Goal: Task Accomplishment & Management: Complete application form

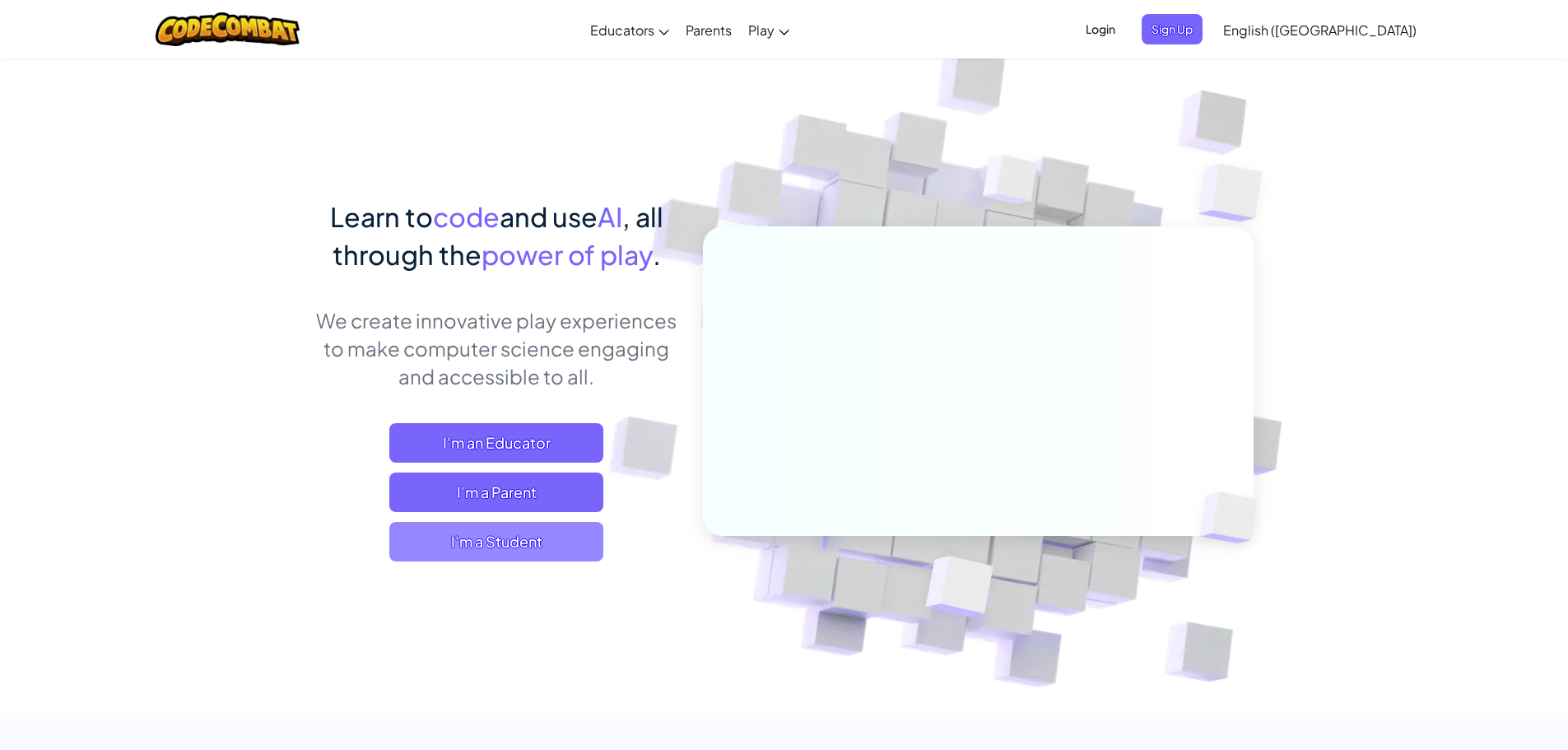
click at [540, 535] on span "I'm a Student" at bounding box center [497, 541] width 214 height 39
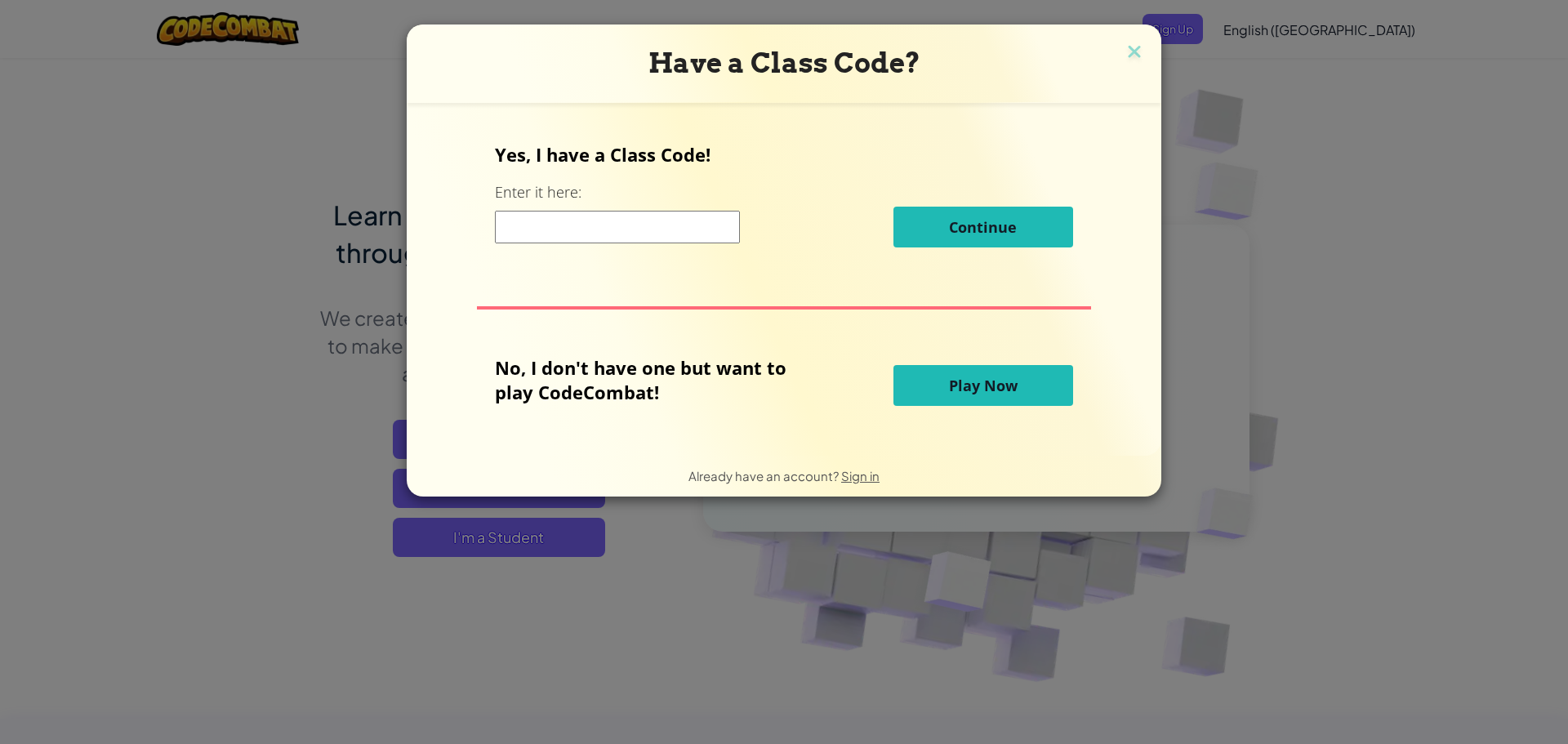
click at [704, 235] on input at bounding box center [617, 227] width 245 height 32
type input "s"
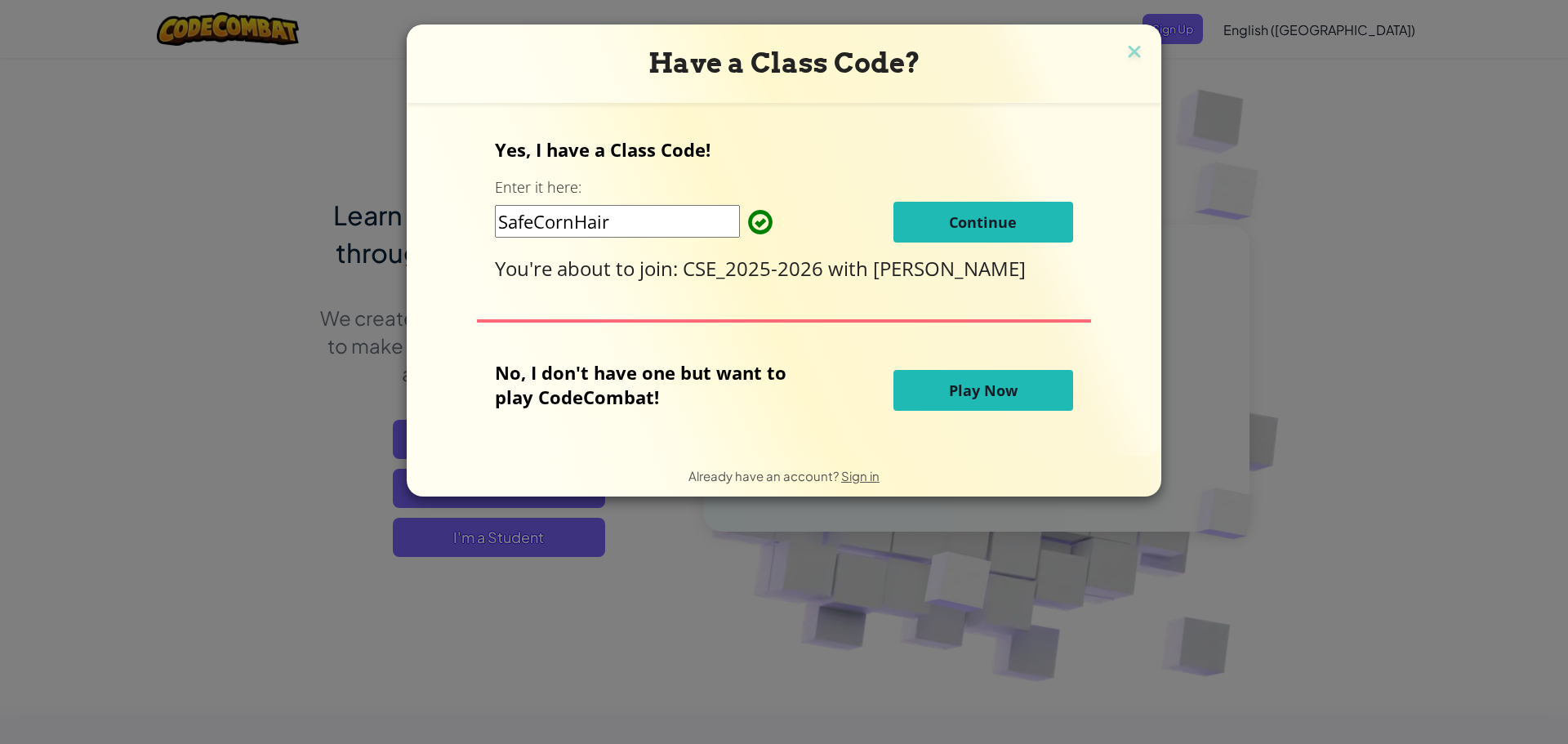
type input "SafeCornHair"
click at [1023, 227] on button "Continue" at bounding box center [983, 222] width 179 height 41
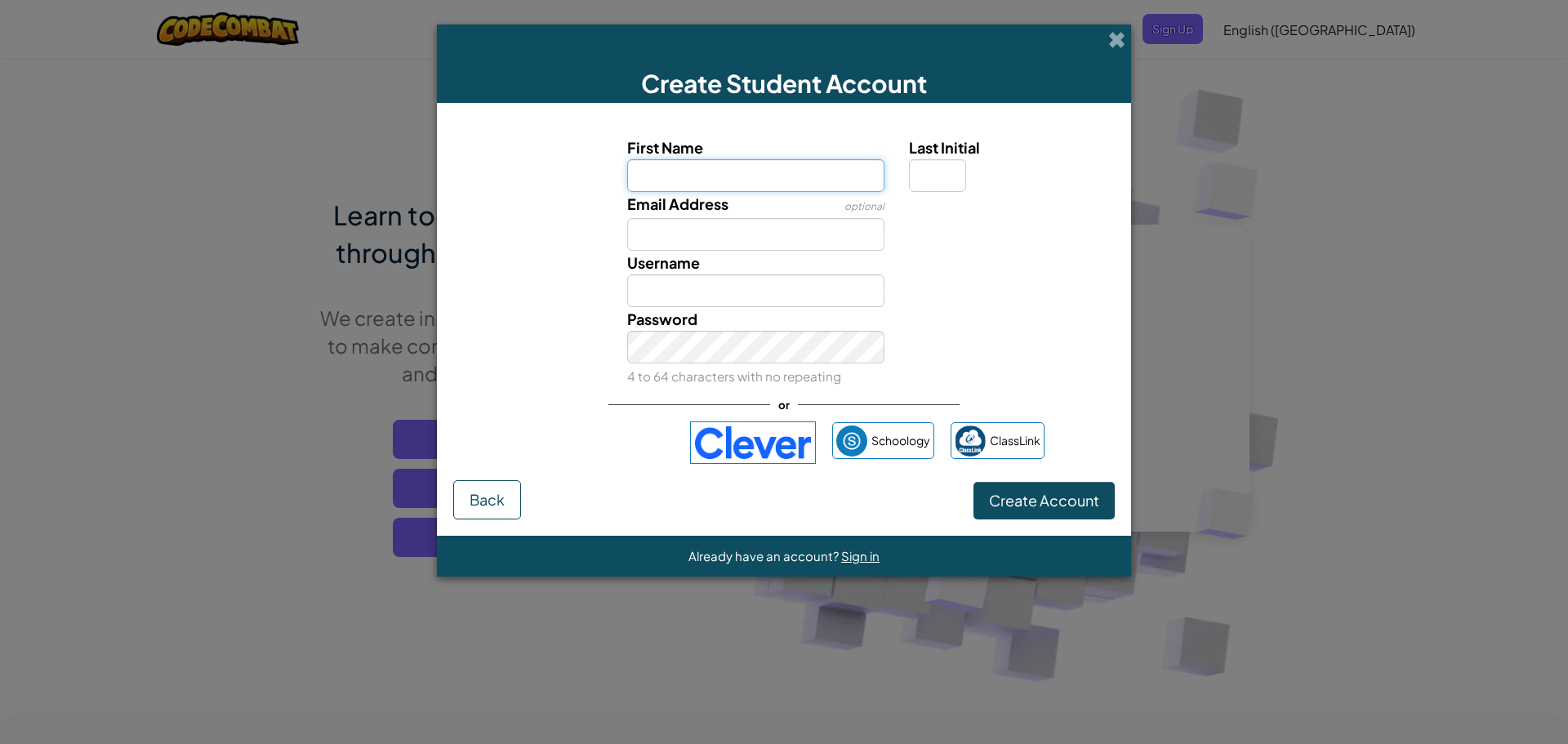
click at [653, 159] on input "First Name" at bounding box center [756, 175] width 258 height 32
type input "Jack"
click at [804, 288] on input "Jack" at bounding box center [756, 290] width 258 height 32
type input "Jacditalia"
click at [1053, 510] on button "Create Account" at bounding box center [1044, 500] width 141 height 37
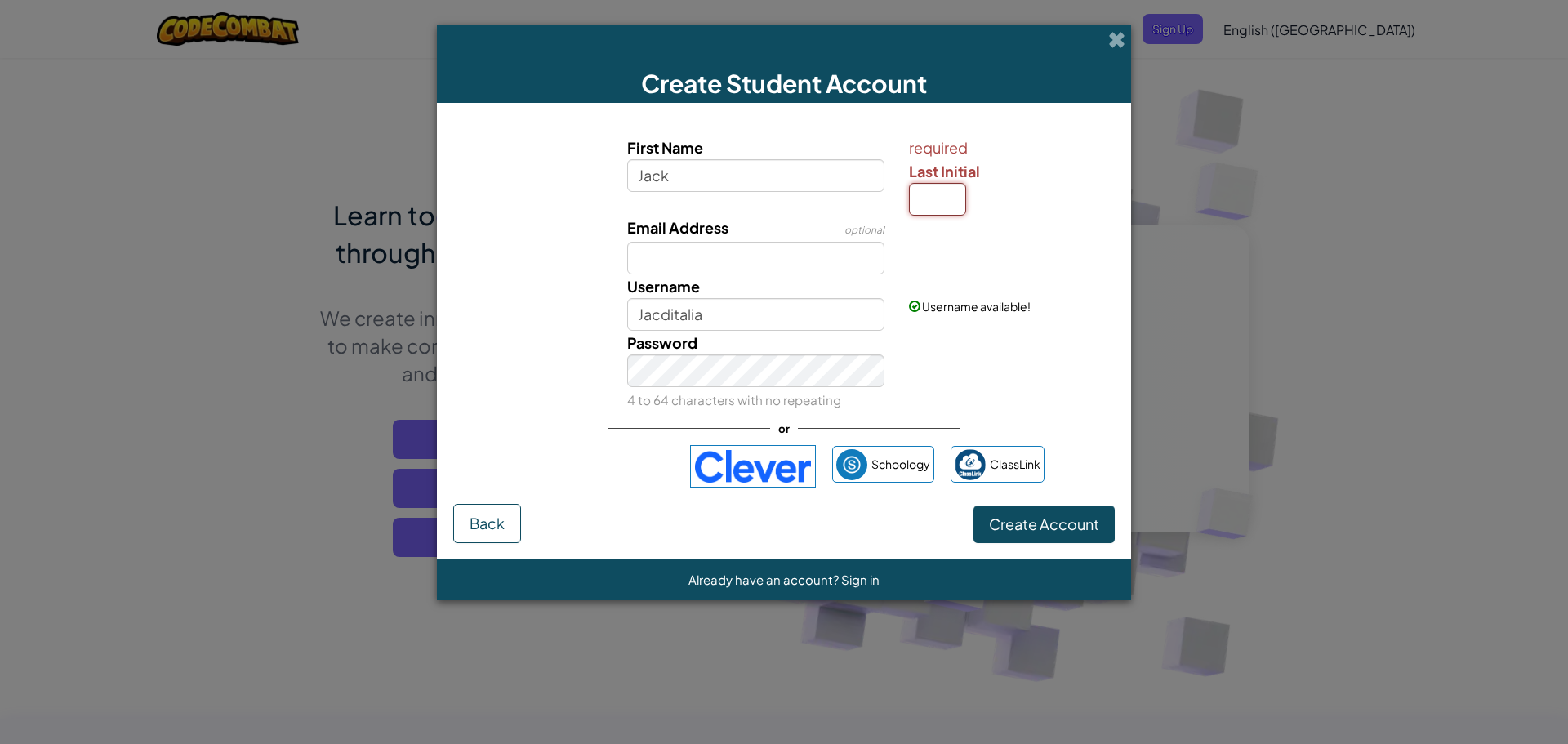
click at [955, 197] on input "Last Initial" at bounding box center [937, 199] width 57 height 32
type input "D"
click at [737, 289] on div "Username JackD" at bounding box center [756, 302] width 283 height 56
click at [727, 310] on input "JackD" at bounding box center [756, 314] width 258 height 32
type input "Jacditalia"
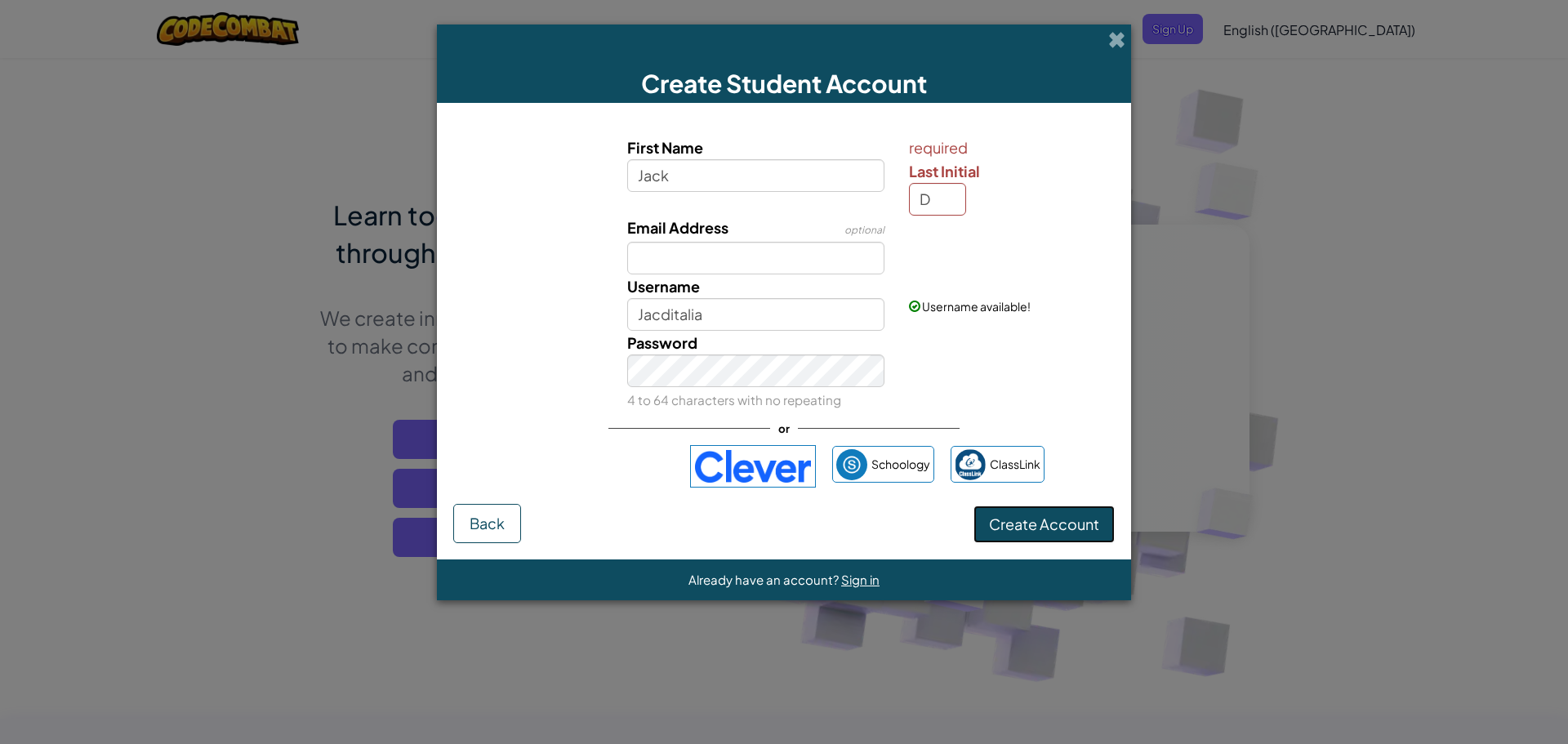
click at [1083, 520] on span "Create Account" at bounding box center [1044, 524] width 110 height 19
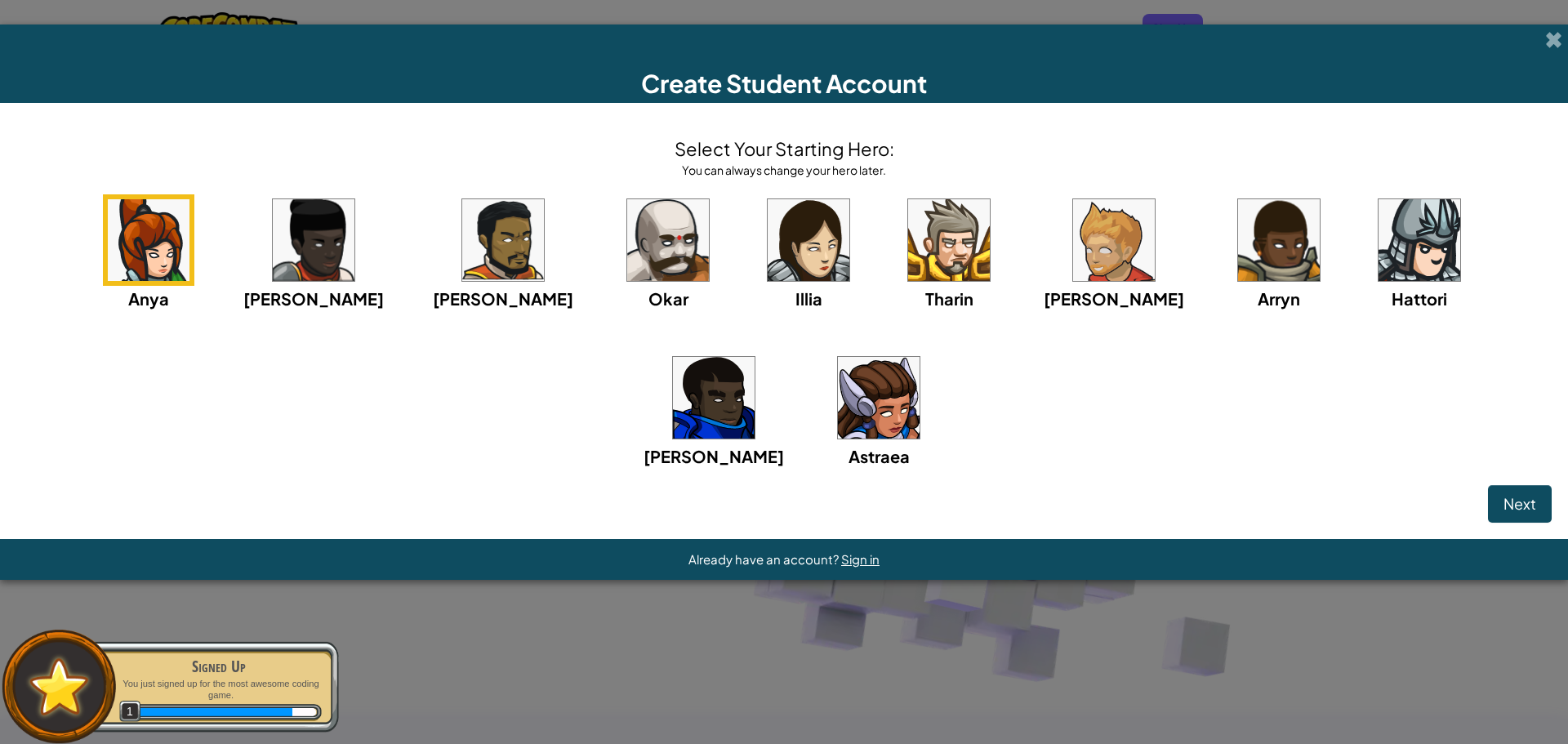
click at [627, 241] on img at bounding box center [668, 240] width 82 height 82
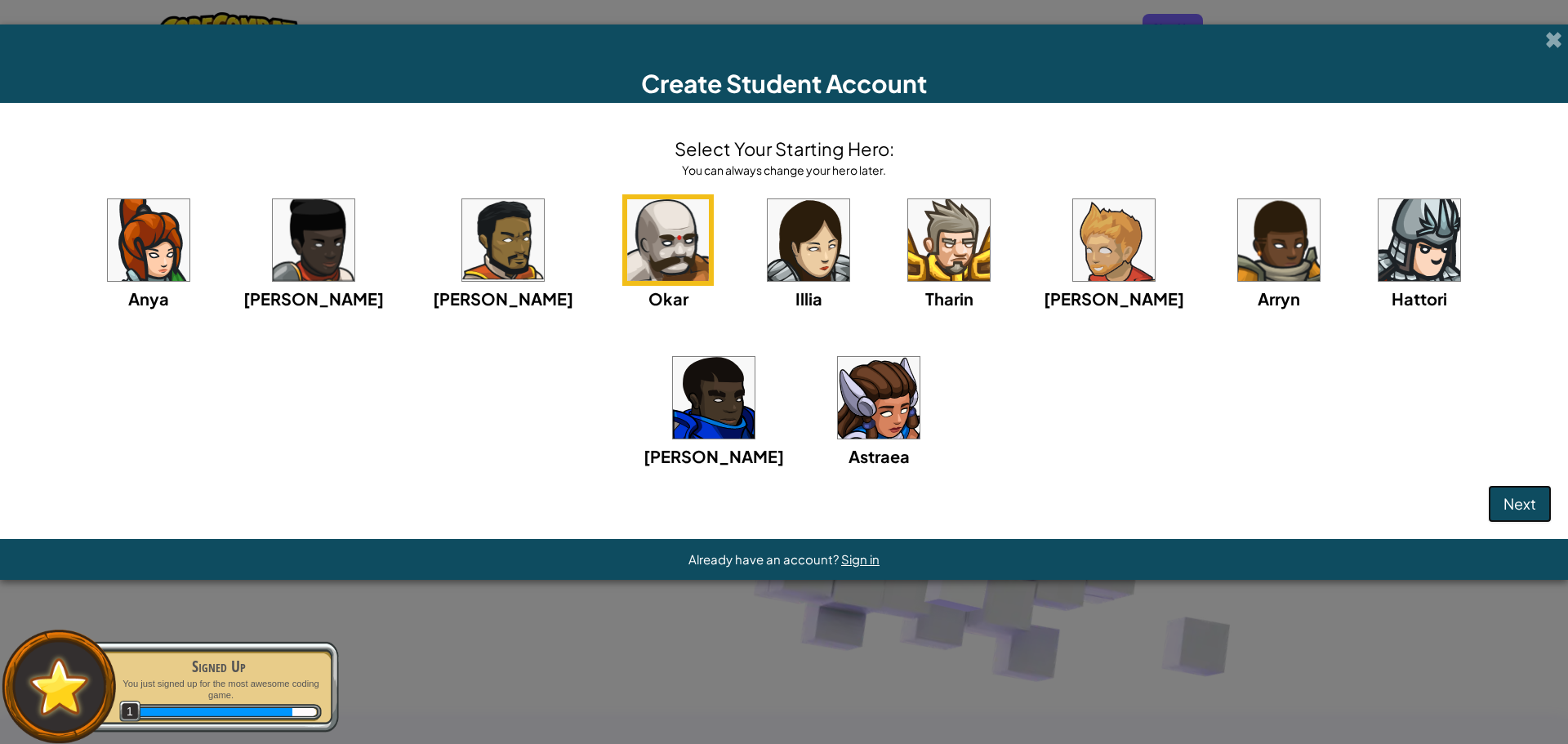
click at [1512, 506] on span "Next" at bounding box center [1520, 504] width 32 height 19
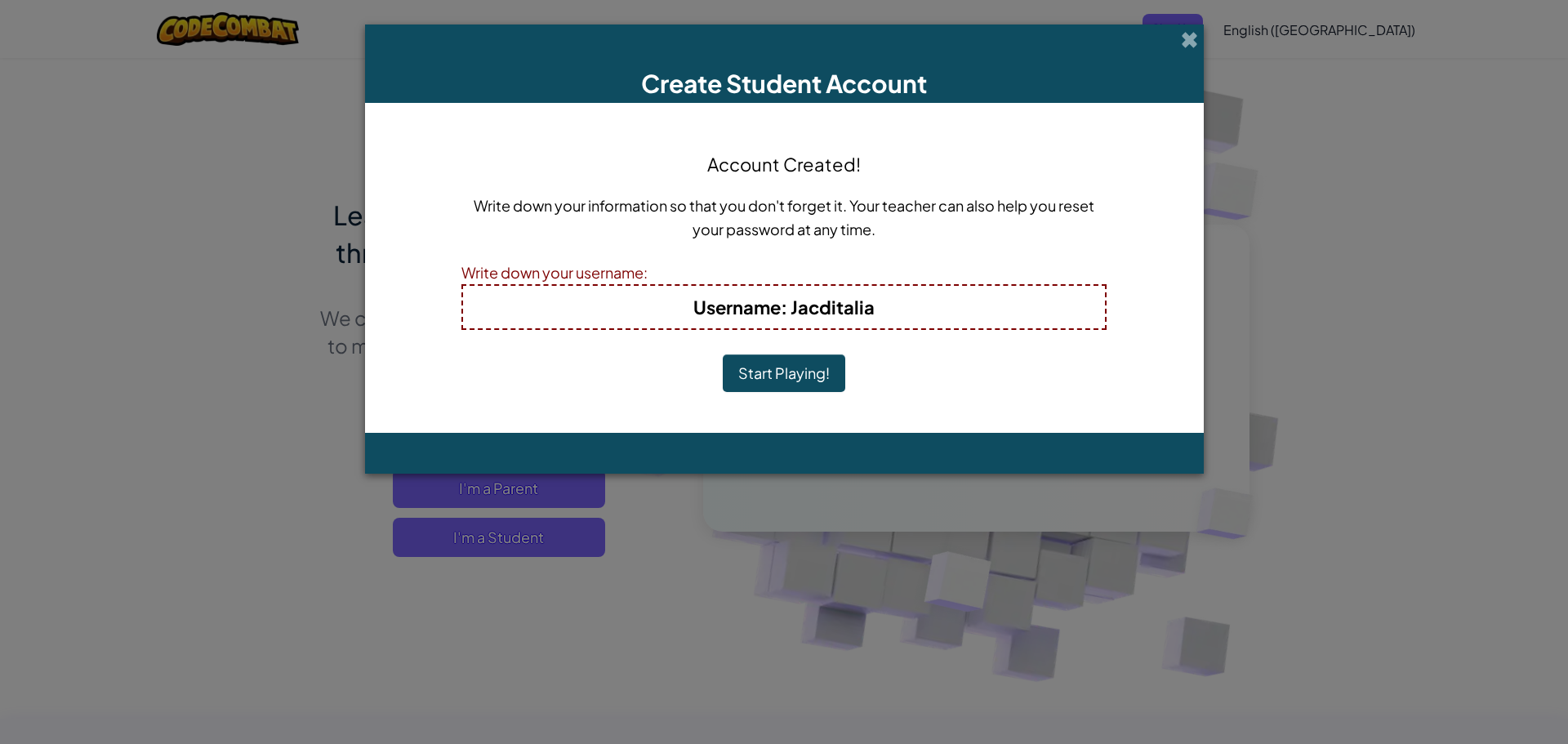
click at [759, 376] on button "Start Playing!" at bounding box center [784, 373] width 122 height 37
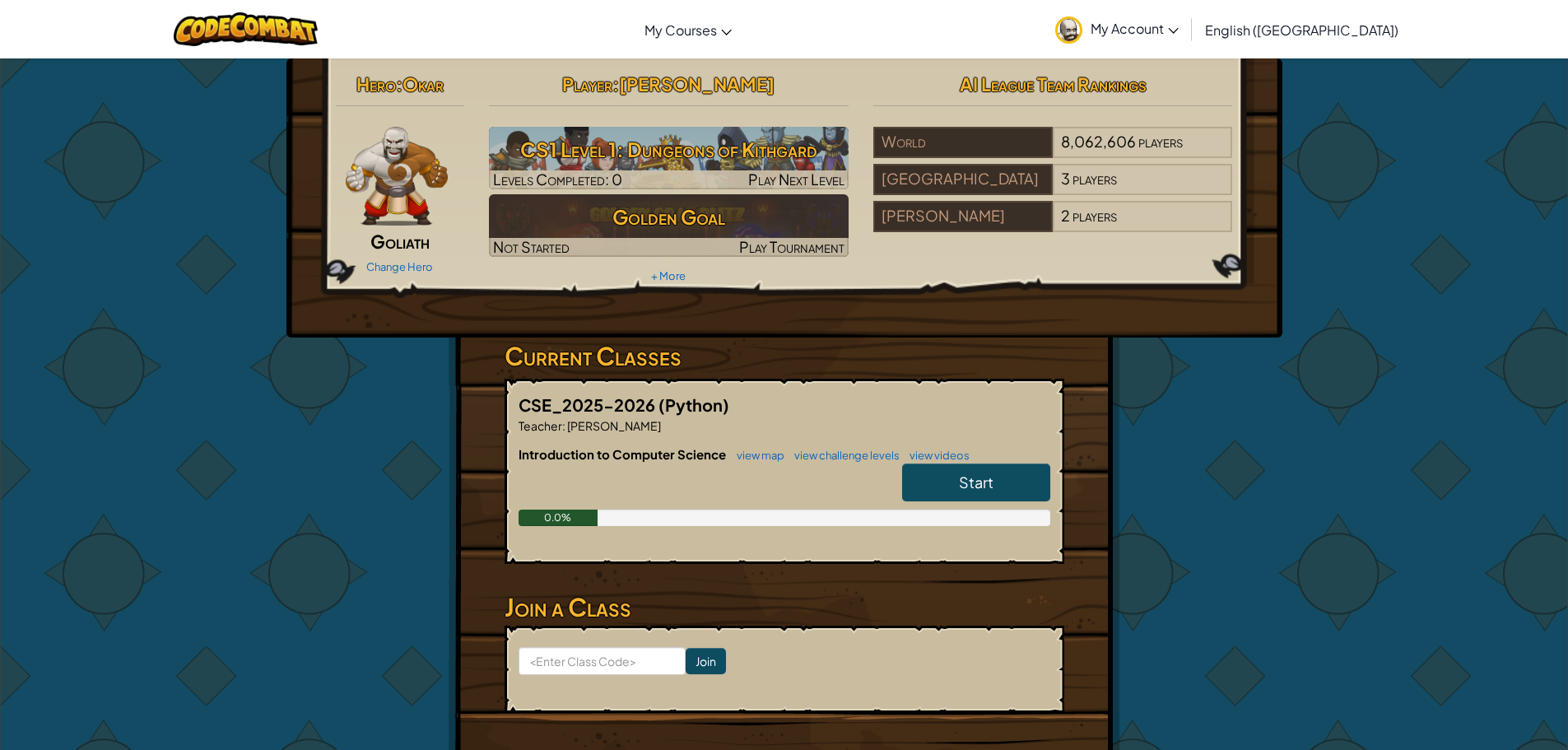
click at [944, 479] on link "Start" at bounding box center [975, 482] width 148 height 38
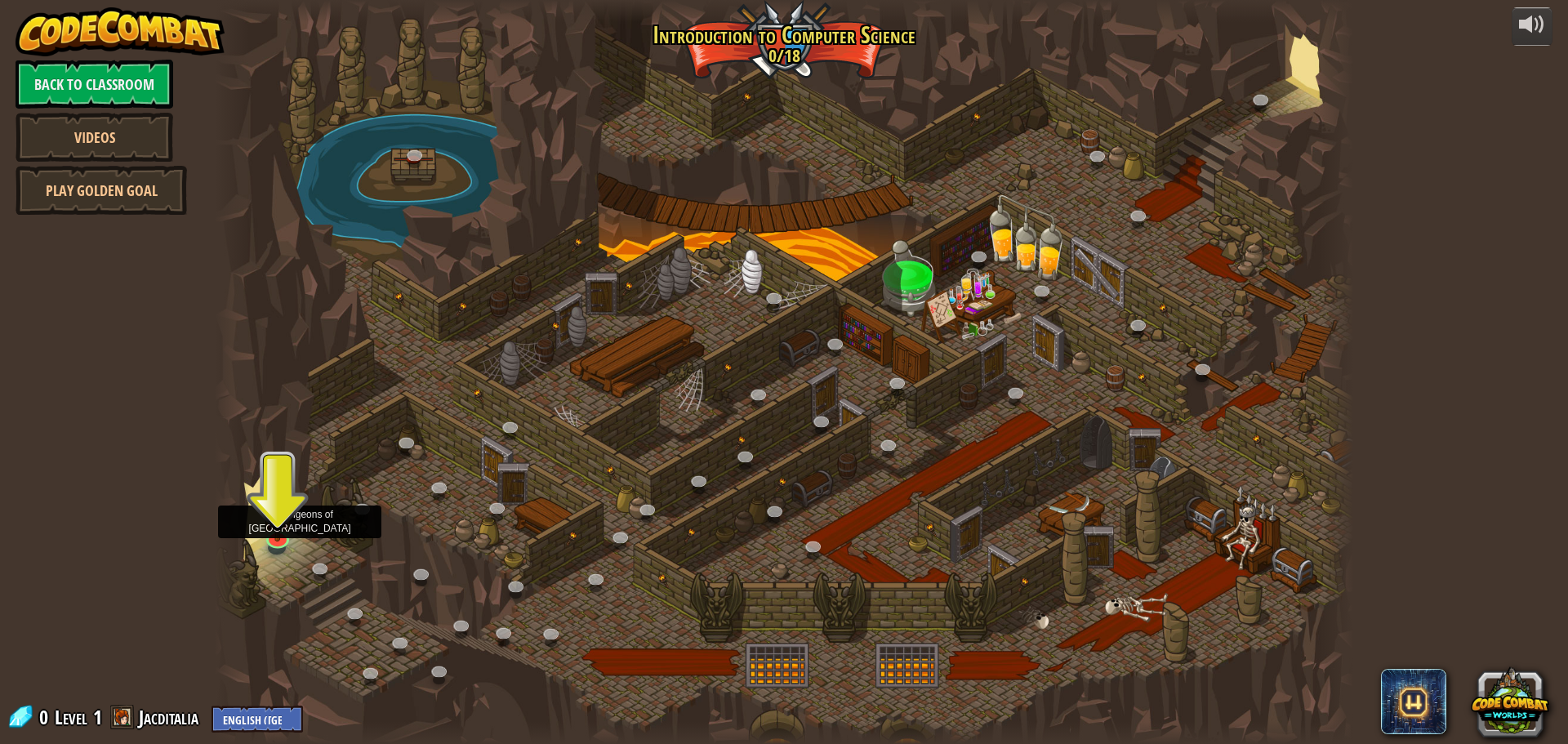
click at [259, 516] on div at bounding box center [784, 372] width 1139 height 744
click at [276, 530] on img at bounding box center [278, 502] width 31 height 70
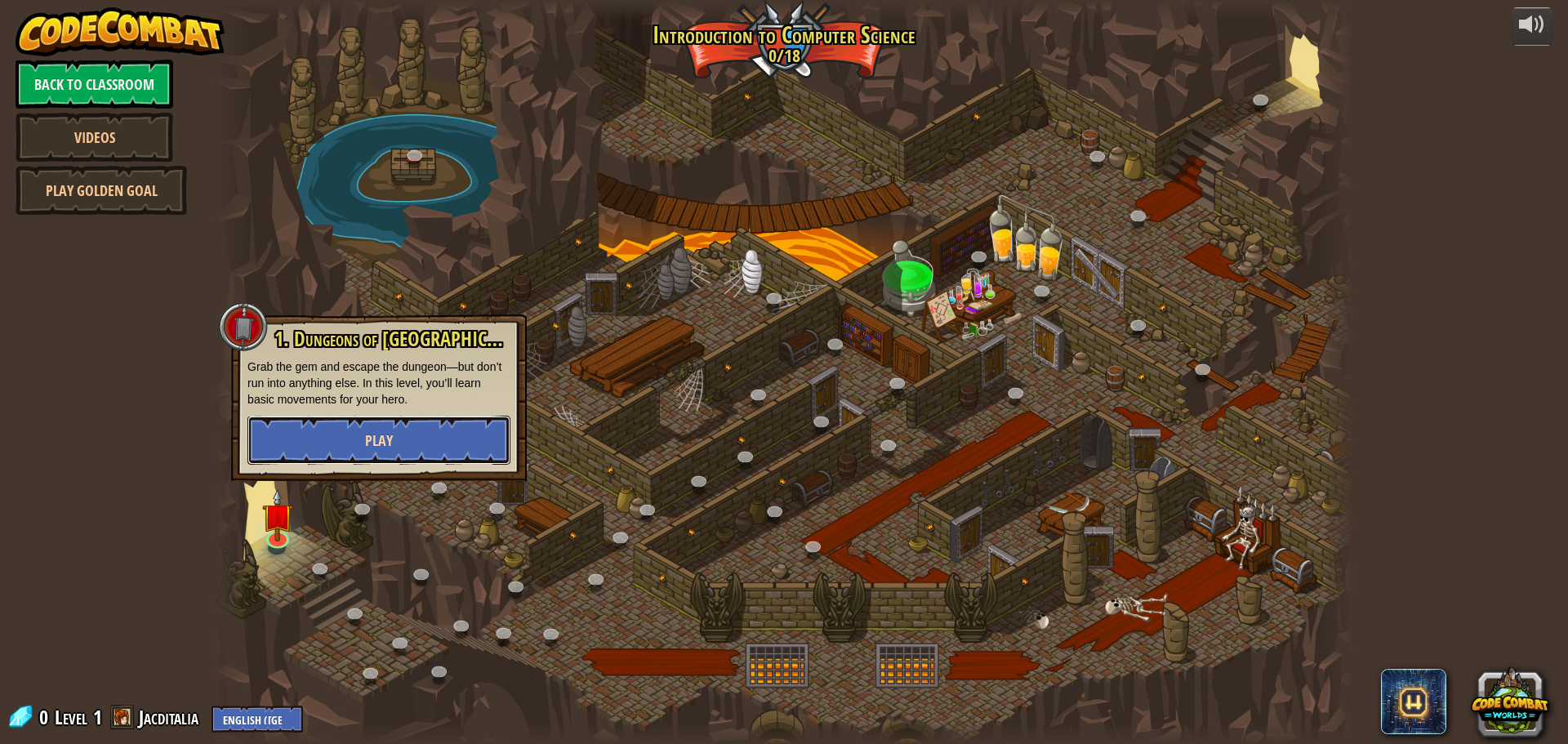
click at [410, 449] on button "Play" at bounding box center [379, 440] width 263 height 49
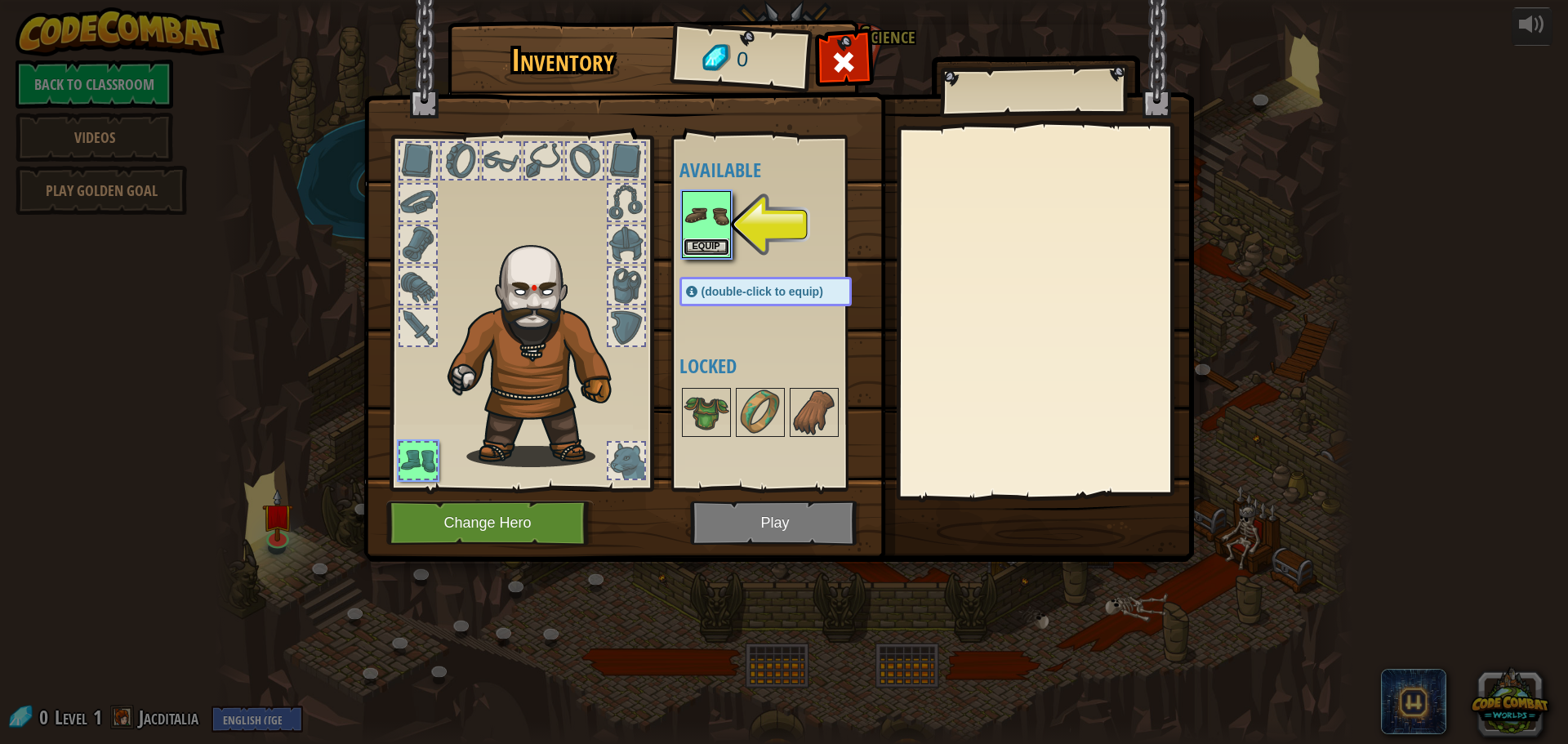
click at [693, 240] on button "Equip" at bounding box center [707, 247] width 46 height 17
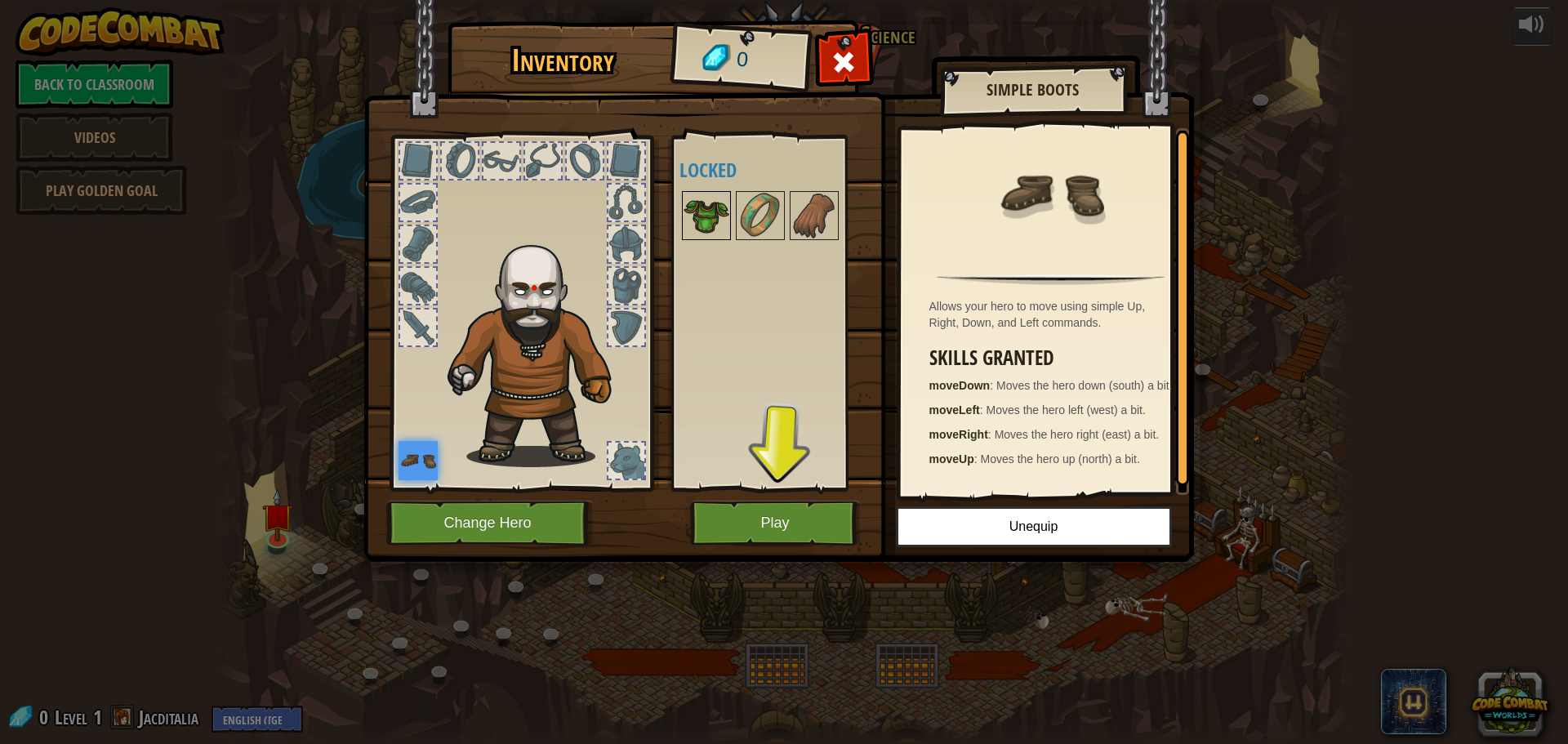
click at [710, 223] on img at bounding box center [707, 216] width 46 height 46
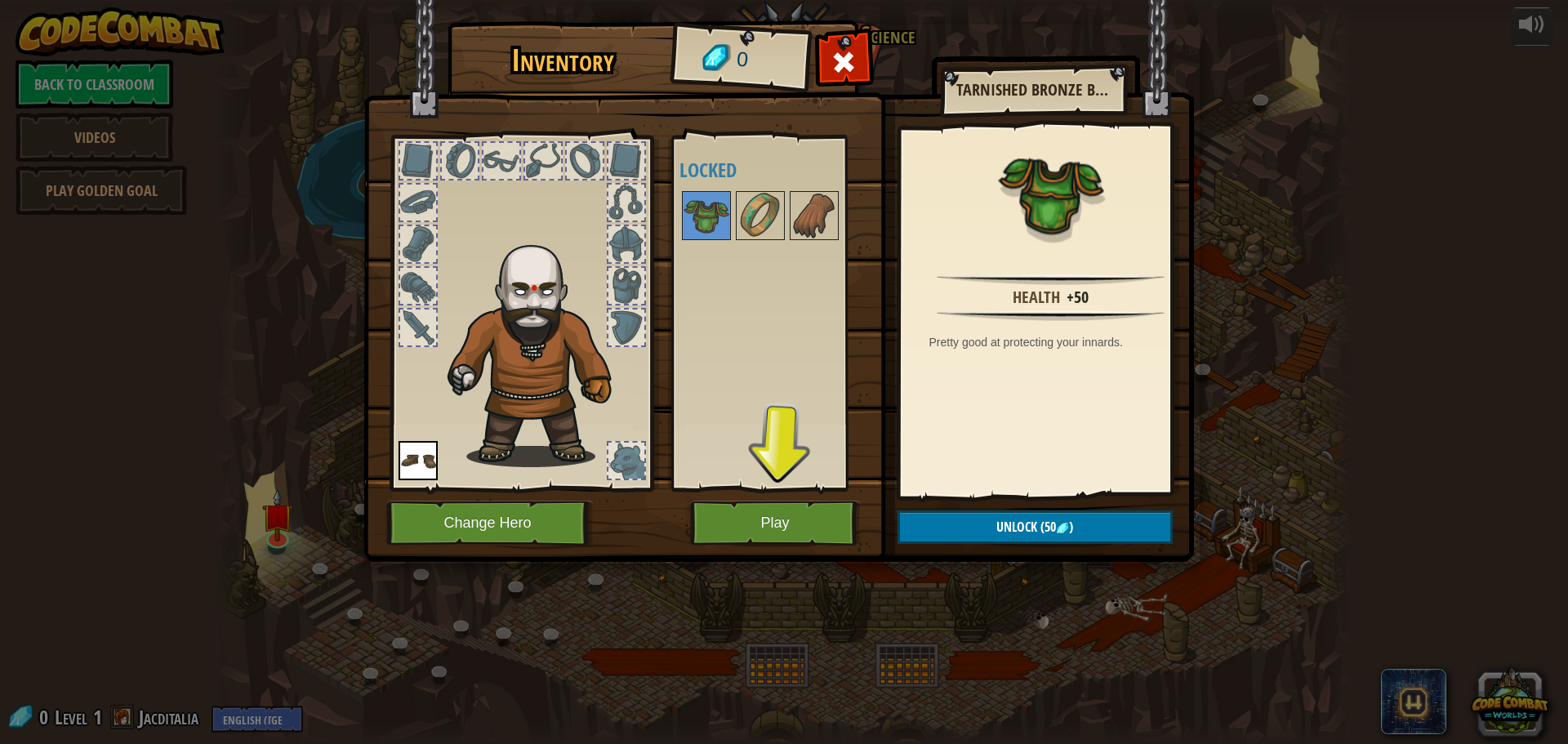
click at [733, 222] on div at bounding box center [782, 215] width 205 height 54
click at [750, 222] on img at bounding box center [761, 216] width 46 height 46
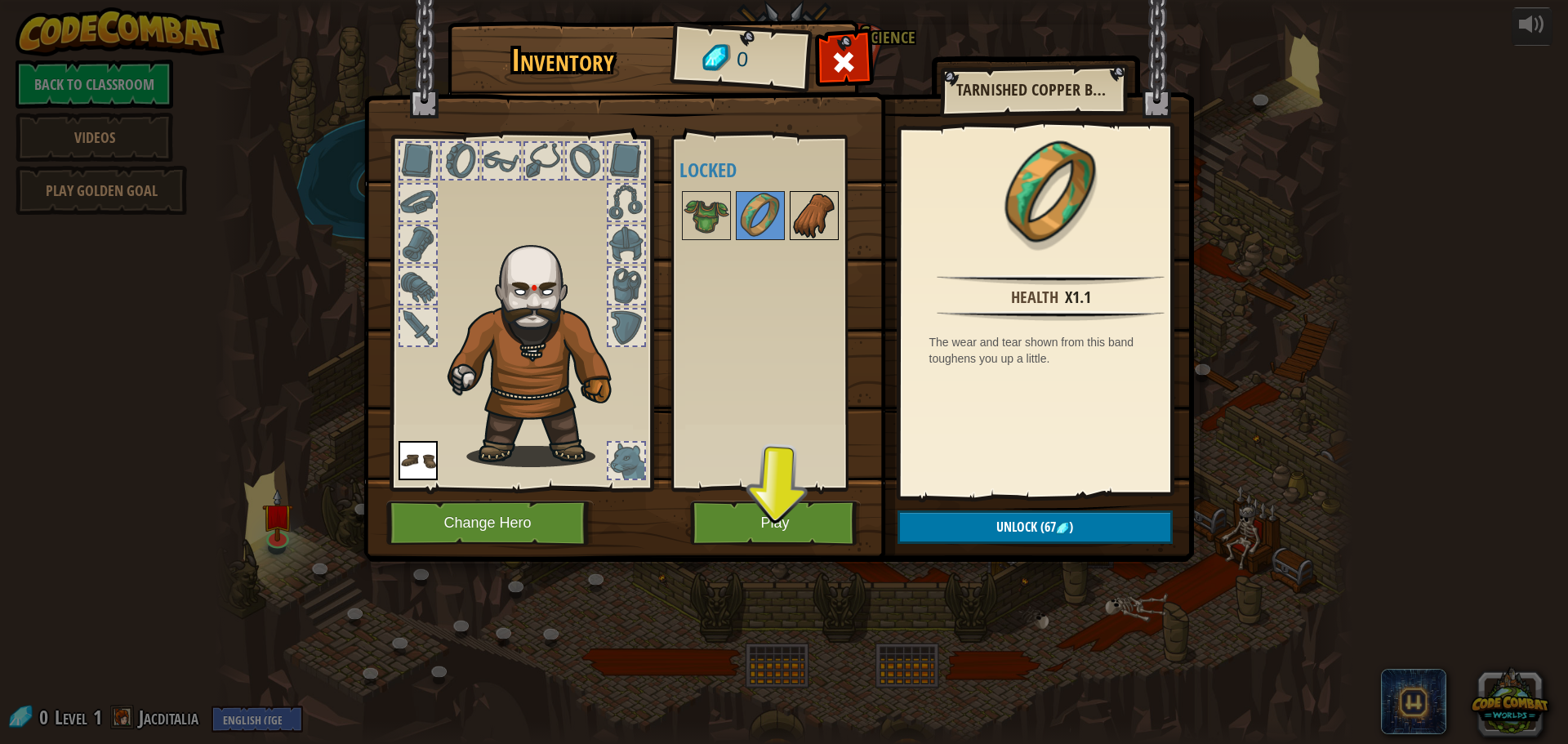
click at [807, 221] on img at bounding box center [814, 216] width 46 height 46
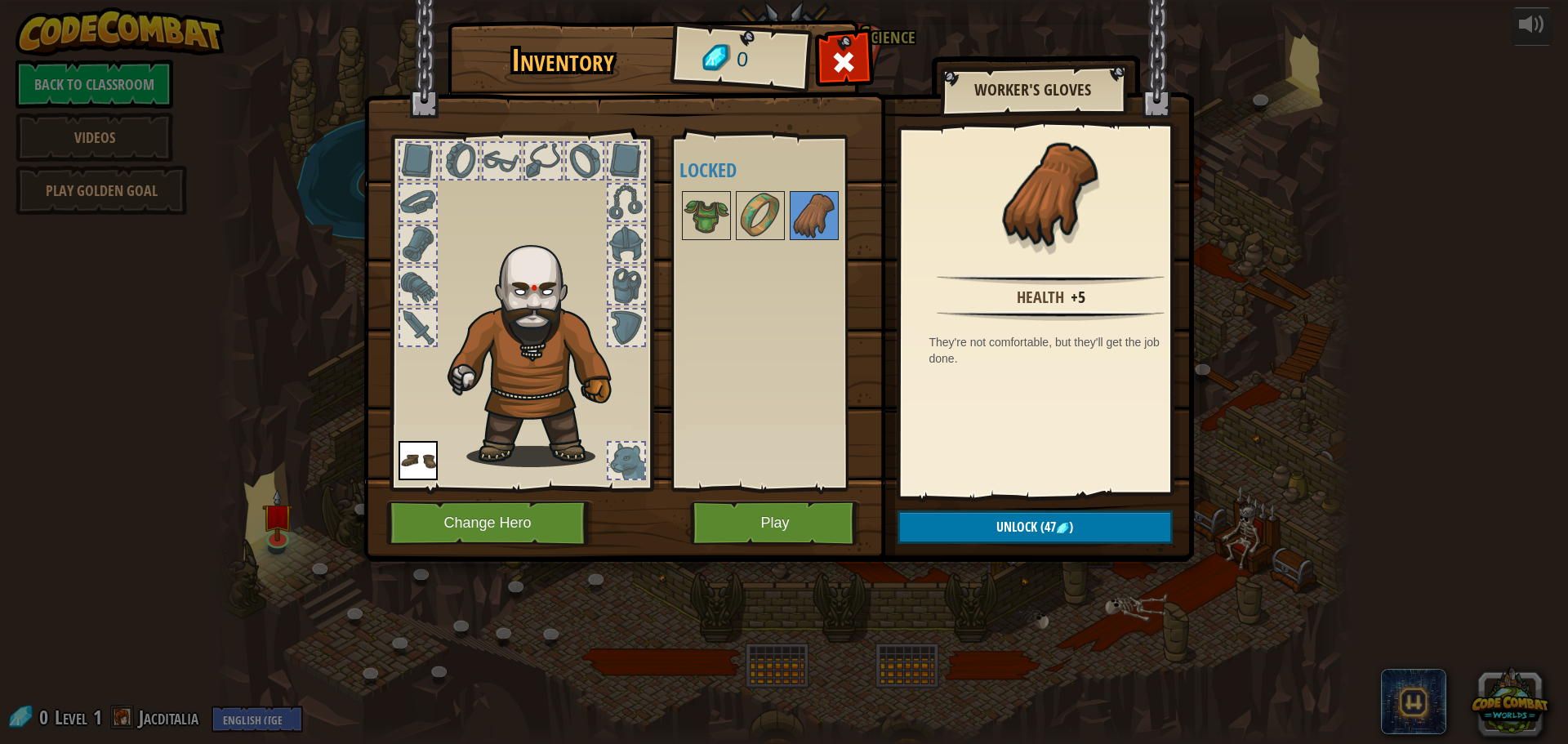
click at [600, 156] on div at bounding box center [585, 161] width 36 height 36
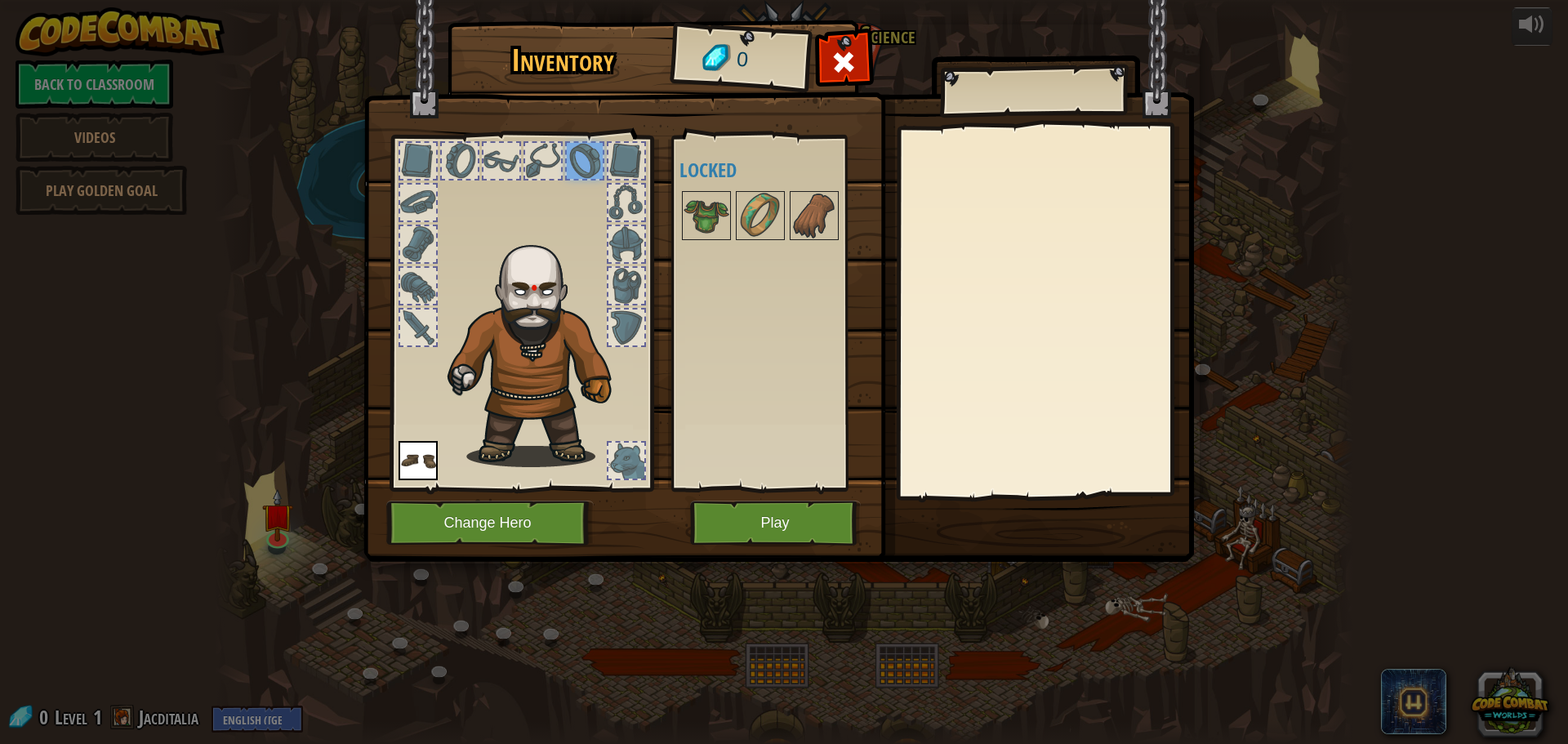
click at [561, 155] on div at bounding box center [543, 161] width 39 height 39
click at [549, 155] on div at bounding box center [543, 161] width 36 height 36
click at [507, 158] on div at bounding box center [501, 161] width 36 height 36
drag, startPoint x: 485, startPoint y: 160, endPoint x: 472, endPoint y: 160, distance: 13.0
click at [484, 160] on div at bounding box center [501, 161] width 36 height 36
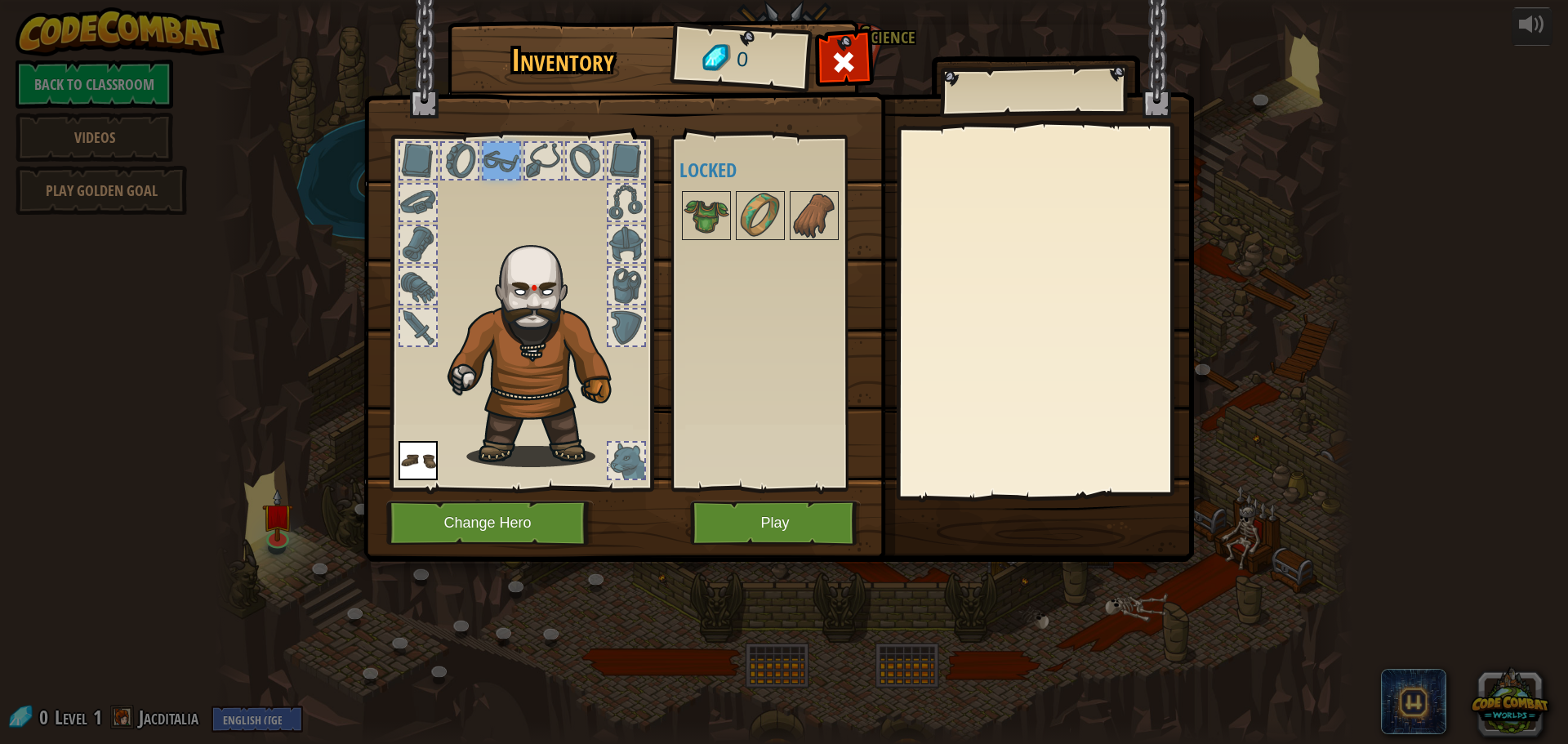
click at [442, 161] on div at bounding box center [460, 161] width 36 height 36
click at [389, 198] on div at bounding box center [521, 308] width 269 height 368
click at [410, 204] on div at bounding box center [418, 202] width 36 height 36
drag, startPoint x: 410, startPoint y: 231, endPoint x: 410, endPoint y: 274, distance: 43.0
click at [410, 235] on div at bounding box center [418, 244] width 36 height 36
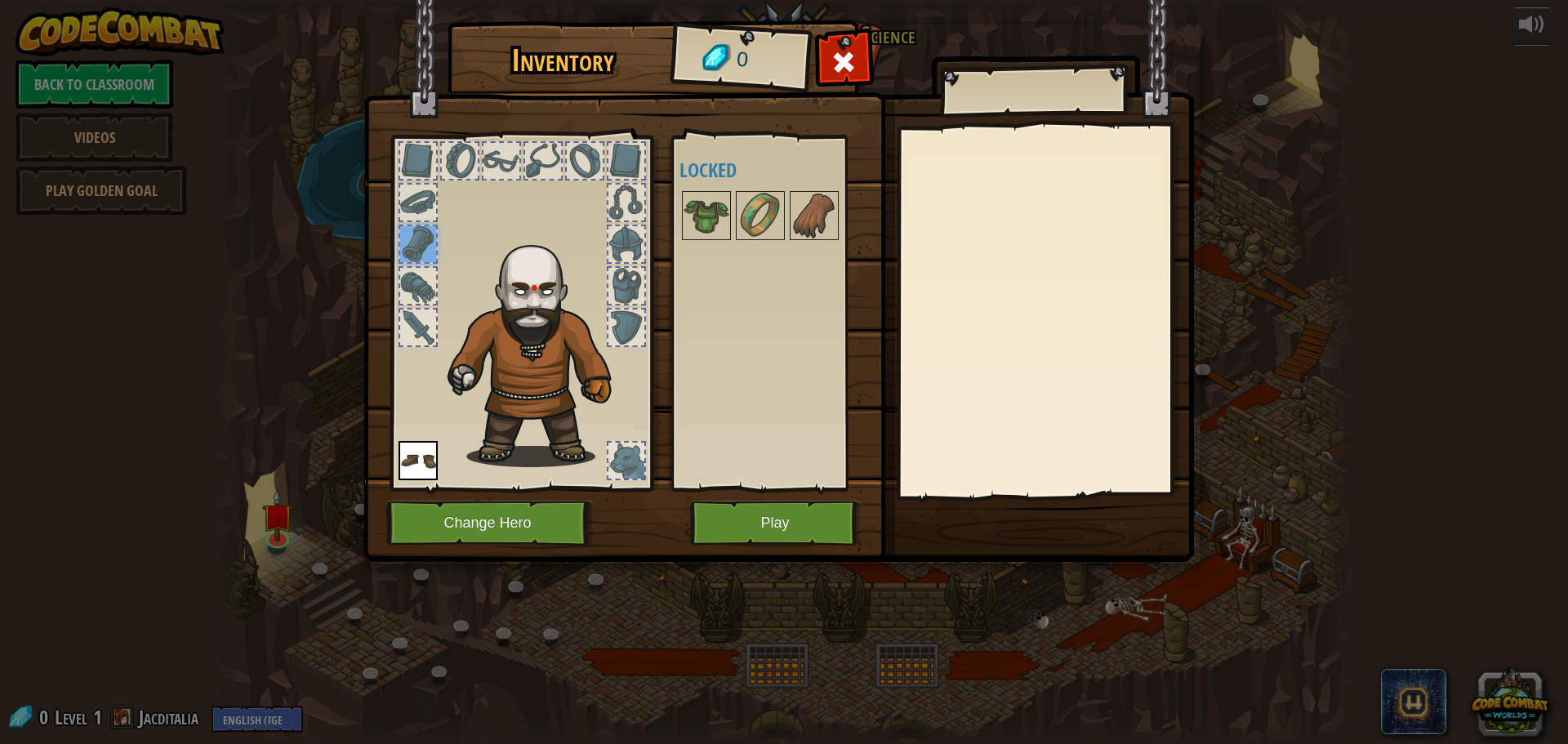
click at [406, 280] on div at bounding box center [418, 285] width 36 height 36
click at [635, 466] on div at bounding box center [626, 460] width 36 height 36
click at [710, 516] on button "Play" at bounding box center [775, 522] width 171 height 45
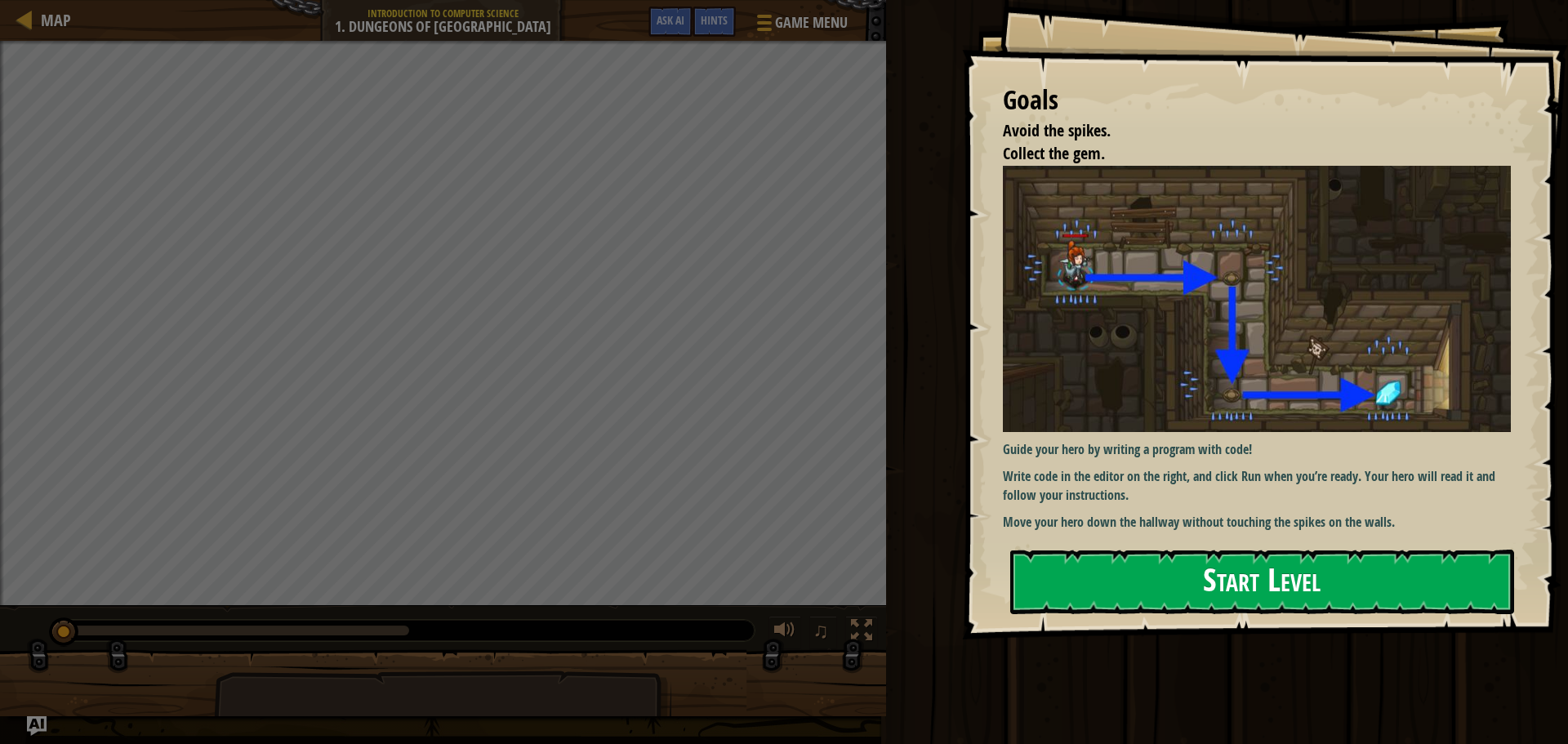
drag, startPoint x: 1137, startPoint y: 561, endPoint x: 1128, endPoint y: 590, distance: 30.4
click at [1128, 590] on button "Start Level" at bounding box center [1262, 582] width 504 height 65
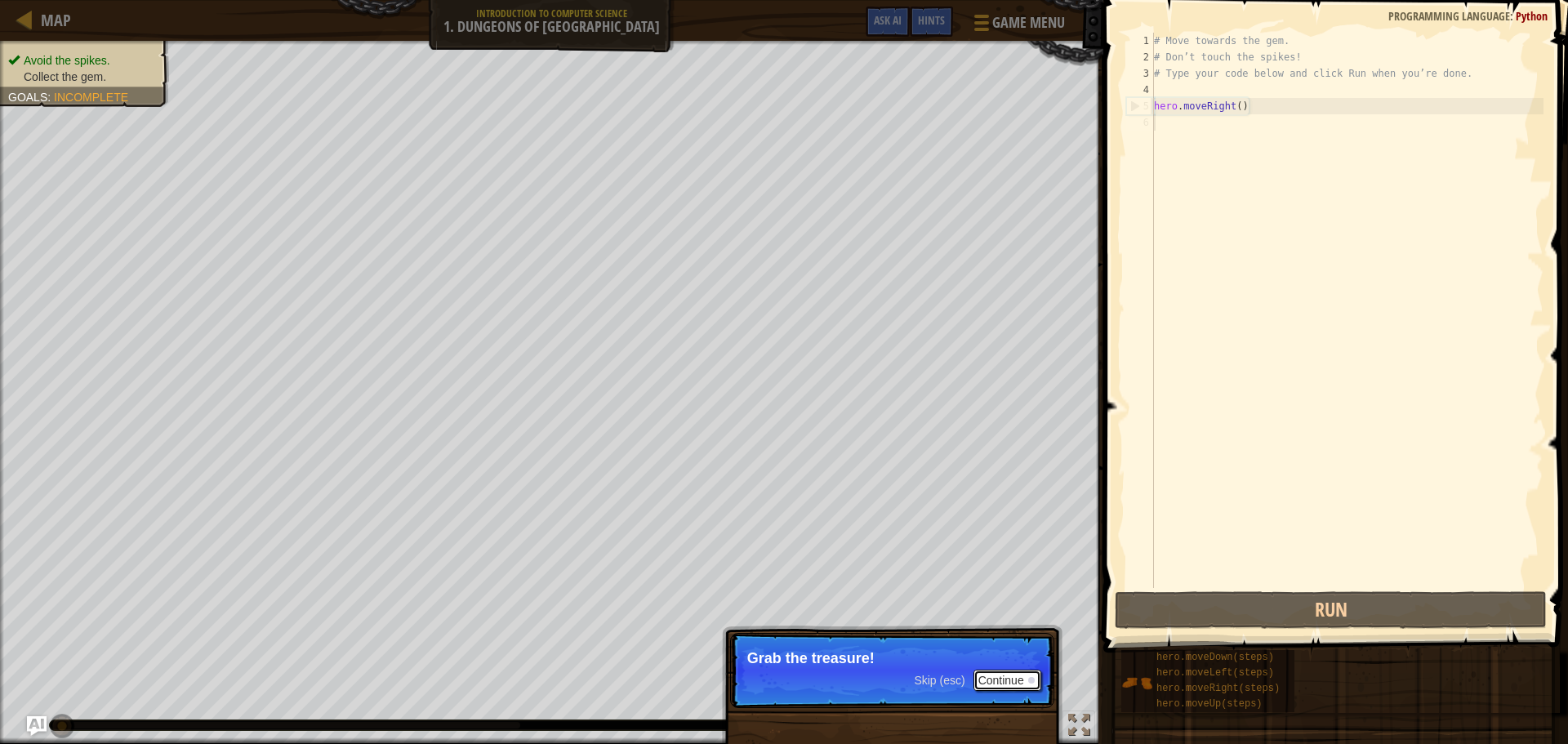
click at [1016, 683] on button "Continue" at bounding box center [1008, 679] width 68 height 21
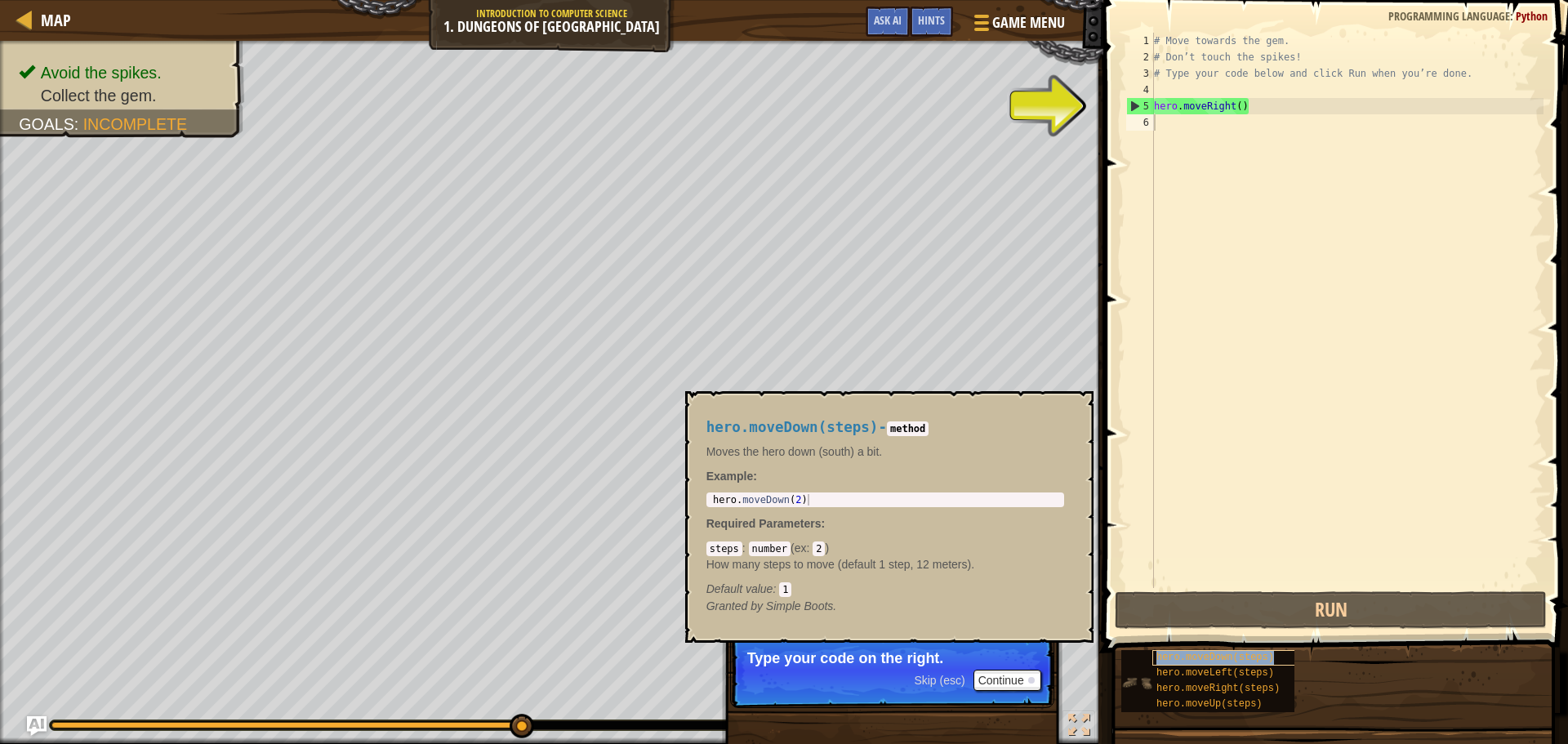
click at [1174, 662] on span "hero.moveDown(steps)" at bounding box center [1215, 657] width 117 height 11
type textarea "hero.moveDown(steps)"
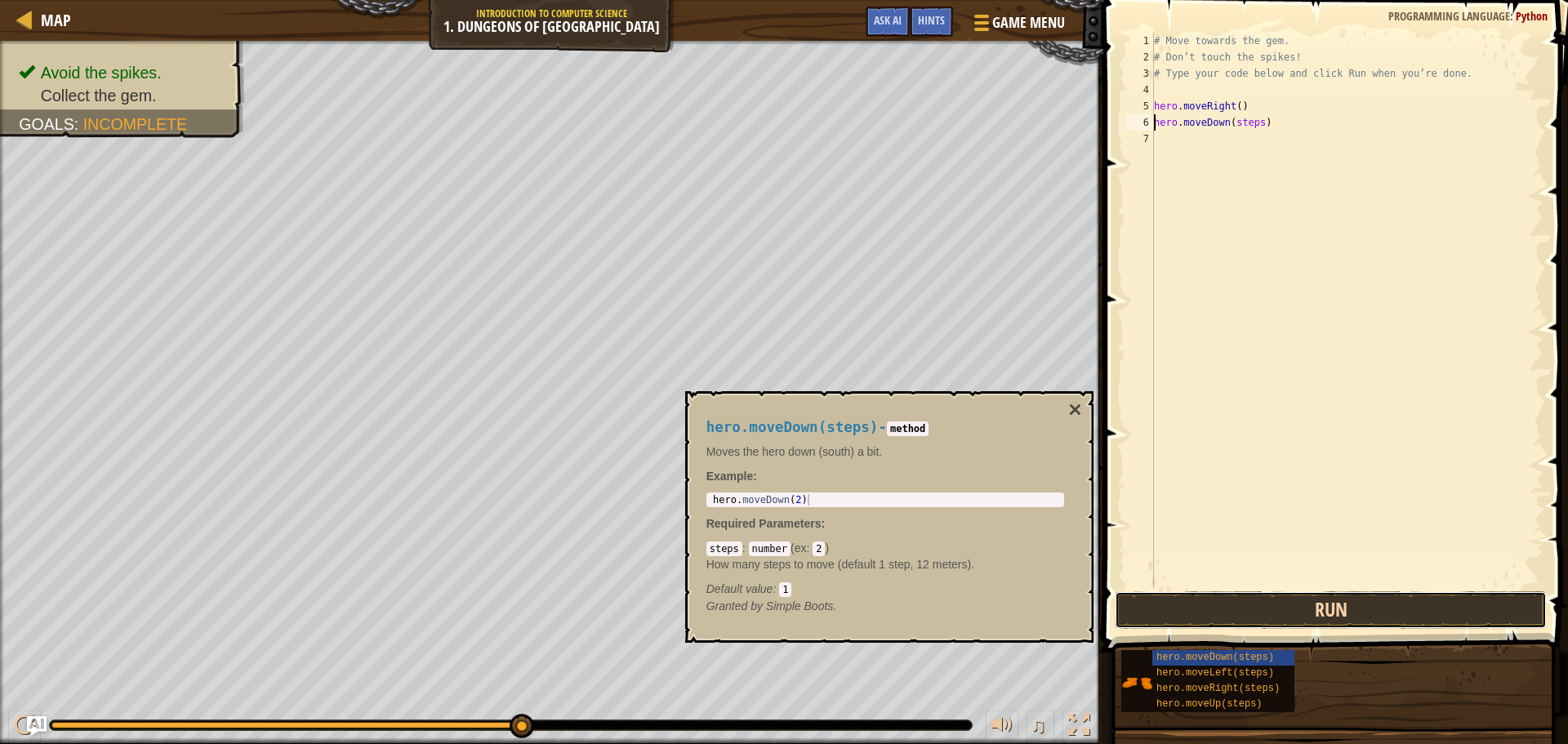
click at [1241, 606] on button "Run" at bounding box center [1331, 610] width 432 height 37
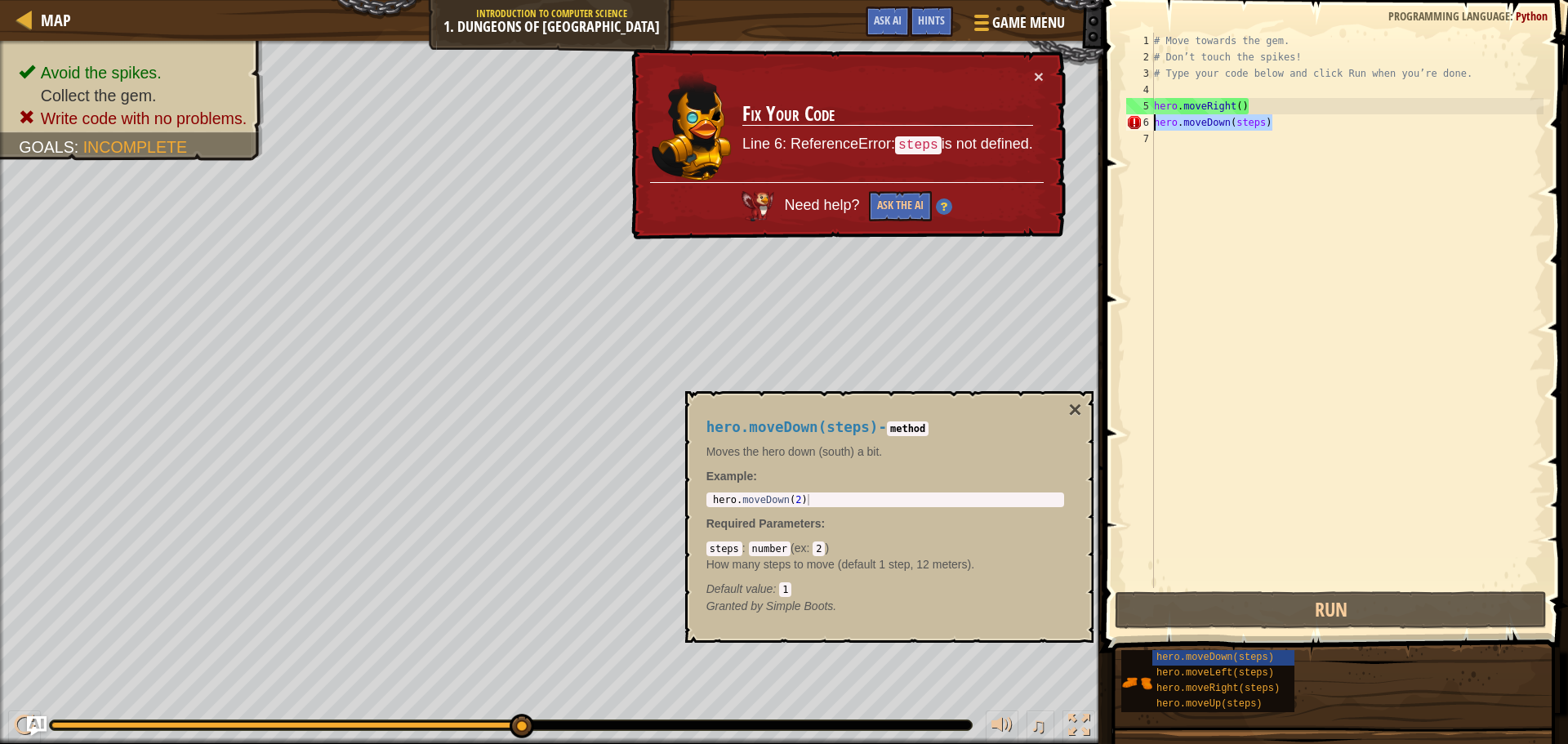
drag, startPoint x: 1288, startPoint y: 122, endPoint x: 1146, endPoint y: 123, distance: 142.0
click at [1146, 123] on div "hero.moveDown(steps) 1 2 3 4 5 6 7 # Move towards the gem. # Don’t touch the sp…" at bounding box center [1333, 310] width 421 height 555
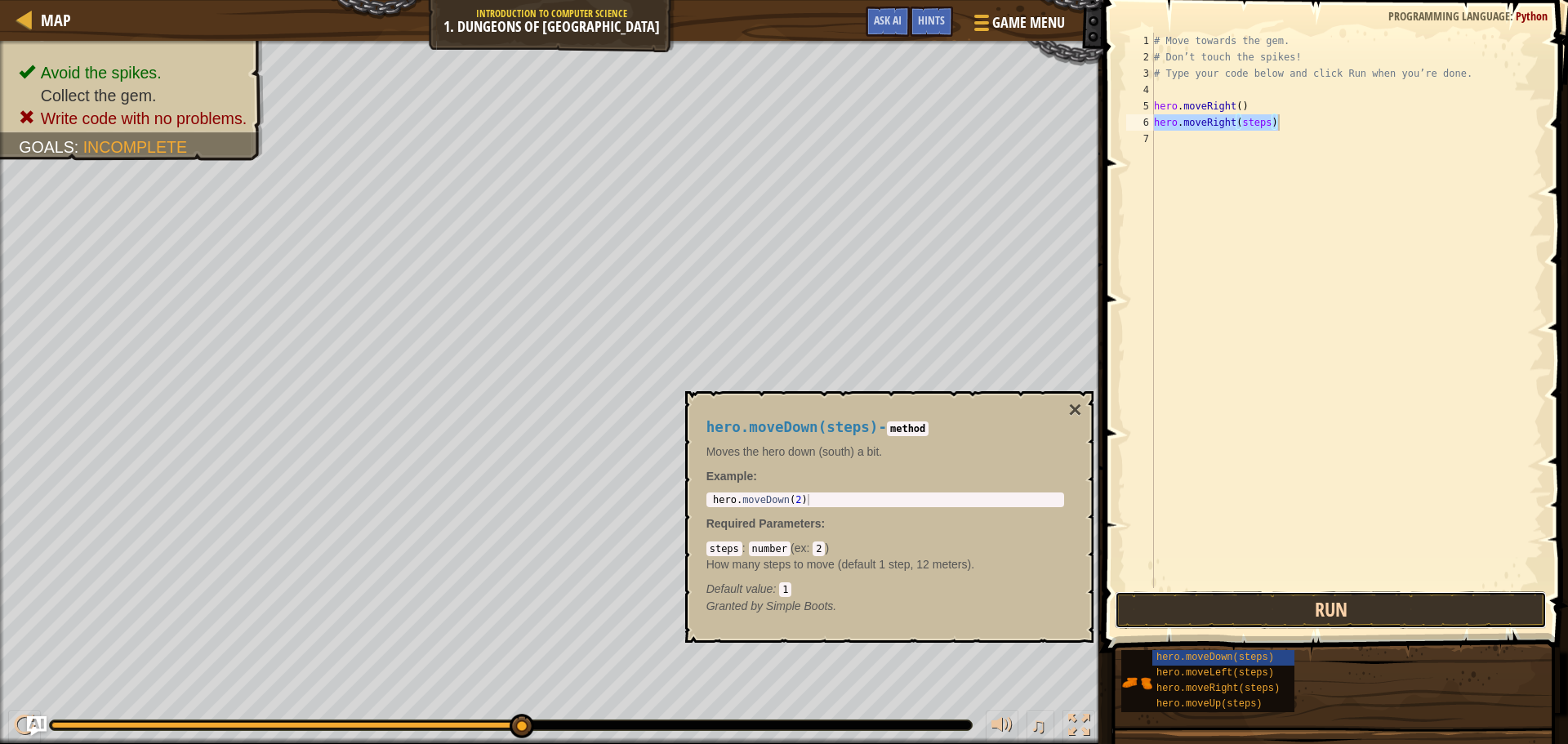
click at [1274, 614] on button "Run" at bounding box center [1331, 610] width 432 height 37
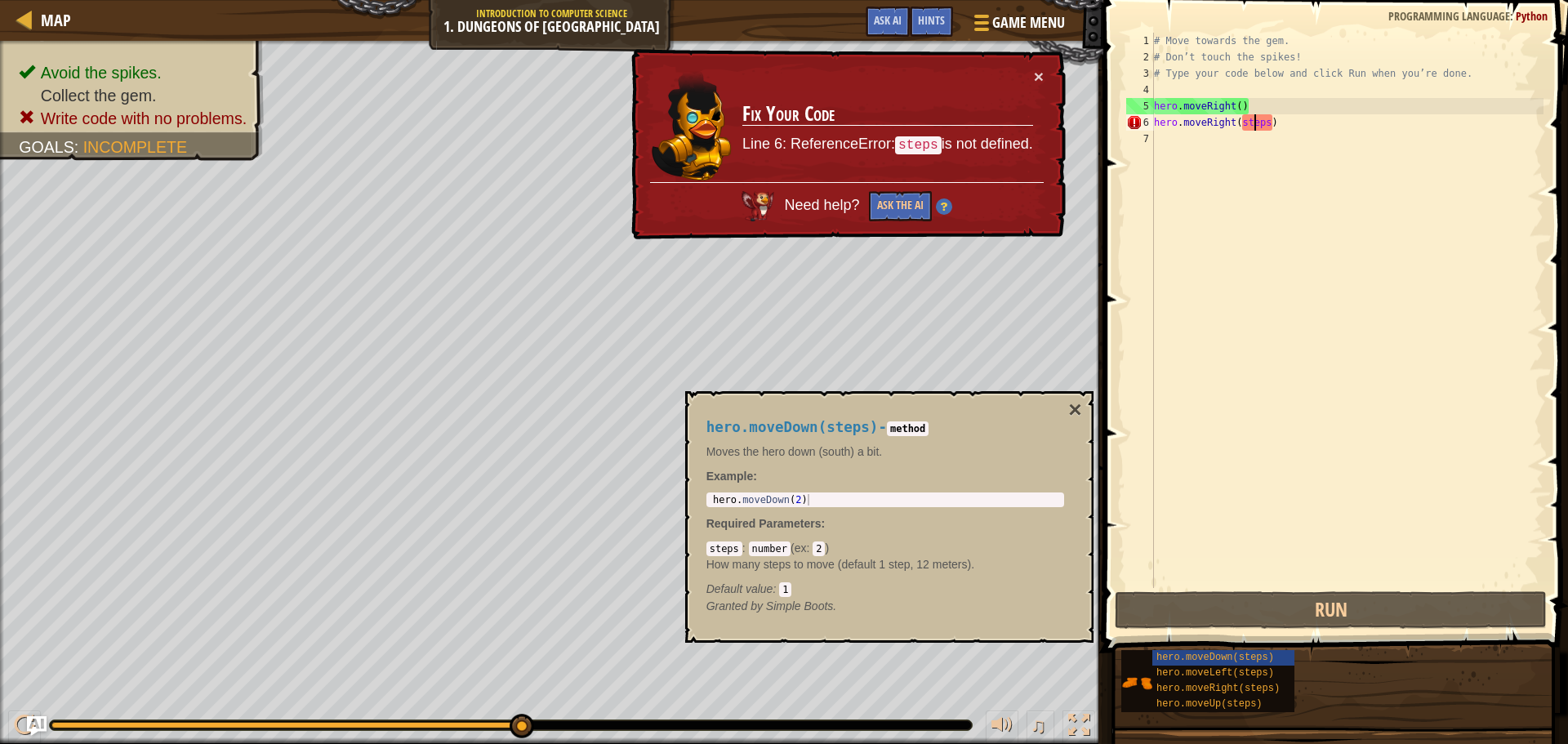
click at [1253, 126] on div "# Move towards the gem. # Don’t touch the spikes! # Type your code below and cl…" at bounding box center [1347, 326] width 393 height 588
type textarea "hero.moveRight()"
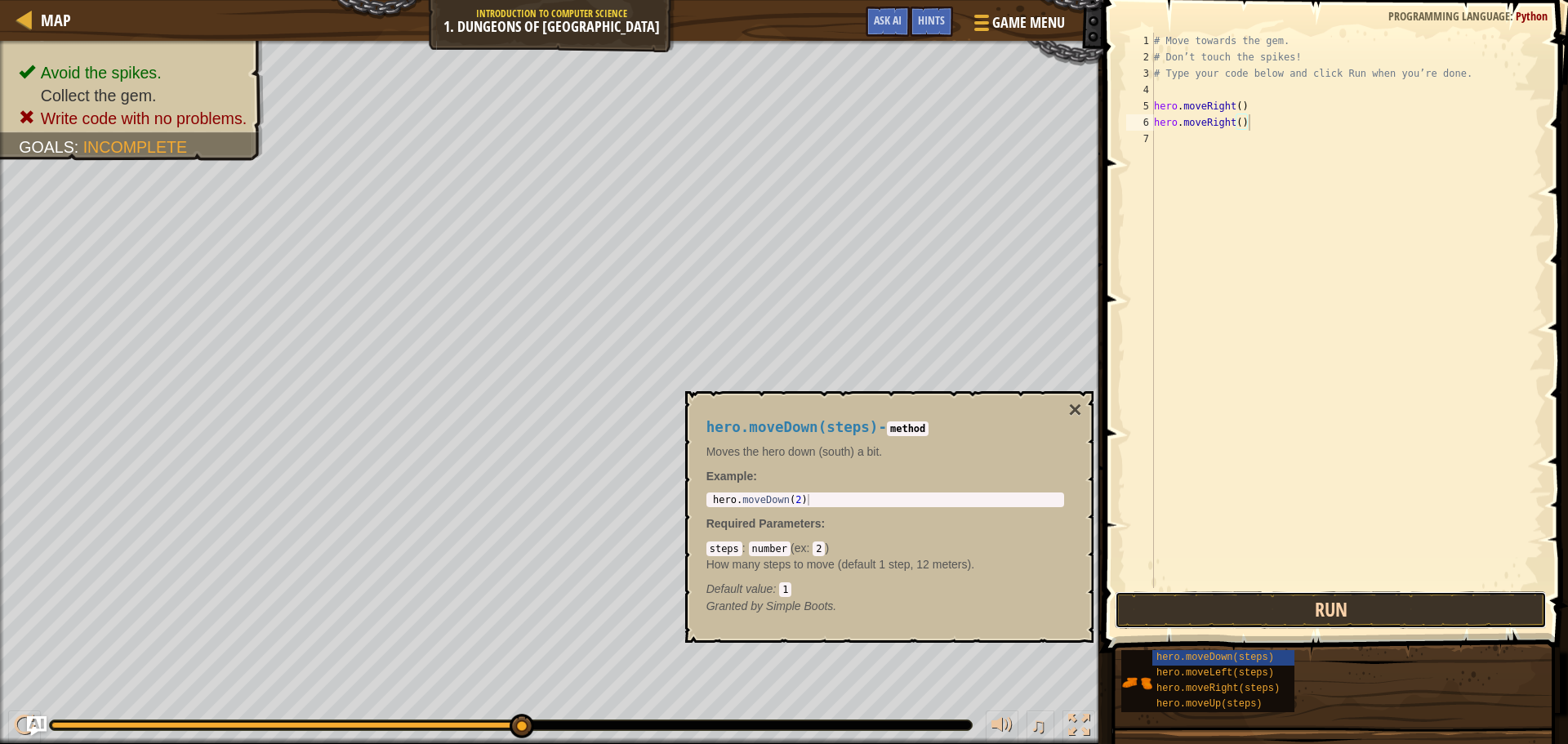
click at [1186, 615] on button "Run" at bounding box center [1331, 610] width 432 height 37
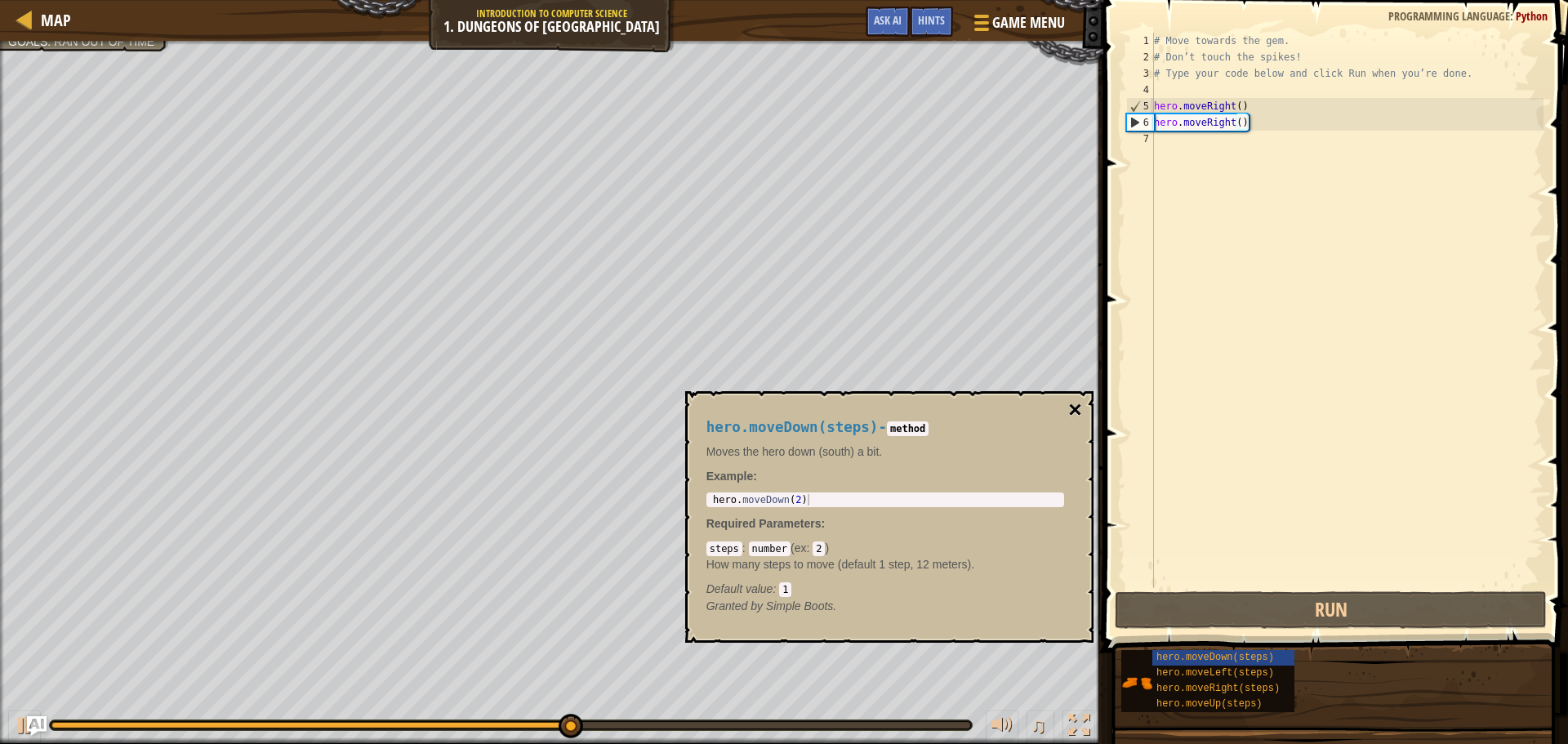
click at [1070, 404] on button "×" at bounding box center [1074, 409] width 13 height 23
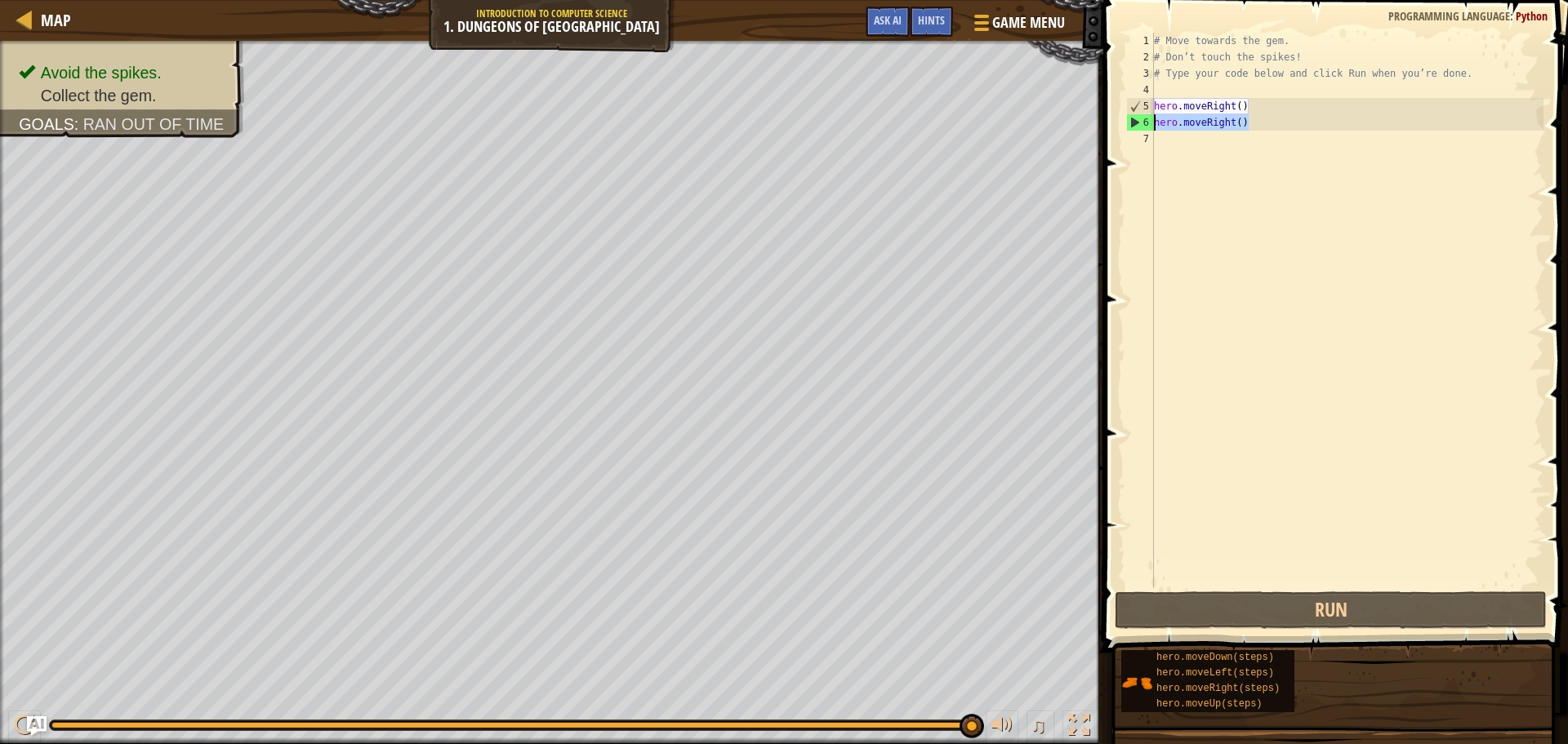
drag, startPoint x: 1263, startPoint y: 119, endPoint x: 1105, endPoint y: 121, distance: 158.0
click at [1105, 121] on div "hero.moveRight() 1 2 3 4 5 6 7 # Move towards the gem. # Don’t touch the spikes…" at bounding box center [1333, 358] width 470 height 701
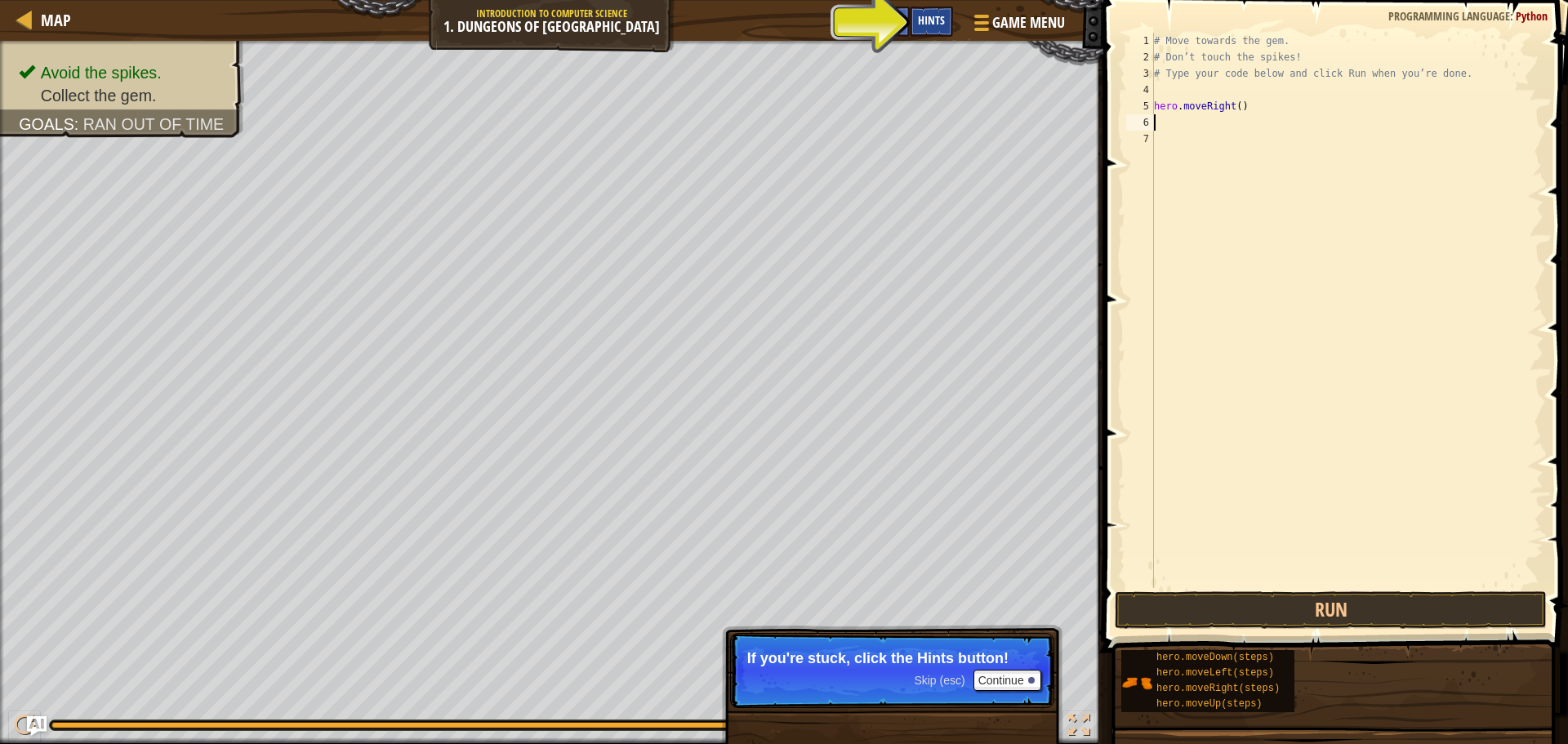
click at [940, 20] on span "Hints" at bounding box center [931, 20] width 27 height 15
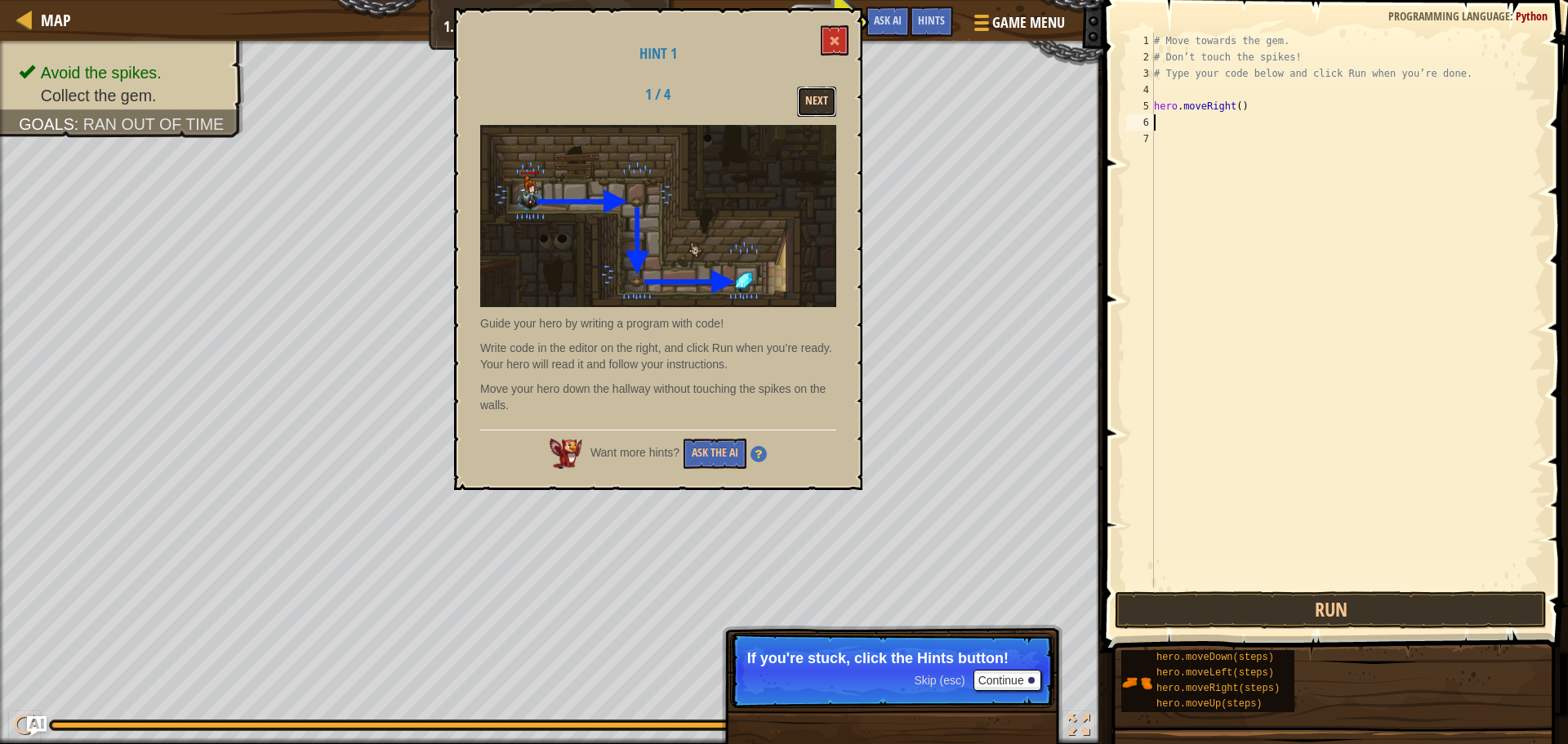
click at [810, 94] on button "Next" at bounding box center [817, 102] width 39 height 31
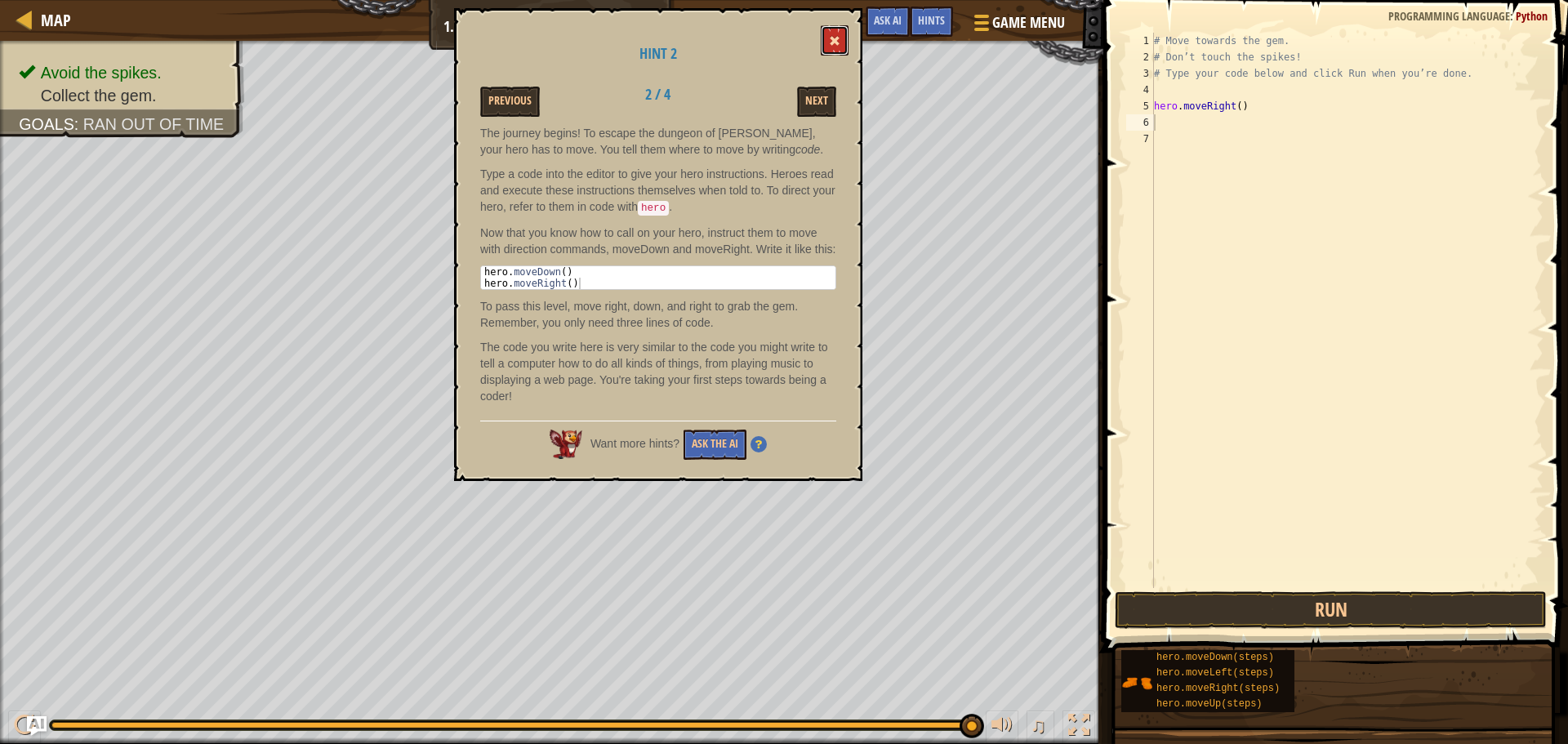
click at [823, 33] on button at bounding box center [835, 41] width 28 height 31
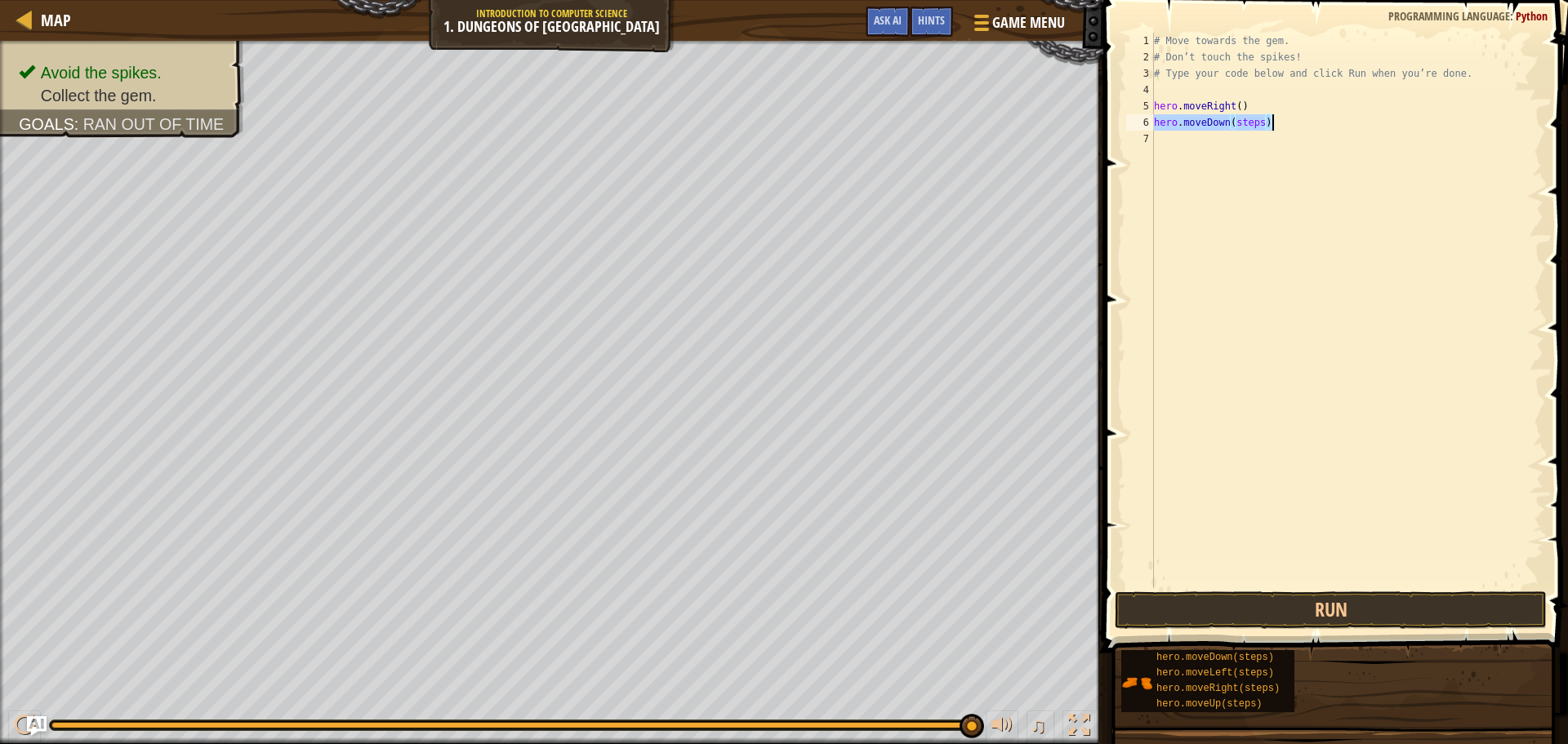
click at [1251, 116] on div "# Move towards the gem. # Don’t touch the spikes! # Type your code below and cl…" at bounding box center [1347, 310] width 393 height 555
click at [1251, 116] on div "# Move towards the gem. # Don’t touch the spikes! # Type your code below and cl…" at bounding box center [1347, 326] width 393 height 588
click at [1281, 598] on button "Run" at bounding box center [1331, 610] width 432 height 37
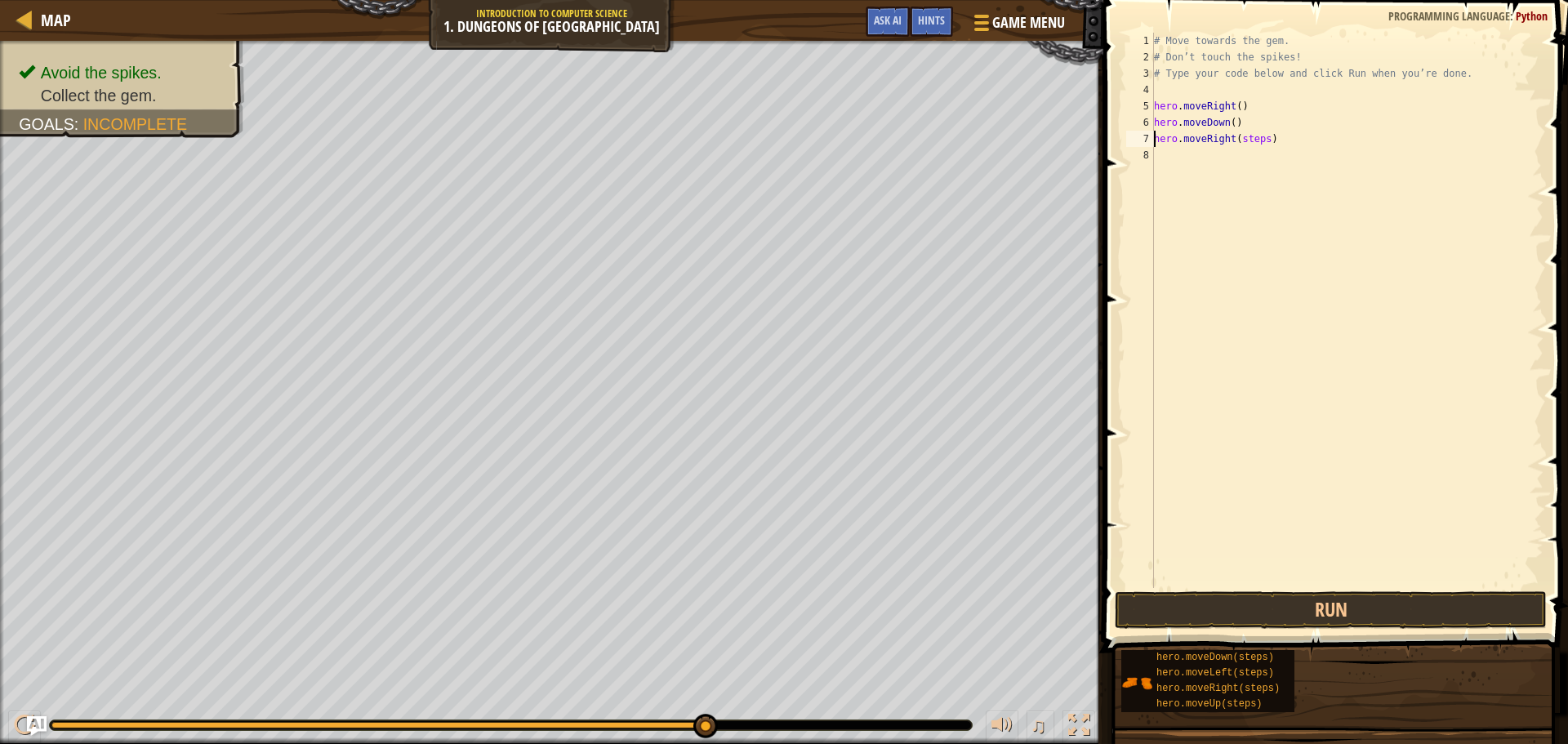
click at [1254, 137] on div "# Move towards the gem. # Don’t touch the spikes! # Type your code below and cl…" at bounding box center [1347, 326] width 393 height 588
type textarea "hero.moveRight()"
click at [1228, 617] on button "Run" at bounding box center [1331, 610] width 432 height 37
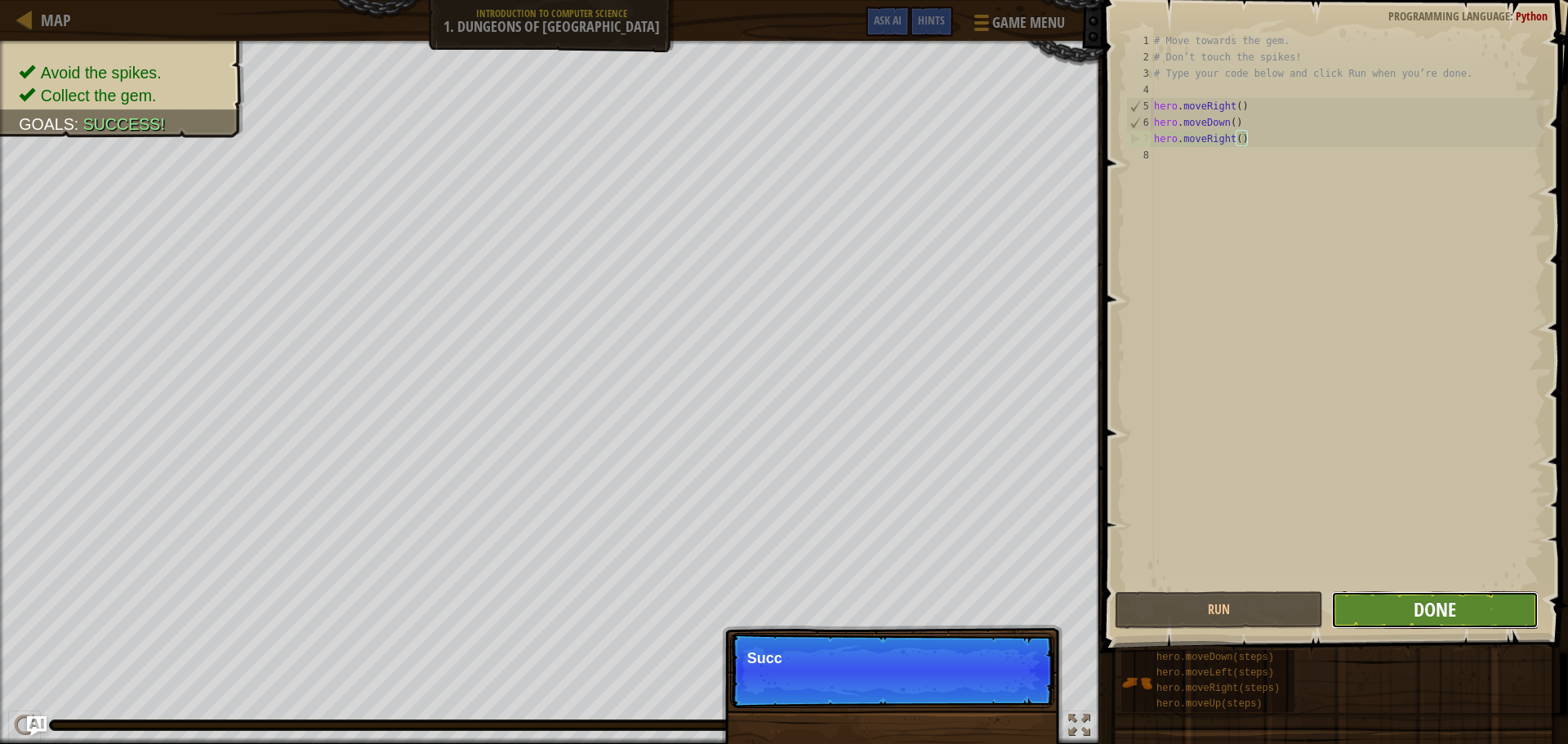
click at [1418, 608] on span "Done" at bounding box center [1435, 609] width 42 height 26
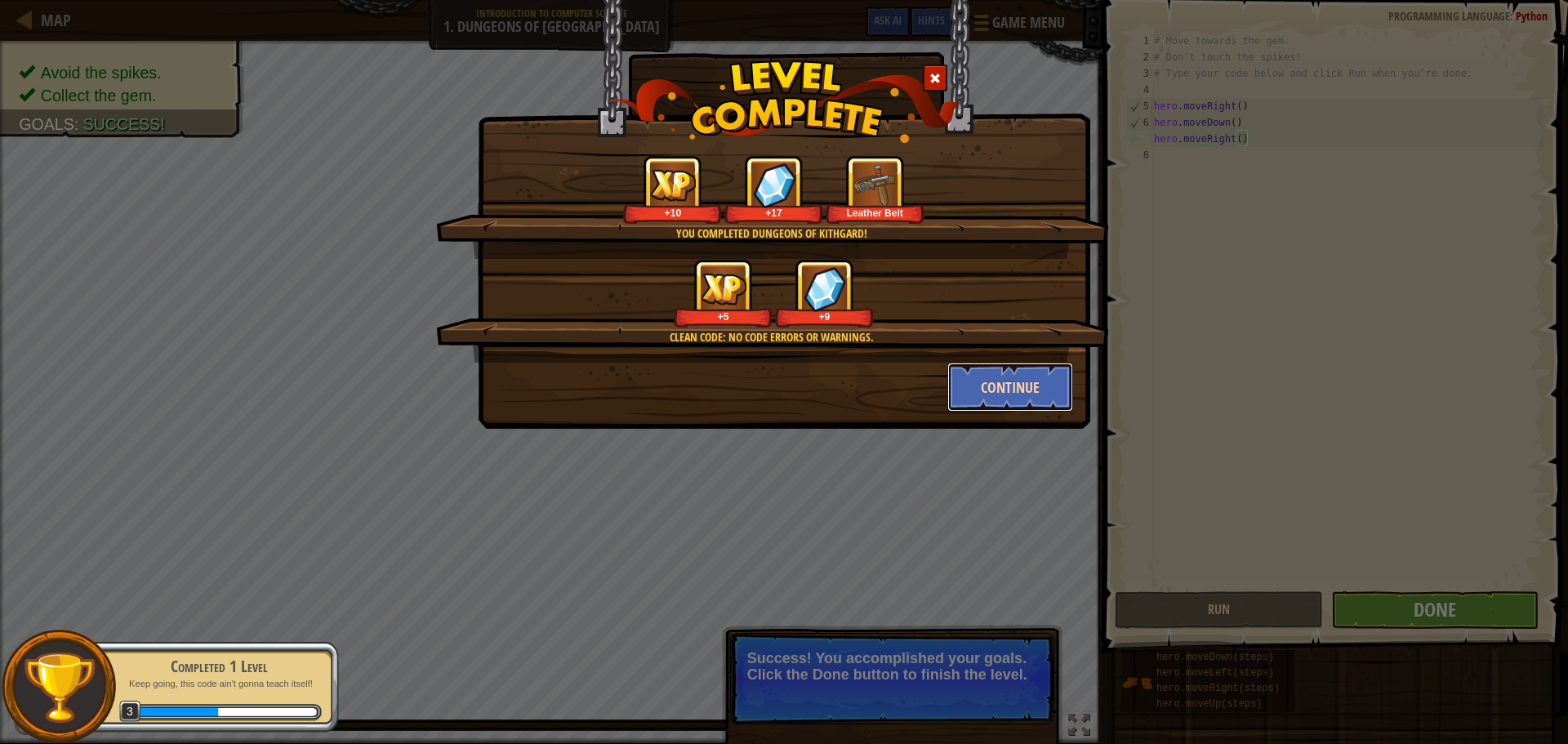
click at [1020, 389] on button "Continue" at bounding box center [1010, 387] width 127 height 49
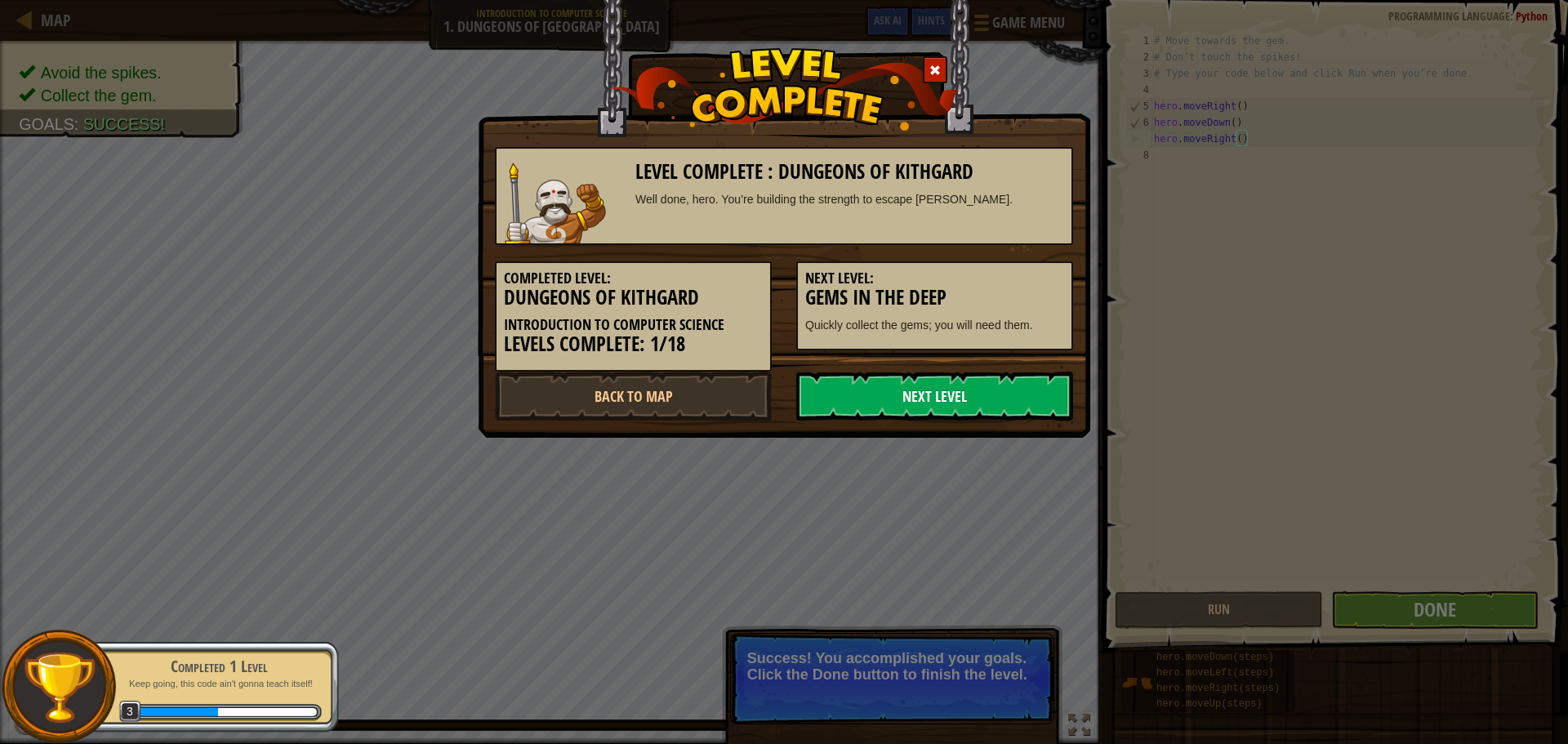
click at [900, 401] on link "Next Level" at bounding box center [935, 396] width 277 height 49
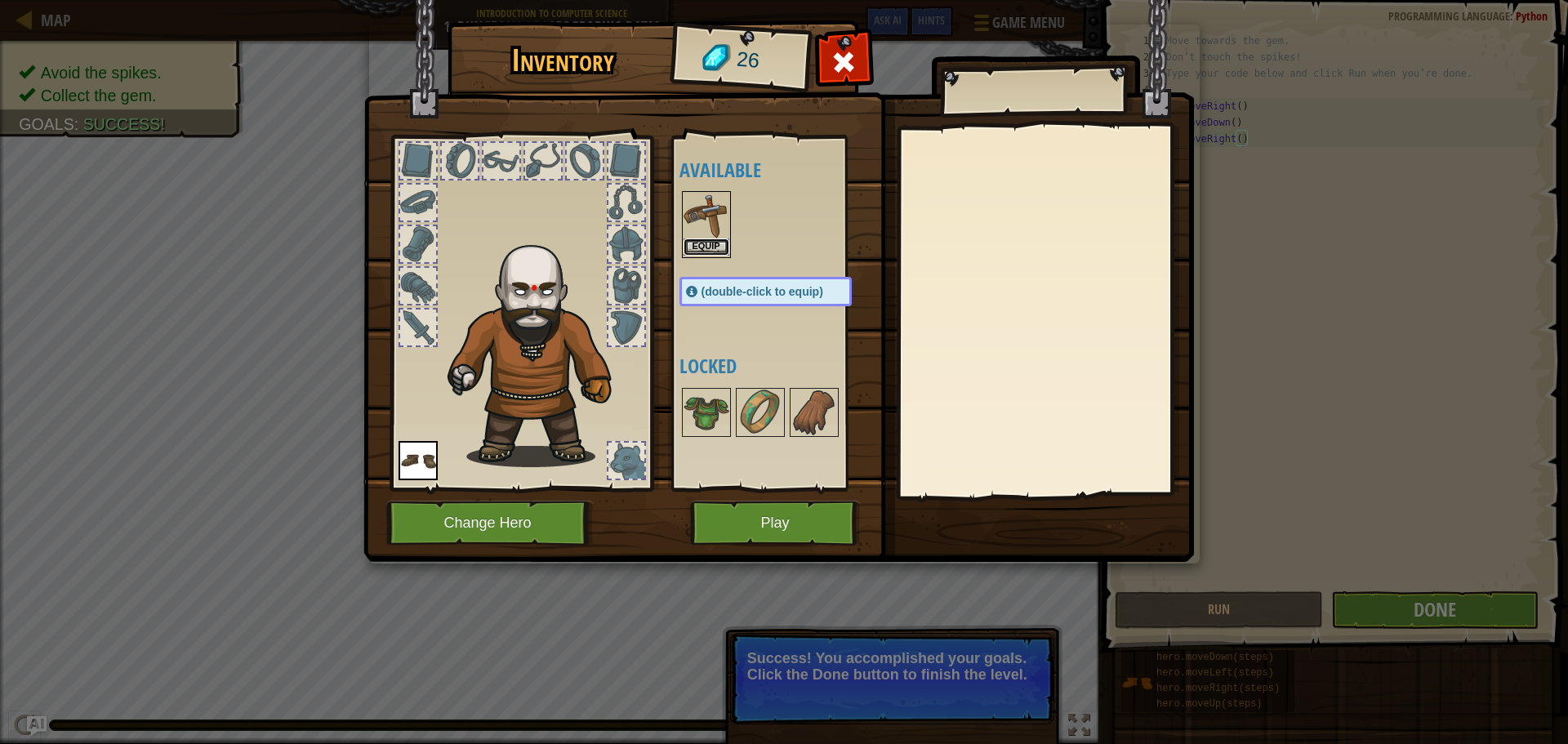
click at [709, 248] on button "Equip" at bounding box center [707, 247] width 46 height 17
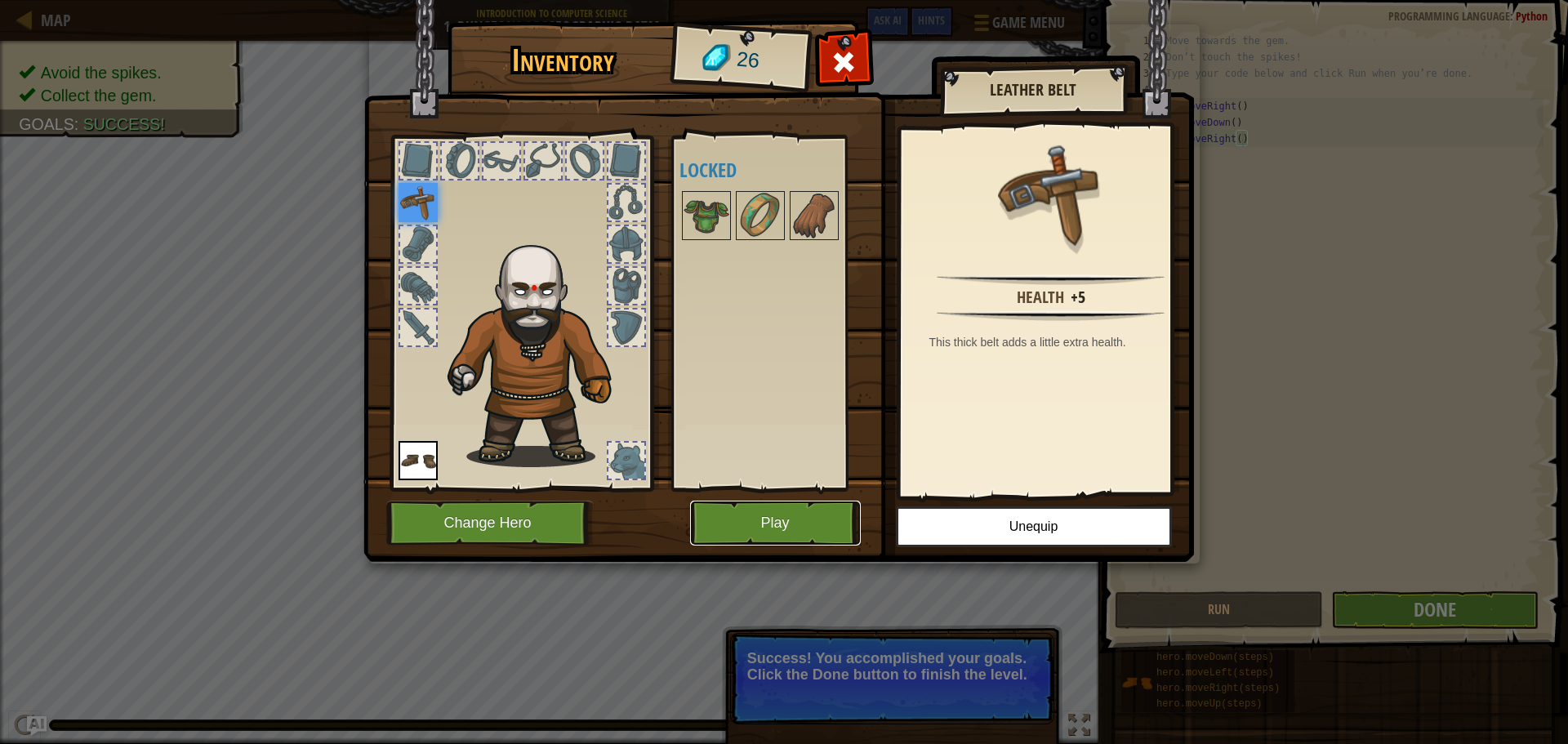
click at [790, 517] on button "Play" at bounding box center [775, 522] width 171 height 45
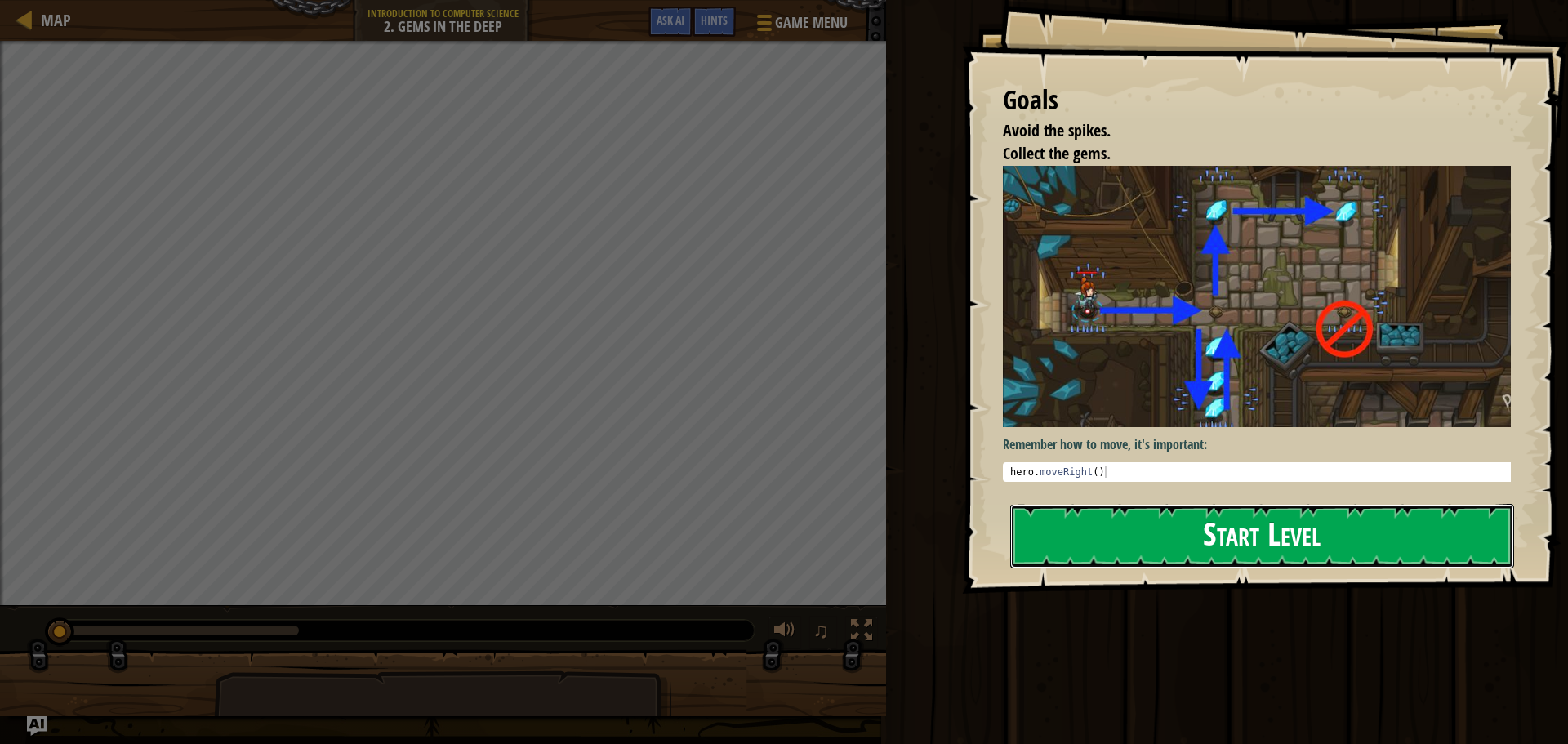
click at [1152, 538] on button "Start Level" at bounding box center [1262, 536] width 504 height 65
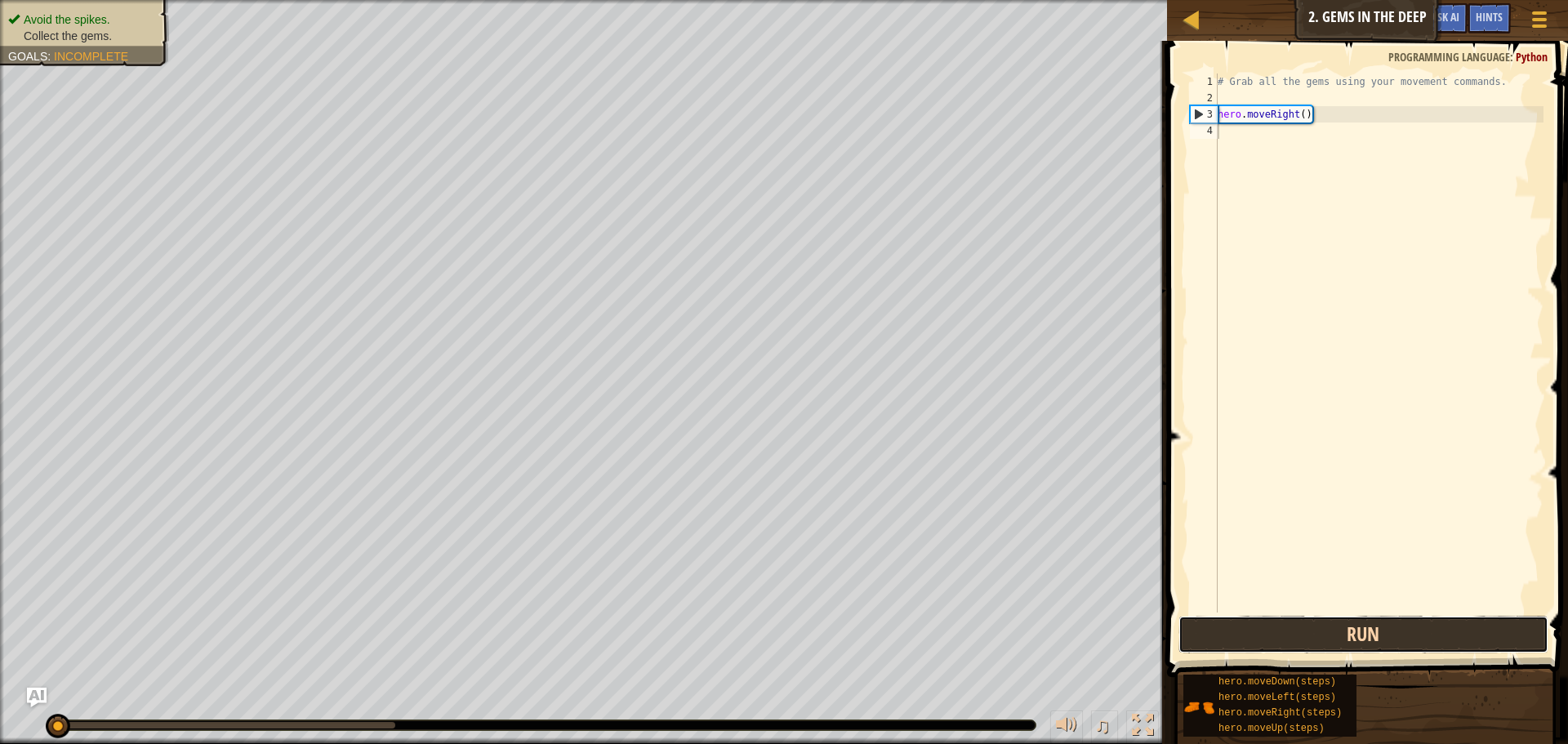
click at [1276, 621] on button "Run" at bounding box center [1363, 634] width 370 height 37
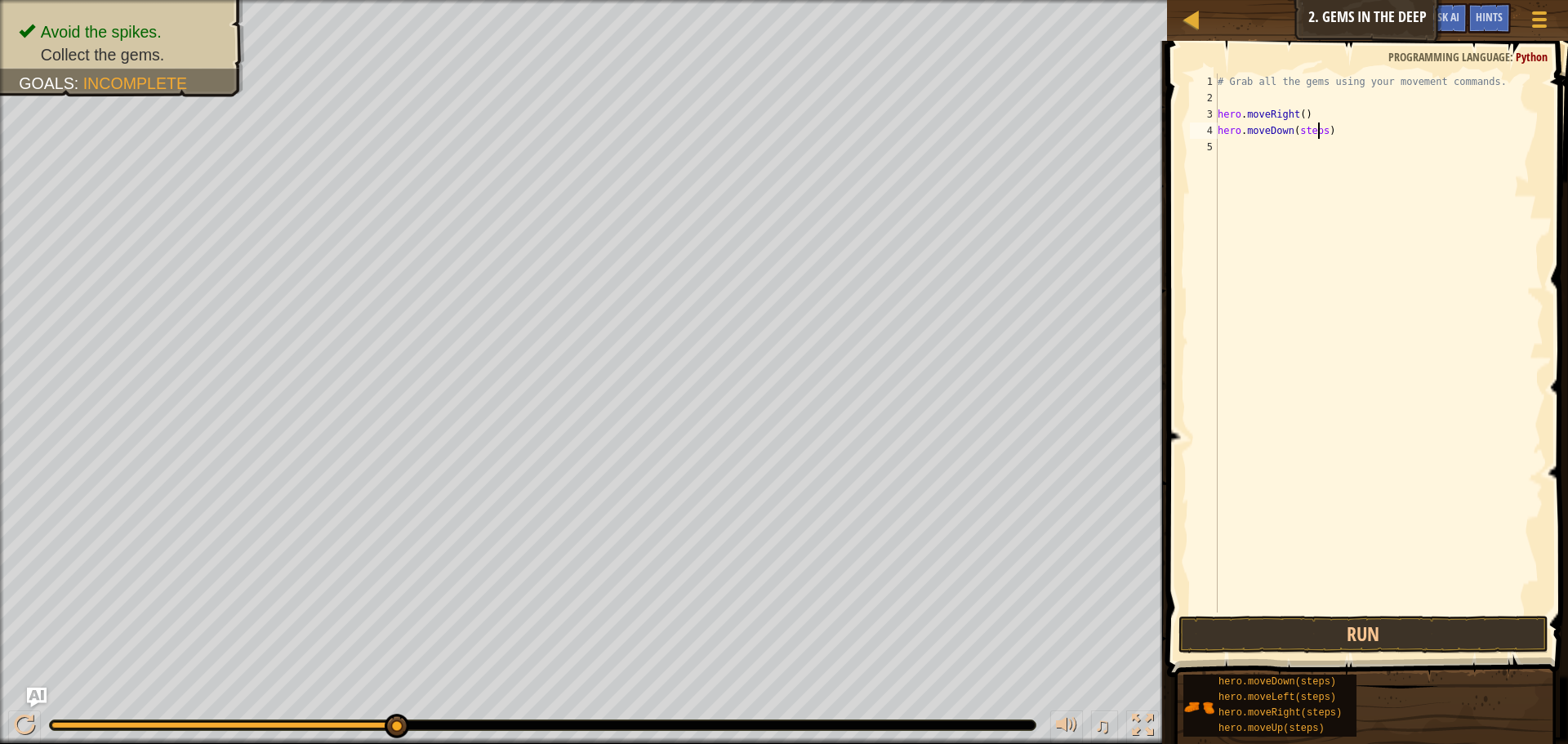
click at [1317, 122] on div "# Grab all the gems using your movement commands. hero . moveRight ( ) hero . m…" at bounding box center [1378, 359] width 329 height 572
click at [1371, 628] on button "Run" at bounding box center [1363, 634] width 370 height 37
click at [1349, 621] on button "Run" at bounding box center [1363, 634] width 370 height 37
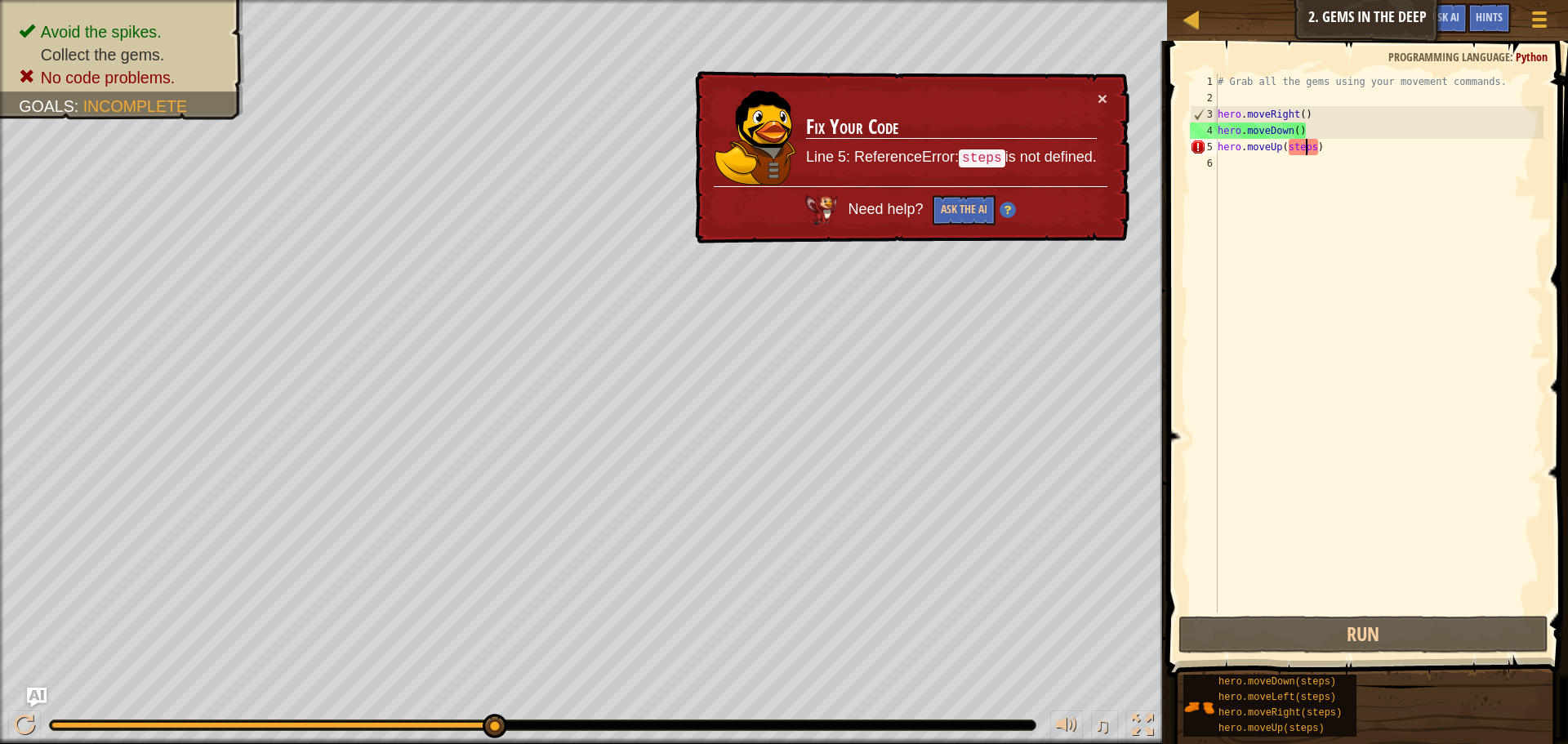
click at [1307, 155] on div "# Grab all the gems using your movement commands. hero . moveRight ( ) hero . m…" at bounding box center [1378, 359] width 329 height 572
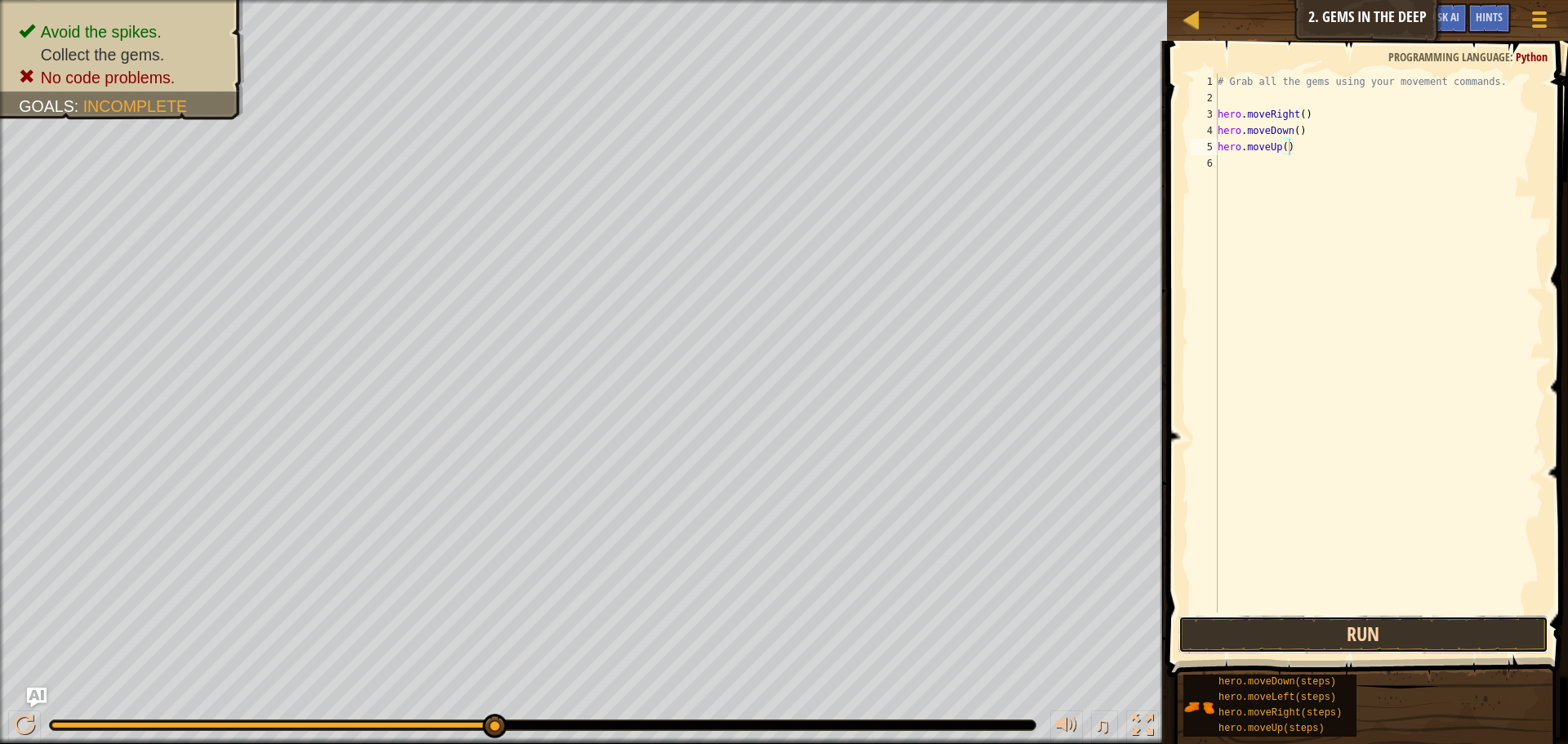
click at [1276, 628] on button "Run" at bounding box center [1363, 634] width 370 height 37
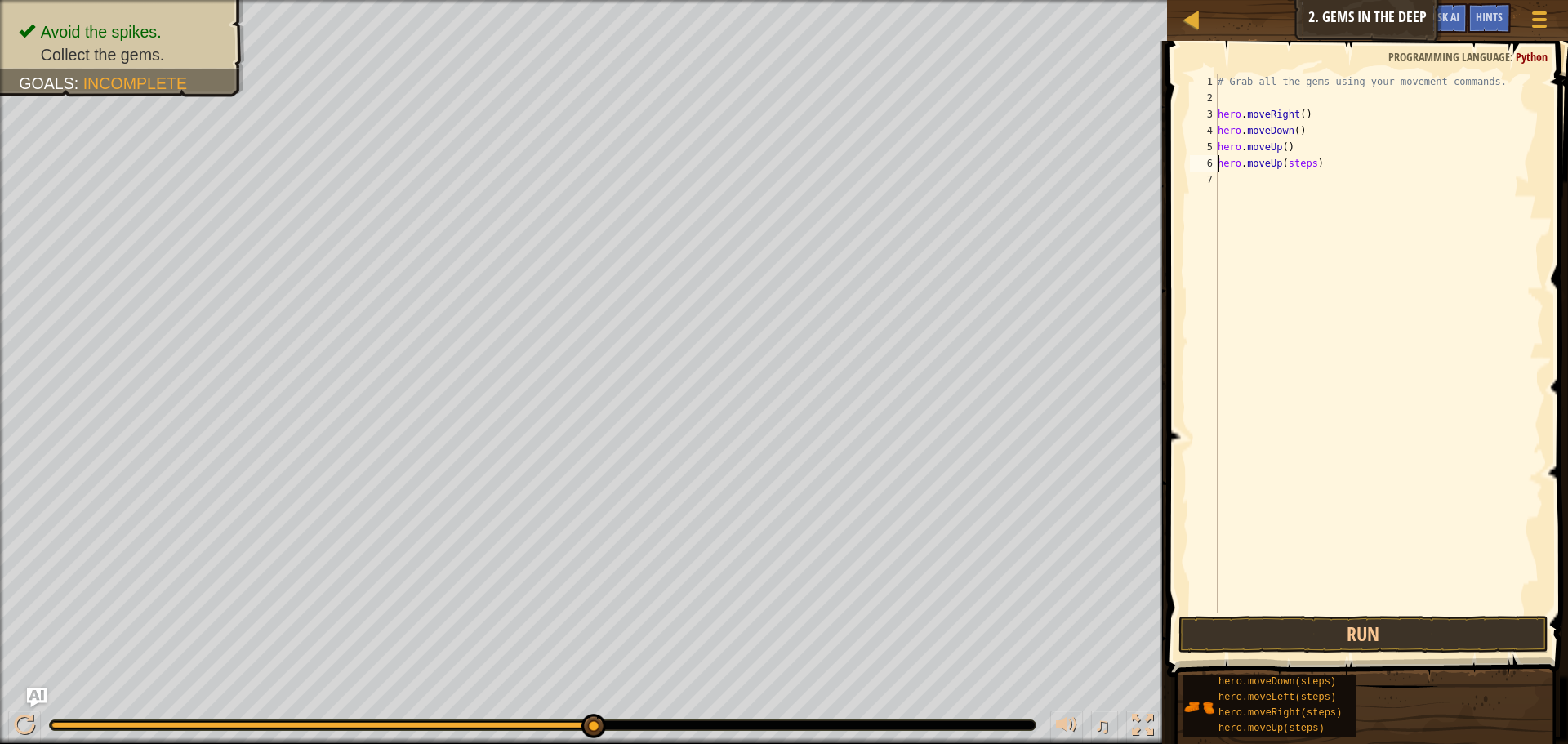
click at [1304, 168] on div "# Grab all the gems using your movement commands. hero . moveRight ( ) hero . m…" at bounding box center [1378, 359] width 329 height 572
click at [1286, 634] on button "Run" at bounding box center [1363, 634] width 370 height 37
click at [1327, 177] on div "# Grab all the gems using your movement commands. hero . moveRight ( ) hero . m…" at bounding box center [1378, 359] width 329 height 572
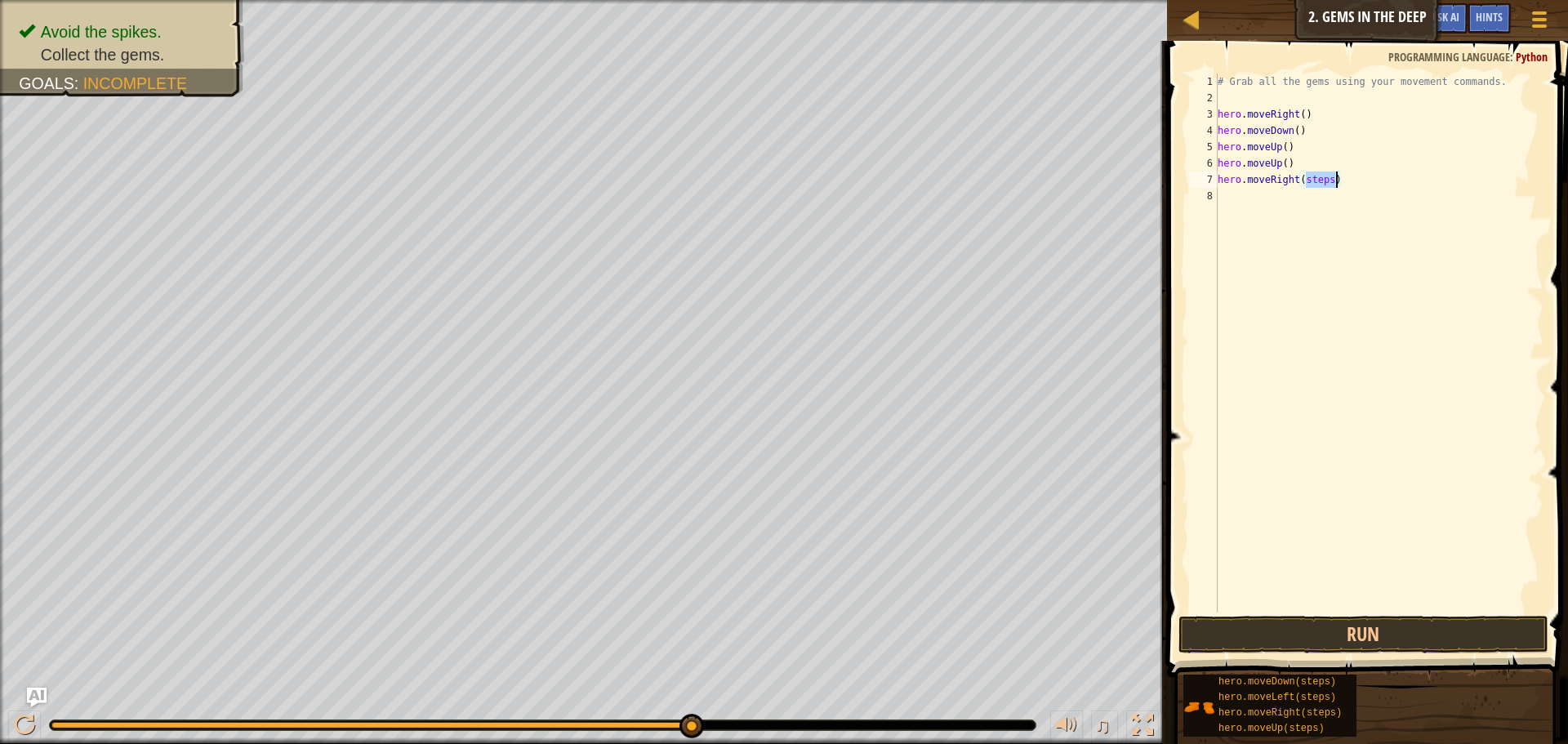
type textarea "hero.moveRight()"
click at [1243, 634] on button "Run" at bounding box center [1363, 634] width 370 height 37
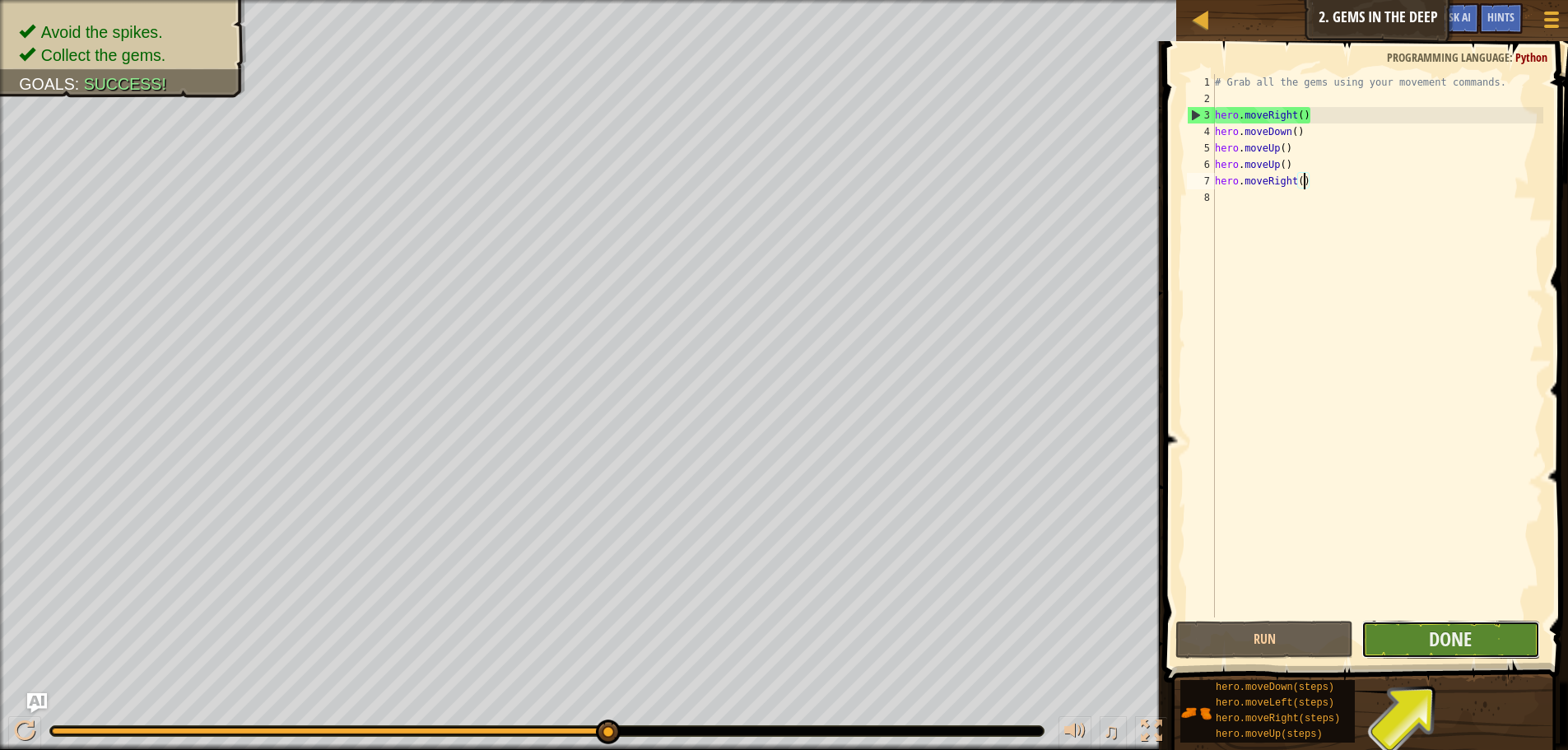
click at [1423, 637] on button "Done" at bounding box center [1451, 640] width 178 height 38
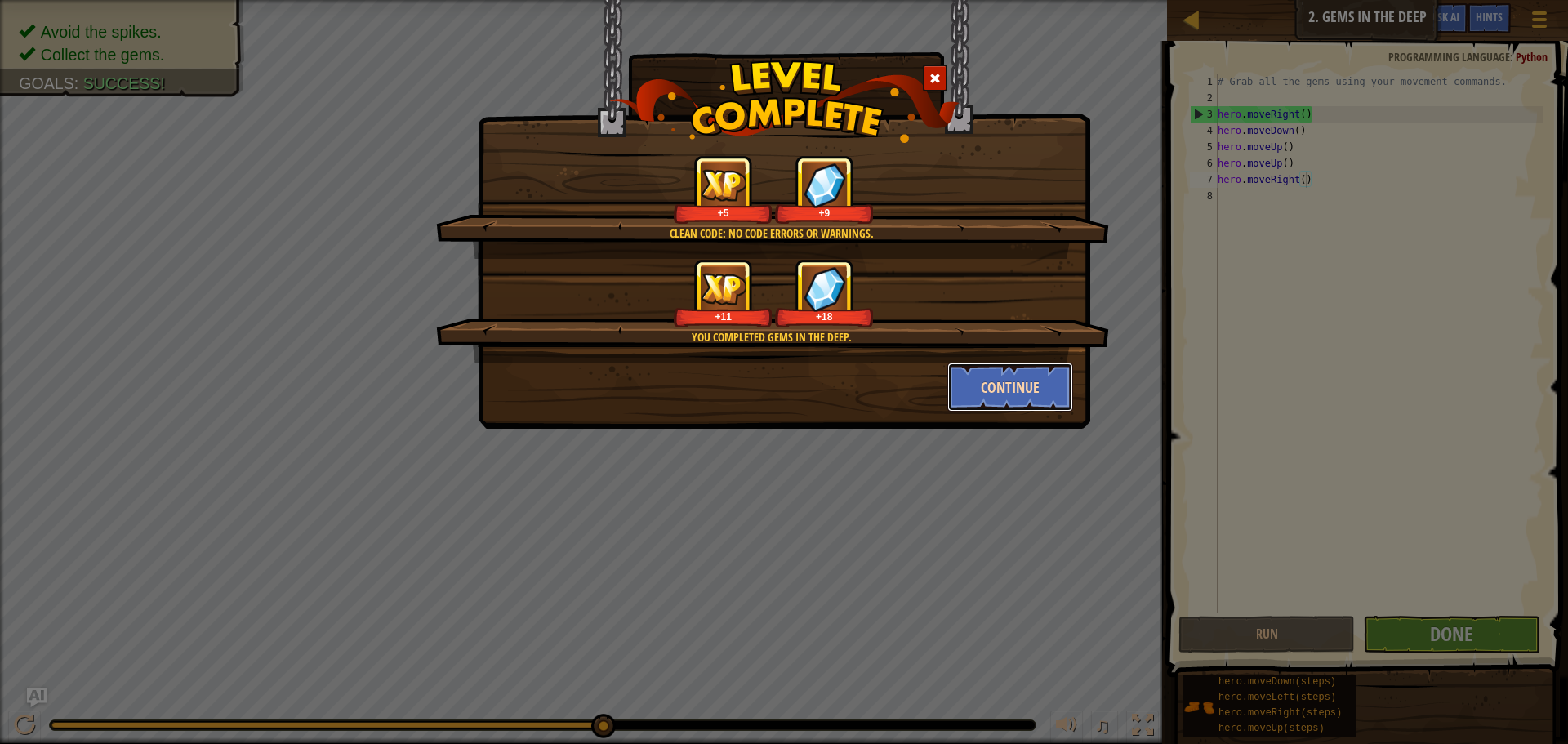
click at [1000, 382] on button "Continue" at bounding box center [1010, 387] width 127 height 49
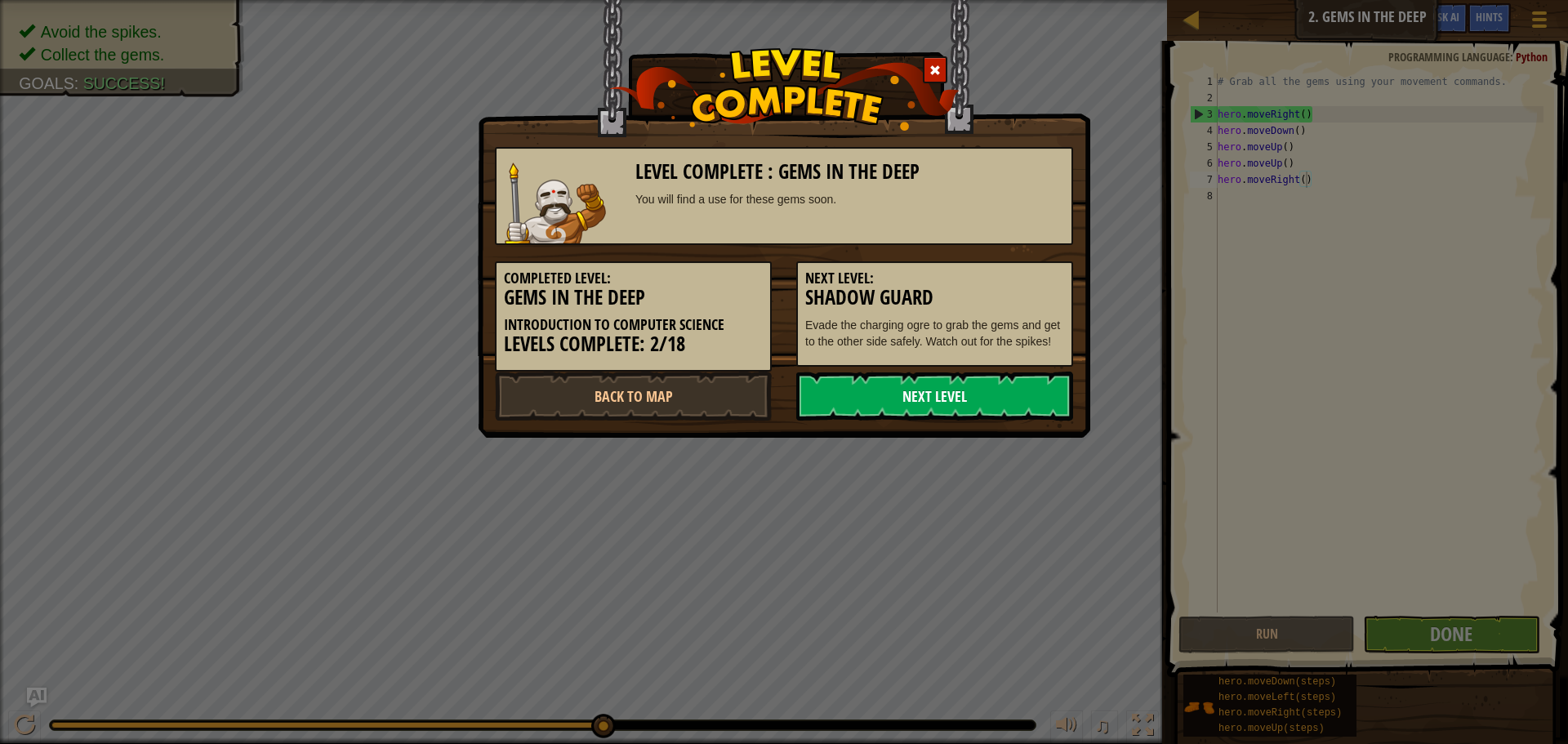
click at [977, 402] on link "Next Level" at bounding box center [935, 396] width 277 height 49
click at [964, 403] on link "Next Level" at bounding box center [935, 396] width 277 height 49
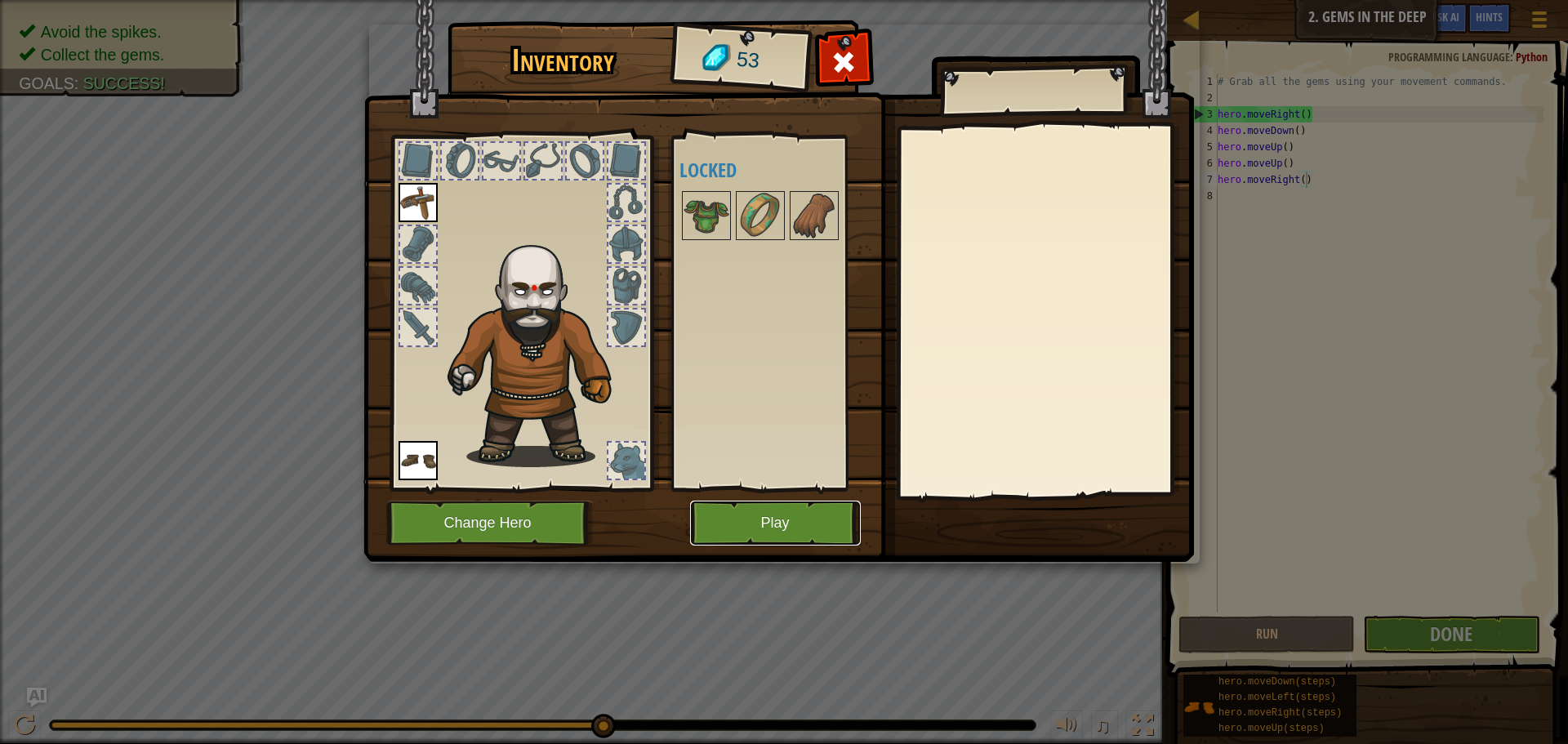
click at [735, 513] on button "Play" at bounding box center [775, 522] width 171 height 45
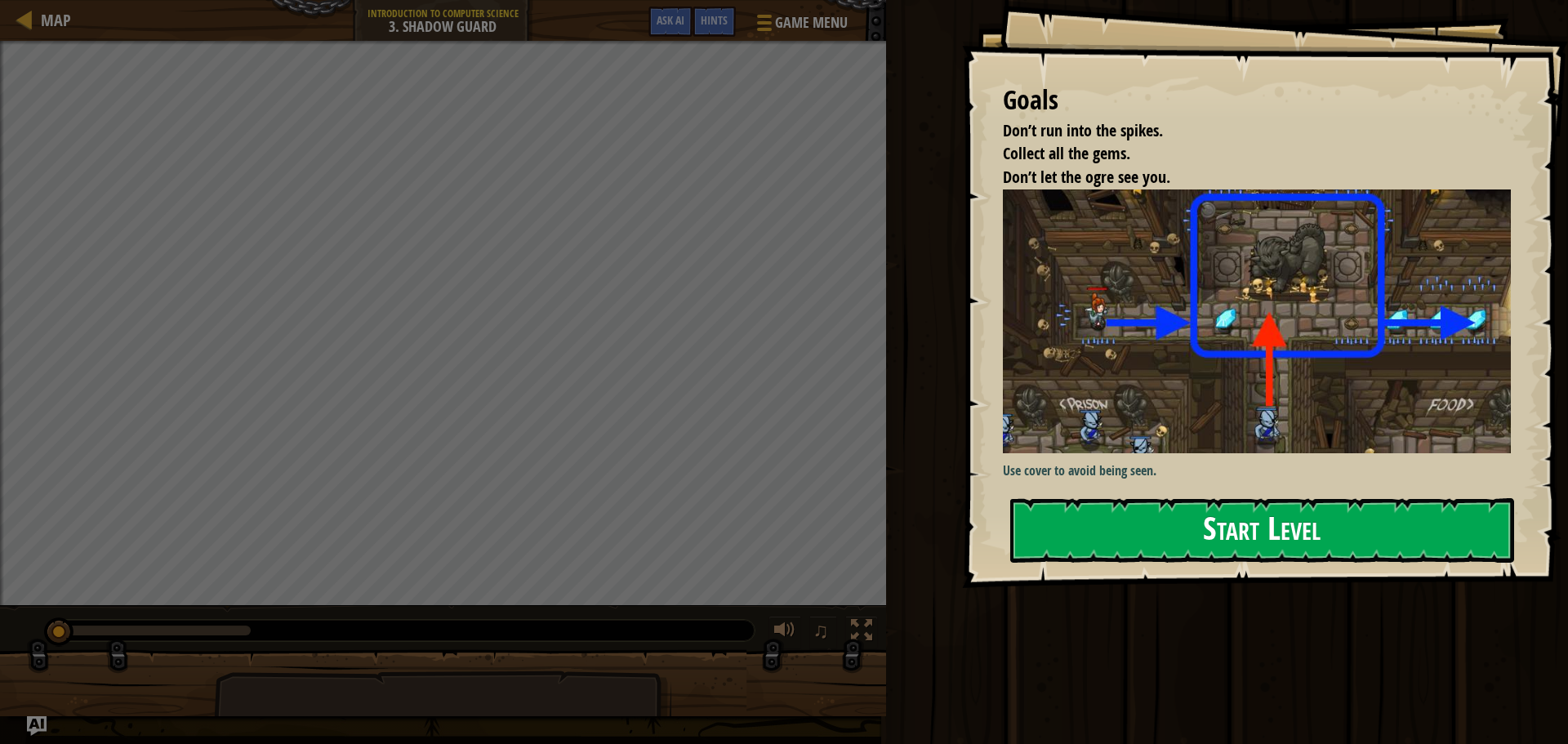
click at [1129, 531] on button "Start Level" at bounding box center [1262, 530] width 504 height 65
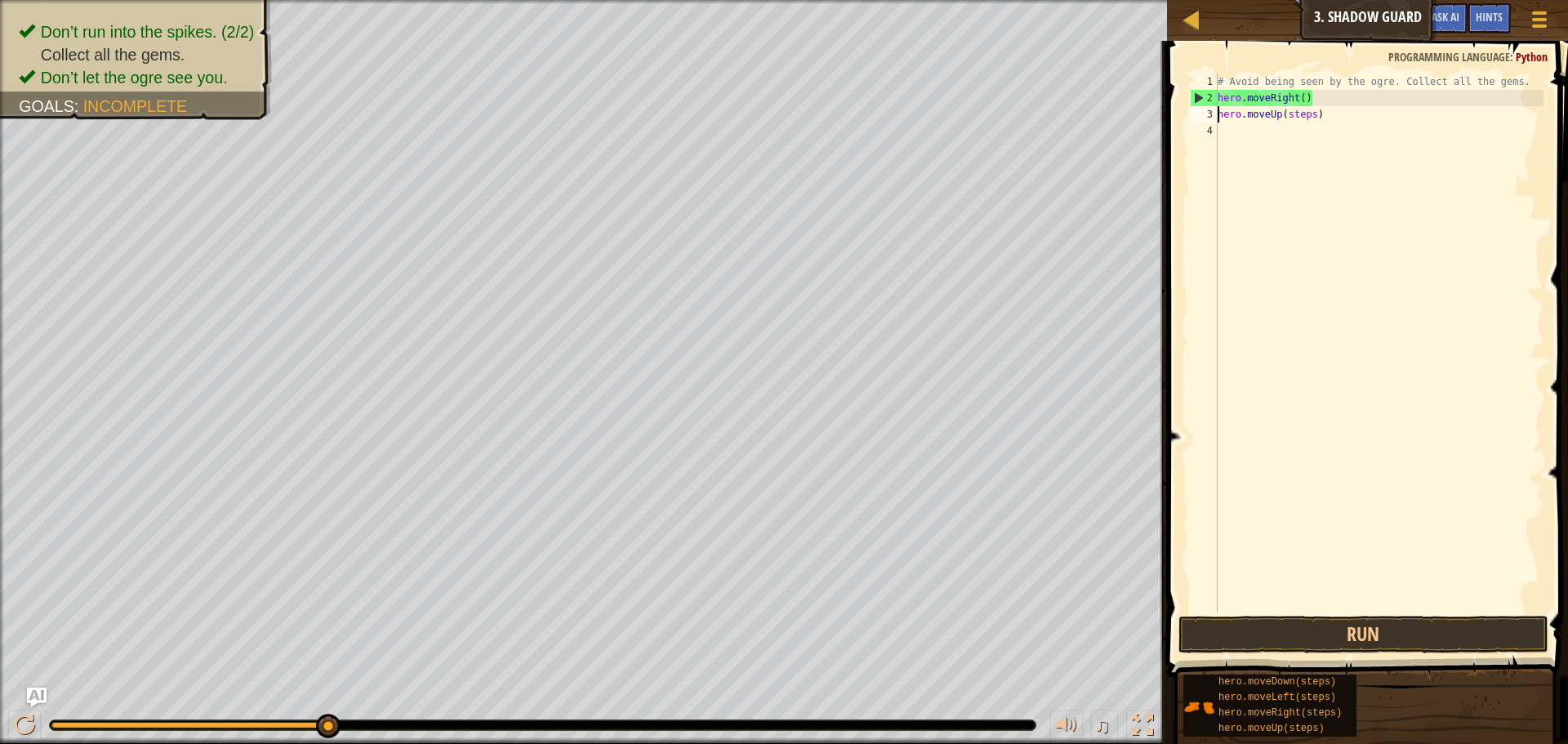
click at [1303, 110] on div "# Avoid being seen by the ogre. Collect all the gems. hero . moveRight ( ) hero…" at bounding box center [1378, 359] width 329 height 572
type textarea "hero.moveUp()"
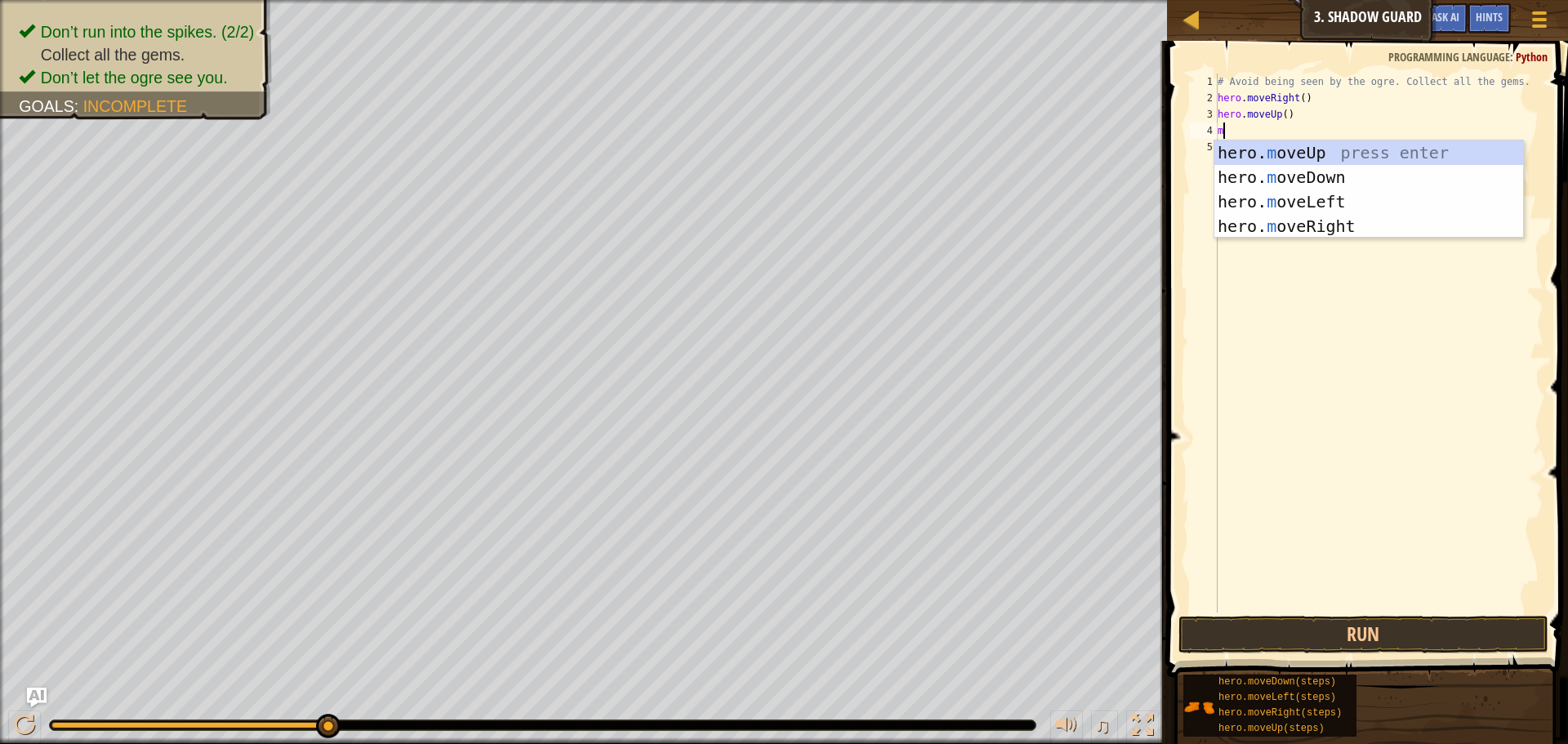
scroll to position [8, 0]
type textarea "mo"
click at [1304, 228] on div "hero. mo veUp press enter hero. mo veDown press enter hero. mo veLeft press ent…" at bounding box center [1368, 213] width 309 height 147
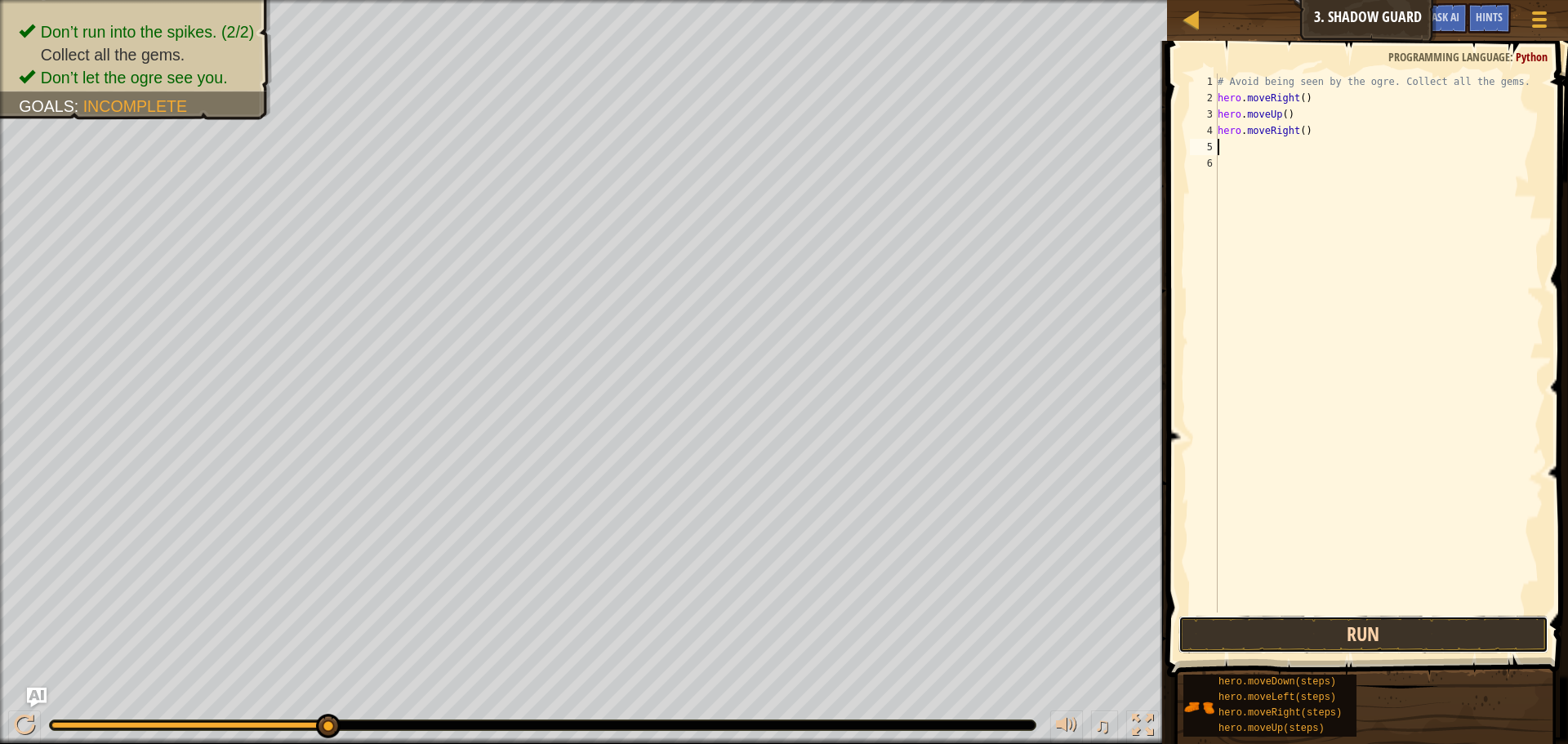
click at [1371, 638] on button "Run" at bounding box center [1363, 634] width 370 height 37
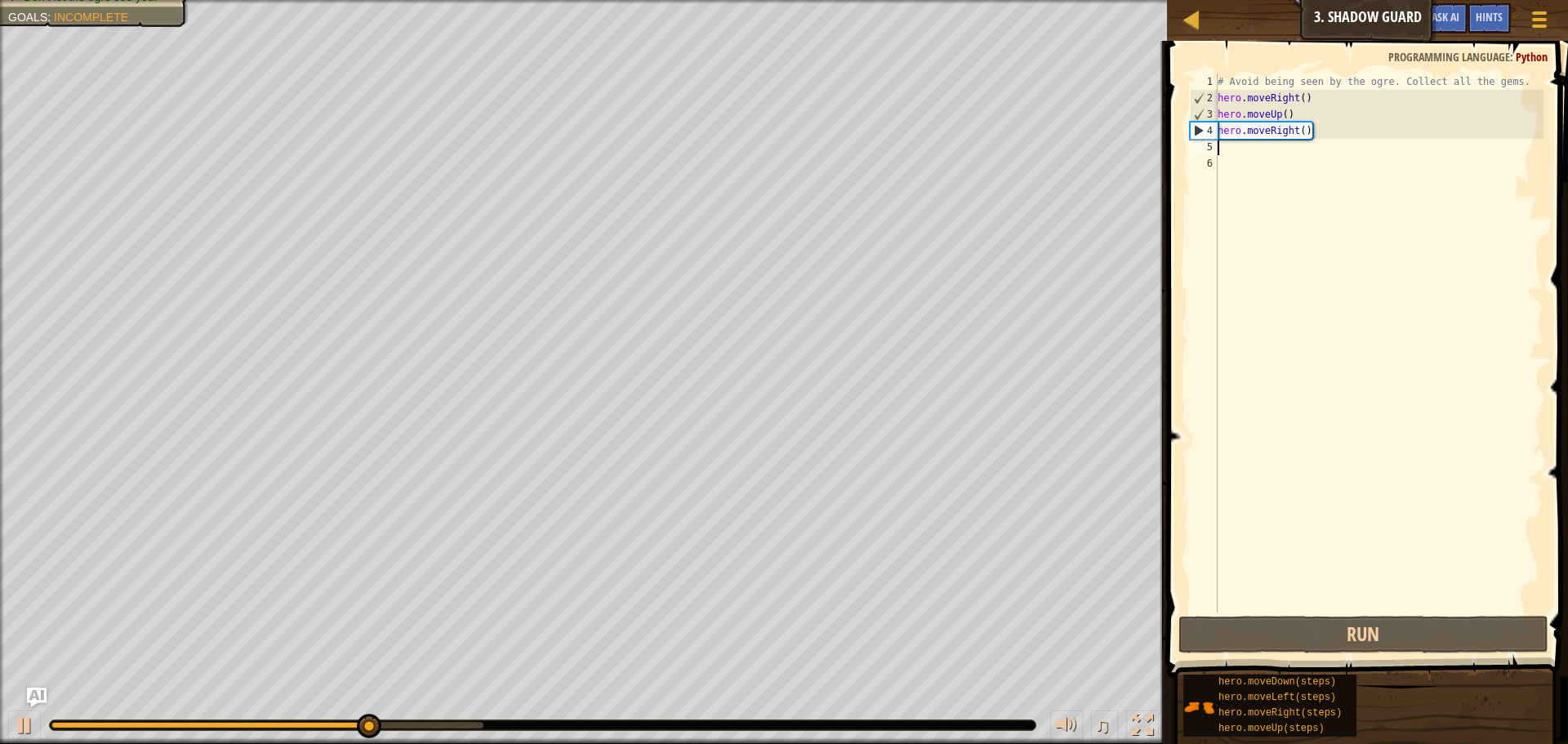
type textarea "m"
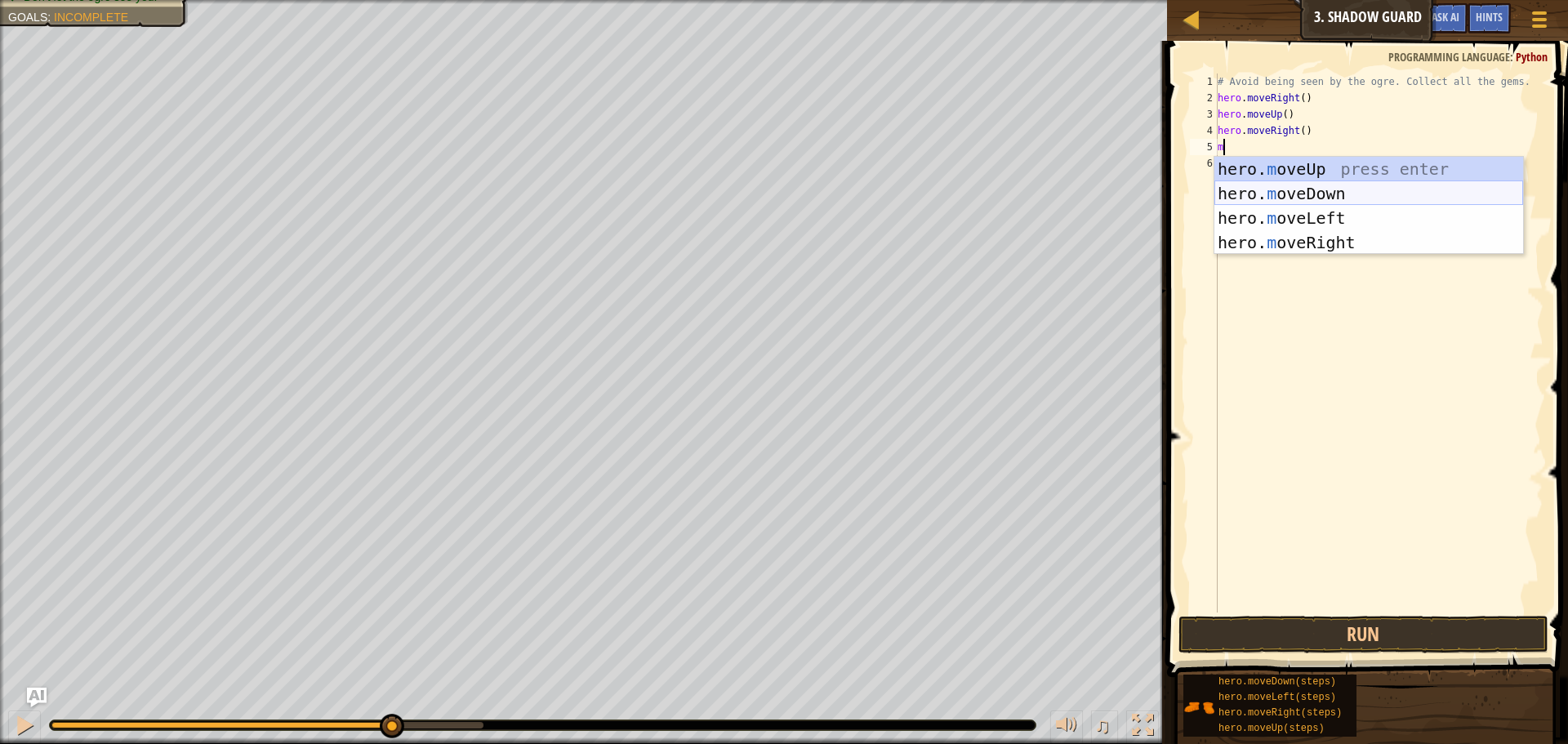
click at [1270, 194] on div "hero. m oveUp press enter hero. m oveDown press enter hero. m oveLeft press ent…" at bounding box center [1368, 230] width 309 height 147
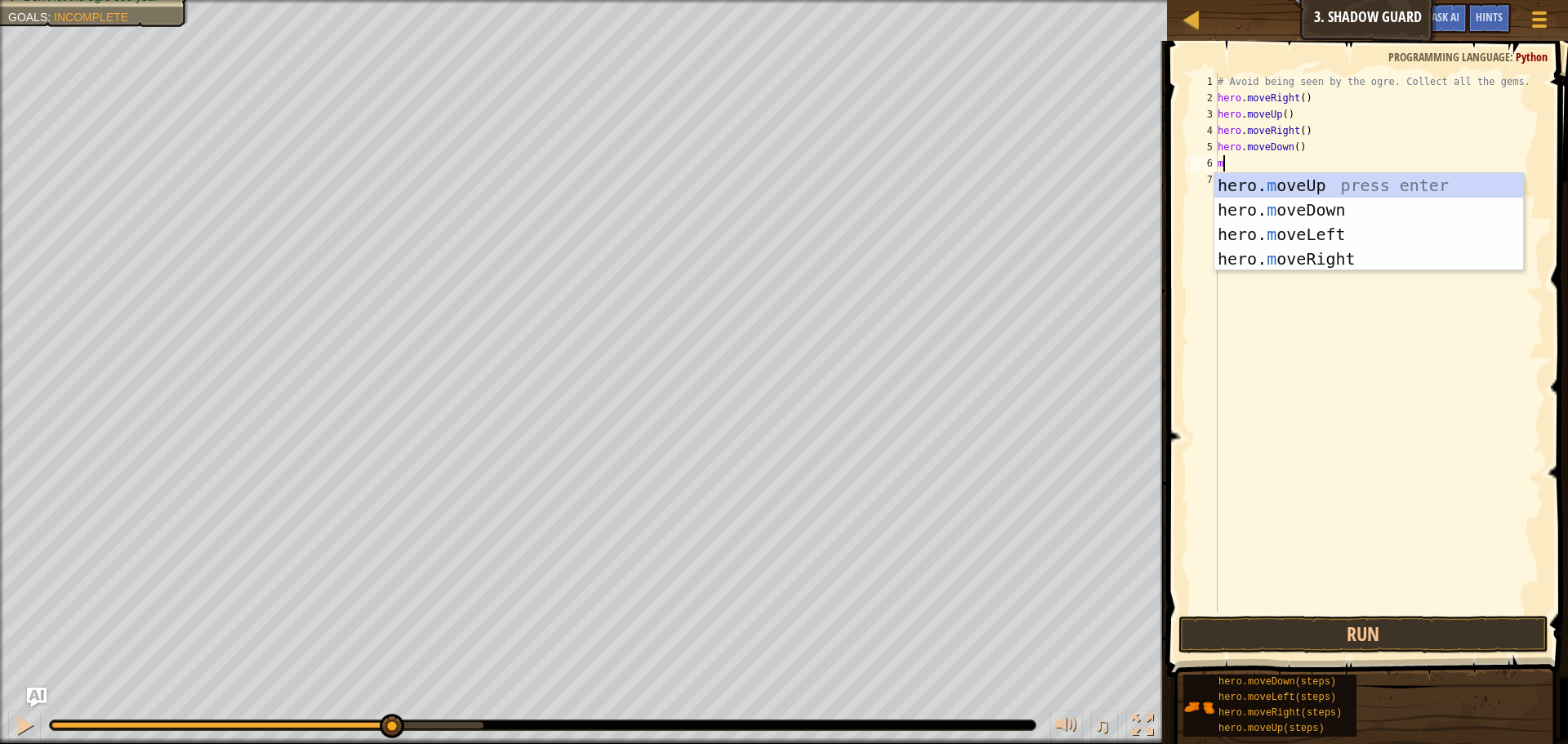
type textarea "mo"
click at [1248, 251] on div "hero. mo veUp press enter hero. mo veDown press enter hero. mo veLeft press ent…" at bounding box center [1368, 246] width 309 height 147
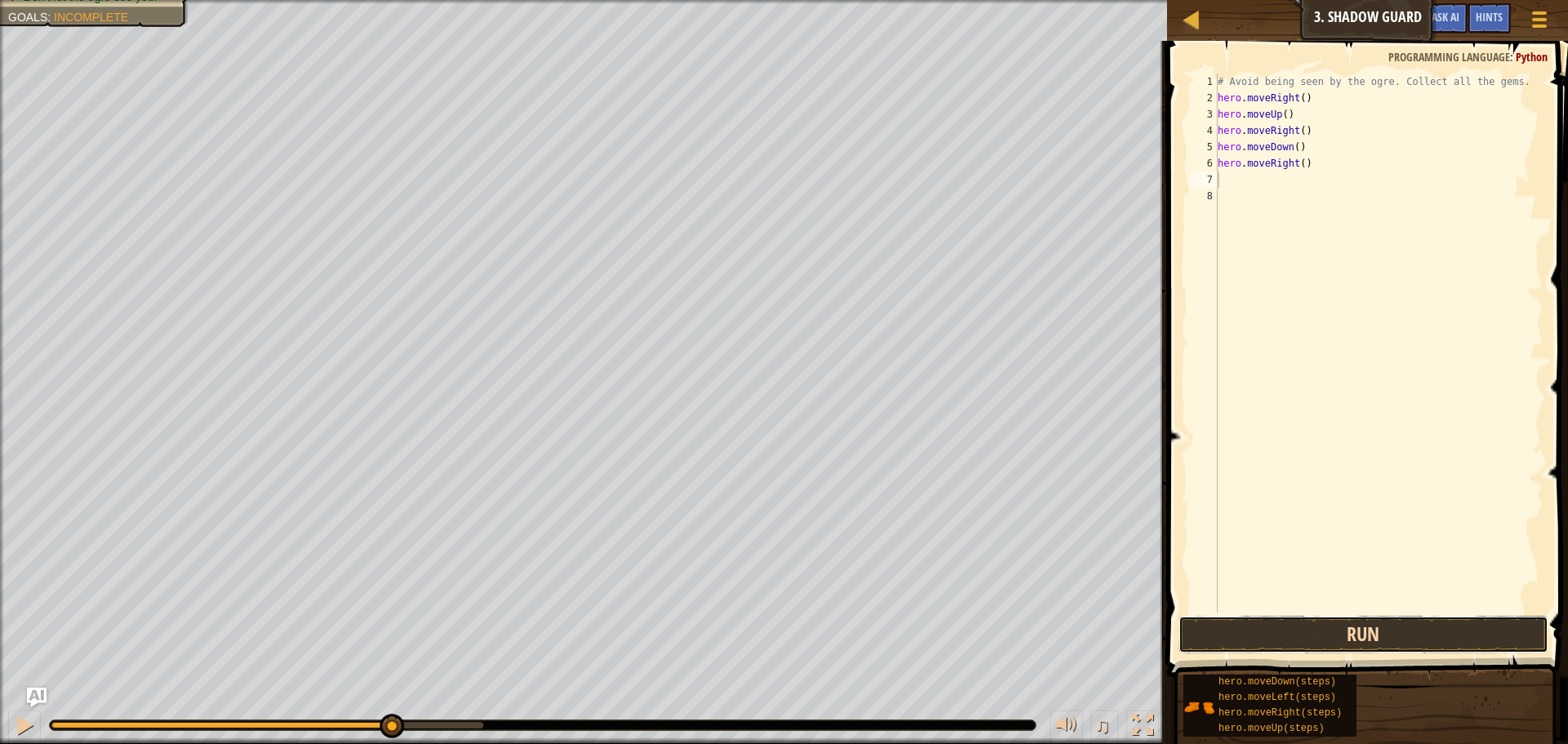
click at [1262, 622] on button "Run" at bounding box center [1363, 634] width 370 height 37
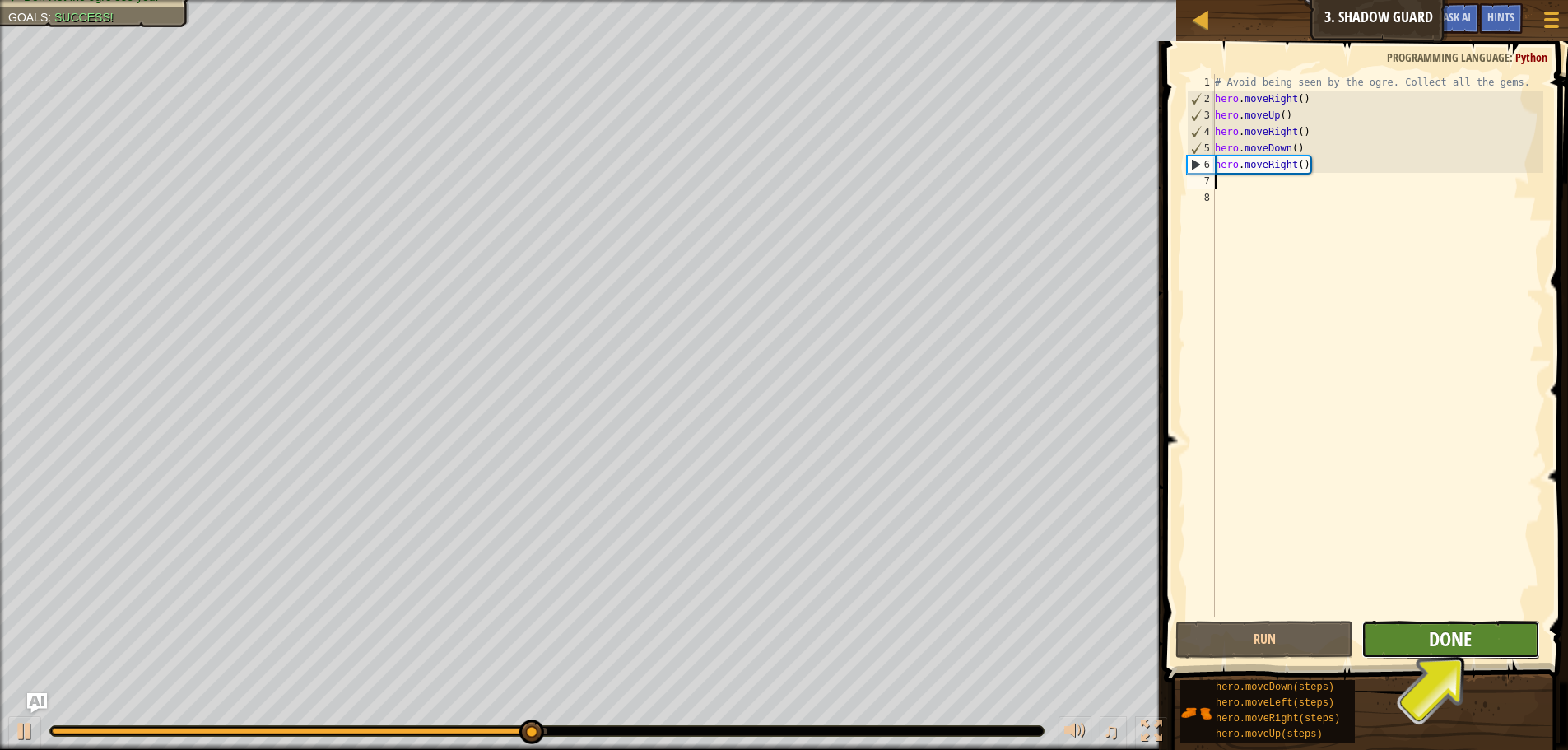
click at [1439, 641] on span "Done" at bounding box center [1451, 639] width 43 height 27
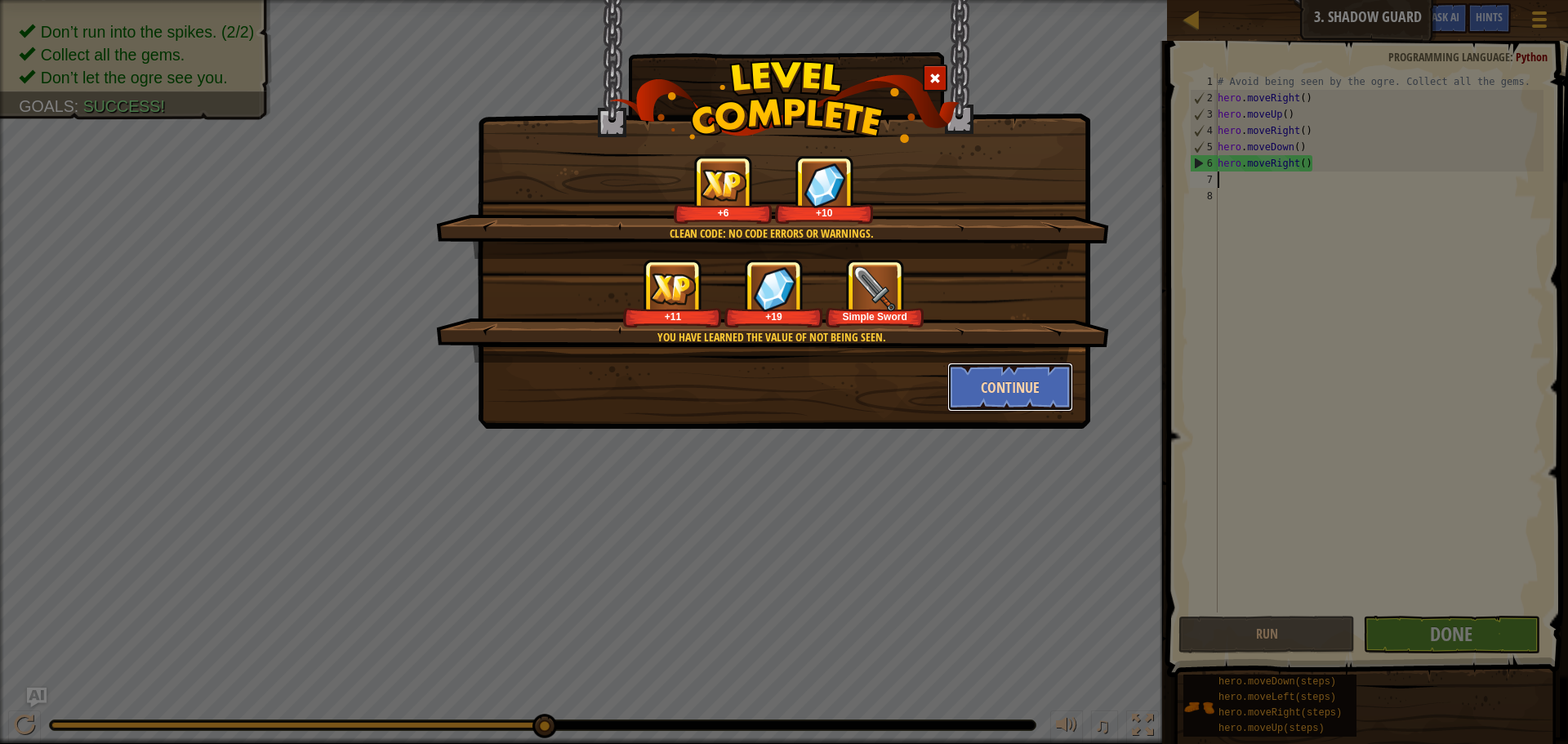
click at [983, 389] on button "Continue" at bounding box center [1010, 387] width 127 height 49
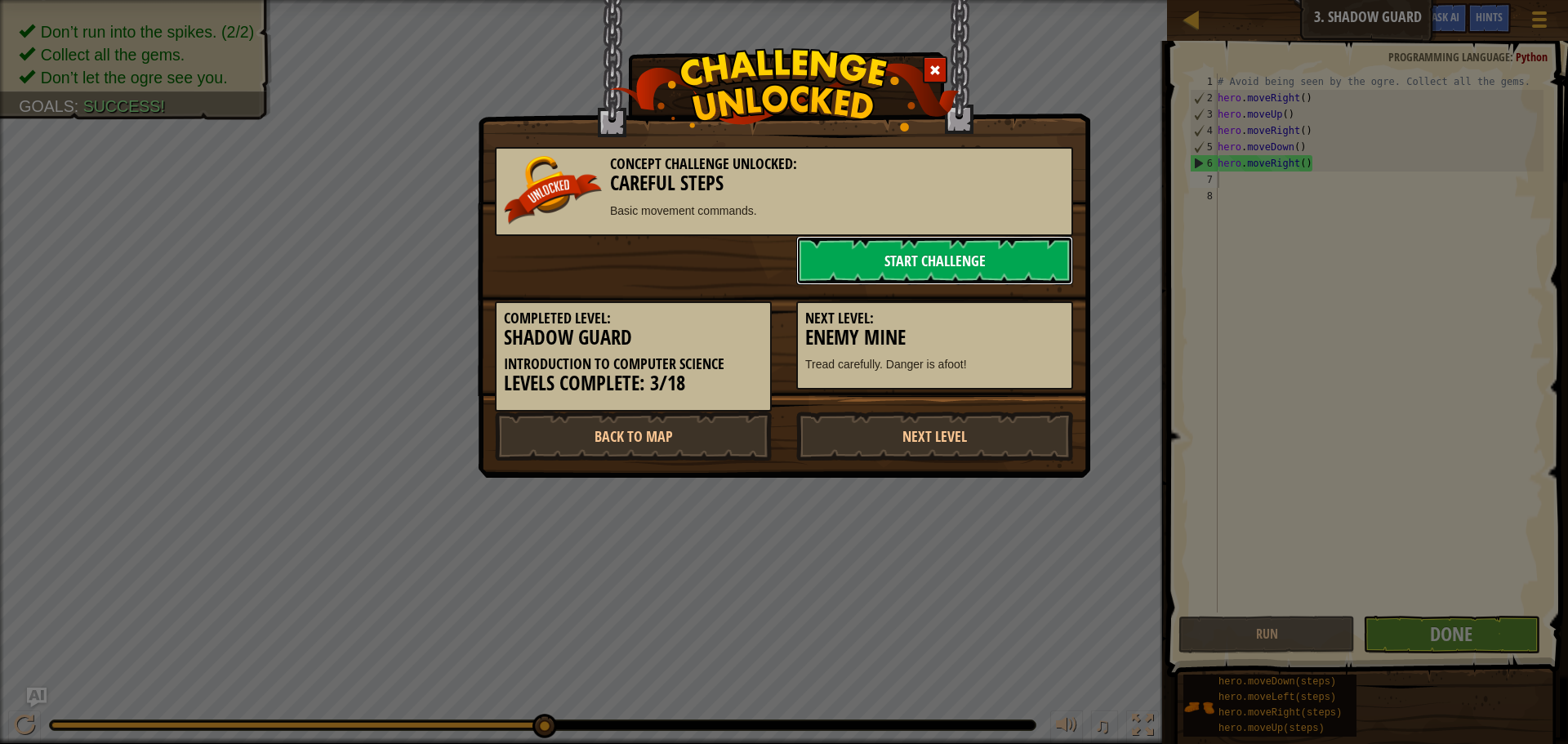
click at [908, 260] on link "Start Challenge" at bounding box center [935, 261] width 277 height 49
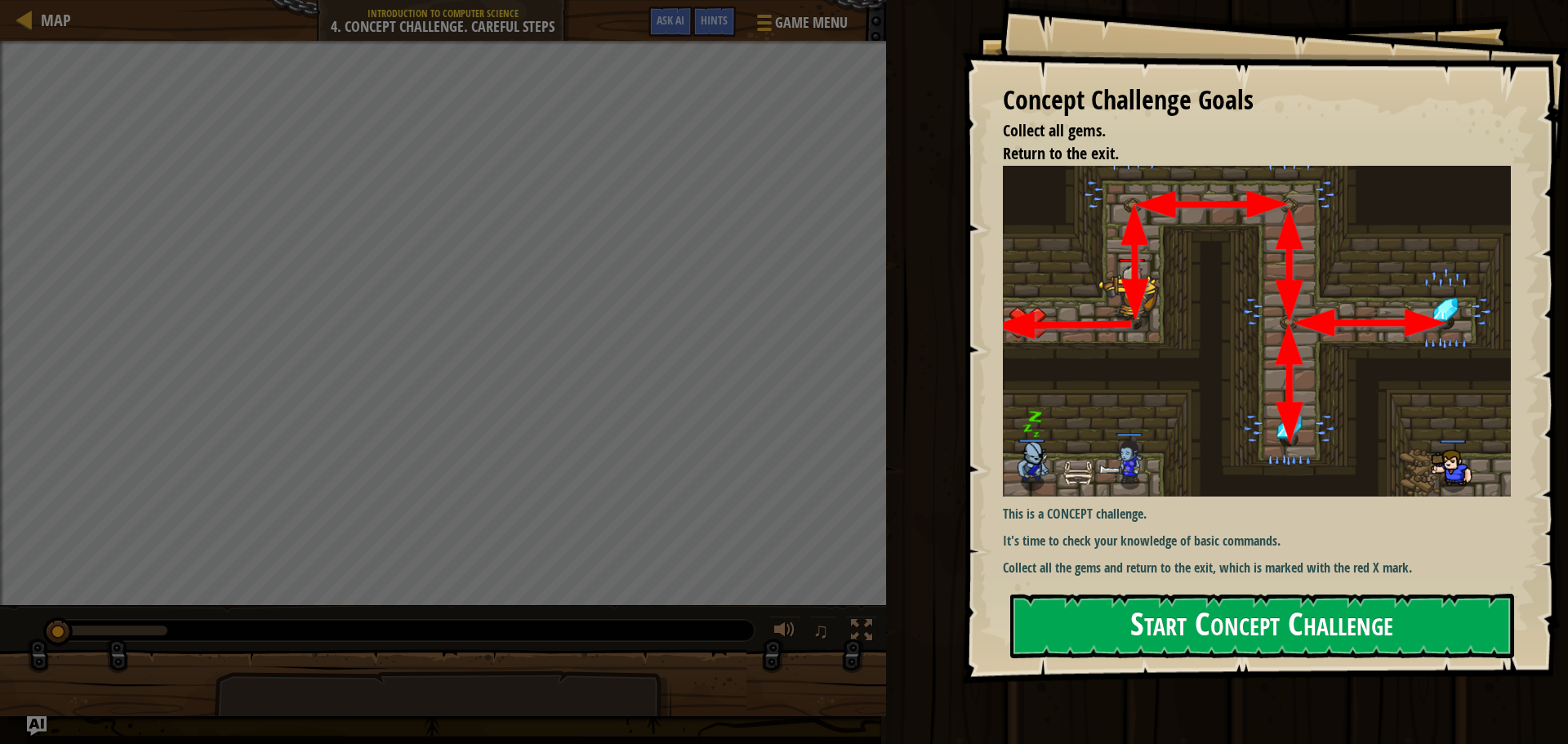
click at [1259, 626] on button "Start Concept Challenge" at bounding box center [1262, 626] width 504 height 65
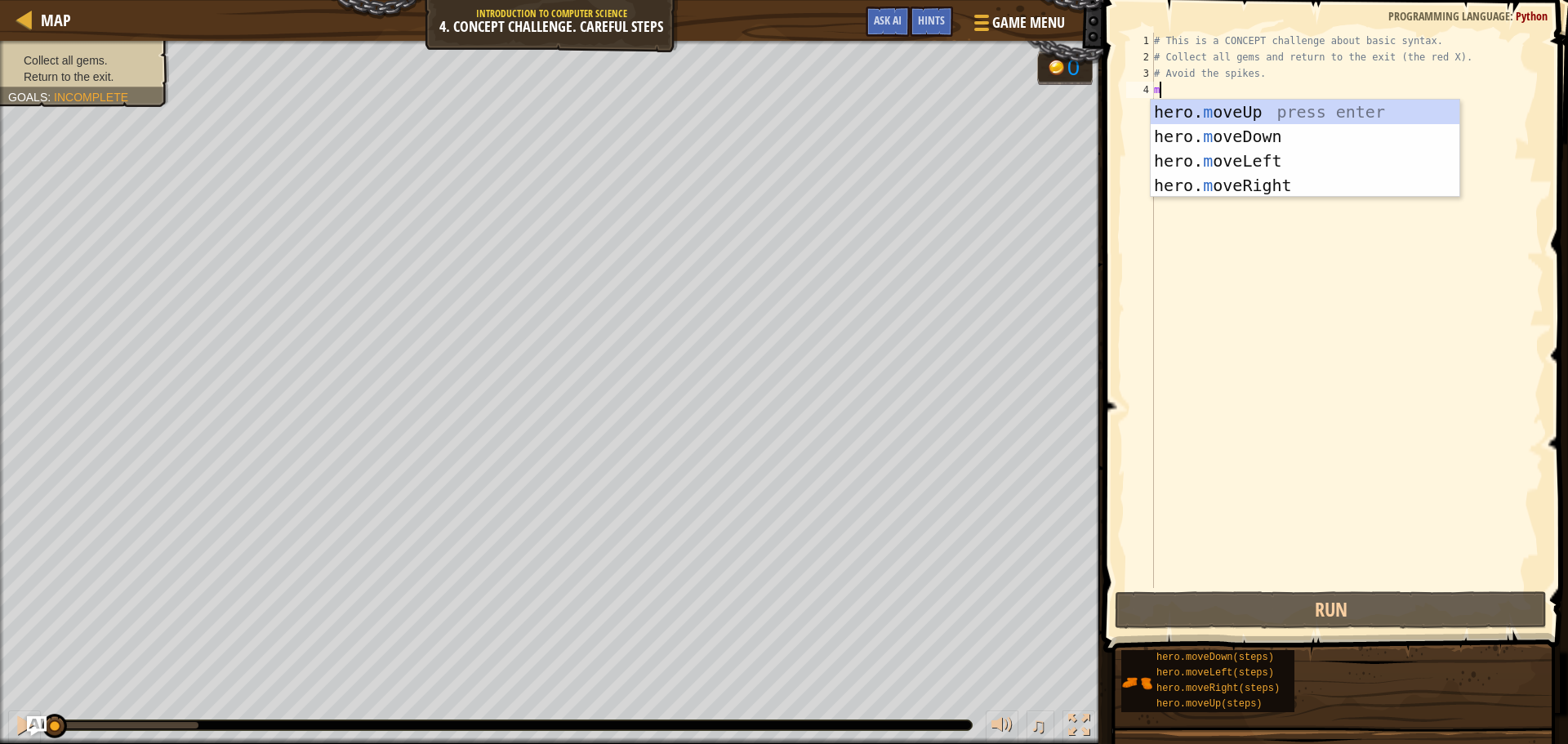
scroll to position [8, 0]
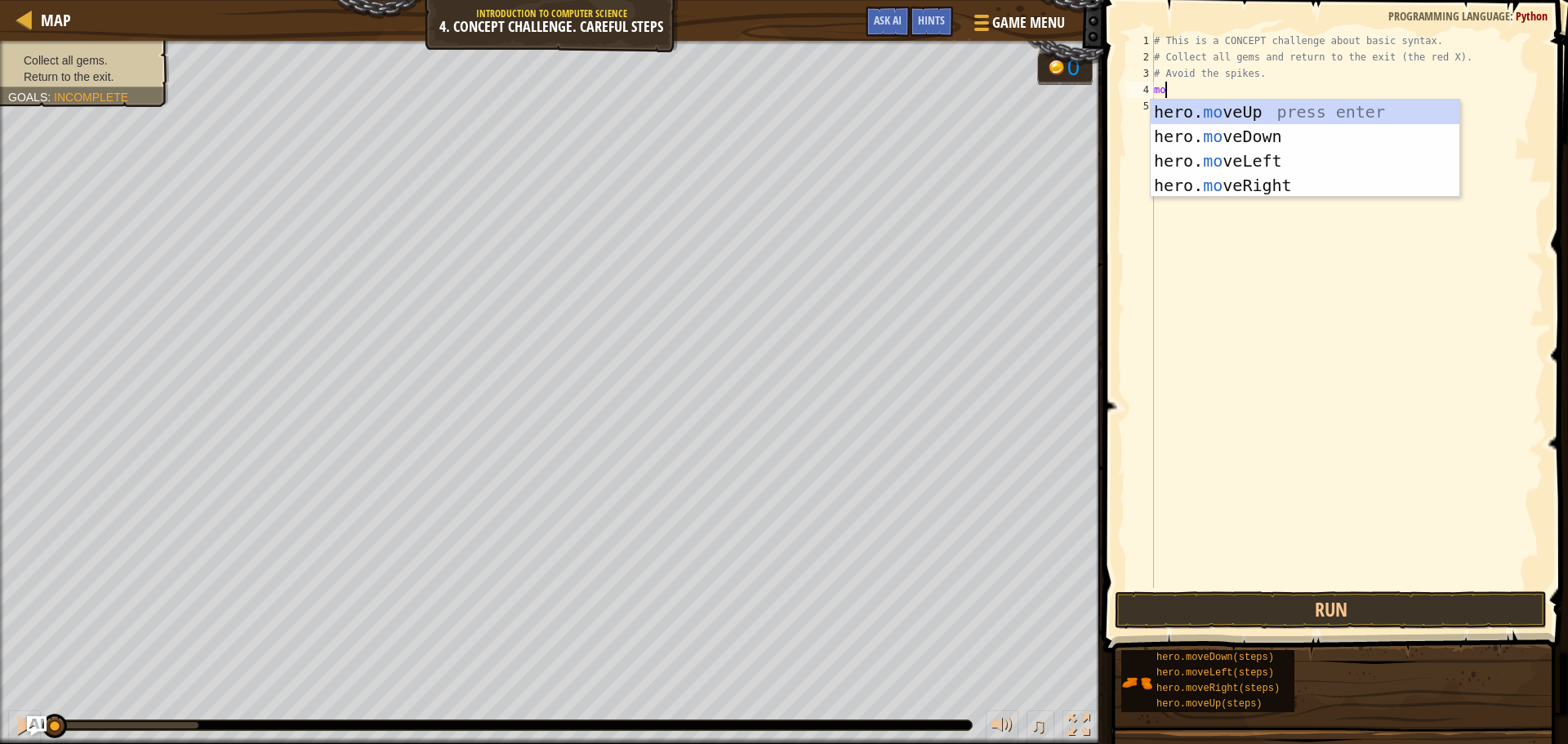
type textarea "mov"
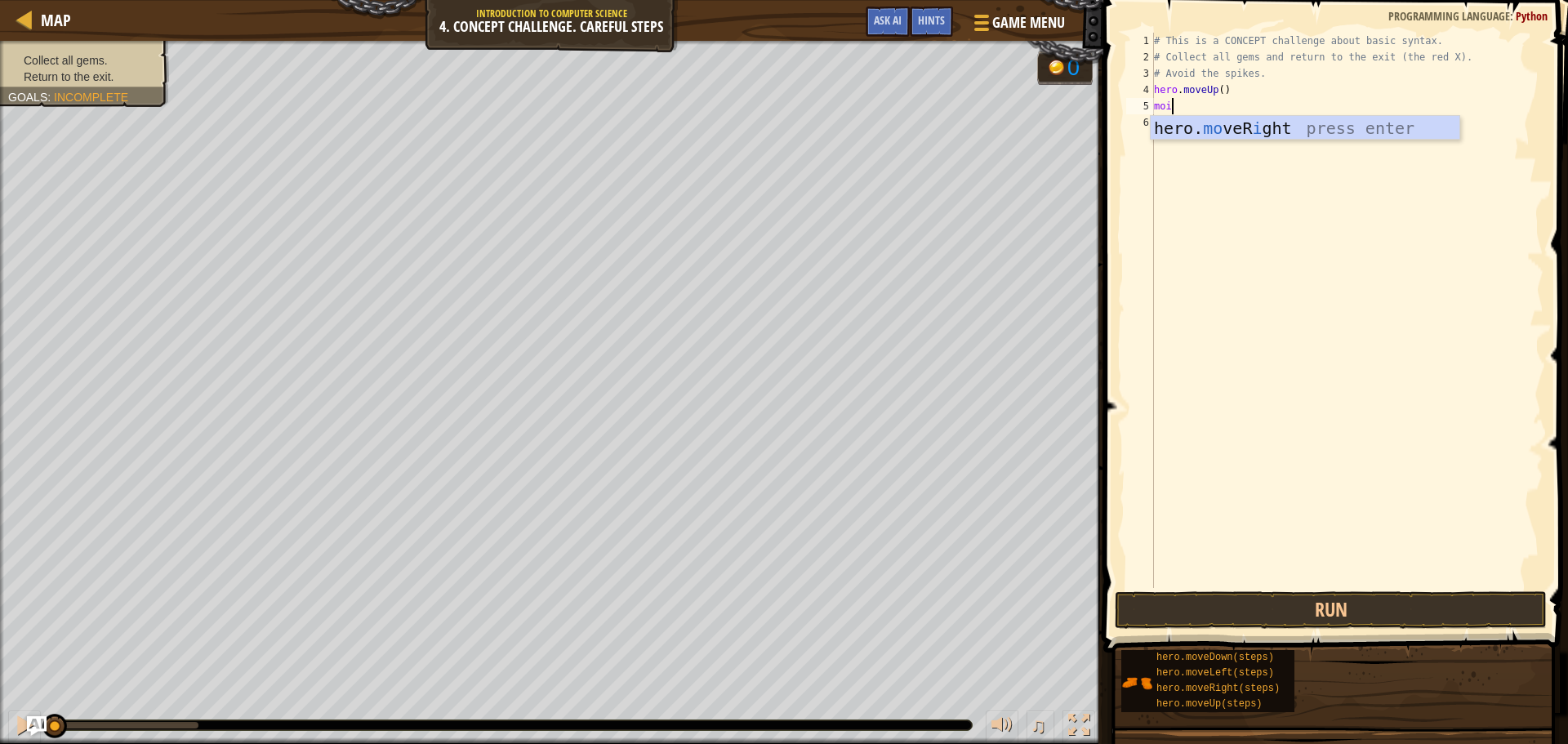
type textarea "moi"
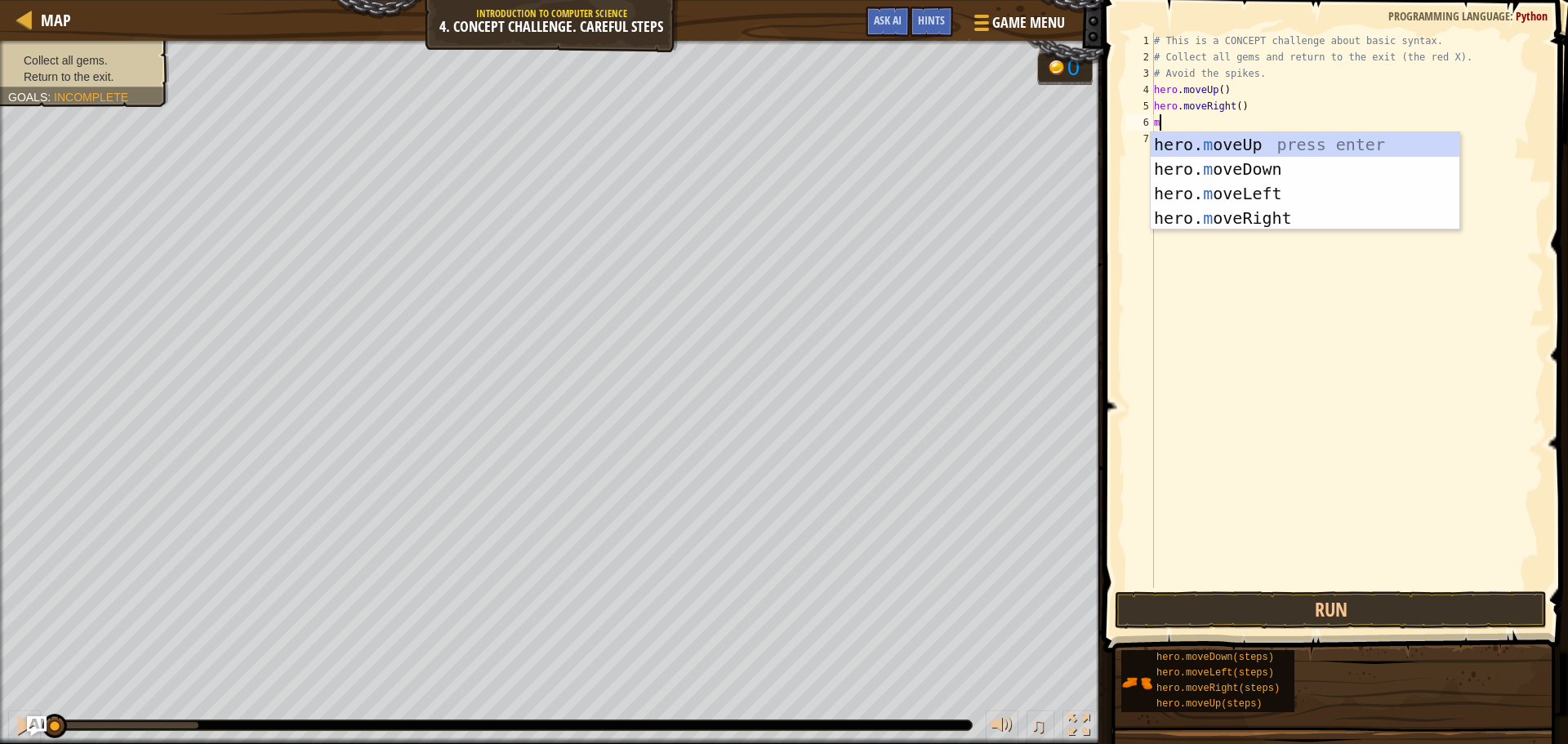
type textarea "mo"
click at [1214, 161] on div "hero. mo veUp press enter hero. mo veDown press enter hero. mo veLeft press ent…" at bounding box center [1305, 206] width 309 height 147
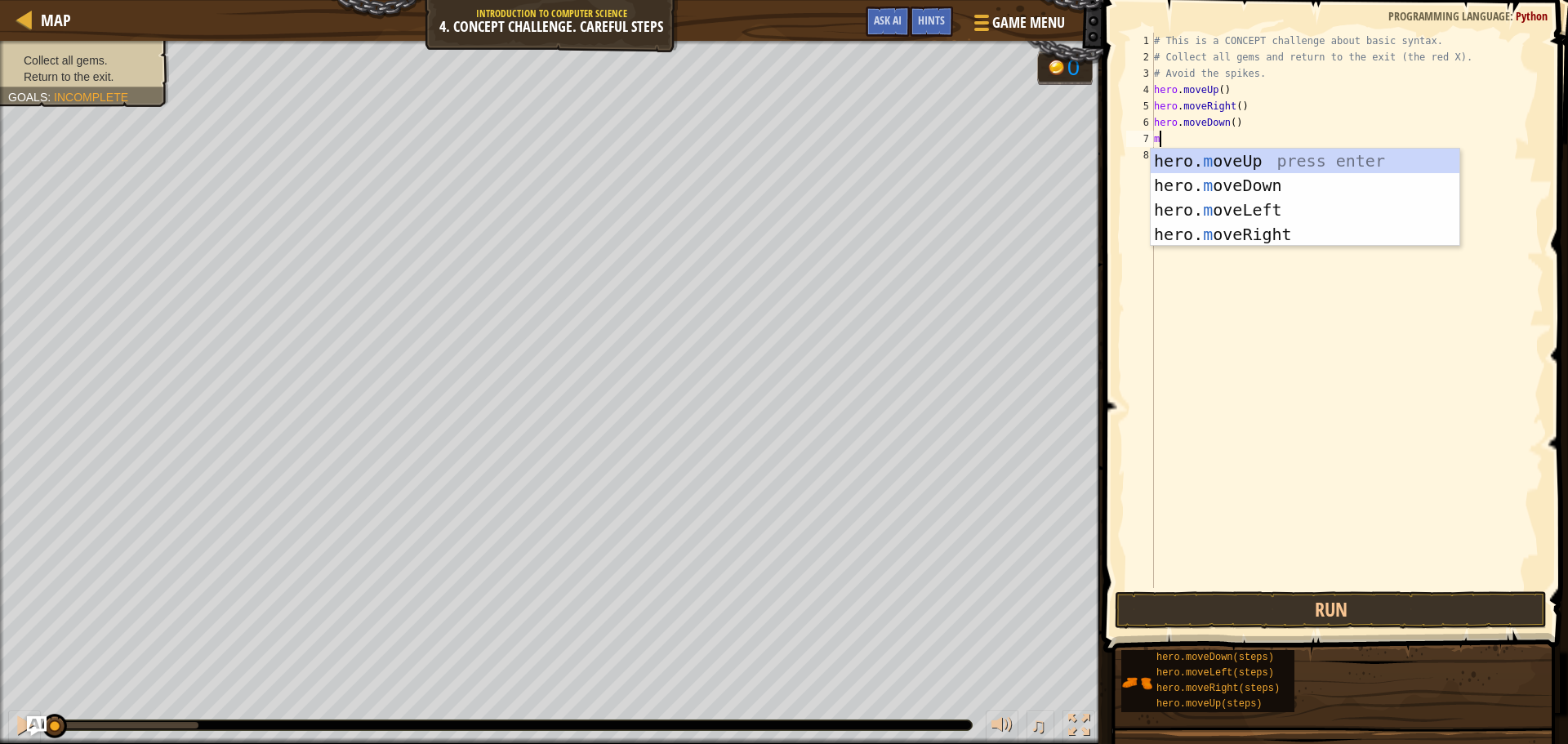
type textarea "mo"
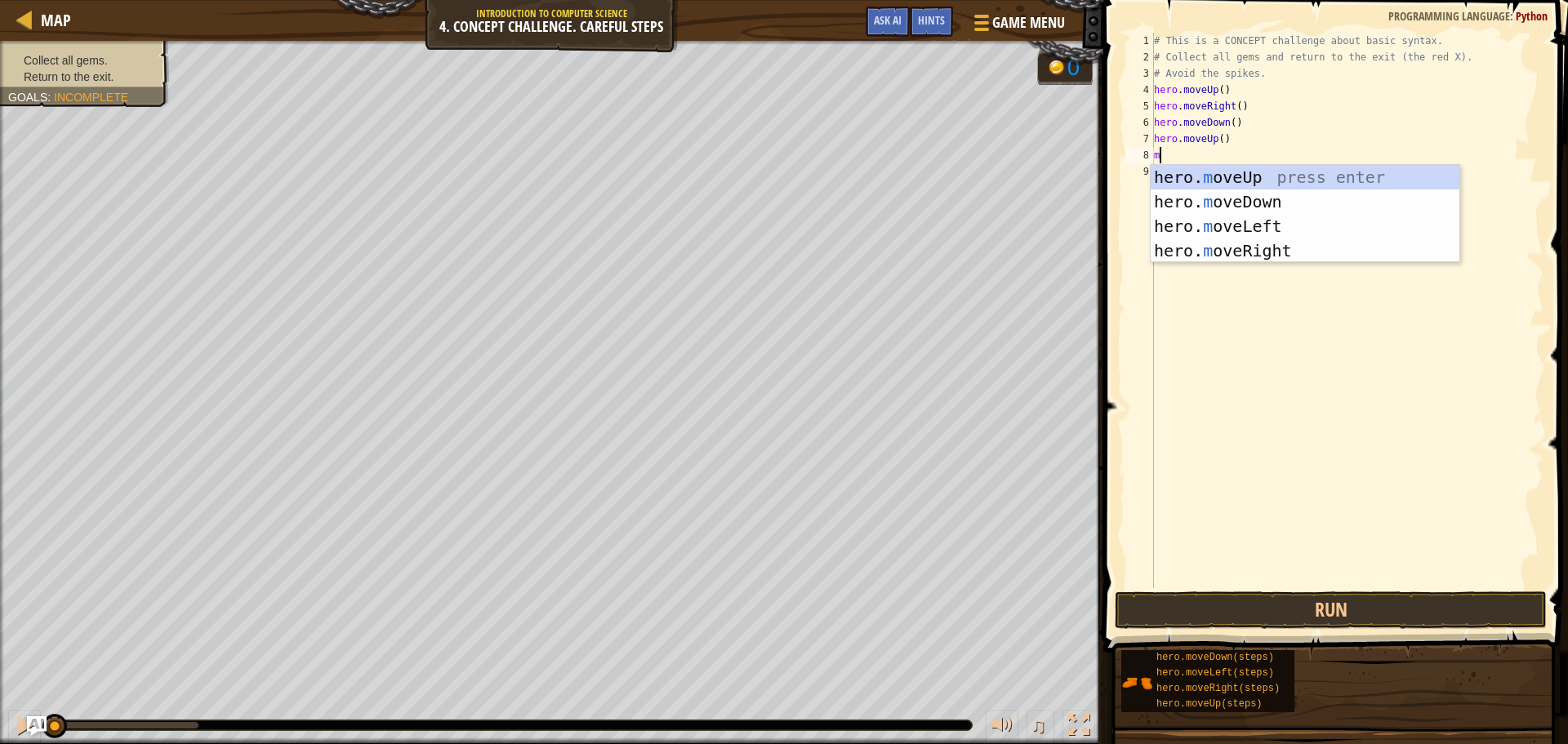
type textarea "mo"
click at [1186, 252] on div "hero. mo veUp press enter hero. mo veDown press enter hero. mo veLeft press ent…" at bounding box center [1305, 238] width 309 height 147
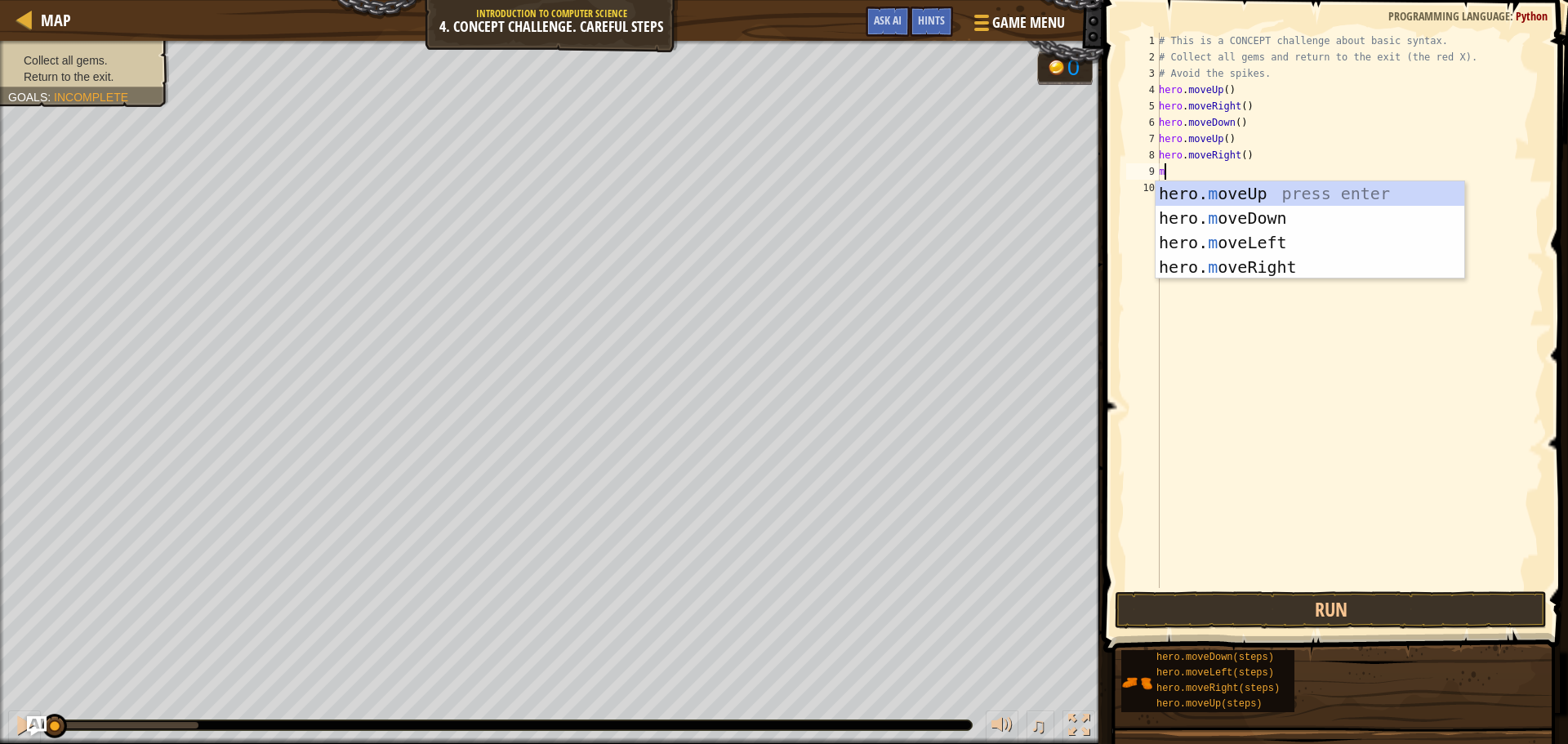
type textarea "mo"
click at [1214, 239] on div "hero. mo veUp press enter hero. mo veDown press enter hero. mo veLeft press ent…" at bounding box center [1310, 254] width 309 height 147
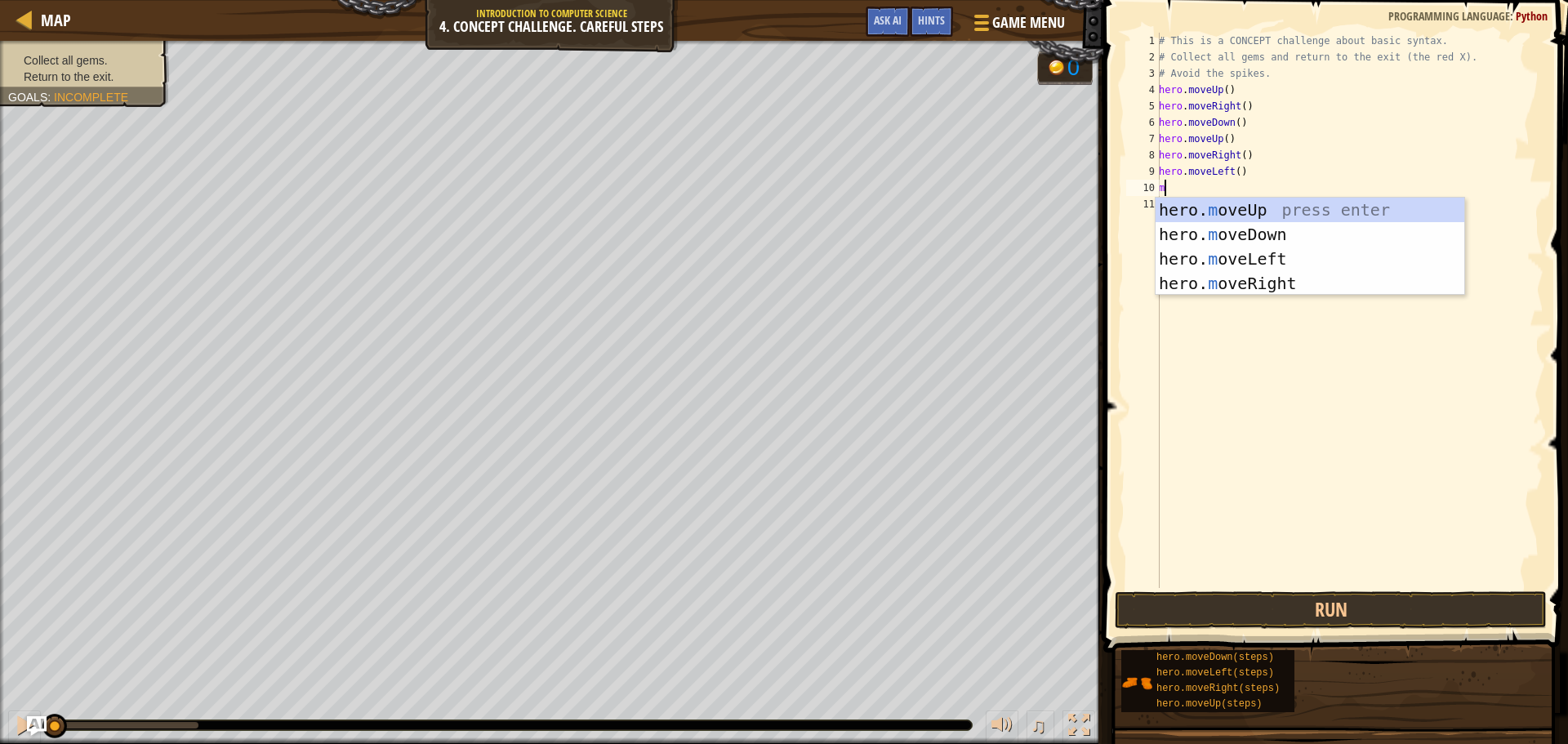
type textarea "mo"
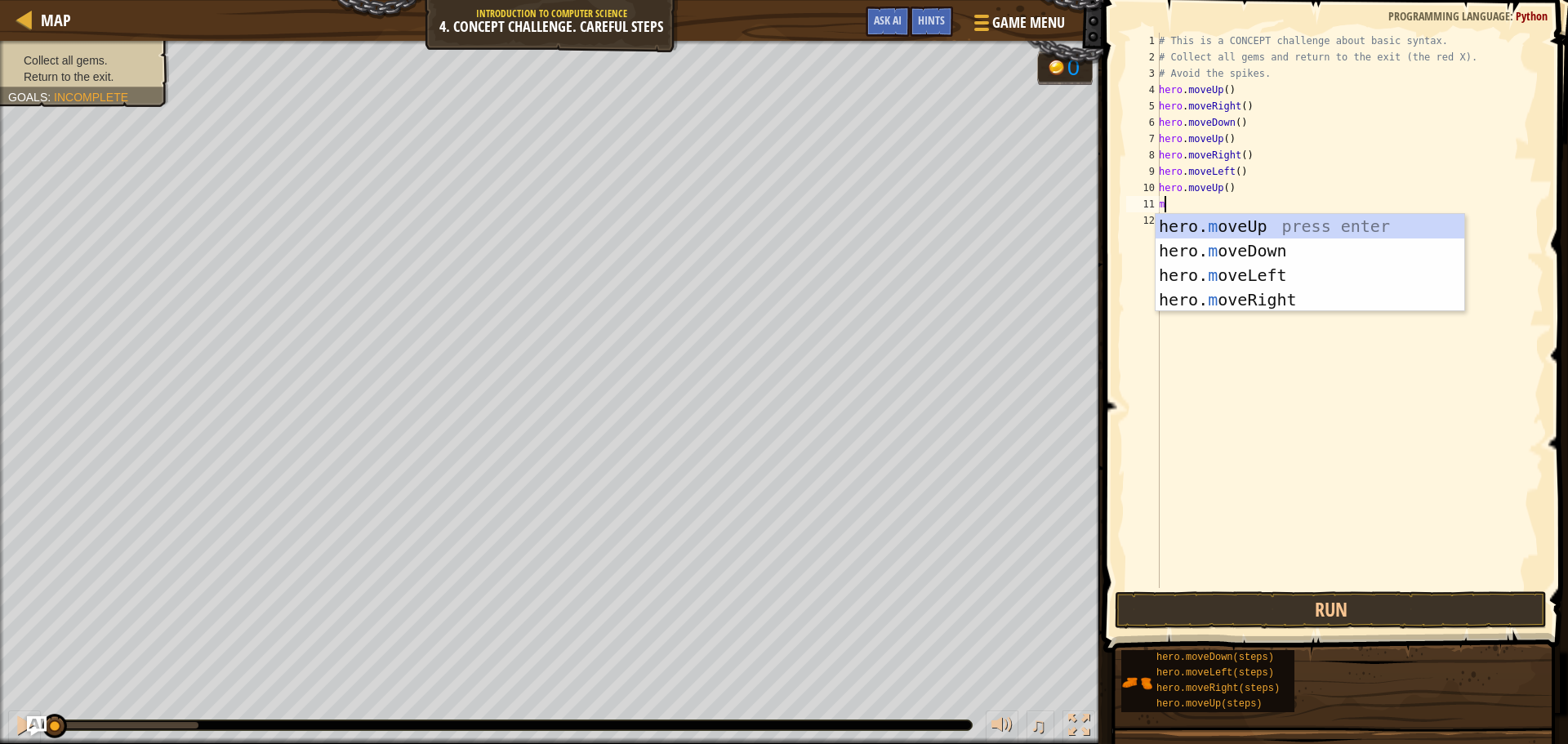
type textarea "mo"
click at [1225, 274] on div "hero. mo veUp press enter hero. mo veDown press enter hero. mo veLeft press ent…" at bounding box center [1310, 287] width 309 height 147
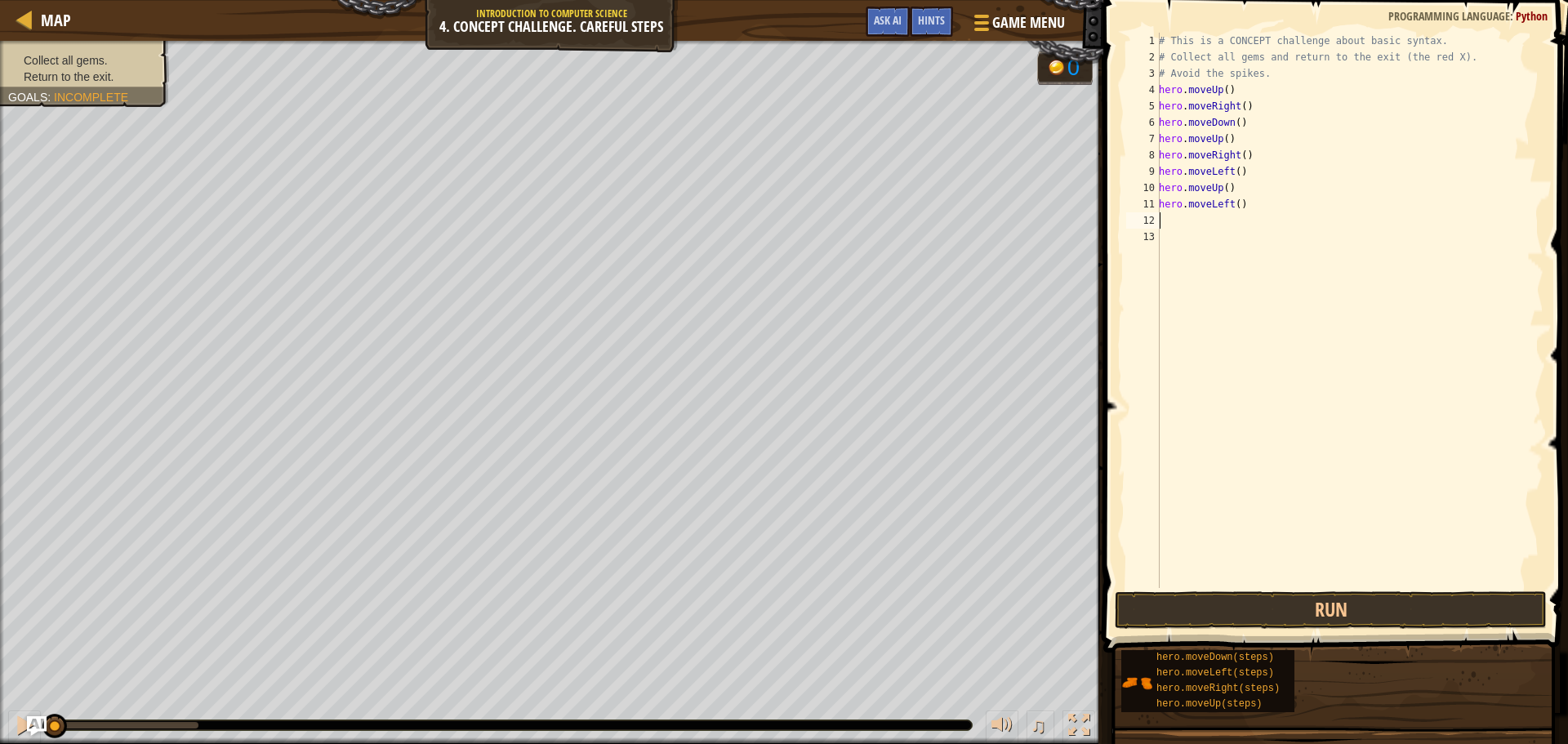
type textarea "mo"
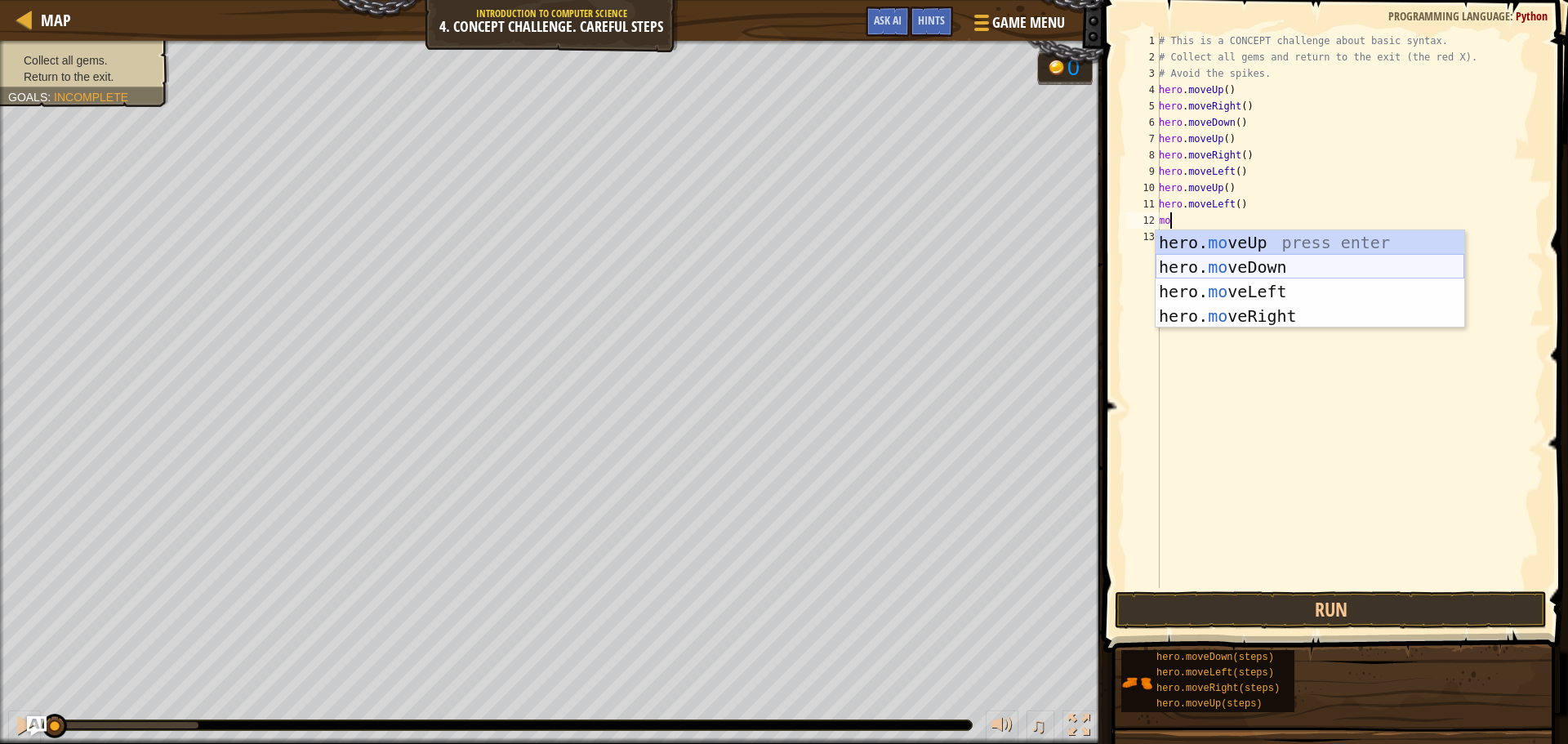
click at [1229, 259] on div "hero. mo veUp press enter hero. mo veDown press enter hero. mo veLeft press ent…" at bounding box center [1310, 303] width 309 height 147
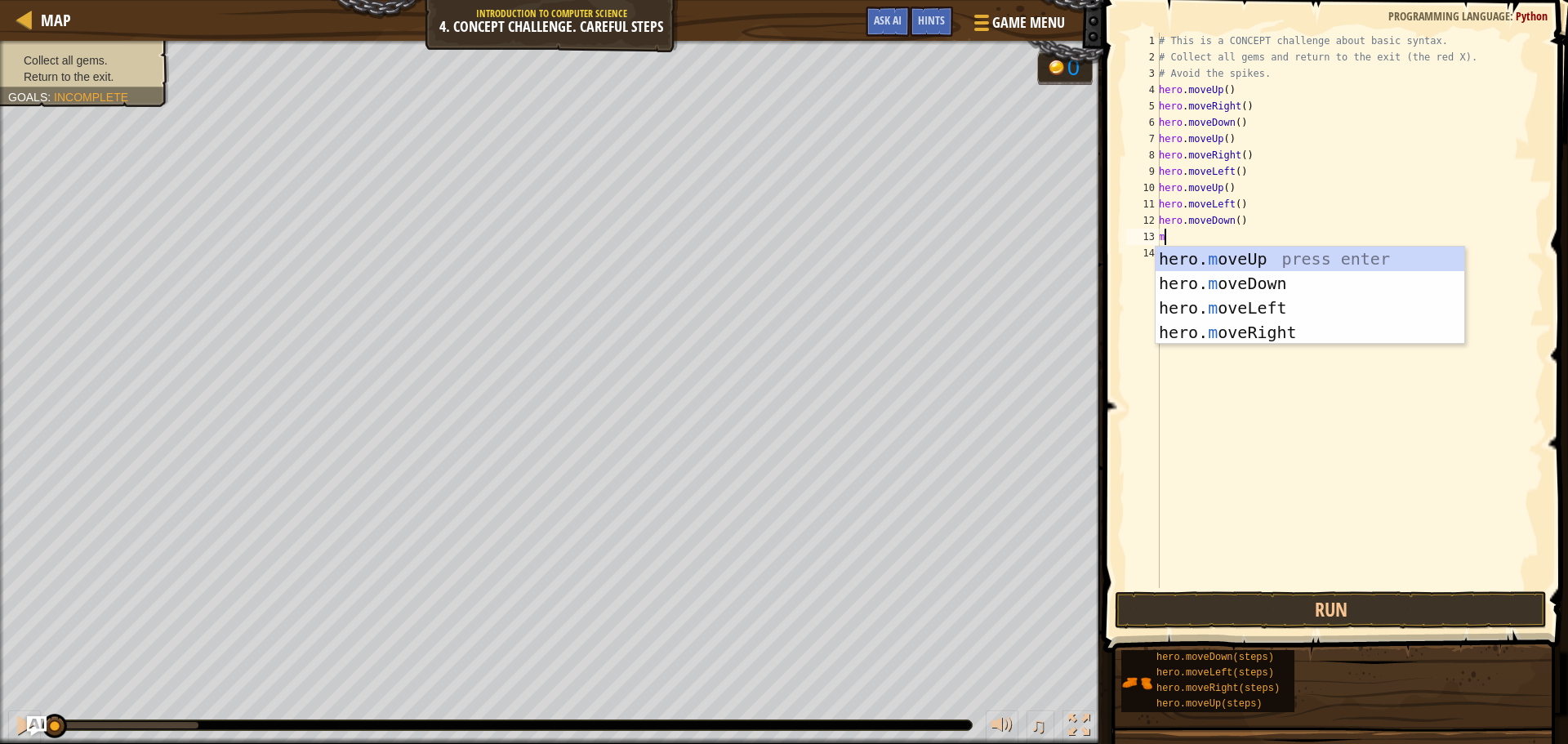
type textarea "mo"
click at [1211, 303] on div "hero. mo veUp press enter hero. mo veDown press enter hero. mo veLeft press ent…" at bounding box center [1310, 319] width 309 height 147
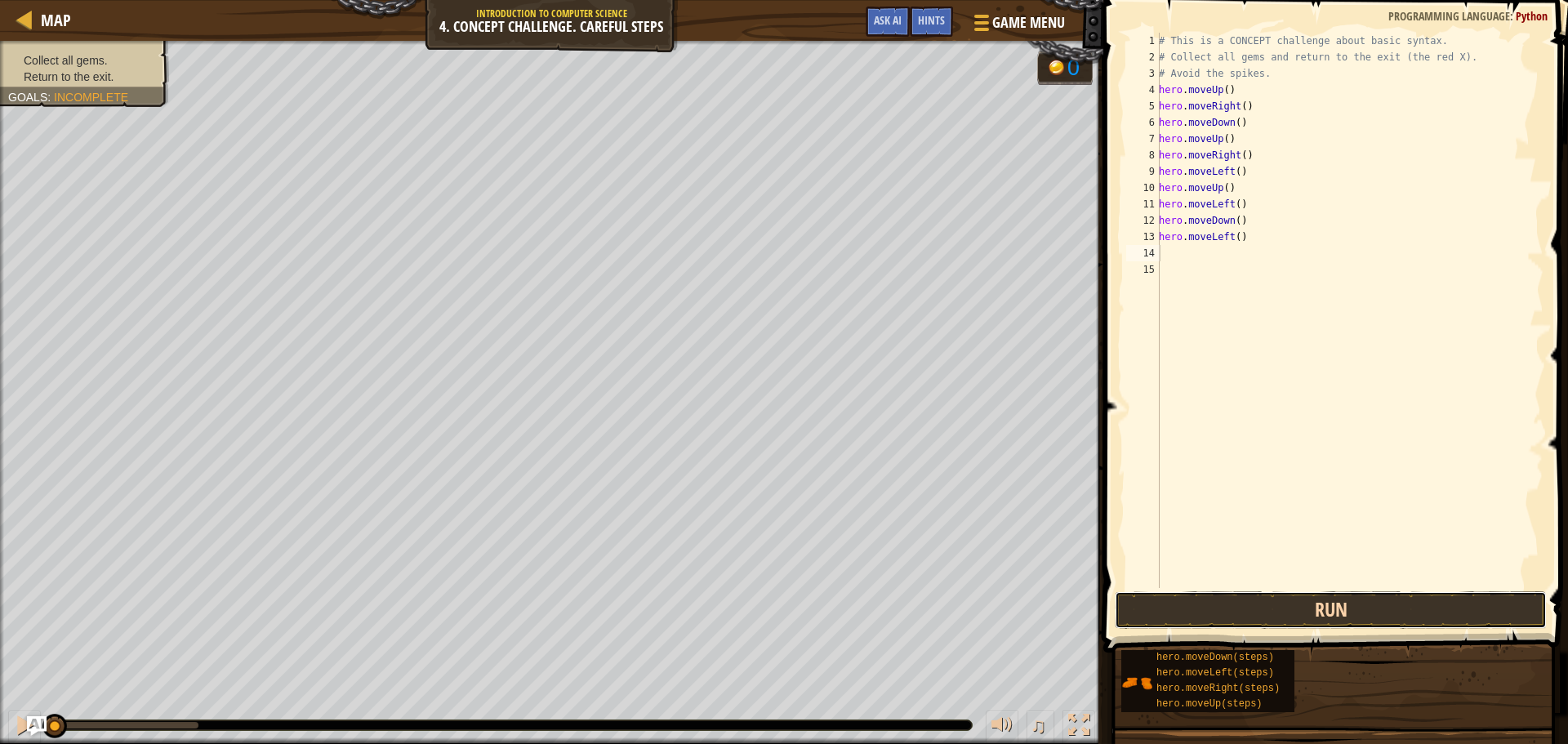
click at [1210, 595] on button "Run" at bounding box center [1331, 610] width 432 height 37
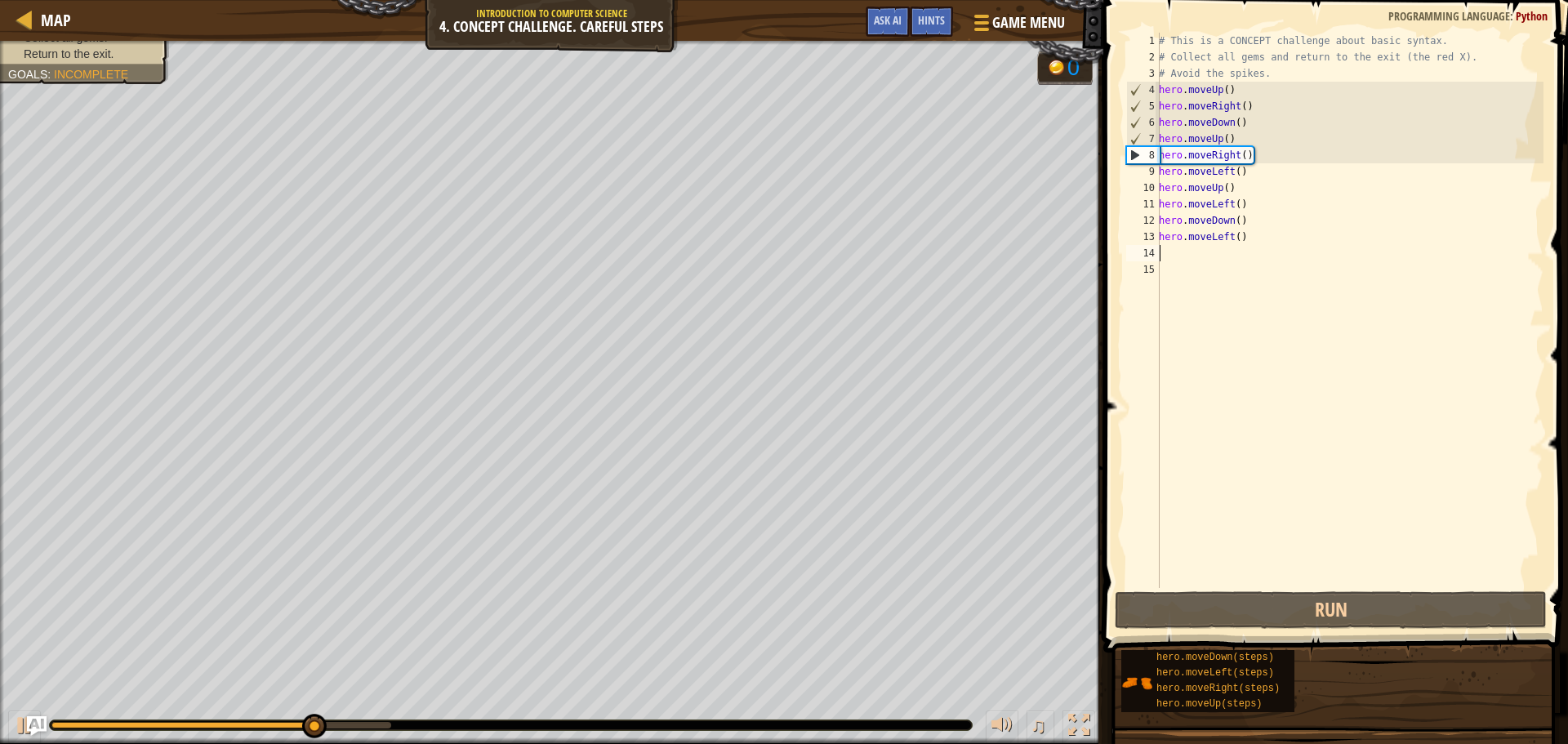
click at [1248, 136] on div "# This is a CONCEPT challenge about basic syntax. # Collect all gems and return…" at bounding box center [1350, 326] width 388 height 588
type textarea "hero.moveUp()"
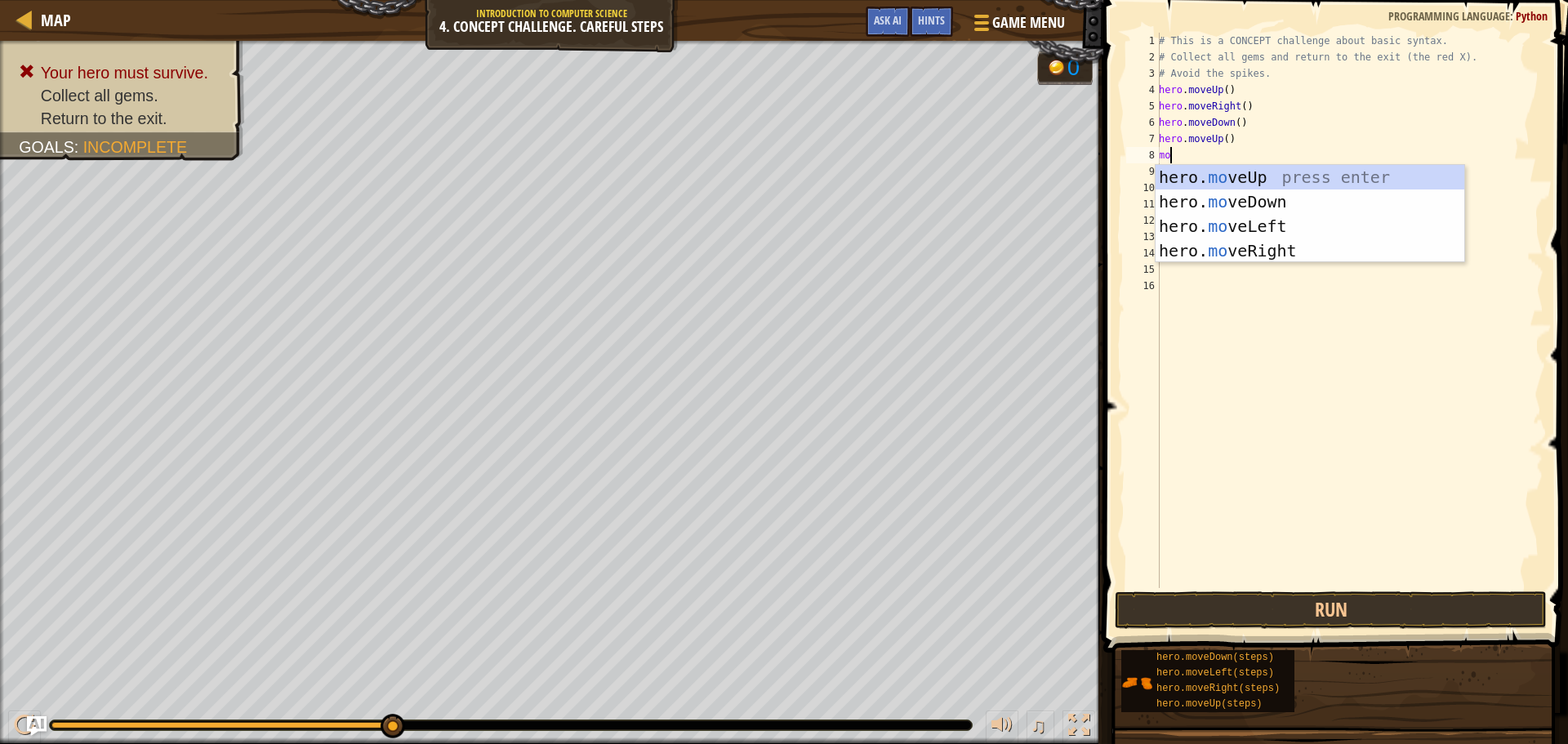
type textarea "mo"
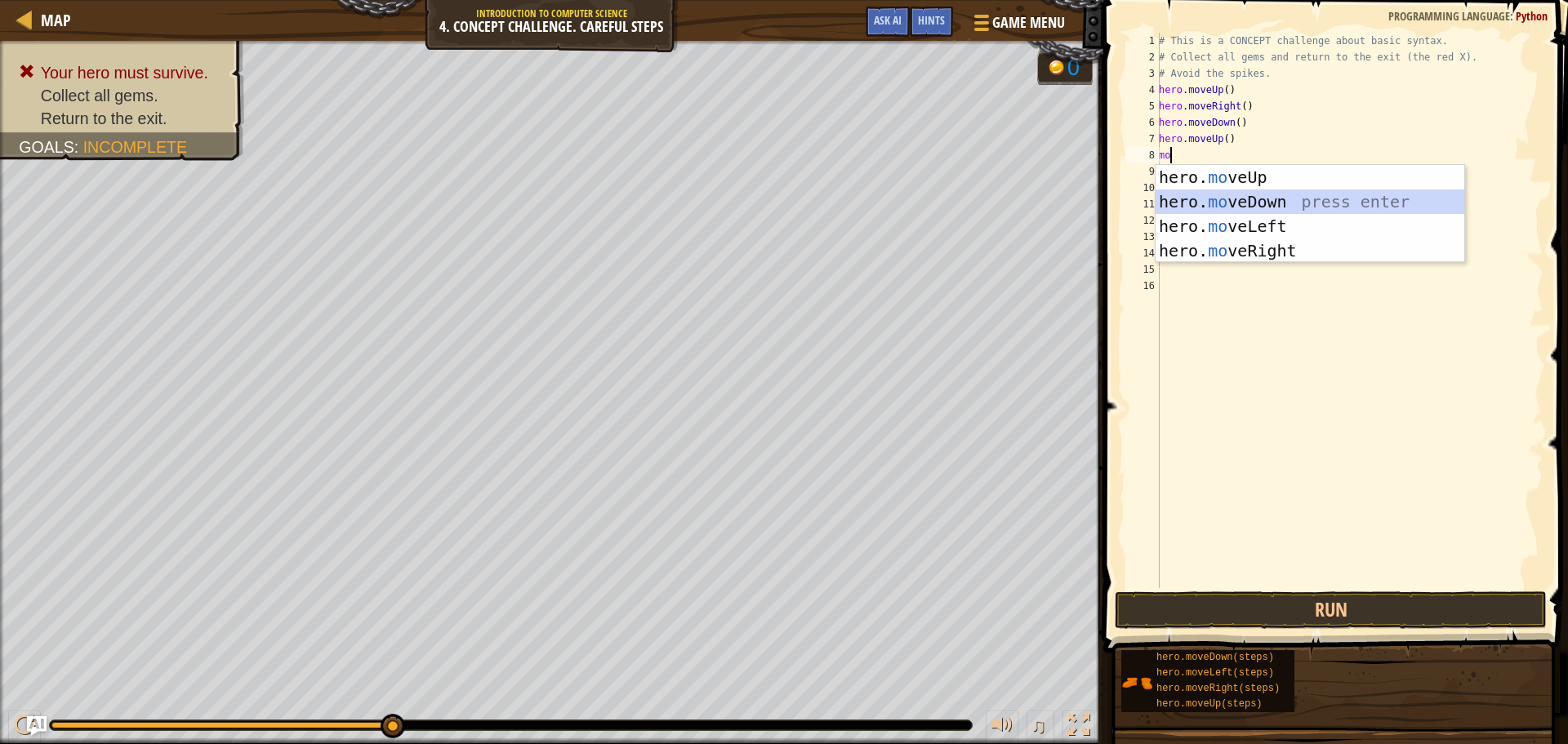
click at [1246, 206] on div "hero. mo veUp press enter hero. mo veDown press enter hero. mo veLeft press ent…" at bounding box center [1310, 238] width 309 height 147
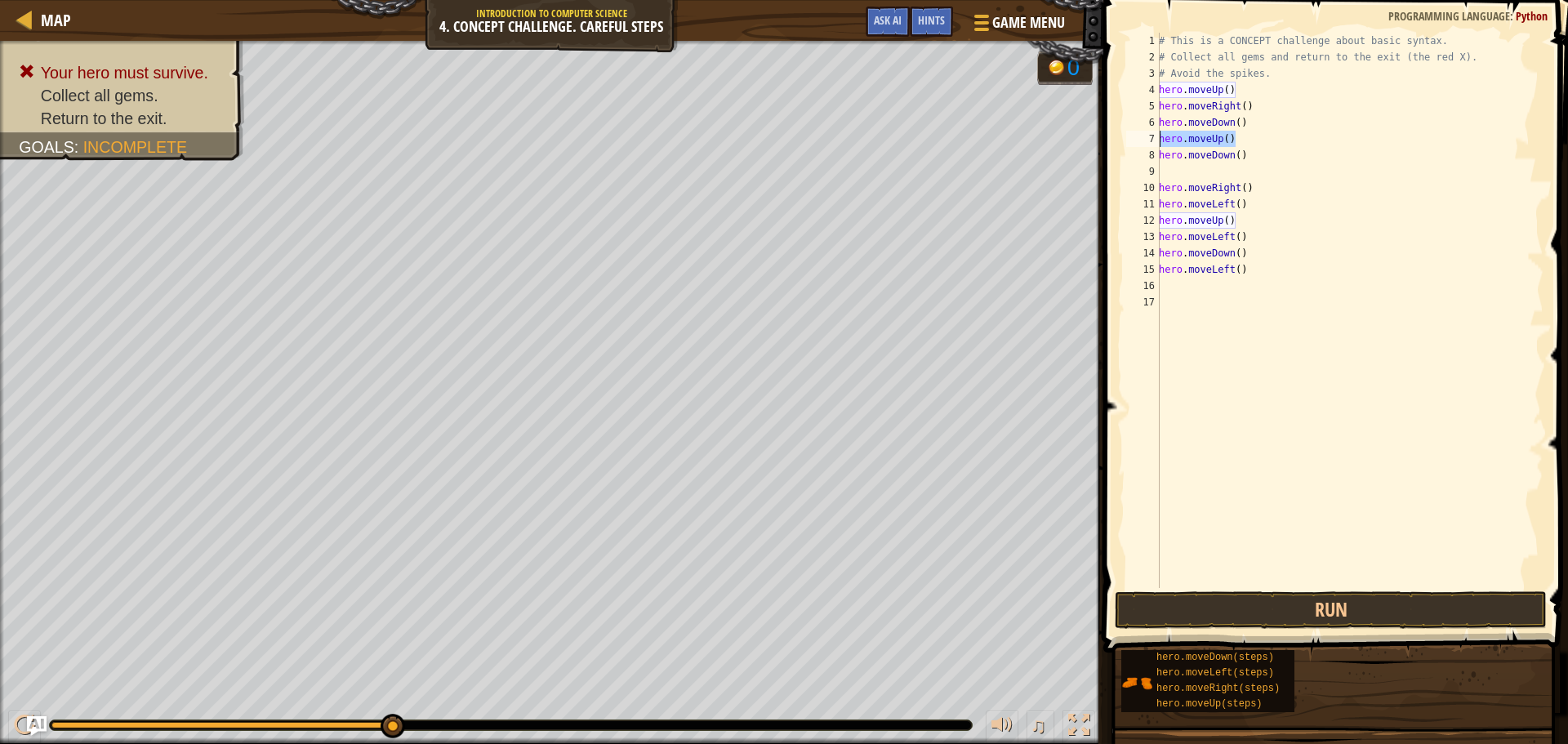
drag, startPoint x: 1241, startPoint y: 137, endPoint x: 1146, endPoint y: 132, distance: 95.1
click at [1146, 132] on div "1 2 3 4 5 6 7 8 9 10 11 12 13 14 15 16 17 # This is a CONCEPT challenge about b…" at bounding box center [1333, 310] width 421 height 555
type textarea "hero.moveUp()"
type textarea "hero.moveDown()"
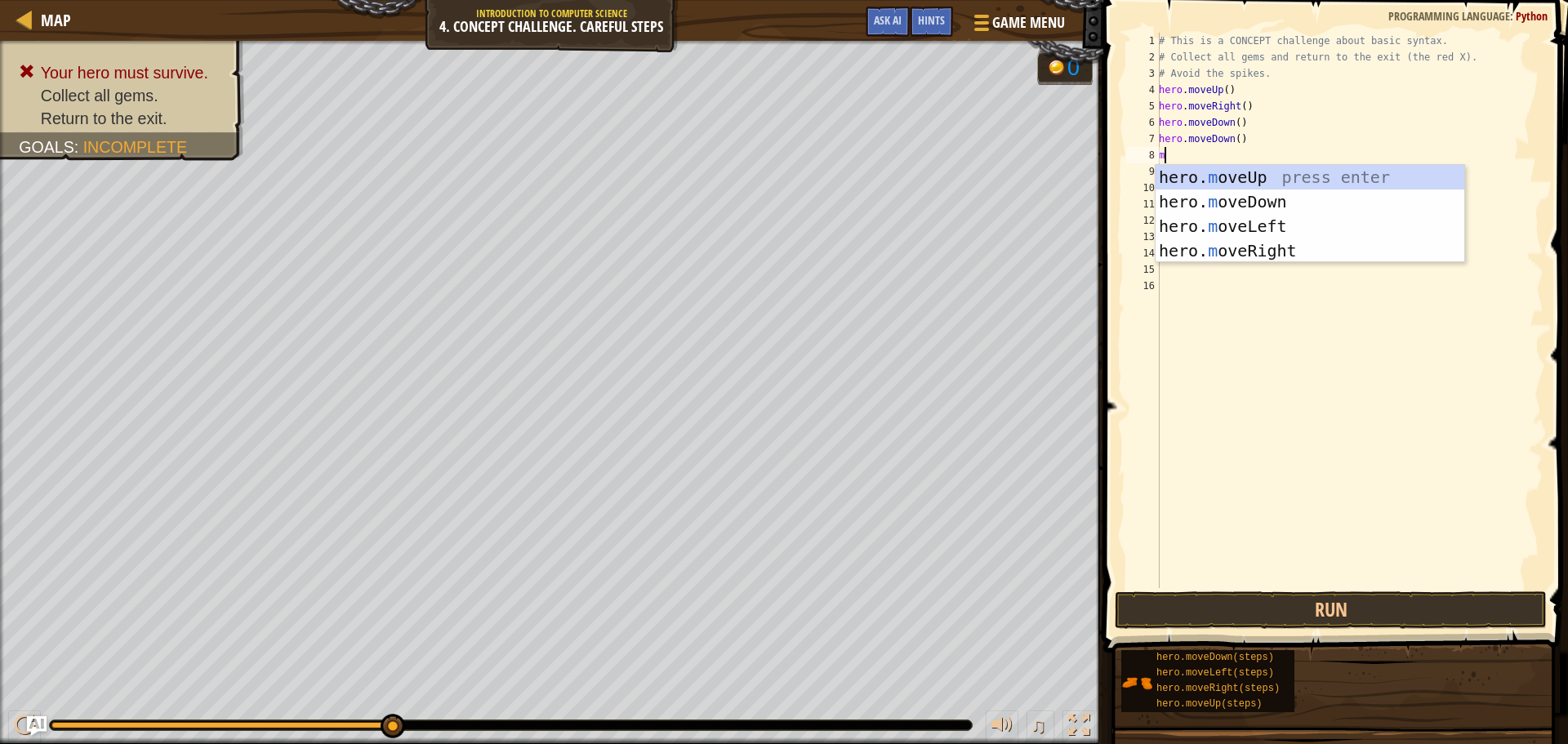
type textarea "mo"
drag, startPoint x: 1228, startPoint y: 166, endPoint x: 1229, endPoint y: 178, distance: 12.0
click at [1229, 166] on div "hero. mo veUp press enter hero. mo veDown press enter hero. mo veLeft press ent…" at bounding box center [1310, 238] width 309 height 147
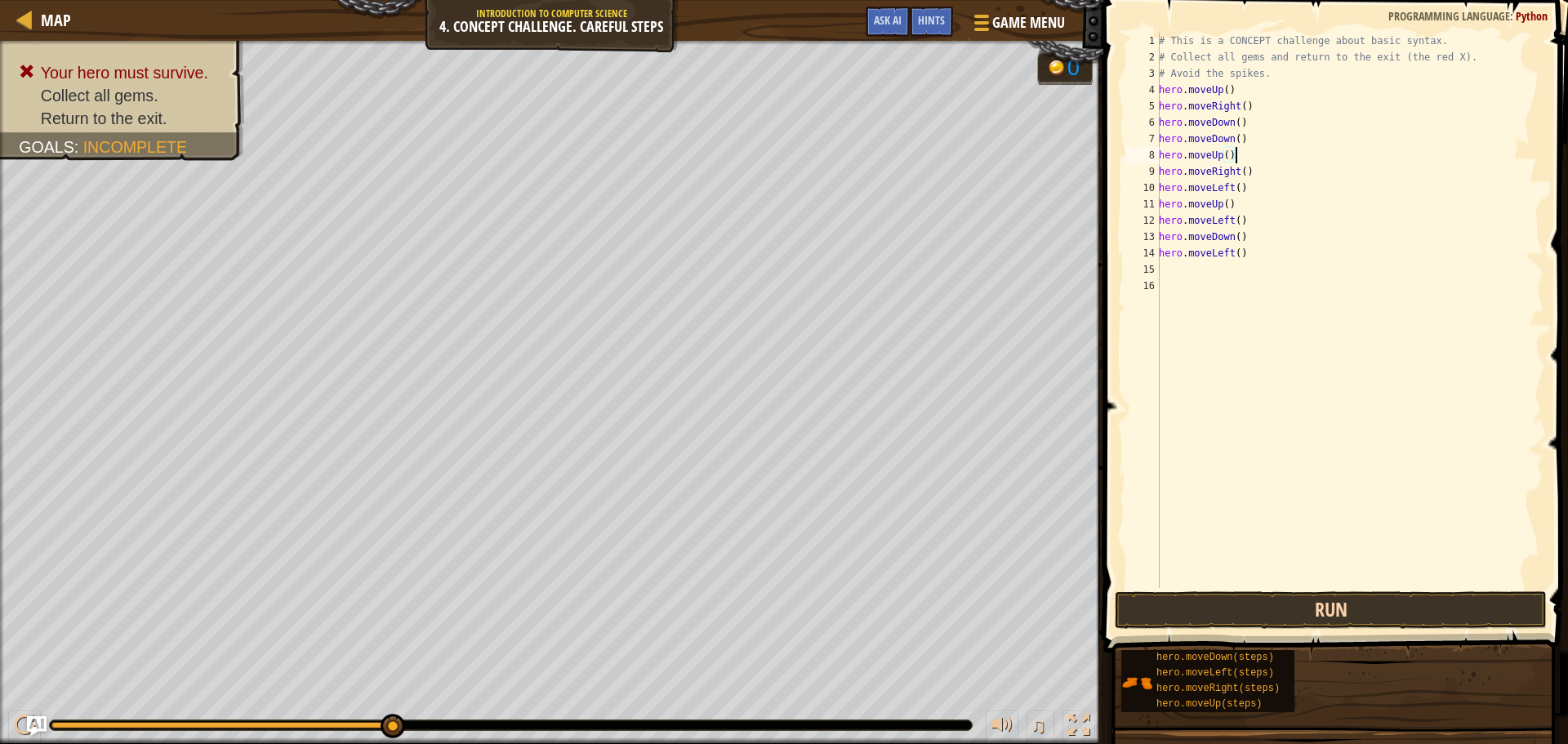
type textarea "hero.moveUp()"
click at [1268, 608] on button "Run" at bounding box center [1331, 610] width 432 height 37
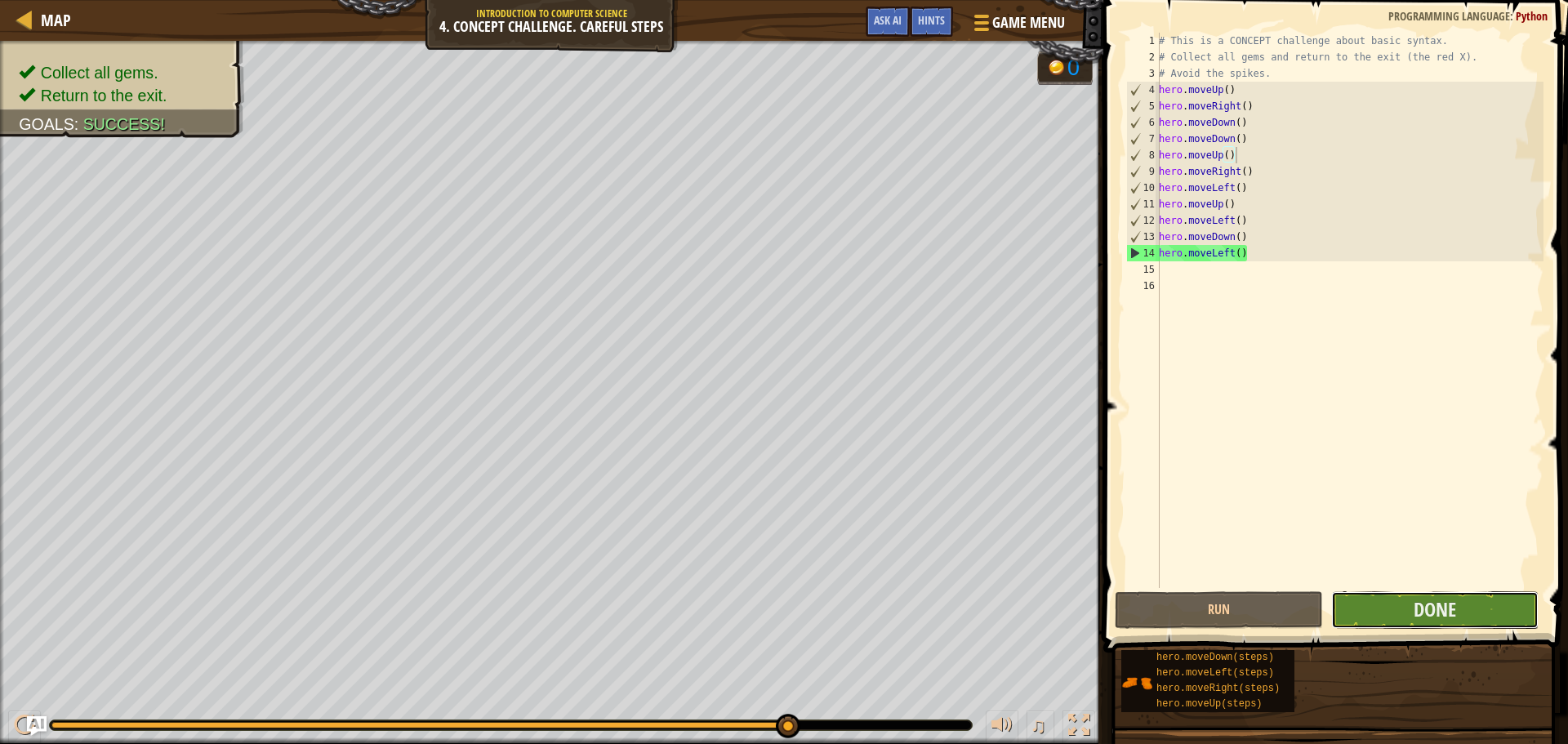
click at [1368, 616] on button "Done" at bounding box center [1435, 610] width 207 height 37
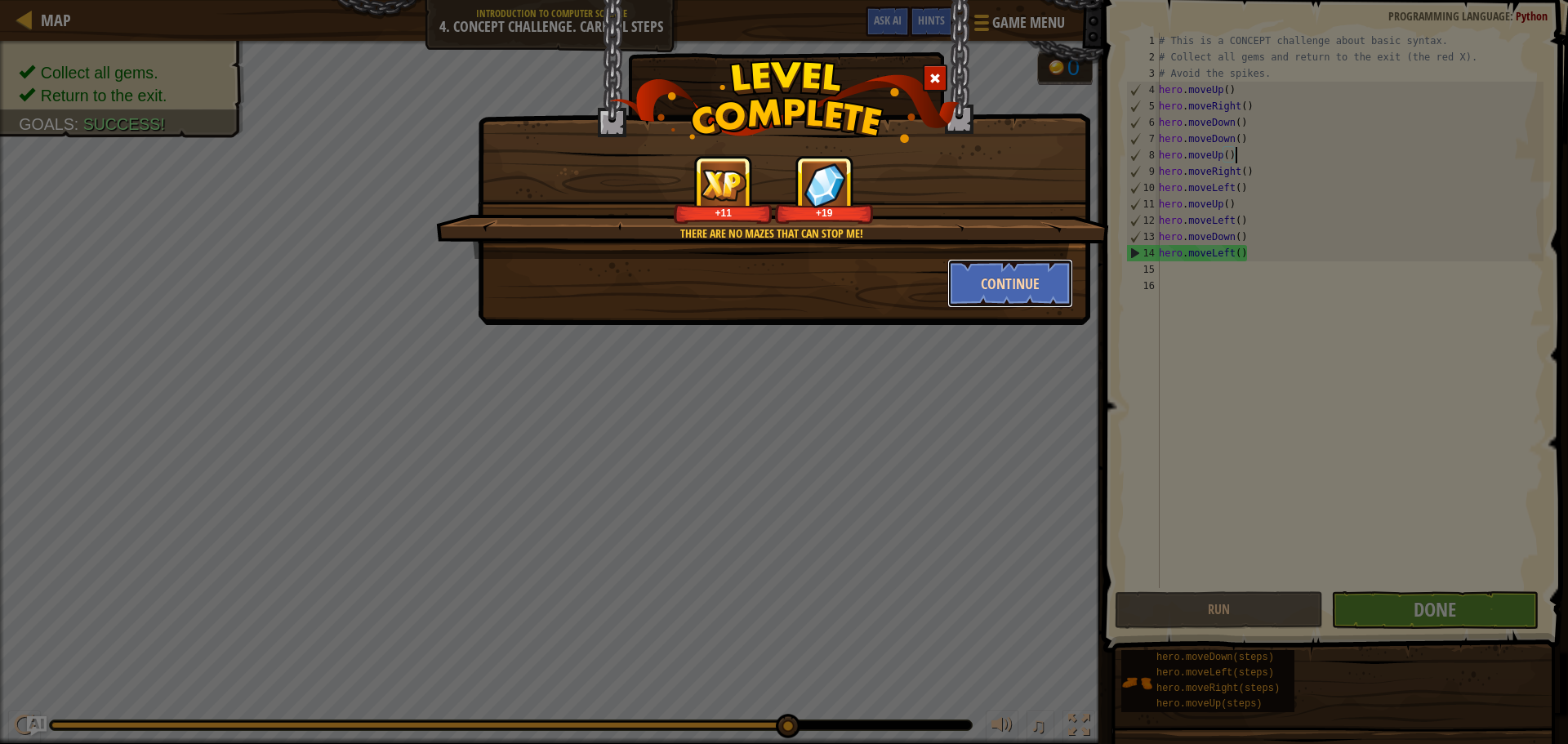
click at [1009, 282] on button "Continue" at bounding box center [1010, 284] width 127 height 49
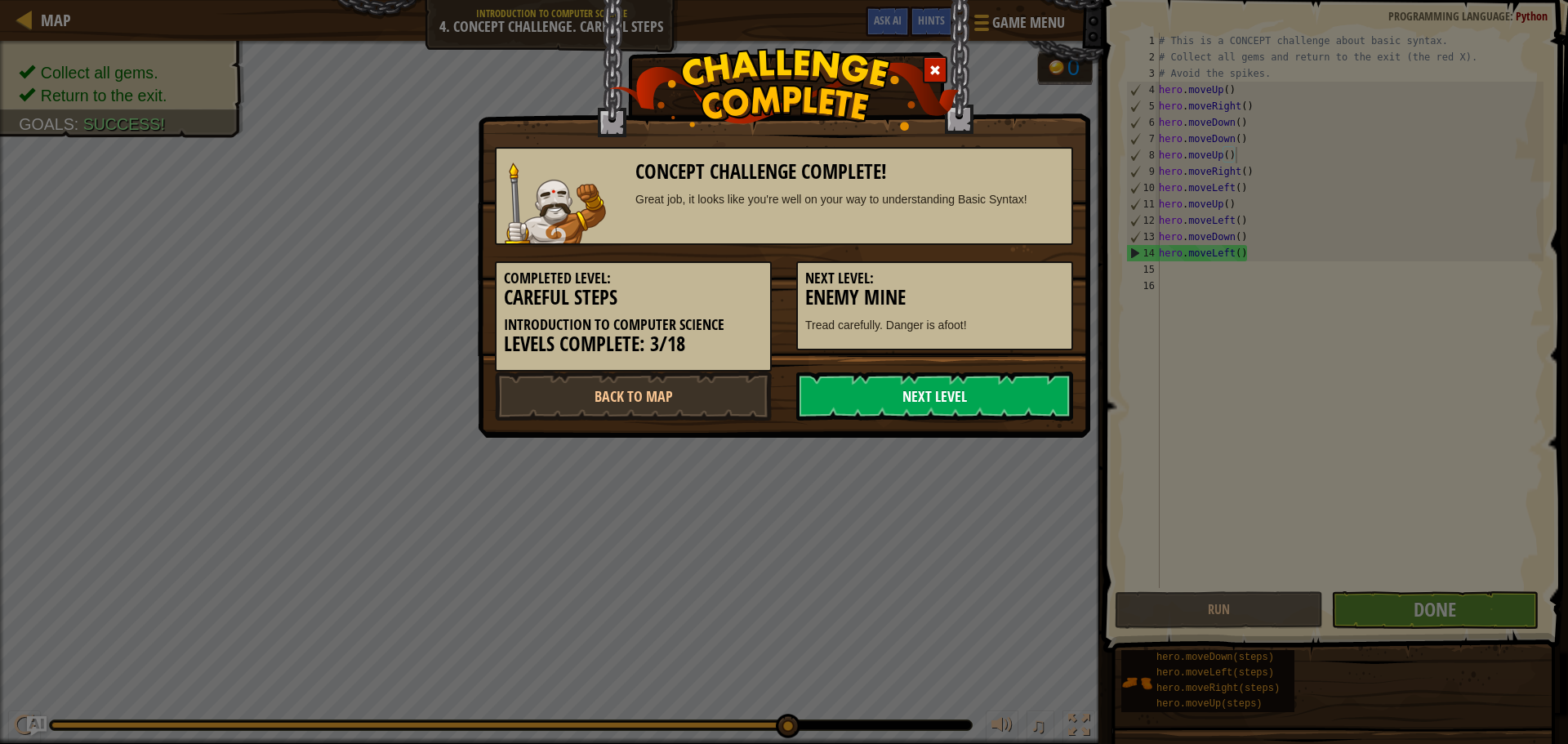
click at [1007, 395] on link "Next Level" at bounding box center [935, 396] width 277 height 49
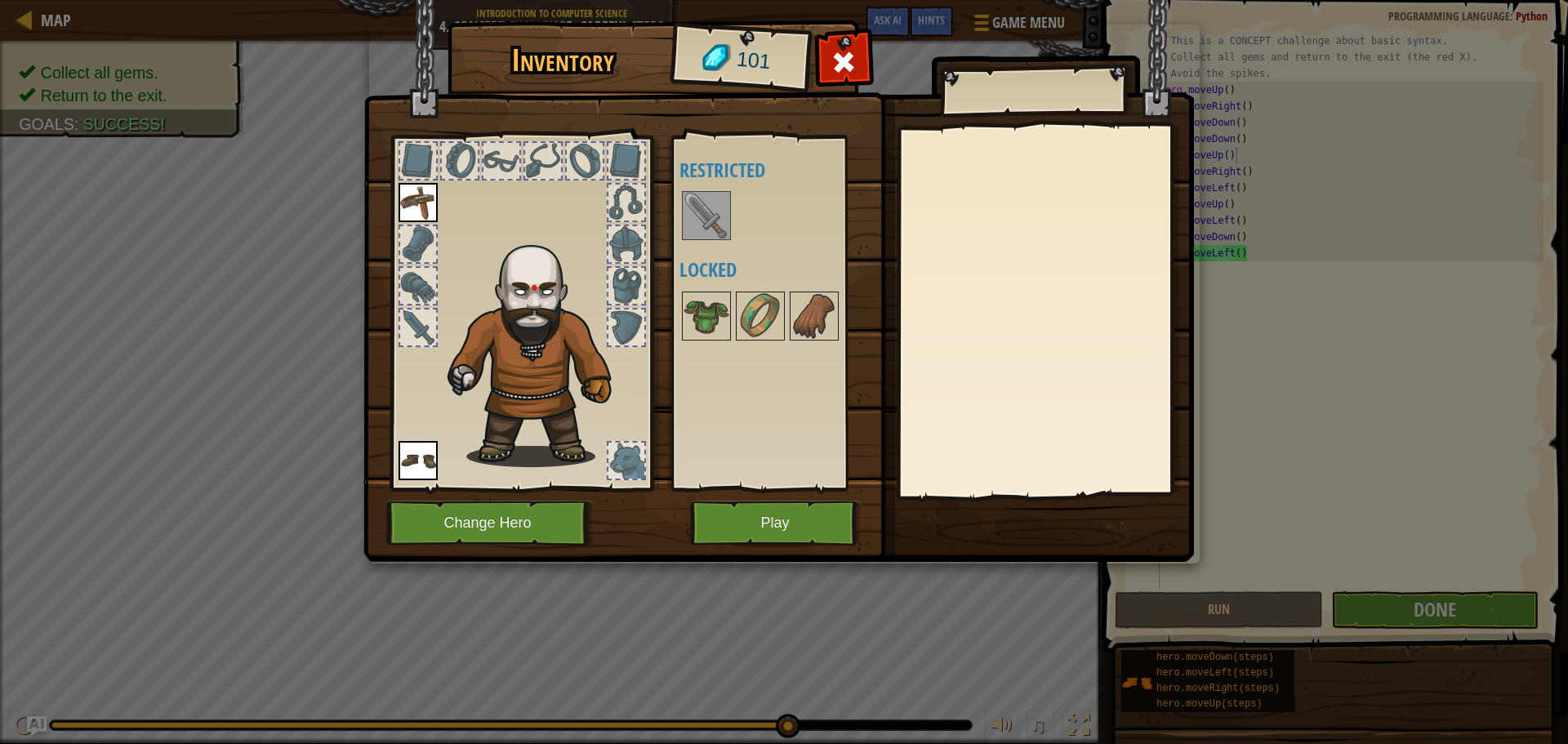
click at [694, 206] on img at bounding box center [707, 216] width 46 height 46
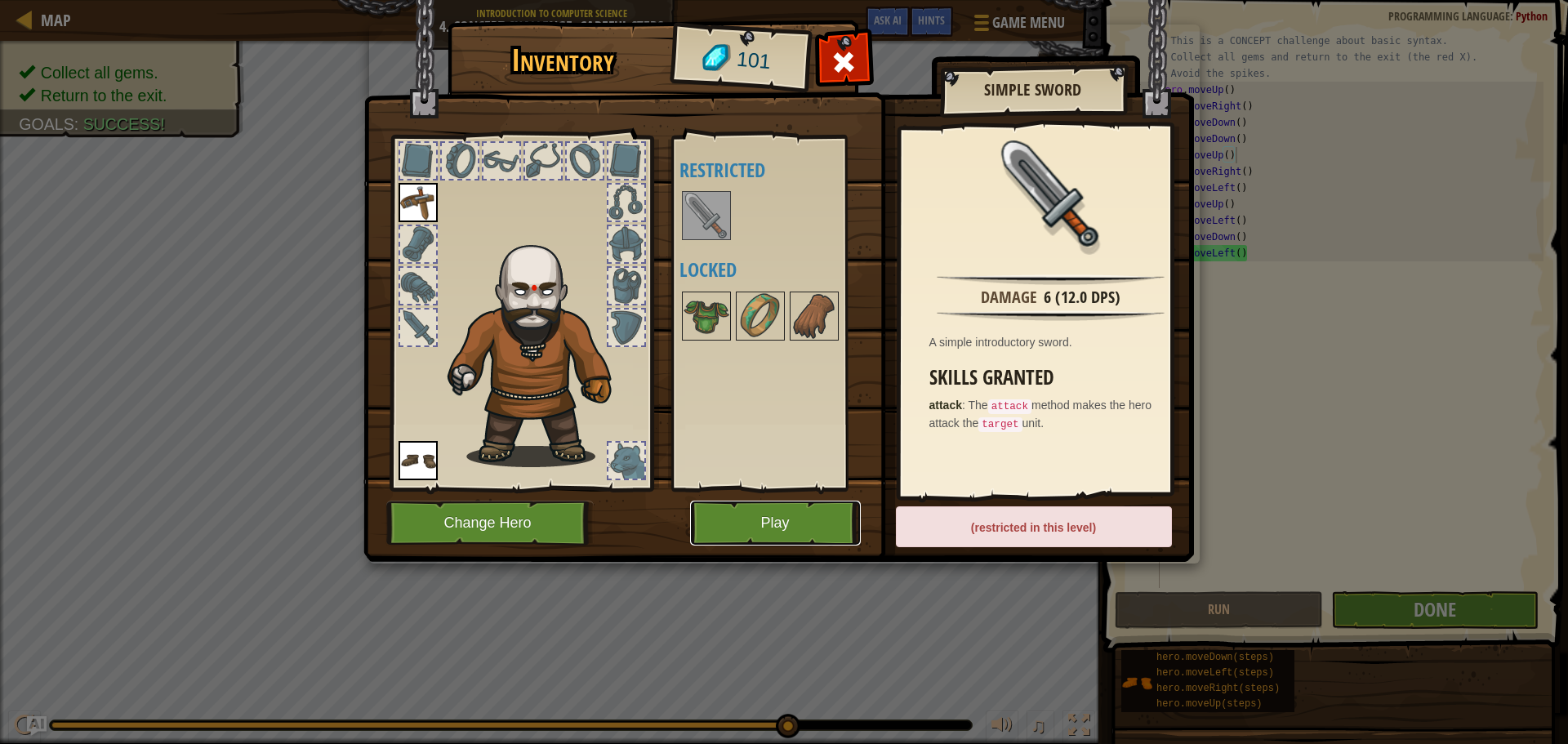
click at [780, 522] on button "Play" at bounding box center [775, 522] width 171 height 45
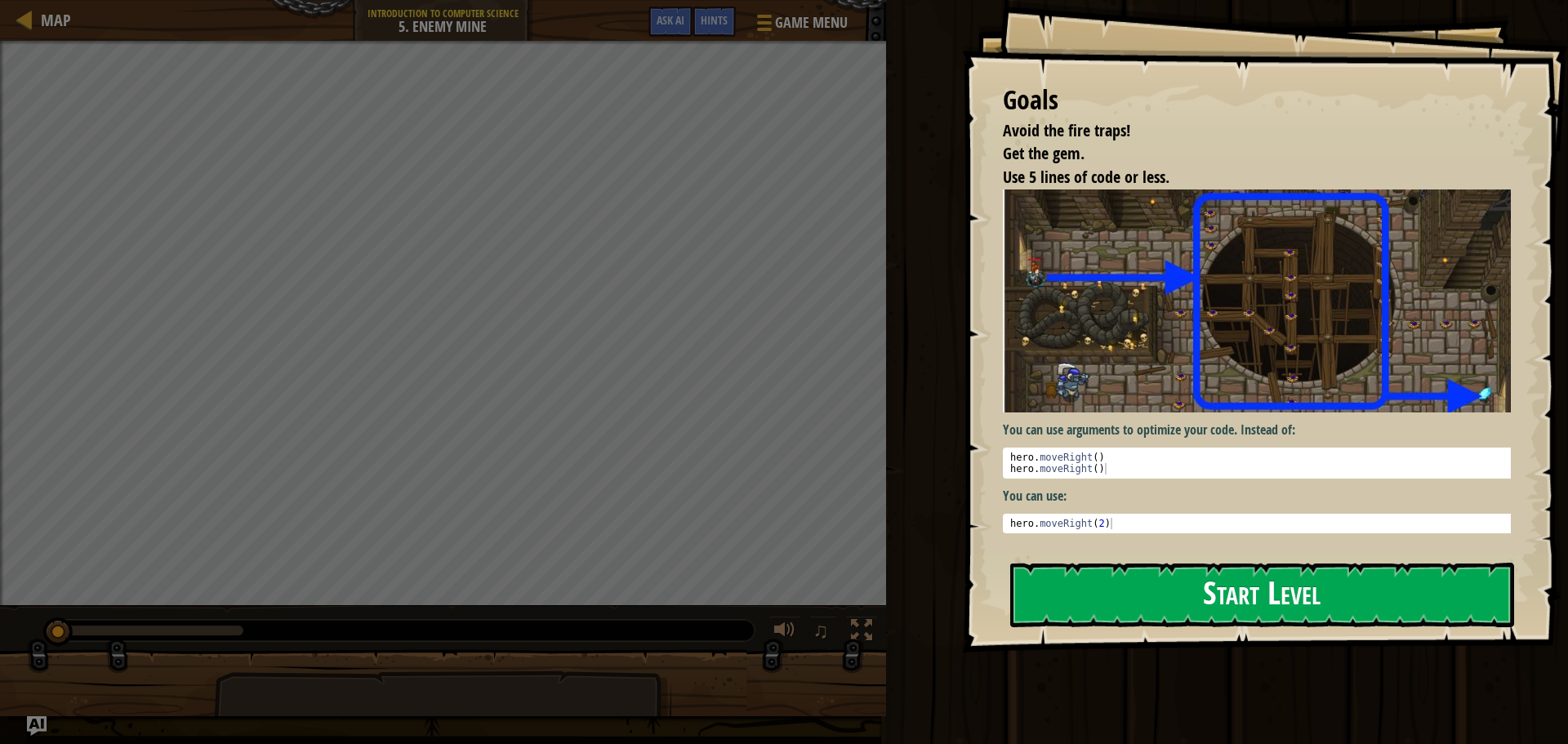
click at [1152, 584] on button "Start Level" at bounding box center [1262, 595] width 504 height 65
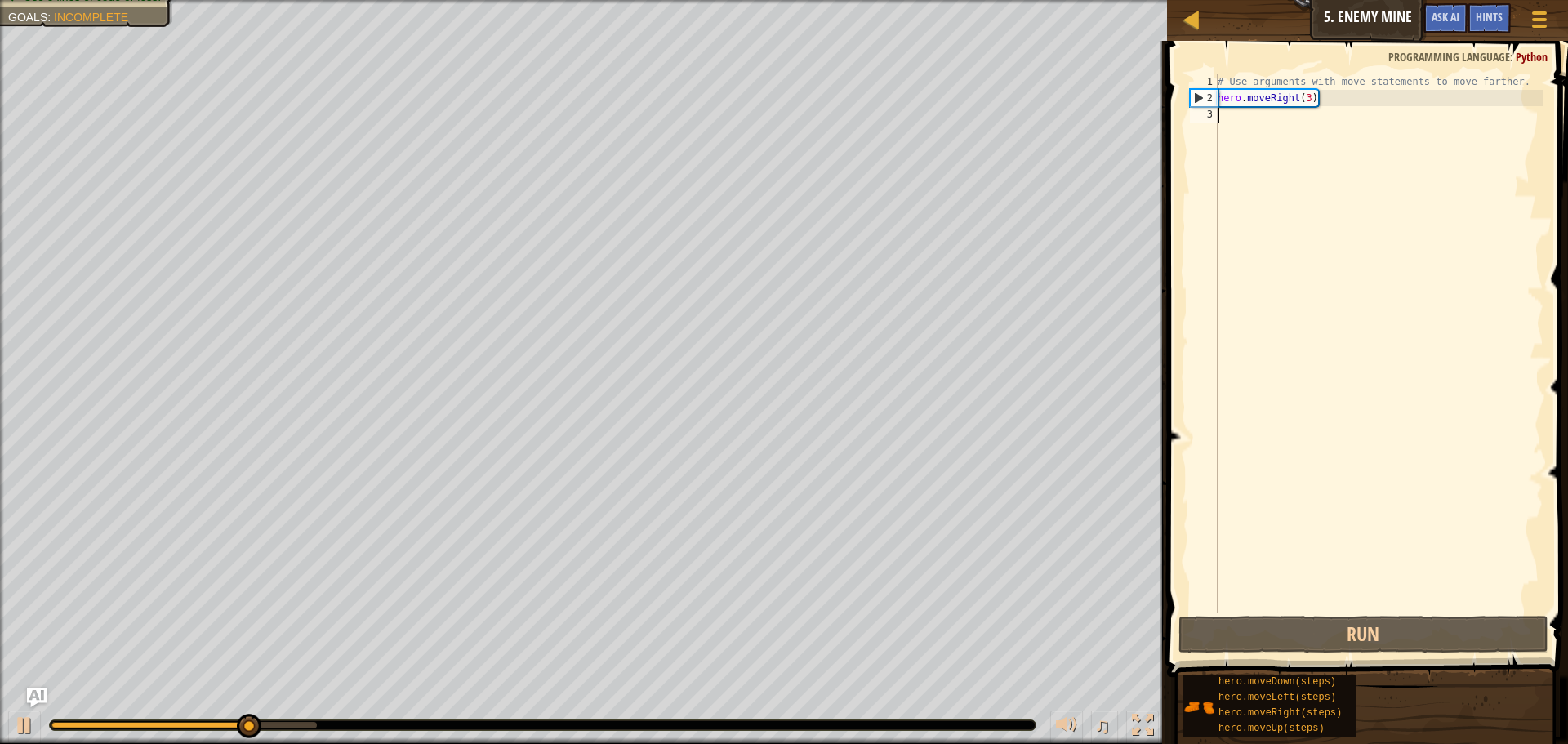
click at [1251, 121] on div "# Use arguments with move statements to move farther. hero . moveRight ( 3 )" at bounding box center [1378, 359] width 329 height 572
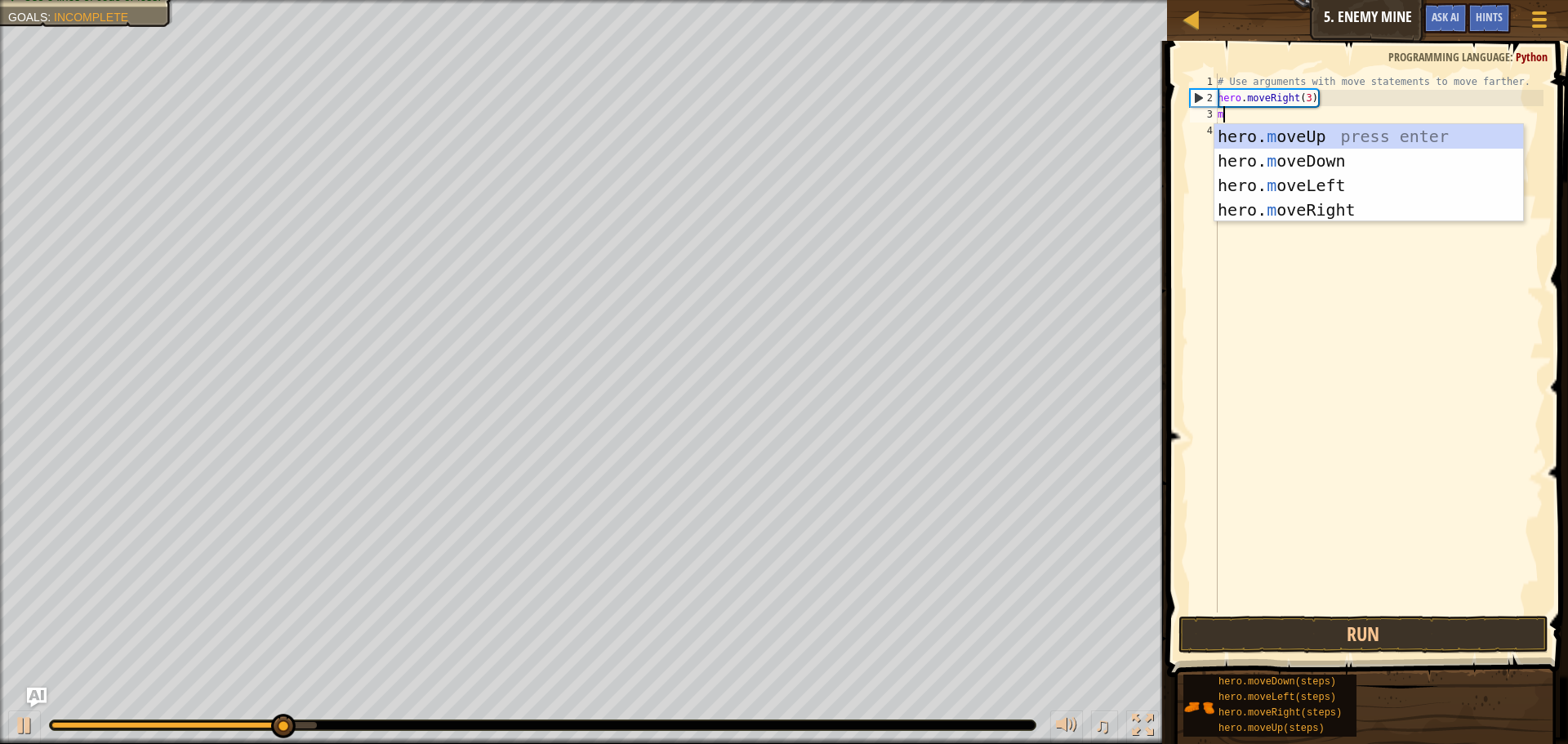
scroll to position [8, 0]
type textarea "mov"
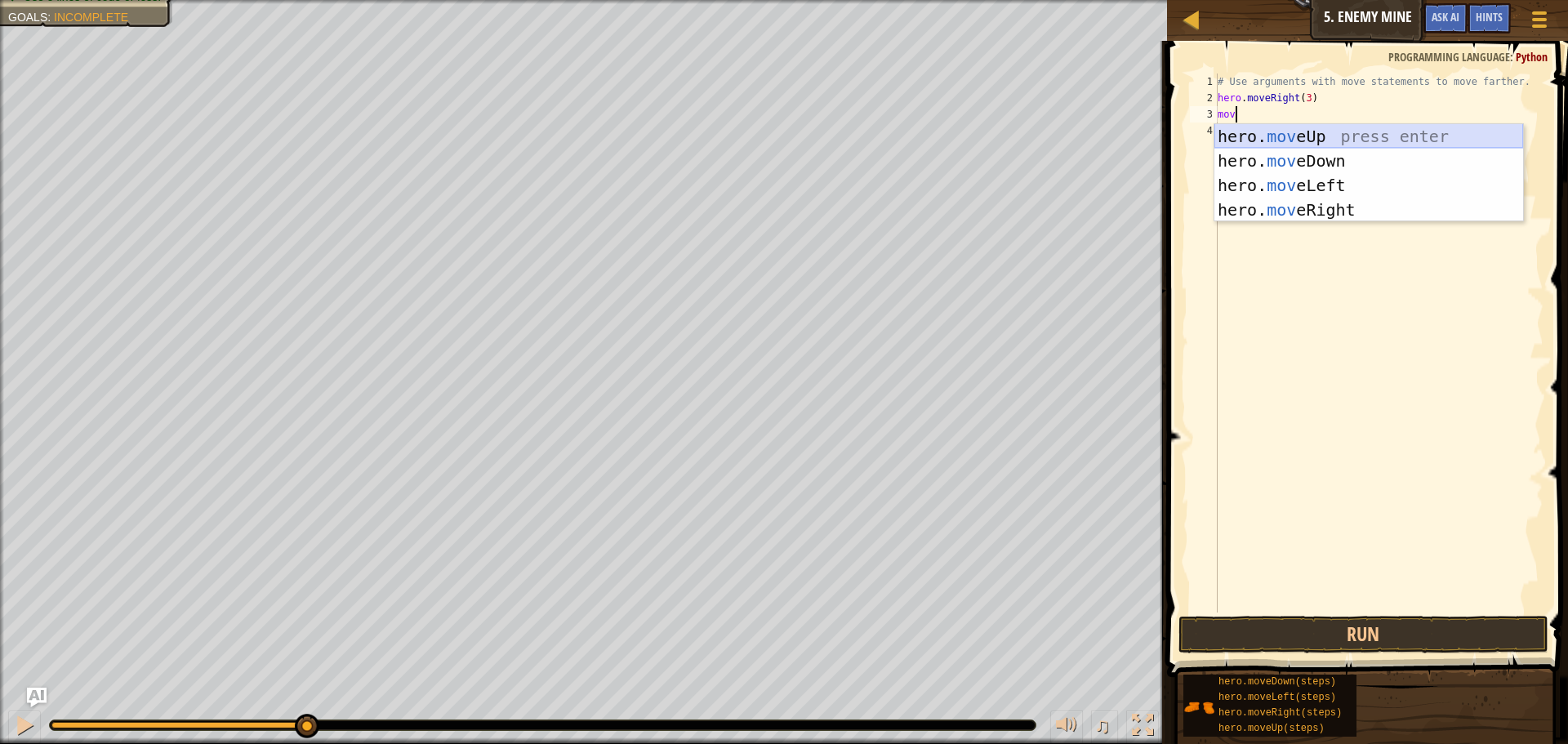
click at [1286, 140] on div "hero. mov eUp press enter hero. mov eDown press enter hero. mov eLeft press ent…" at bounding box center [1368, 197] width 309 height 147
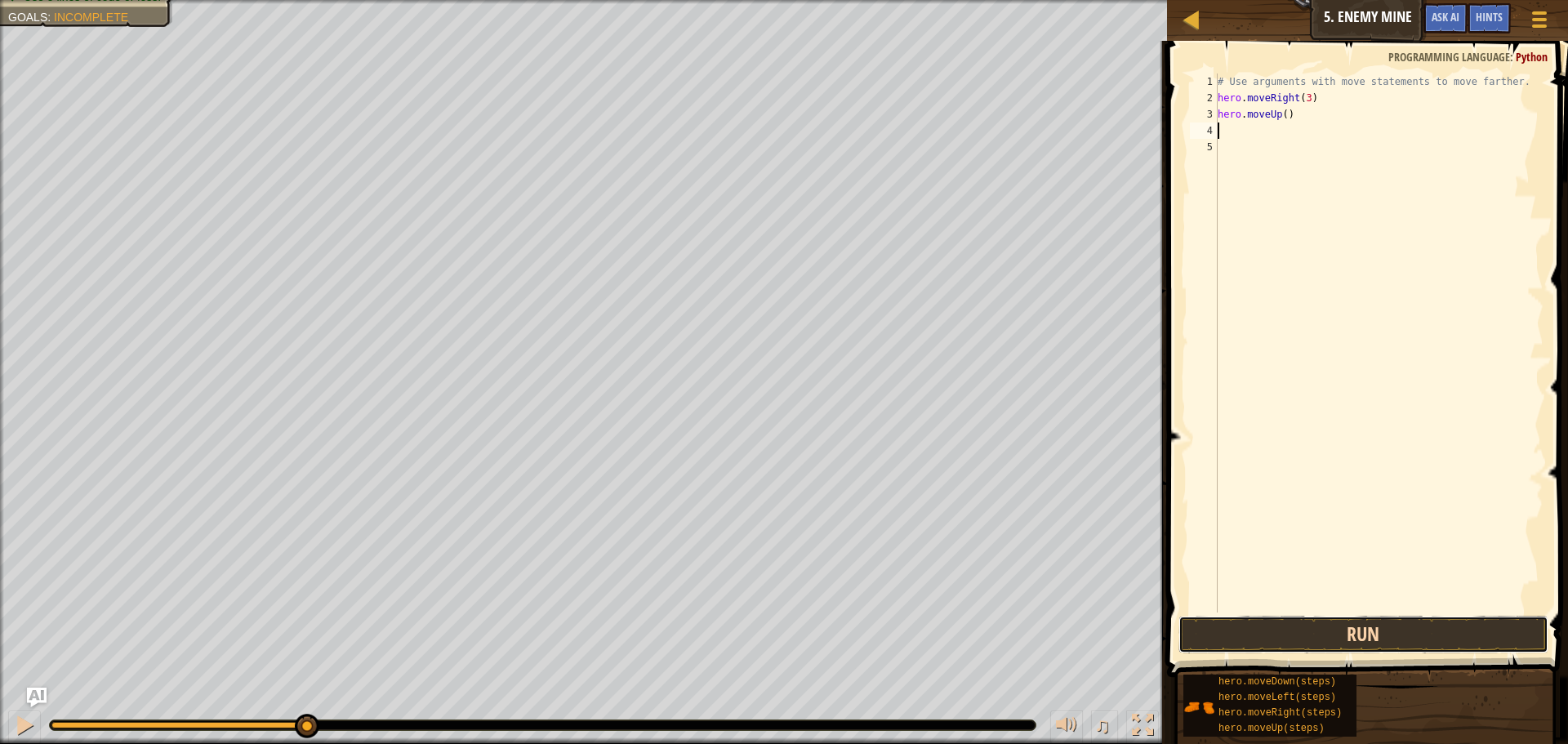
click at [1390, 631] on button "Run" at bounding box center [1363, 634] width 370 height 37
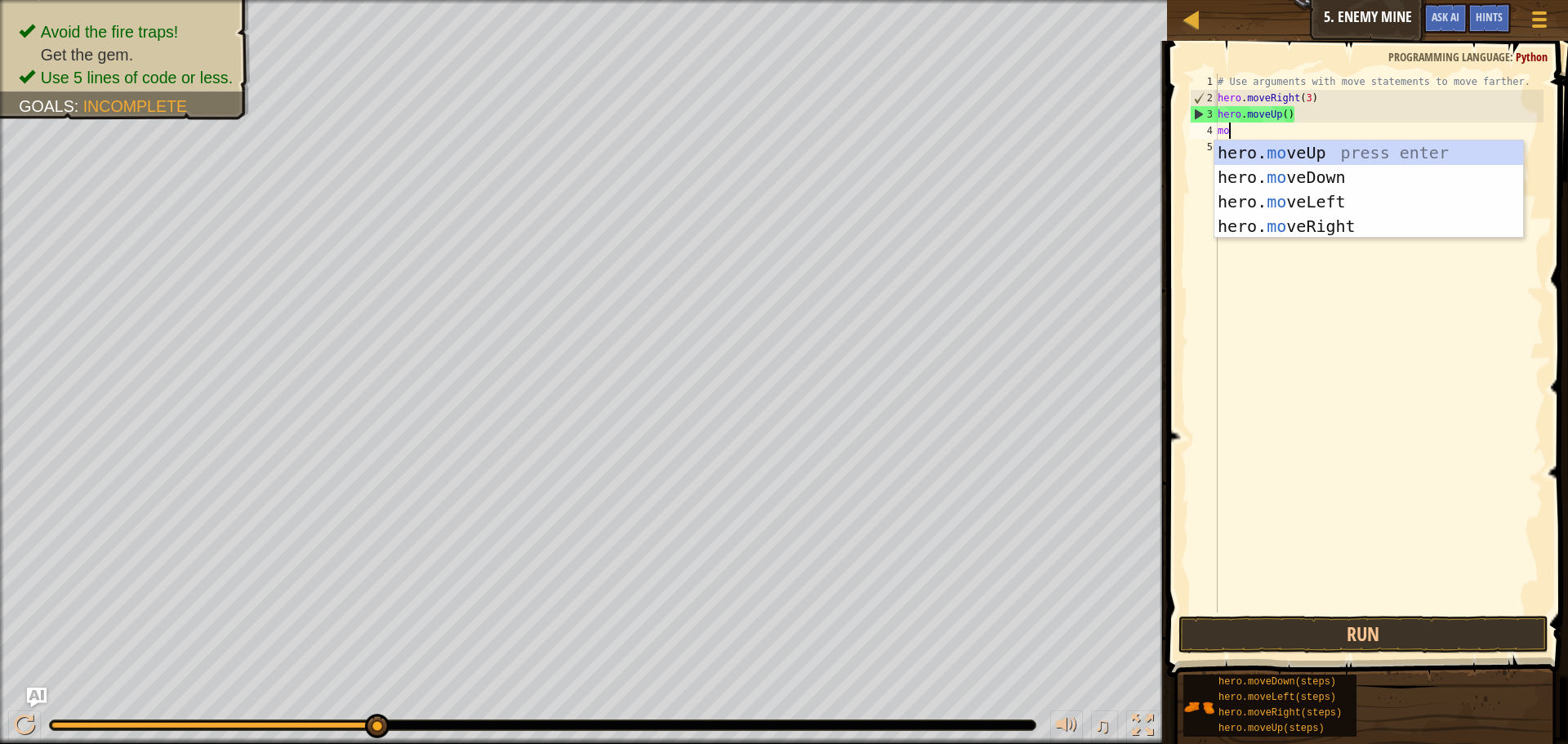
scroll to position [8, 1]
type textarea "move"
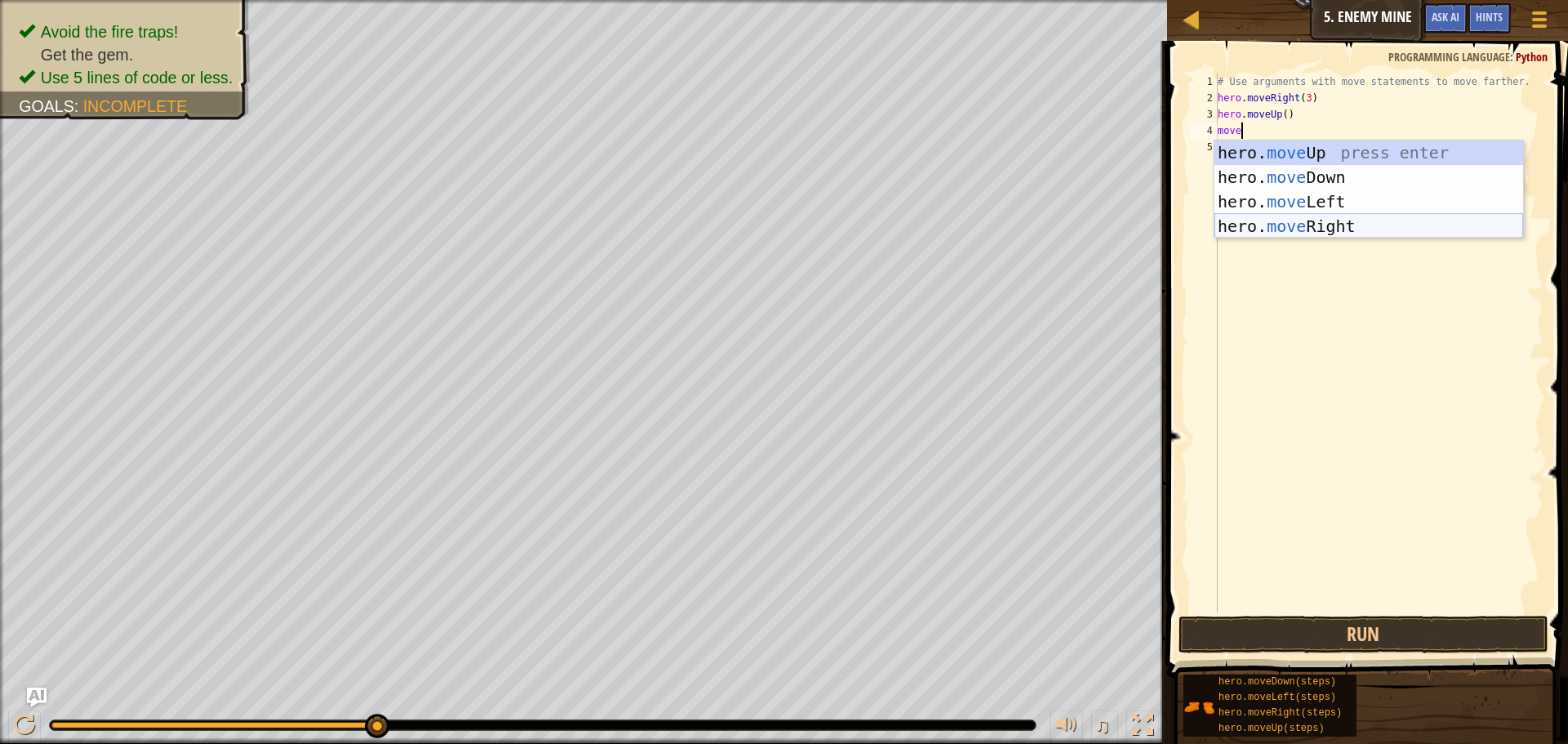
click at [1365, 223] on div "hero. move Up press enter hero. move Down press enter hero. move Left press ent…" at bounding box center [1368, 213] width 309 height 147
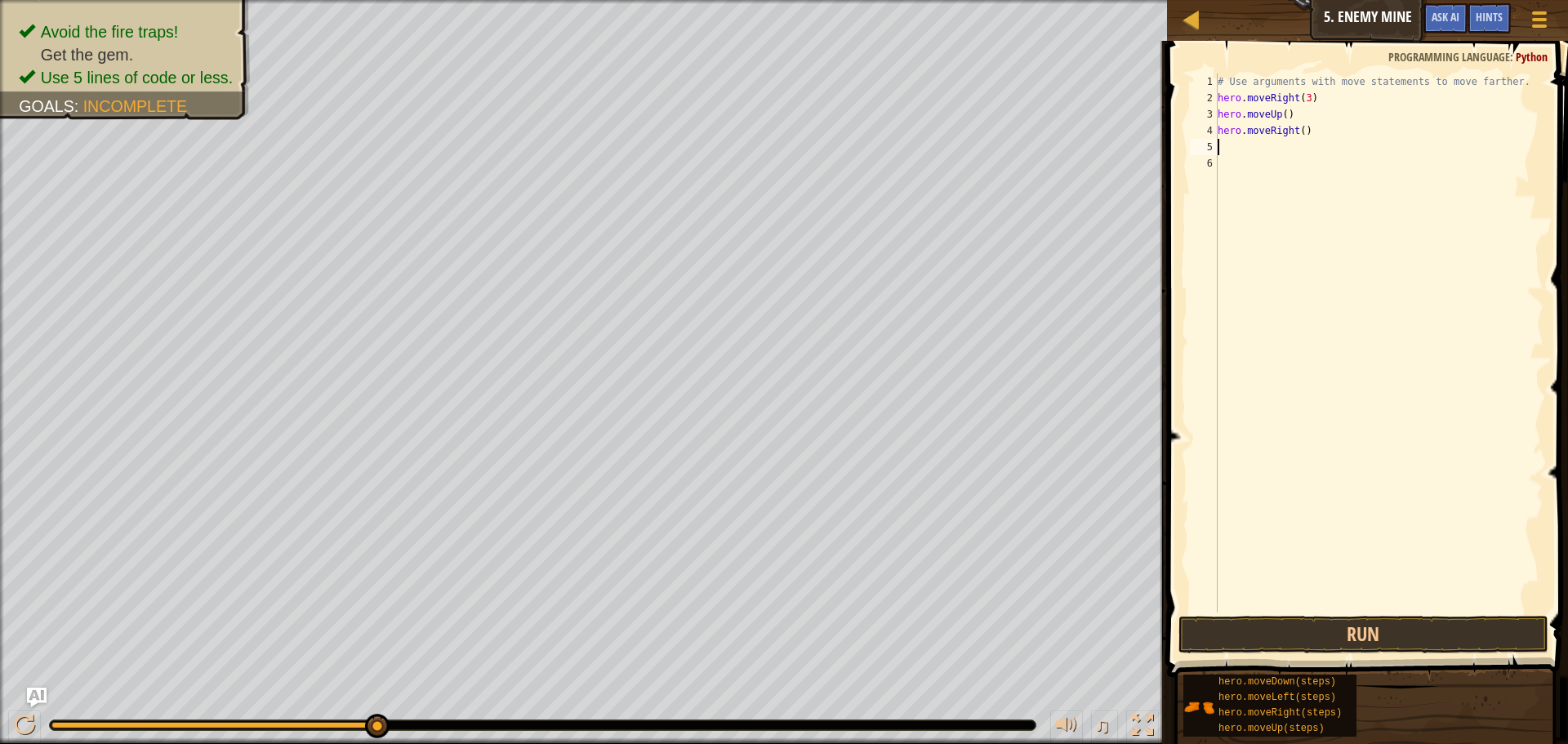
scroll to position [8, 0]
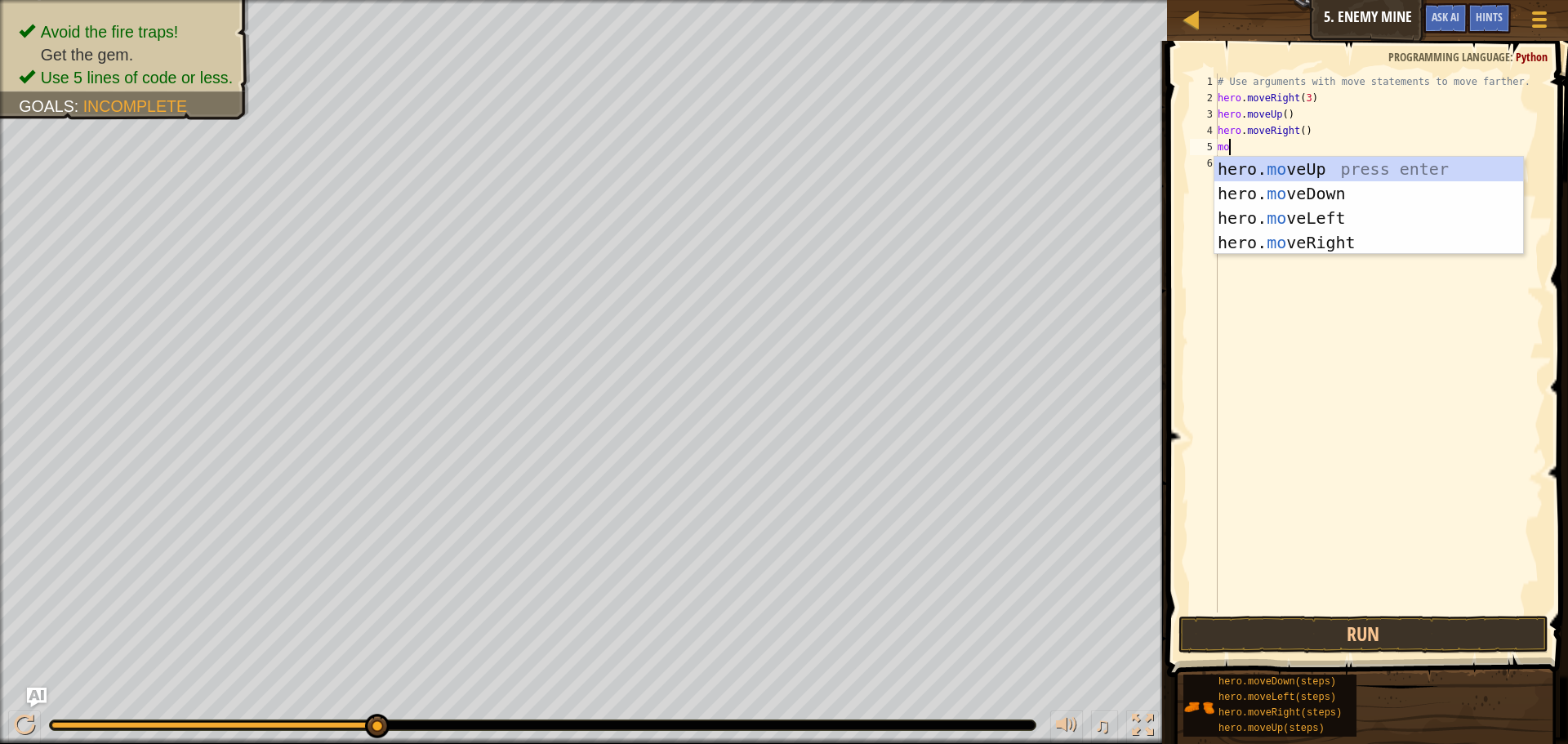
type textarea "mov"
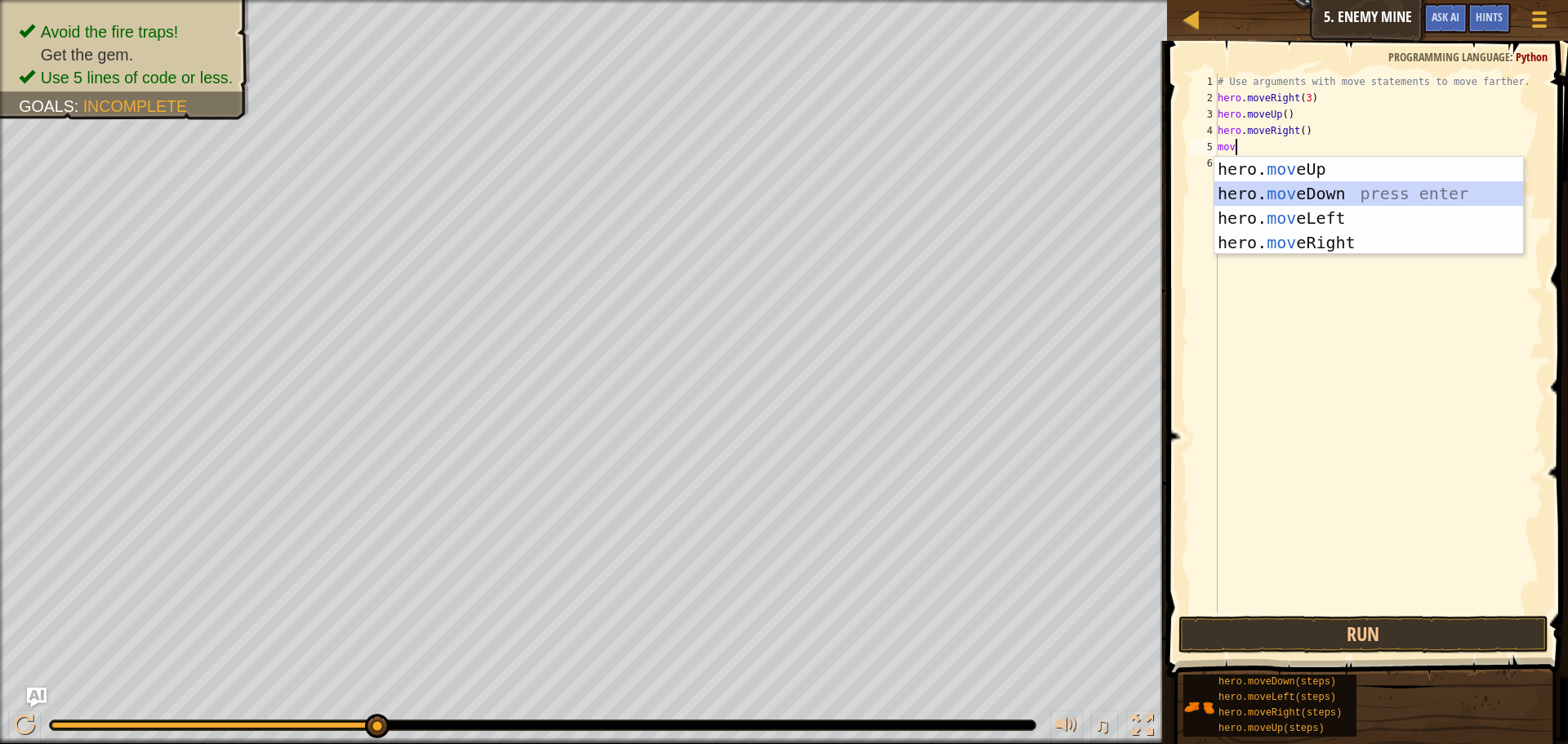
click at [1283, 191] on div "hero. mov eUp press enter hero. mov eDown press enter hero. mov eLeft press ent…" at bounding box center [1368, 230] width 309 height 147
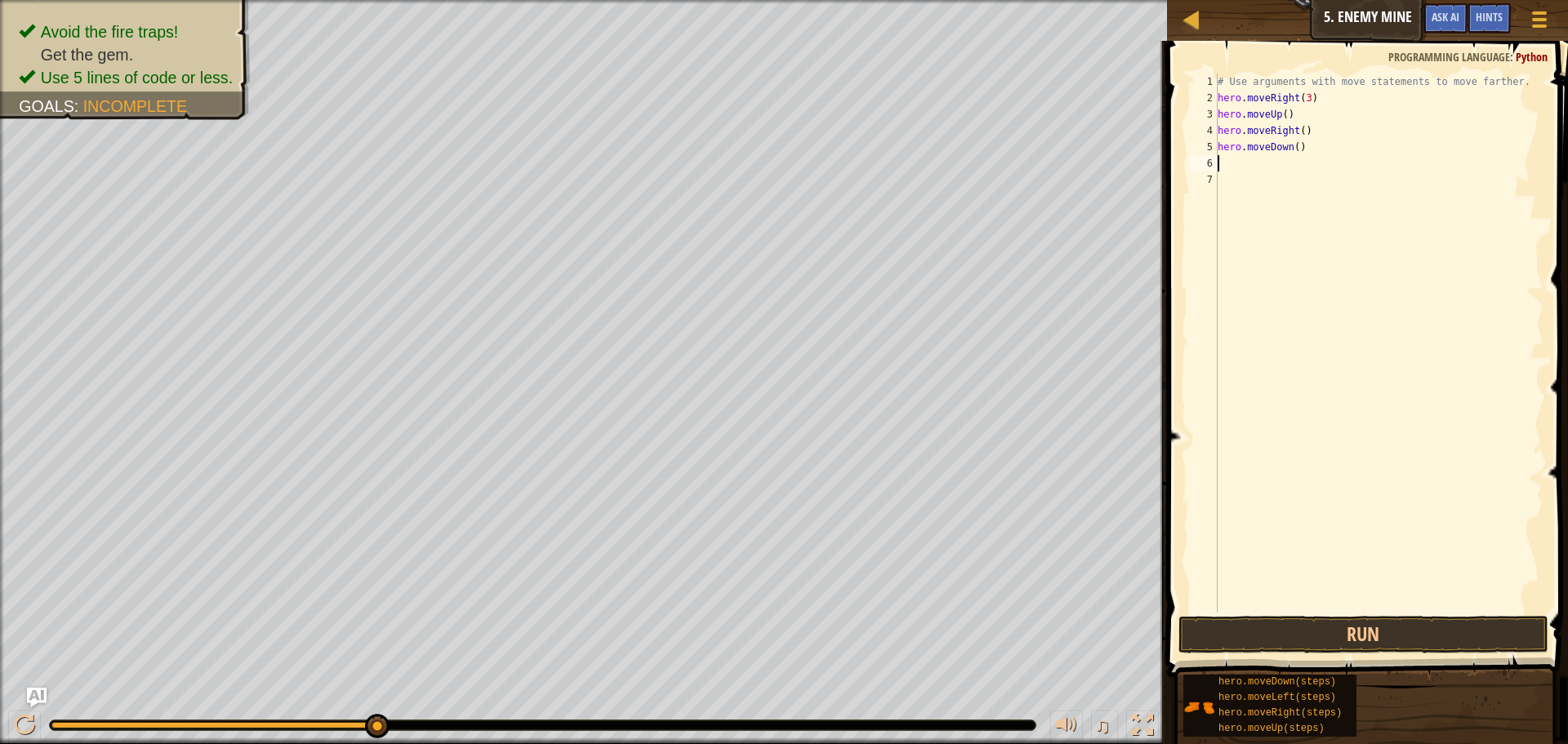
click at [1299, 142] on div "# Use arguments with move statements to move farther. hero . moveRight ( 3 ) he…" at bounding box center [1378, 359] width 329 height 572
click at [1248, 633] on button "Run" at bounding box center [1363, 634] width 370 height 37
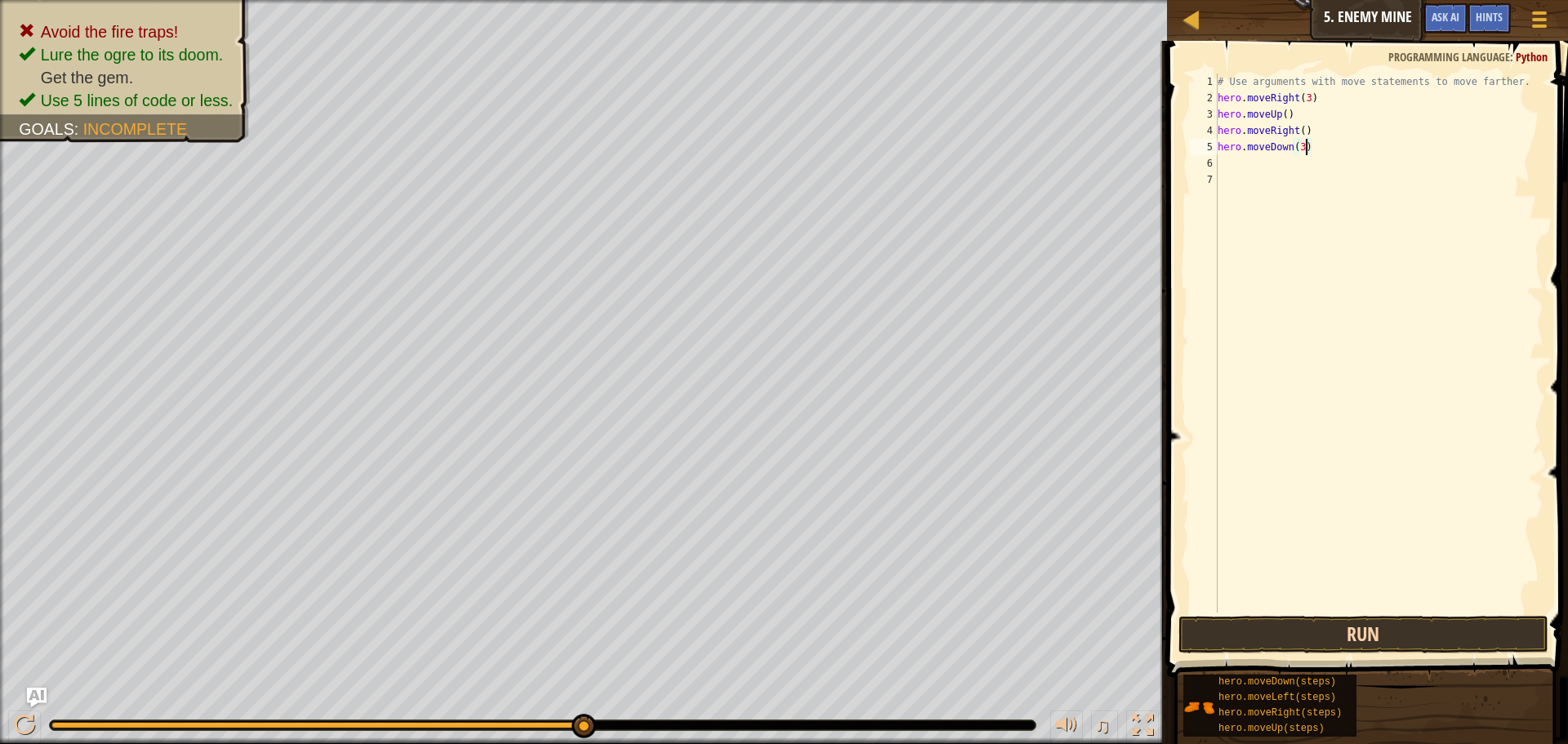
type textarea "hero.moveDown(3)"
click at [1333, 644] on button "Run" at bounding box center [1363, 634] width 370 height 37
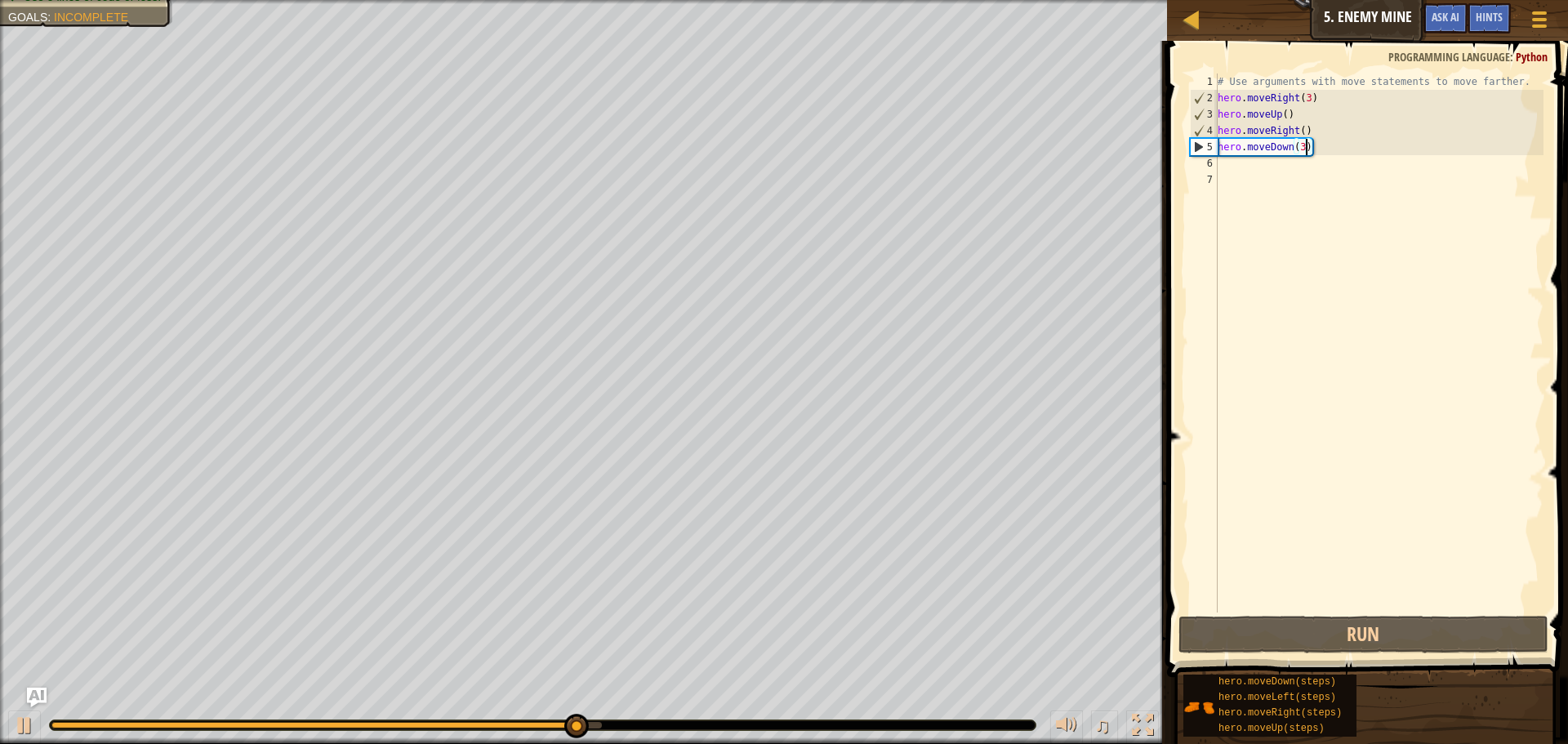
click at [1242, 174] on div "# Use arguments with move statements to move farther. hero . moveRight ( 3 ) he…" at bounding box center [1378, 359] width 329 height 572
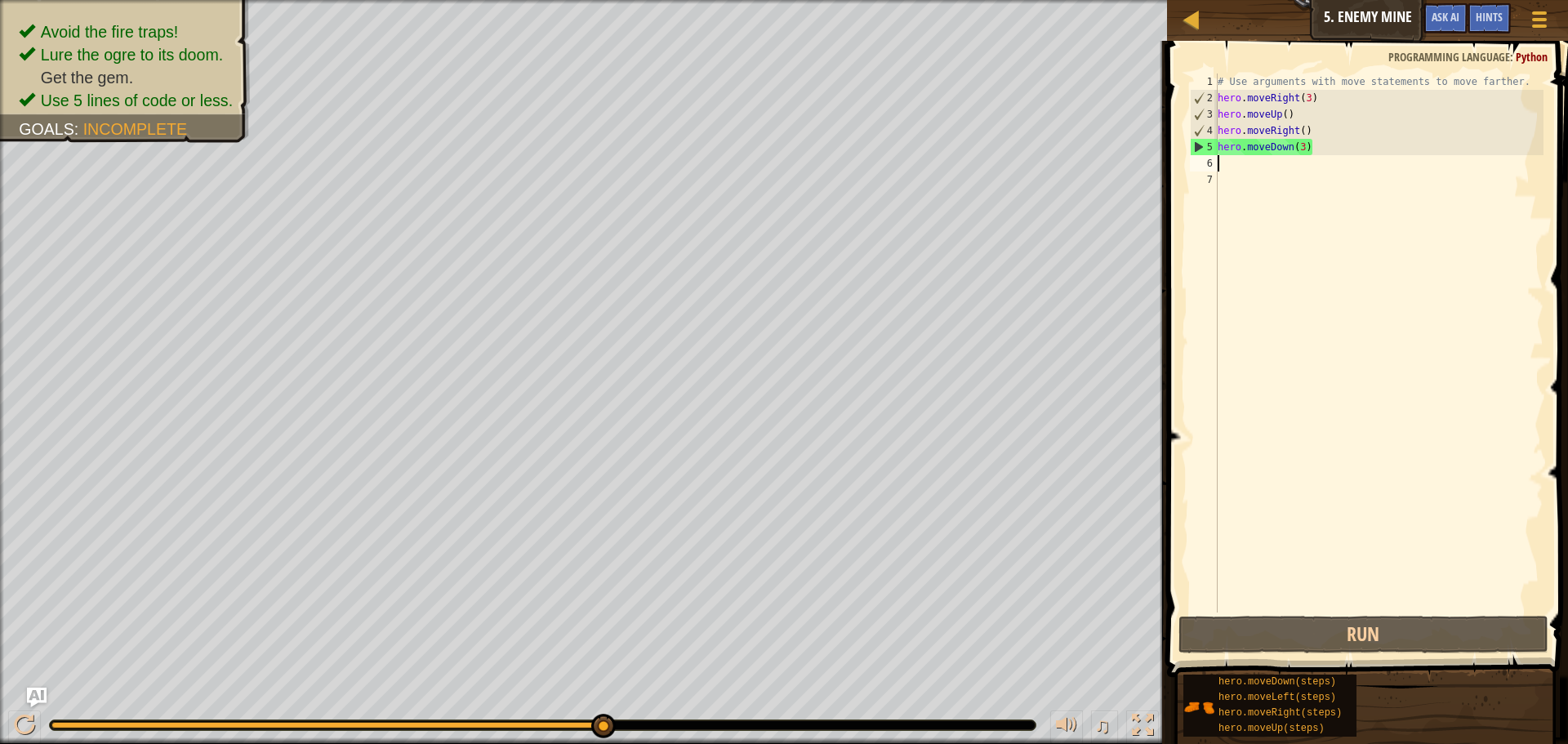
click at [1242, 165] on div "# Use arguments with move statements to move farther. hero . moveRight ( 3 ) he…" at bounding box center [1378, 359] width 329 height 572
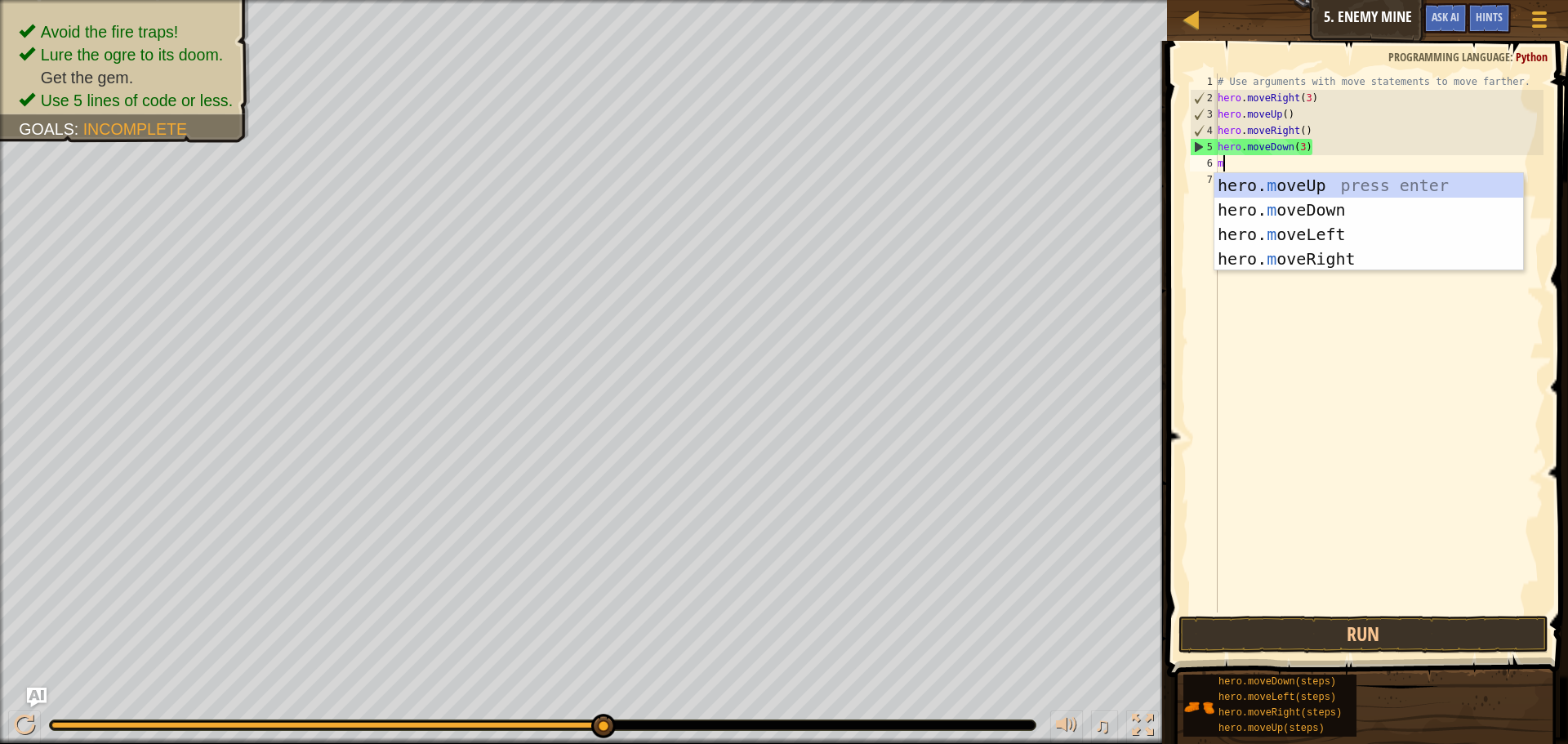
type textarea "mo"
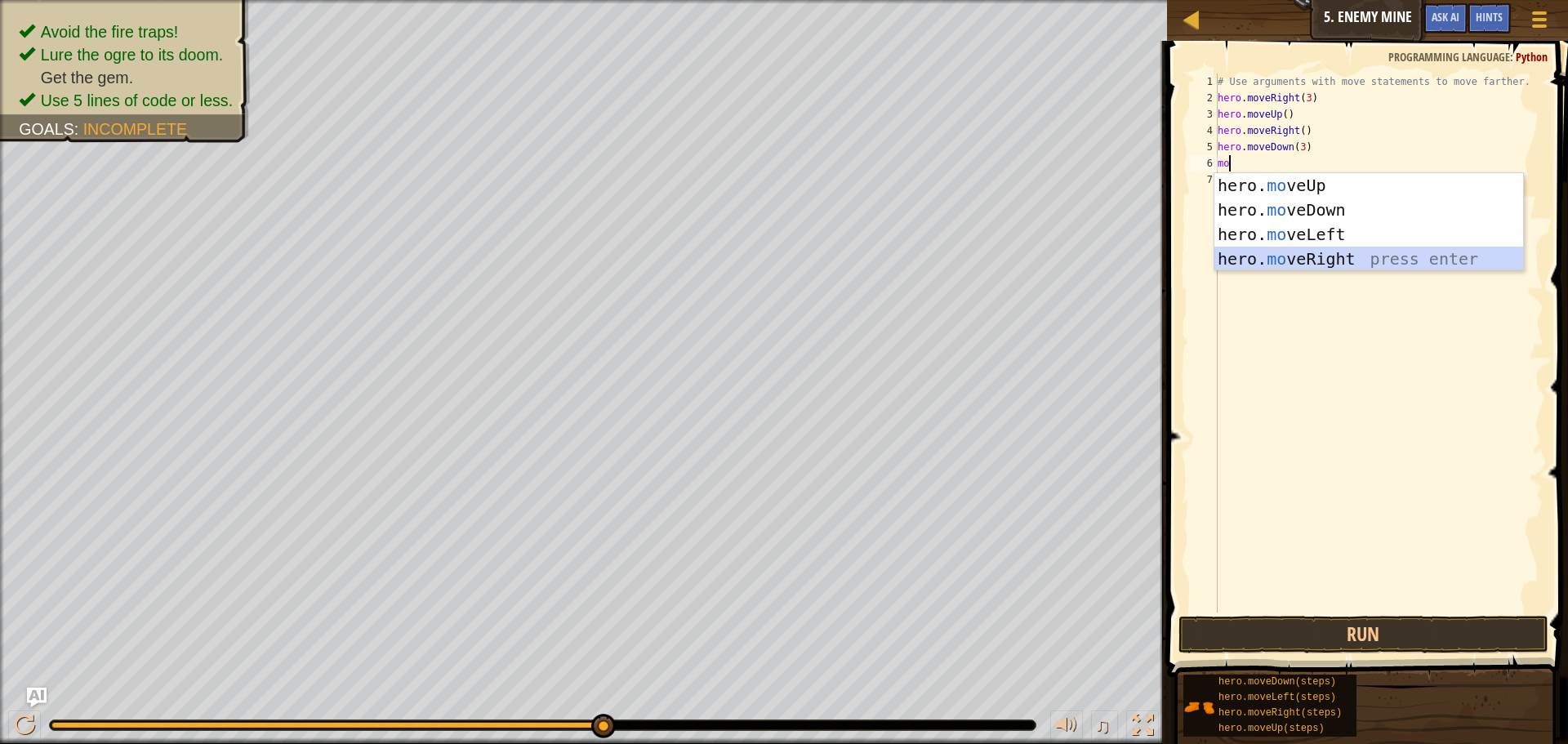
click at [1274, 265] on div "hero. mo veUp press enter hero. mo veDown press enter hero. mo veLeft press ent…" at bounding box center [1368, 246] width 309 height 147
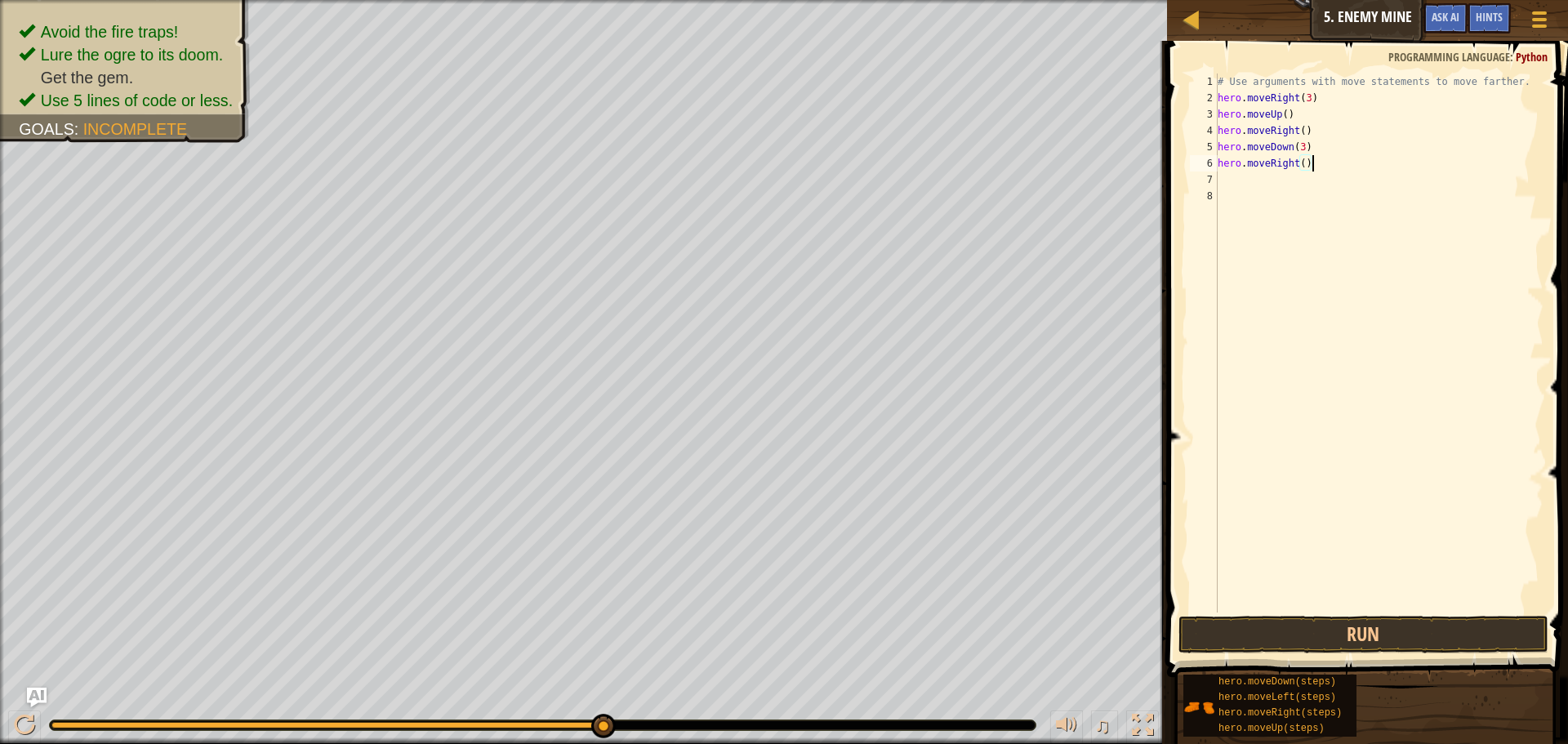
click at [1312, 159] on div "# Use arguments with move statements to move farther. hero . moveRight ( 3 ) he…" at bounding box center [1378, 359] width 329 height 572
click at [1307, 161] on div "# Use arguments with move statements to move farther. hero . moveRight ( 3 ) he…" at bounding box center [1378, 359] width 329 height 572
type textarea "hero.moveRight(3)"
click at [1214, 617] on button "Run" at bounding box center [1363, 634] width 370 height 37
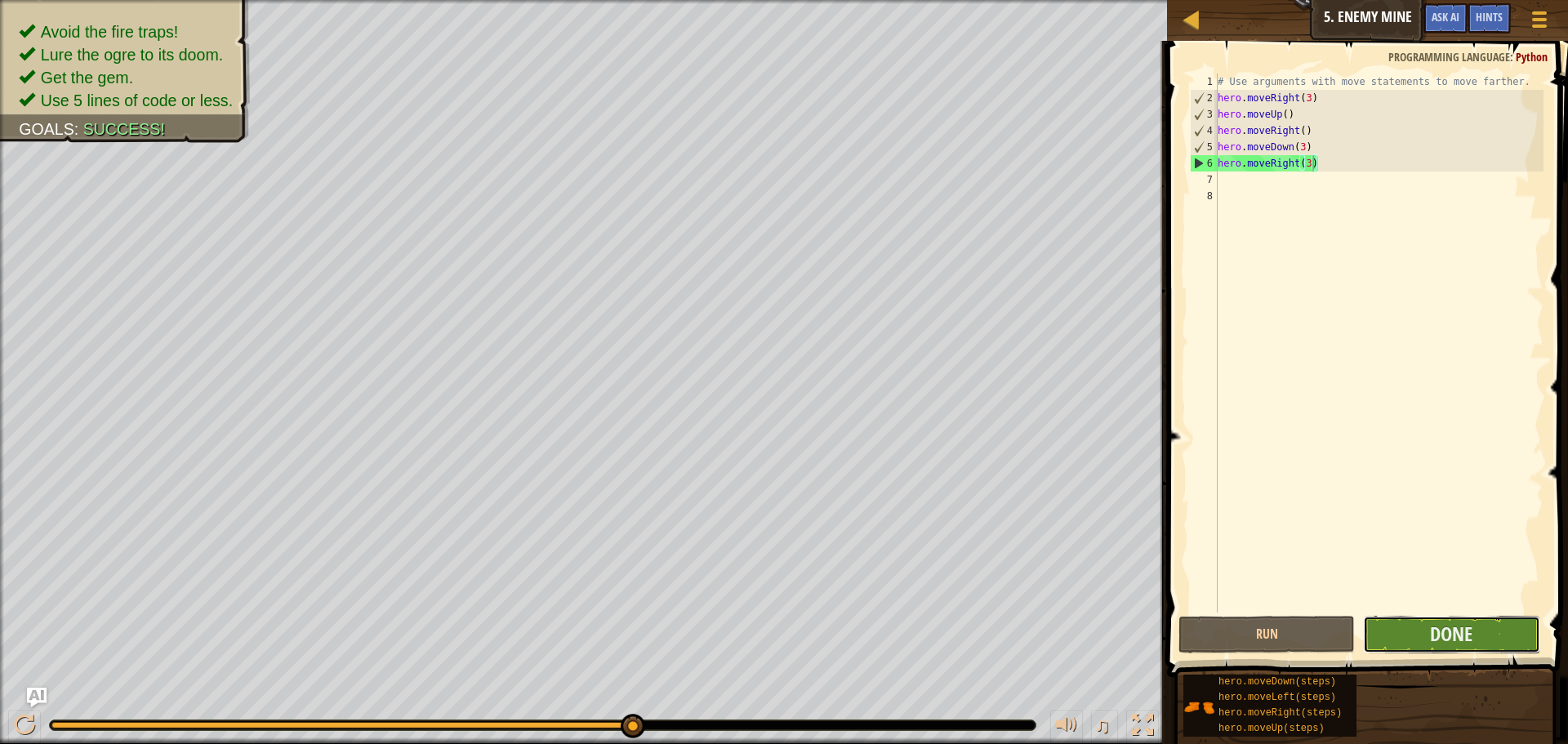
click at [1437, 617] on button "Done" at bounding box center [1452, 634] width 177 height 37
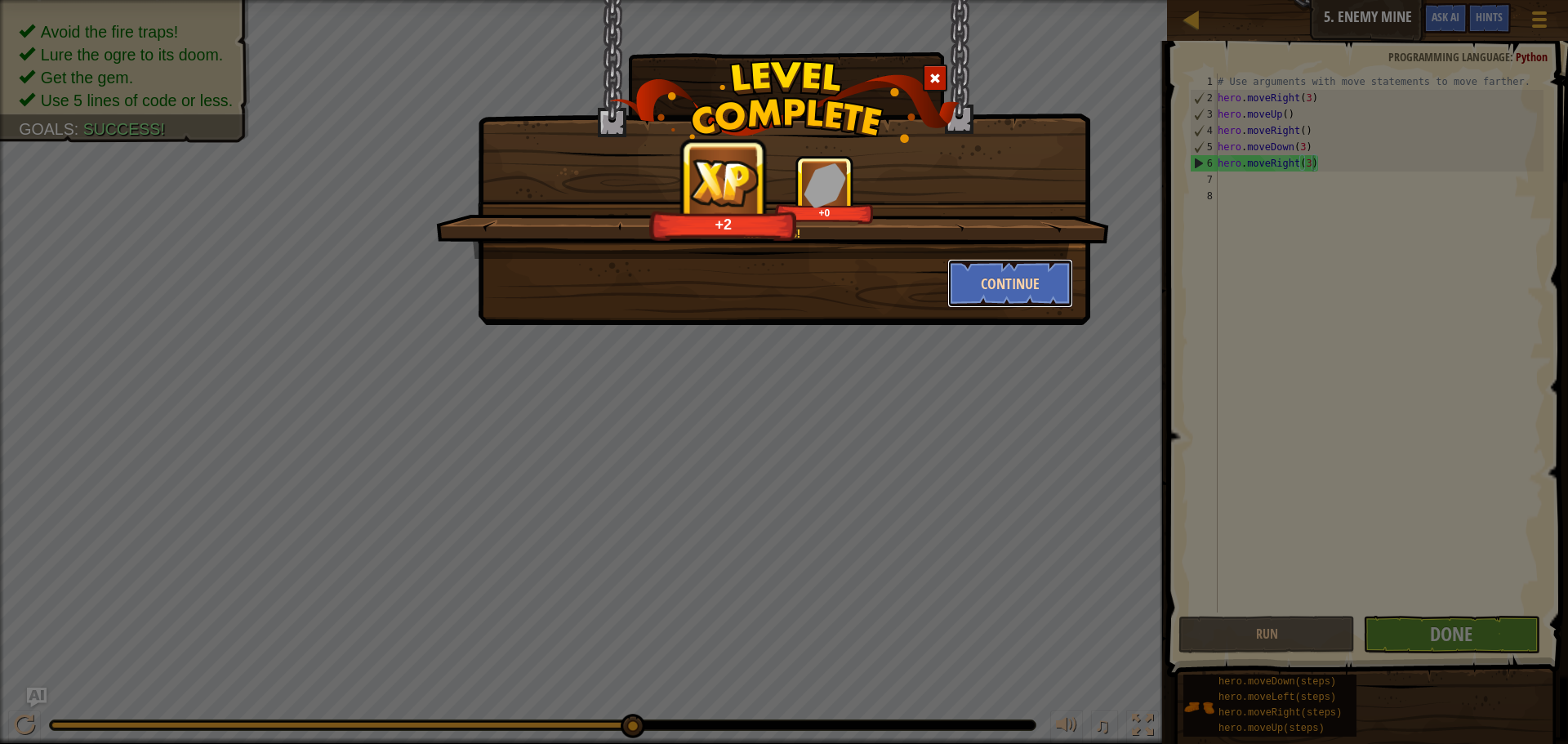
click at [1026, 263] on button "Continue" at bounding box center [1010, 284] width 127 height 49
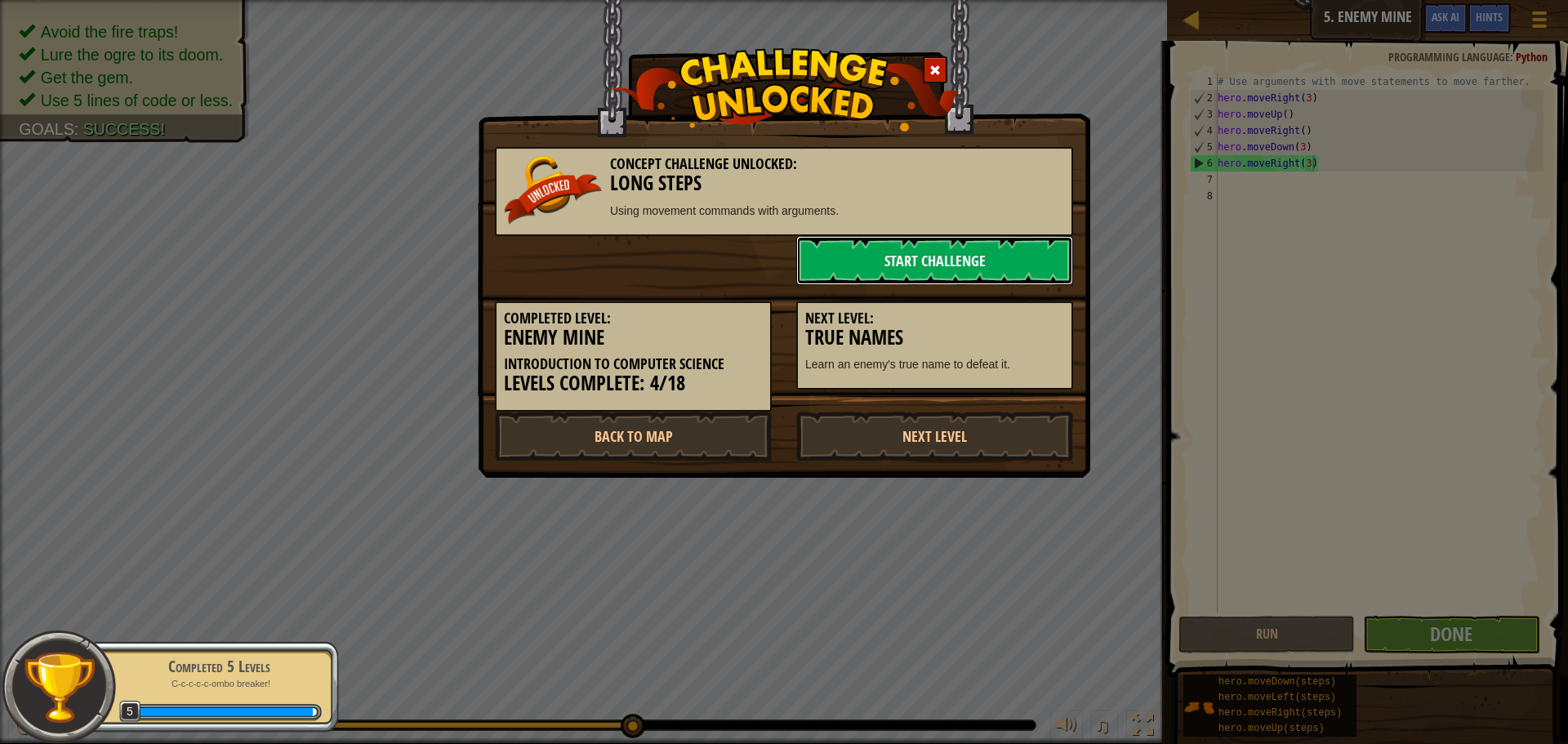
click at [1019, 265] on link "Start Challenge" at bounding box center [935, 261] width 277 height 49
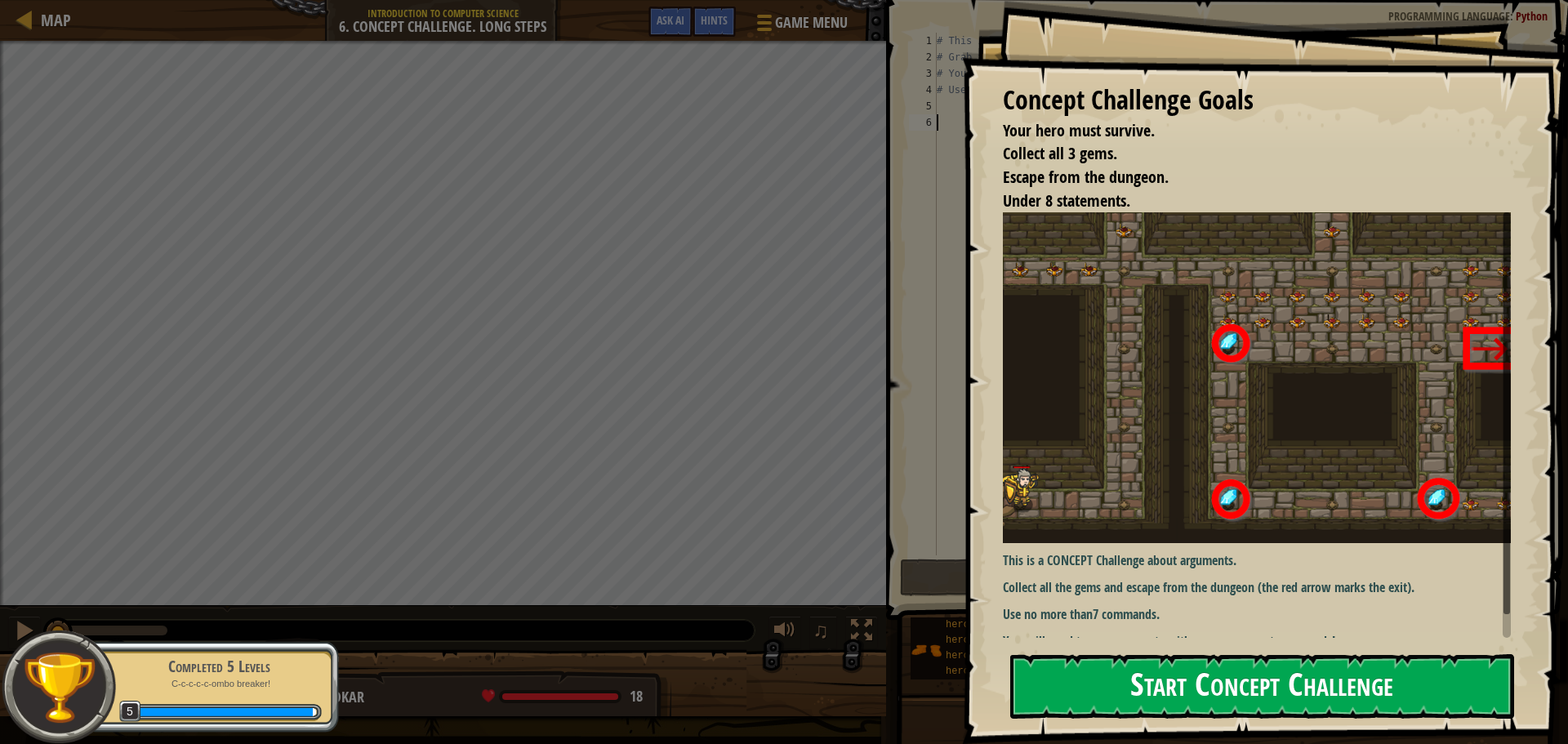
click at [1202, 694] on button "Start Concept Challenge" at bounding box center [1262, 686] width 504 height 65
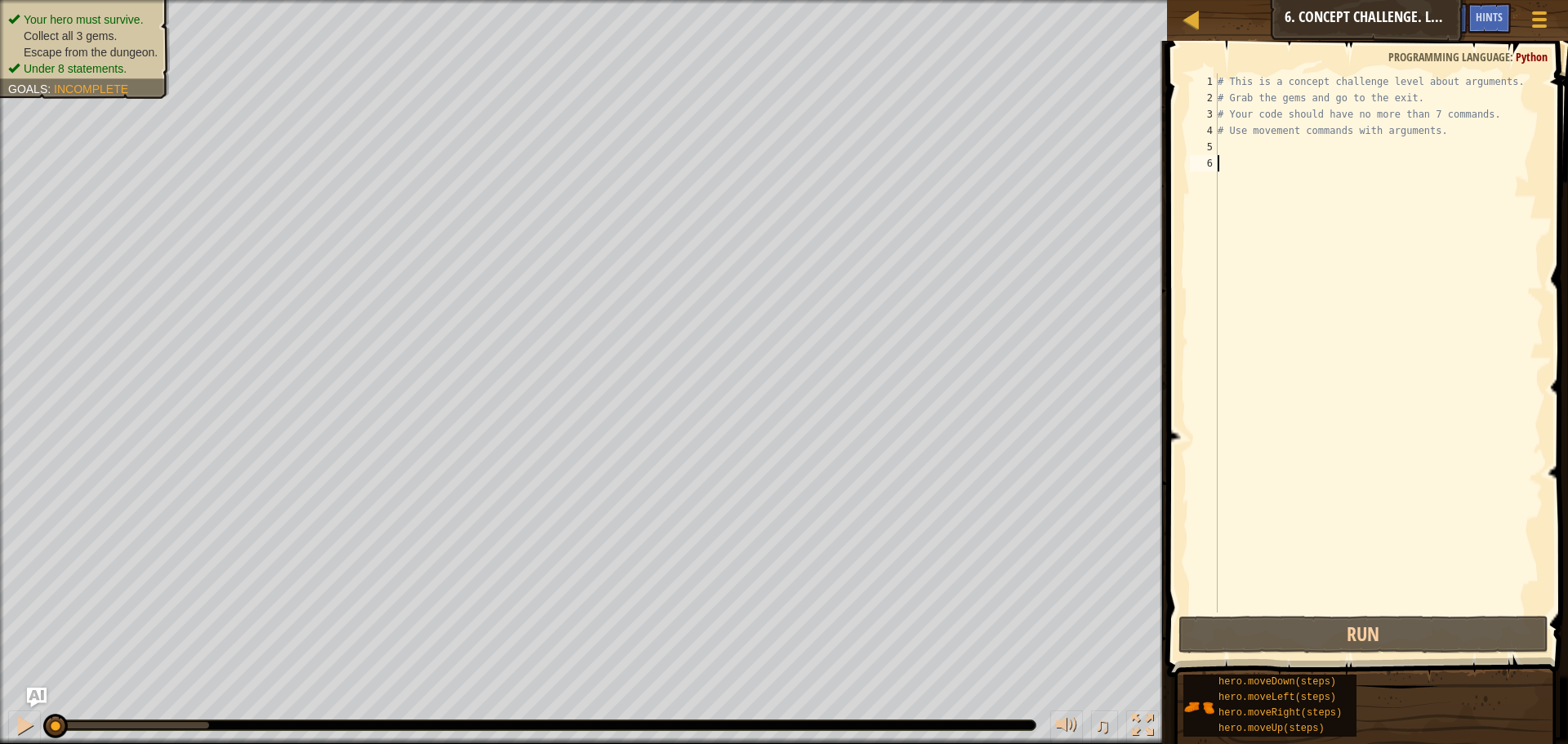
click at [1250, 139] on div "# This is a concept challenge level about arguments. # Grab the gems and go to …" at bounding box center [1378, 359] width 329 height 572
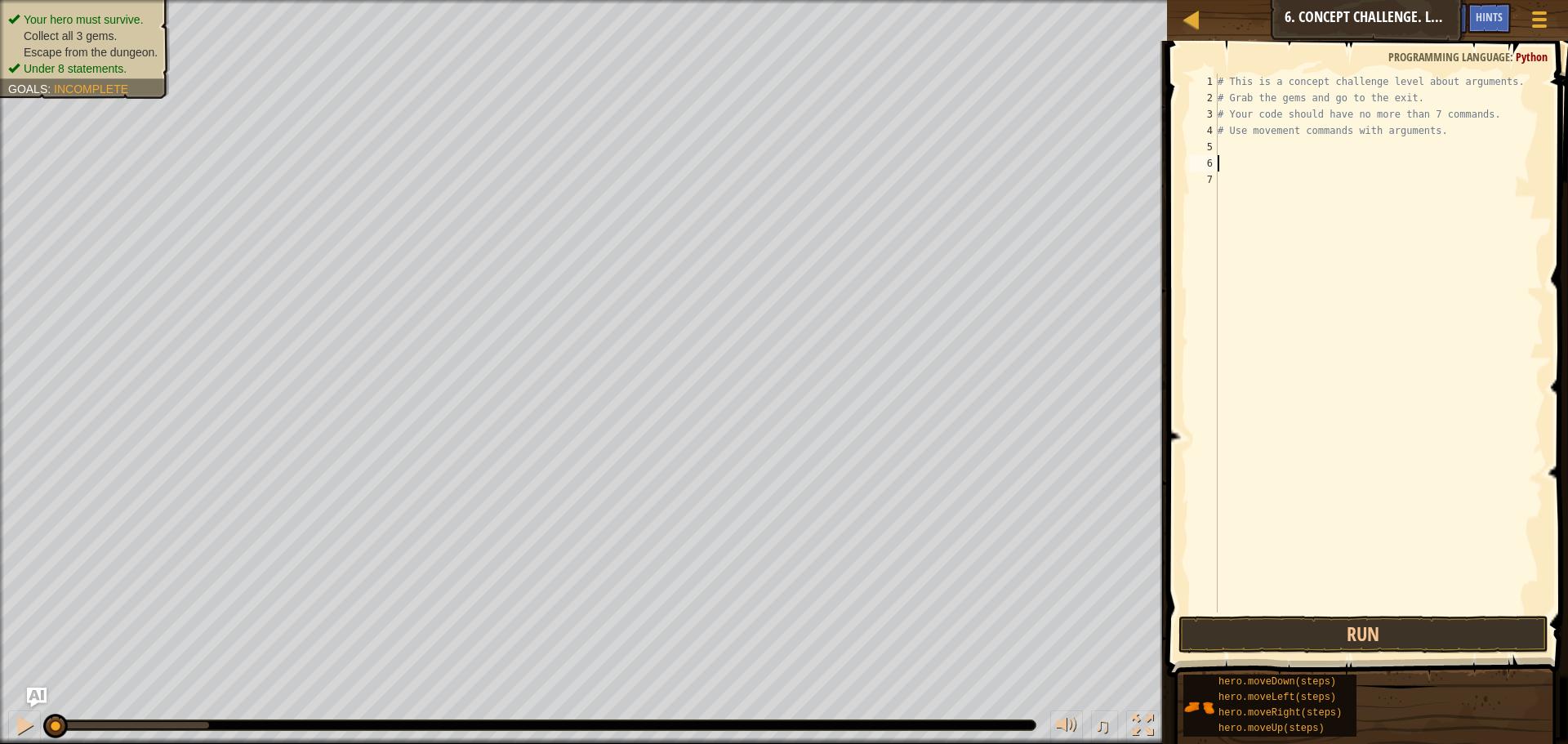
scroll to position [8, 0]
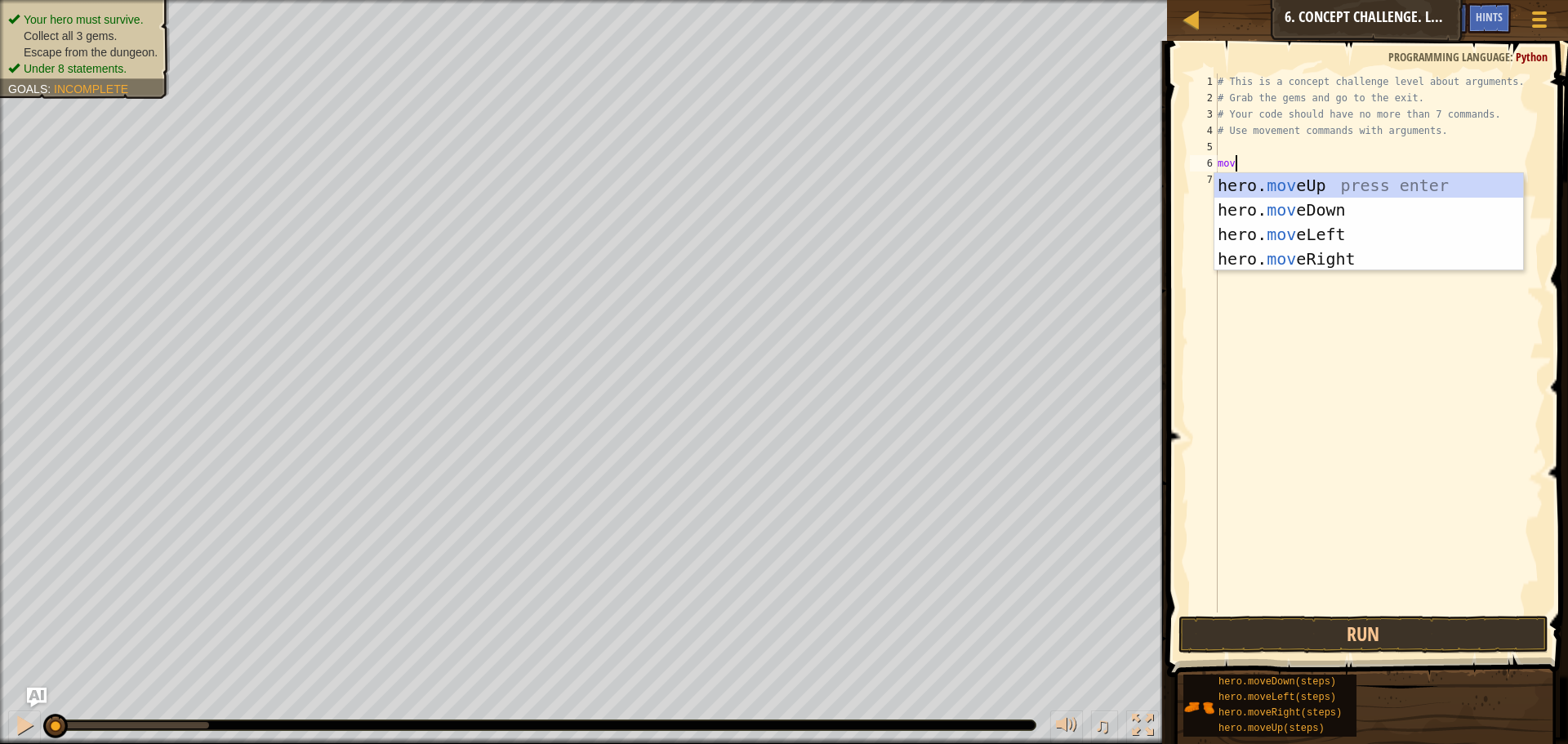
type textarea "mov"
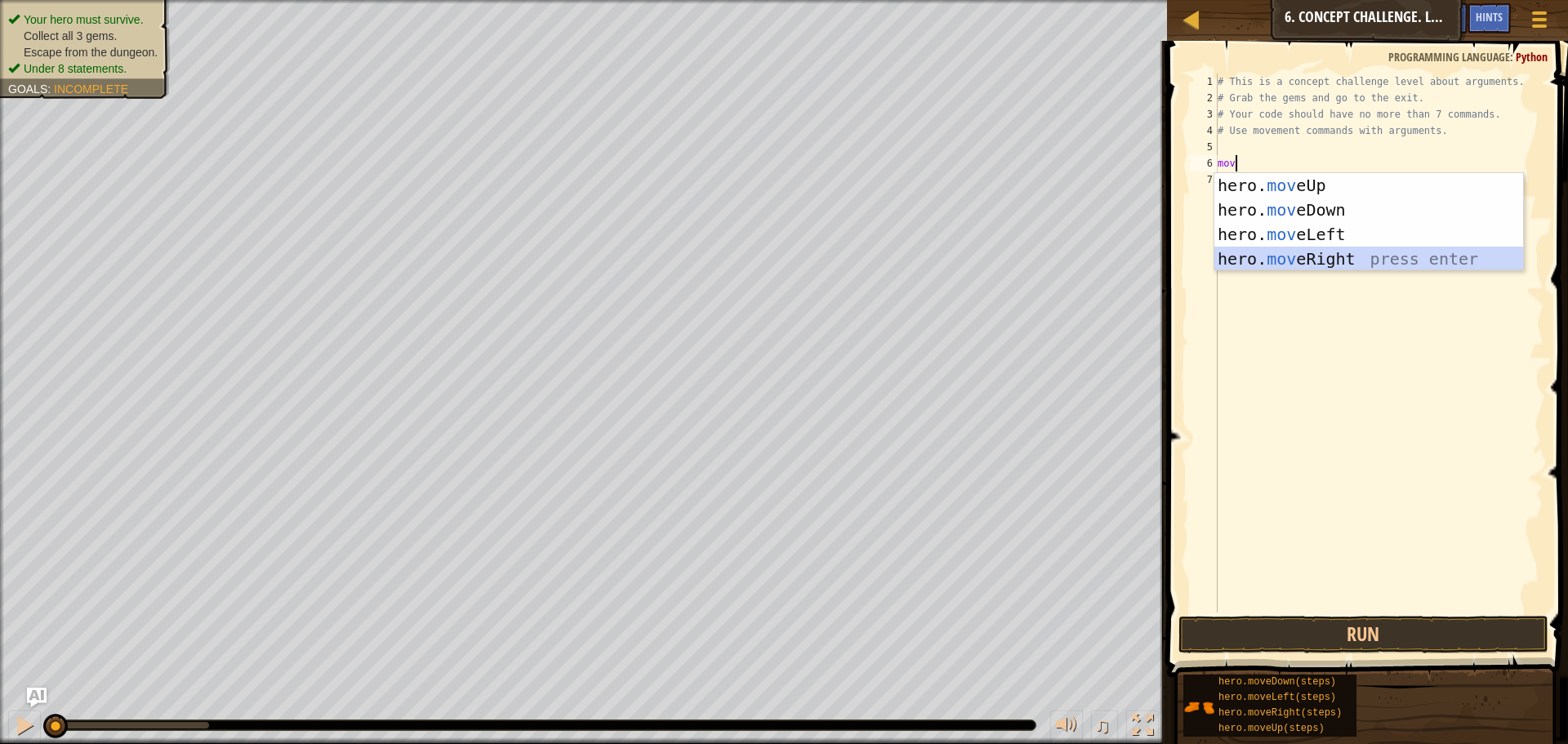
click at [1259, 255] on div "hero. mov eUp press enter hero. mov eDown press enter hero. mov eLeft press ent…" at bounding box center [1368, 246] width 309 height 147
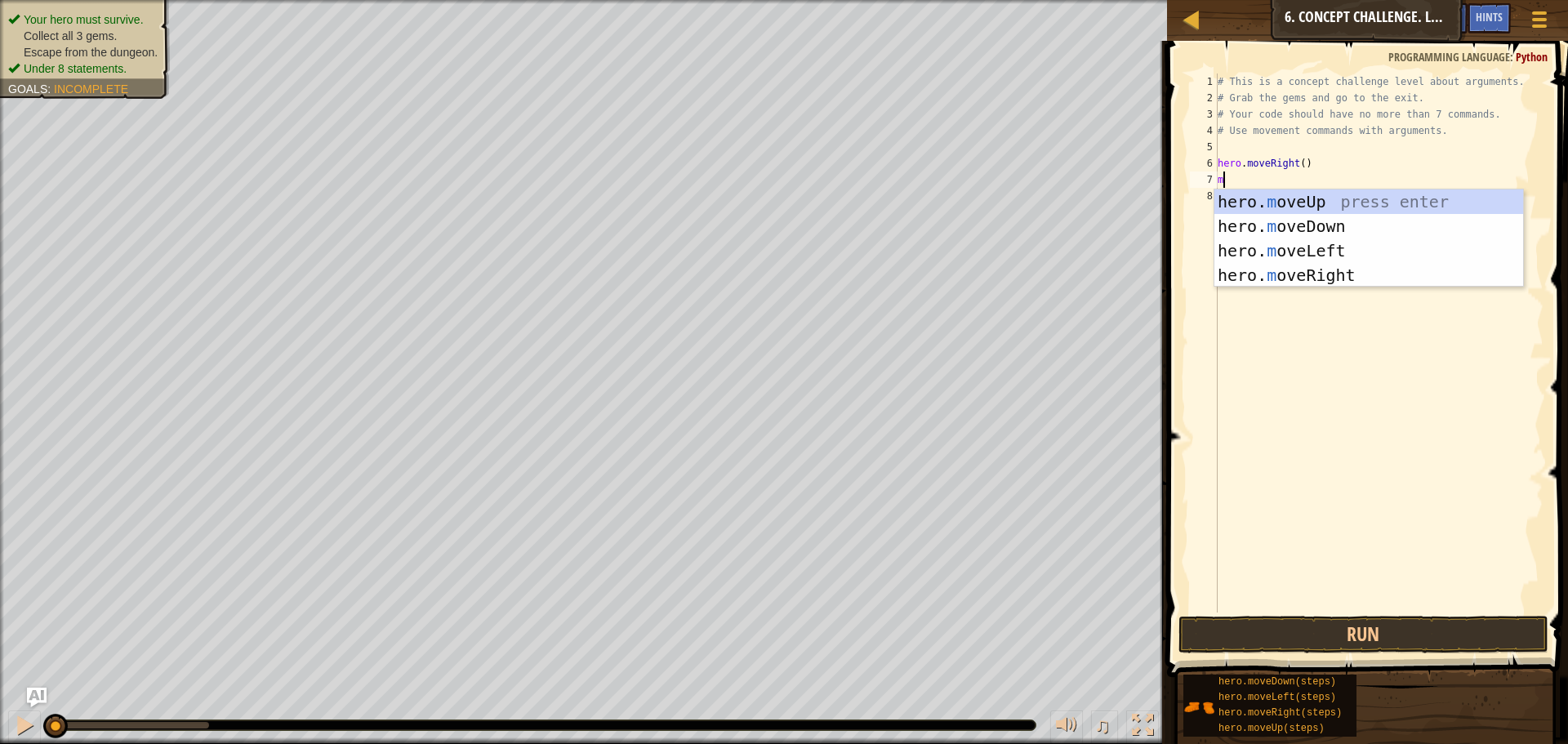
type textarea "mo"
click at [1282, 196] on div "hero. mo veUp press enter hero. mo veDown press enter hero. mo veLeft press ent…" at bounding box center [1368, 262] width 309 height 147
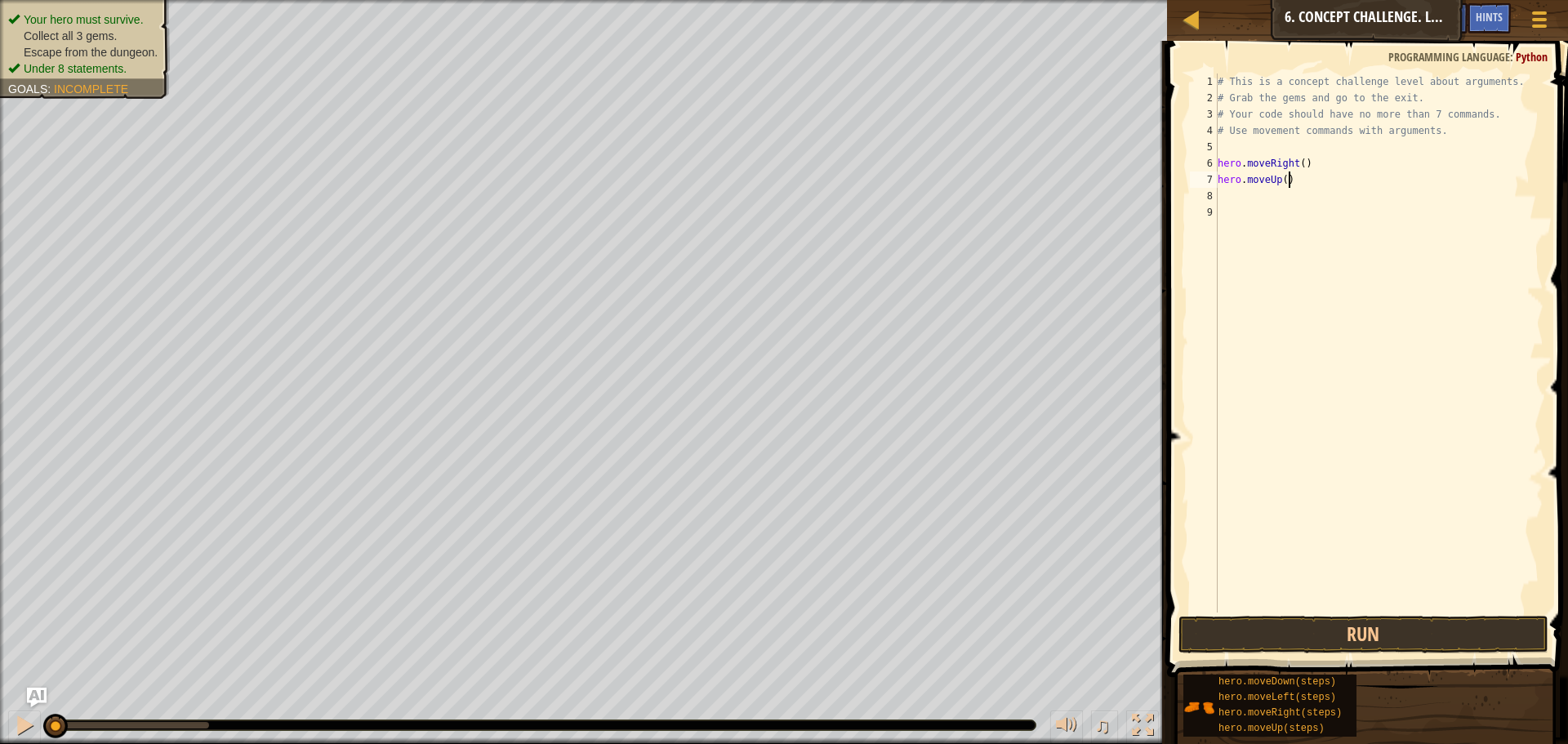
click at [1290, 176] on div "# This is a concept challenge level about arguments. # Grab the gems and go to …" at bounding box center [1378, 359] width 329 height 572
type textarea "hero.moveUp(4)"
type textarea "m"
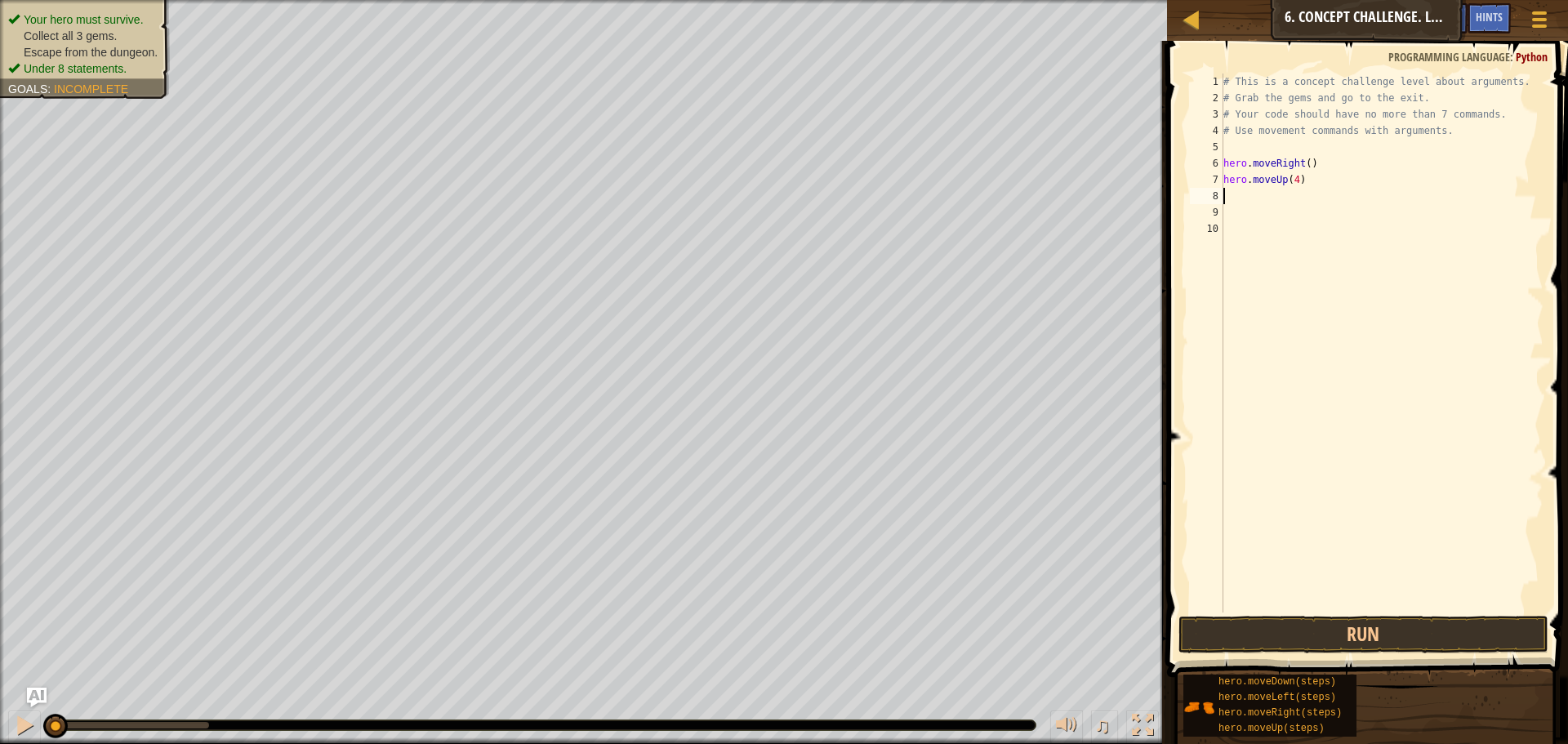
type textarea "mo"
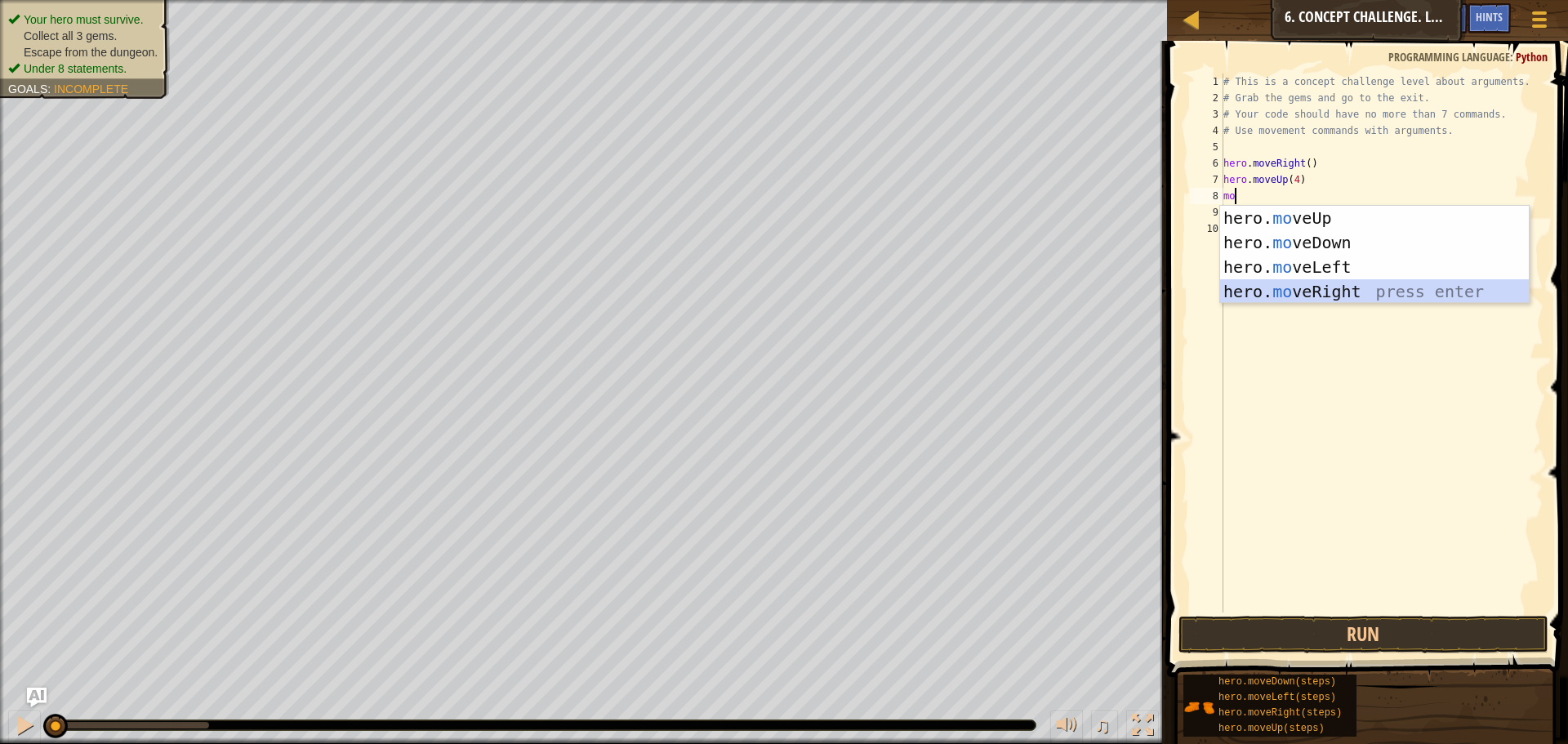
click at [1244, 284] on div "hero. mo veUp press enter hero. mo veDown press enter hero. mo veLeft press ent…" at bounding box center [1374, 279] width 309 height 147
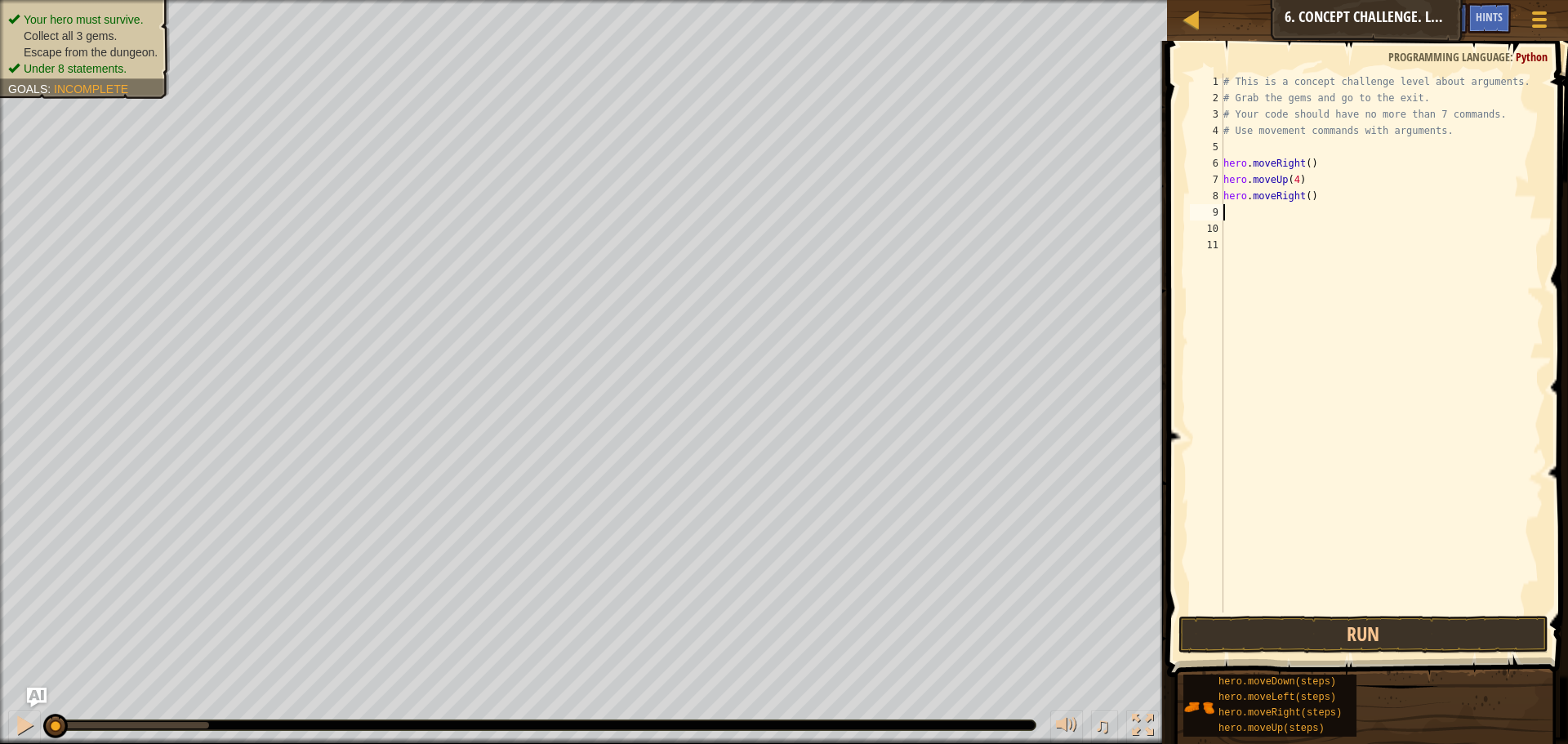
click at [1310, 199] on div "# This is a concept challenge level about arguments. # Grab the gems and go to …" at bounding box center [1383, 359] width 325 height 572
type textarea "hero.moveRight(3)"
click at [1228, 217] on div "# This is a concept challenge level about arguments. # Grab the gems and go to …" at bounding box center [1383, 359] width 325 height 572
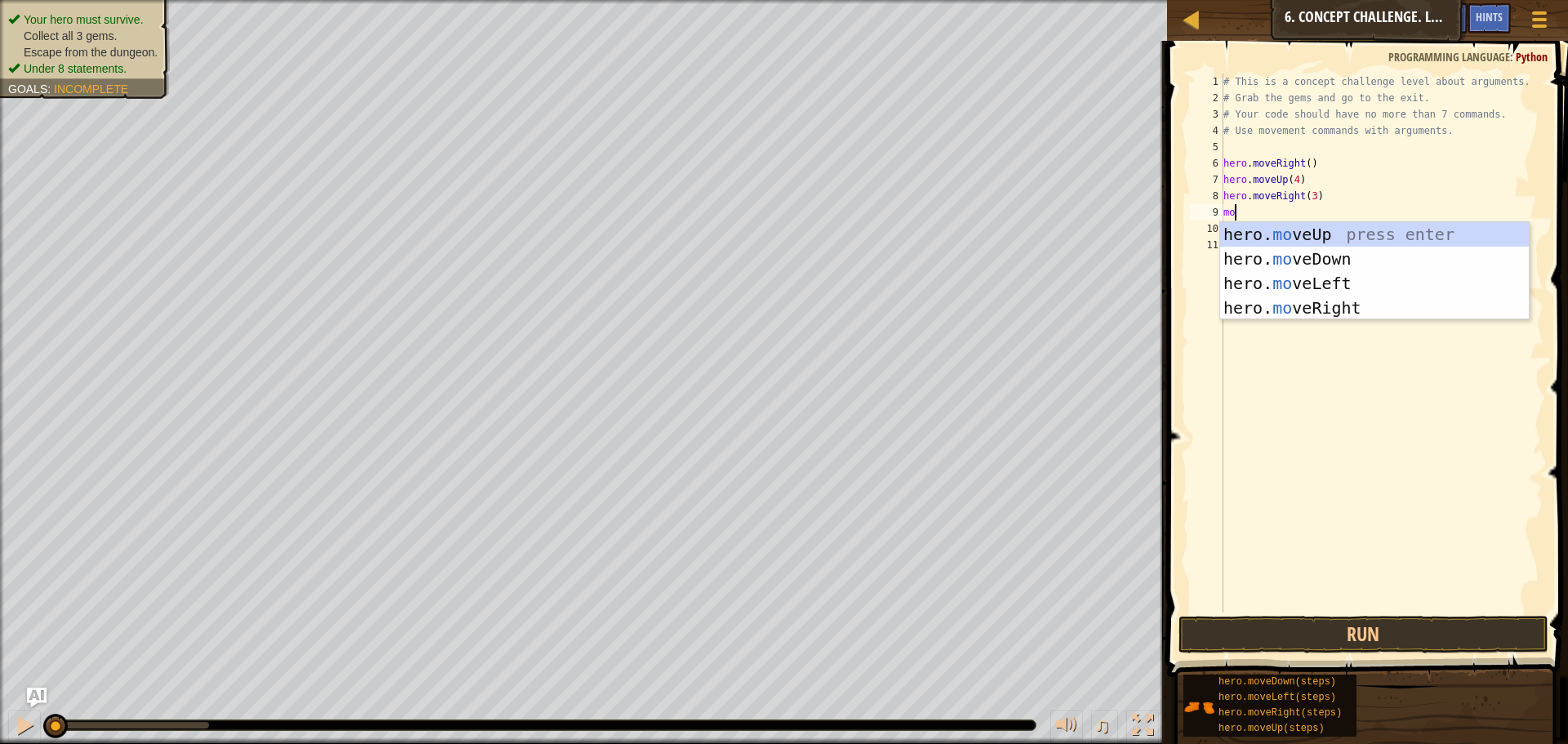
type textarea "mov"
click at [1258, 256] on div "hero. mov eUp press enter hero. mov eDown press enter hero. mov eLeft press ent…" at bounding box center [1374, 295] width 309 height 147
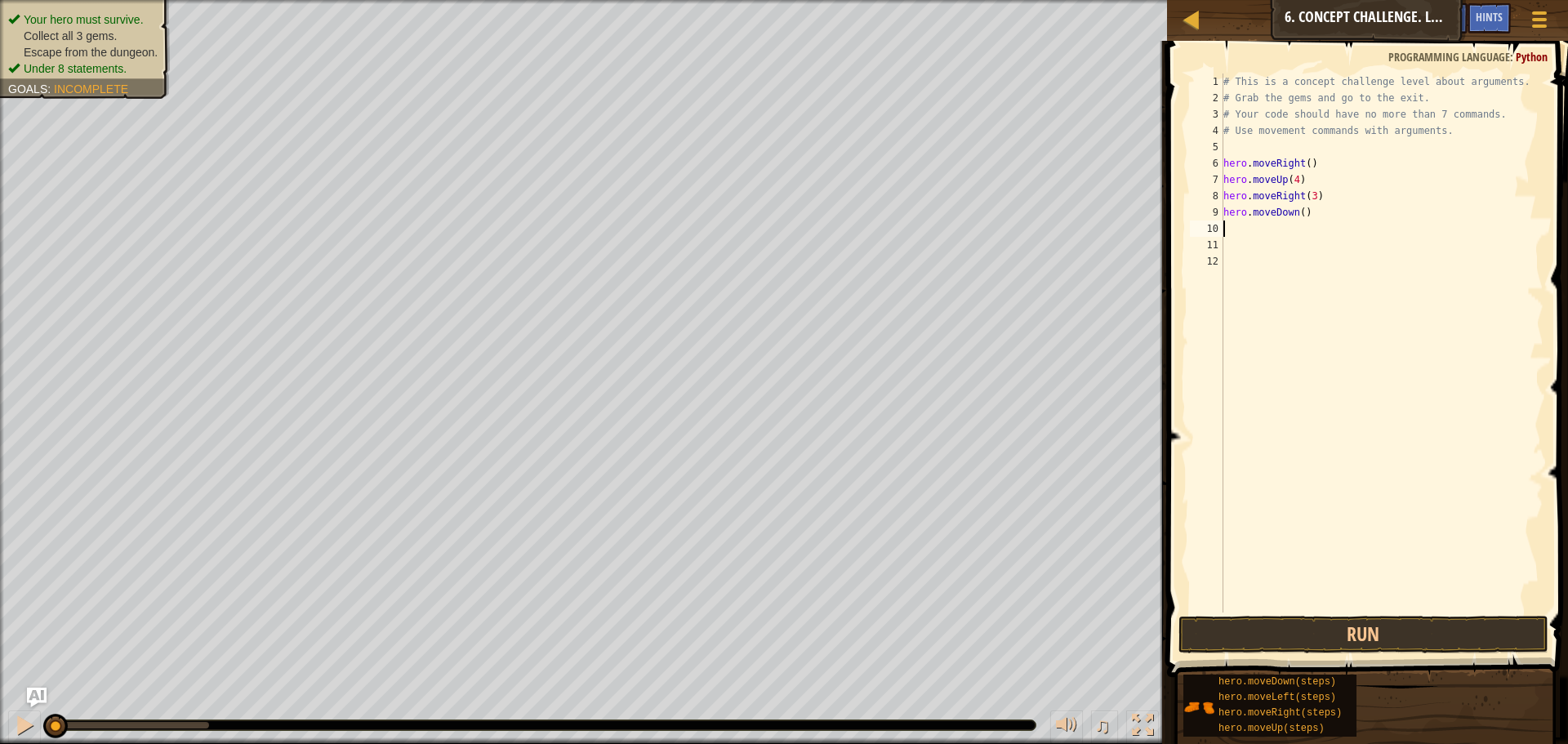
click at [1305, 213] on div "# This is a concept challenge level about arguments. # Grab the gems and go to …" at bounding box center [1383, 359] width 325 height 572
type textarea "hero.moveDown(4)"
click at [1243, 231] on div "# This is a concept challenge level about arguments. # Grab the gems and go to …" at bounding box center [1383, 359] width 325 height 572
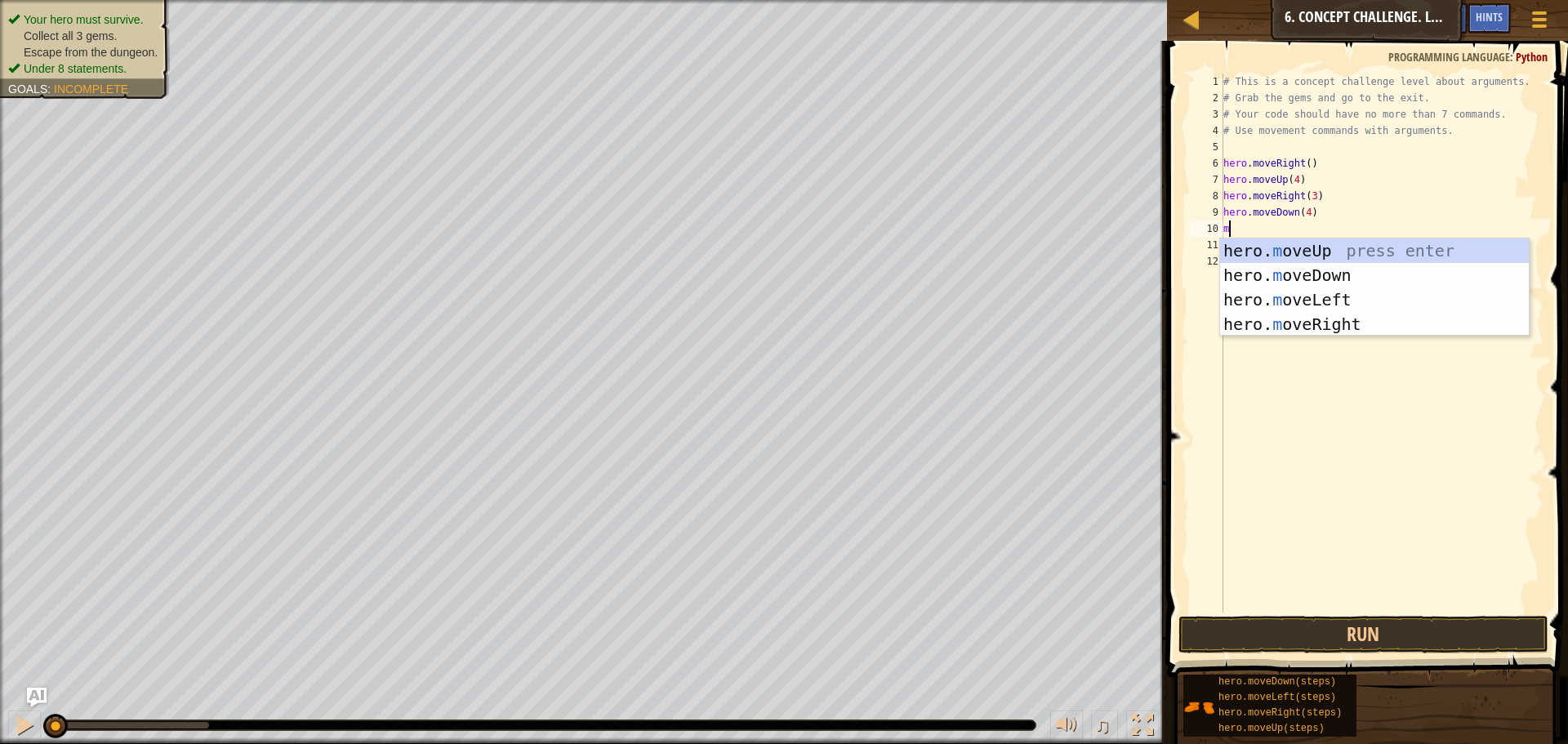
type textarea "mo"
click at [1260, 297] on div "hero. mo veUp press enter hero. mo veDown press enter hero. mo veLeft press ent…" at bounding box center [1374, 312] width 309 height 147
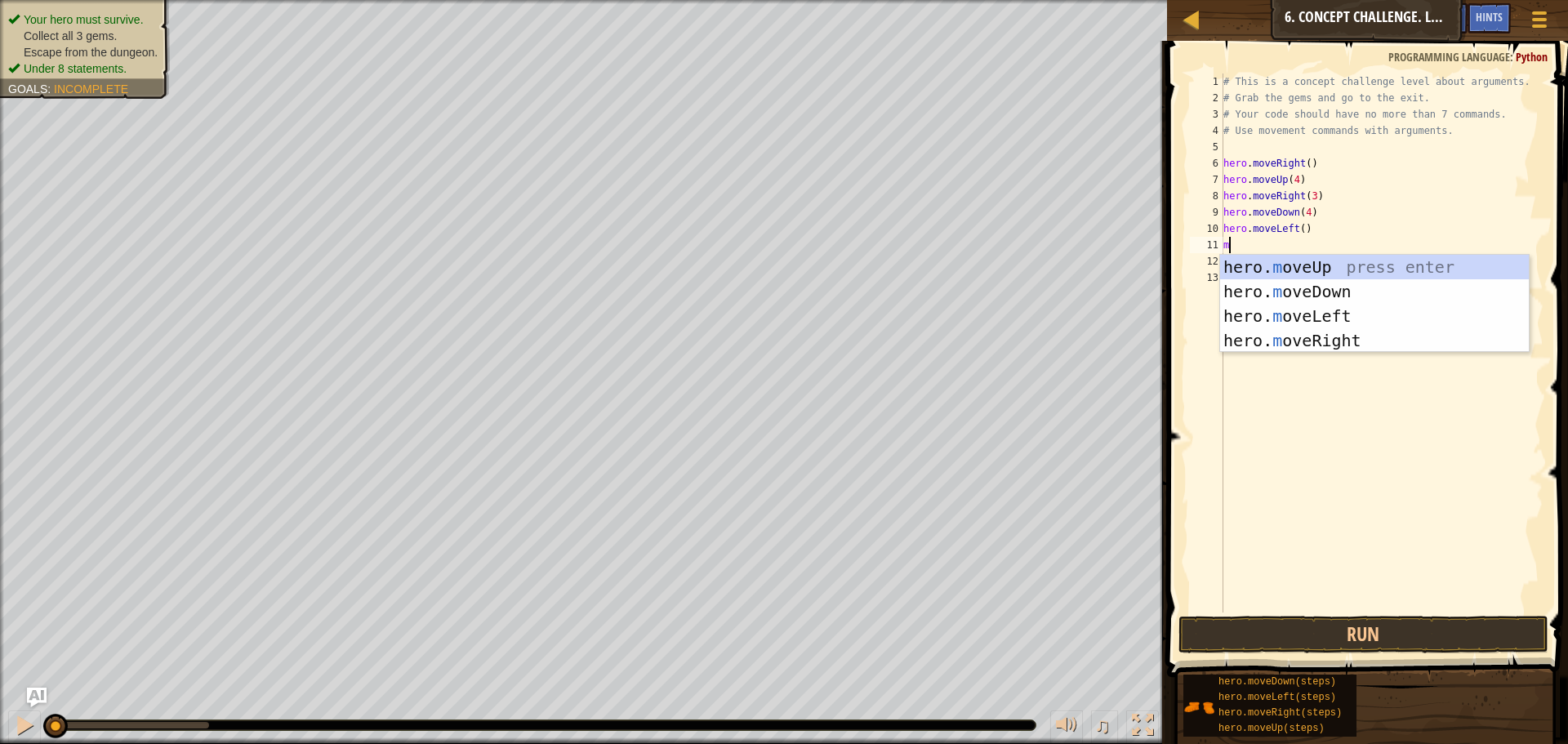
type textarea "mo"
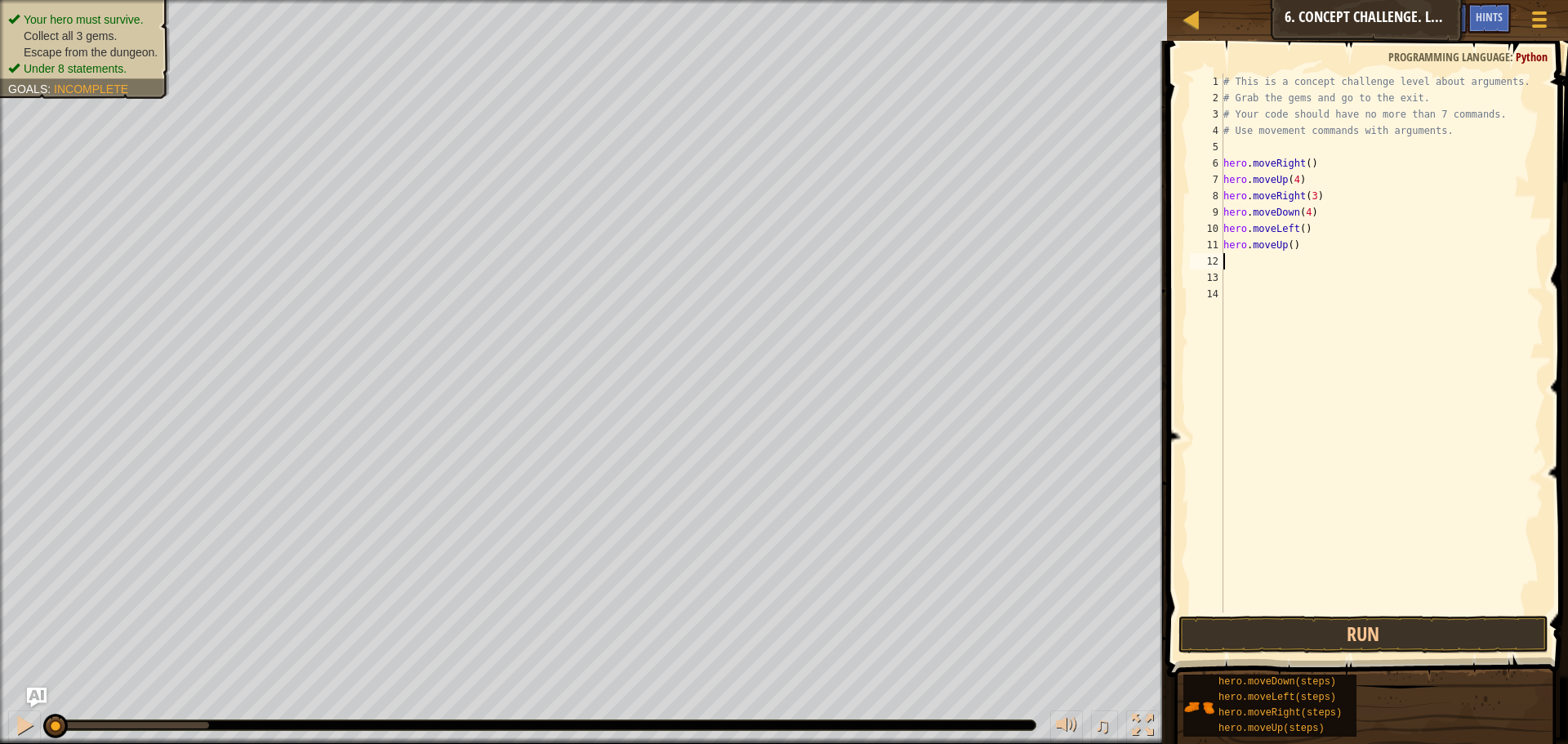
click at [1294, 245] on div "# This is a concept challenge level about arguments. # Grab the gems and go to …" at bounding box center [1383, 359] width 325 height 572
type textarea "hero.moveUp(3)"
click at [1237, 262] on div "# This is a concept challenge level about arguments. # Grab the gems and go to …" at bounding box center [1383, 359] width 325 height 572
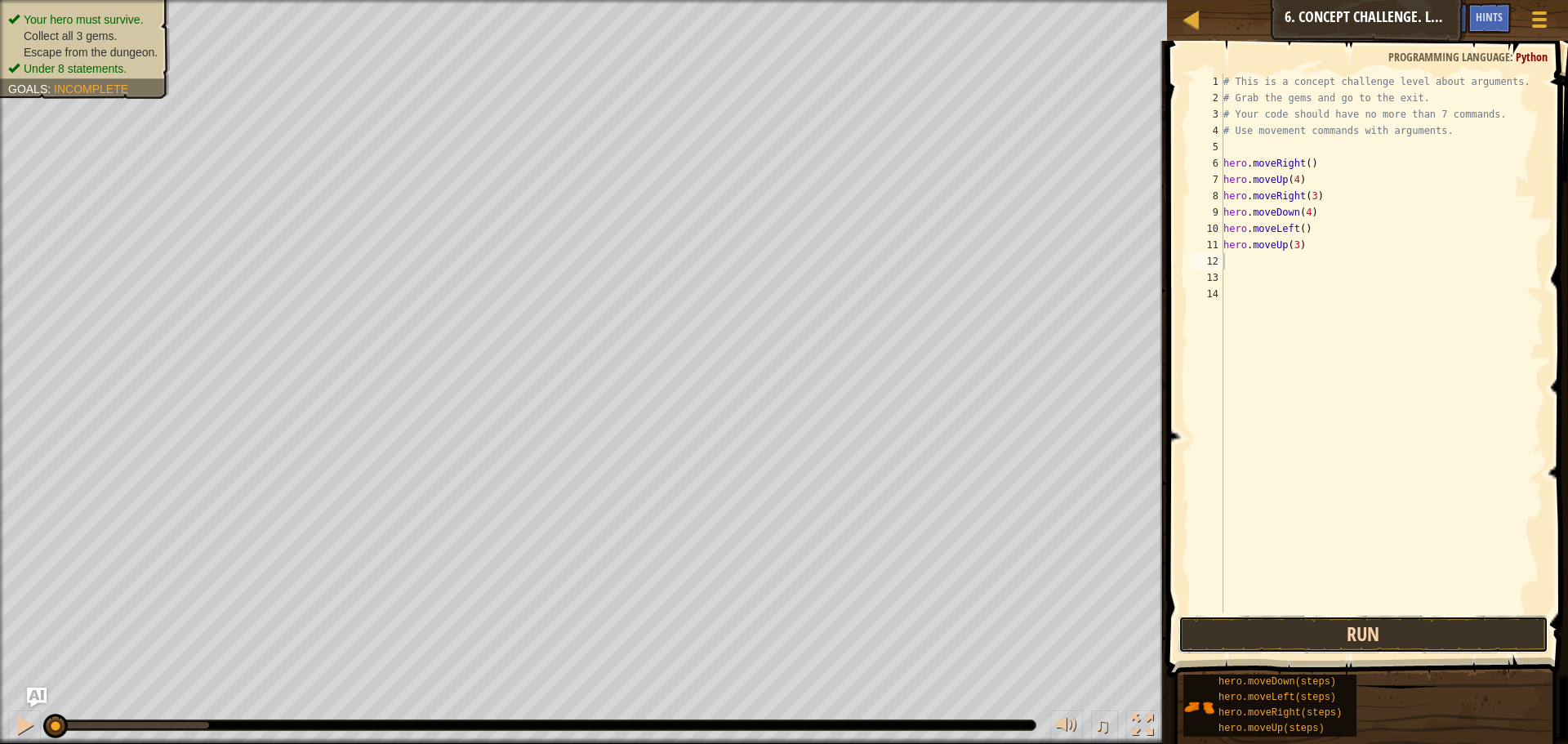
click at [1297, 624] on button "Run" at bounding box center [1363, 634] width 370 height 37
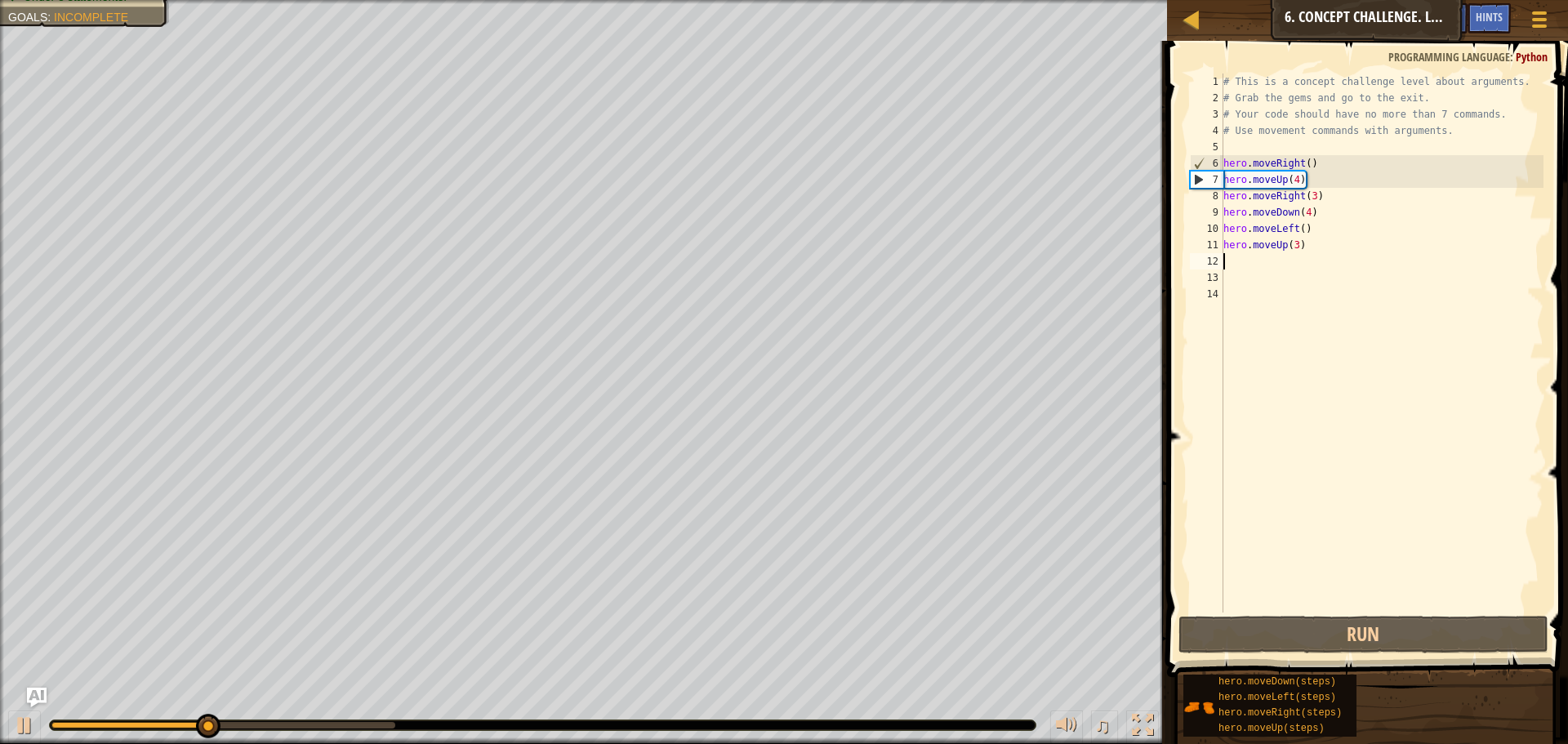
click at [1298, 176] on div "# This is a concept challenge level about arguments. # Grab the gems and go to …" at bounding box center [1383, 359] width 325 height 572
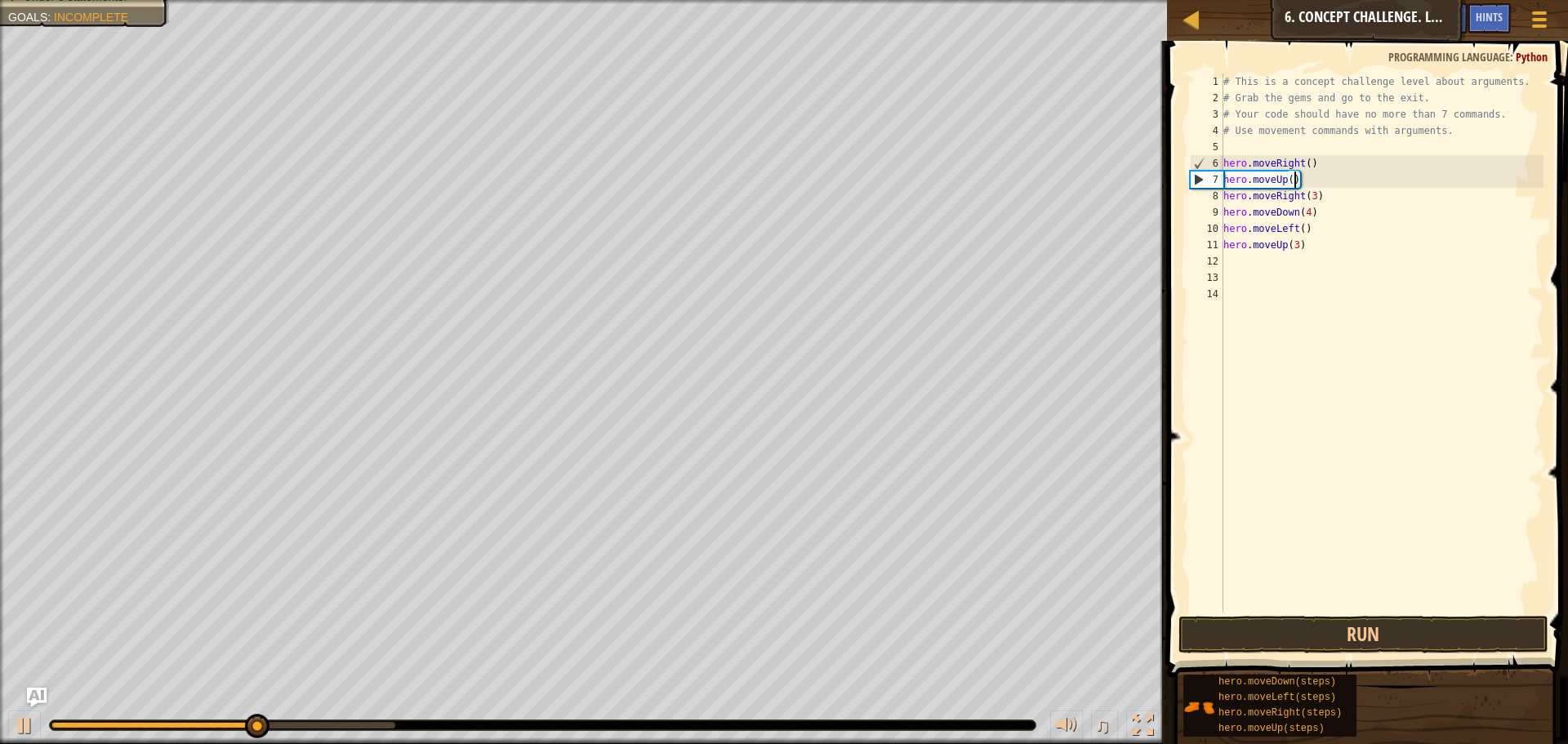
scroll to position [8, 6]
click at [1281, 635] on button "Run" at bounding box center [1363, 634] width 370 height 37
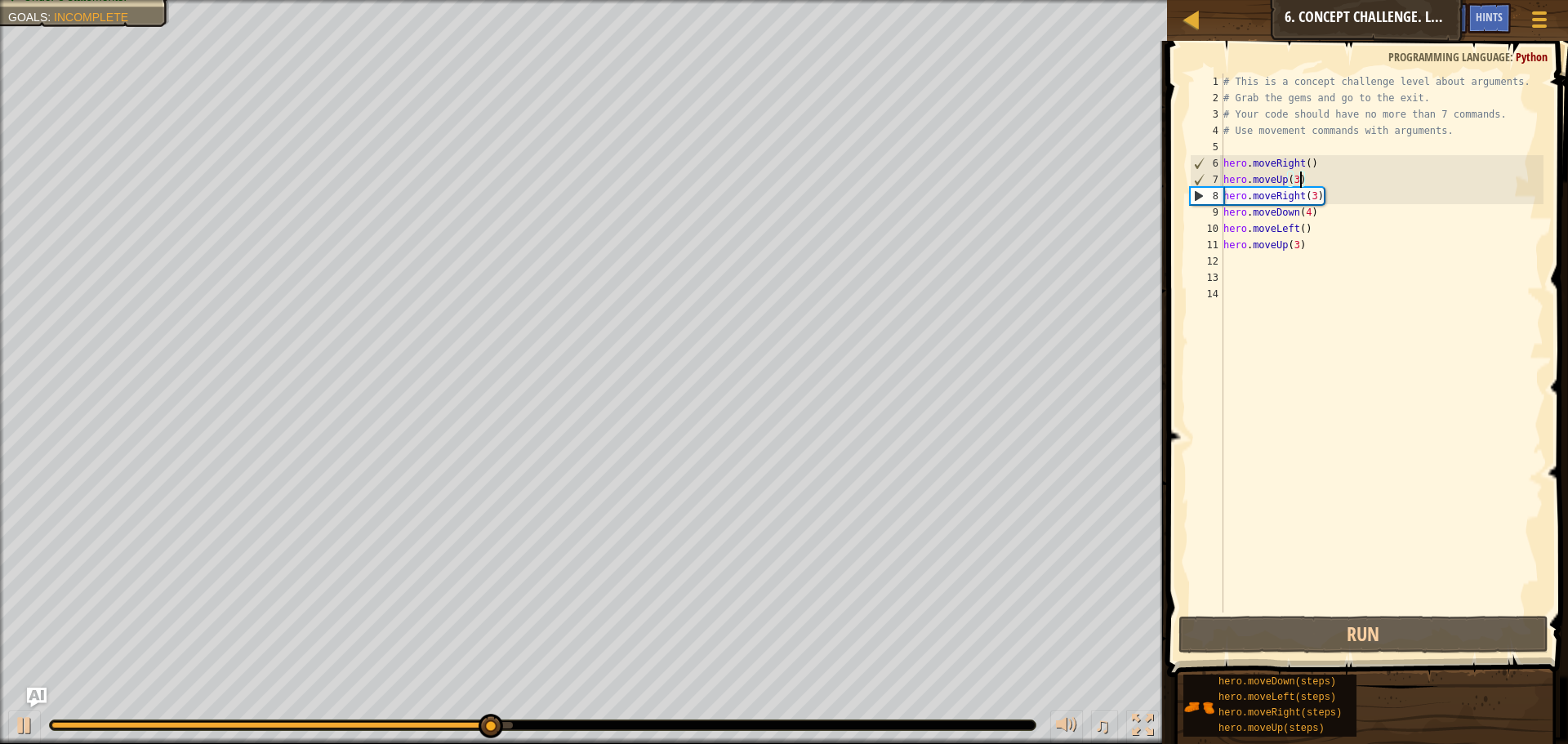
click at [1317, 197] on div "# This is a concept challenge level about arguments. # Grab the gems and go to …" at bounding box center [1383, 359] width 325 height 572
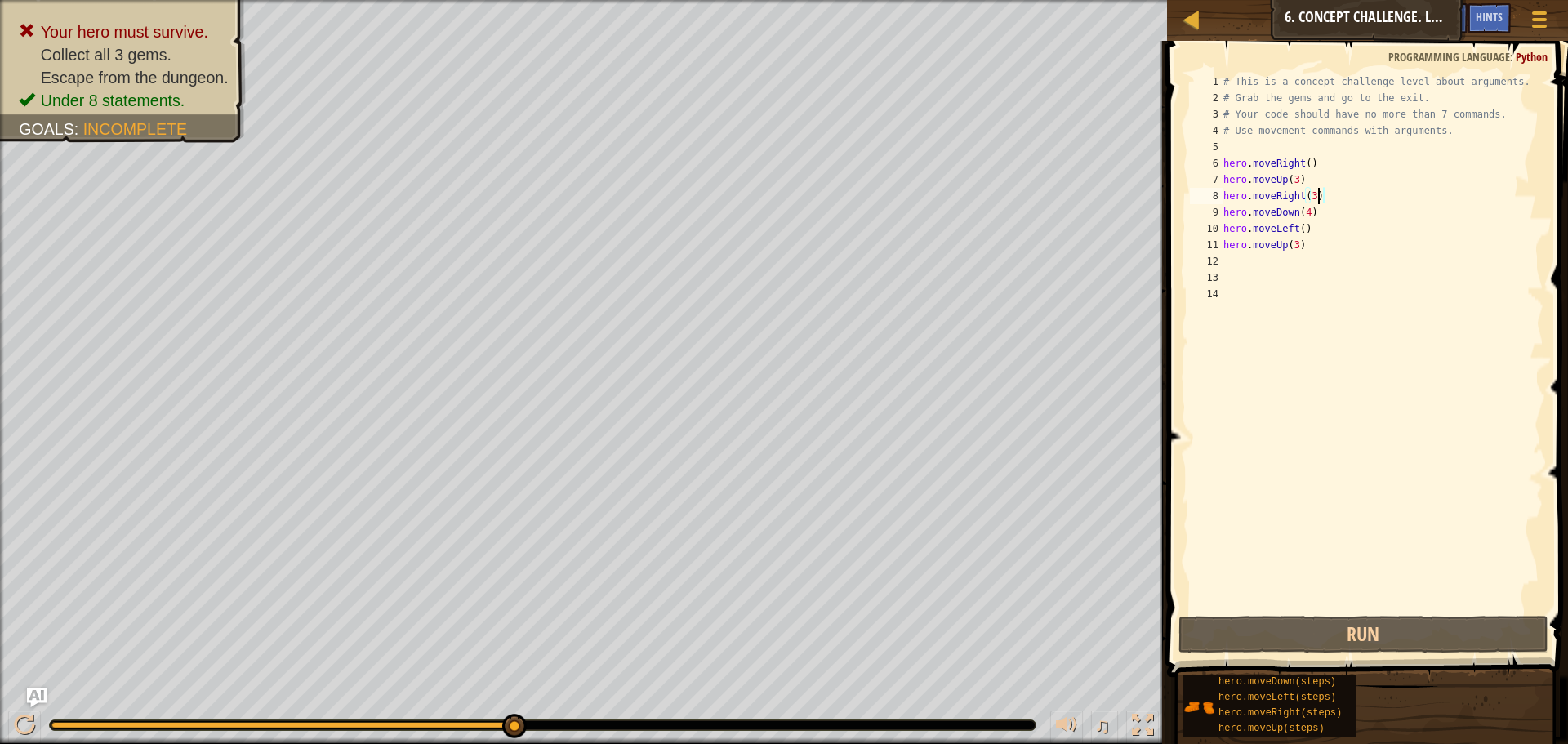
scroll to position [8, 8]
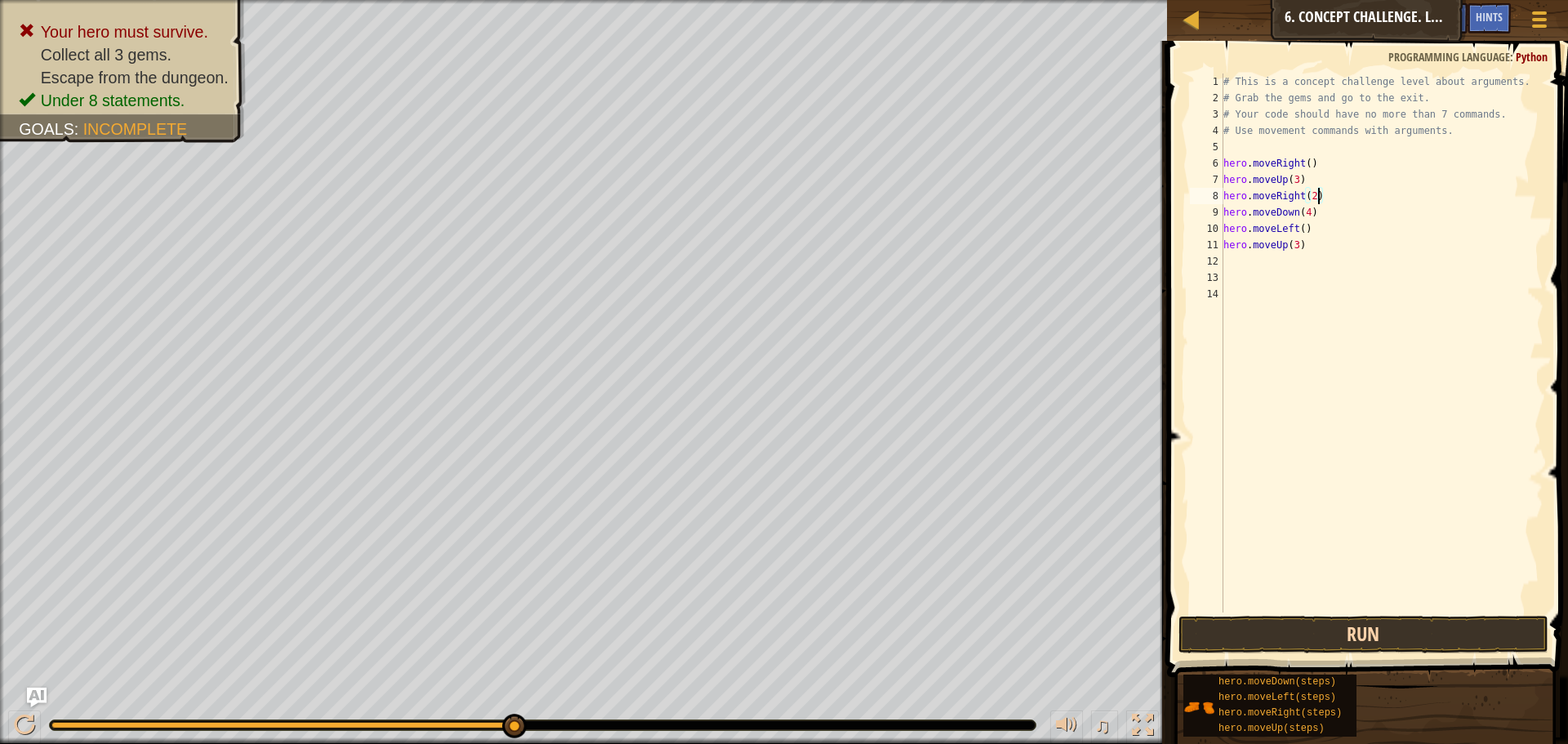
type textarea "hero.moveRight(2)"
click at [1231, 641] on button "Run" at bounding box center [1363, 634] width 370 height 37
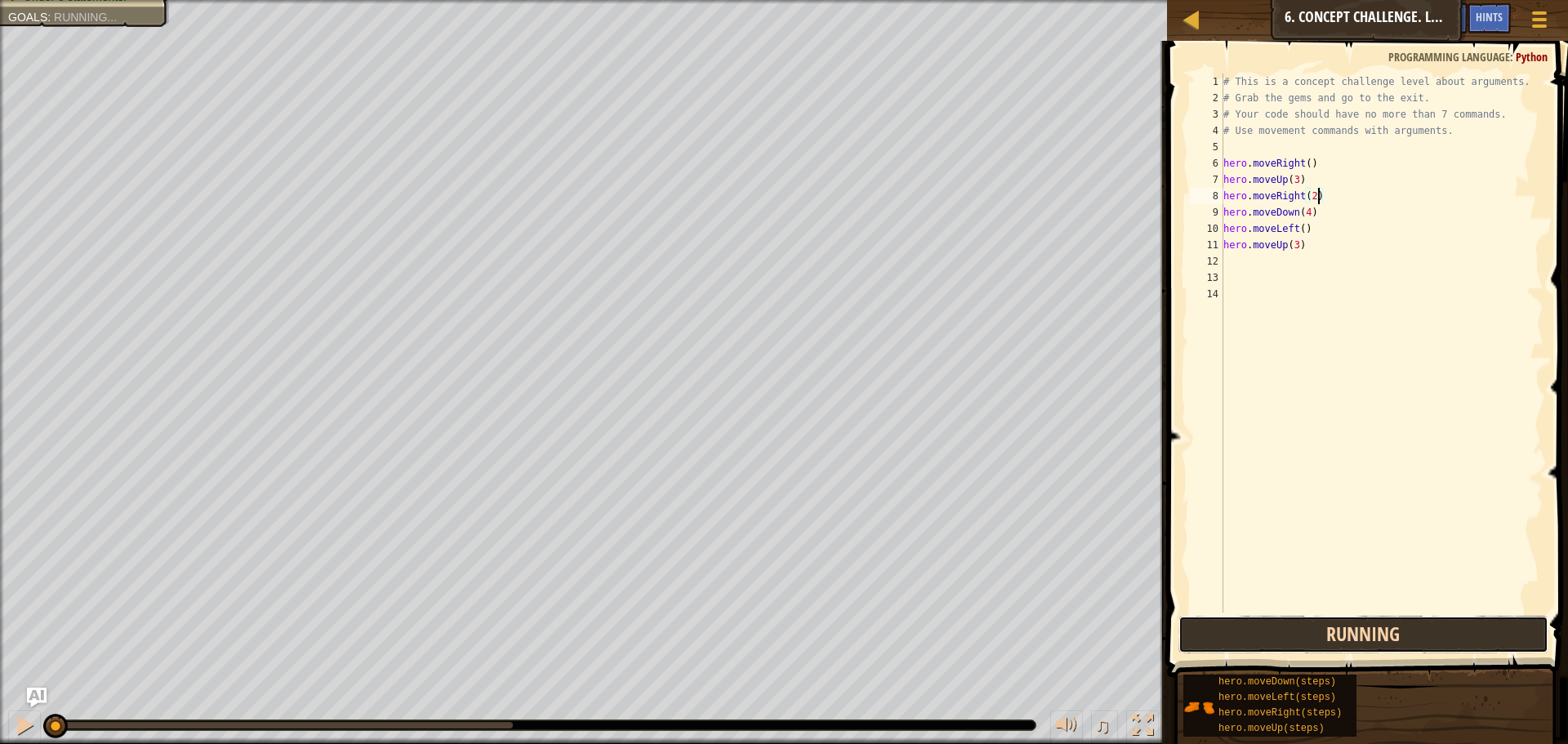
click at [1231, 641] on button "Running" at bounding box center [1363, 634] width 370 height 37
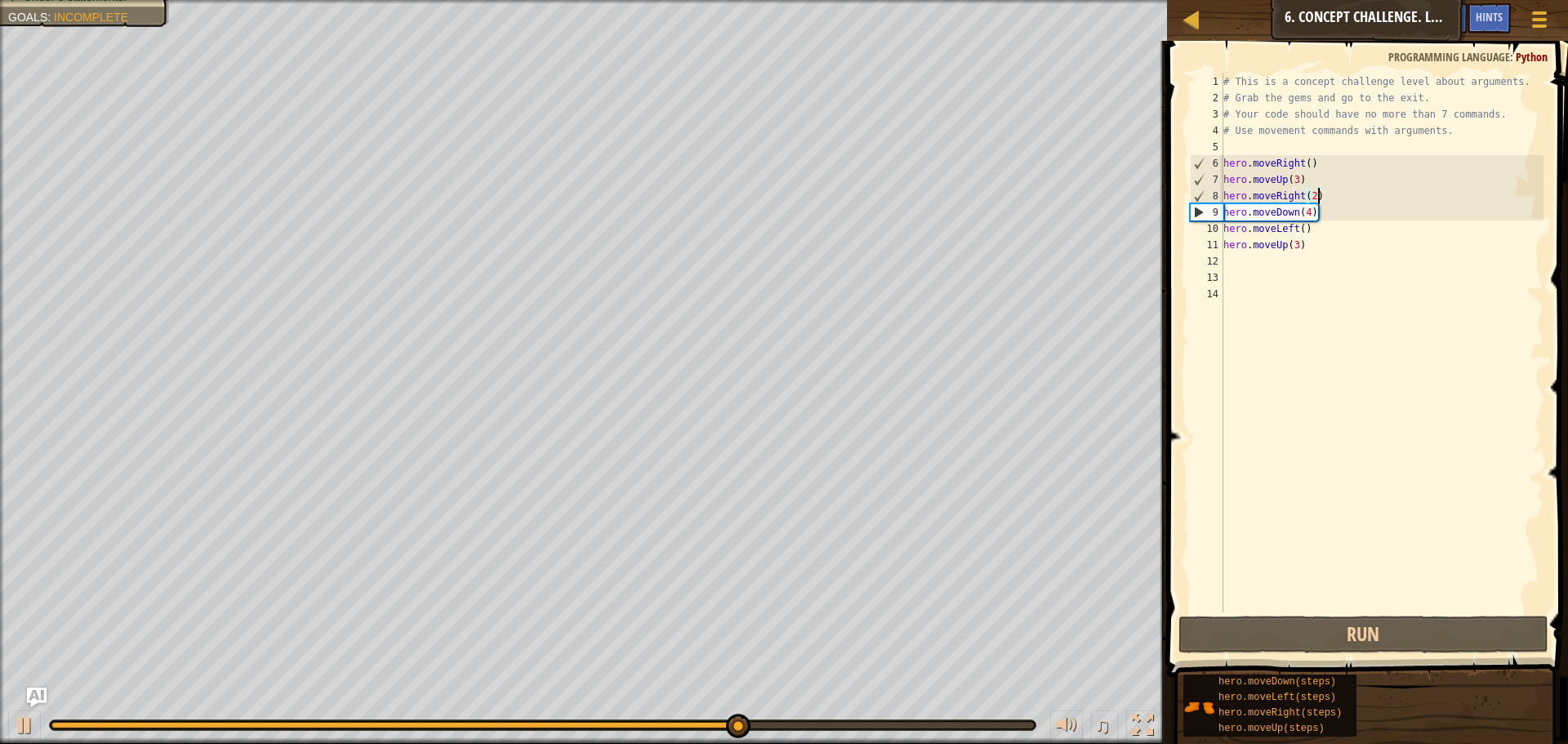
click at [1233, 331] on div "# This is a concept challenge level about arguments. # Grab the gems and go to …" at bounding box center [1383, 359] width 325 height 572
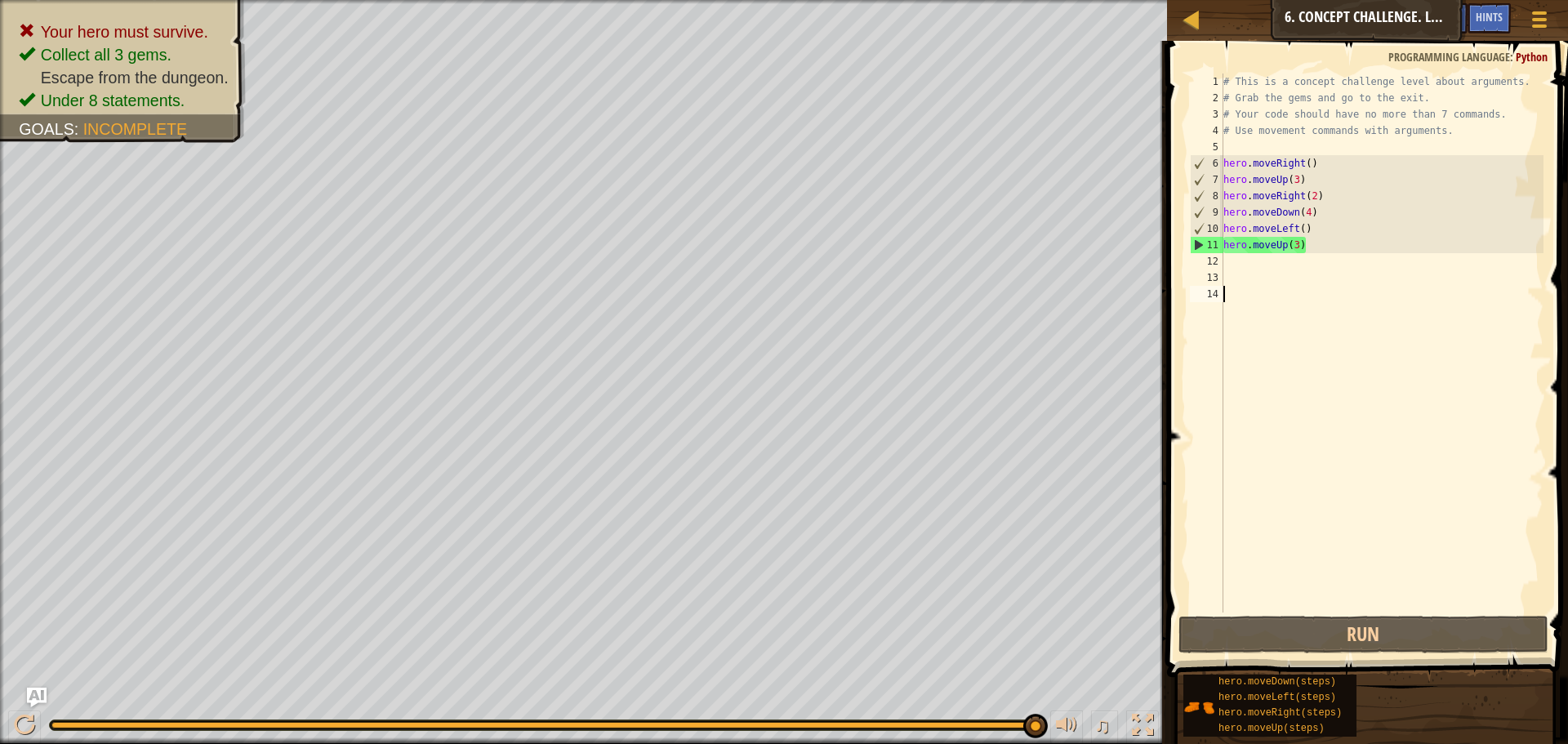
click at [1296, 242] on div "# This is a concept challenge level about arguments. # Grab the gems and go to …" at bounding box center [1383, 359] width 325 height 572
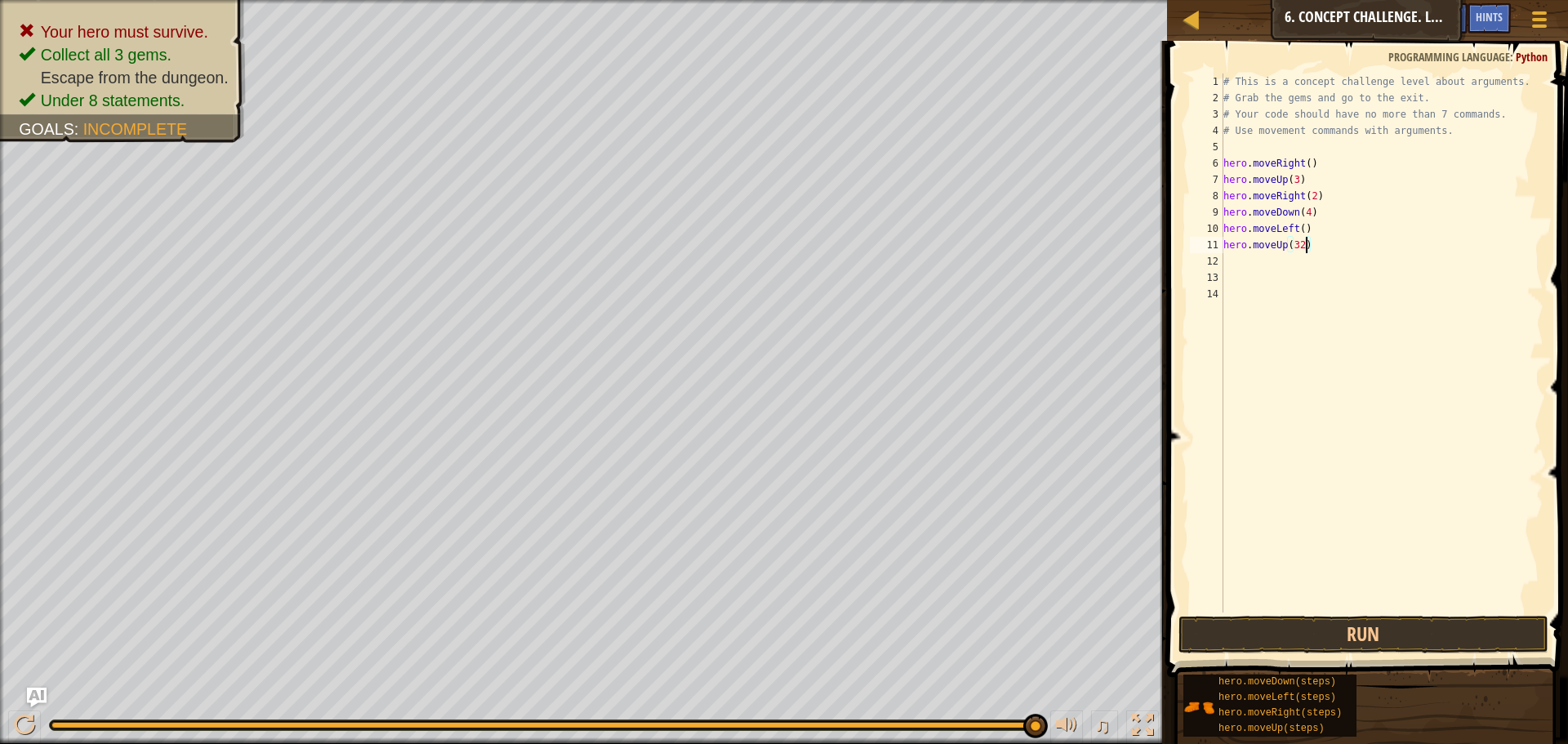
scroll to position [8, 6]
click at [1310, 211] on div "# This is a concept challenge level about arguments. # Grab the gems and go to …" at bounding box center [1383, 359] width 325 height 572
type textarea "hero.moveDown(3)"
click at [1256, 263] on div "# This is a concept challenge level about arguments. # Grab the gems and go to …" at bounding box center [1383, 359] width 325 height 572
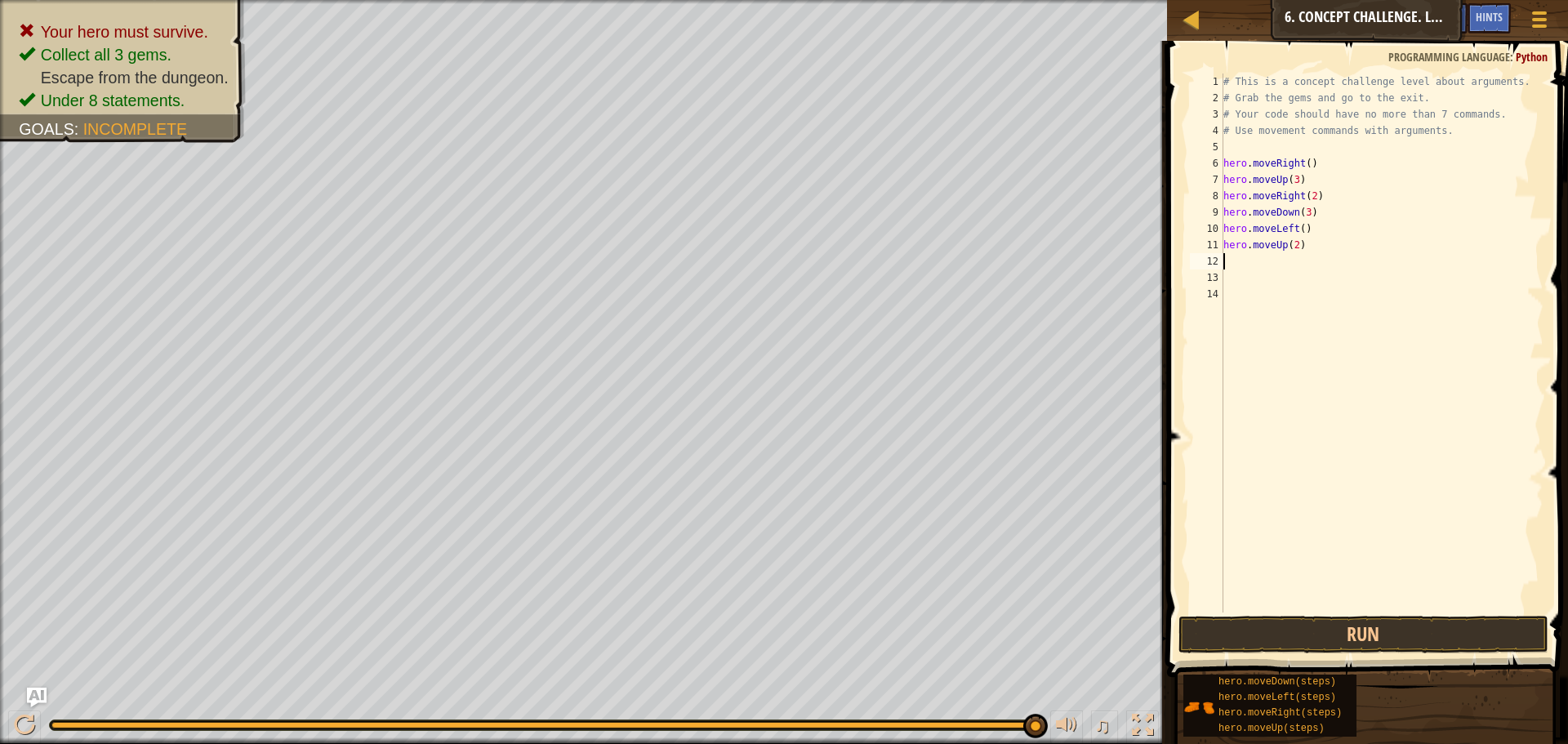
scroll to position [8, 0]
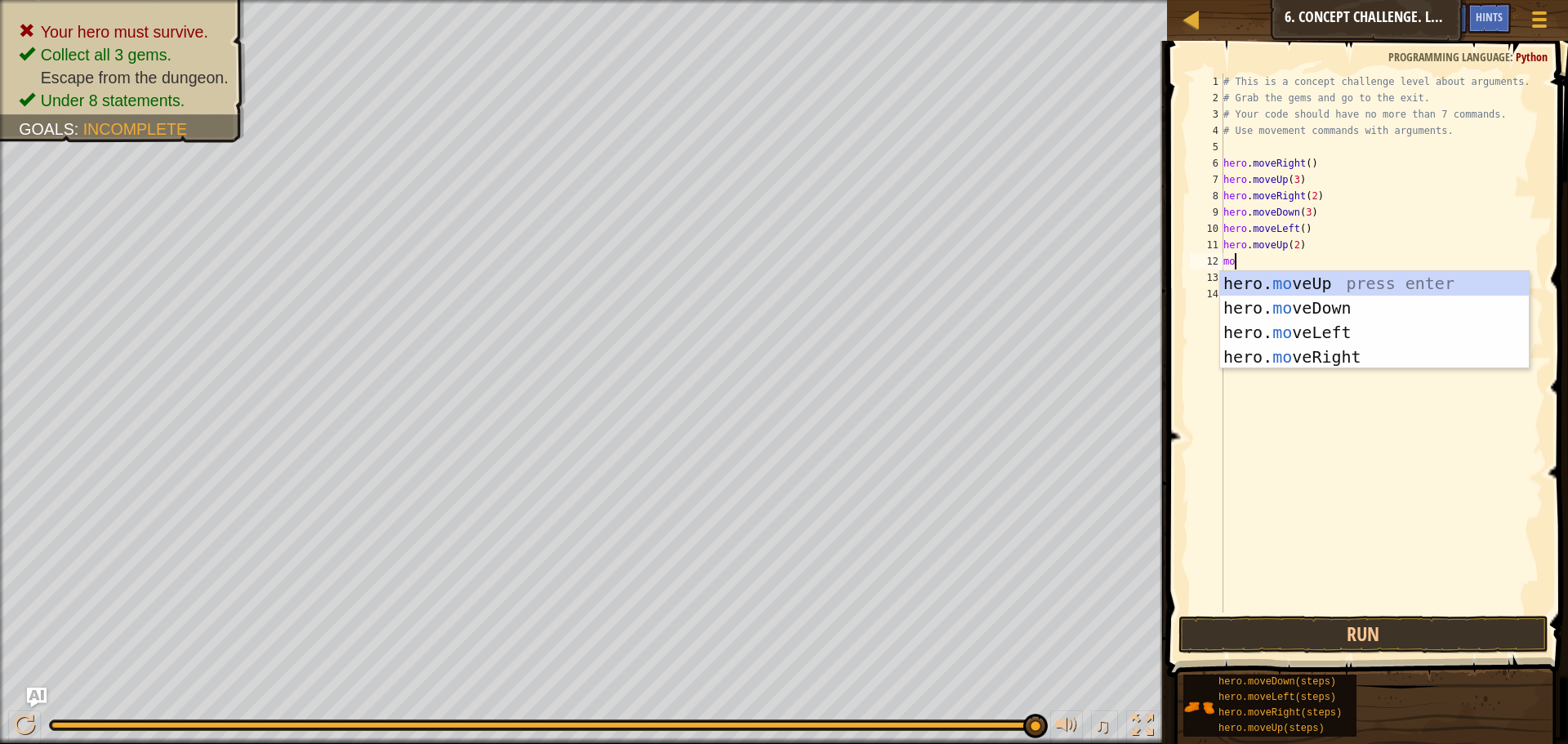
type textarea "mov"
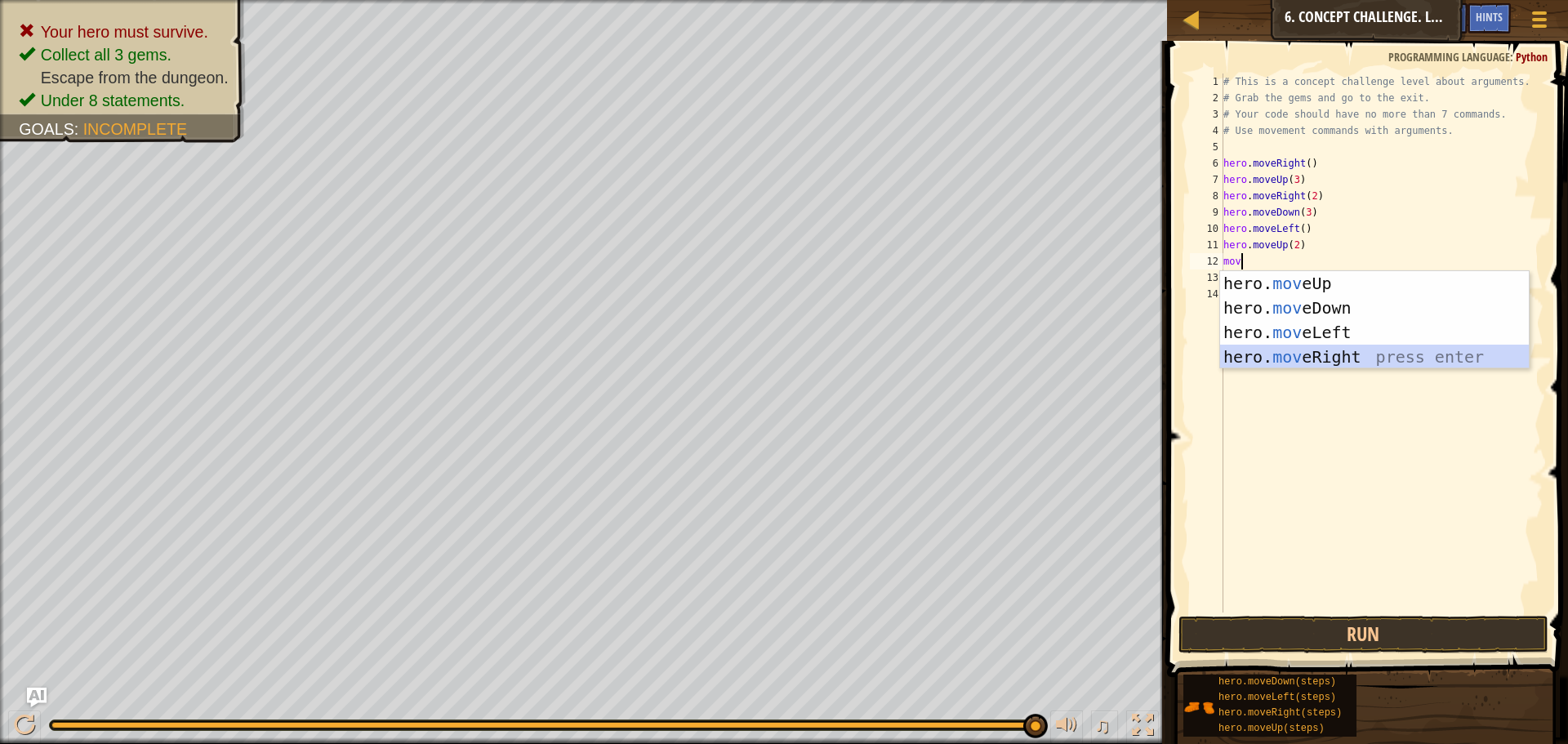
click at [1288, 348] on div "hero. mov eUp press enter hero. mov eDown press enter hero. mov eLeft press ent…" at bounding box center [1374, 344] width 309 height 147
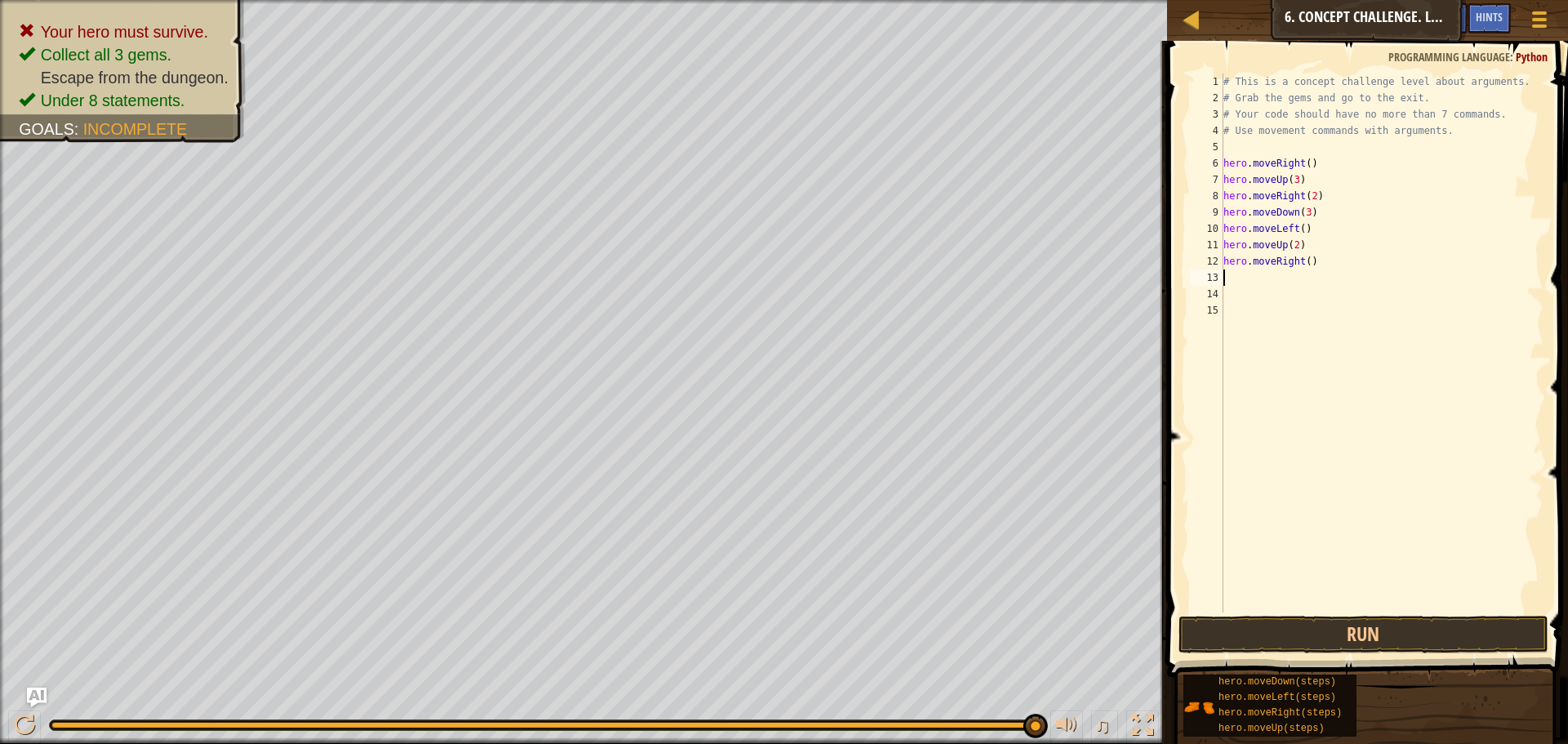
click at [1313, 258] on div "# This is a concept challenge level about arguments. # Grab the gems and go to …" at bounding box center [1383, 359] width 325 height 572
type textarea "hero.moveRight(3)"
click at [1282, 624] on button "Run" at bounding box center [1363, 634] width 370 height 37
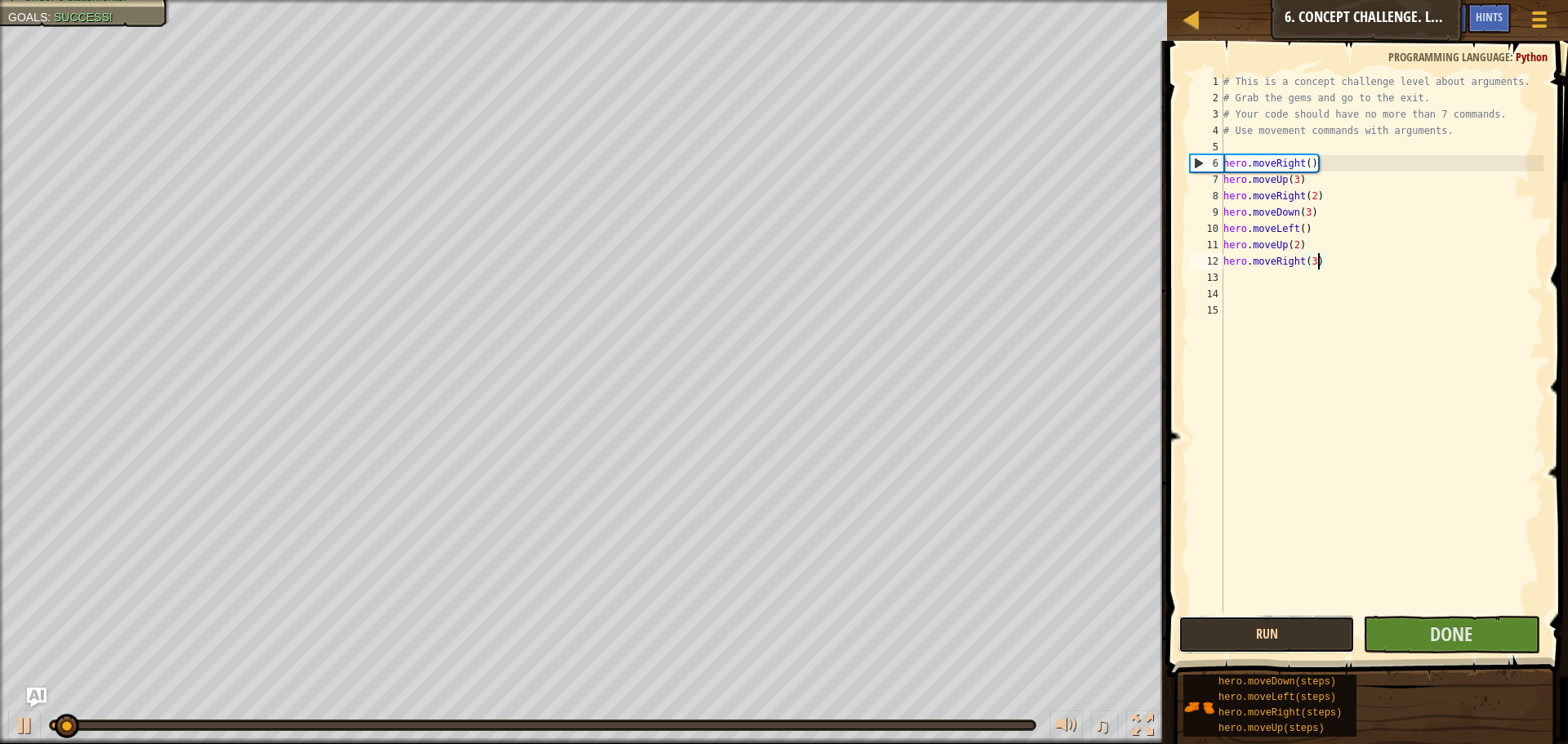
click at [1282, 624] on button "Run" at bounding box center [1267, 634] width 177 height 37
click at [1292, 639] on button "Run" at bounding box center [1267, 634] width 177 height 37
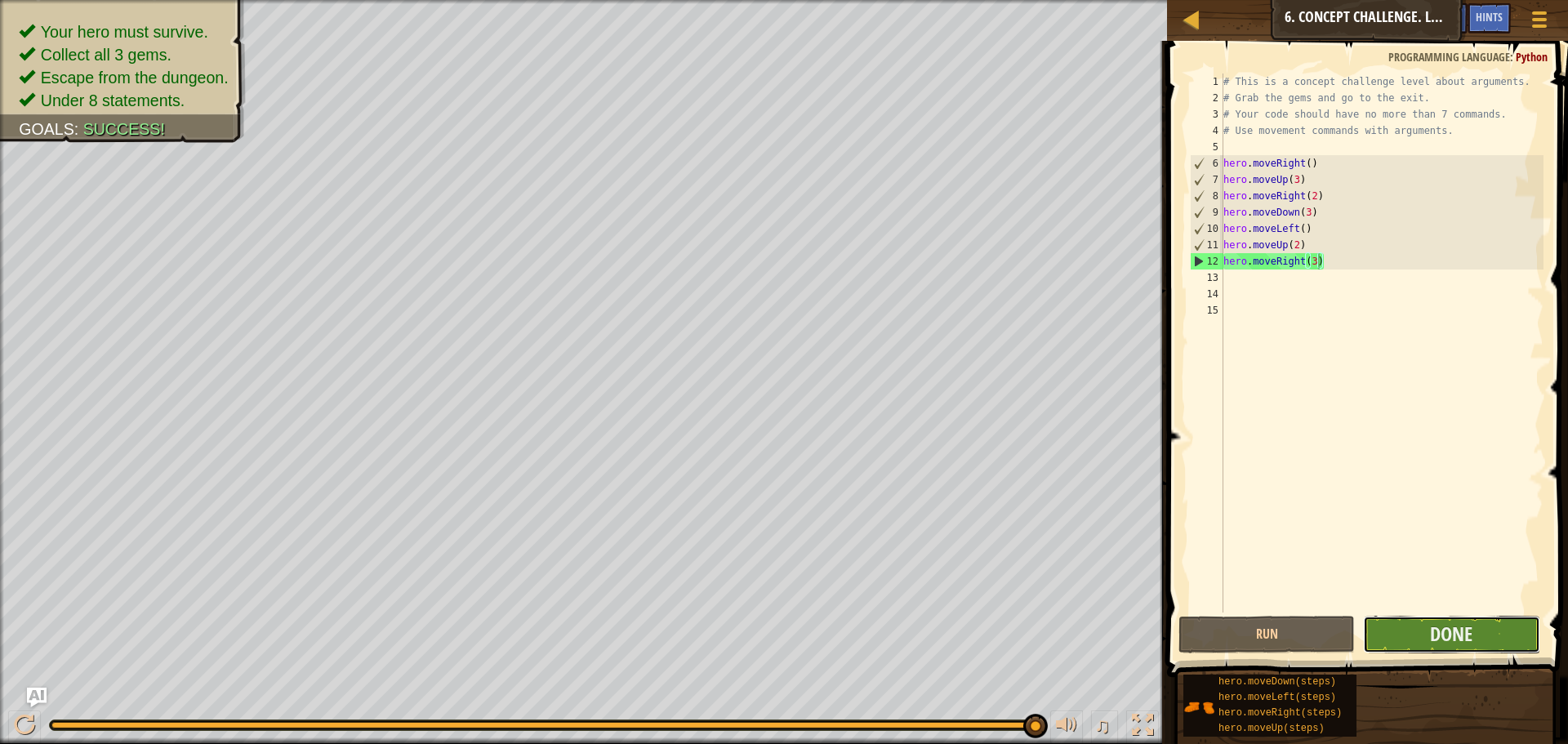
click at [1421, 627] on button "Done" at bounding box center [1452, 634] width 177 height 37
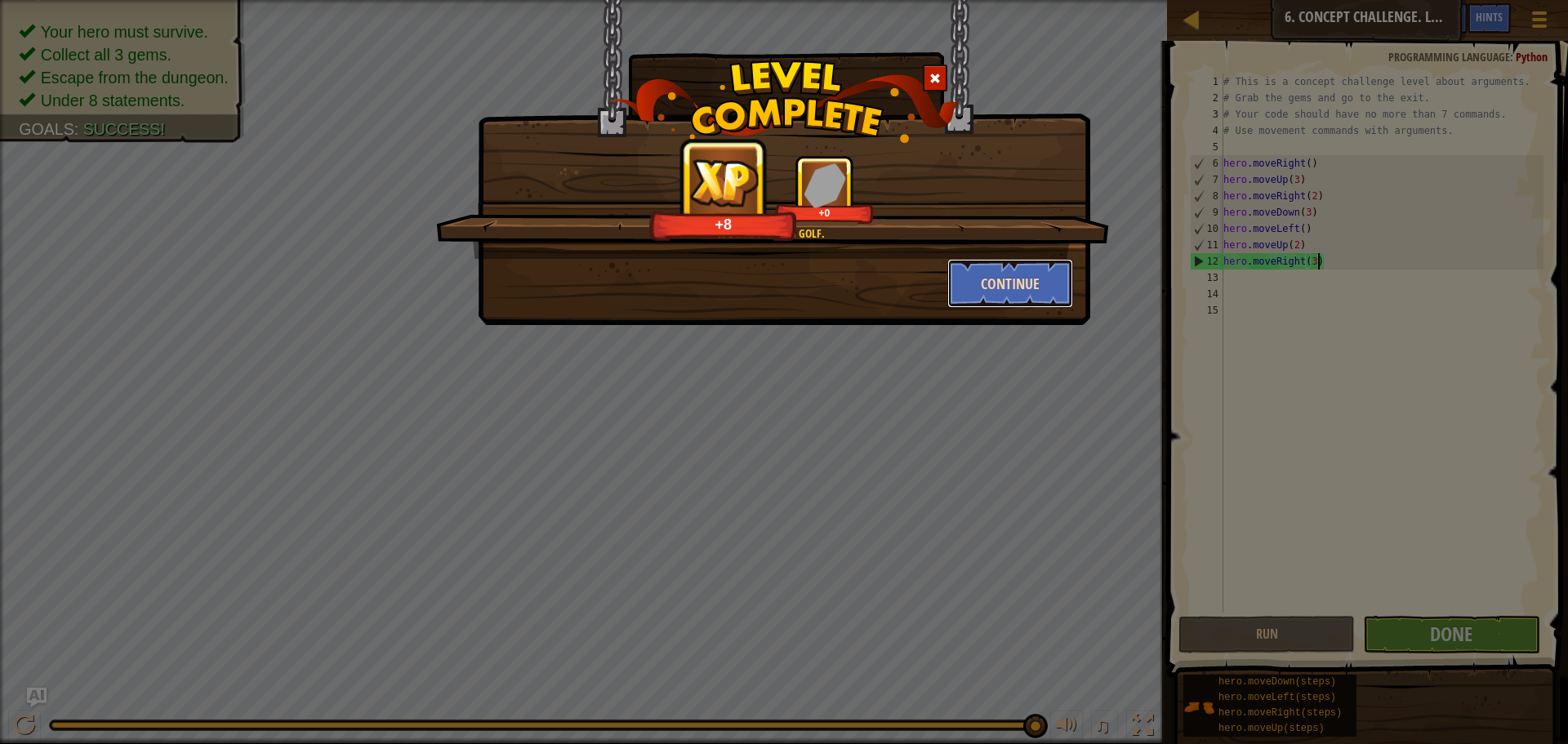
click at [1019, 280] on button "Continue" at bounding box center [1010, 284] width 127 height 49
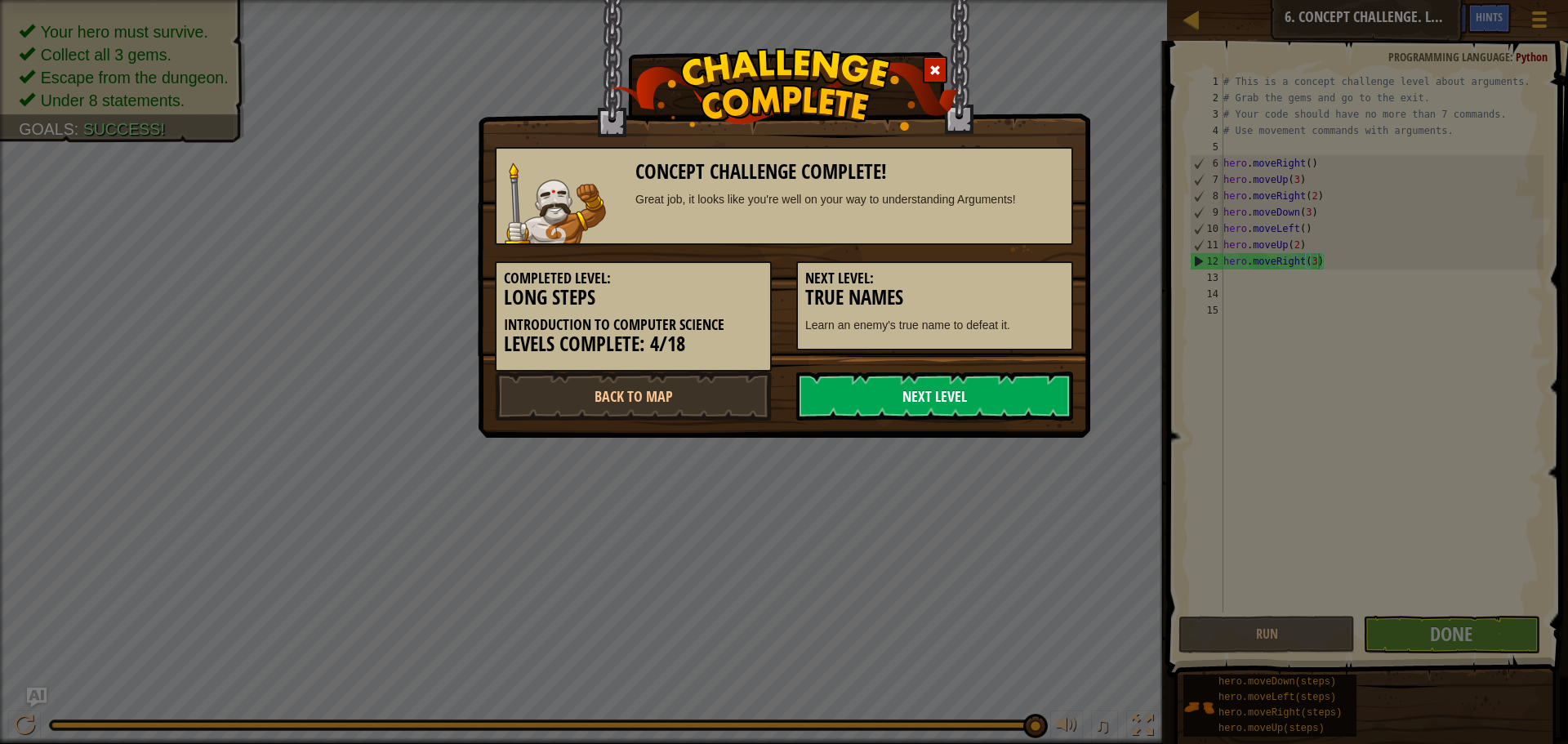
click at [946, 382] on link "Next Level" at bounding box center [935, 396] width 277 height 49
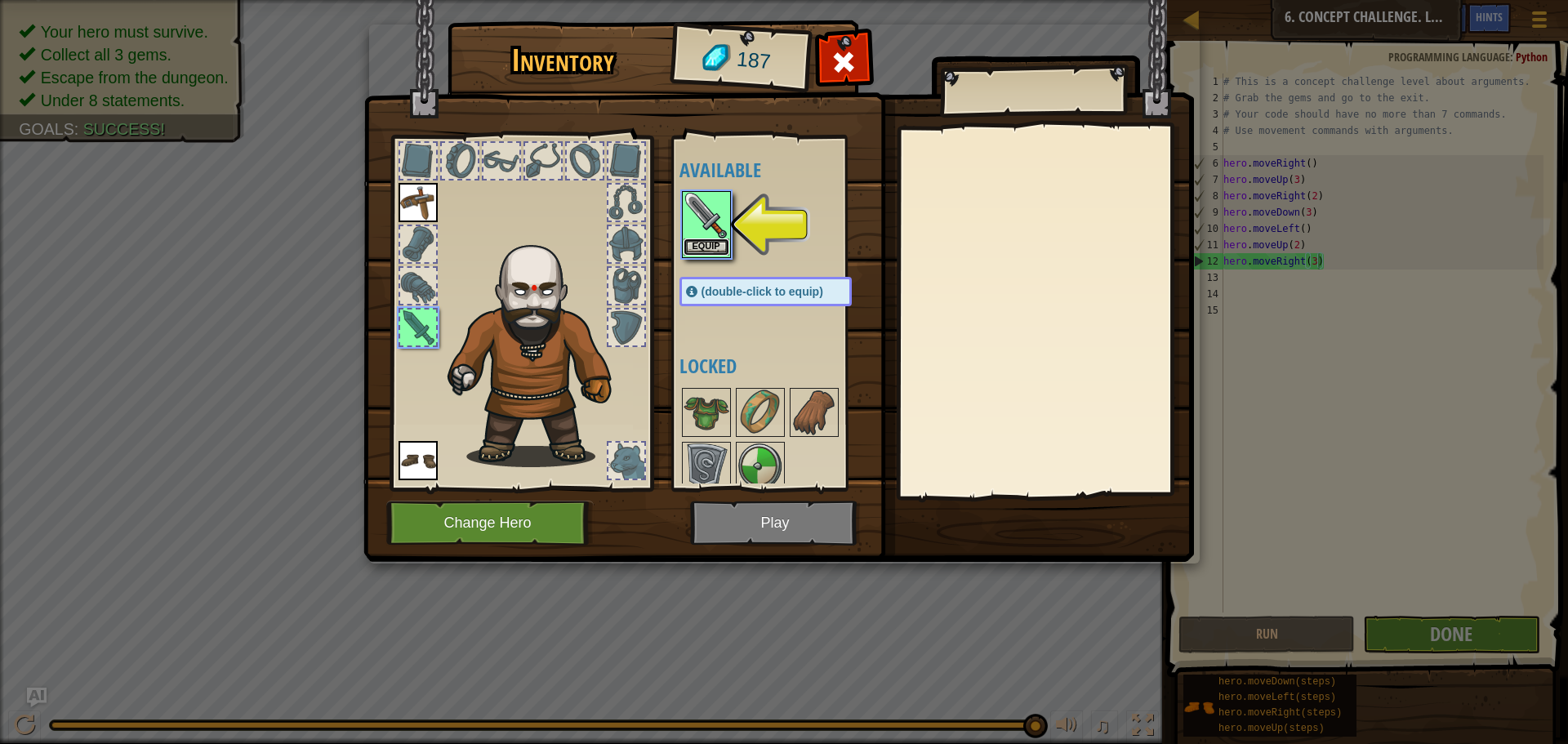
click at [725, 251] on button "Equip" at bounding box center [707, 247] width 46 height 17
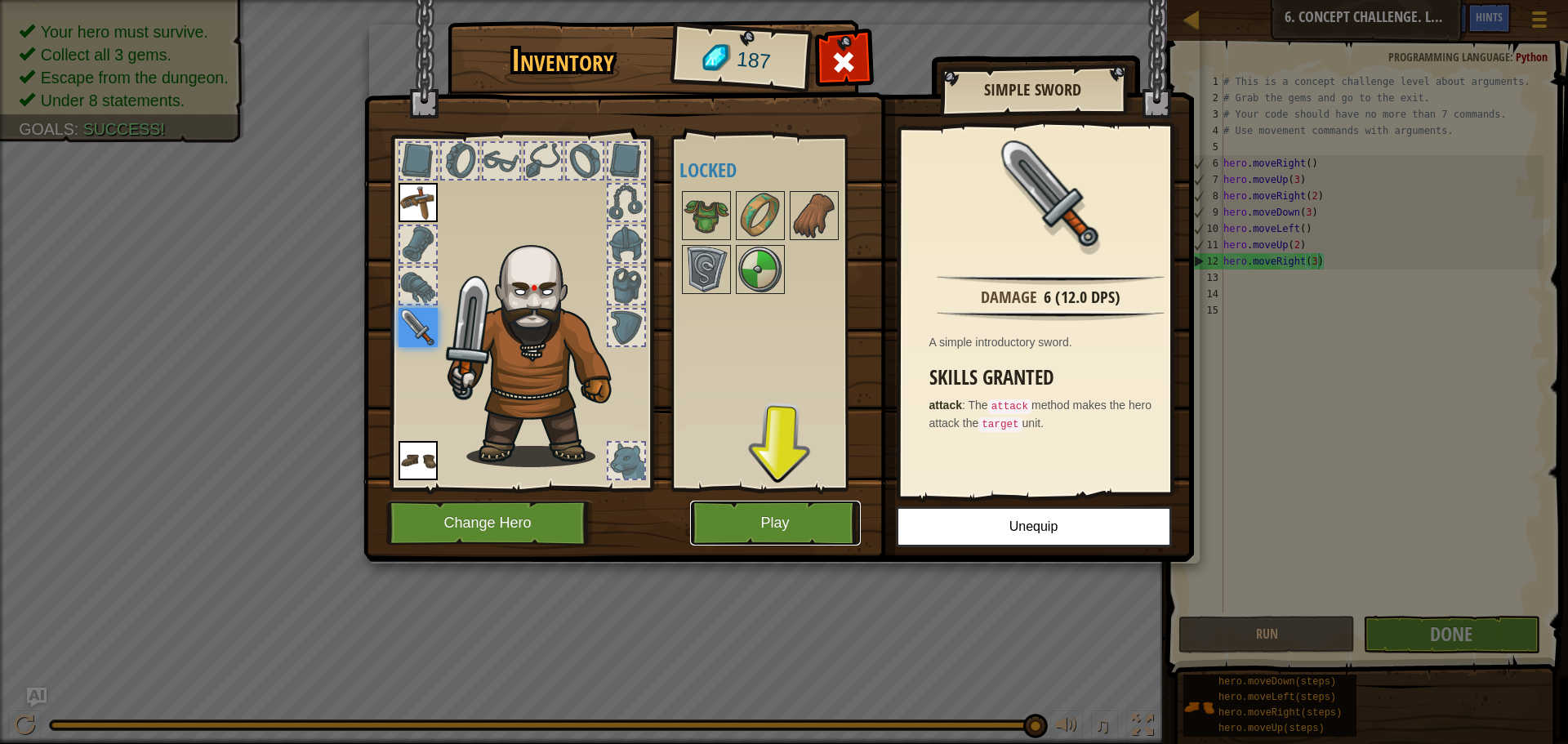
click at [787, 527] on button "Play" at bounding box center [775, 522] width 171 height 45
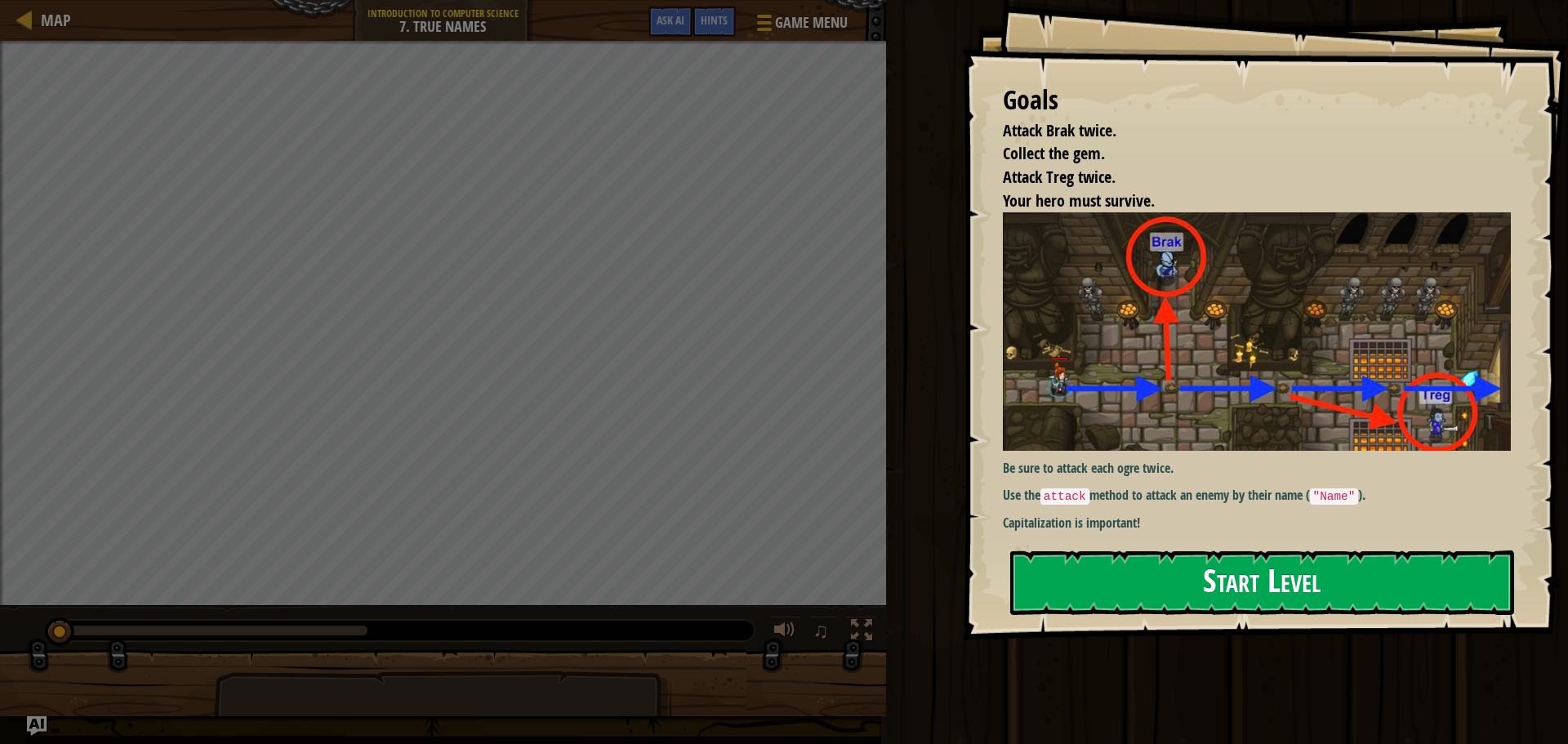
click at [1080, 567] on button "Start Level" at bounding box center [1262, 583] width 504 height 65
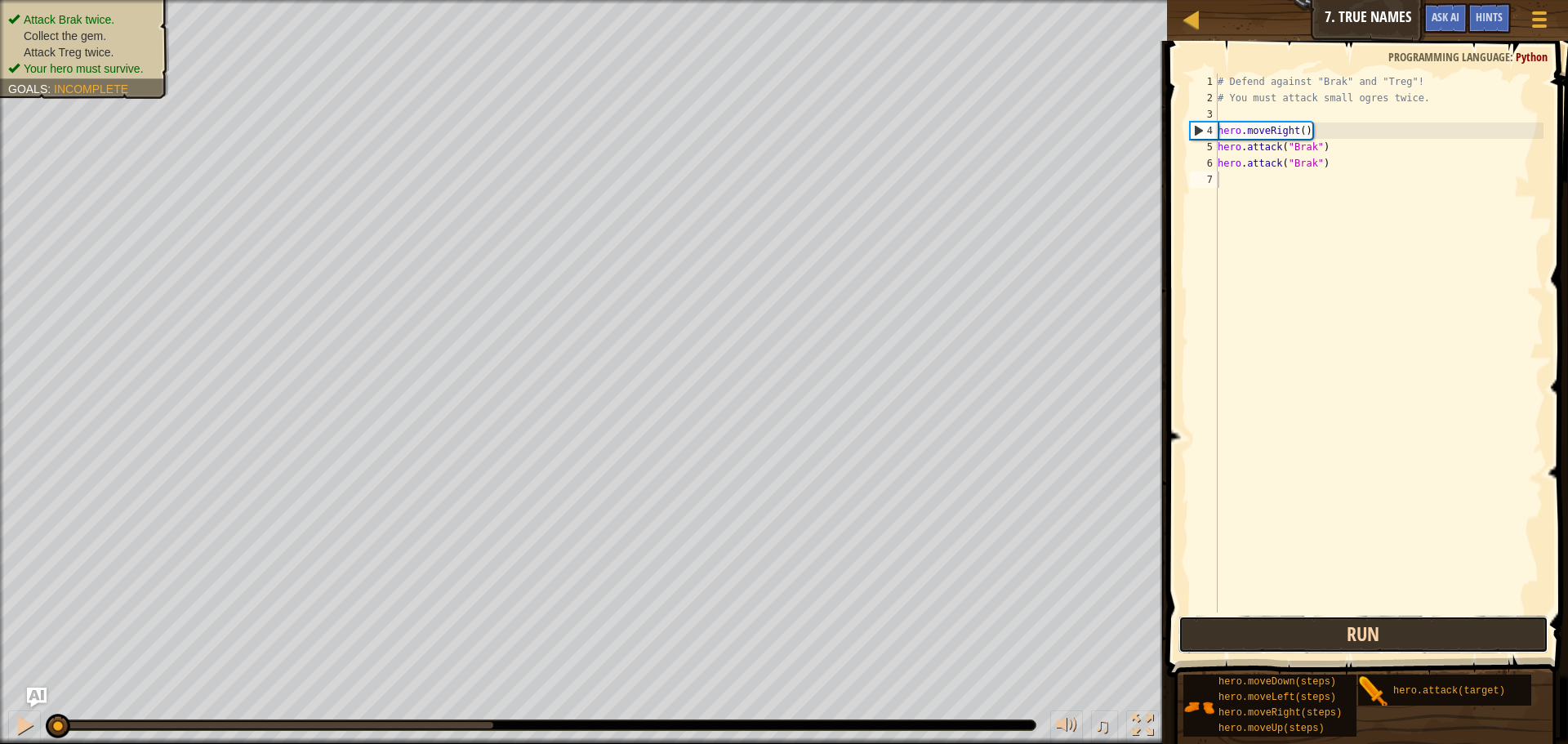
click at [1350, 634] on button "Run" at bounding box center [1363, 634] width 370 height 37
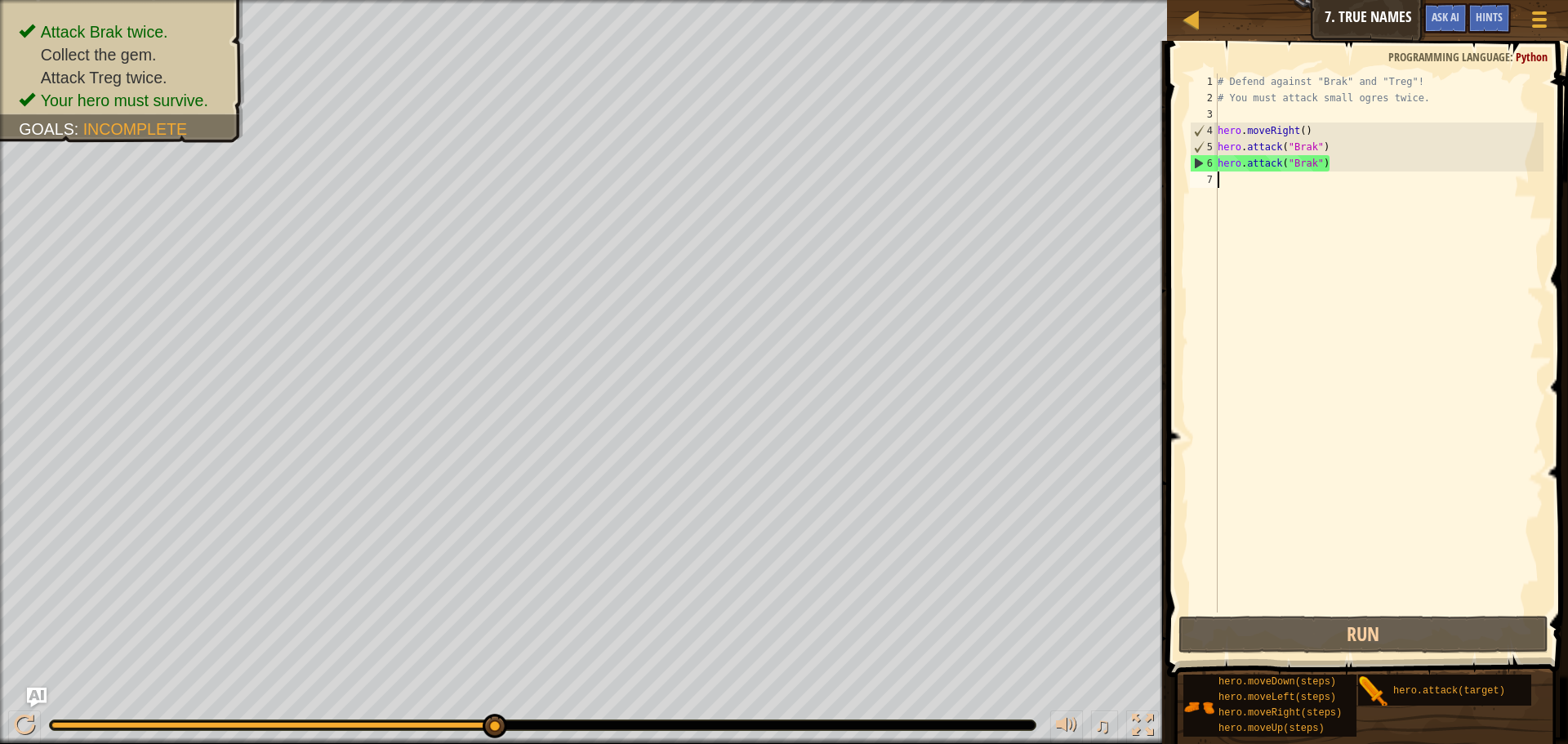
click at [1249, 178] on div "# Defend against "Brak" and "Treg"! # You must attack small ogres twice. hero .…" at bounding box center [1378, 359] width 329 height 572
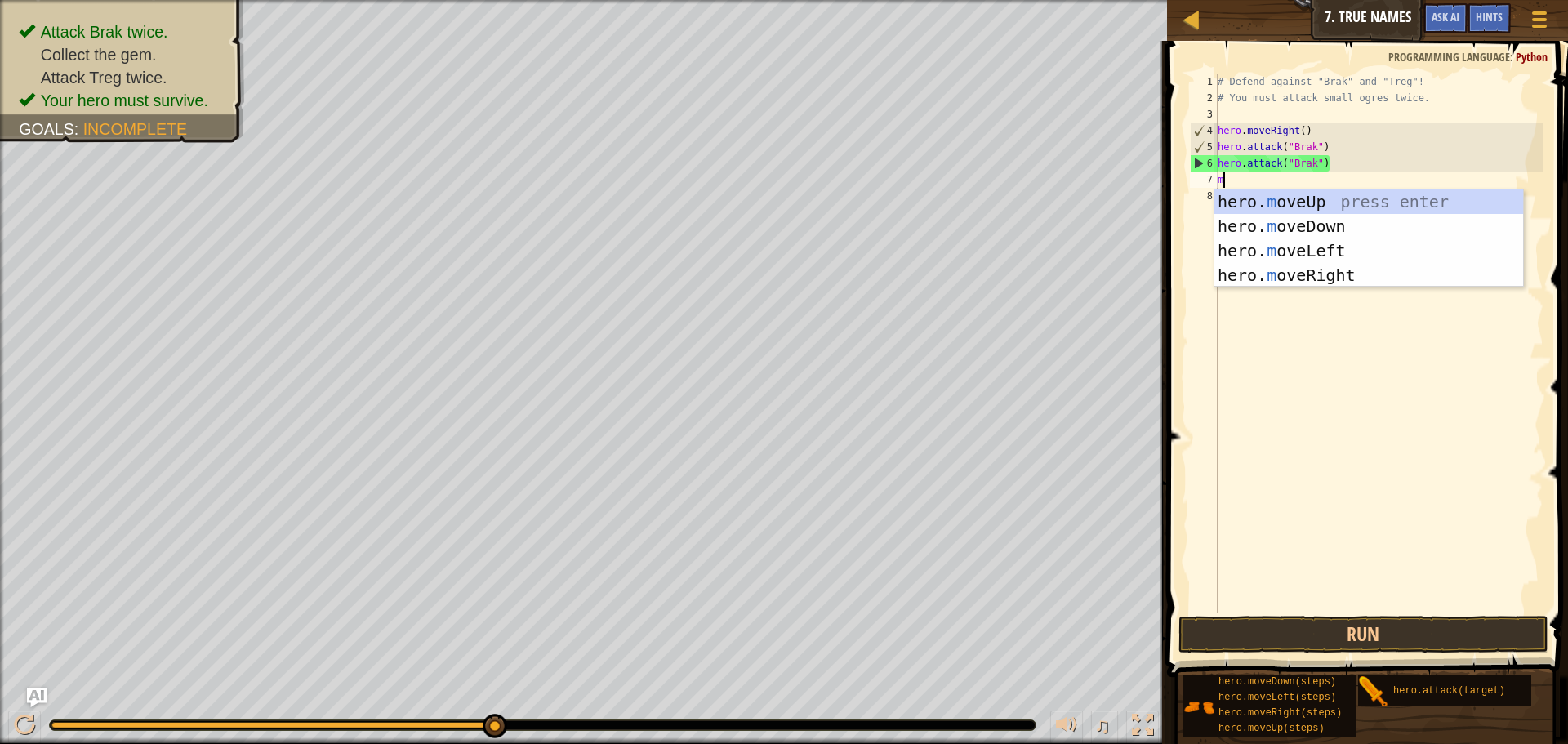
scroll to position [8, 0]
type textarea "mo"
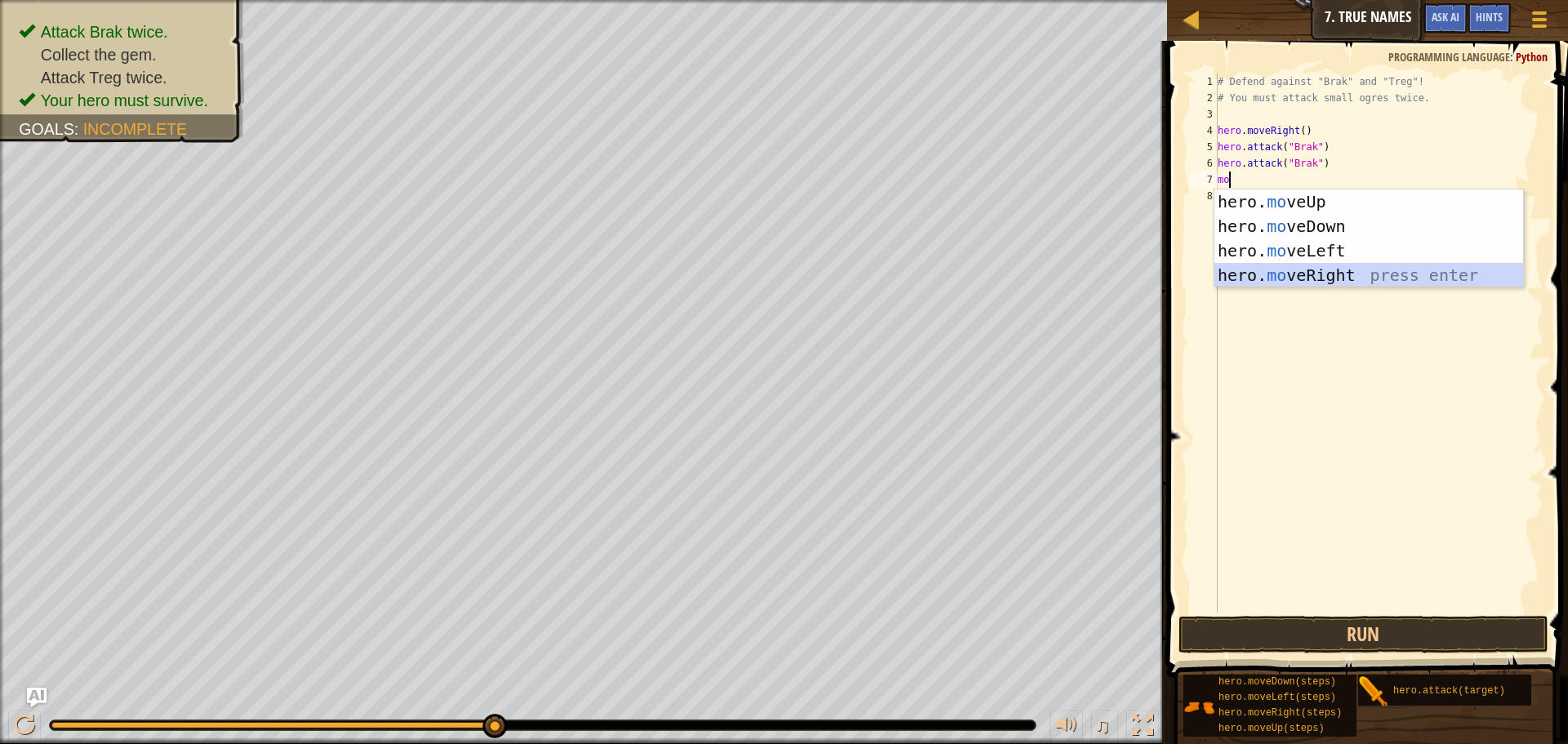
click at [1276, 271] on div "hero. mo veUp press enter hero. mo veDown press enter hero. mo veLeft press ent…" at bounding box center [1368, 262] width 309 height 147
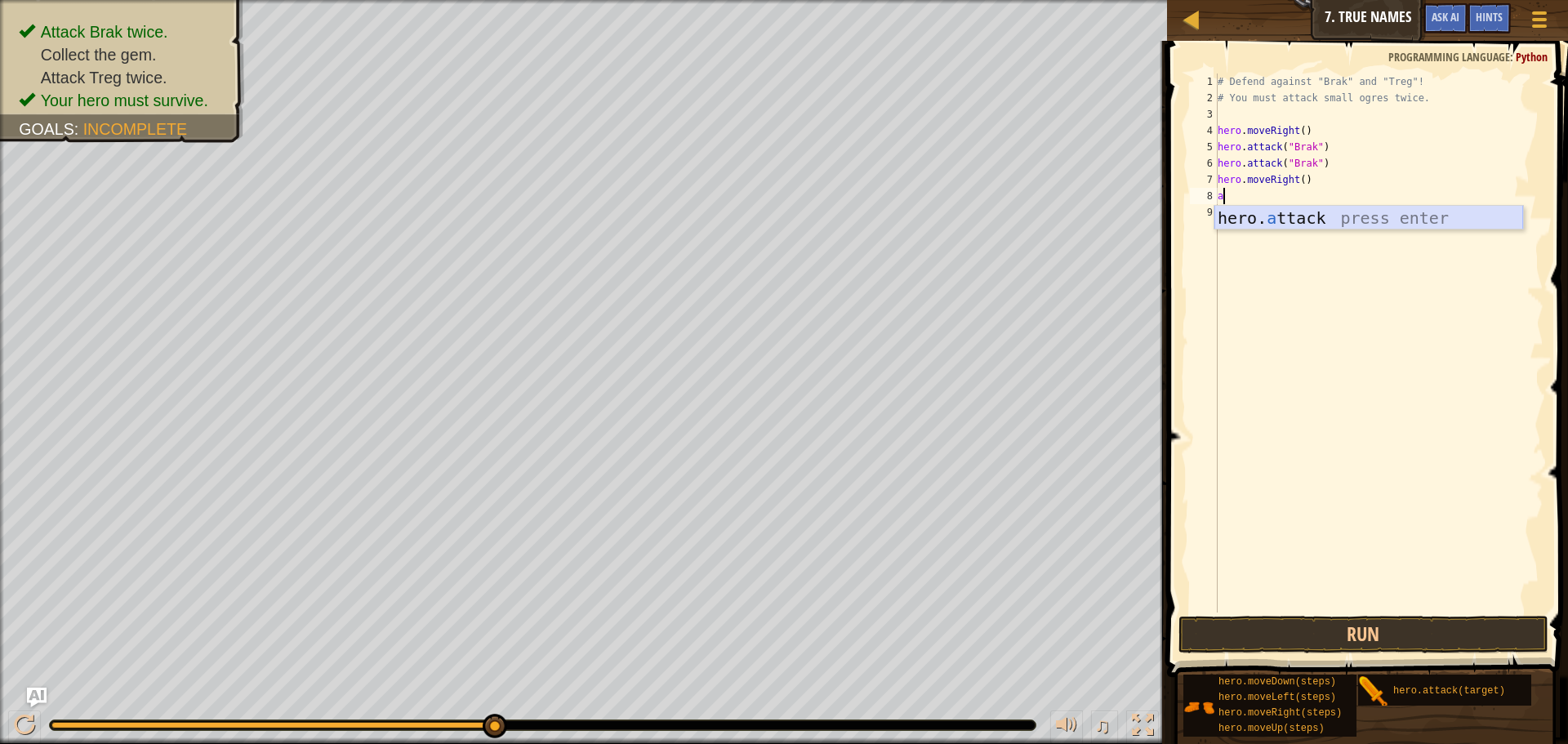
click at [1246, 226] on div "hero. a ttack press enter" at bounding box center [1368, 242] width 309 height 74
click at [1231, 617] on button "Run" at bounding box center [1363, 634] width 370 height 37
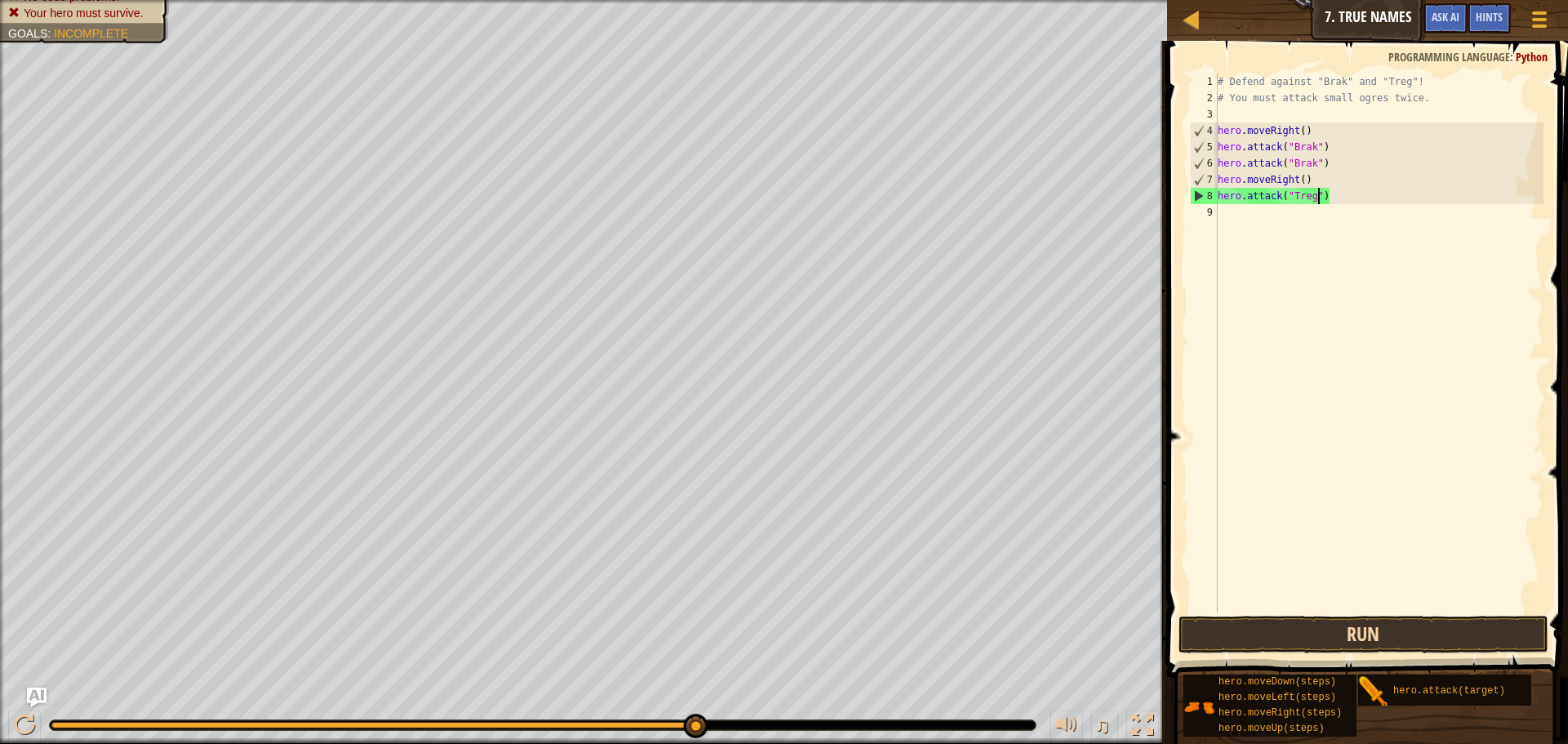
type textarea "hero.attack("Treg")"
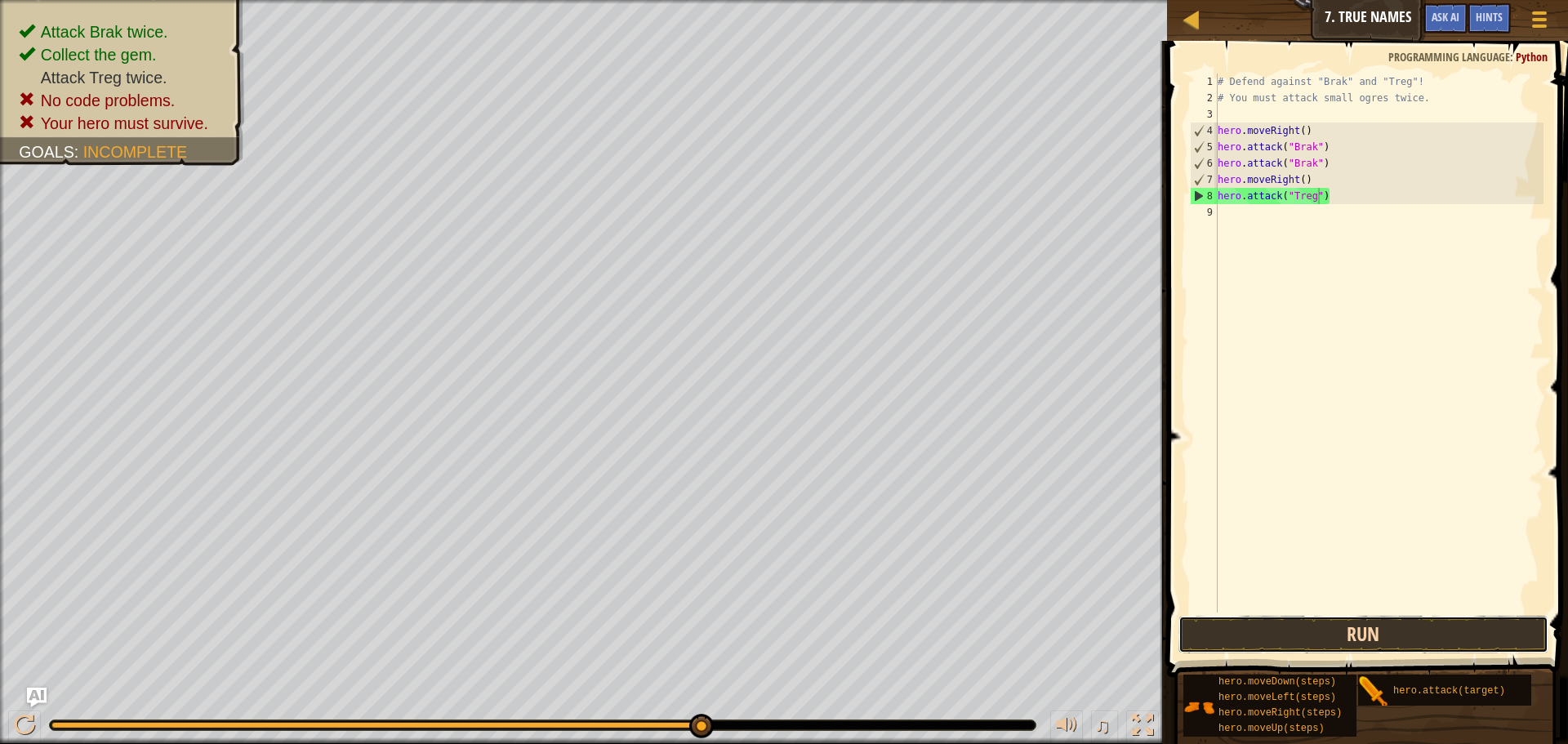
click at [1296, 627] on button "Run" at bounding box center [1363, 634] width 370 height 37
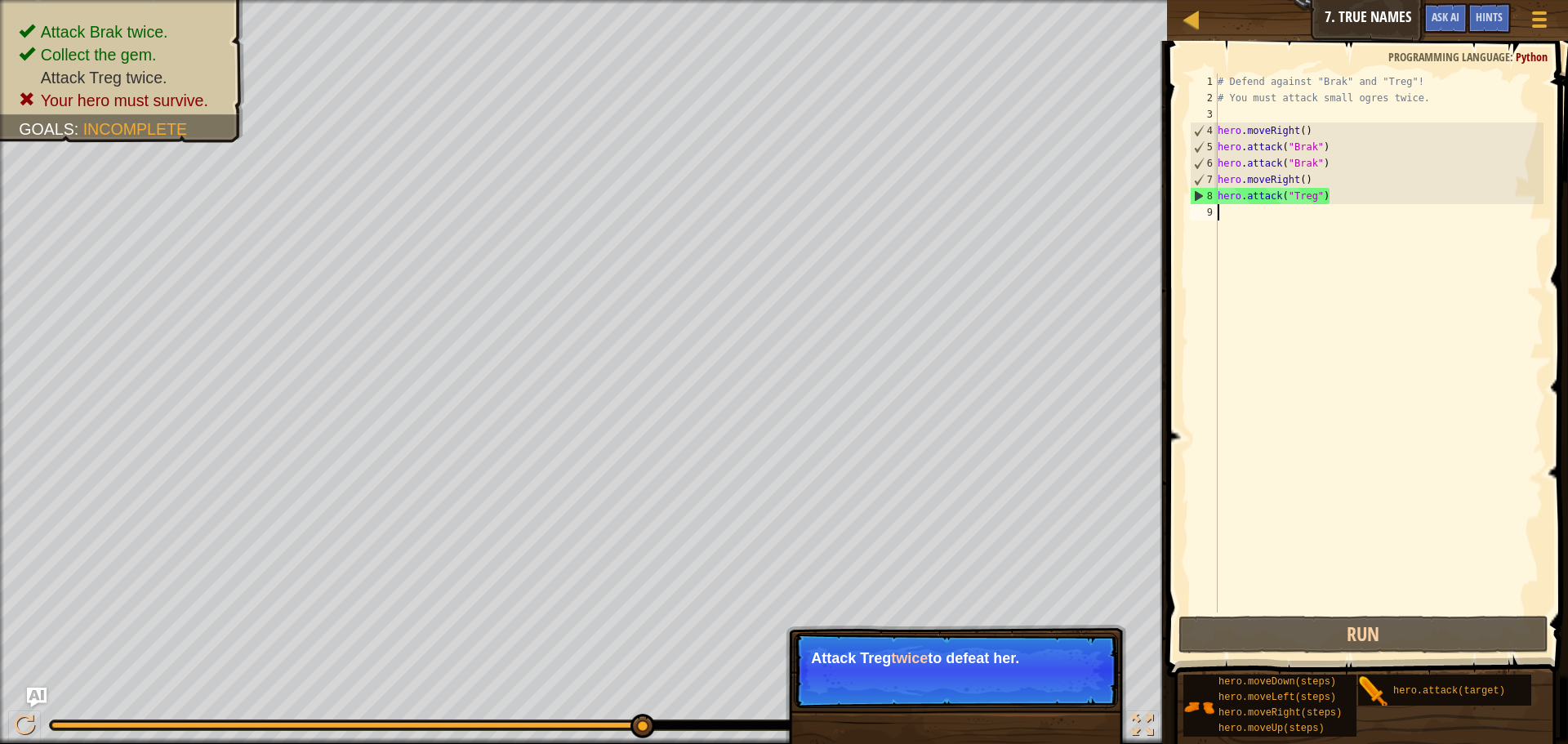
click at [1237, 207] on div "# Defend against "Brak" and "Treg"! # You must attack small ogres twice. hero .…" at bounding box center [1378, 359] width 329 height 572
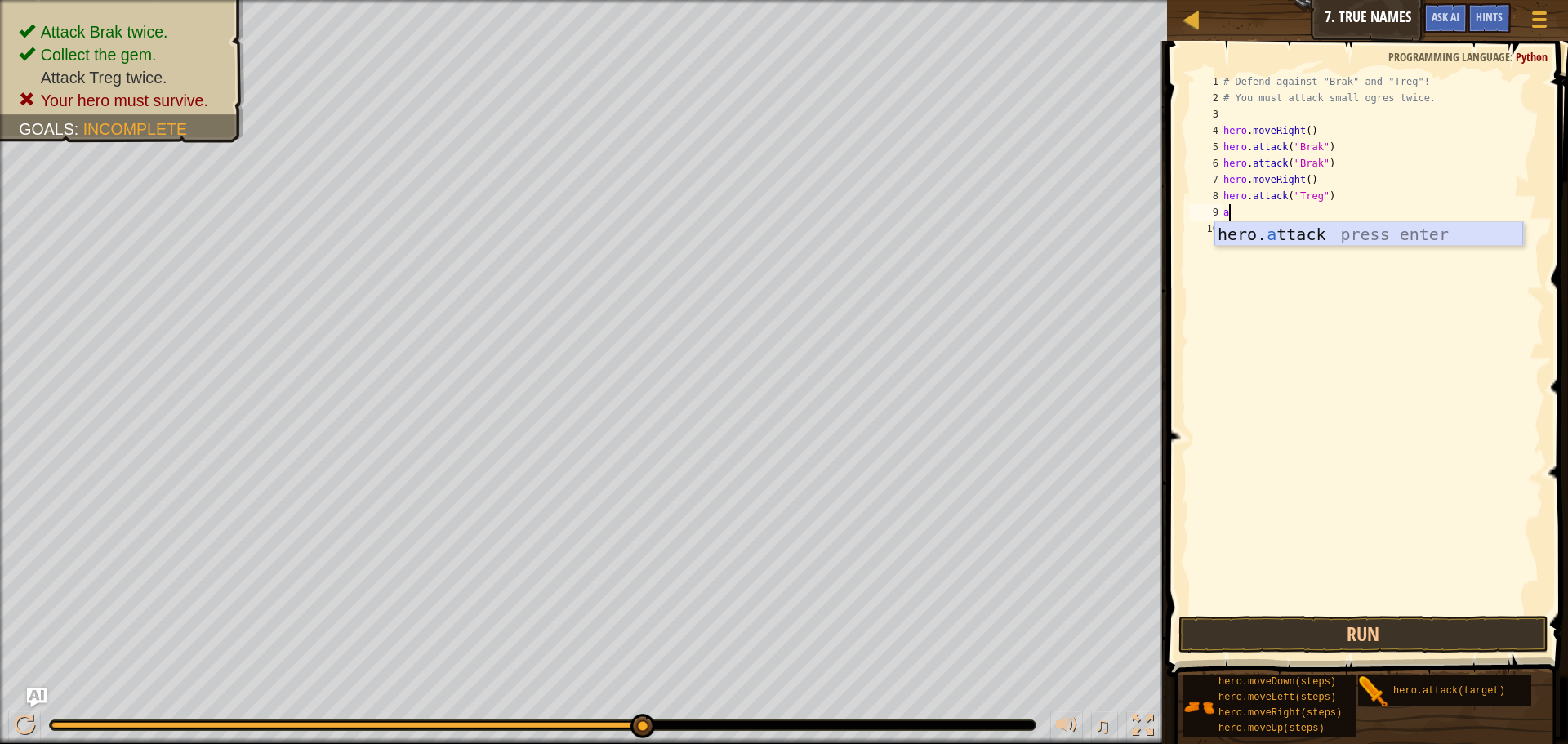
click at [1235, 226] on div "hero. a ttack press enter" at bounding box center [1368, 258] width 309 height 74
type textarea "hero.attack("Treg")"
click at [1265, 632] on button "Run" at bounding box center [1363, 634] width 370 height 37
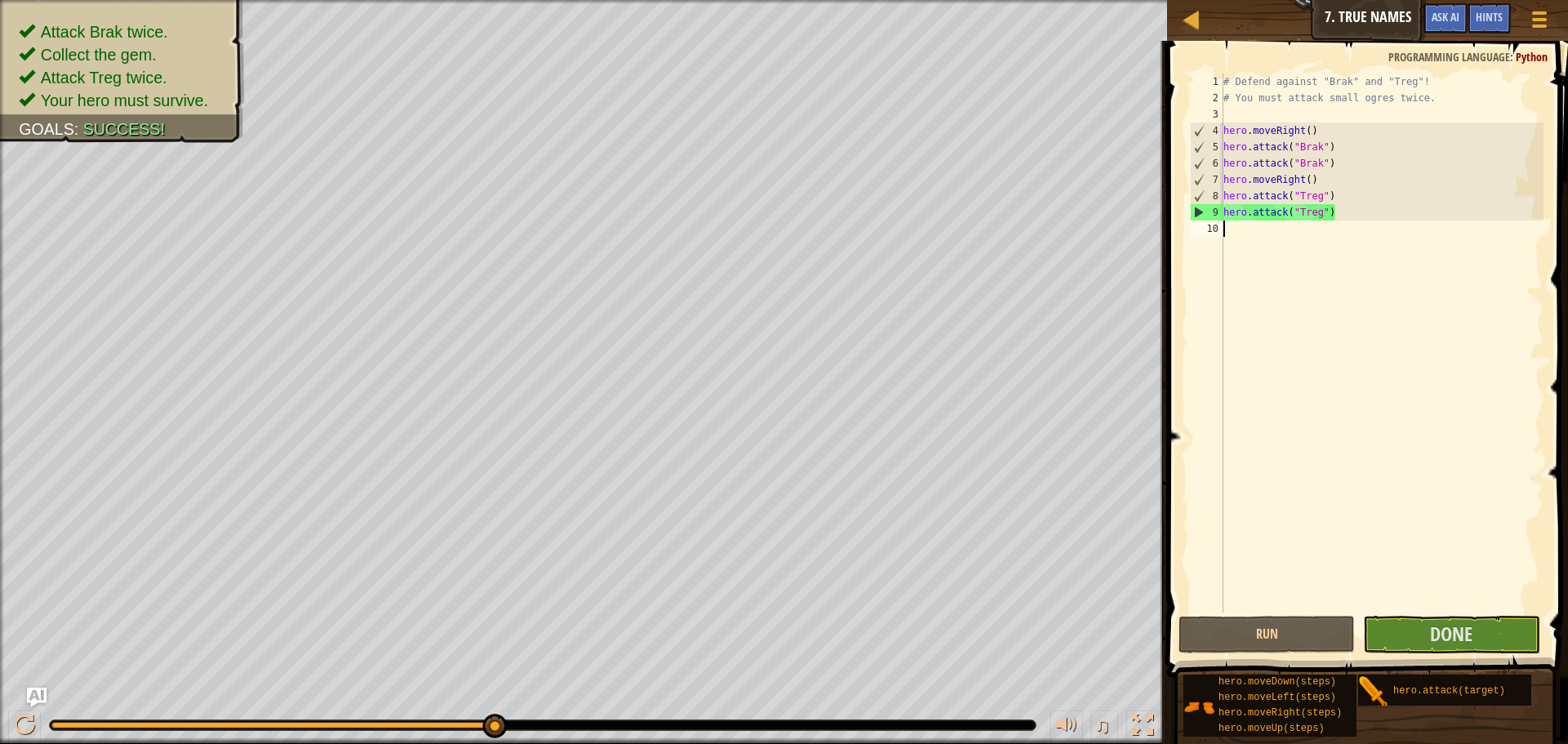
click at [1248, 227] on div "# Defend against "Brak" and "Treg"! # You must attack small ogres twice. hero .…" at bounding box center [1383, 359] width 325 height 572
click at [1492, 628] on button "Done" at bounding box center [1452, 634] width 177 height 37
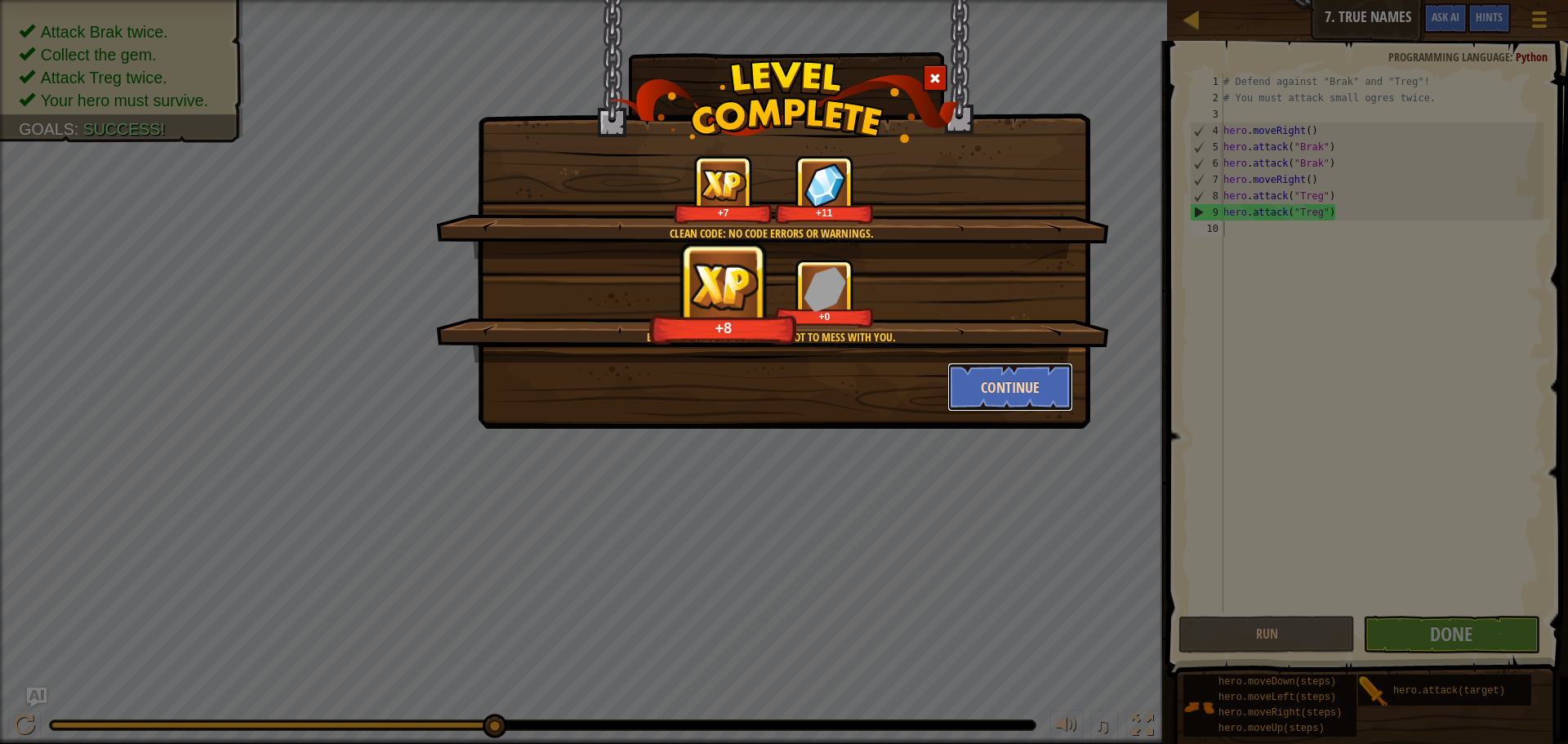
click at [1000, 368] on button "Continue" at bounding box center [1010, 387] width 127 height 49
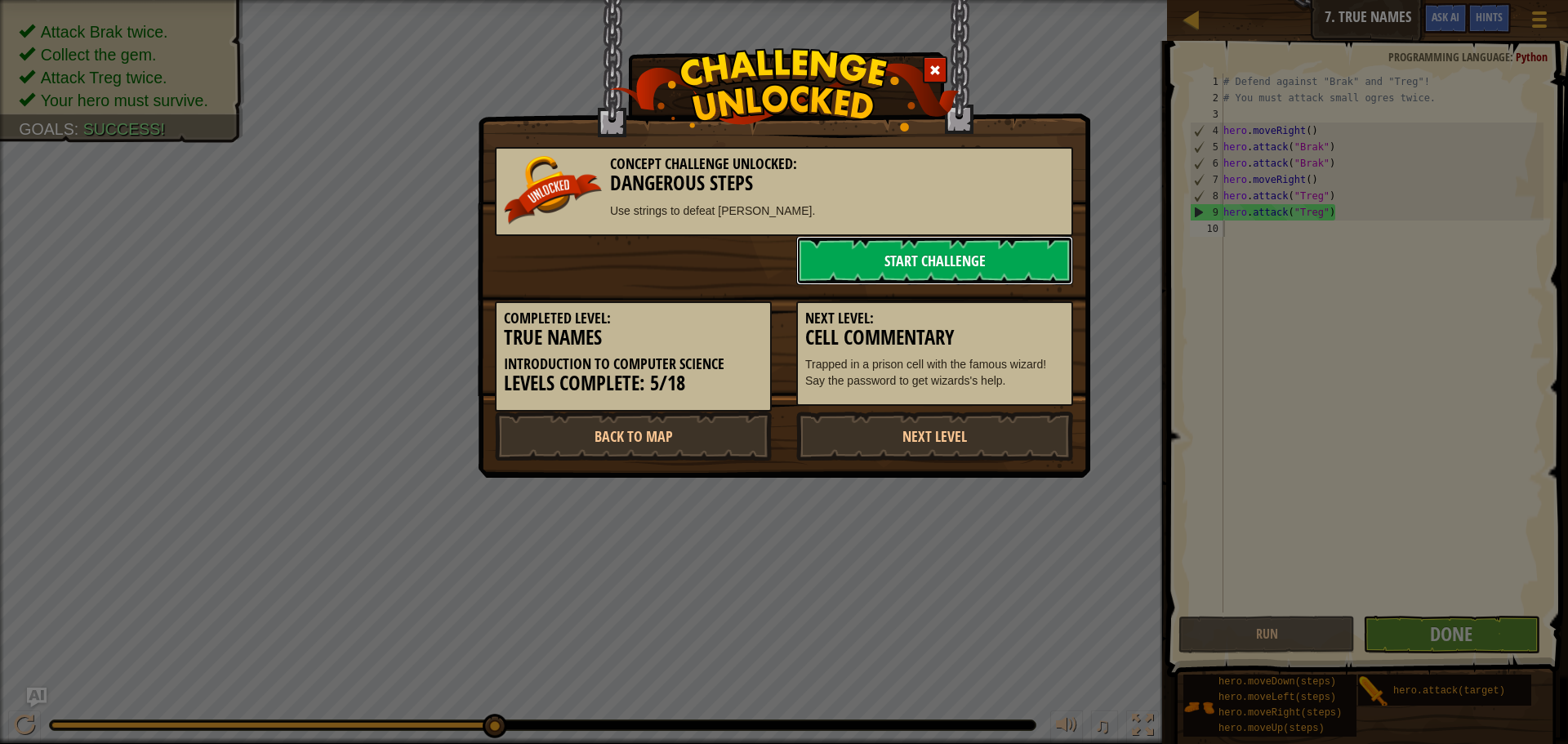
click at [953, 268] on link "Start Challenge" at bounding box center [935, 261] width 277 height 49
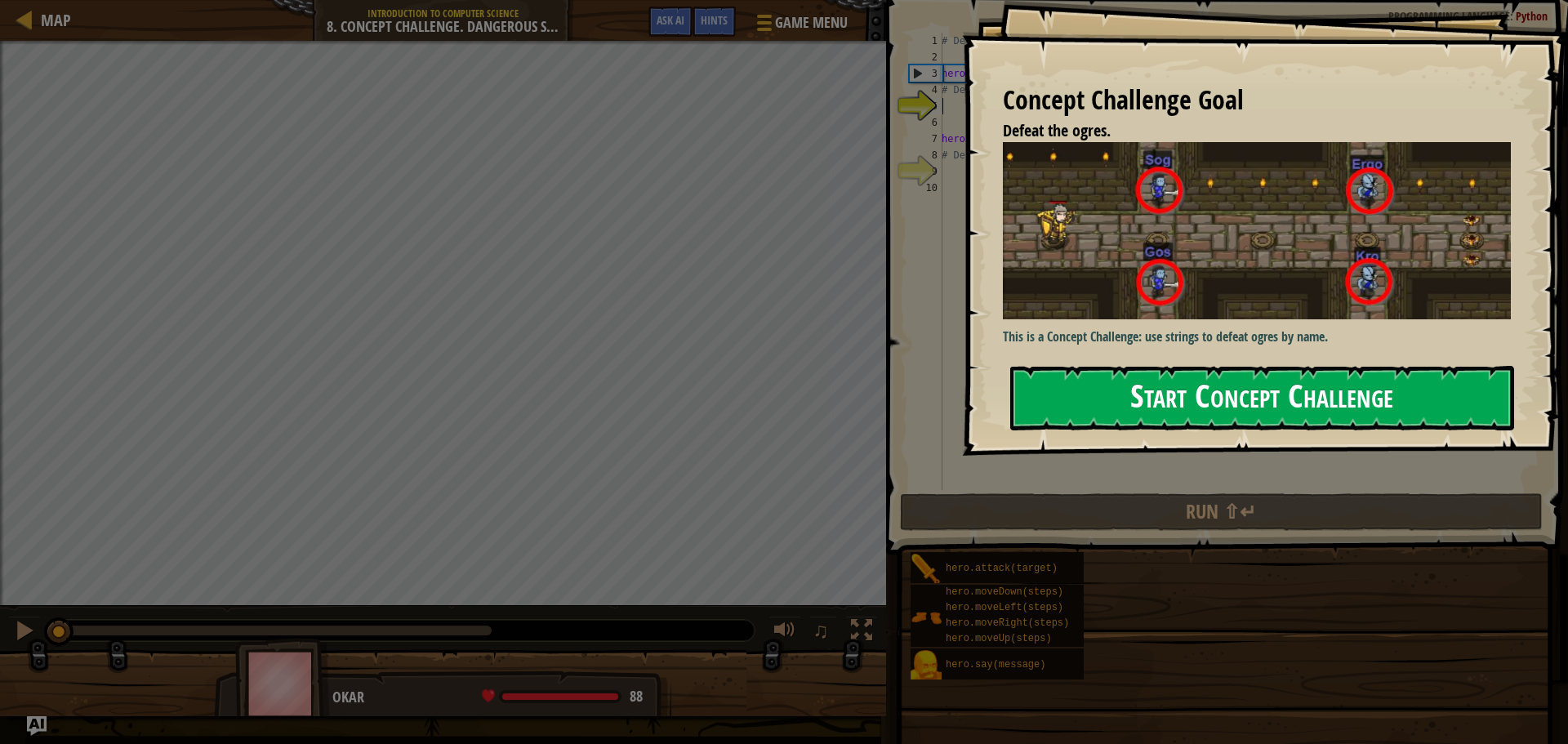
click at [1027, 391] on button "Start Concept Challenge" at bounding box center [1262, 398] width 504 height 65
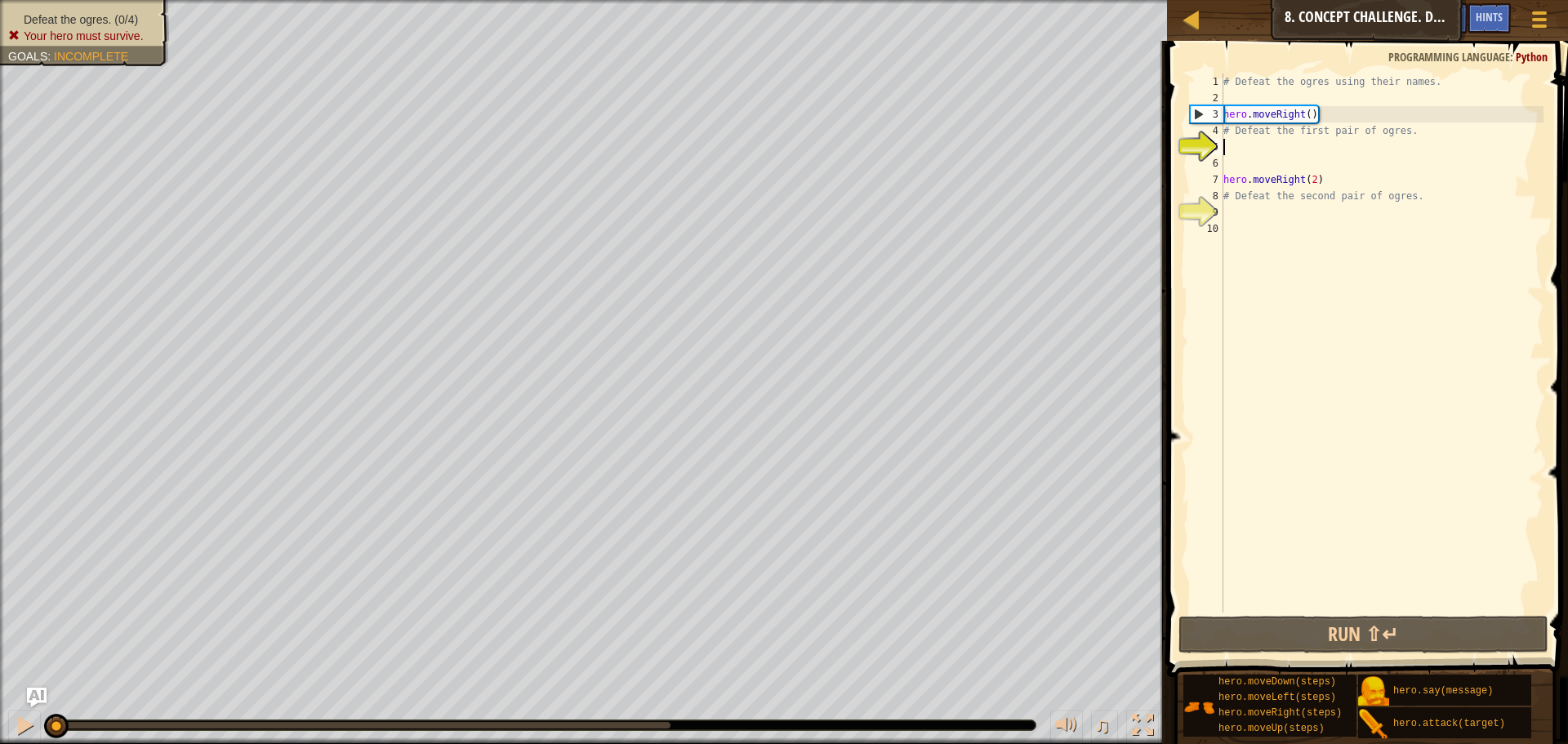
click at [1257, 154] on div "# Defeat the ogres using their names. hero . moveRight ( ) # Defeat the first p…" at bounding box center [1382, 359] width 324 height 572
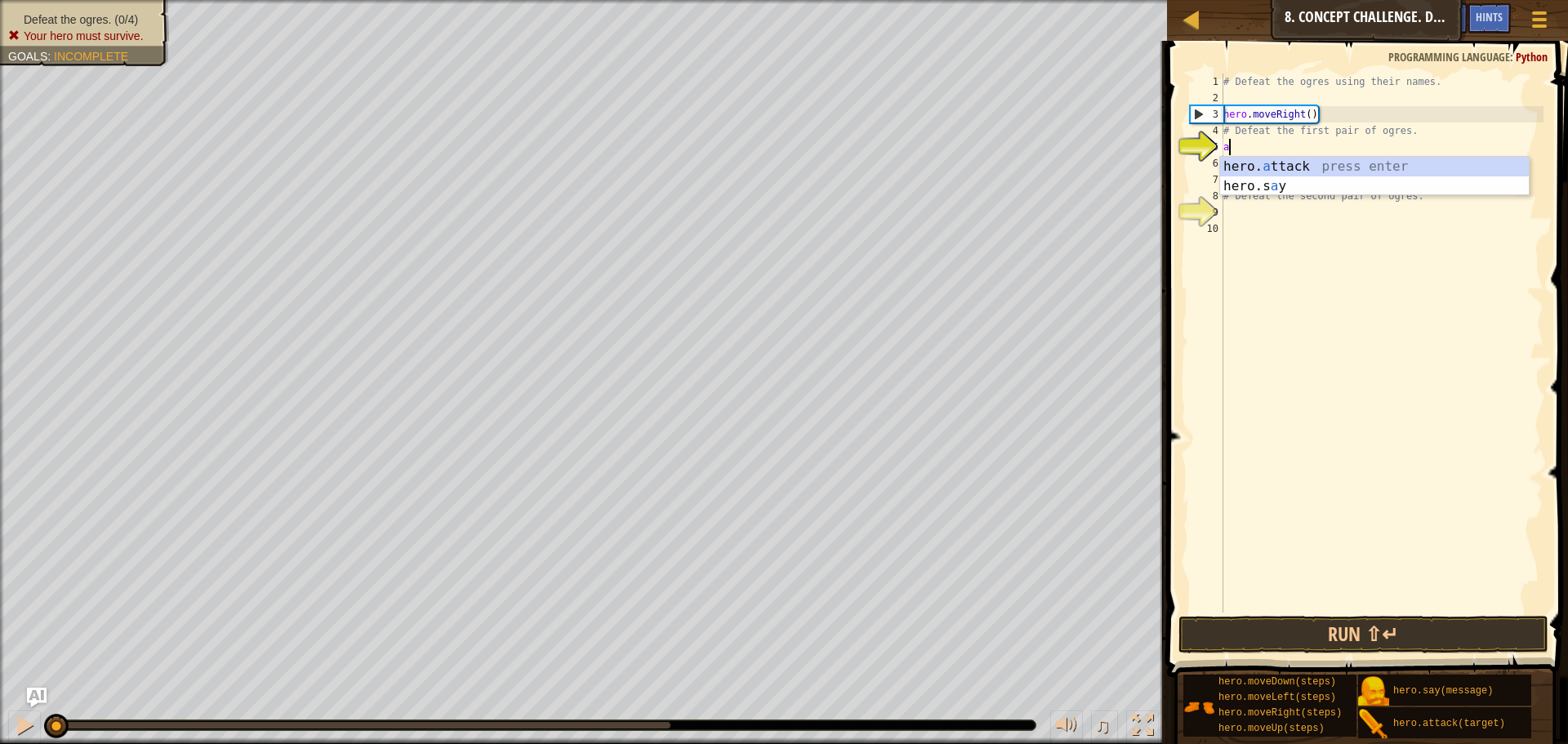
scroll to position [8, 0]
click at [1265, 166] on div "hero. a ttack press enter hero.s a y press enter" at bounding box center [1374, 196] width 309 height 78
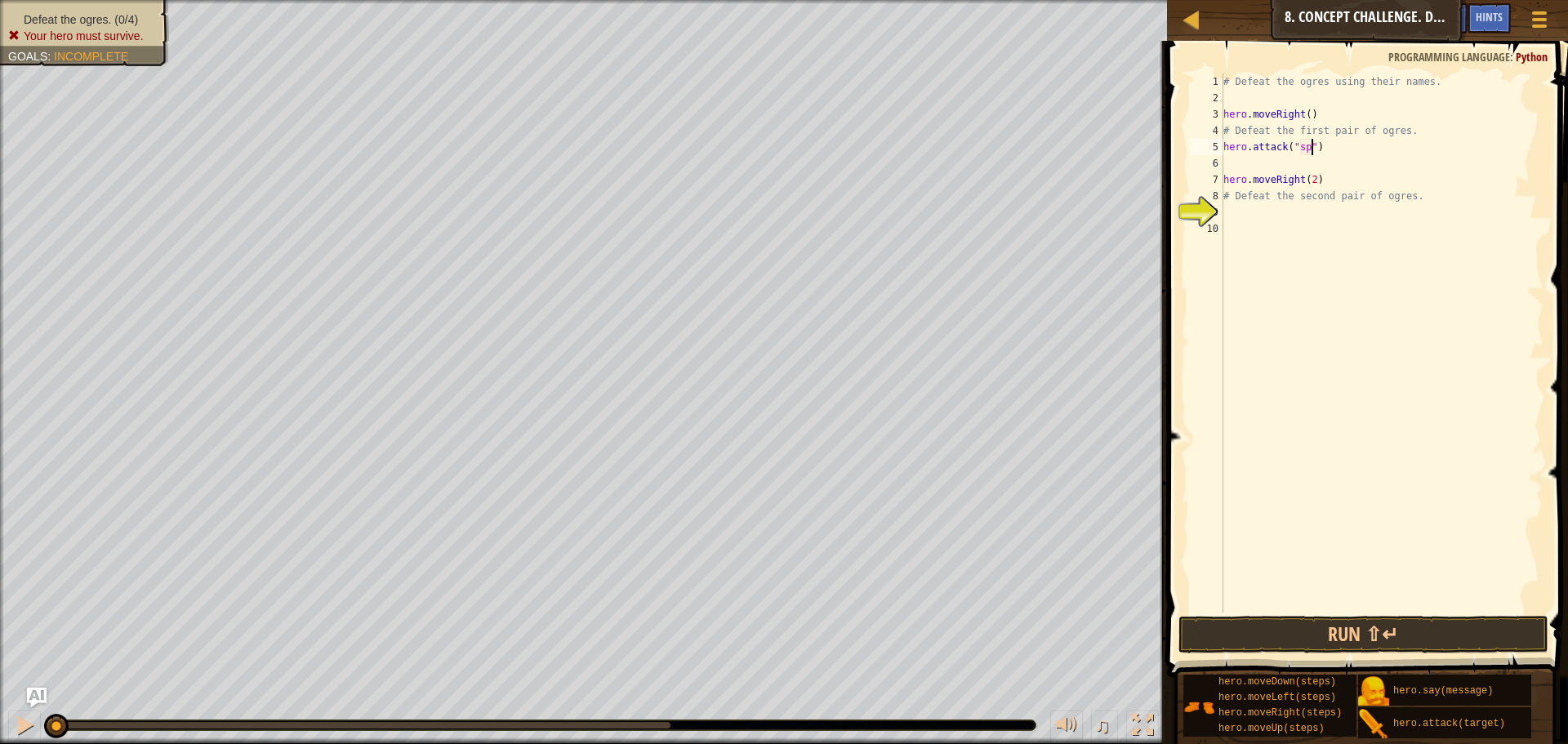
scroll to position [8, 8]
type textarea "hero.attack("Sog")"
click at [1254, 164] on div "# Defeat the ogres using their names. hero . moveRight ( ) # Defeat the first p…" at bounding box center [1382, 359] width 324 height 572
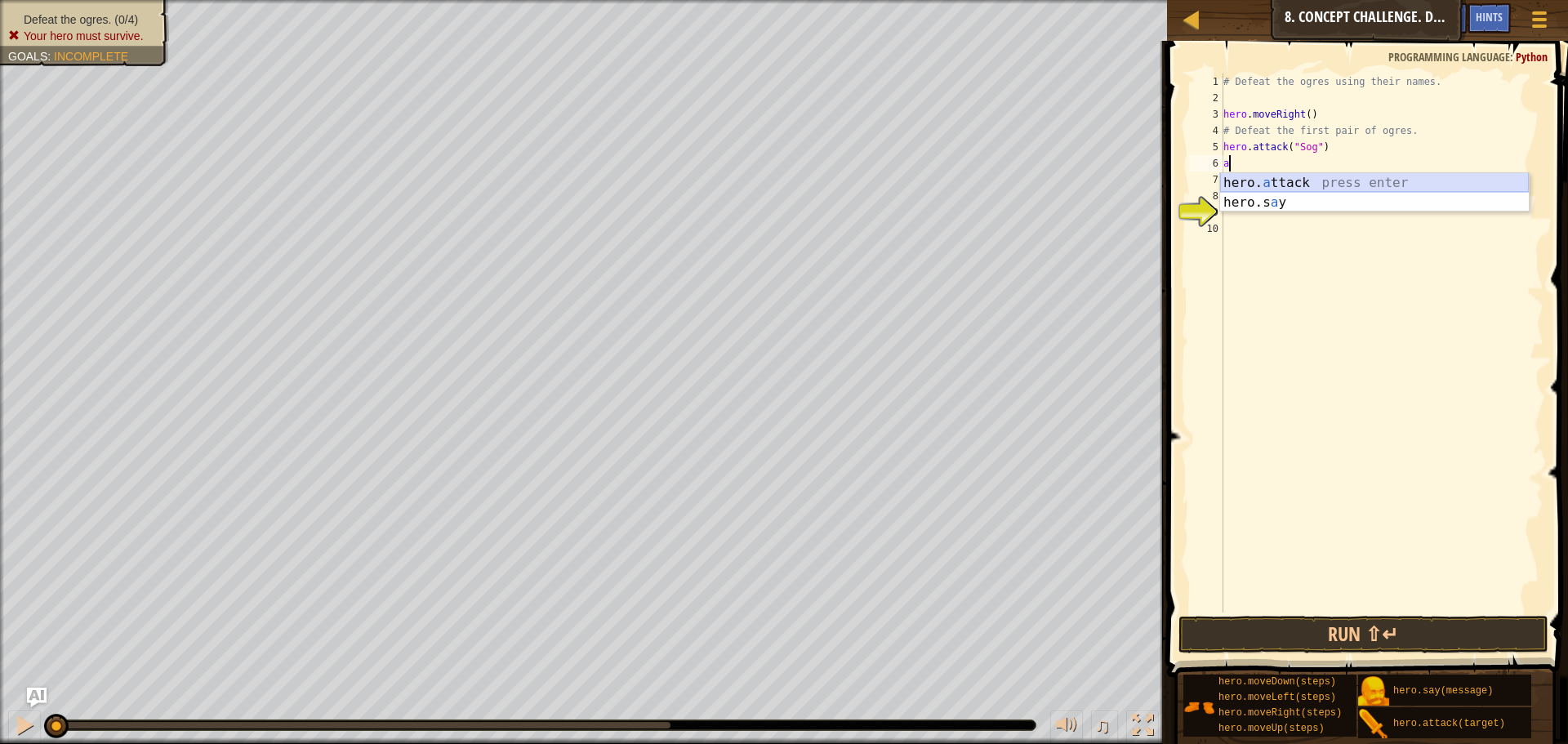
click at [1253, 178] on div "hero. a ttack press enter hero.s a y press enter" at bounding box center [1374, 212] width 309 height 78
type textarea "hero.attack("Sog")"
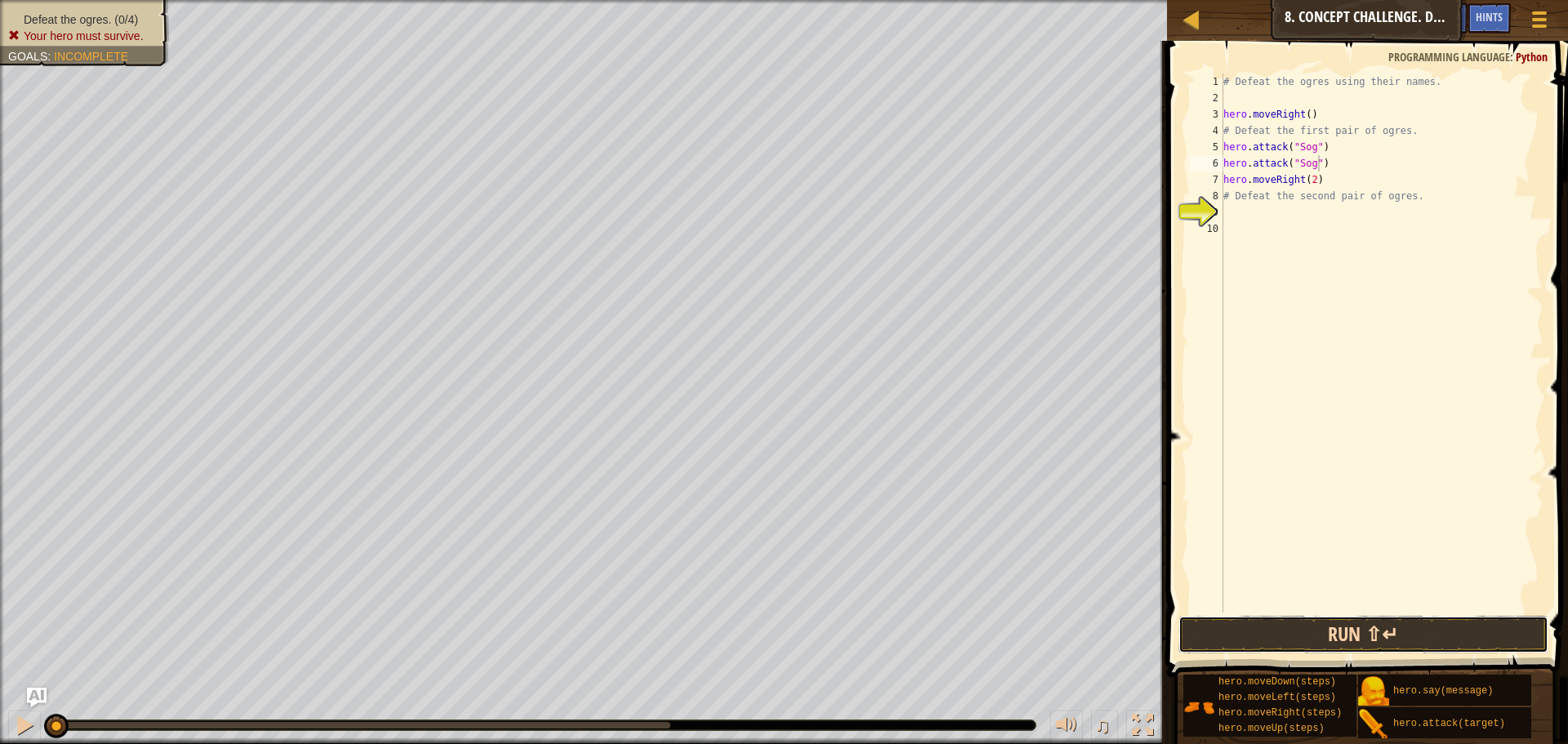
click at [1281, 634] on button "Run ⇧↵" at bounding box center [1363, 634] width 370 height 37
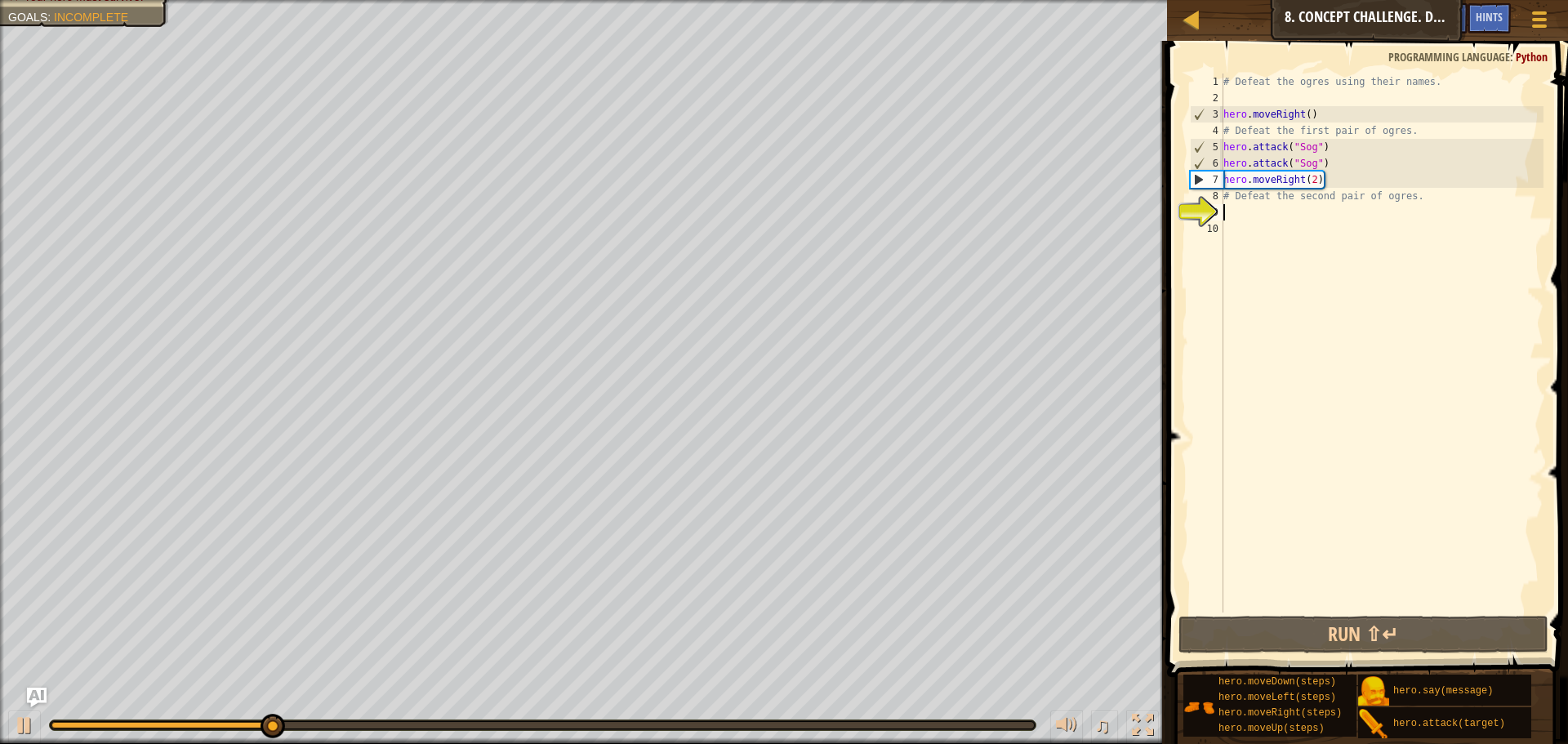
click at [1242, 212] on div "# Defeat the ogres using their names. hero . moveRight ( ) # Defeat the first p…" at bounding box center [1382, 359] width 324 height 572
click at [1335, 173] on div "# Defeat the ogres using their names. hero . moveRight ( ) # Defeat the first p…" at bounding box center [1382, 359] width 324 height 572
click at [1327, 158] on div "# Defeat the ogres using their names. hero . moveRight ( ) # Defeat the first p…" at bounding box center [1382, 359] width 324 height 572
type textarea "hero.attack("Sog")"
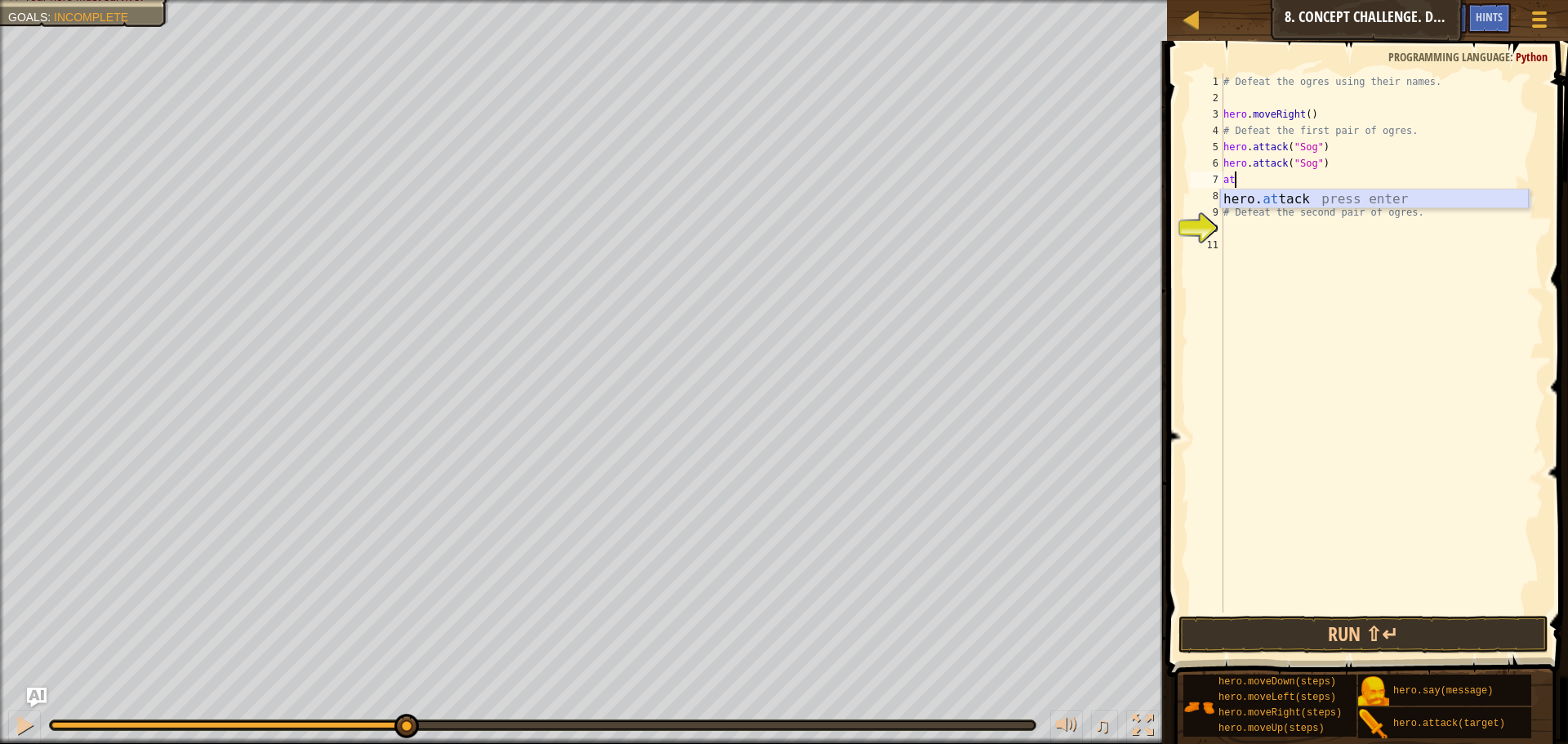
click at [1292, 189] on div "hero. at tack press enter" at bounding box center [1374, 218] width 309 height 59
type textarea "hero.attack("Gos")"
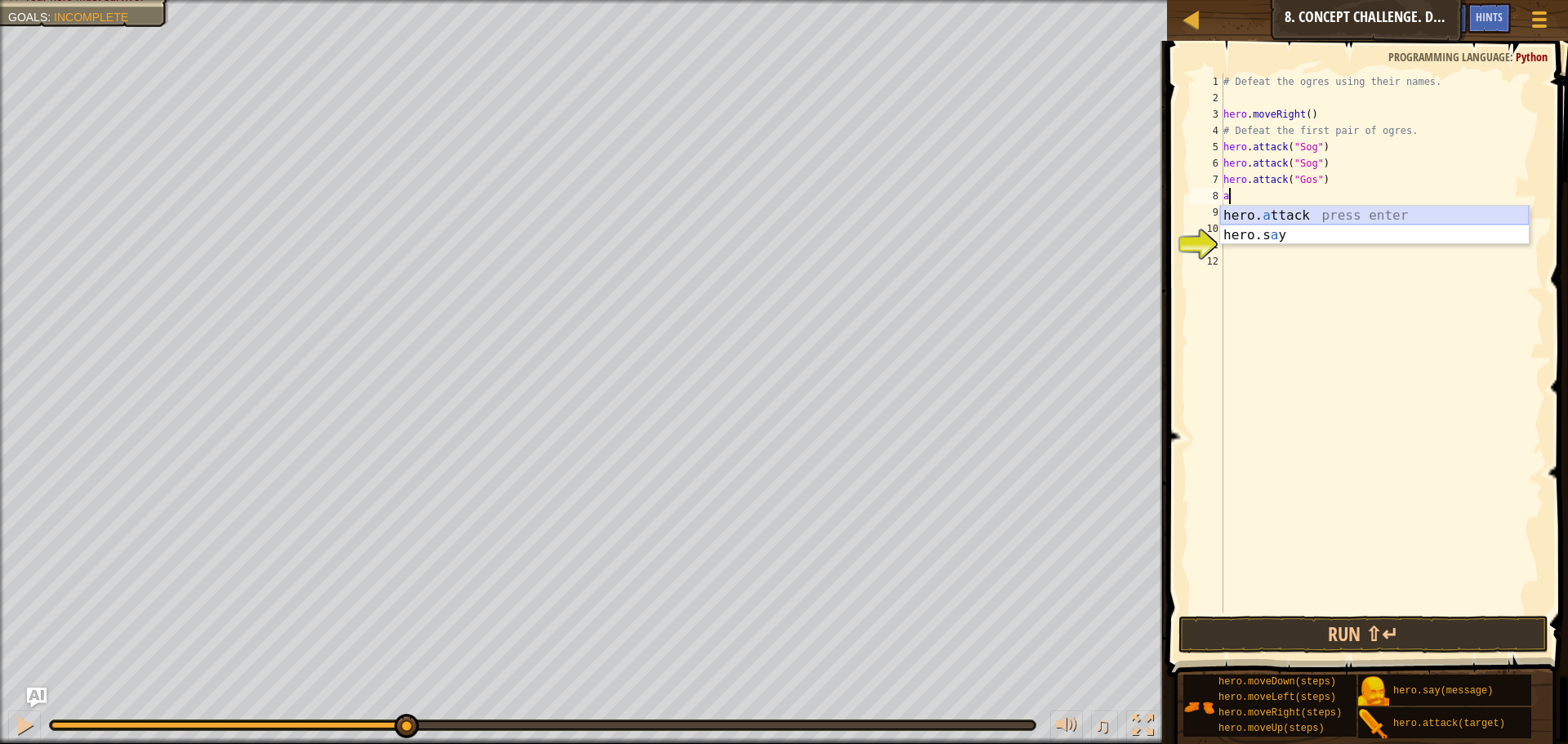
click at [1286, 217] on div "hero. a ttack press enter hero.s a y press enter" at bounding box center [1374, 245] width 309 height 78
type textarea "hero.attack("Gos")"
click at [1266, 240] on div "# Defeat the ogres using their names. hero . moveRight ( ) # Defeat the first p…" at bounding box center [1382, 359] width 324 height 572
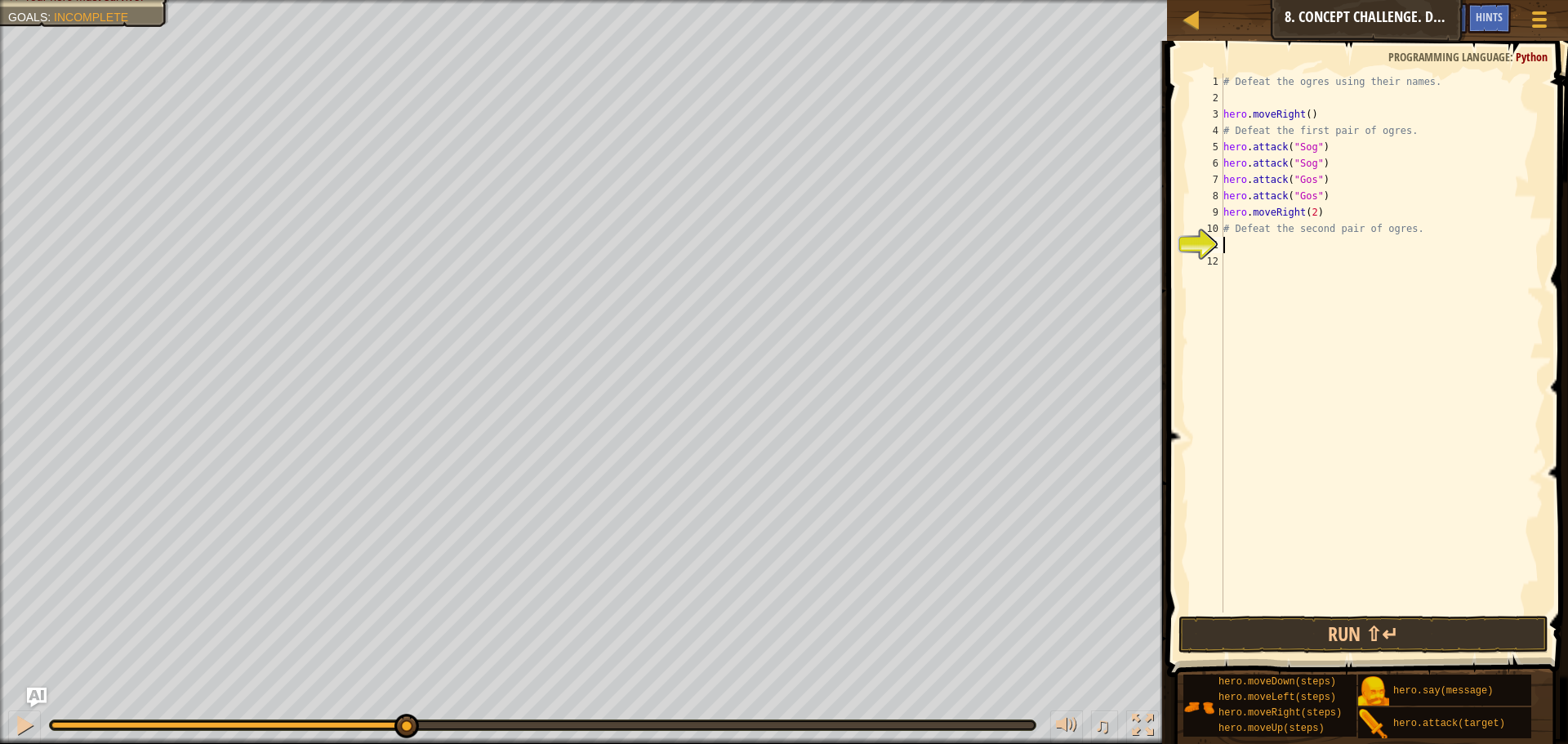
scroll to position [8, 0]
click at [1281, 639] on button "Run ⇧↵" at bounding box center [1363, 634] width 370 height 37
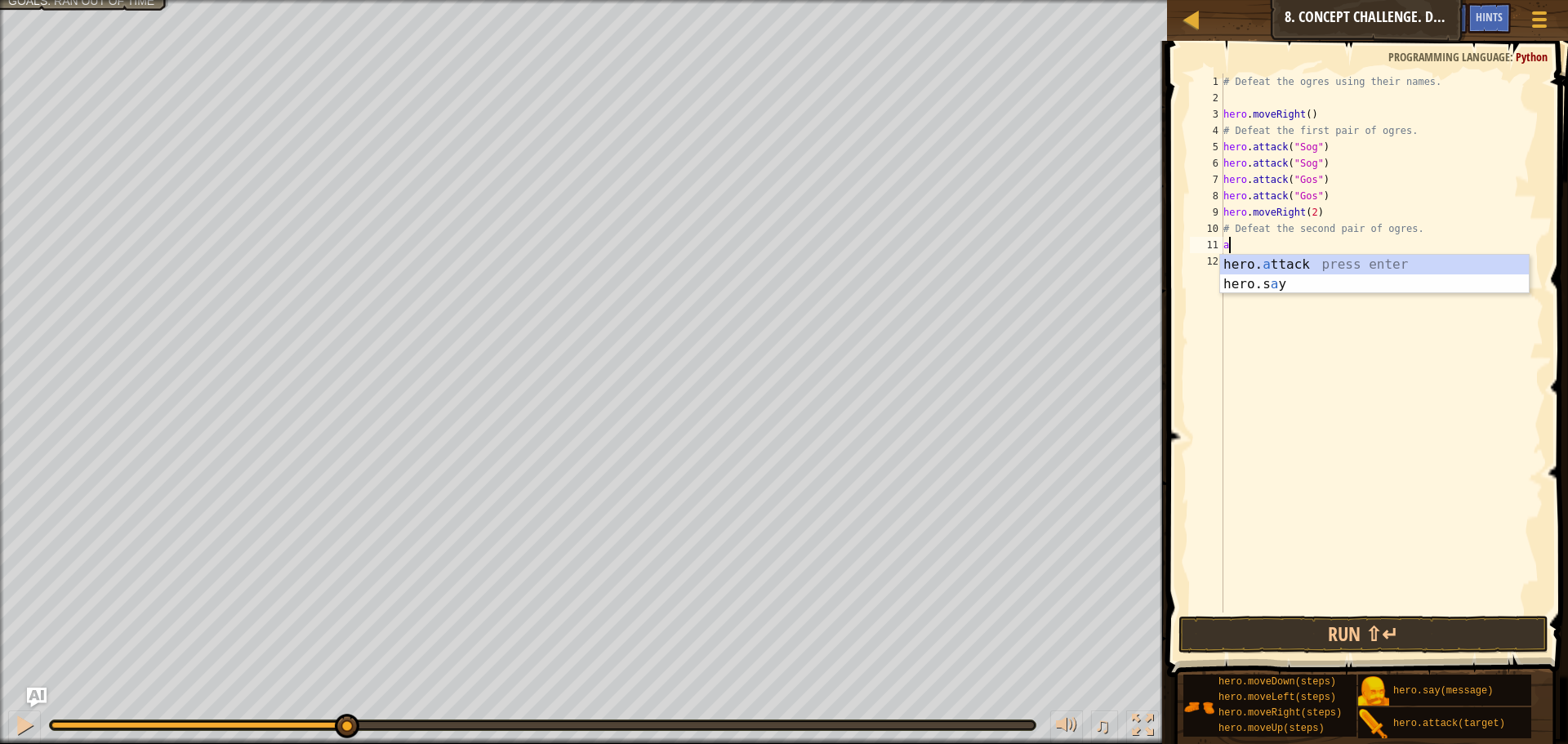
type textarea "a"
click at [1264, 0] on body "Map Introduction to Computer Science 8. Concept Challenge. Dangerous Steps Game…" at bounding box center [784, 0] width 1568 height 0
click at [1264, 254] on div "# Defeat the ogres using their names. hero . moveRight ( ) # Defeat the first p…" at bounding box center [1382, 359] width 324 height 572
click at [1268, 220] on div "# Defeat the ogres using their names. hero . moveRight ( ) # Defeat the first p…" at bounding box center [1382, 359] width 324 height 572
click at [1243, 244] on div "# Defeat the ogres using their names. hero . moveRight ( ) # Defeat the first p…" at bounding box center [1382, 359] width 324 height 572
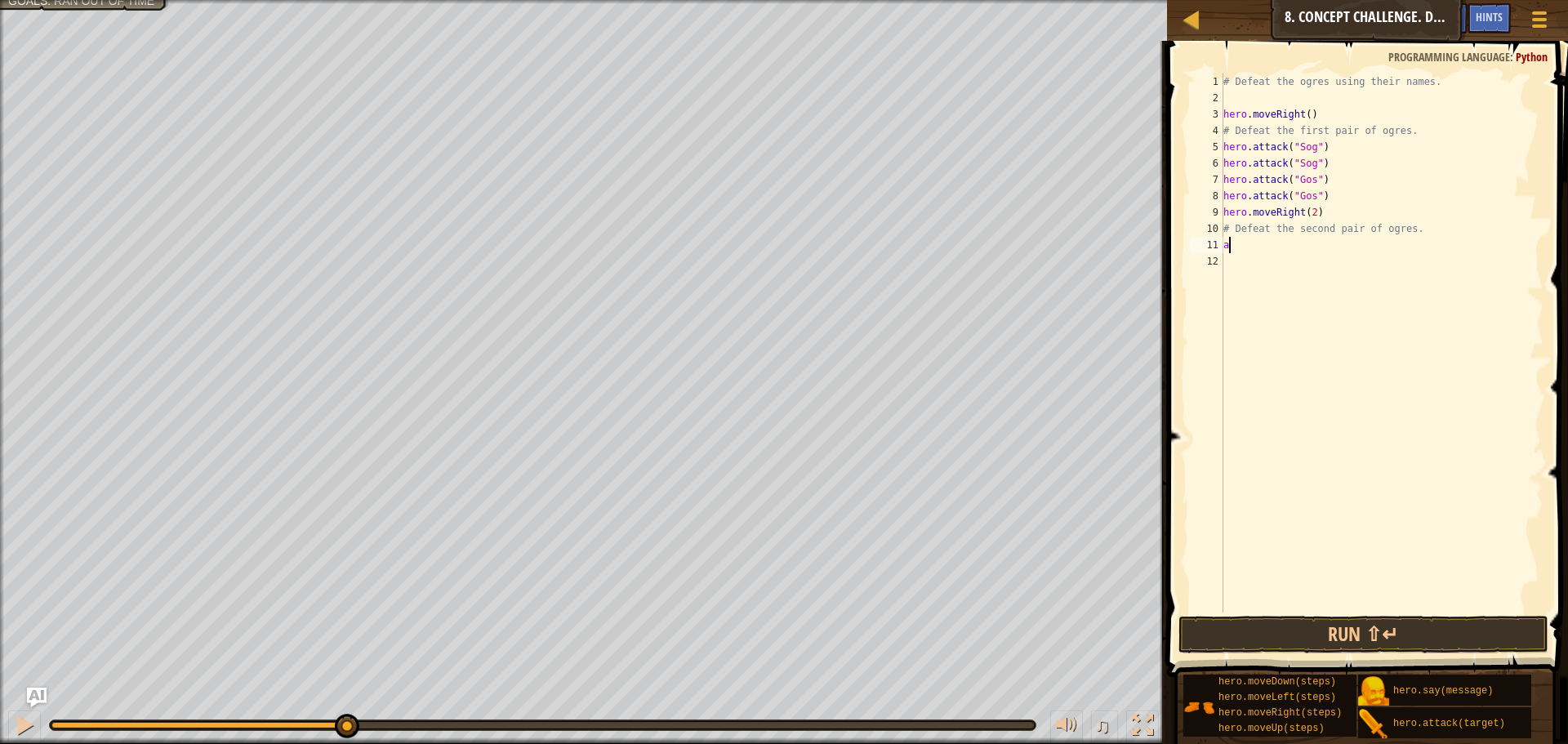
type textarea "a"
click at [1246, 263] on div "hero. a ttack press enter hero.s a y press enter" at bounding box center [1374, 294] width 309 height 78
type textarea "hero.attack("Ergo")"
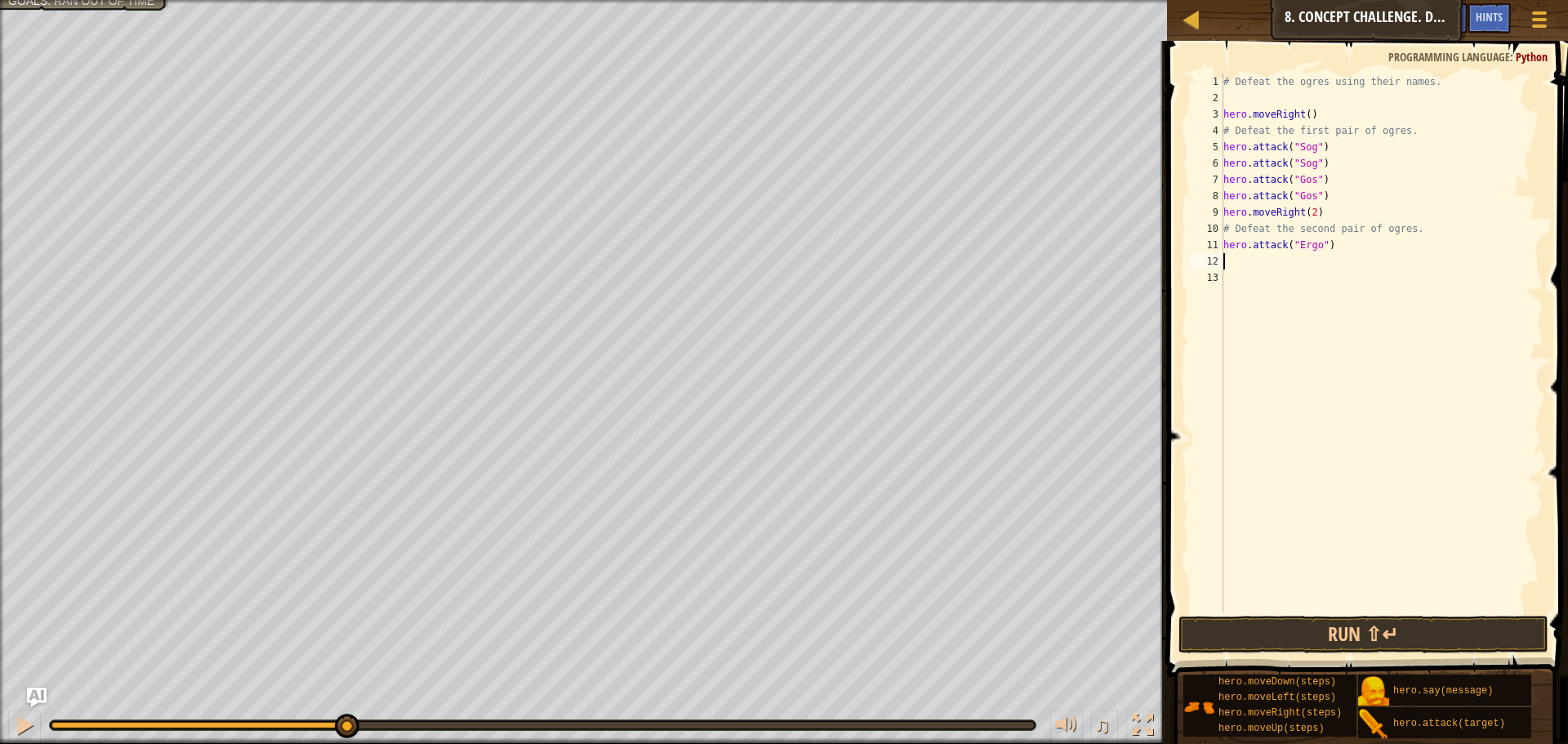
click at [1370, 8] on div "Map Introduction to Computer Science 8. Concept Challenge. Dangerous Steps Game…" at bounding box center [1368, 20] width 401 height 41
click at [1226, 633] on button "Run ⇧↵" at bounding box center [1363, 634] width 370 height 37
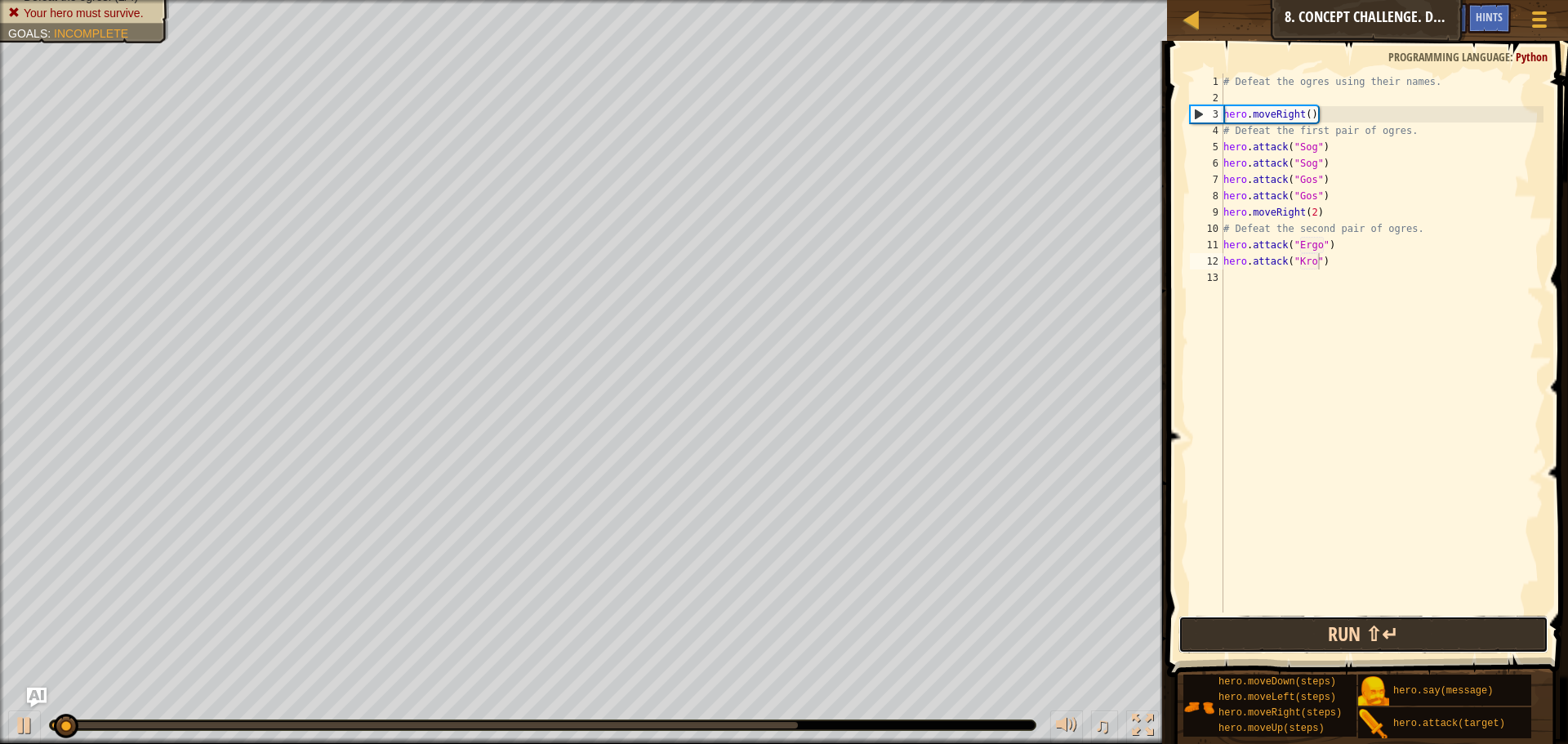
click at [1226, 633] on button "Run ⇧↵" at bounding box center [1363, 634] width 370 height 37
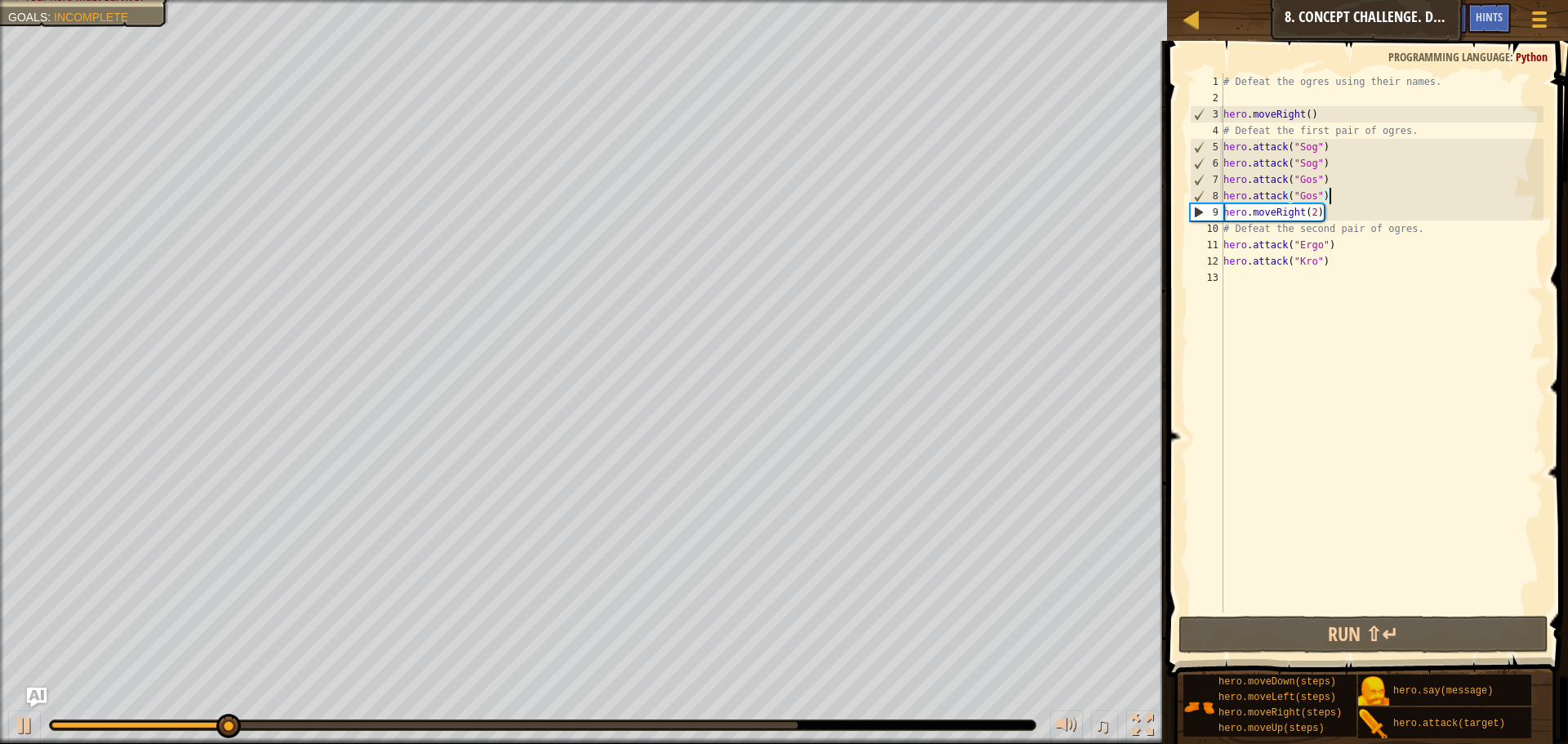
click at [1342, 199] on div "# Defeat the ogres using their names. hero . moveRight ( ) # Defeat the first p…" at bounding box center [1382, 359] width 324 height 572
type textarea "hero.attack("Gos")"
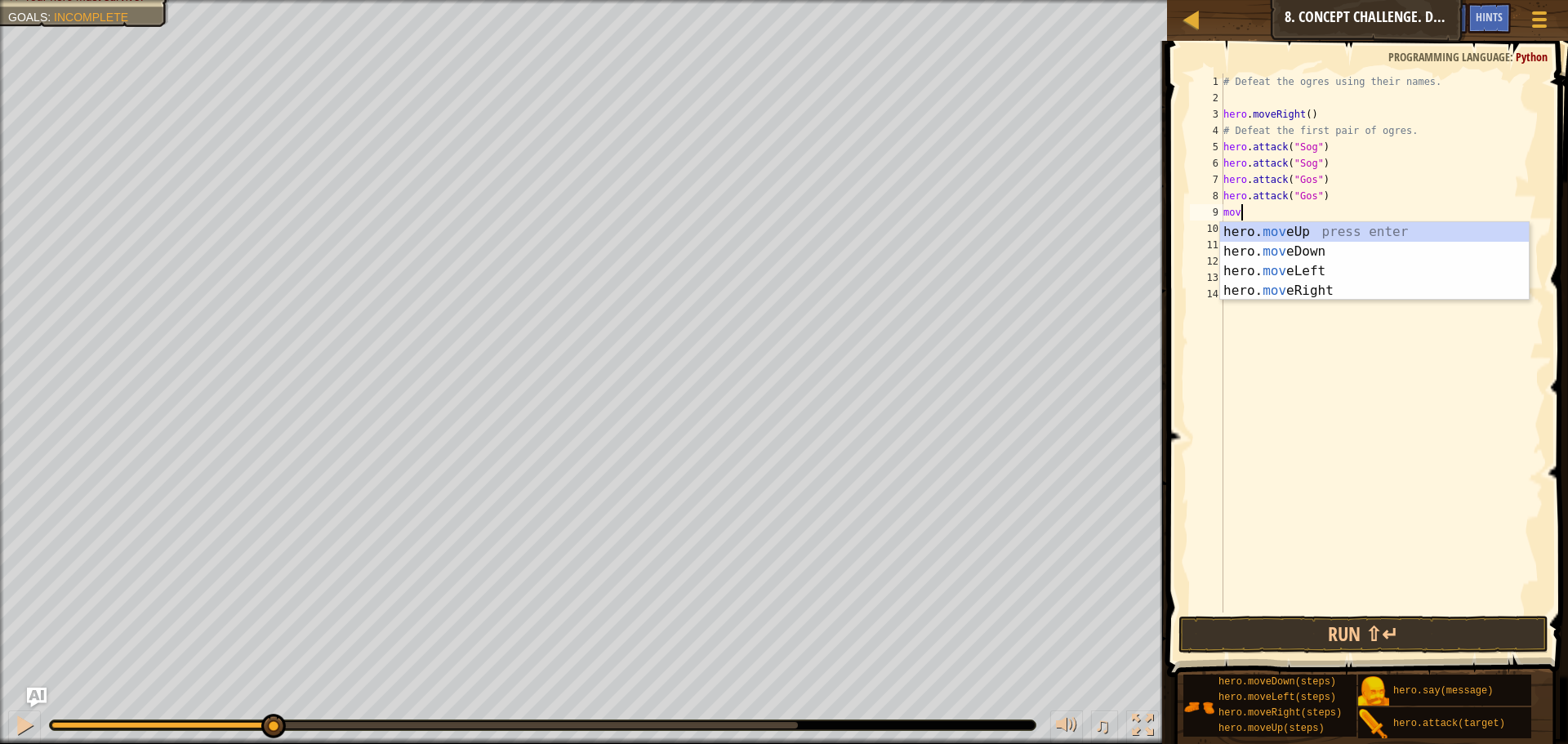
scroll to position [8, 1]
type textarea "move"
click at [1306, 242] on div "hero. move Up press enter hero. move Down press enter hero. move Left press ent…" at bounding box center [1374, 280] width 309 height 117
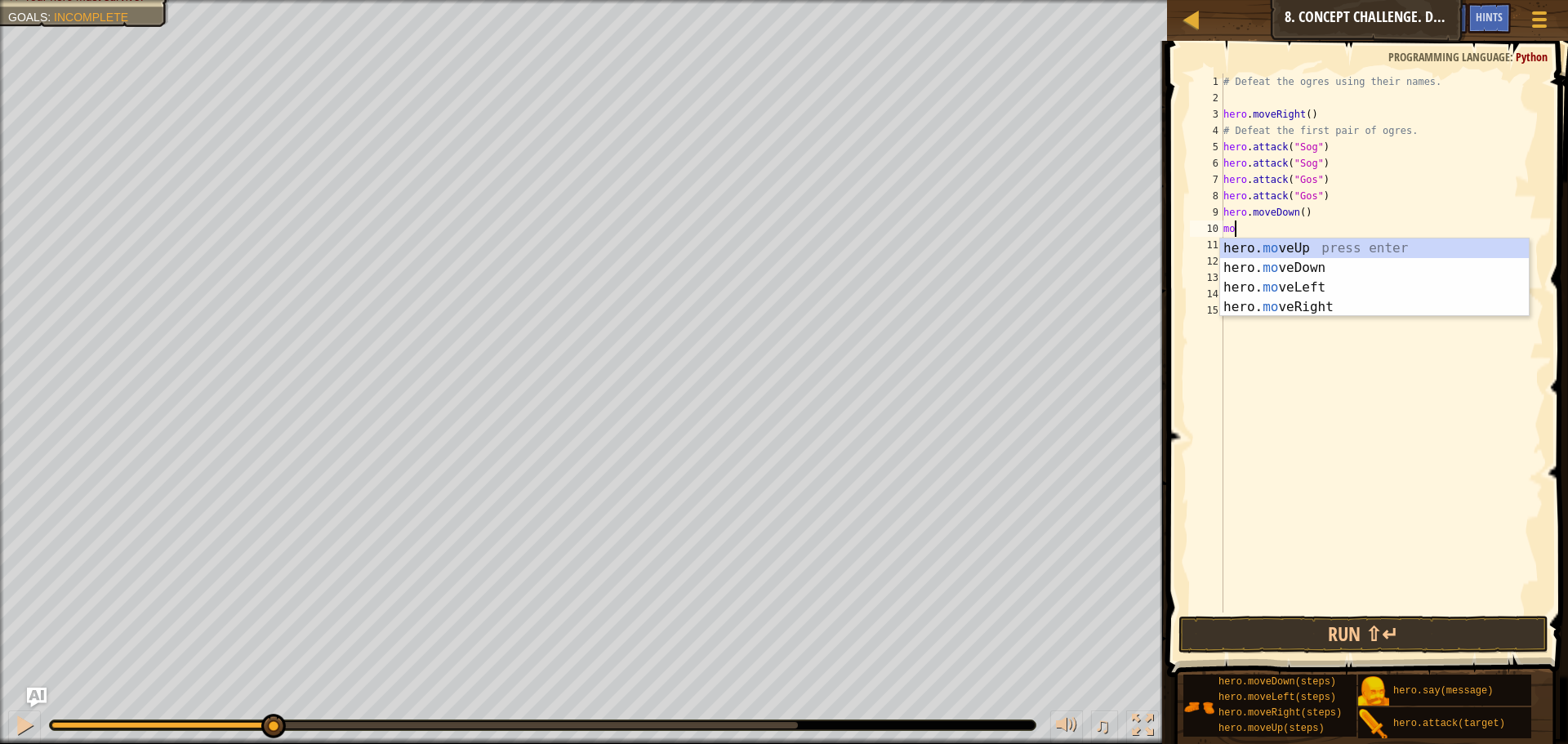
type textarea "mov"
click at [1263, 243] on div "hero. mov eUp press enter hero. mov eDown press enter hero. mov eLeft press ent…" at bounding box center [1374, 297] width 309 height 117
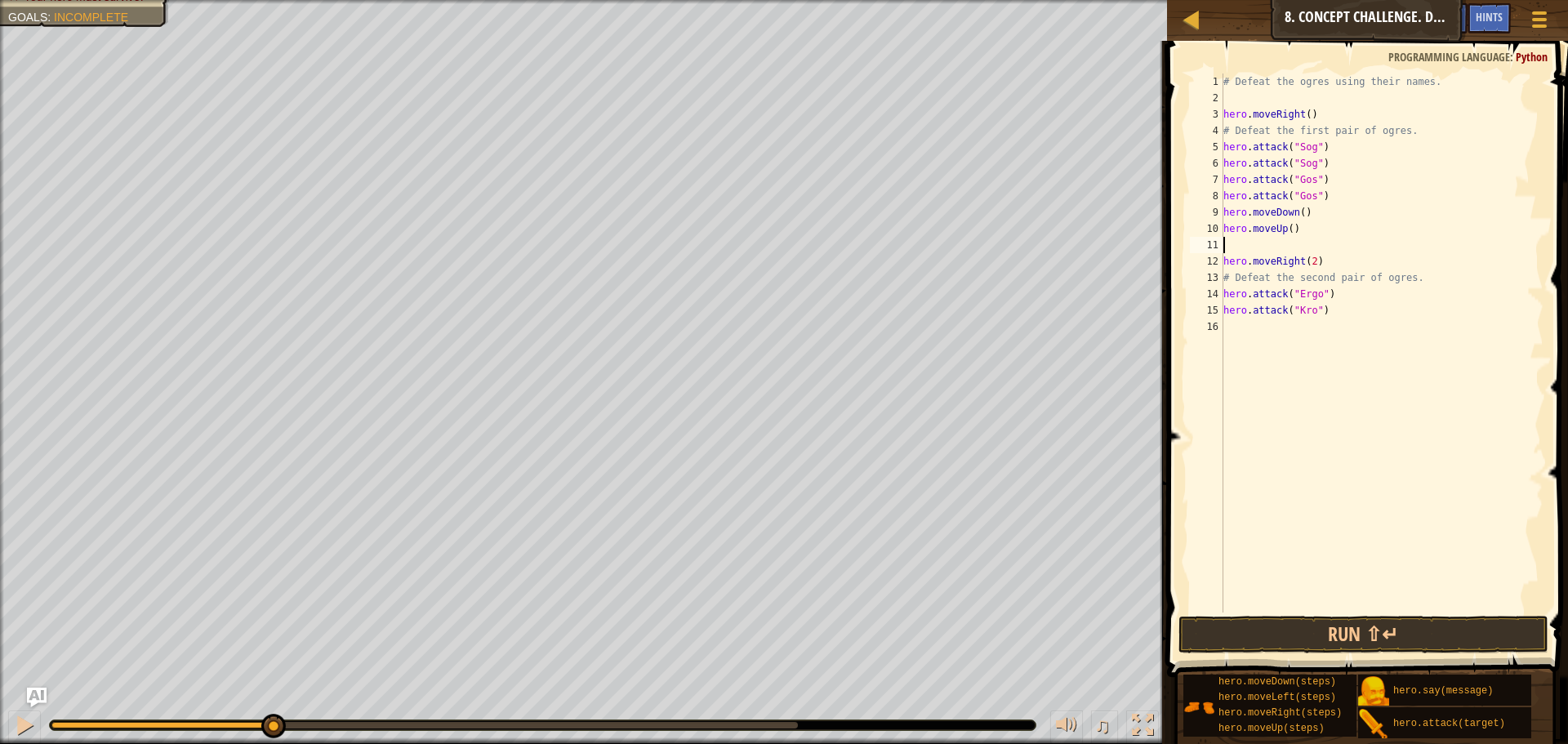
click at [1261, 323] on div "# Defeat the ogres using their names. hero . moveRight ( ) # Defeat the first p…" at bounding box center [1382, 359] width 324 height 572
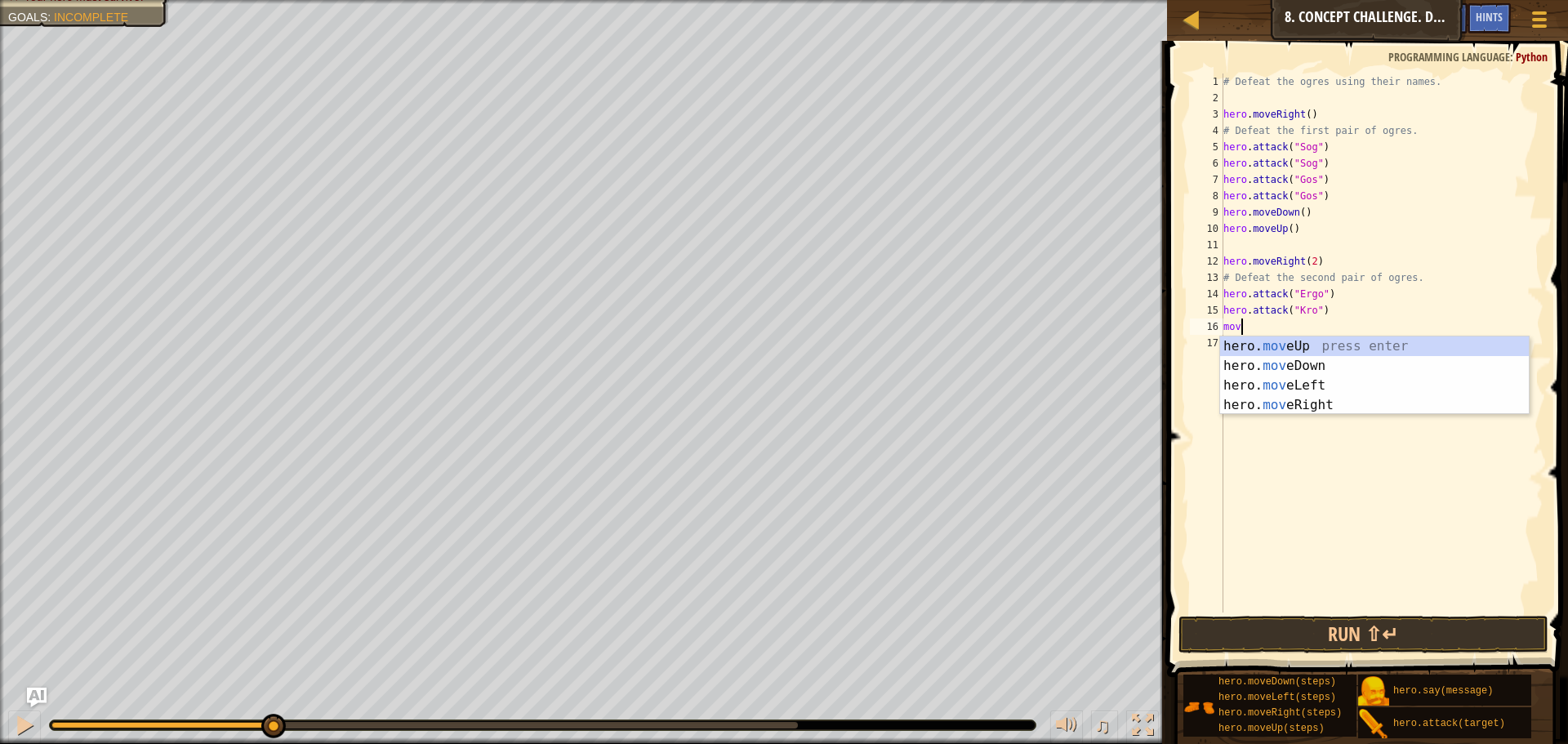
scroll to position [8, 1]
type textarea "move"
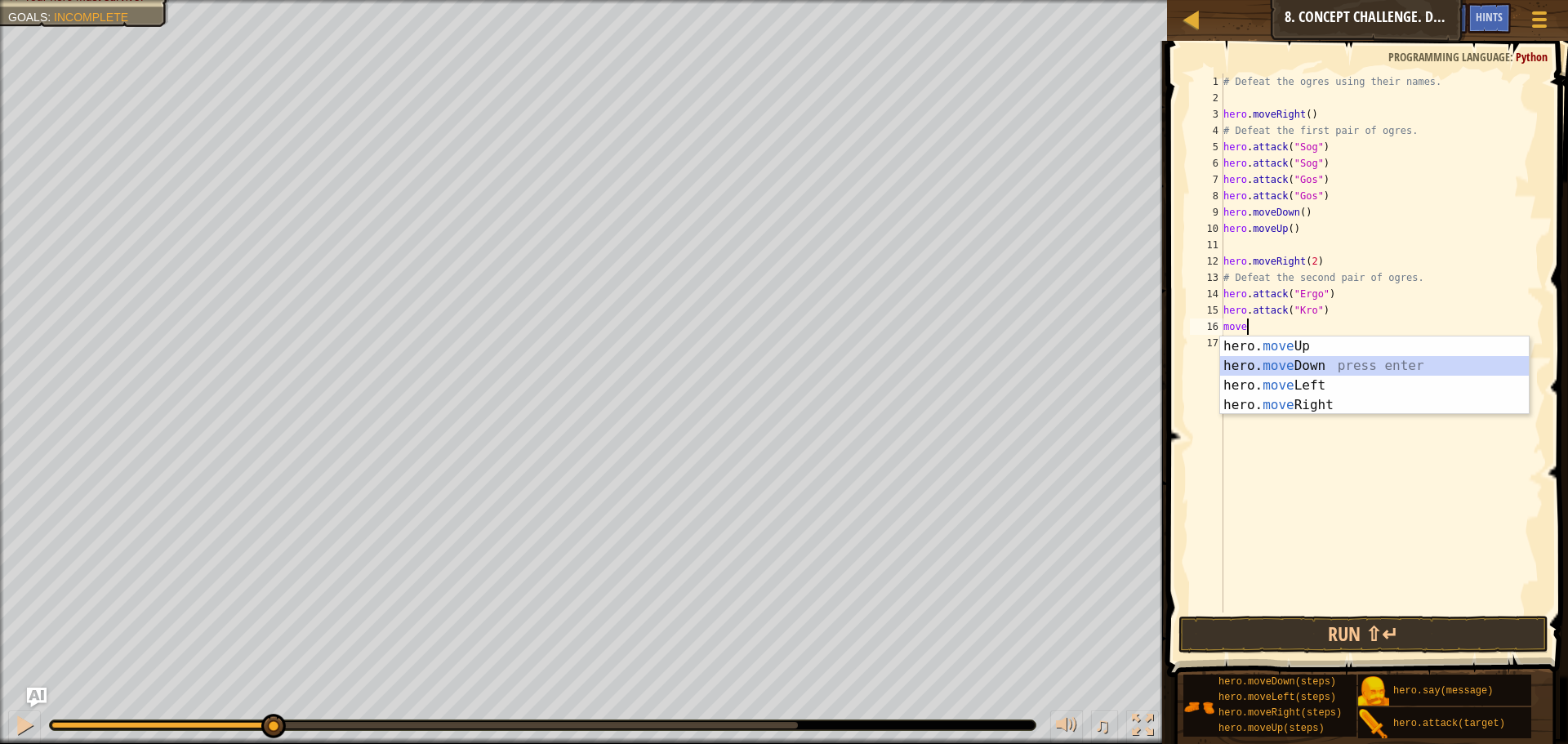
click at [1253, 363] on div "hero. move Up press enter hero. move Down press enter hero. move Left press ent…" at bounding box center [1374, 395] width 309 height 117
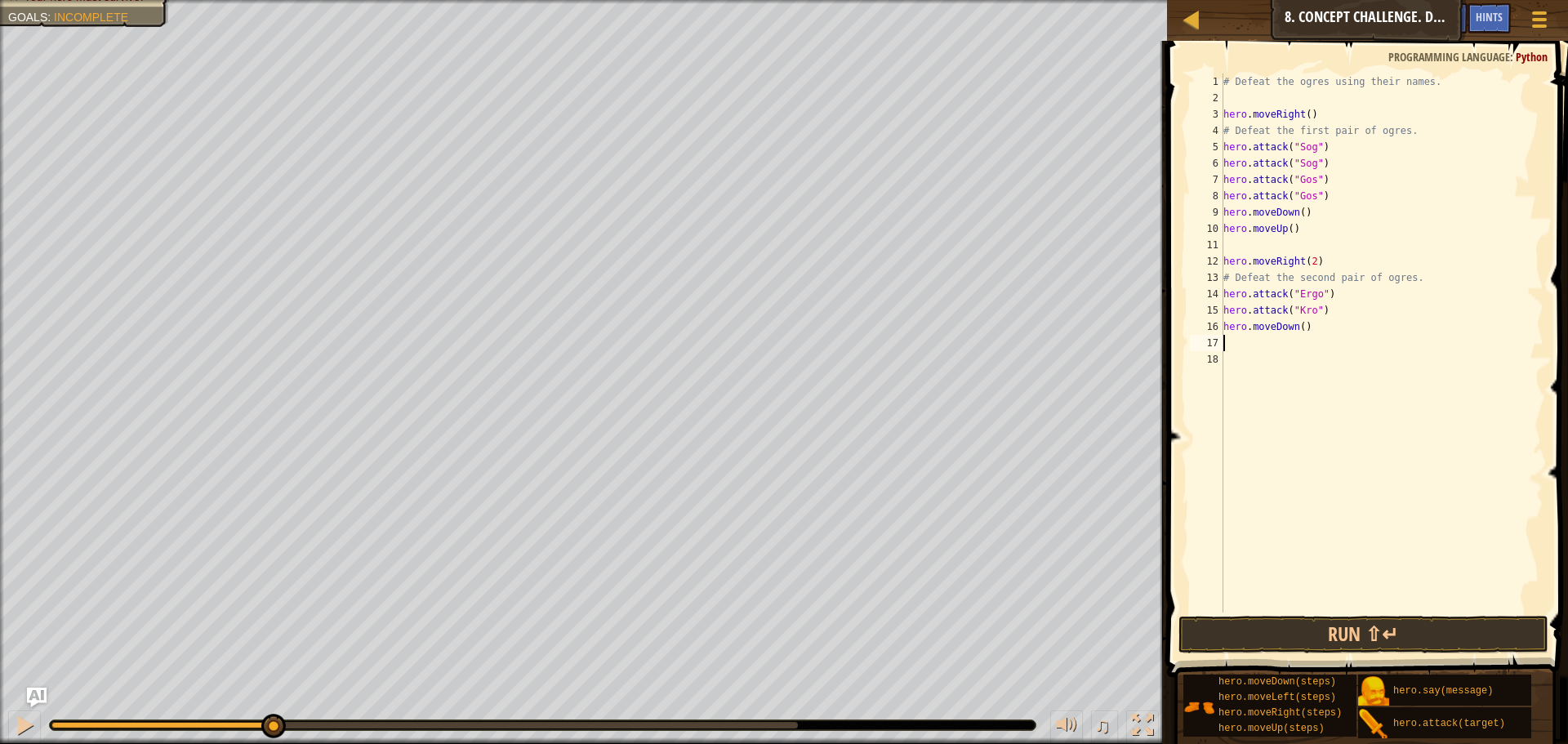
click at [1199, 634] on button "Run ⇧↵" at bounding box center [1363, 634] width 370 height 37
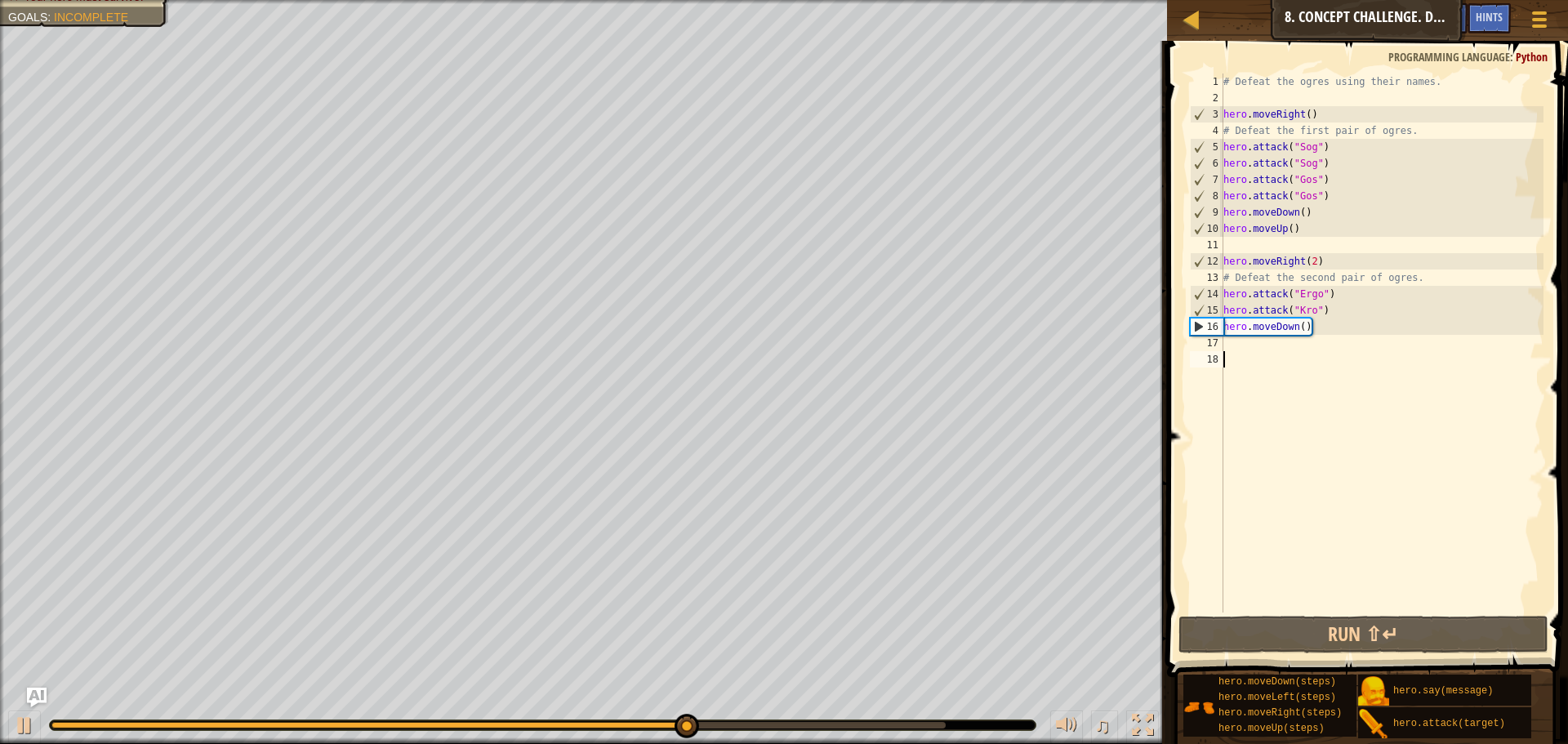
click at [1350, 296] on div "# Defeat the ogres using their names. hero . moveRight ( ) # Defeat the first p…" at bounding box center [1382, 359] width 324 height 572
type textarea "hero.attack("Ergo")"
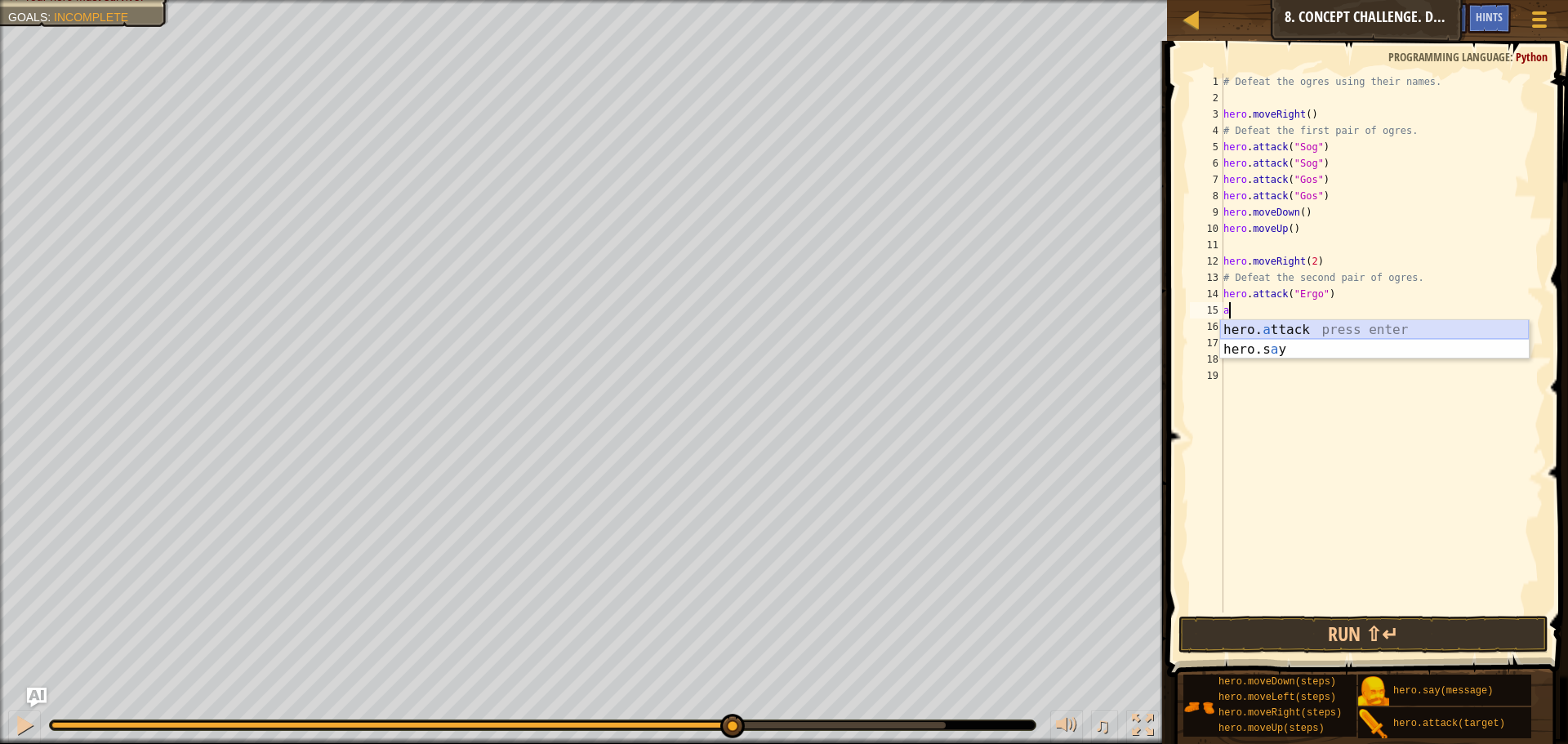
click at [1377, 324] on div "hero. a ttack press enter hero.s a y press enter" at bounding box center [1374, 359] width 309 height 78
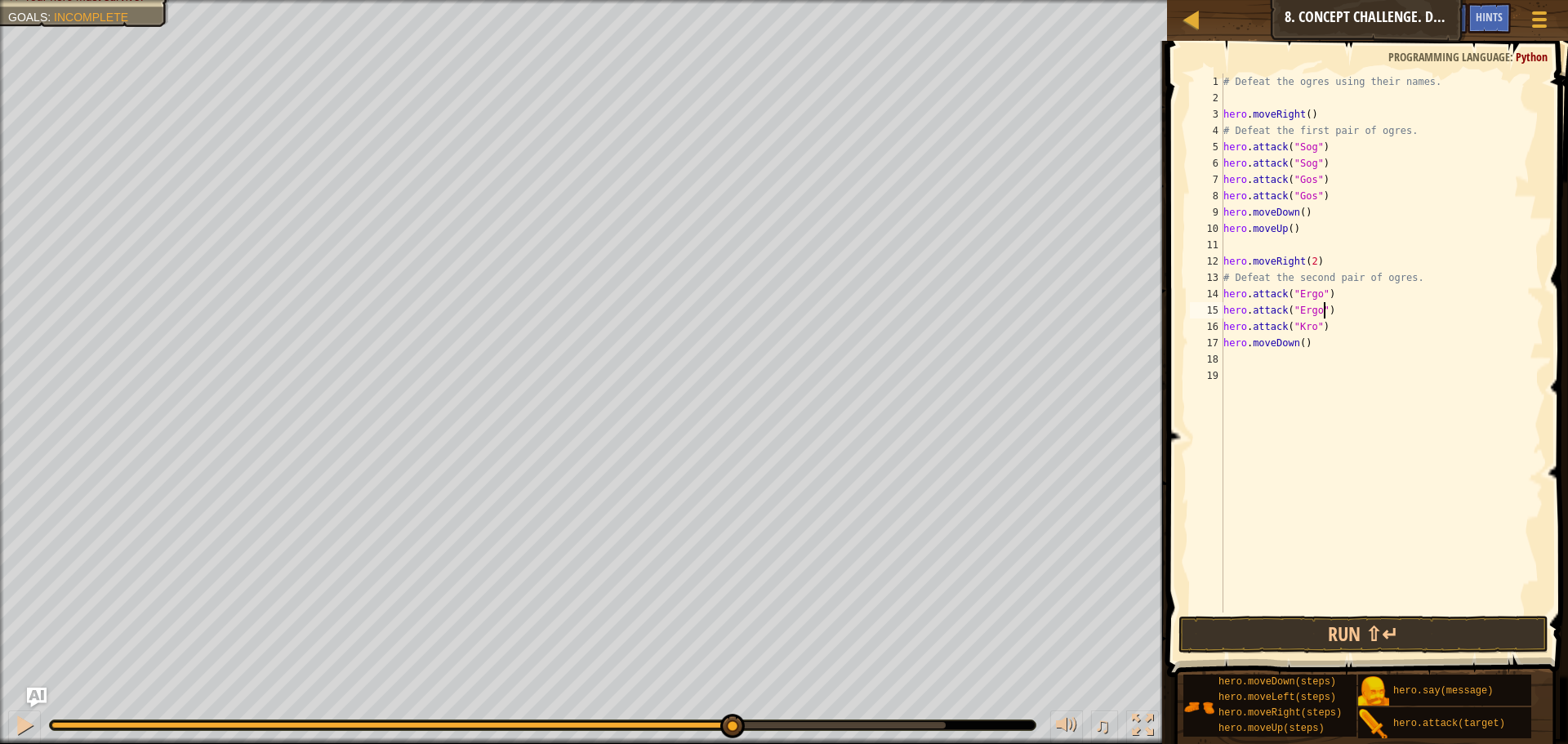
click at [1378, 324] on div "# Defeat the ogres using their names. hero . moveRight ( ) # Defeat the first p…" at bounding box center [1382, 359] width 324 height 572
type textarea "hero.attack("Kro")"
click at [1321, 364] on div "hero. a ttack press enter hero.s a y press enter" at bounding box center [1374, 392] width 309 height 78
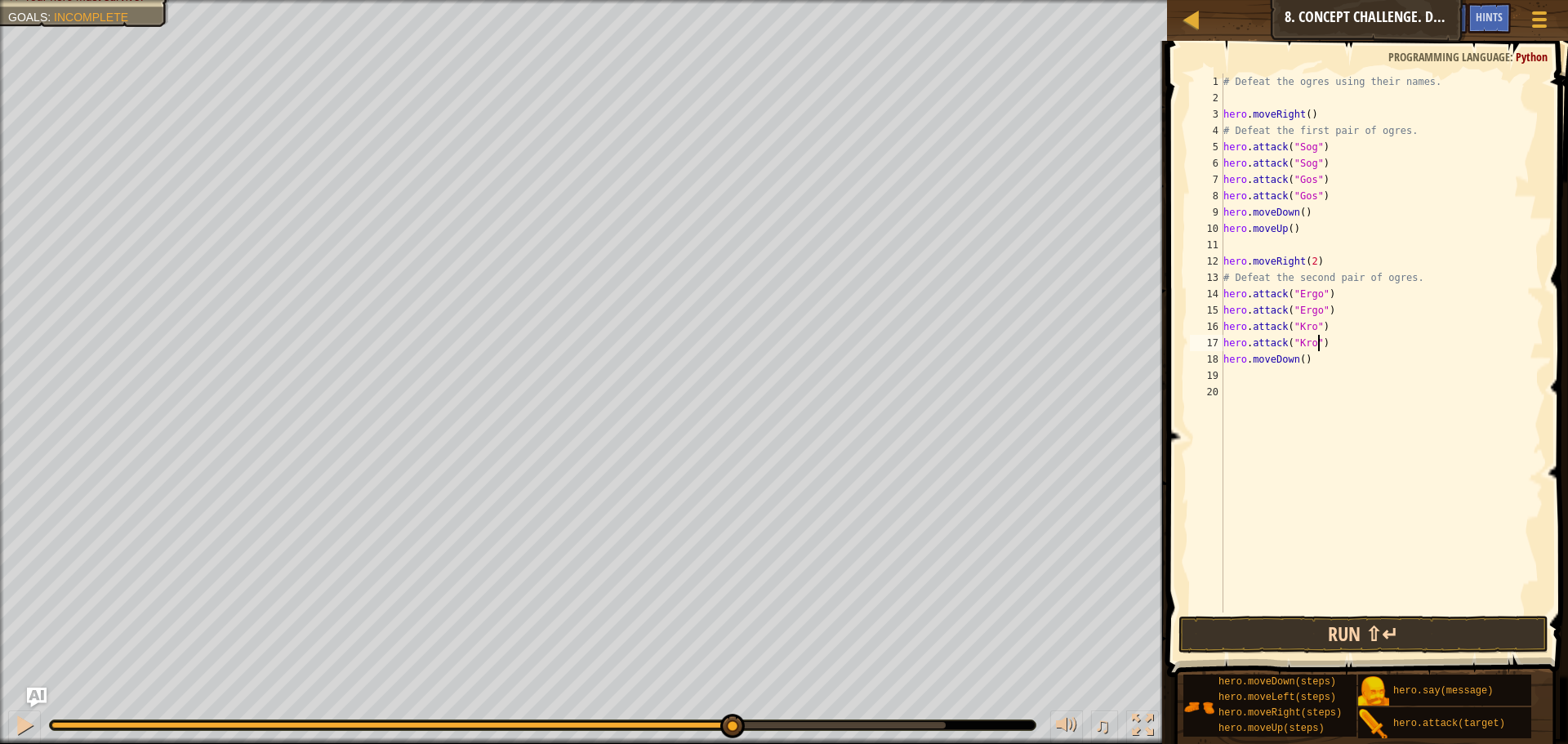
type textarea "hero.attack("Kro")"
click at [1299, 626] on button "Run ⇧↵" at bounding box center [1363, 634] width 370 height 37
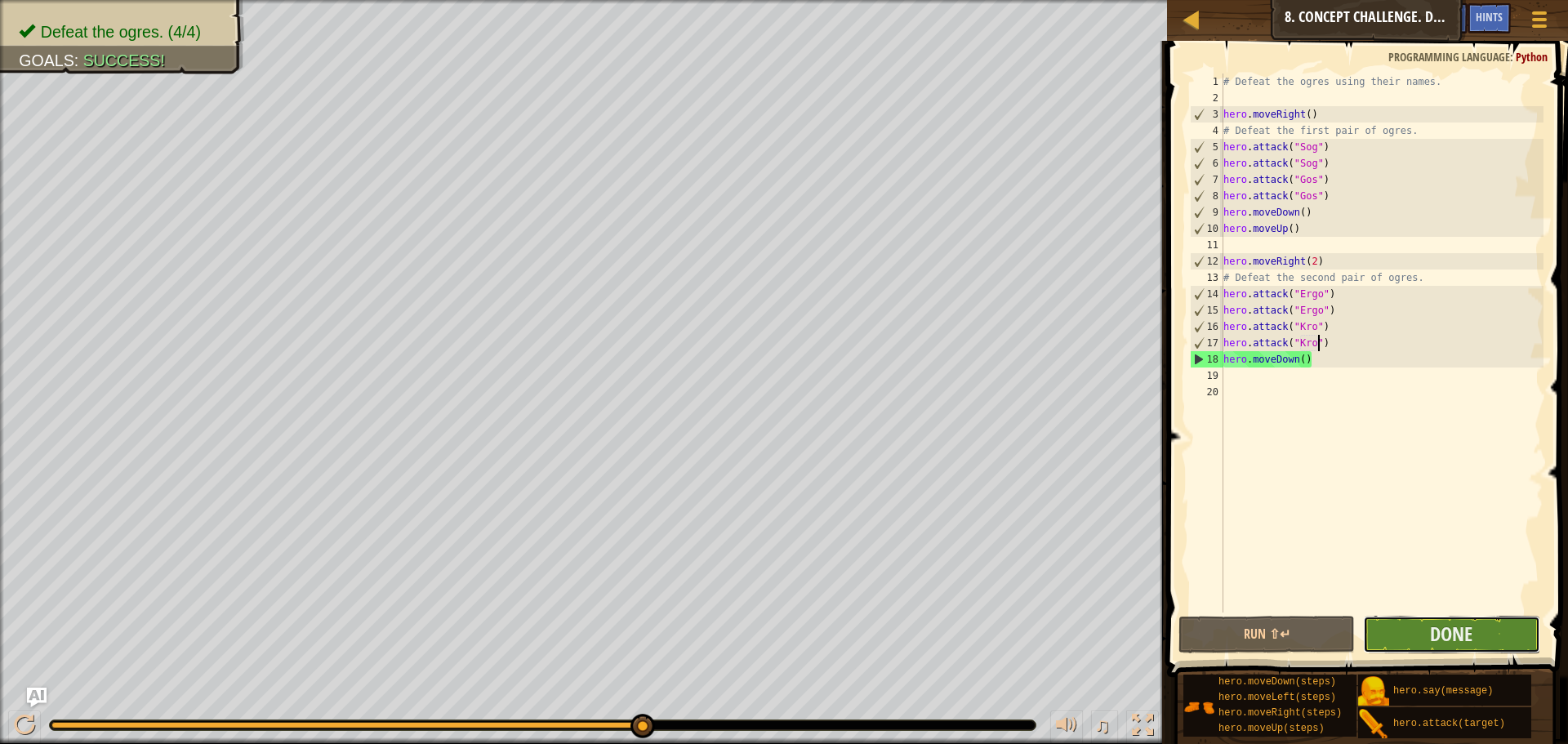
click at [1428, 633] on button "Done" at bounding box center [1452, 634] width 177 height 37
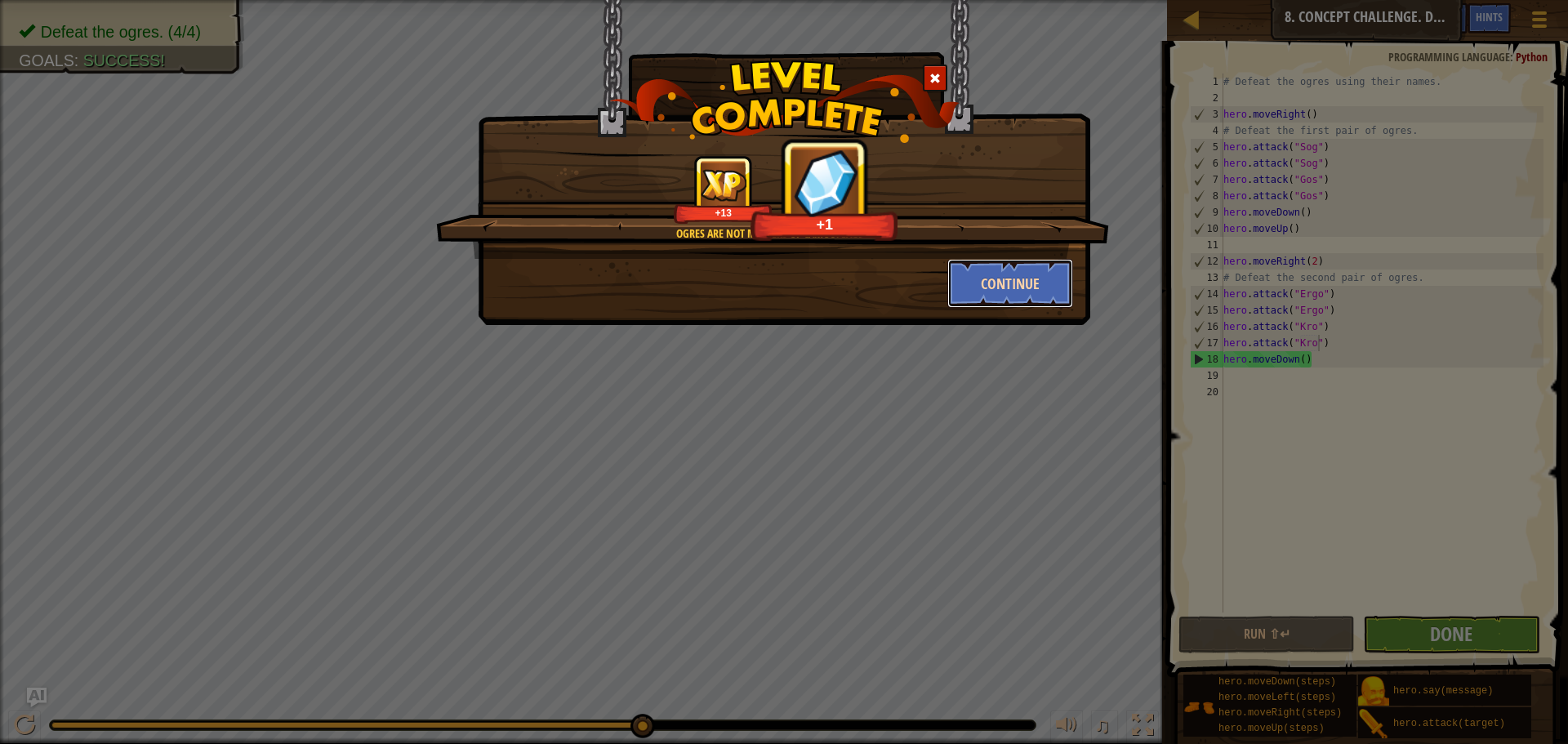
click at [998, 290] on button "Continue" at bounding box center [1010, 284] width 127 height 49
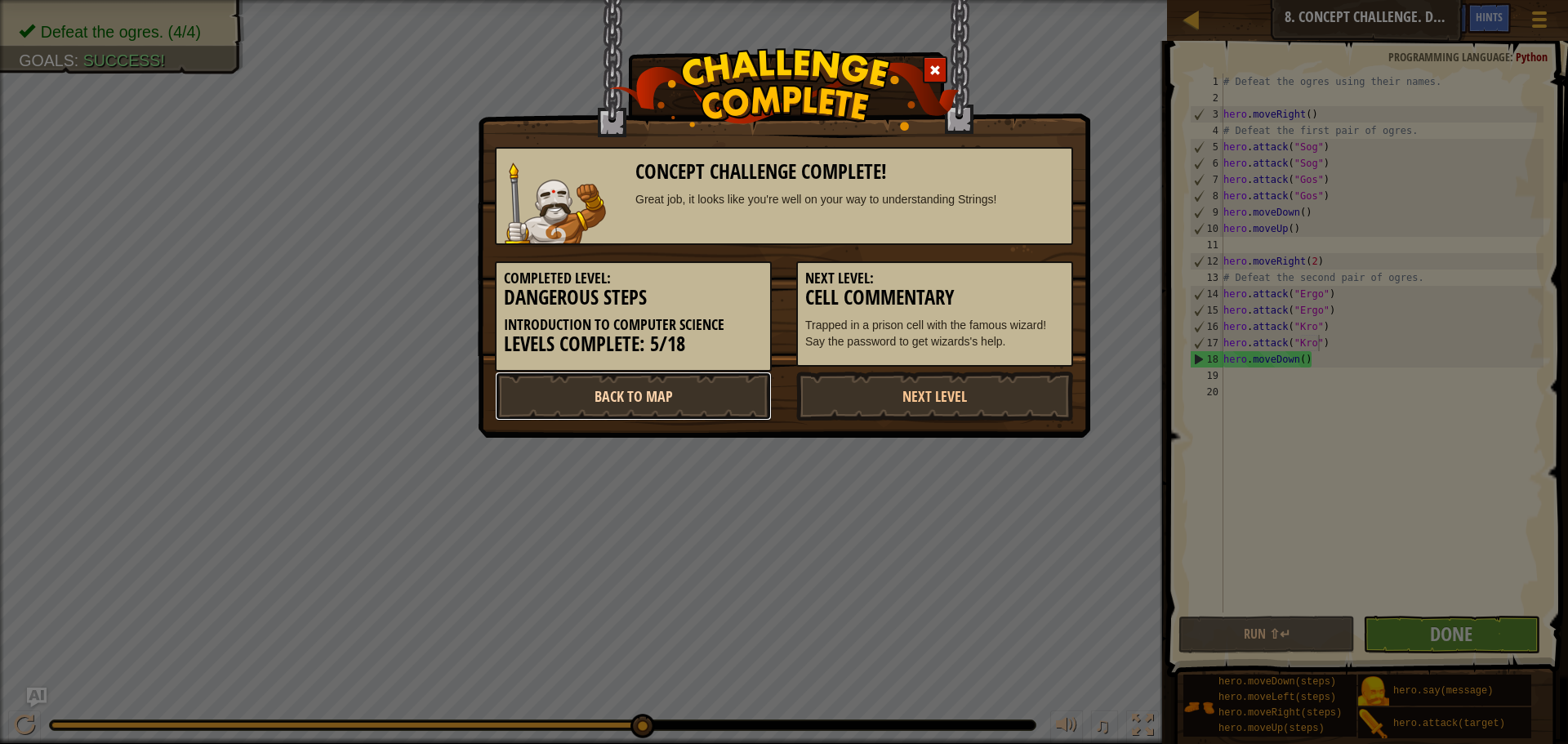
click at [539, 390] on link "Back to Map" at bounding box center [633, 396] width 277 height 49
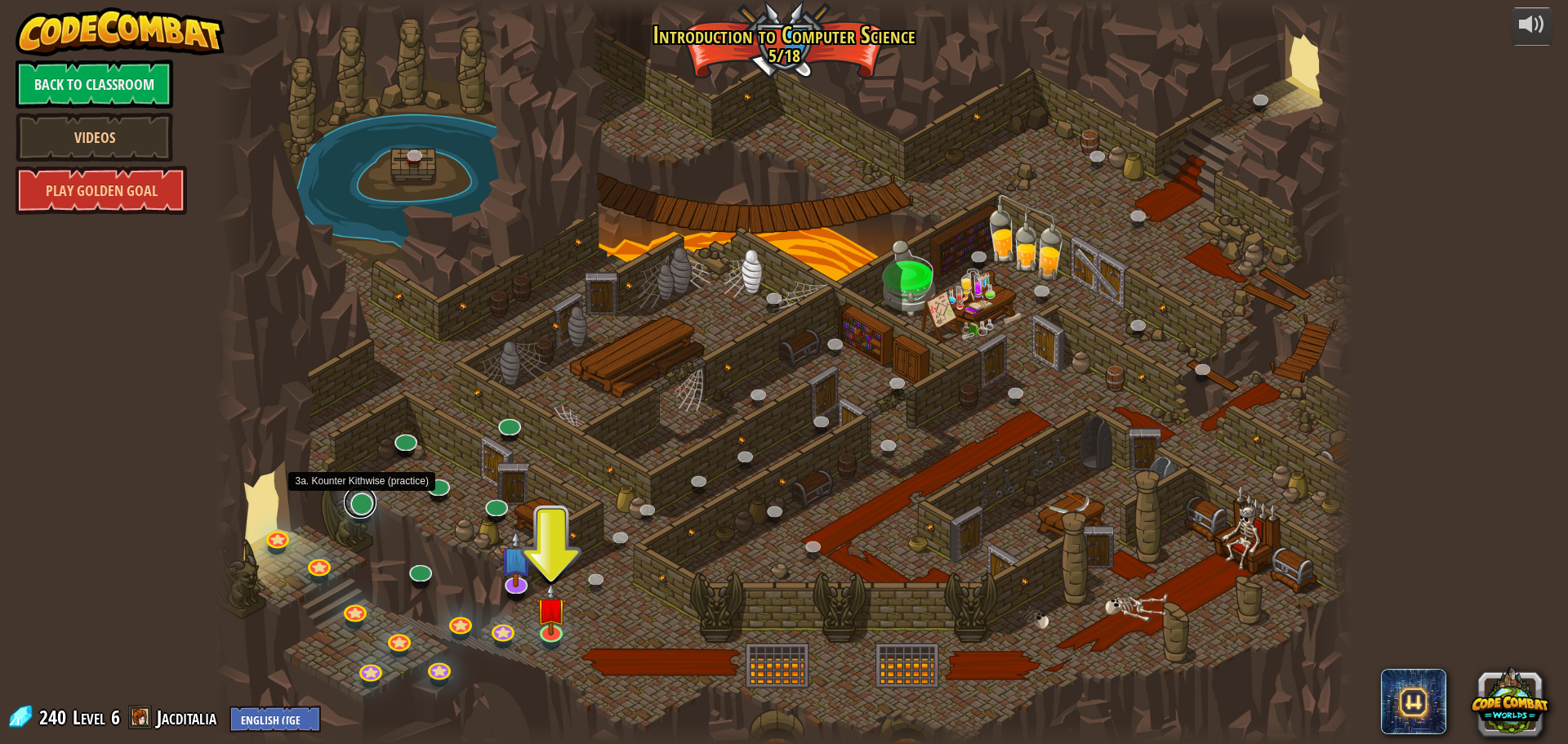
click at [359, 510] on link at bounding box center [360, 502] width 32 height 32
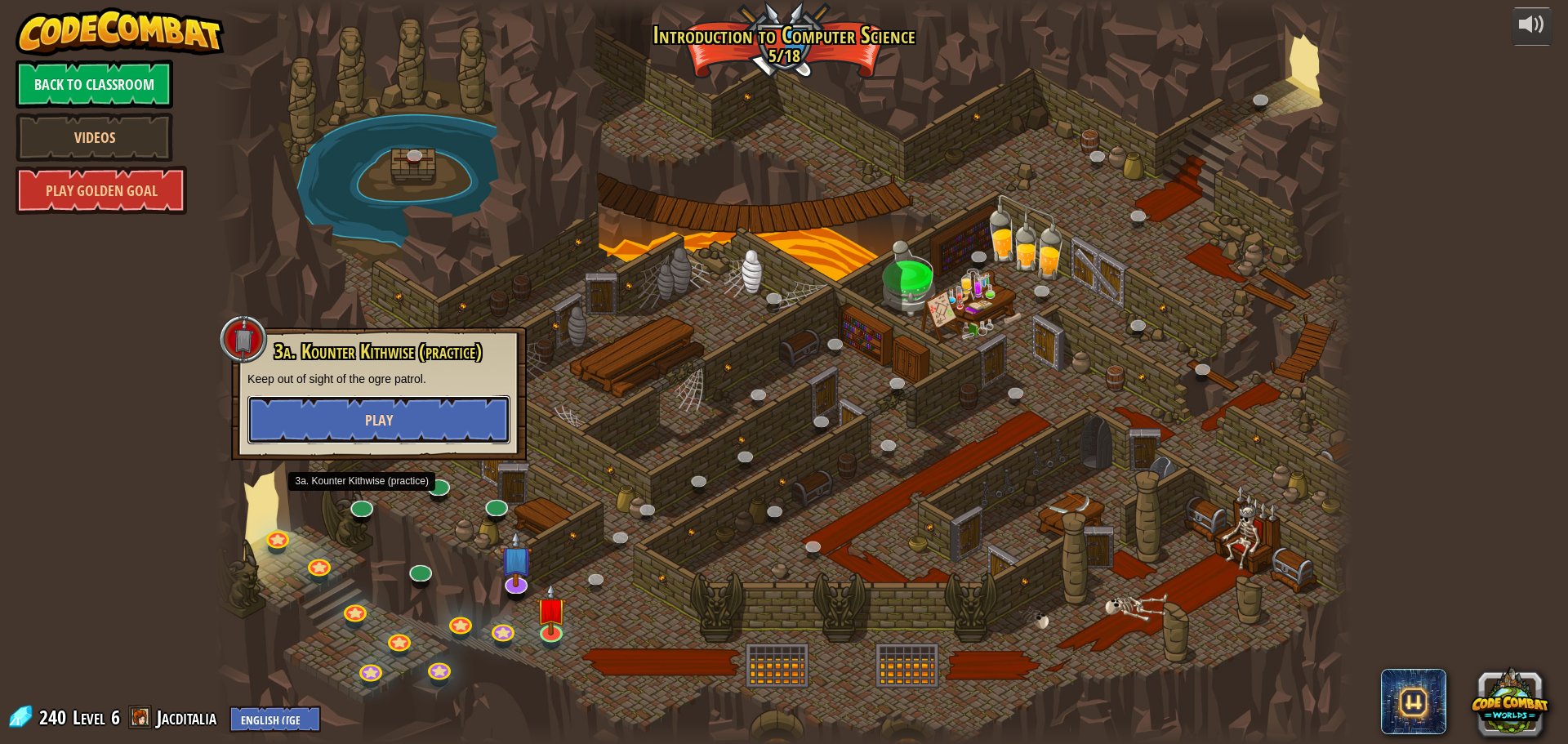
click at [372, 421] on span "Play" at bounding box center [379, 420] width 28 height 20
click at [372, 421] on div at bounding box center [784, 372] width 1139 height 744
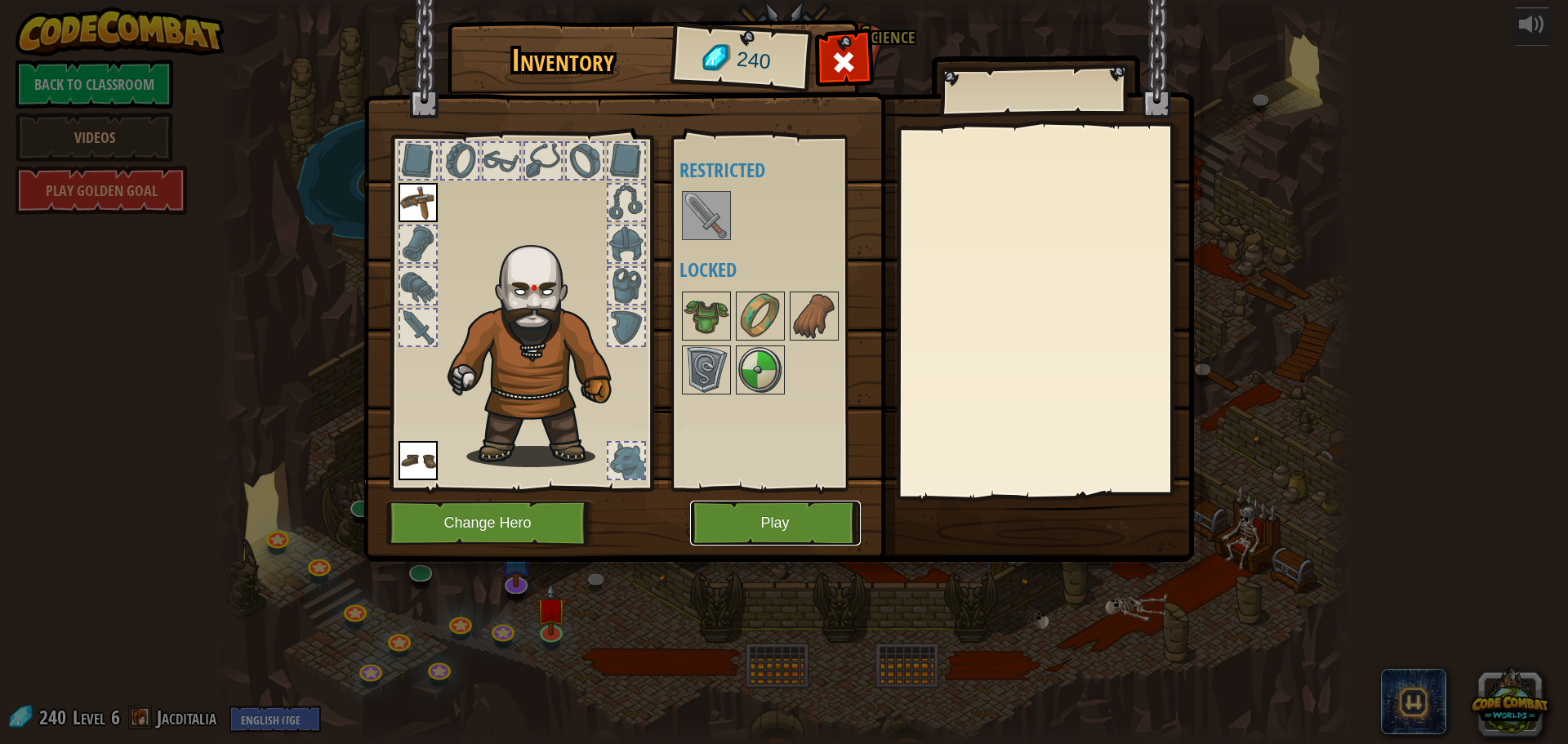
click at [733, 525] on button "Play" at bounding box center [775, 522] width 171 height 45
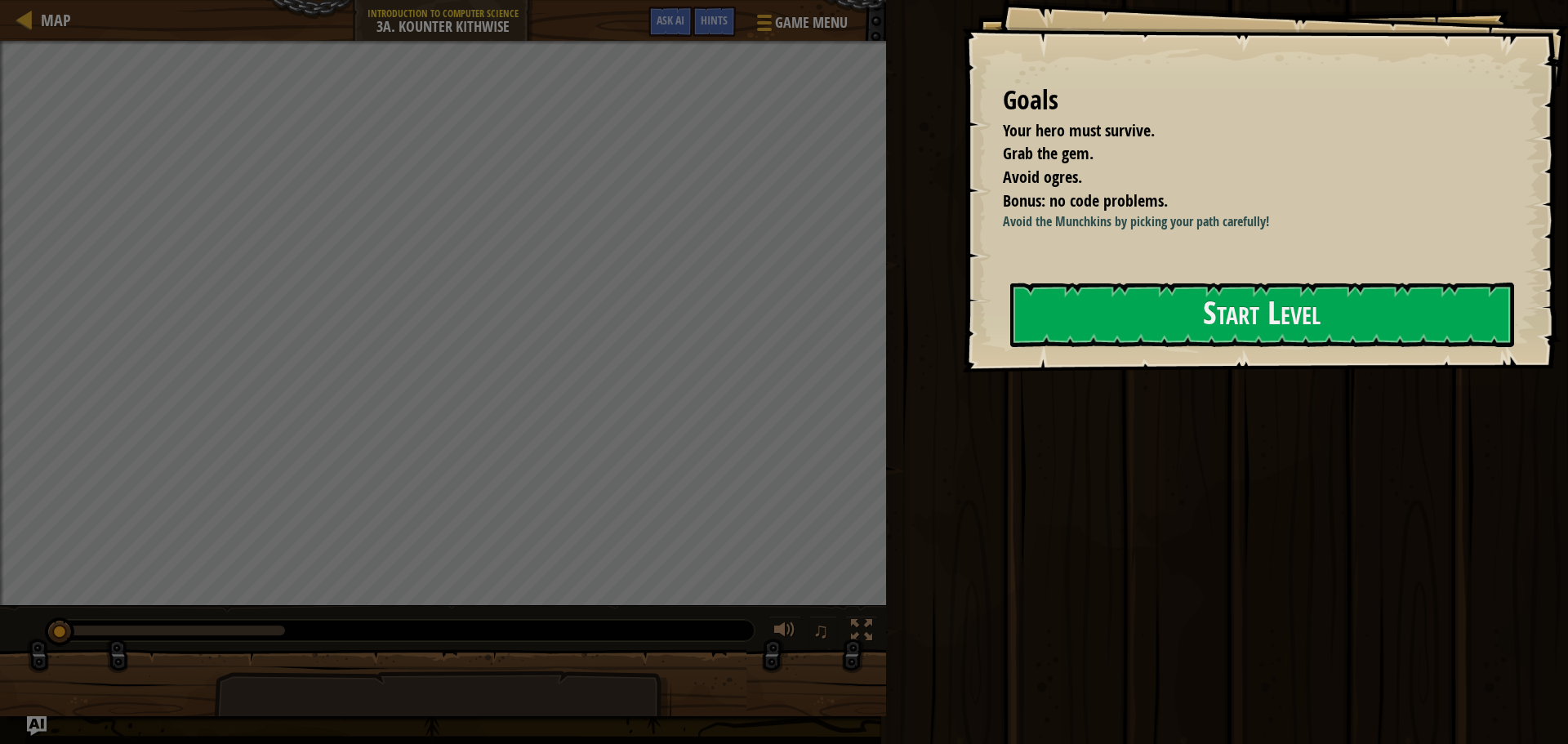
click at [1154, 369] on div at bounding box center [1262, 381] width 504 height 37
click at [1180, 308] on button "Start Level" at bounding box center [1262, 315] width 504 height 65
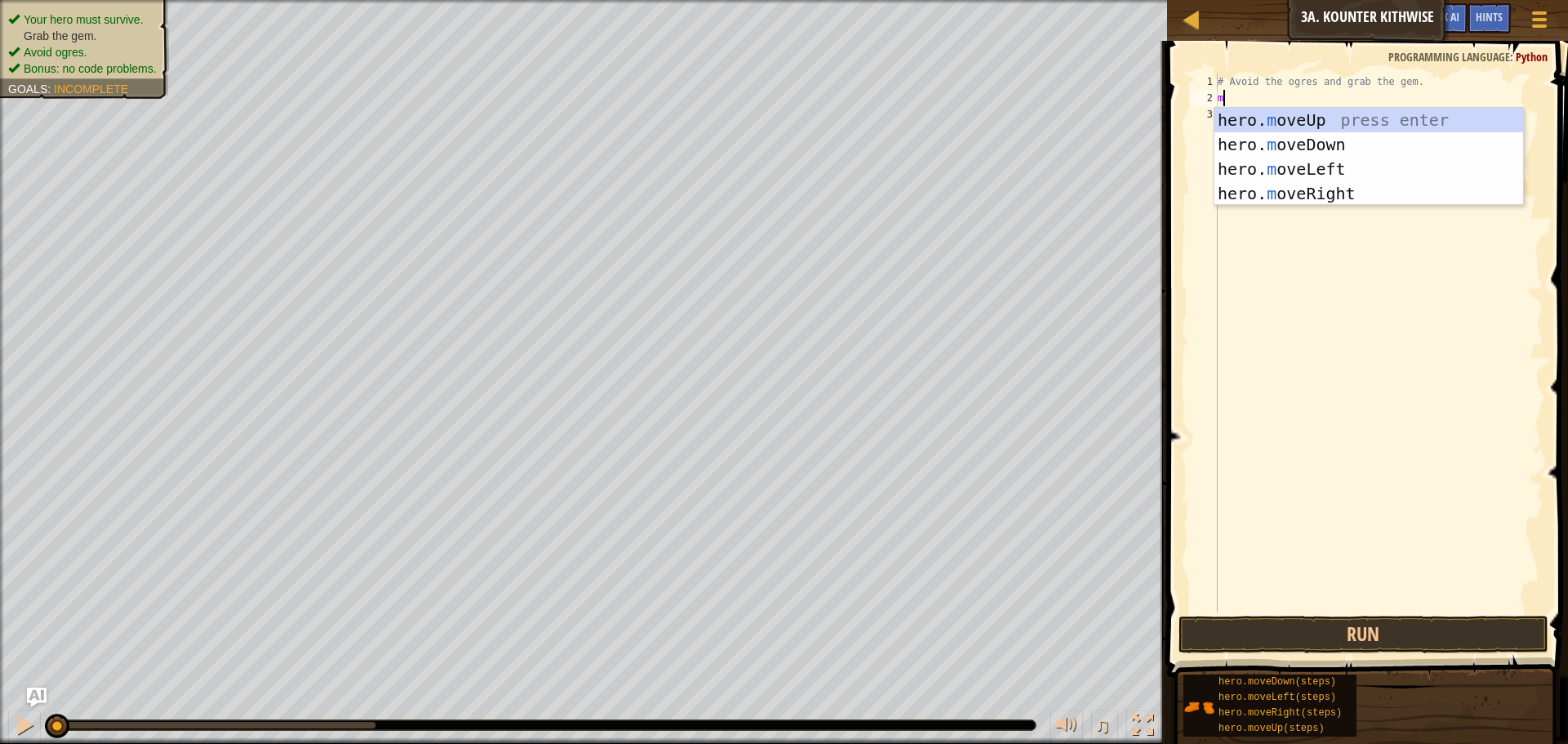
scroll to position [8, 0]
type textarea "mov"
click at [1360, 147] on div "hero. mov eUp press enter hero. mov eDown press enter hero. mov eLeft press ent…" at bounding box center [1368, 181] width 309 height 147
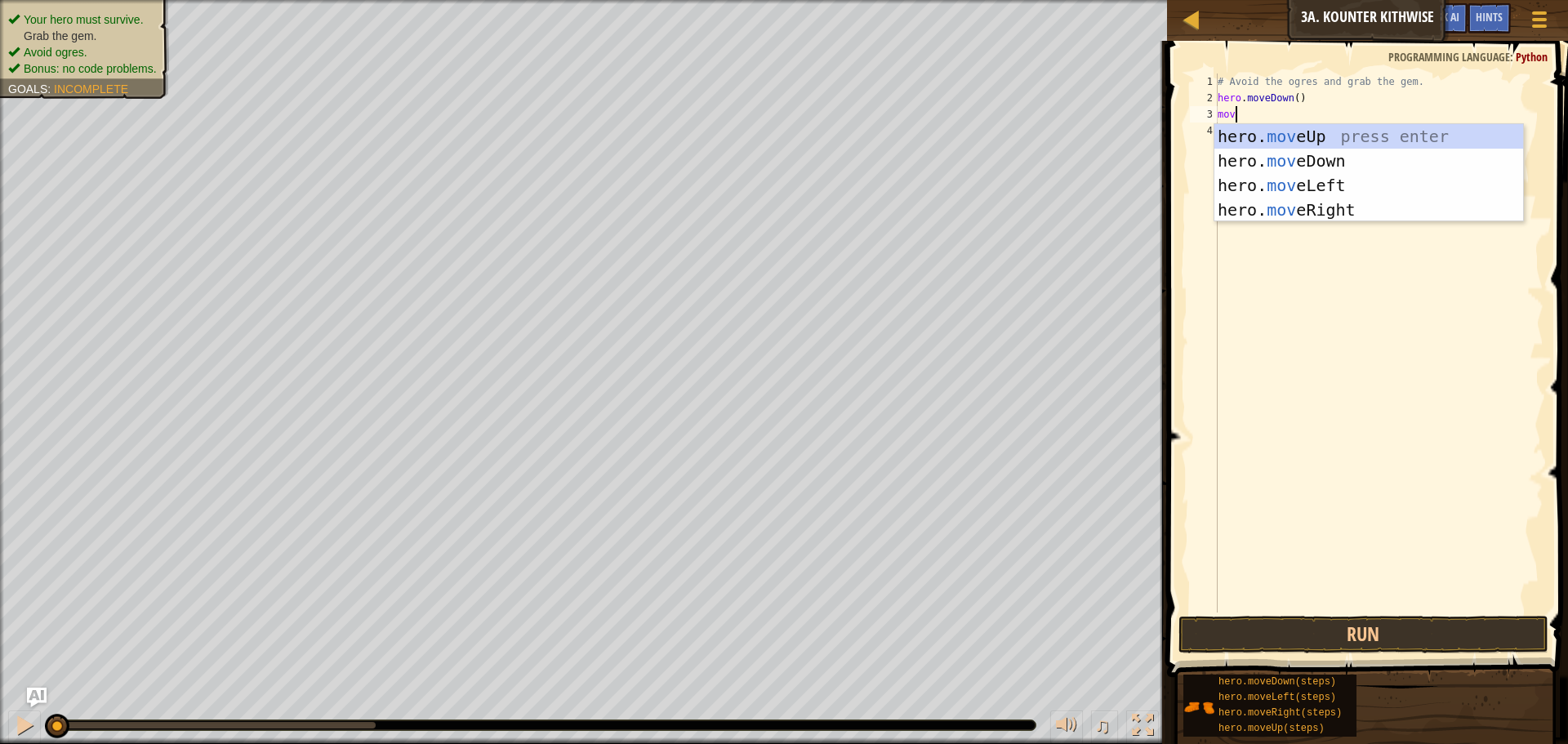
type textarea "move"
click at [1241, 201] on div "hero. move Up press enter hero. move Down press enter hero. move Left press ent…" at bounding box center [1368, 197] width 309 height 147
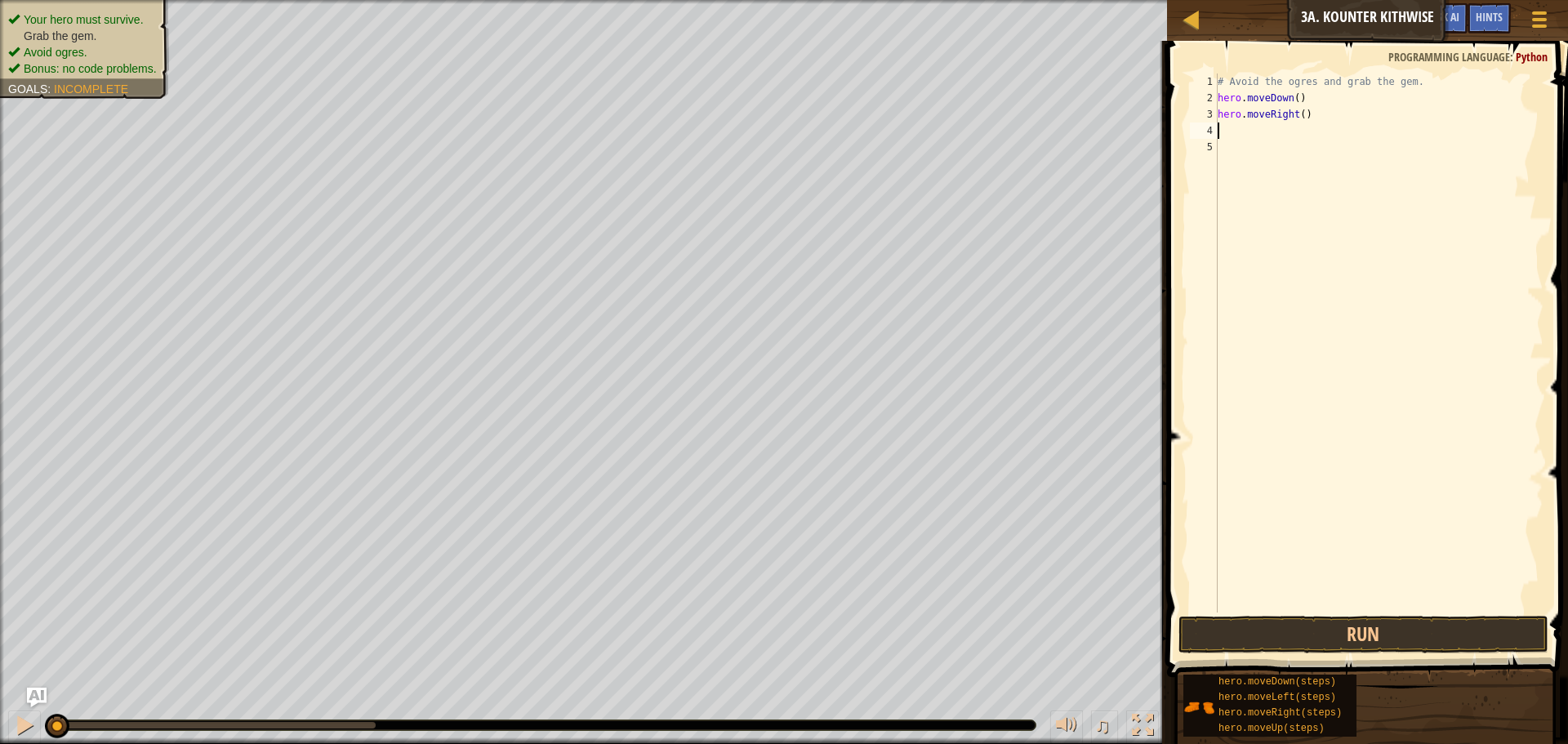
scroll to position [8, 0]
click at [1302, 110] on div "# Avoid the ogres and grab the gem. hero . moveDown ( ) hero . moveRight ( )" at bounding box center [1378, 359] width 329 height 572
click at [1305, 111] on div "# Avoid the ogres and grab the gem. hero . moveDown ( ) hero . moveRight ( )" at bounding box center [1378, 359] width 329 height 572
click at [1384, 628] on button "Run" at bounding box center [1363, 634] width 370 height 37
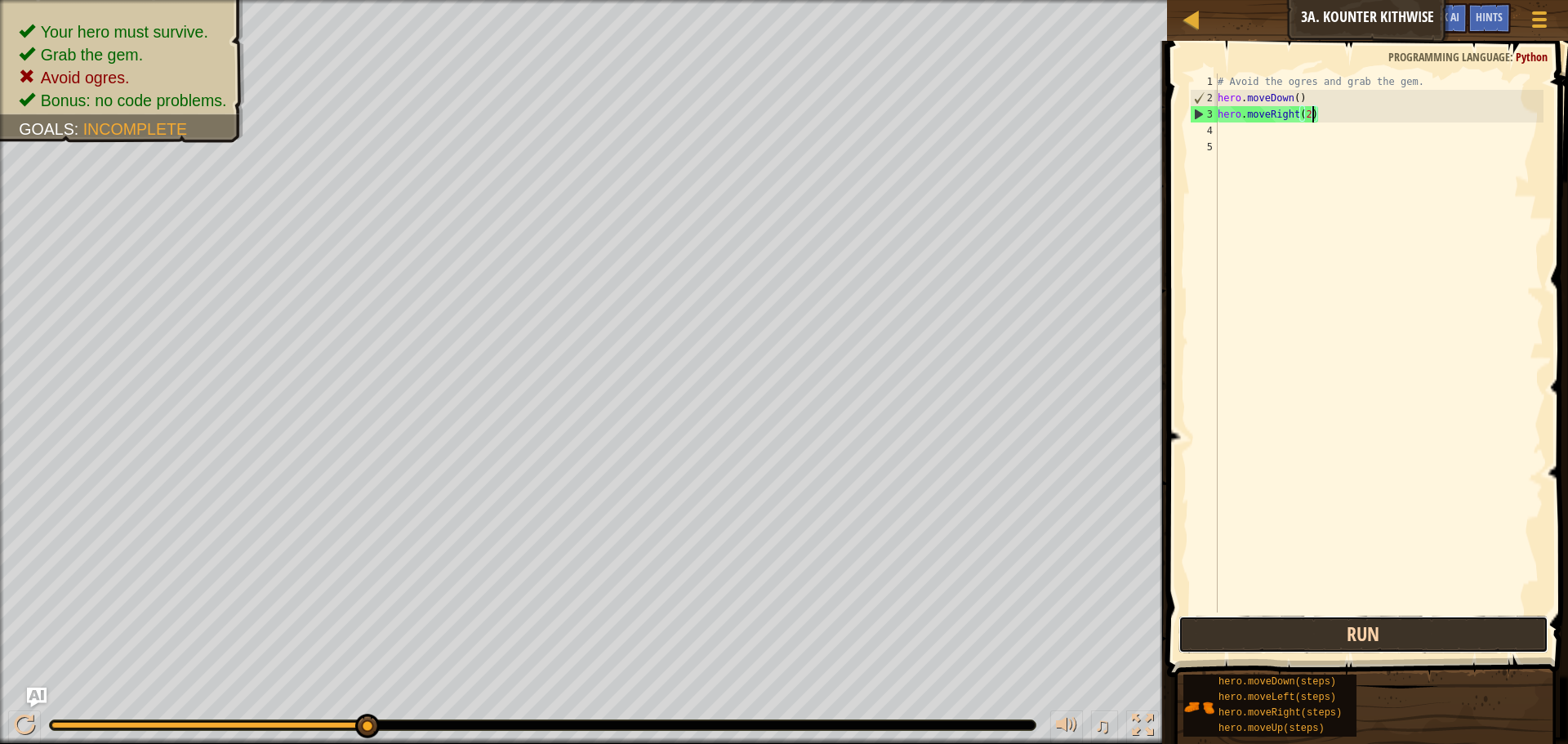
click at [1384, 628] on button "Run" at bounding box center [1363, 634] width 370 height 37
click at [1214, 621] on button "Run" at bounding box center [1363, 634] width 370 height 37
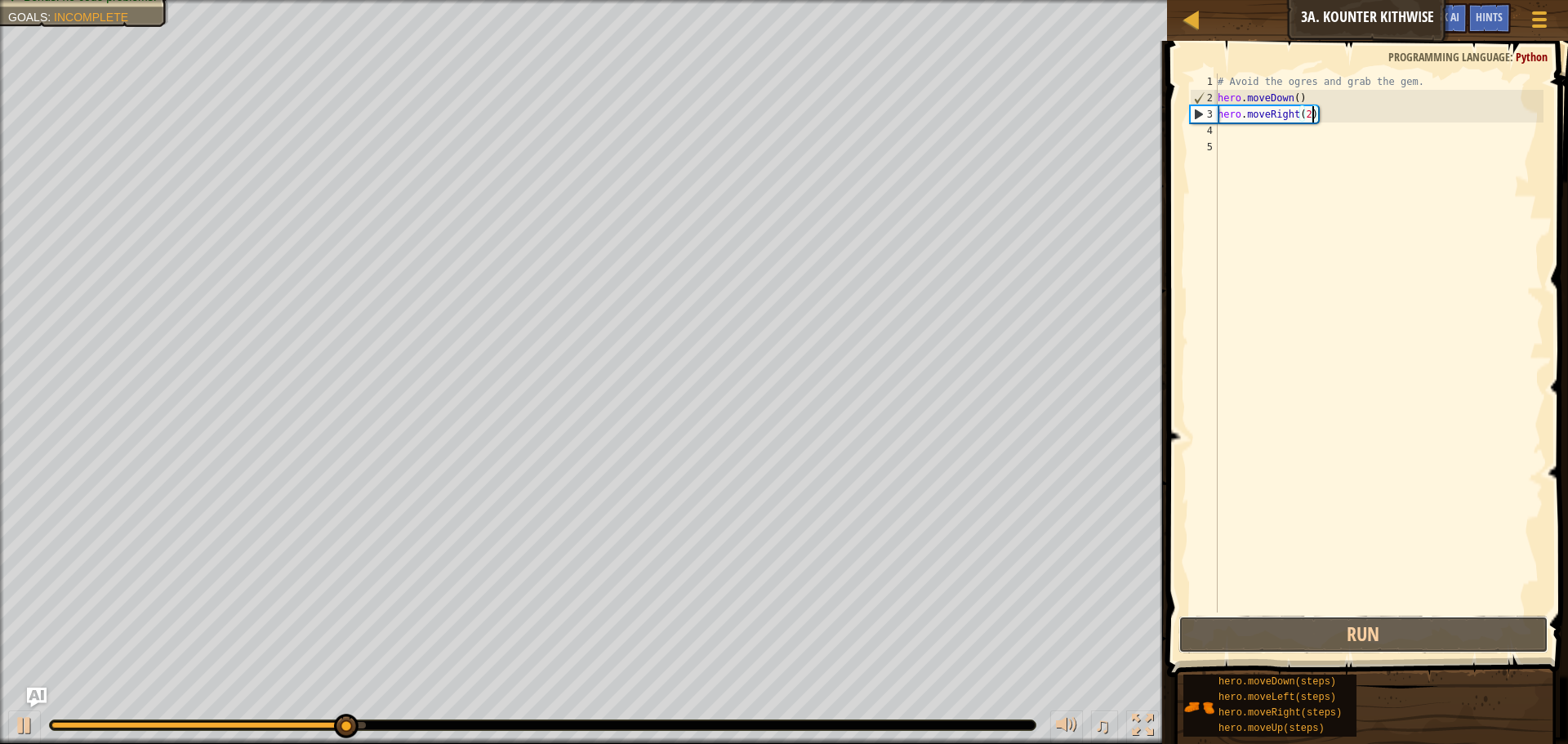
click at [1304, 629] on button "Run" at bounding box center [1363, 634] width 370 height 37
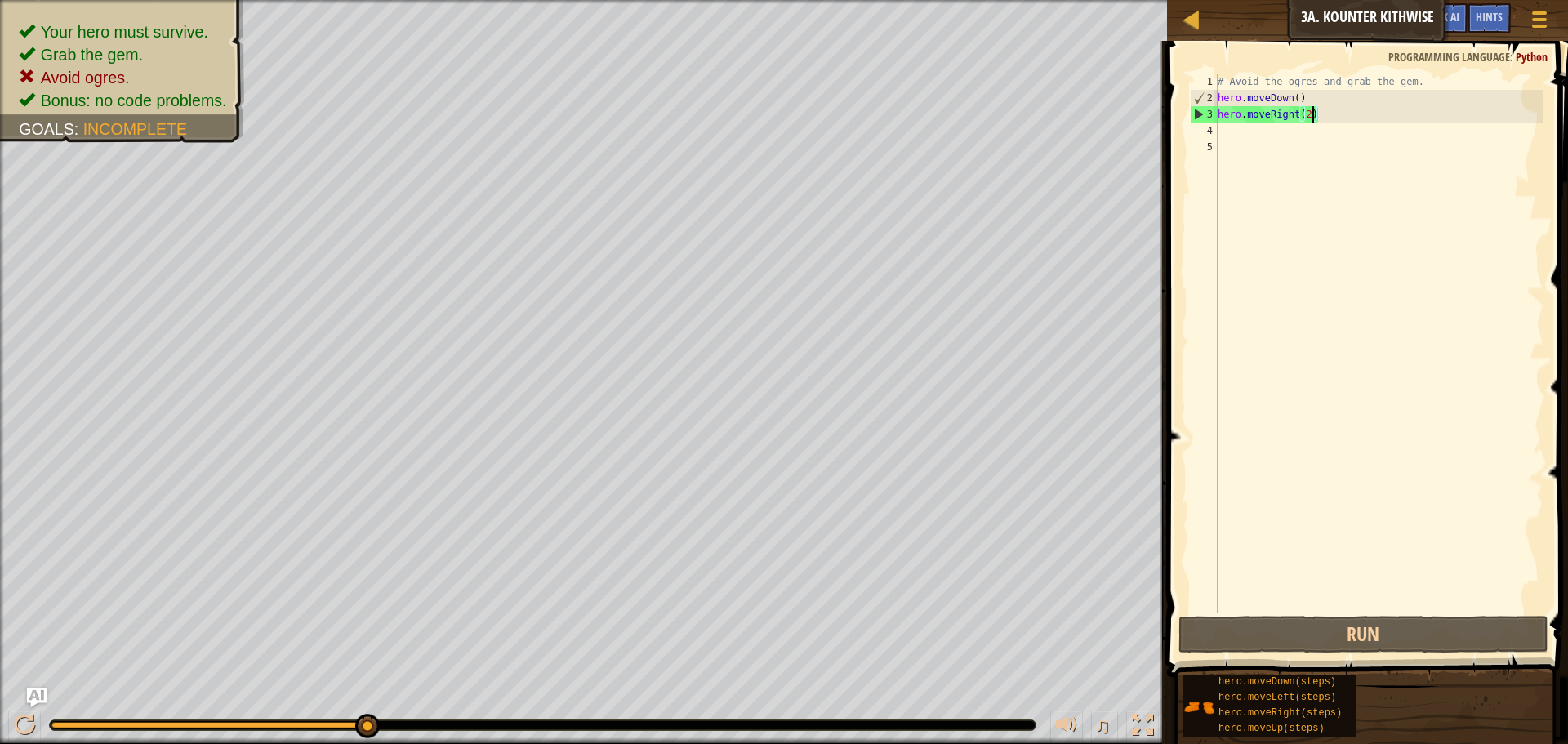
click at [1314, 95] on div "# Avoid the ogres and grab the gem. hero . moveDown ( ) hero . moveRight ( 2 )" at bounding box center [1378, 359] width 329 height 572
click at [1303, 96] on div "# Avoid the ogres and grab the gem. hero . moveDown ( ) hero . moveRight ( 2 )" at bounding box center [1378, 359] width 329 height 572
type textarea "hero.moveDown(2)"
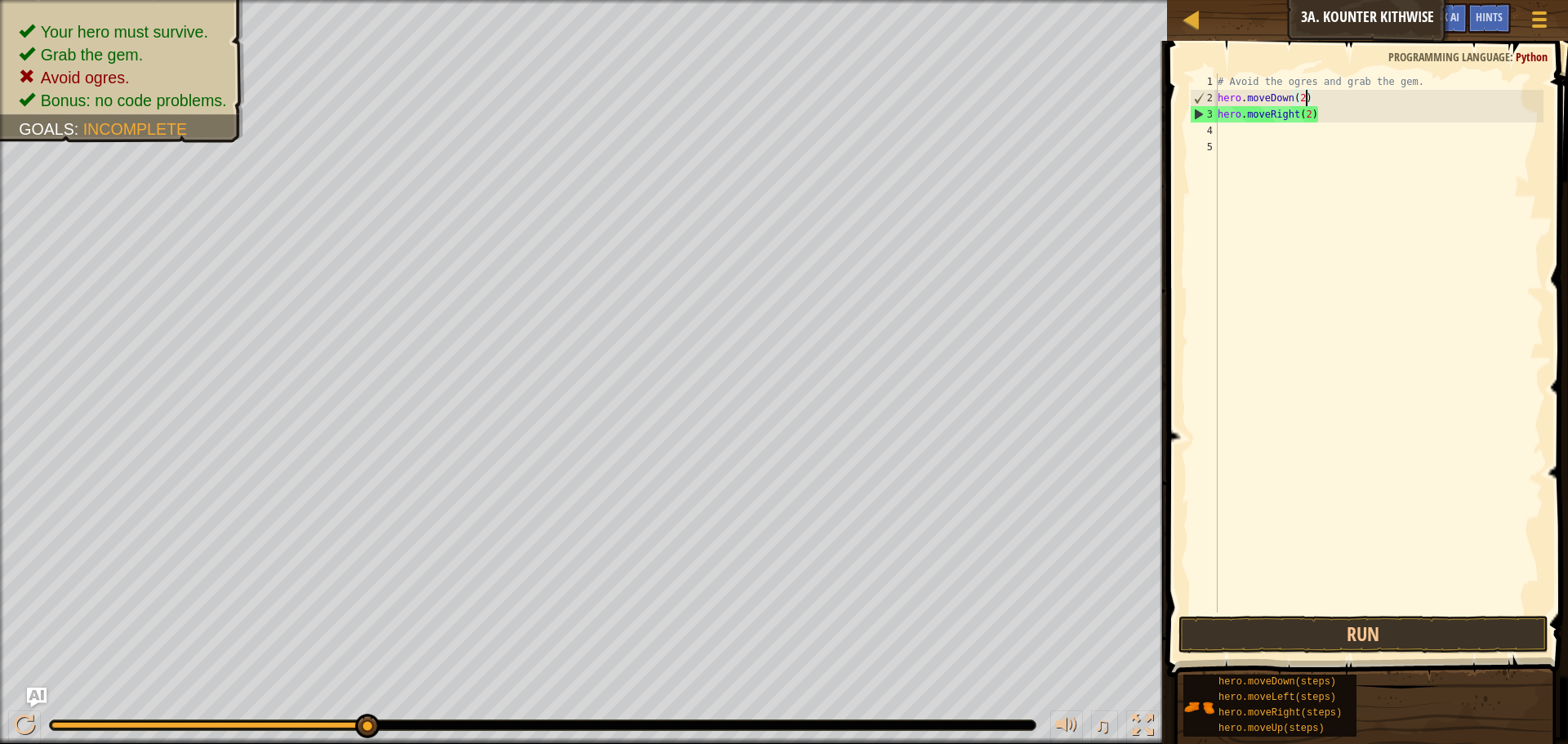
scroll to position [8, 8]
click at [1282, 127] on div "# Avoid the ogres and grab the gem. hero . moveDown ( 2 ) hero . moveRight ( 2 )" at bounding box center [1378, 359] width 329 height 572
type textarea "u"
type textarea "hero.moveUp()"
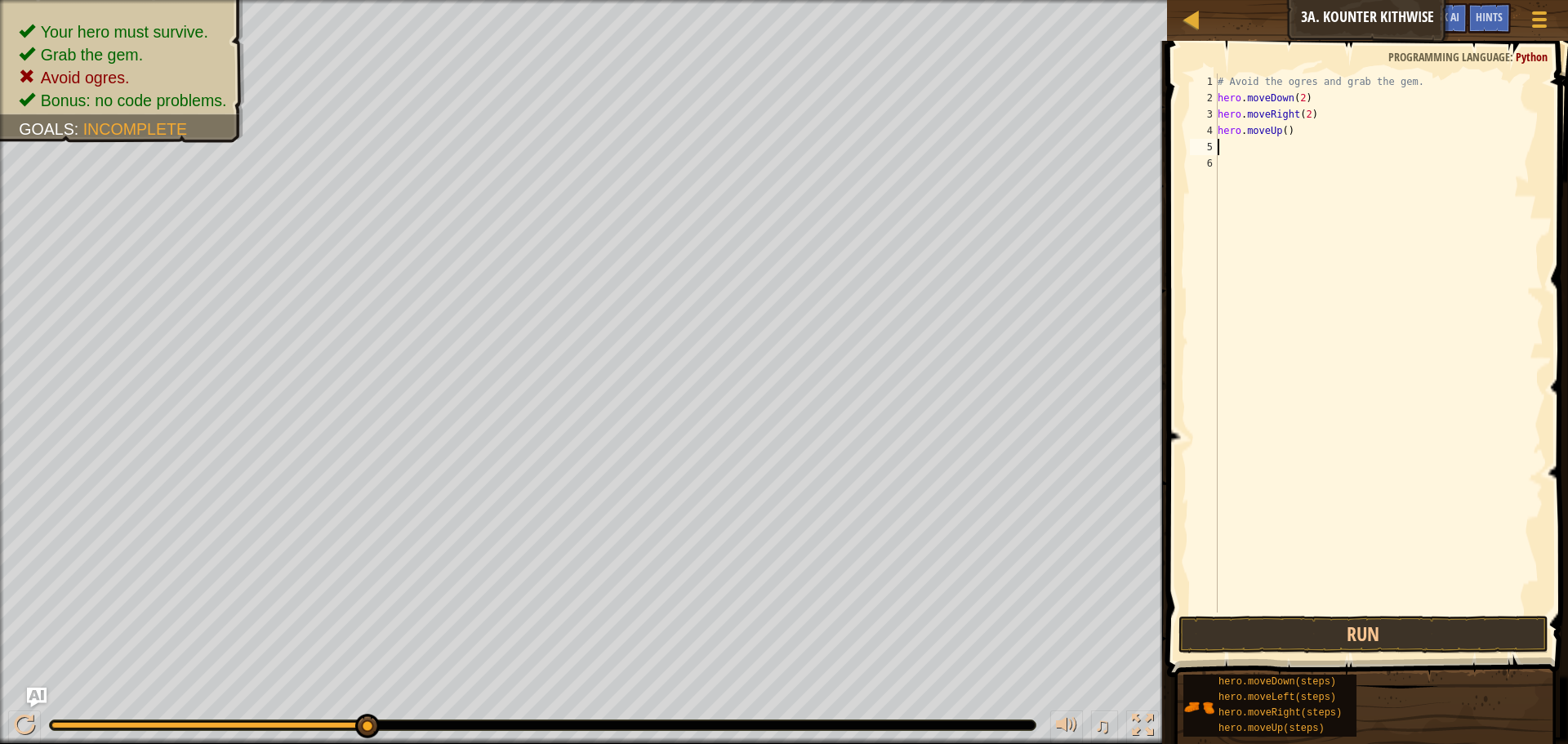
type textarea "hero.moveUp()"
type textarea "m"
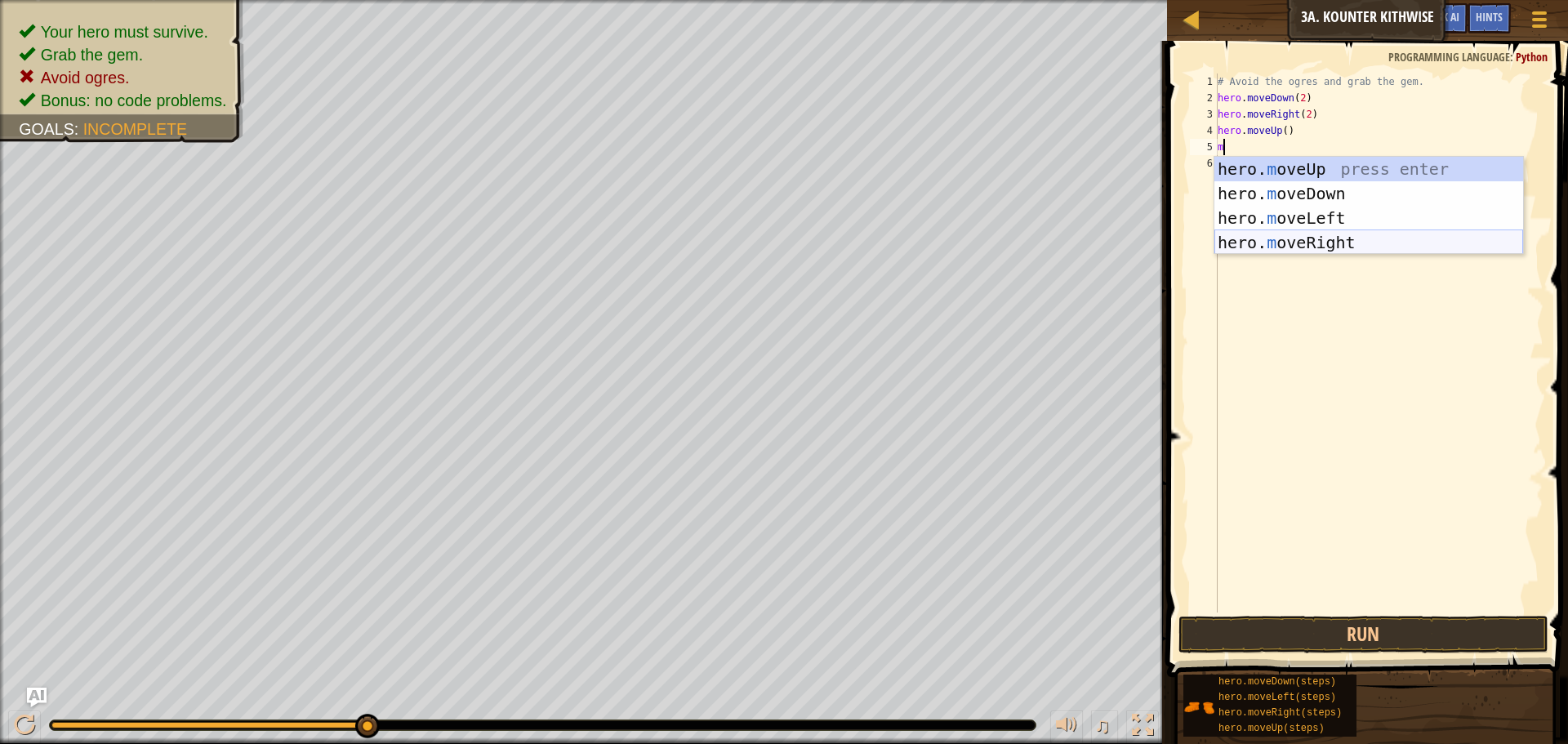
click at [1291, 244] on div "hero. m oveUp press enter hero. m oveDown press enter hero. m oveLeft press ent…" at bounding box center [1368, 230] width 309 height 147
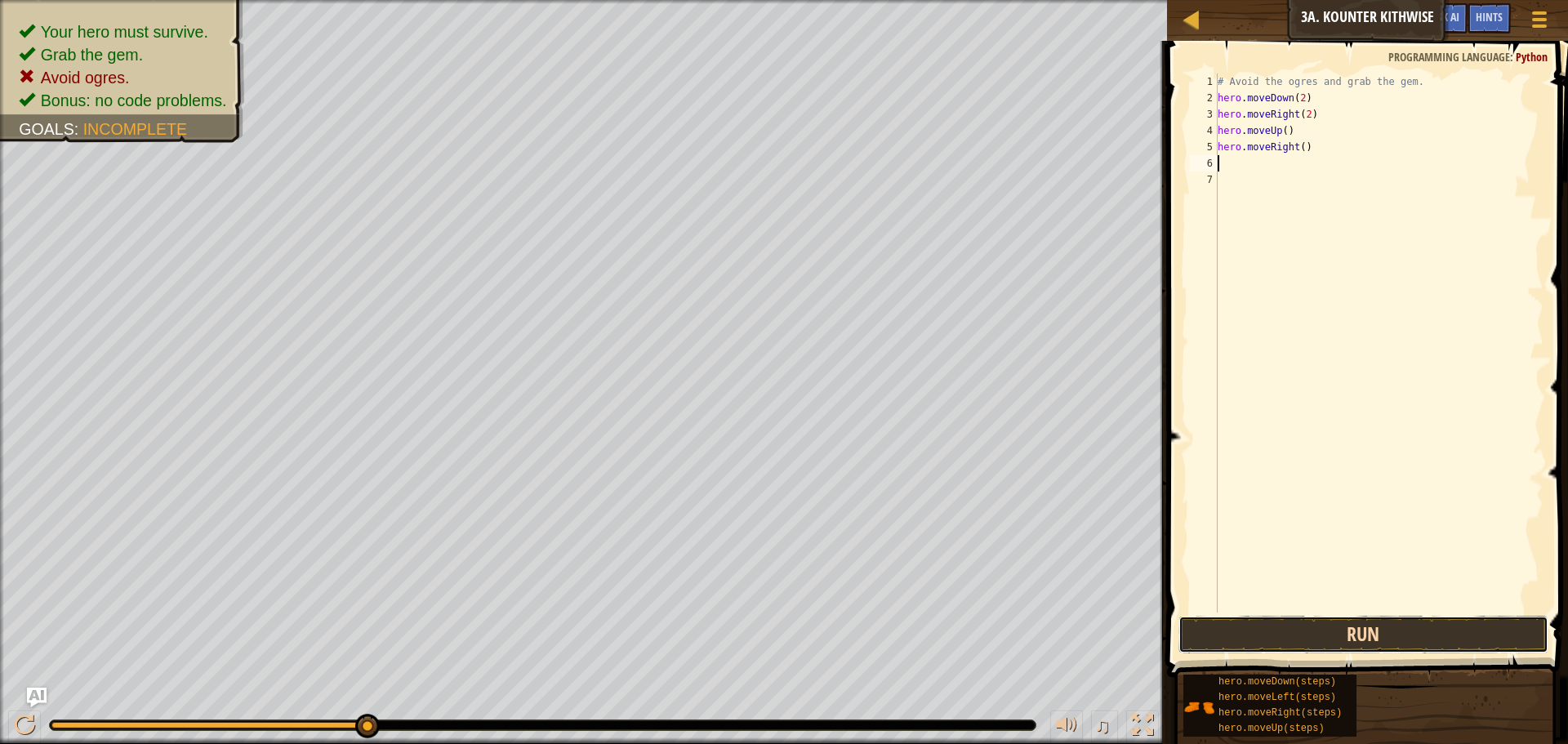
click at [1259, 636] on button "Run" at bounding box center [1363, 634] width 370 height 37
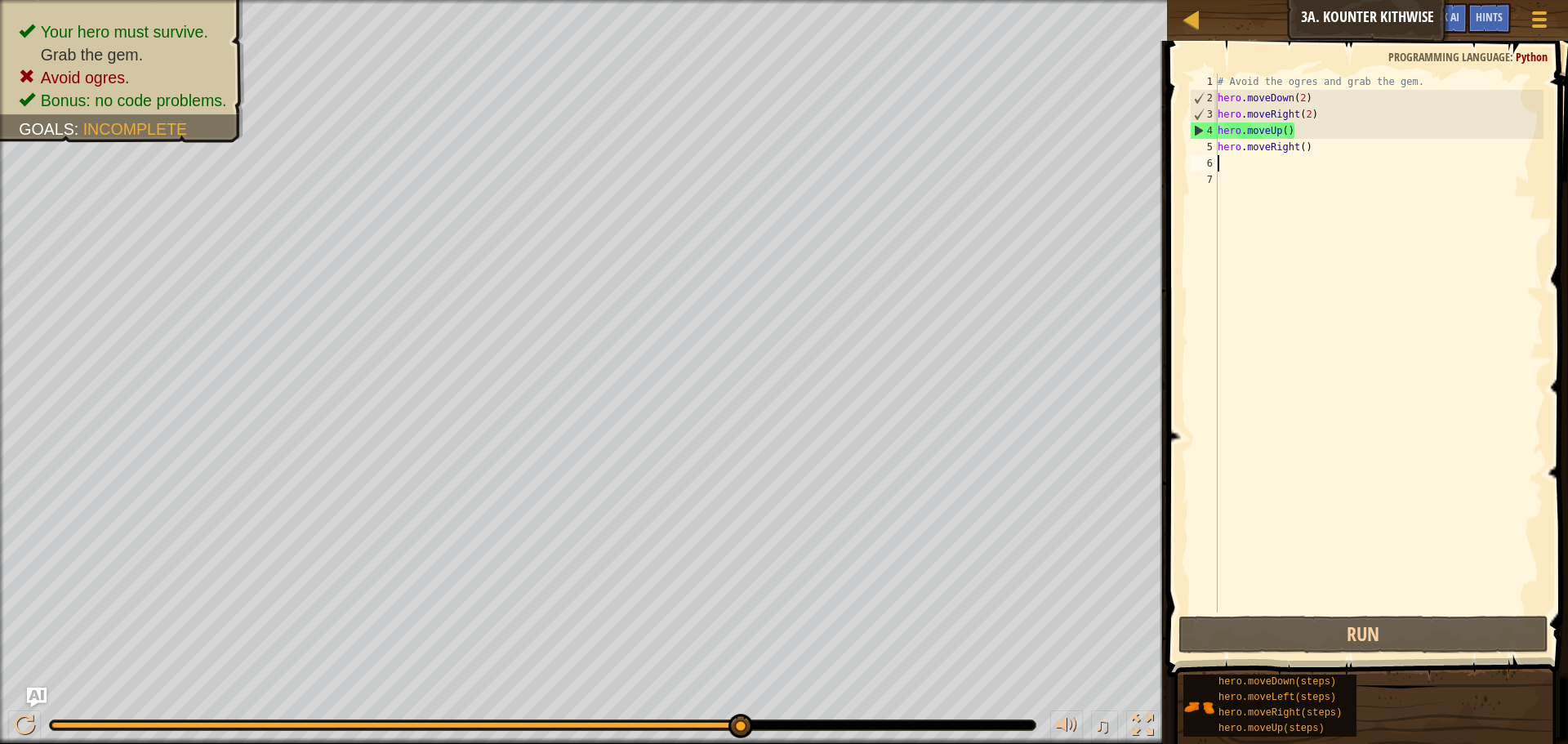
click at [1243, 163] on div "# Avoid the ogres and grab the gem. hero . moveDown ( 2 ) hero . moveRight ( 2 …" at bounding box center [1378, 359] width 329 height 572
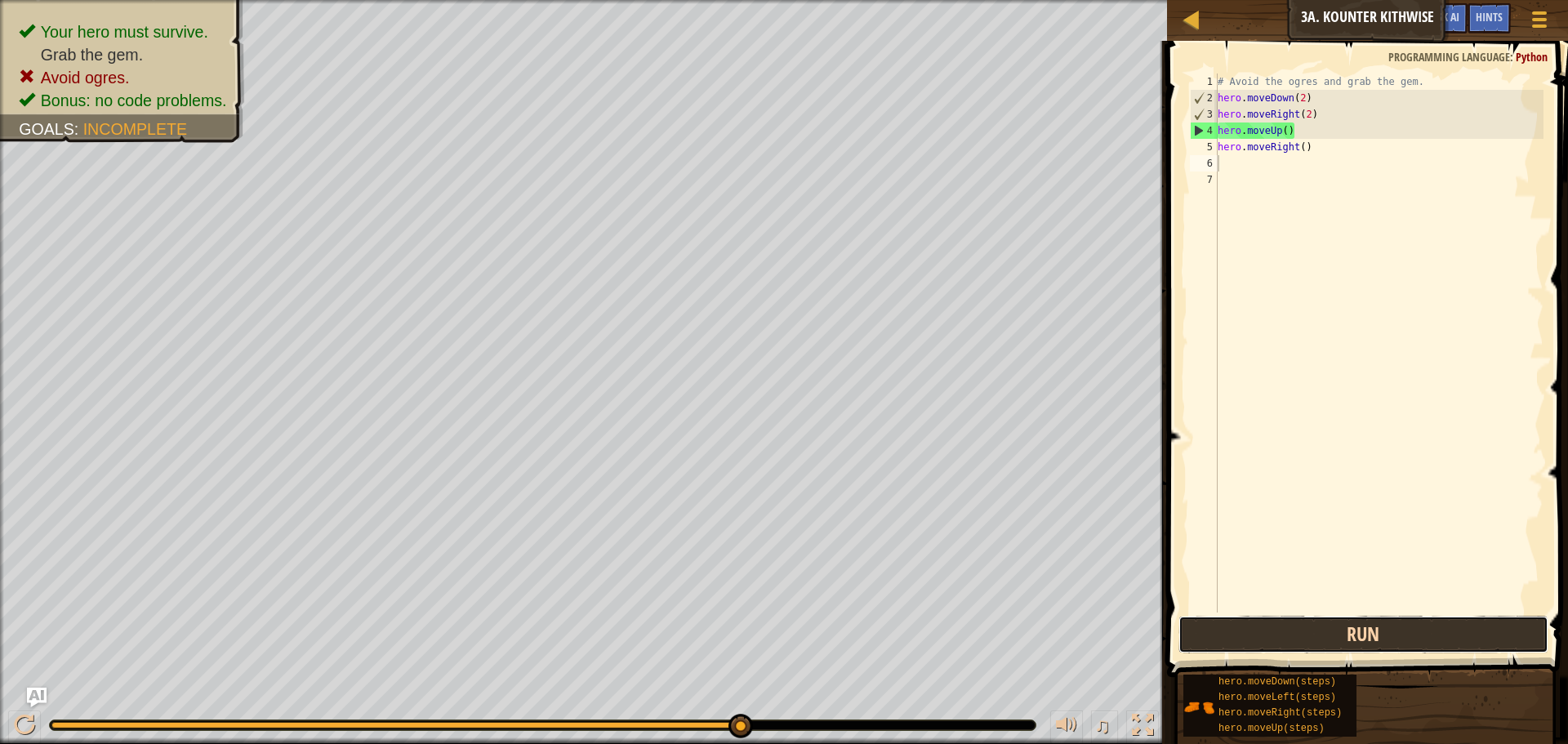
click at [1231, 651] on button "Run" at bounding box center [1363, 634] width 370 height 37
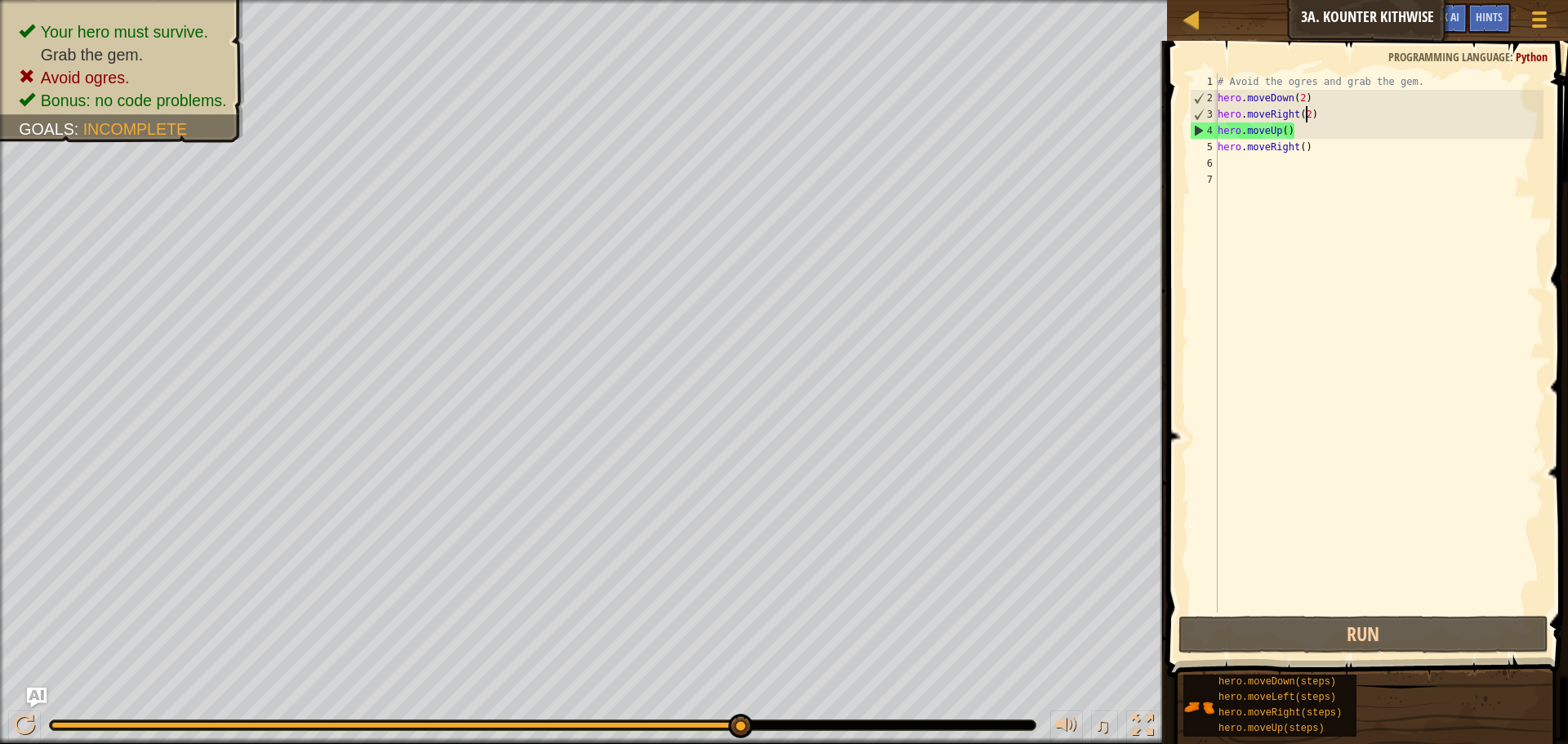
click at [1310, 119] on div "# Avoid the ogres and grab the gem. hero . moveDown ( 2 ) hero . moveRight ( 2 …" at bounding box center [1378, 359] width 329 height 572
type textarea "hero.moveRight()"
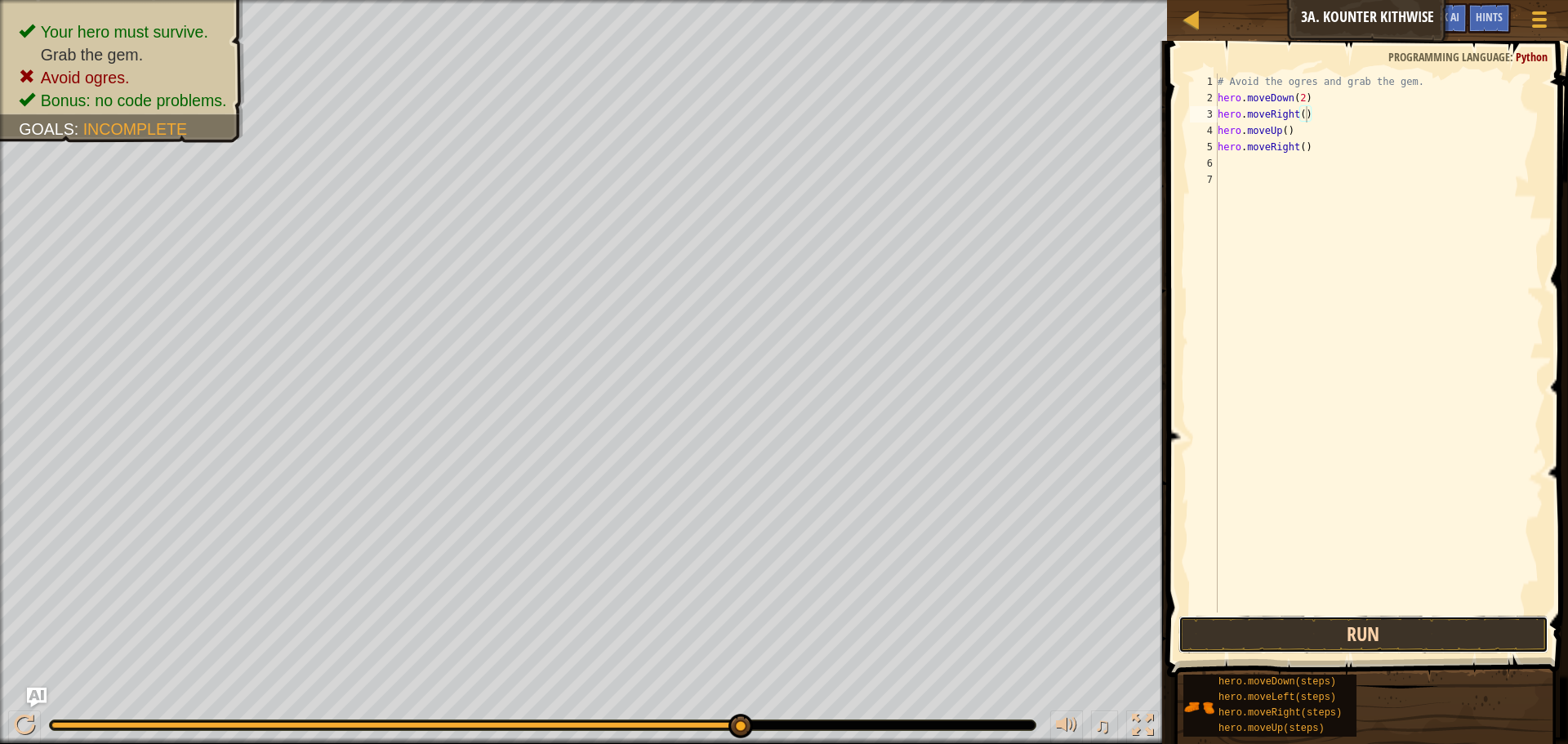
click at [1276, 637] on button "Run" at bounding box center [1363, 634] width 370 height 37
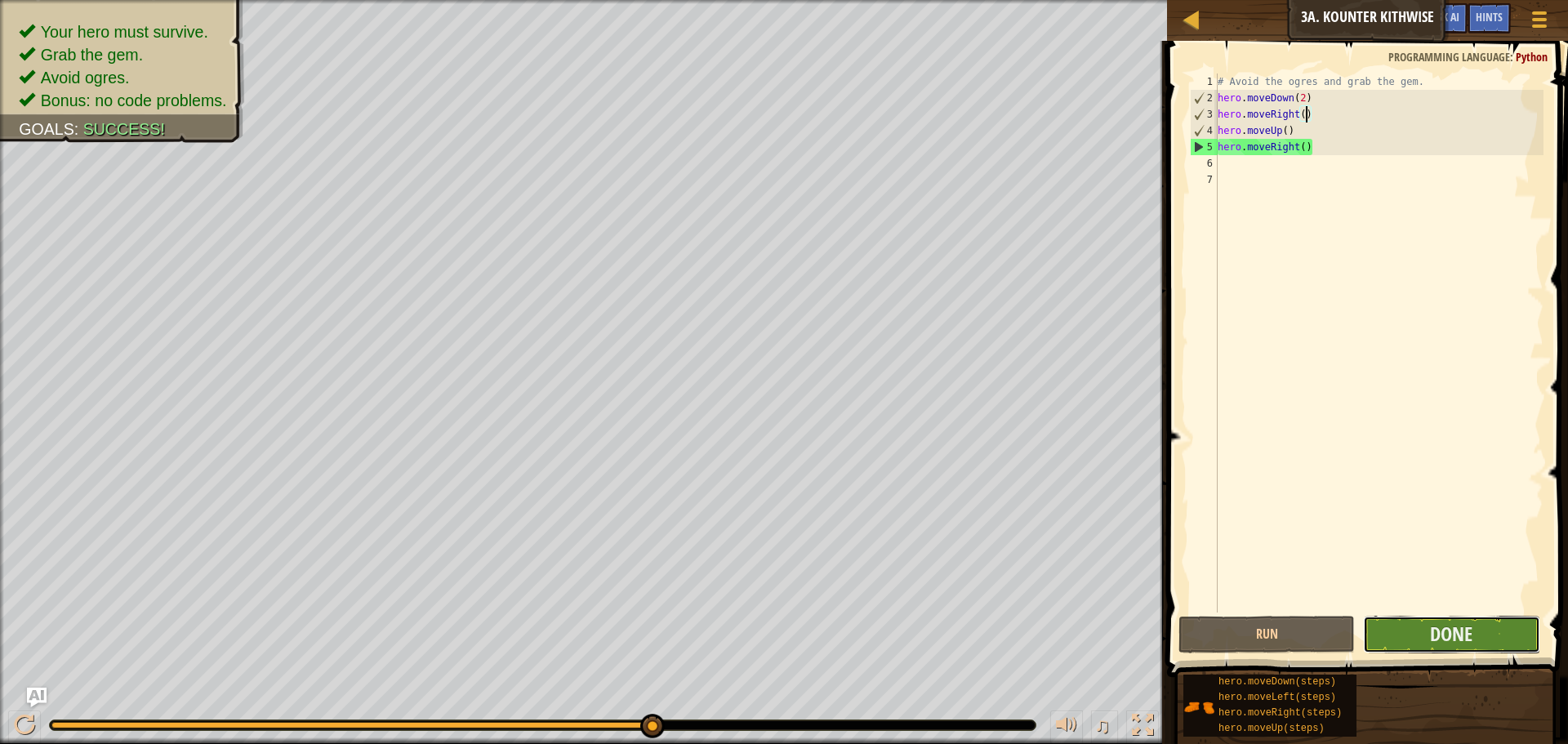
click at [1418, 622] on button "Done" at bounding box center [1452, 634] width 177 height 37
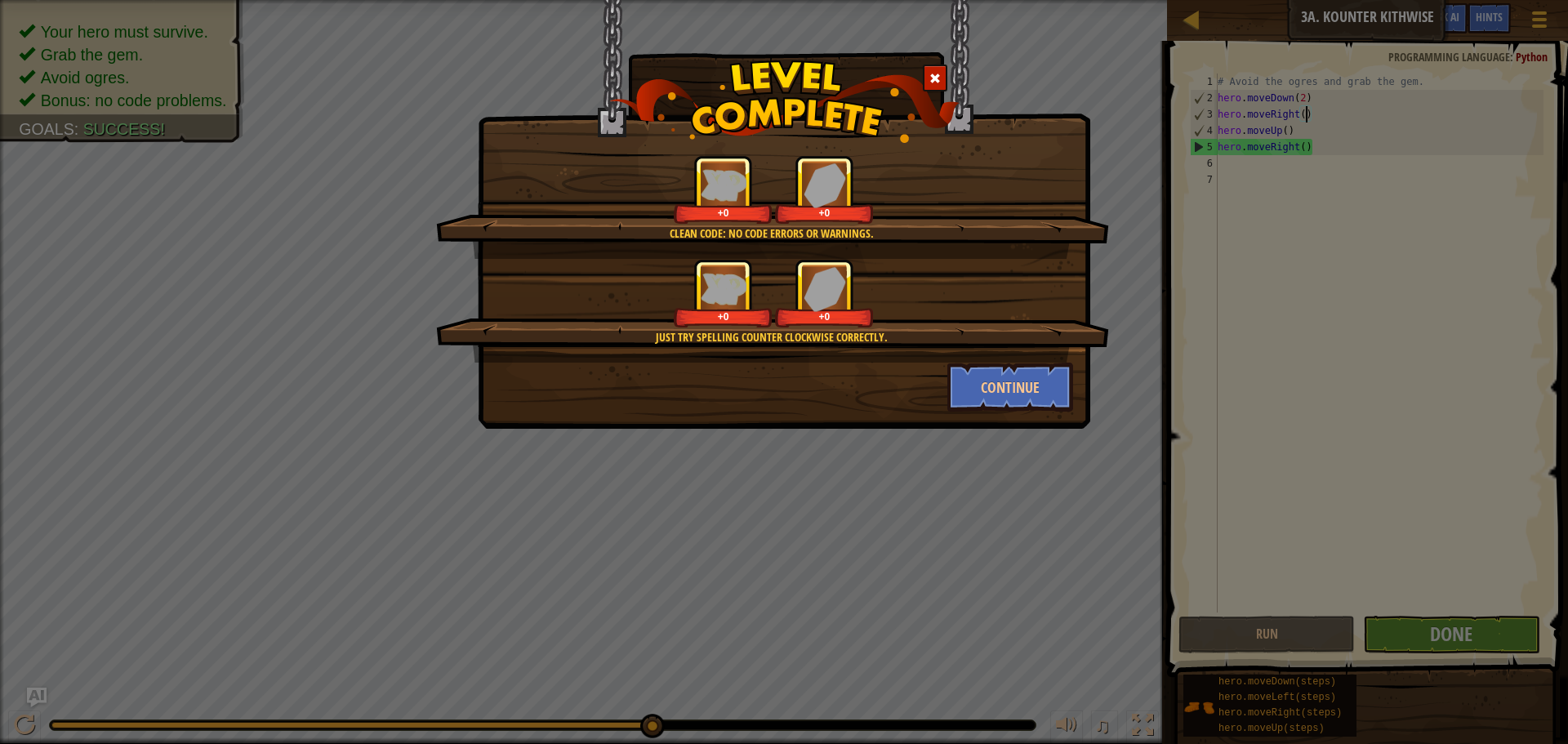
click at [1002, 361] on div "Just try spelling counter clockwise correctly. +0 +0" at bounding box center [773, 311] width 673 height 104
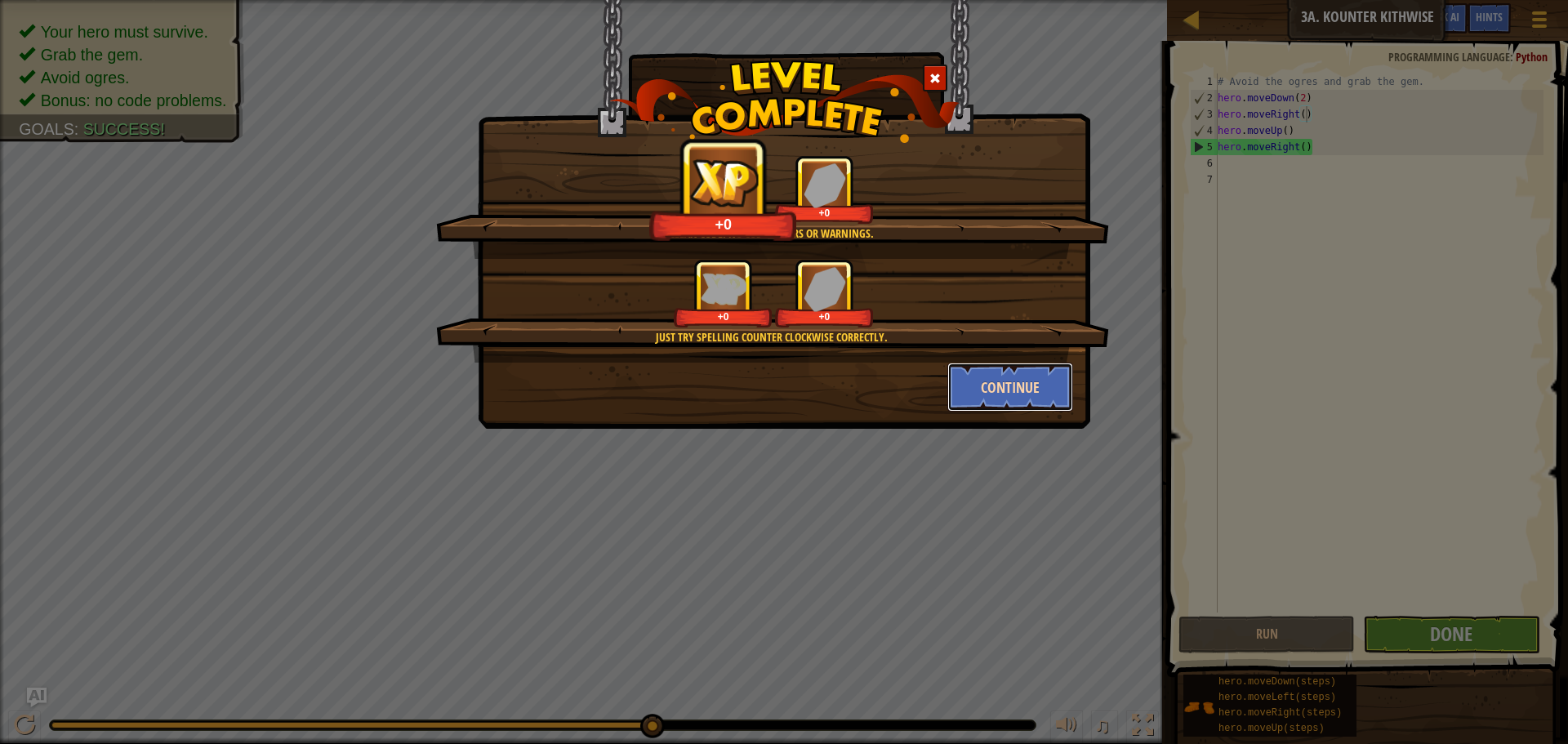
click at [999, 371] on button "Continue" at bounding box center [1010, 387] width 127 height 49
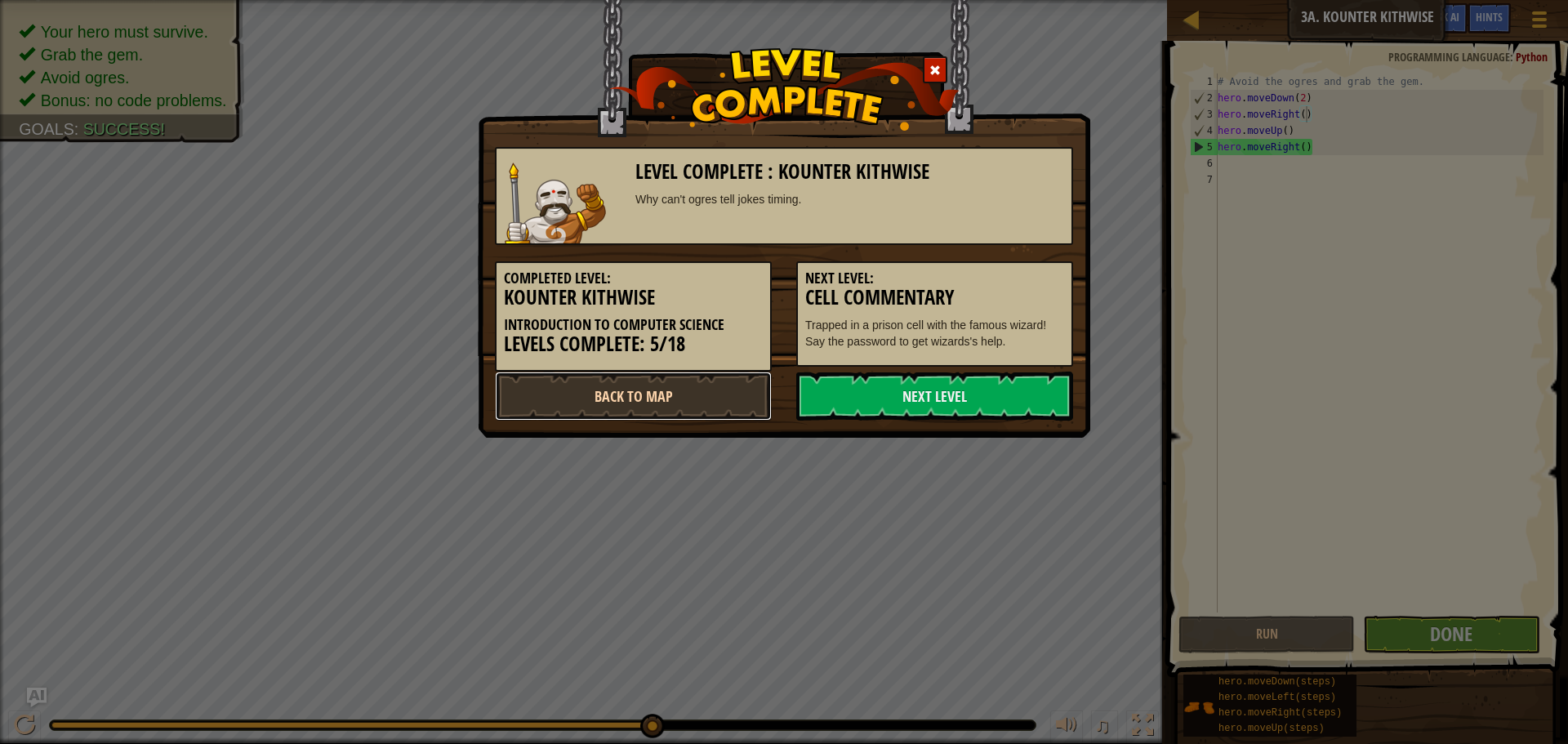
click at [698, 391] on link "Back to Map" at bounding box center [633, 396] width 277 height 49
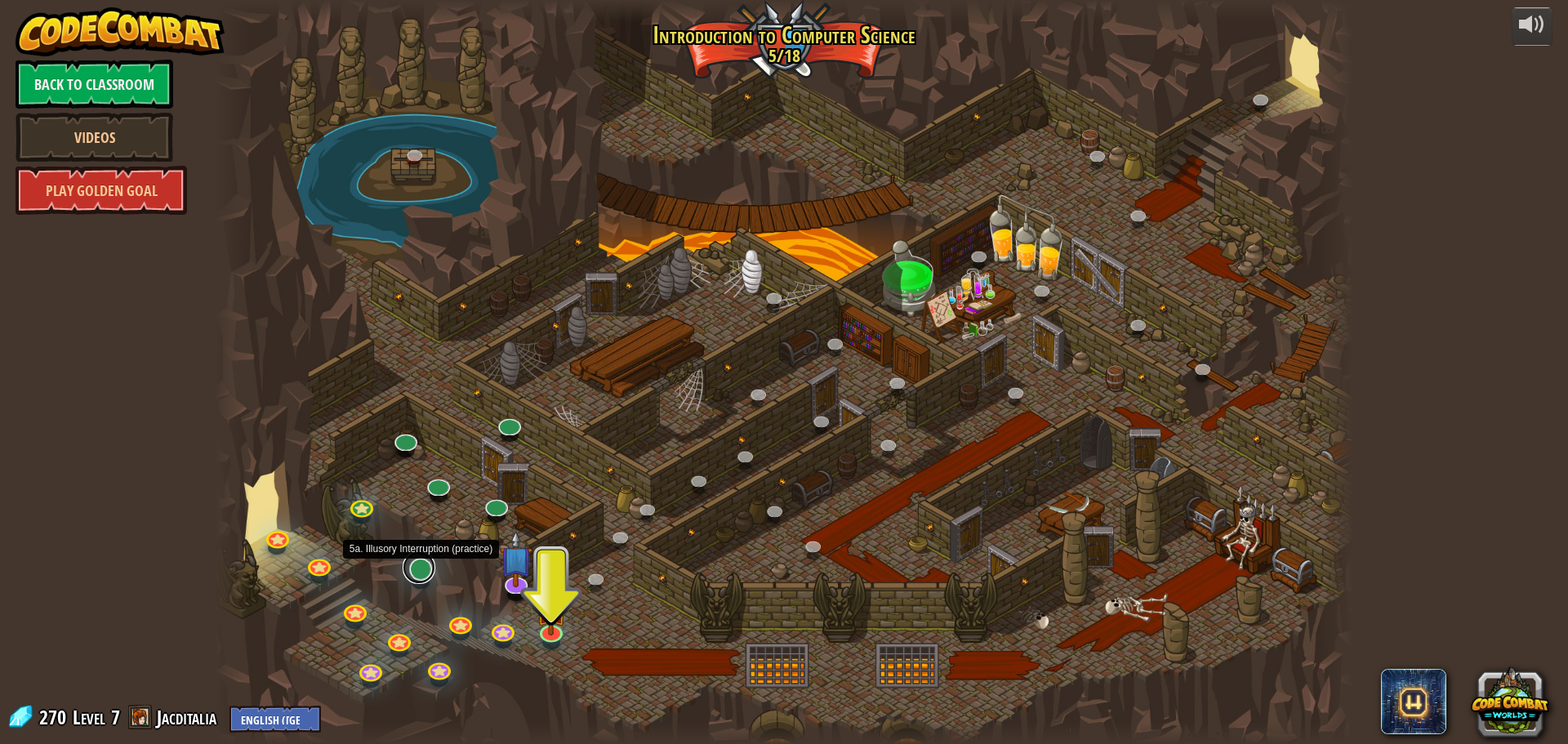
click at [431, 570] on link at bounding box center [419, 567] width 32 height 32
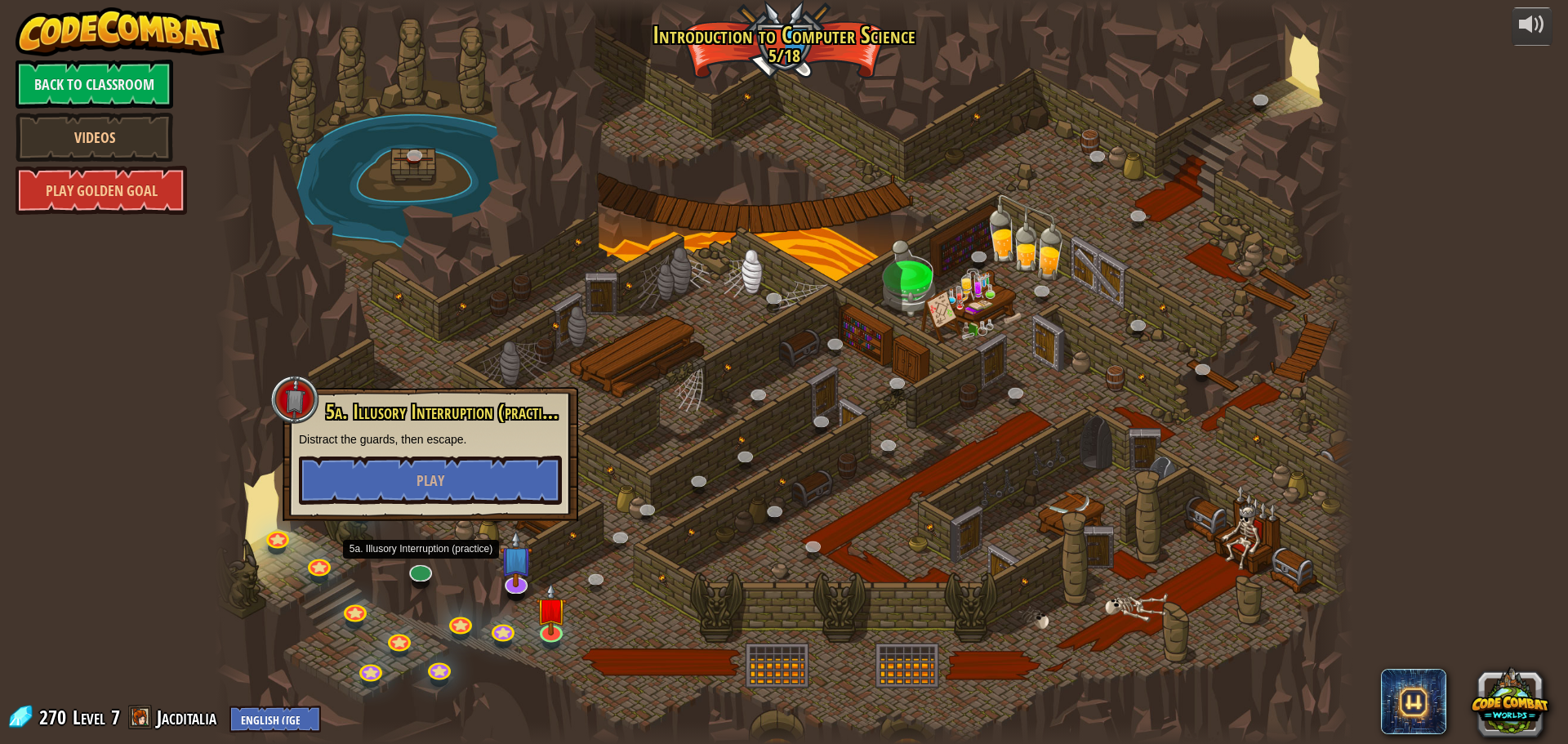
click at [408, 353] on div at bounding box center [784, 372] width 1139 height 744
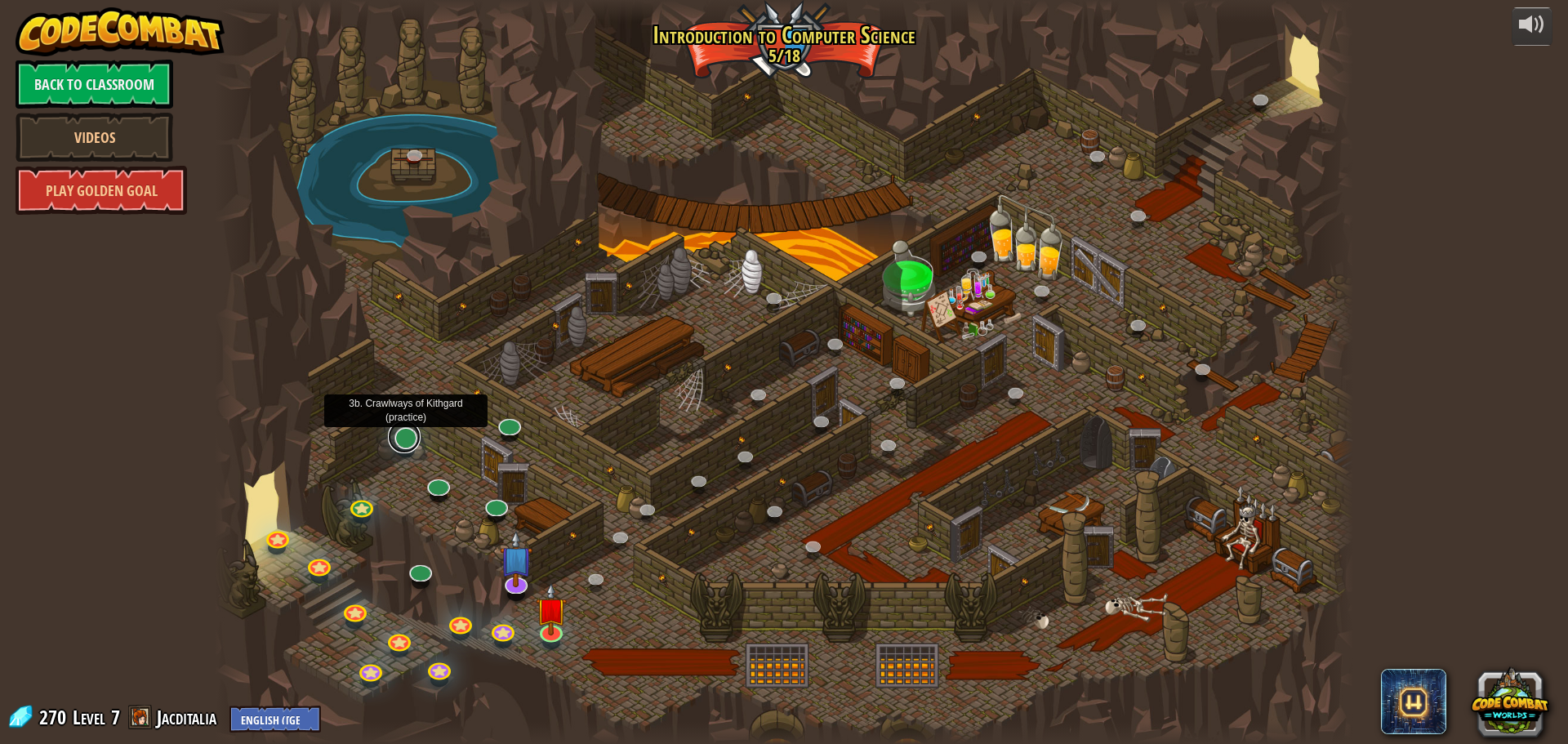
click at [405, 435] on link at bounding box center [405, 437] width 32 height 32
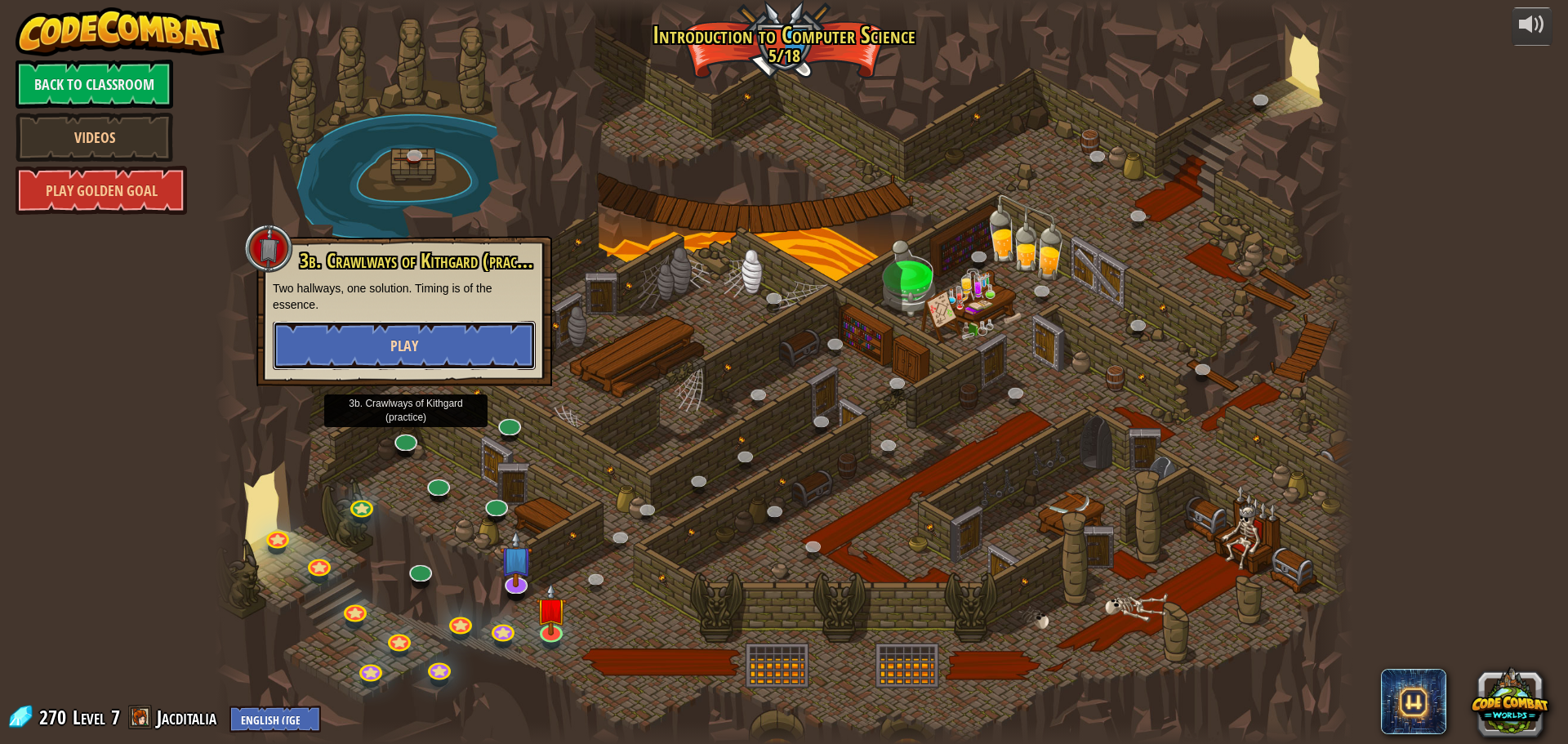
click at [415, 352] on span "Play" at bounding box center [404, 346] width 28 height 20
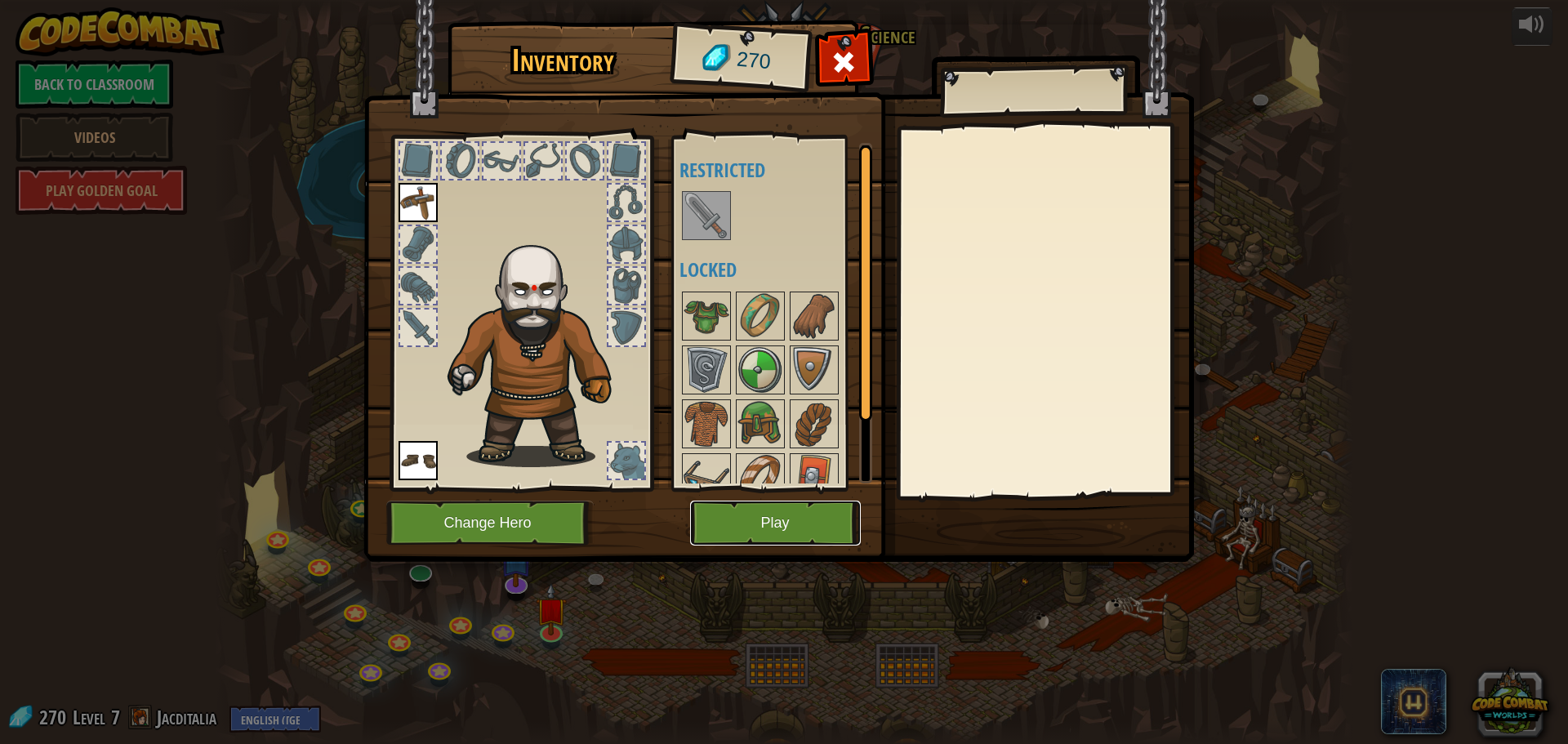
click at [737, 510] on button "Play" at bounding box center [775, 522] width 171 height 45
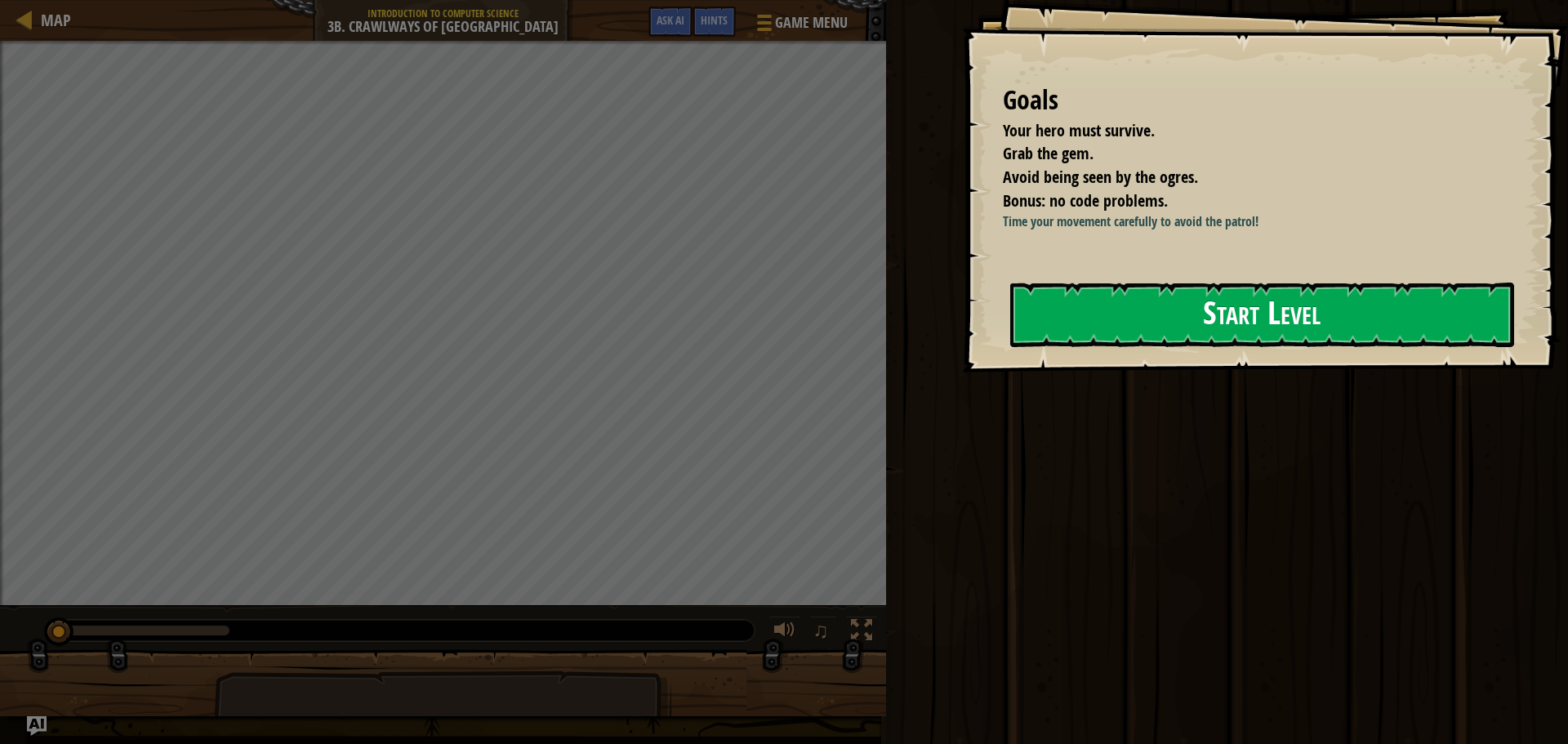
click at [1346, 305] on button "Start Level" at bounding box center [1262, 315] width 504 height 65
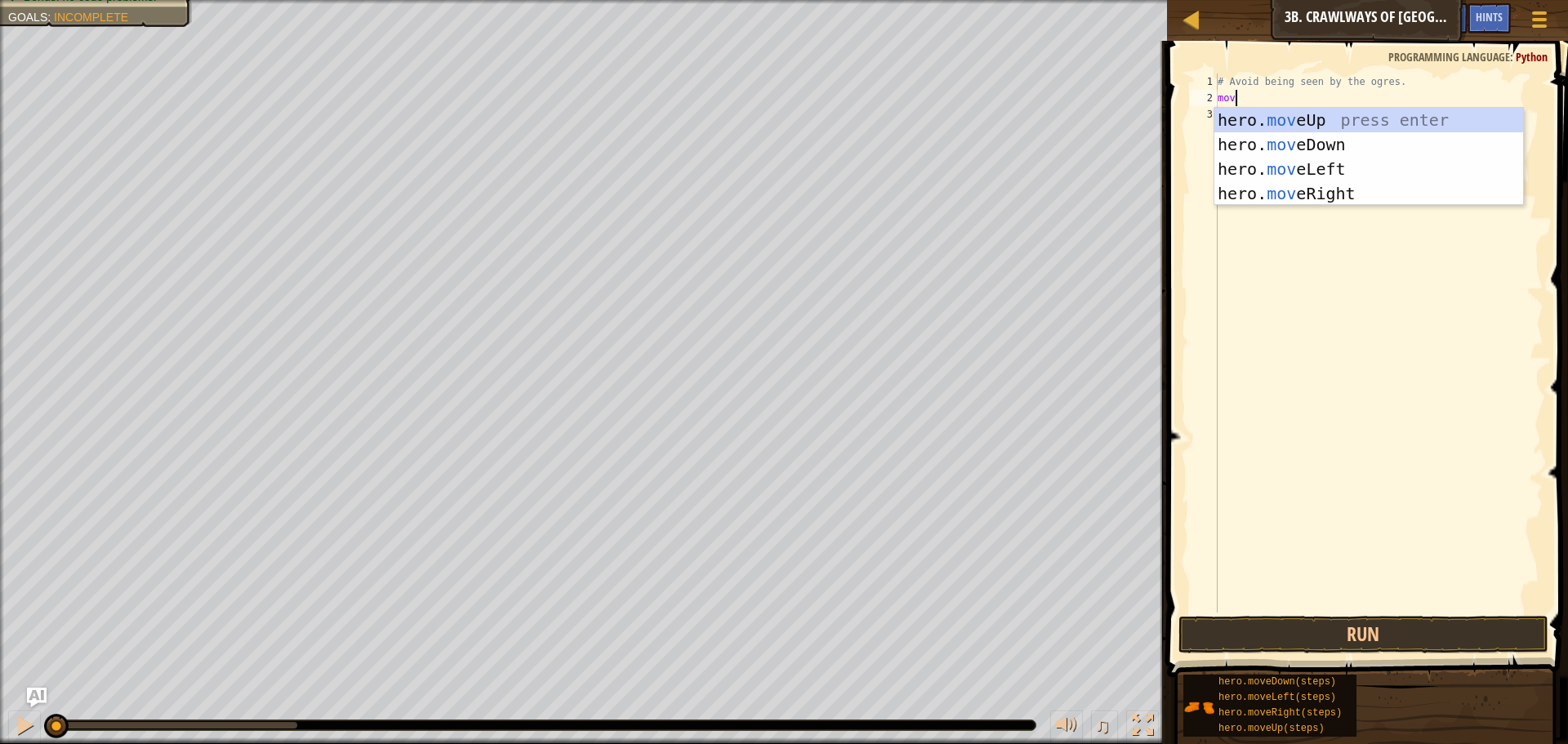
scroll to position [8, 1]
type textarea "move"
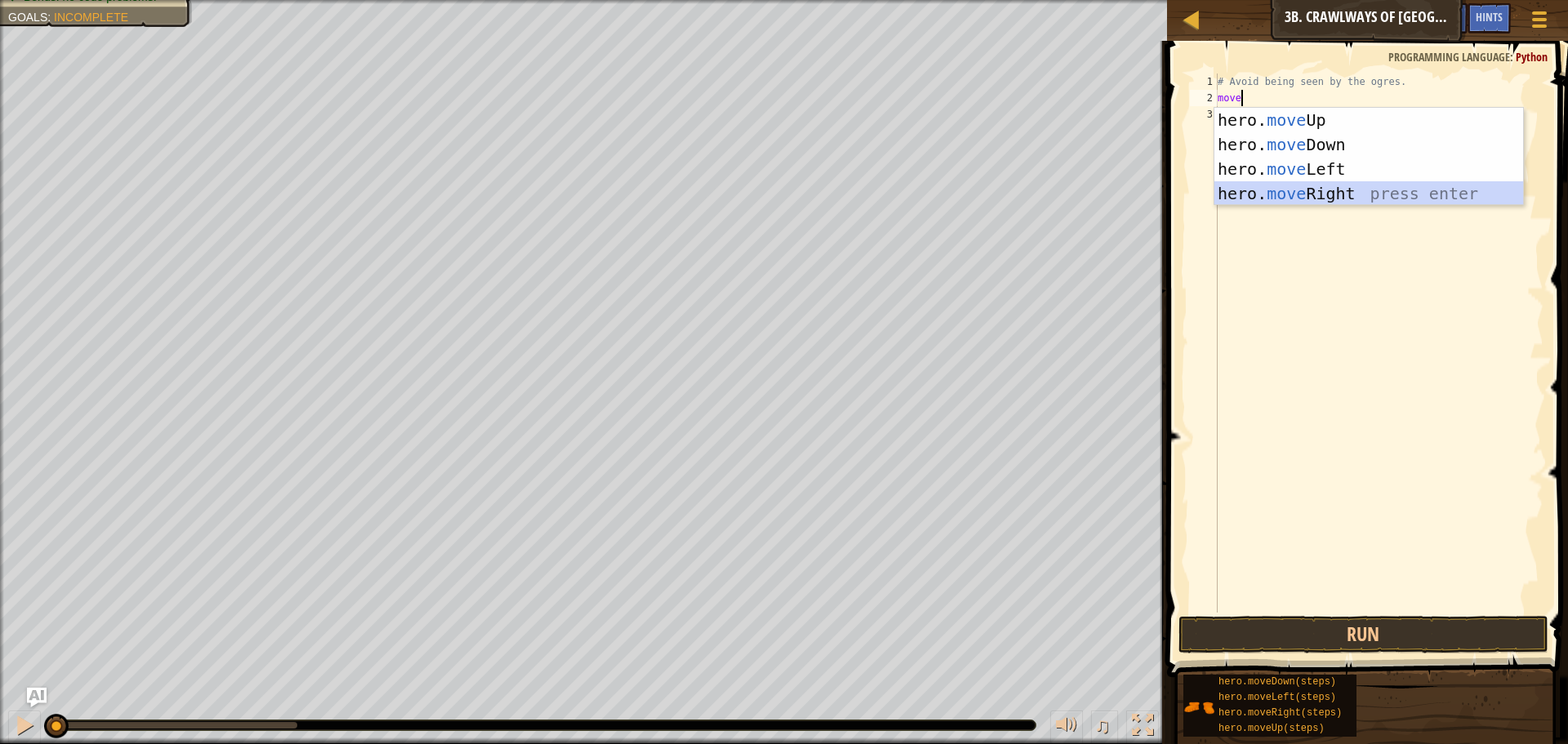
click at [1264, 187] on div "hero. move Up press enter hero. move Down press enter hero. move Left press ent…" at bounding box center [1368, 181] width 309 height 147
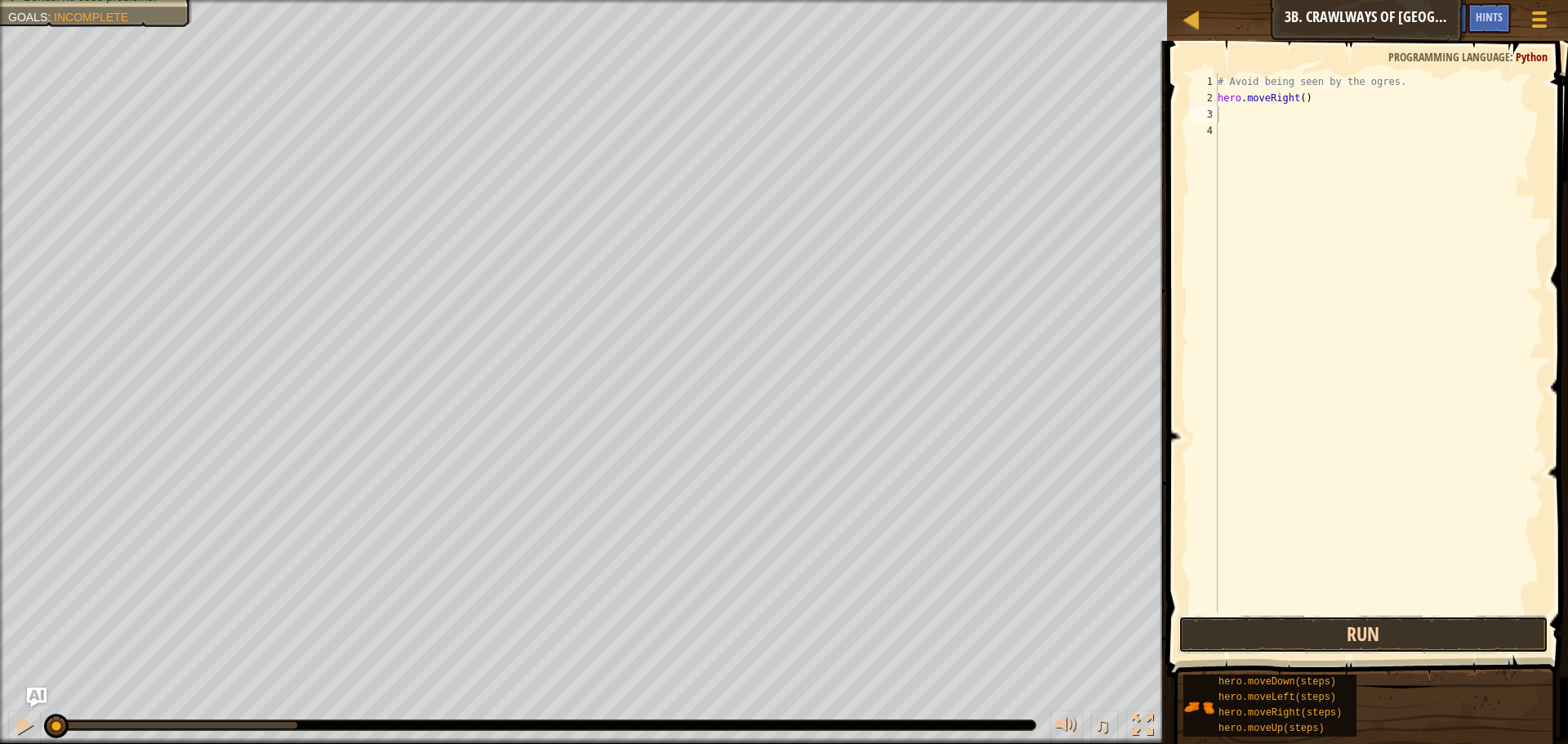
click at [1267, 636] on button "Run" at bounding box center [1363, 634] width 370 height 37
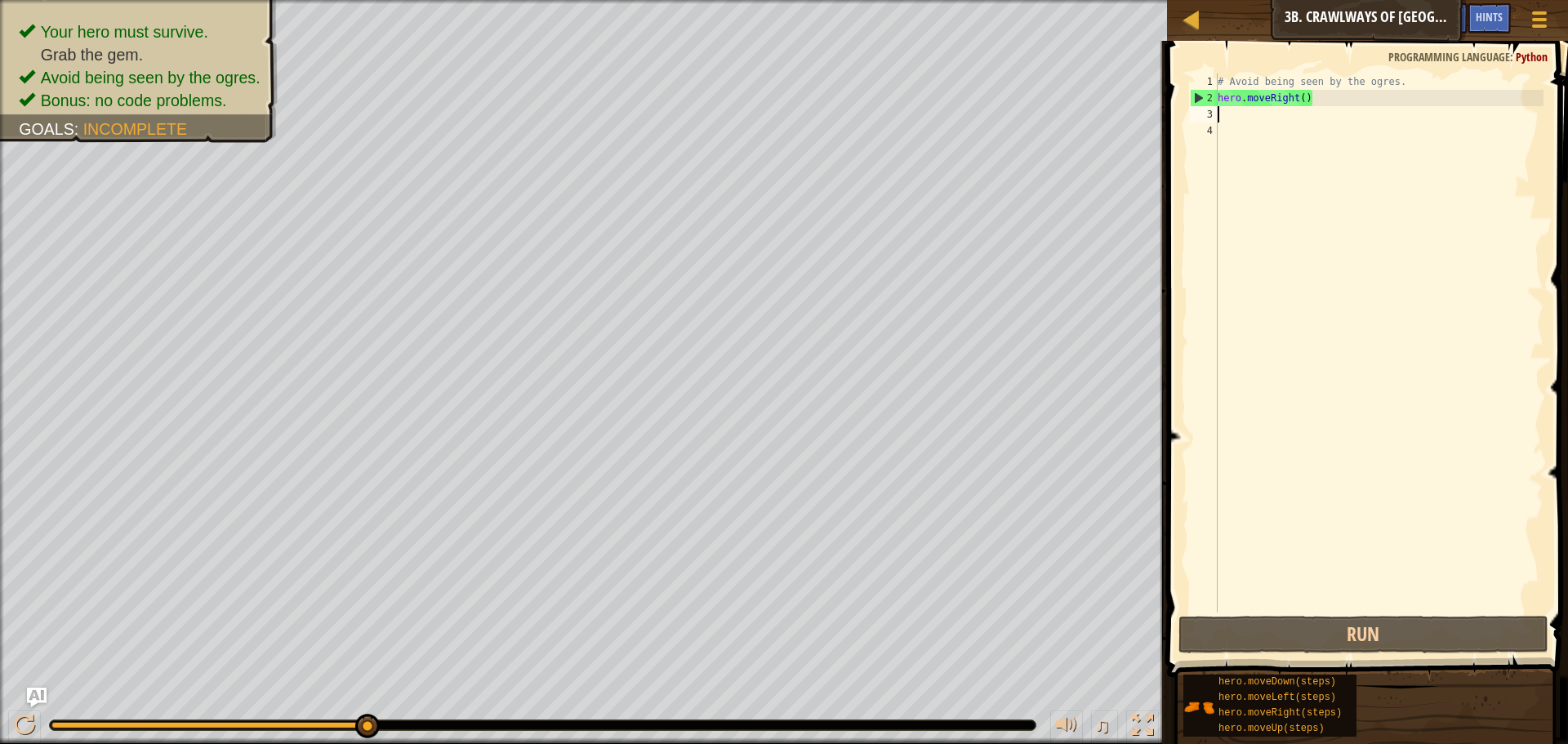
type textarea "moi"
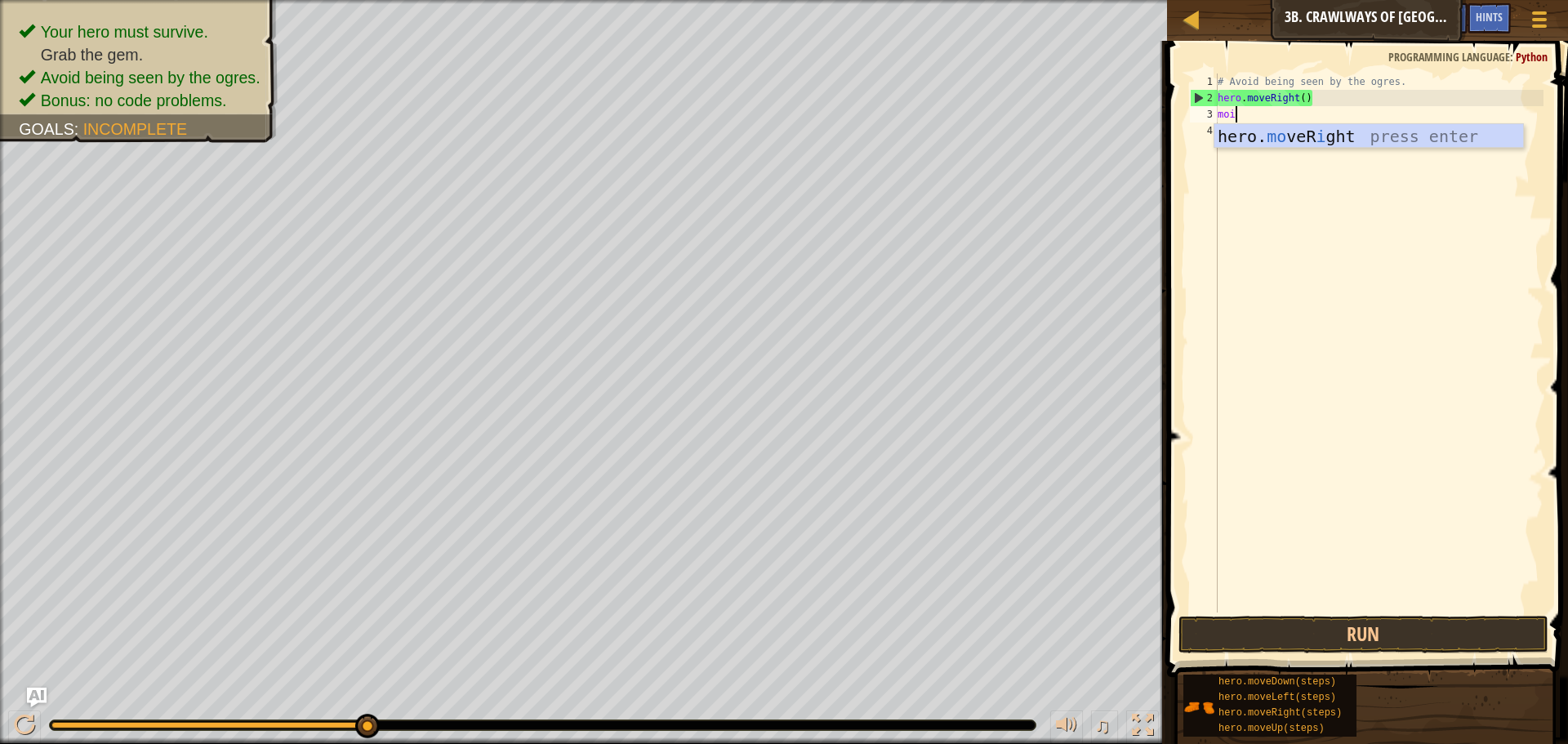
scroll to position [8, 1]
click at [1305, 132] on div "hero. mo veR i ght press enter" at bounding box center [1368, 161] width 309 height 74
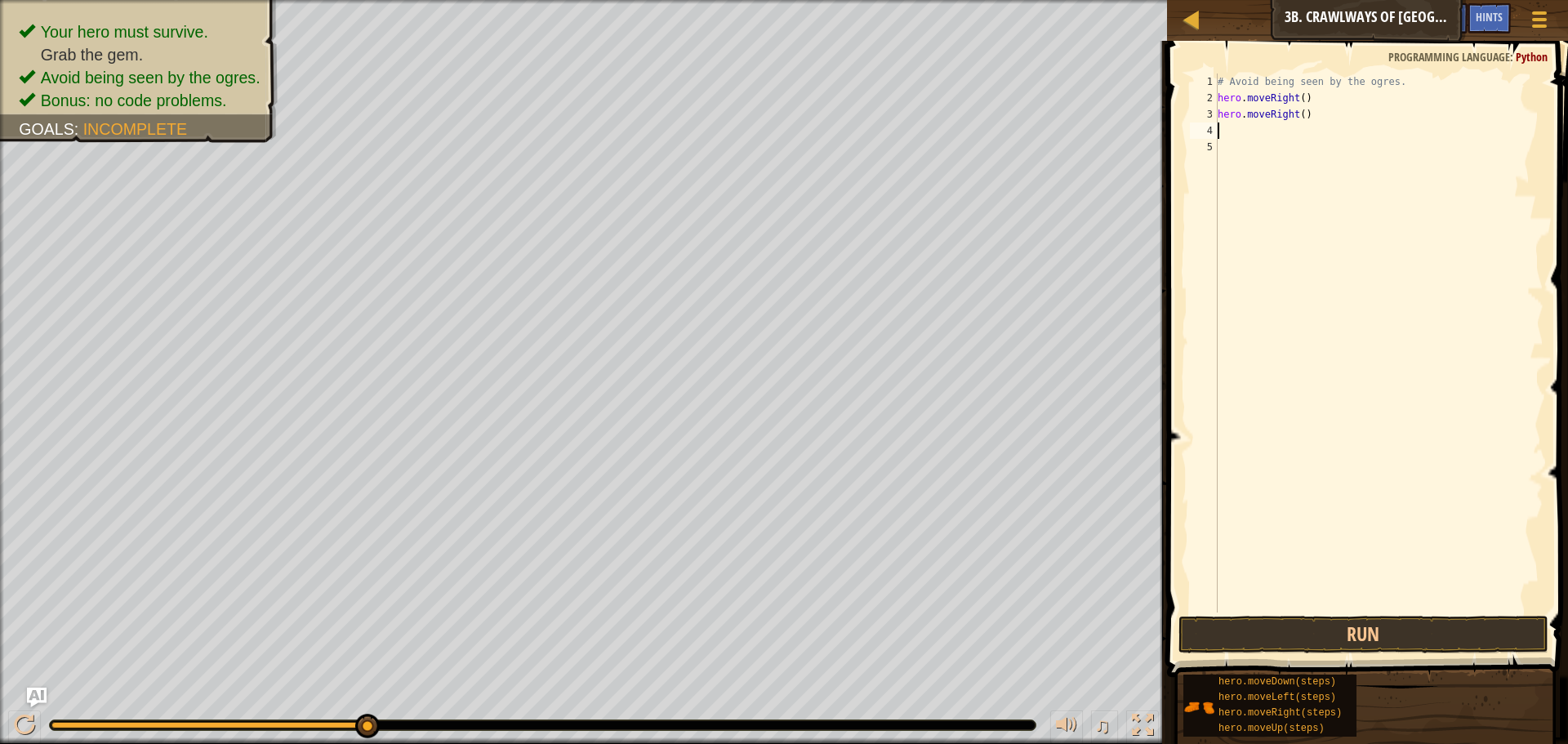
scroll to position [8, 0]
click at [1290, 628] on button "Run" at bounding box center [1363, 634] width 370 height 37
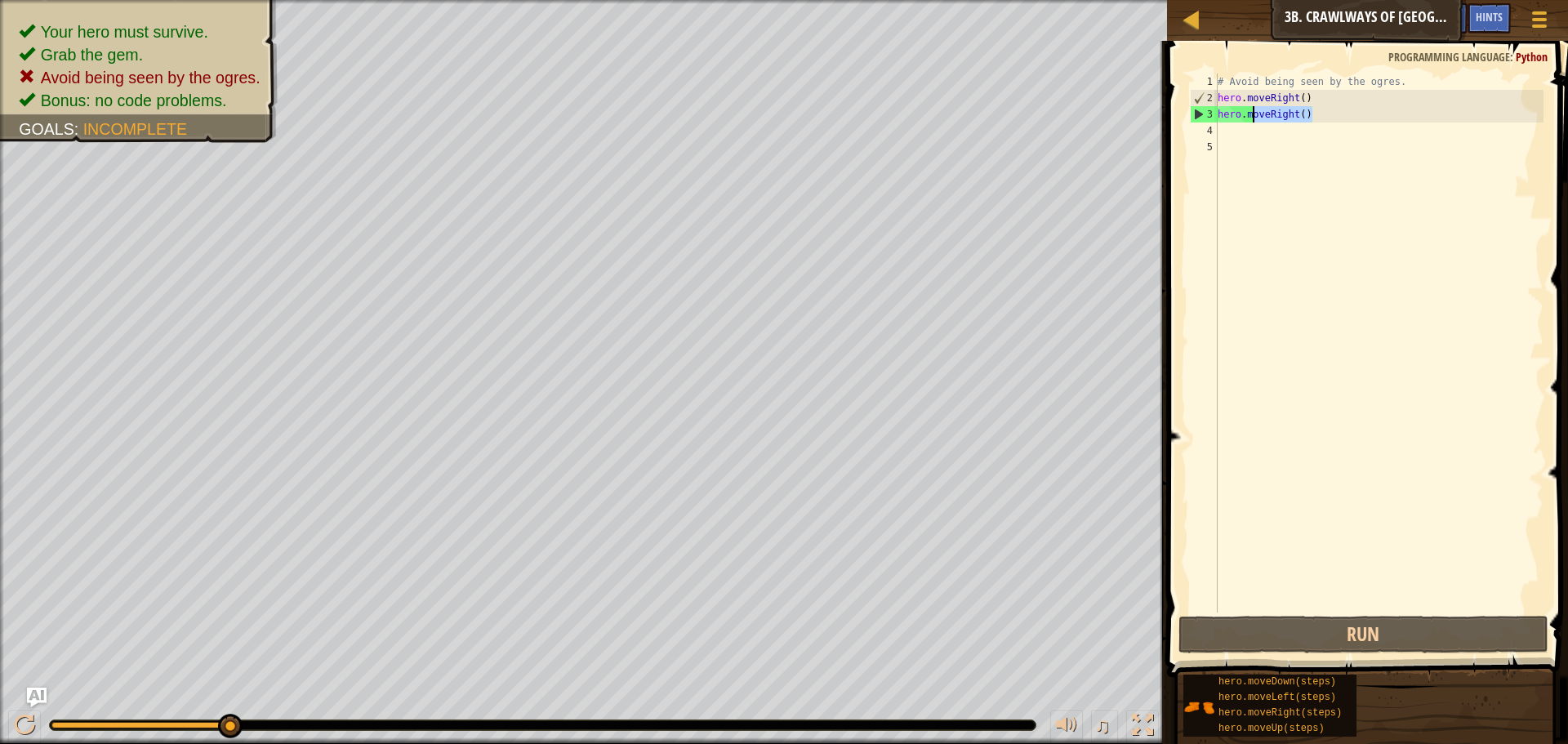
drag, startPoint x: 1379, startPoint y: 106, endPoint x: 1275, endPoint y: 120, distance: 104.9
click at [1271, 120] on div "# Avoid being seen by the ogres. hero . moveRight ( ) hero . moveRight ( )" at bounding box center [1378, 359] width 329 height 572
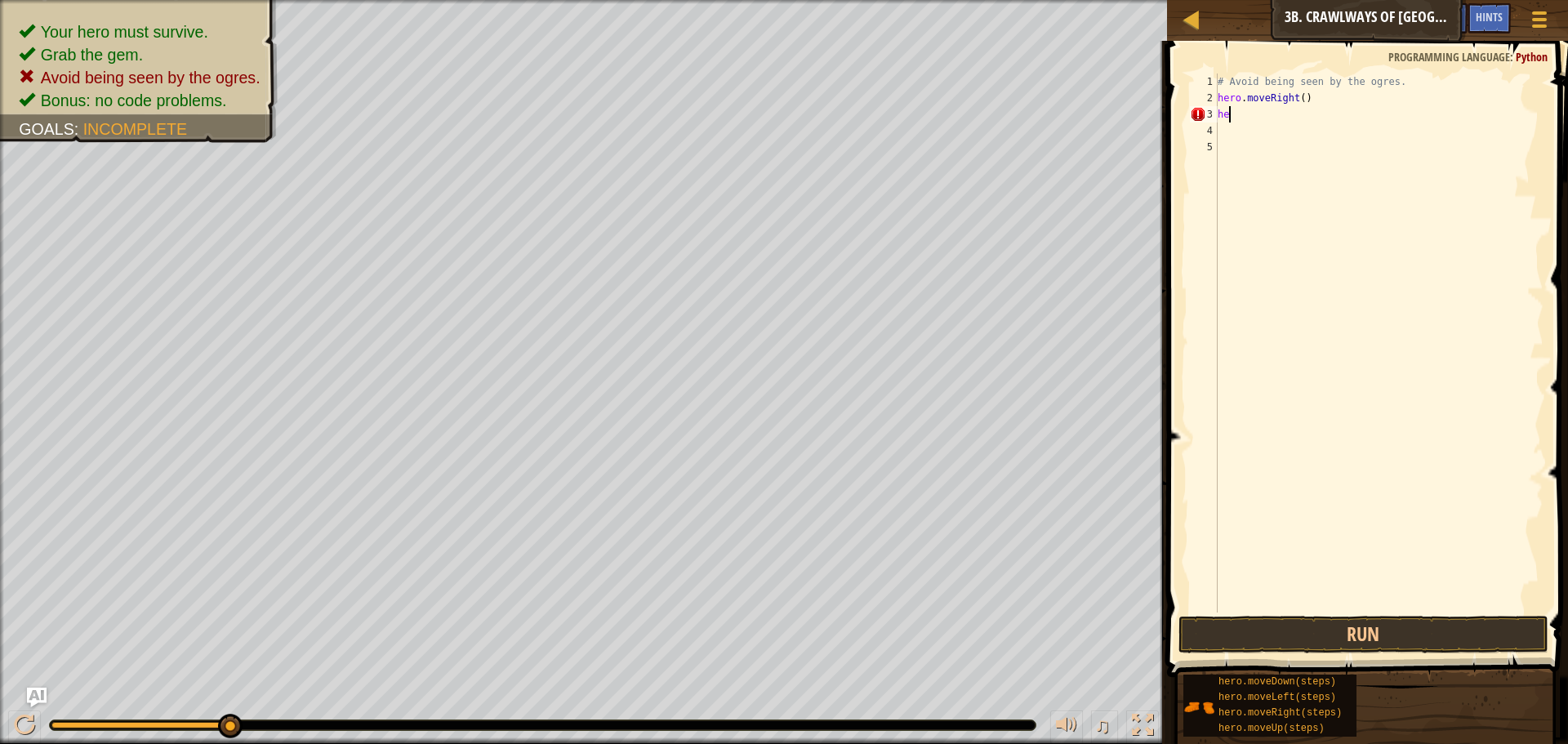
type textarea "h"
type textarea "l"
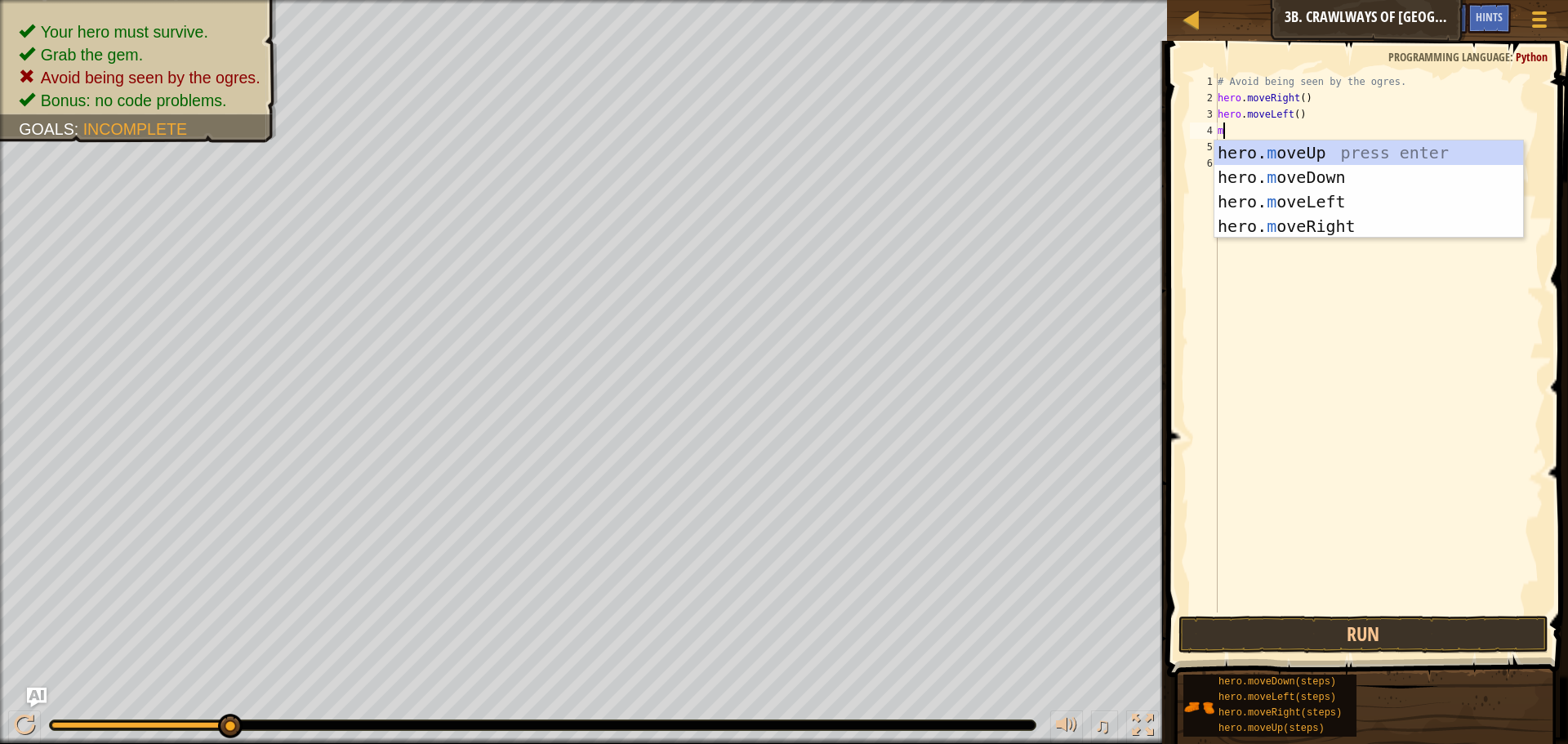
type textarea "mo"
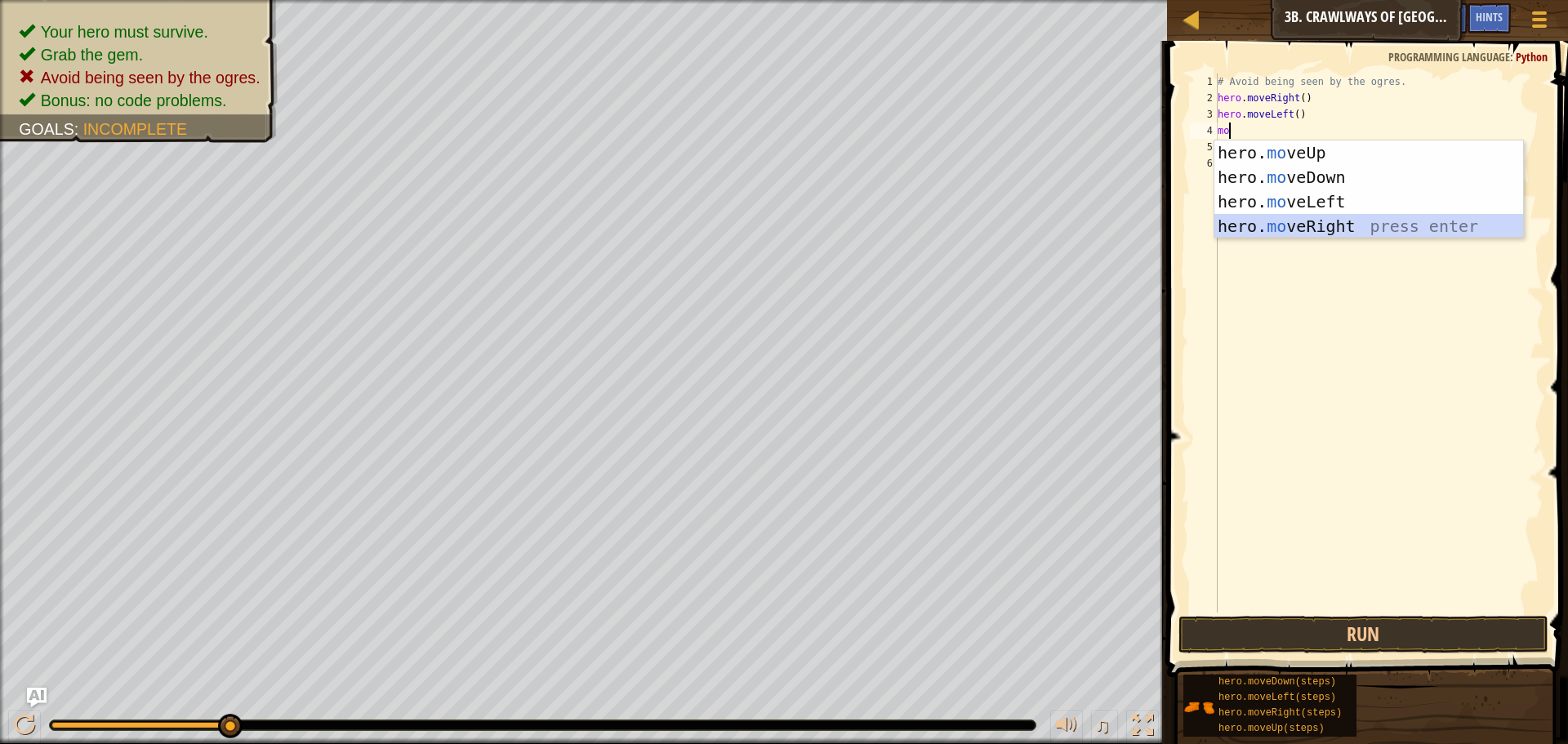
click at [1271, 223] on div "hero. mo veUp press enter hero. mo veDown press enter hero. mo veLeft press ent…" at bounding box center [1368, 213] width 309 height 147
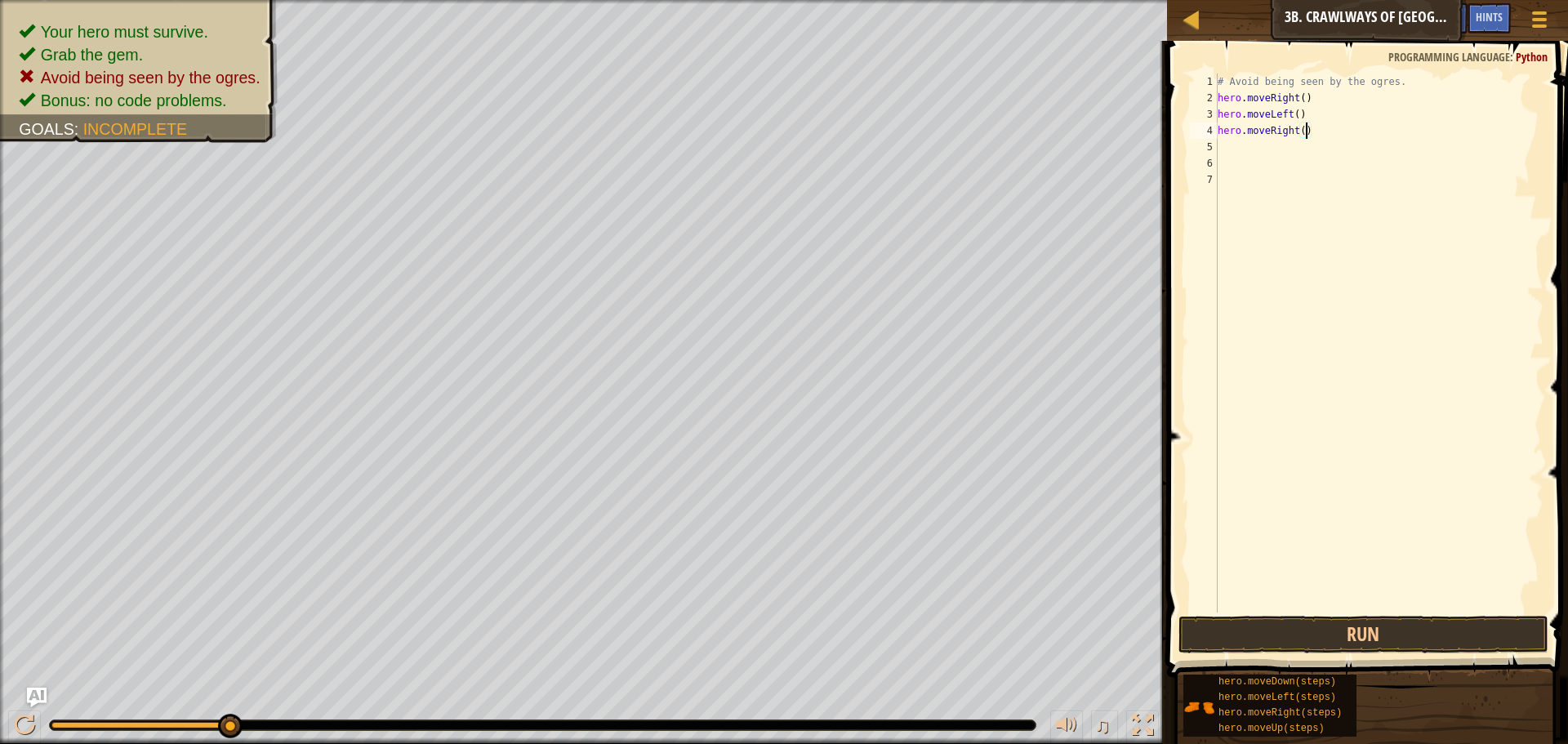
click at [1305, 129] on div "# Avoid being seen by the ogres. hero . moveRight ( ) hero . moveLeft ( ) hero …" at bounding box center [1378, 359] width 329 height 572
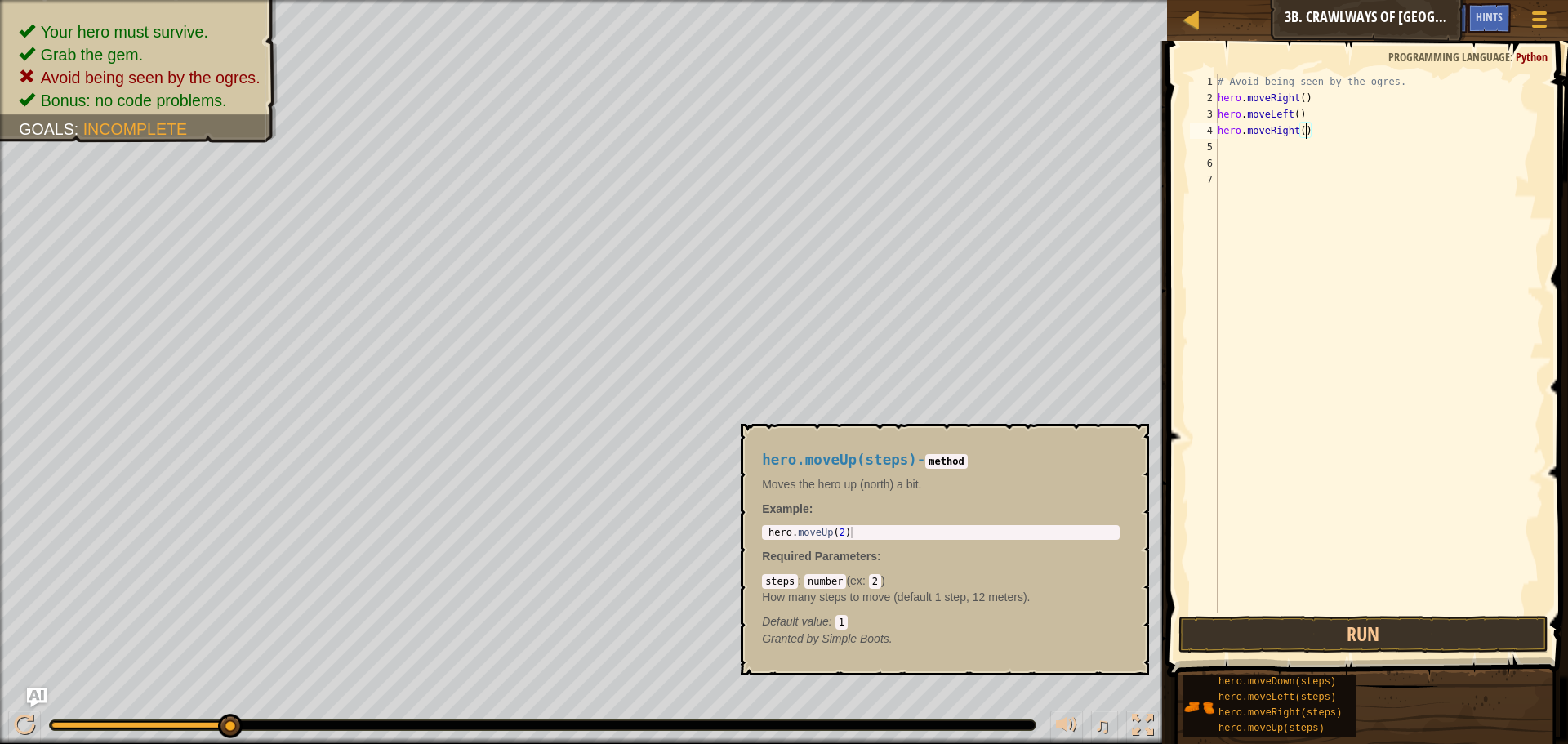
scroll to position [8, 8]
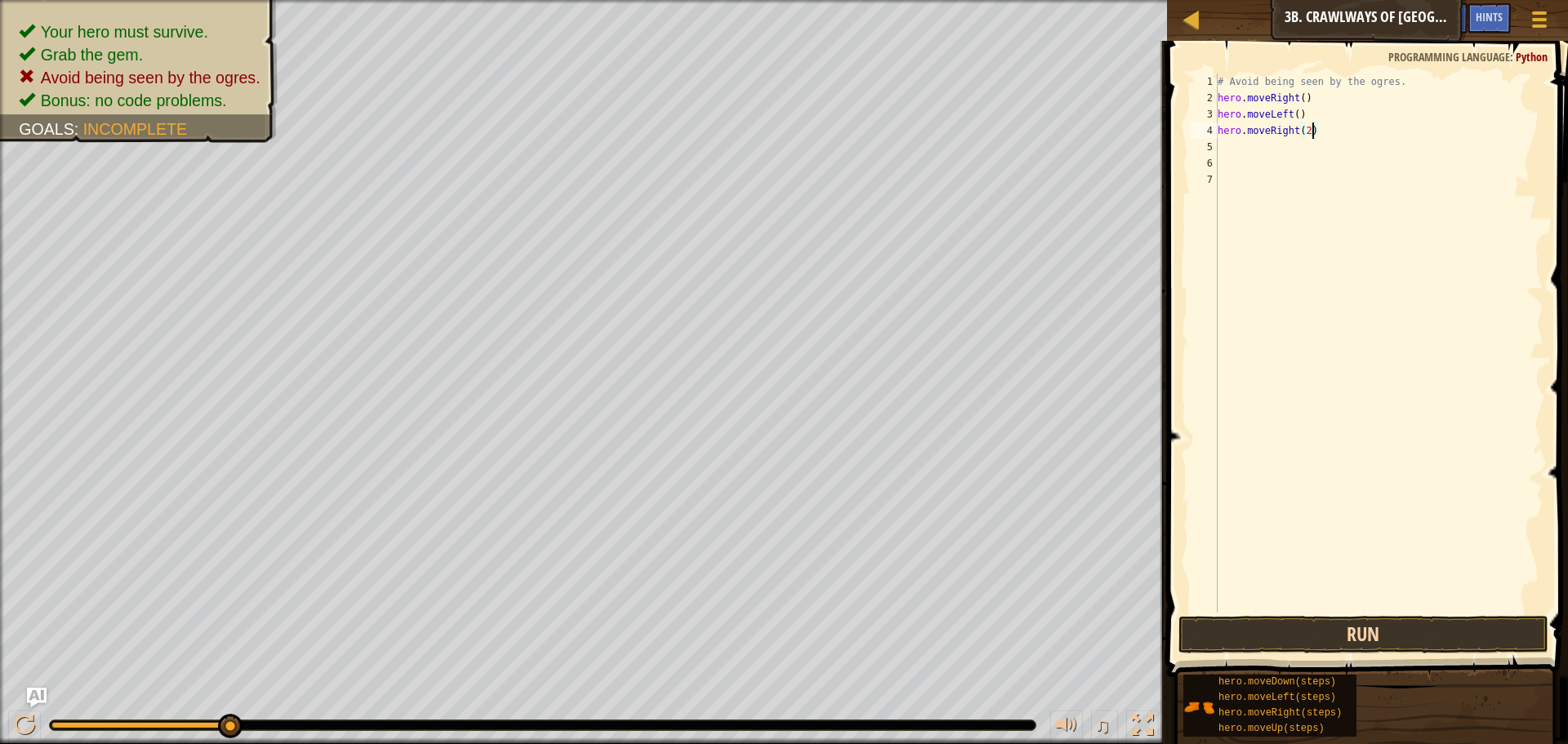
type textarea "hero.moveRight(2)"
click at [1313, 635] on button "Run" at bounding box center [1363, 634] width 370 height 37
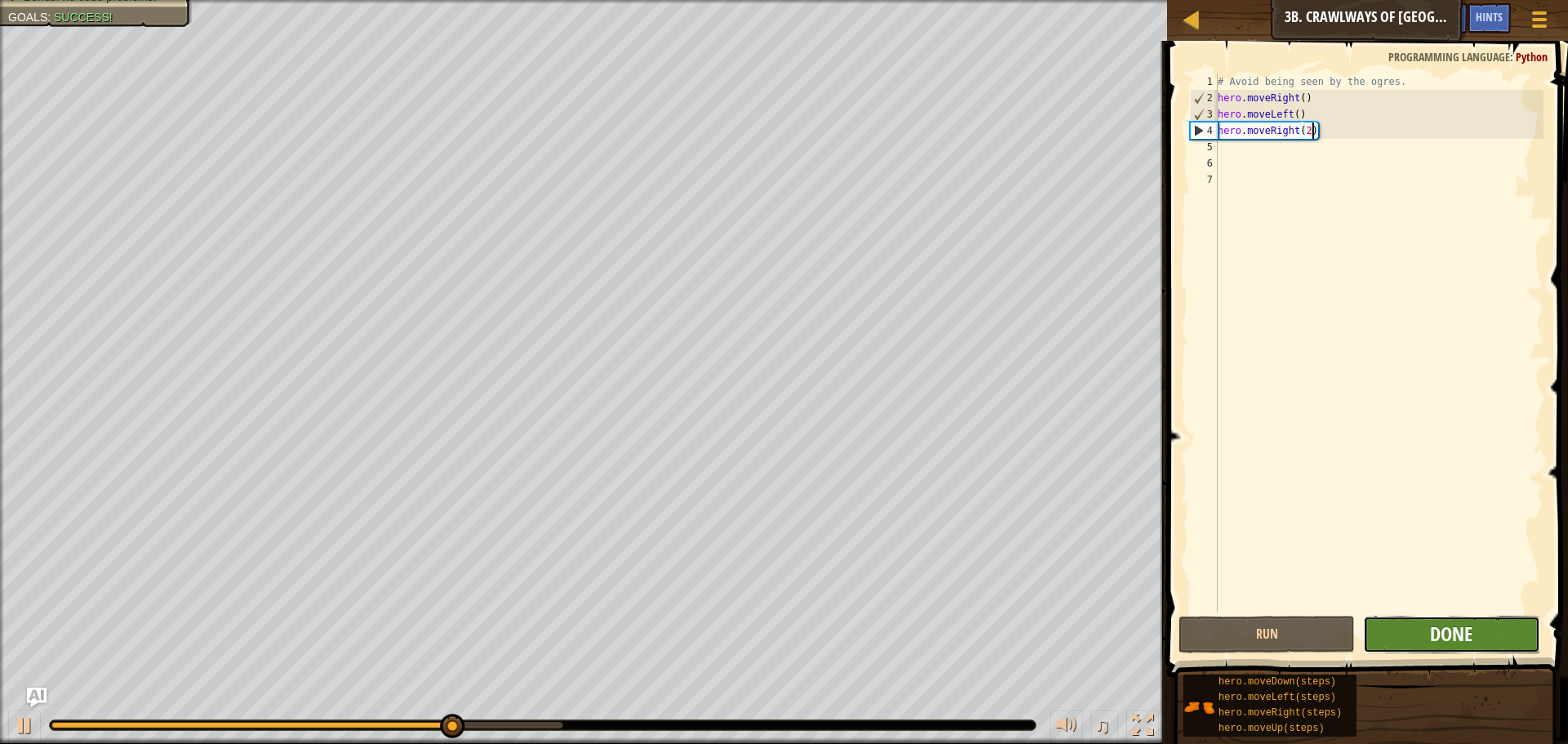
click at [1455, 629] on span "Done" at bounding box center [1452, 634] width 42 height 26
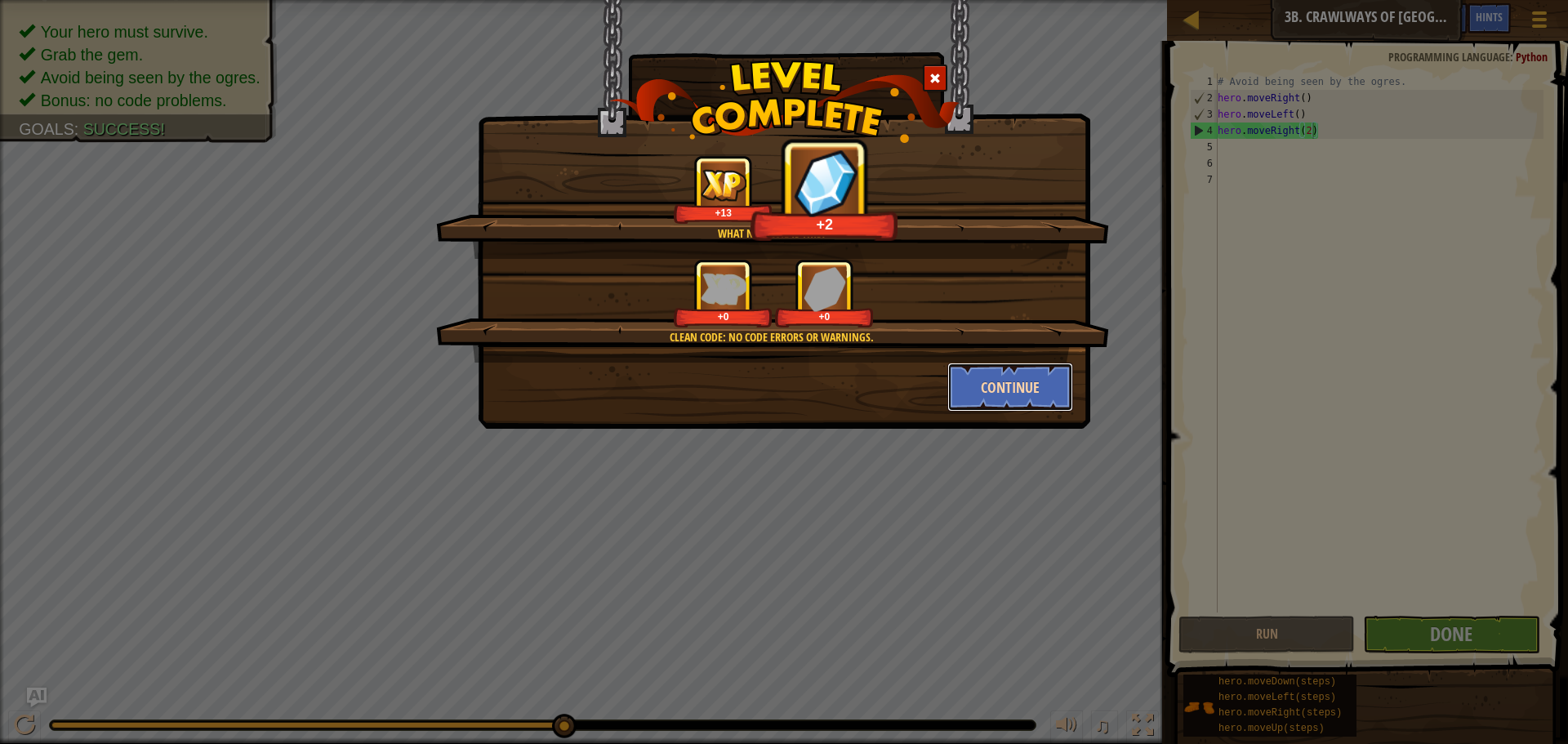
click at [997, 381] on button "Continue" at bounding box center [1010, 387] width 127 height 49
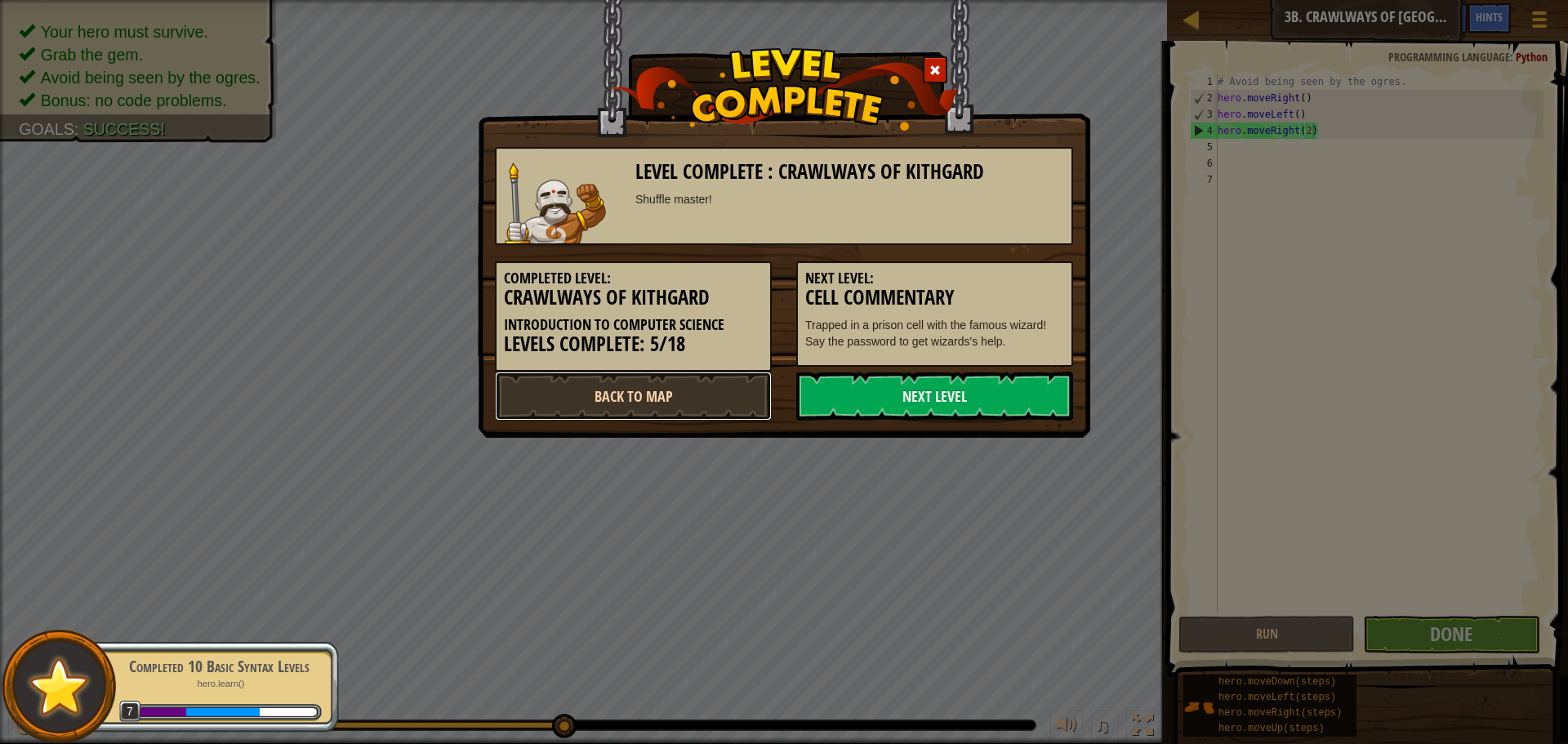
click at [670, 399] on link "Back to Map" at bounding box center [633, 396] width 277 height 49
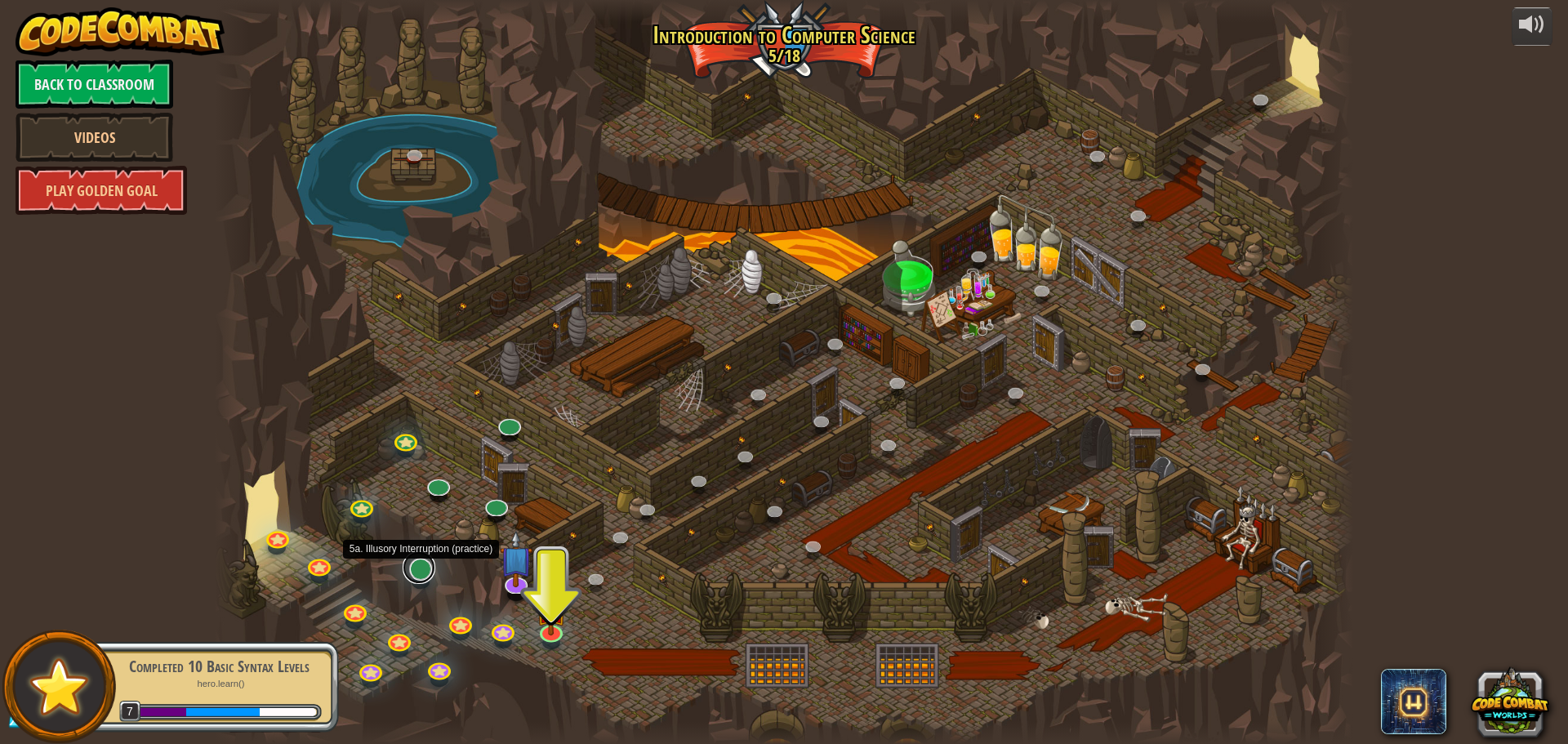
click at [417, 560] on link at bounding box center [419, 567] width 32 height 32
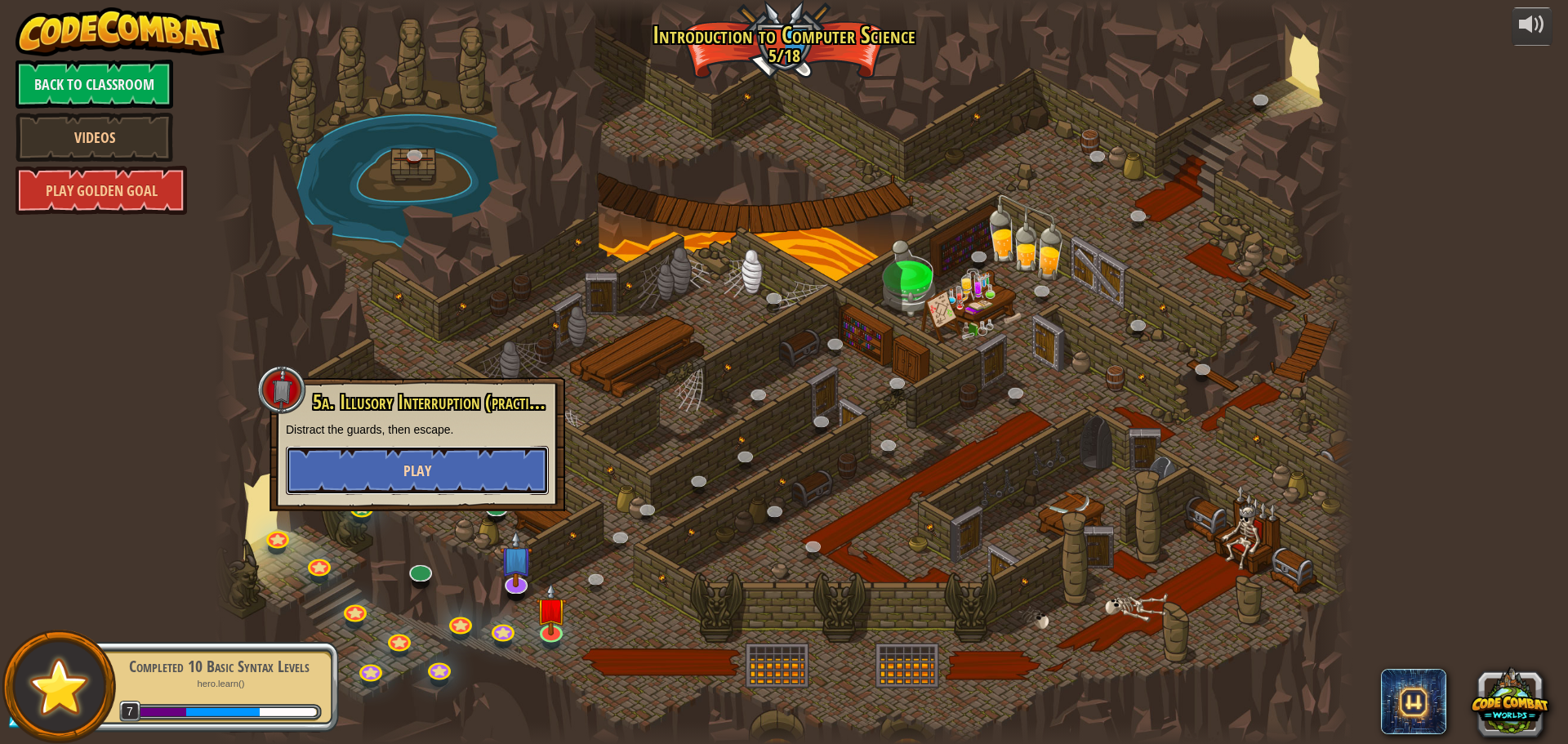
click at [433, 458] on button "Play" at bounding box center [417, 471] width 263 height 49
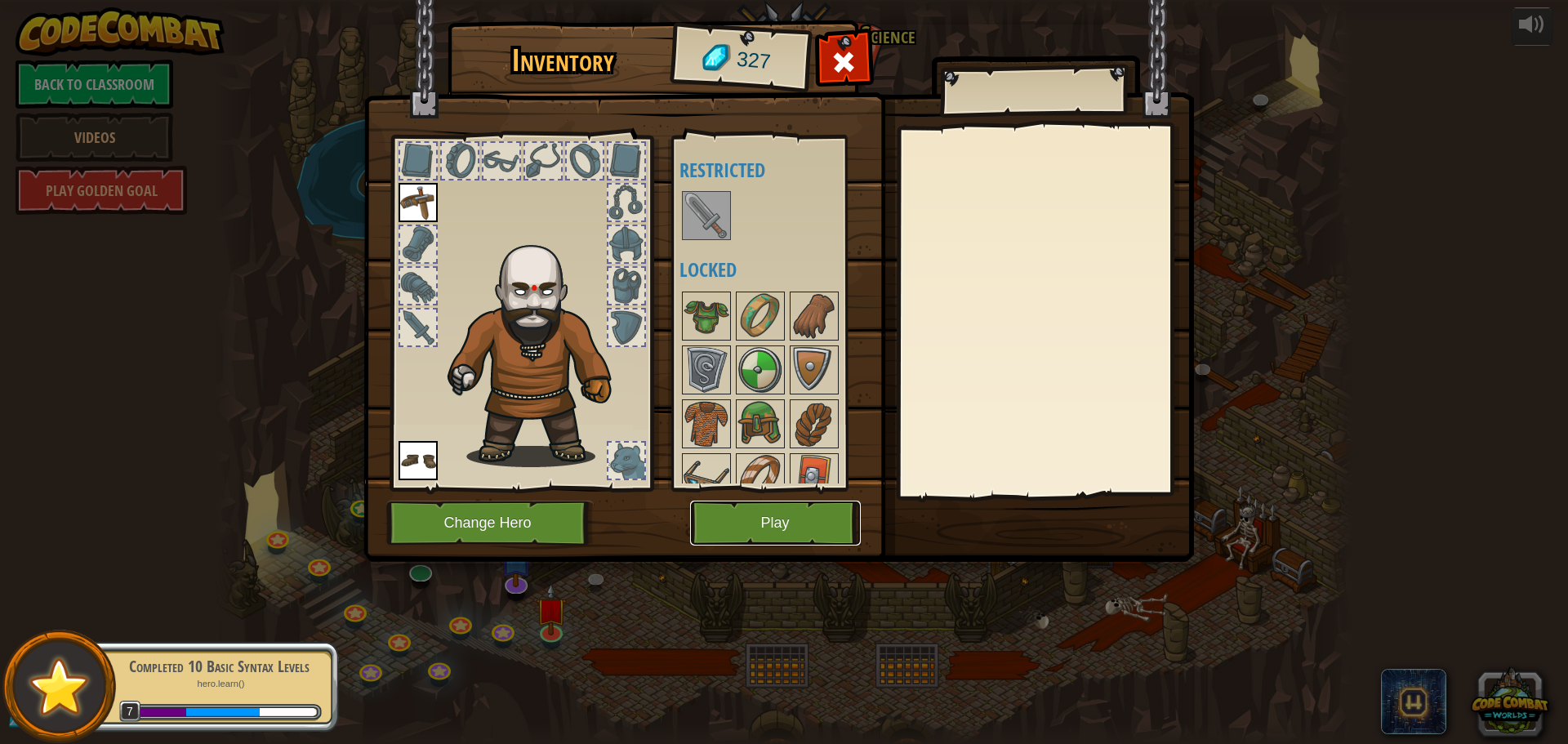
click at [727, 516] on button "Play" at bounding box center [775, 522] width 171 height 45
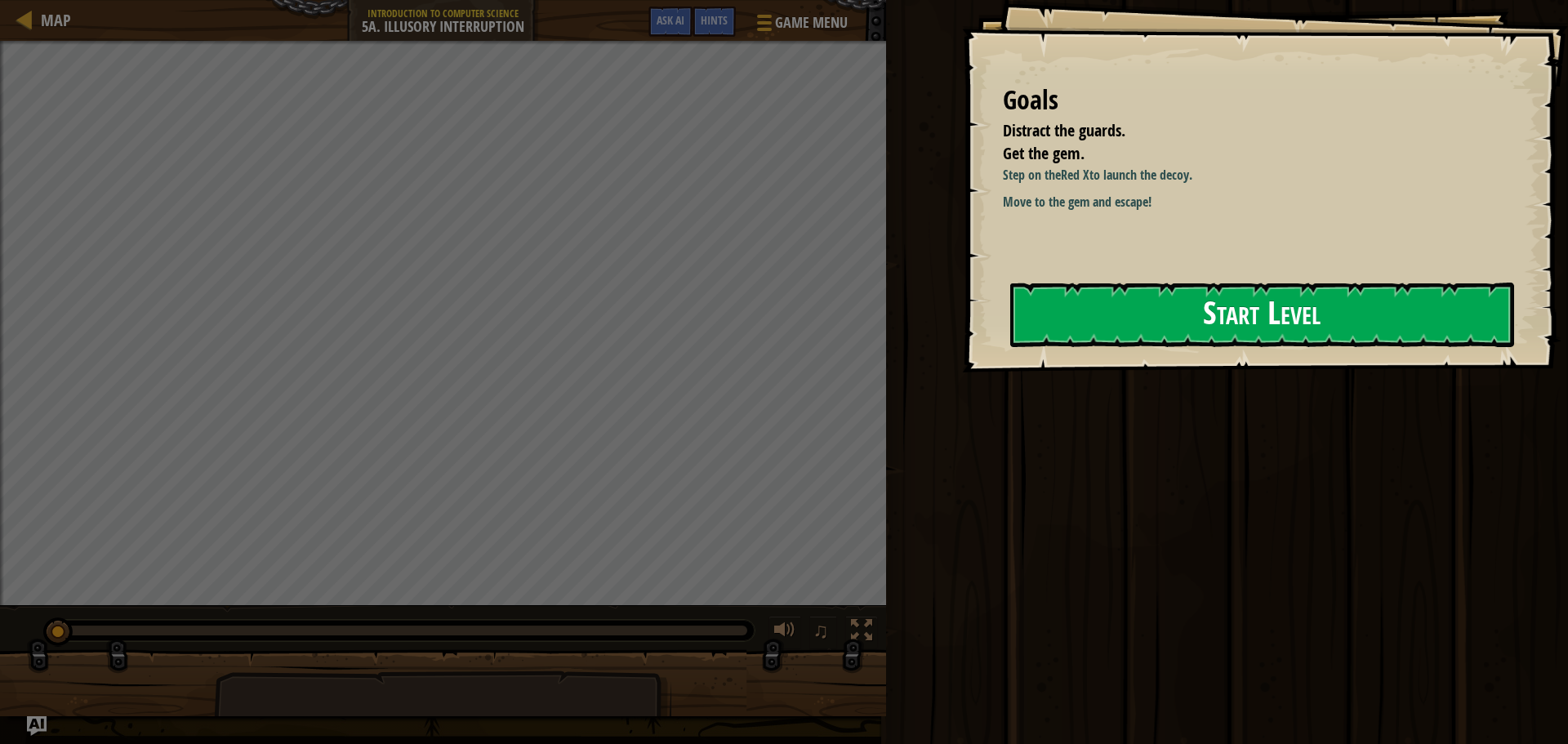
click at [1268, 328] on button "Start Level" at bounding box center [1262, 315] width 504 height 65
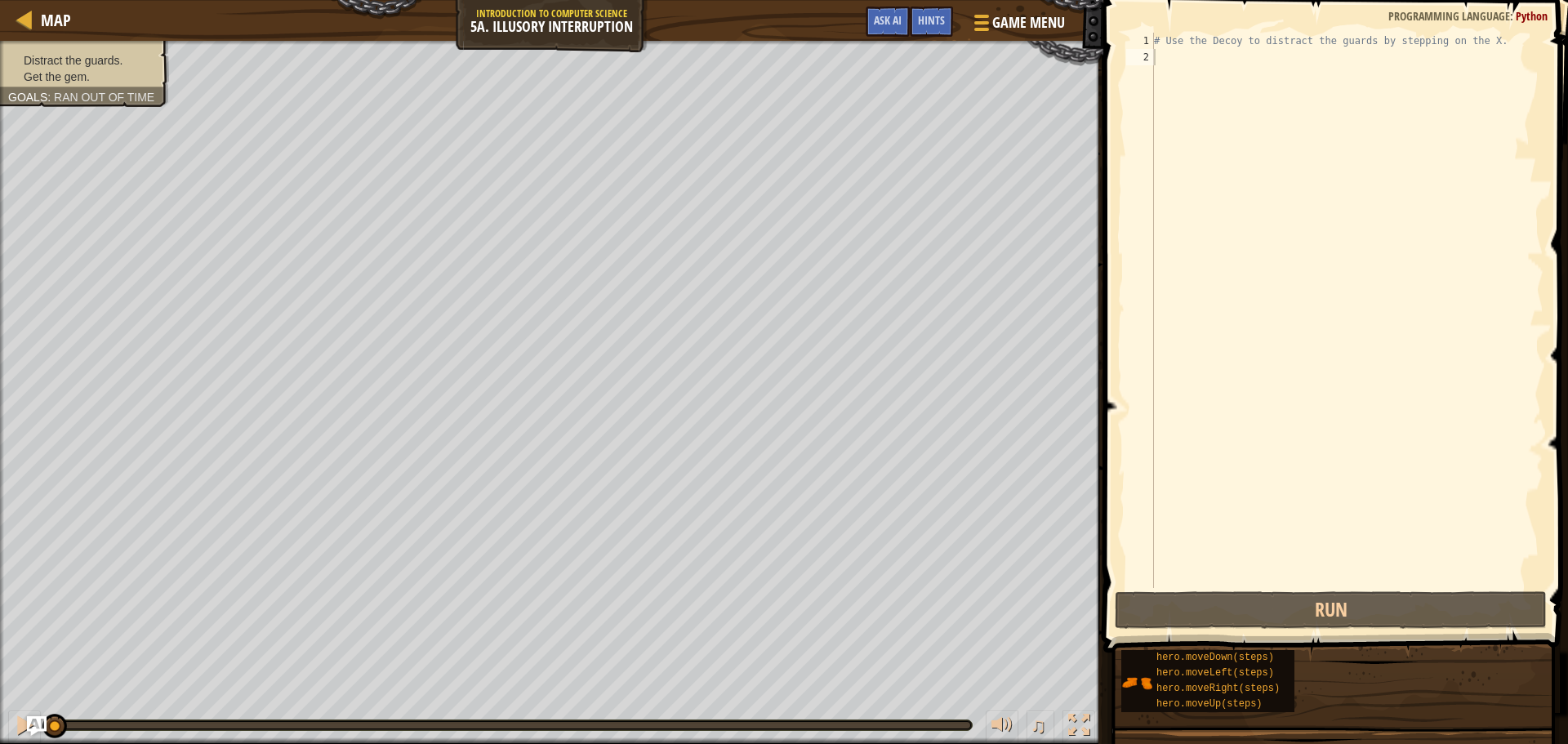
click at [95, 89] on div "Goals : Ran out of time" at bounding box center [82, 97] width 146 height 16
click at [1185, 66] on div "# Use the Decoy to distract the guards by stepping on the X." at bounding box center [1347, 326] width 393 height 588
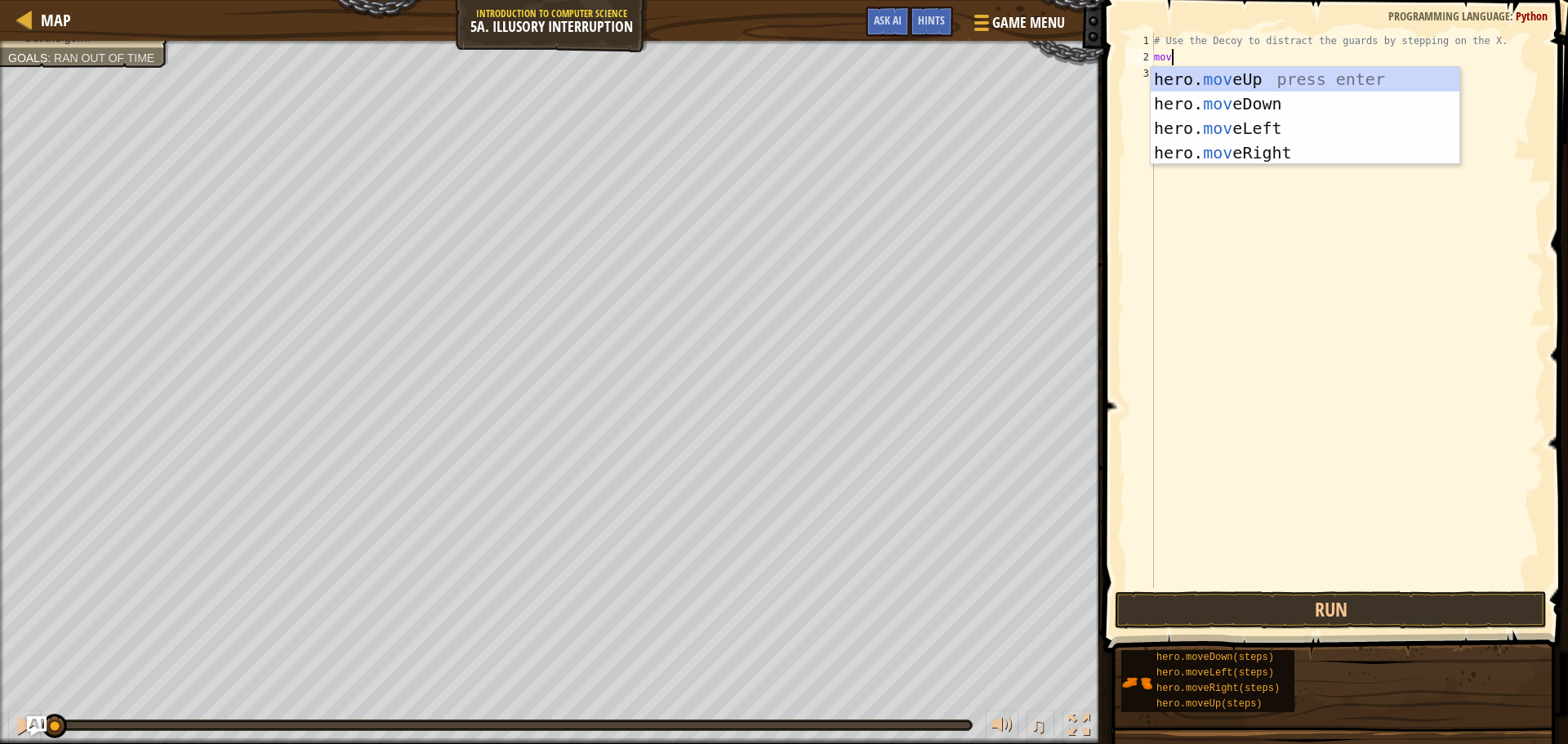
type textarea "move"
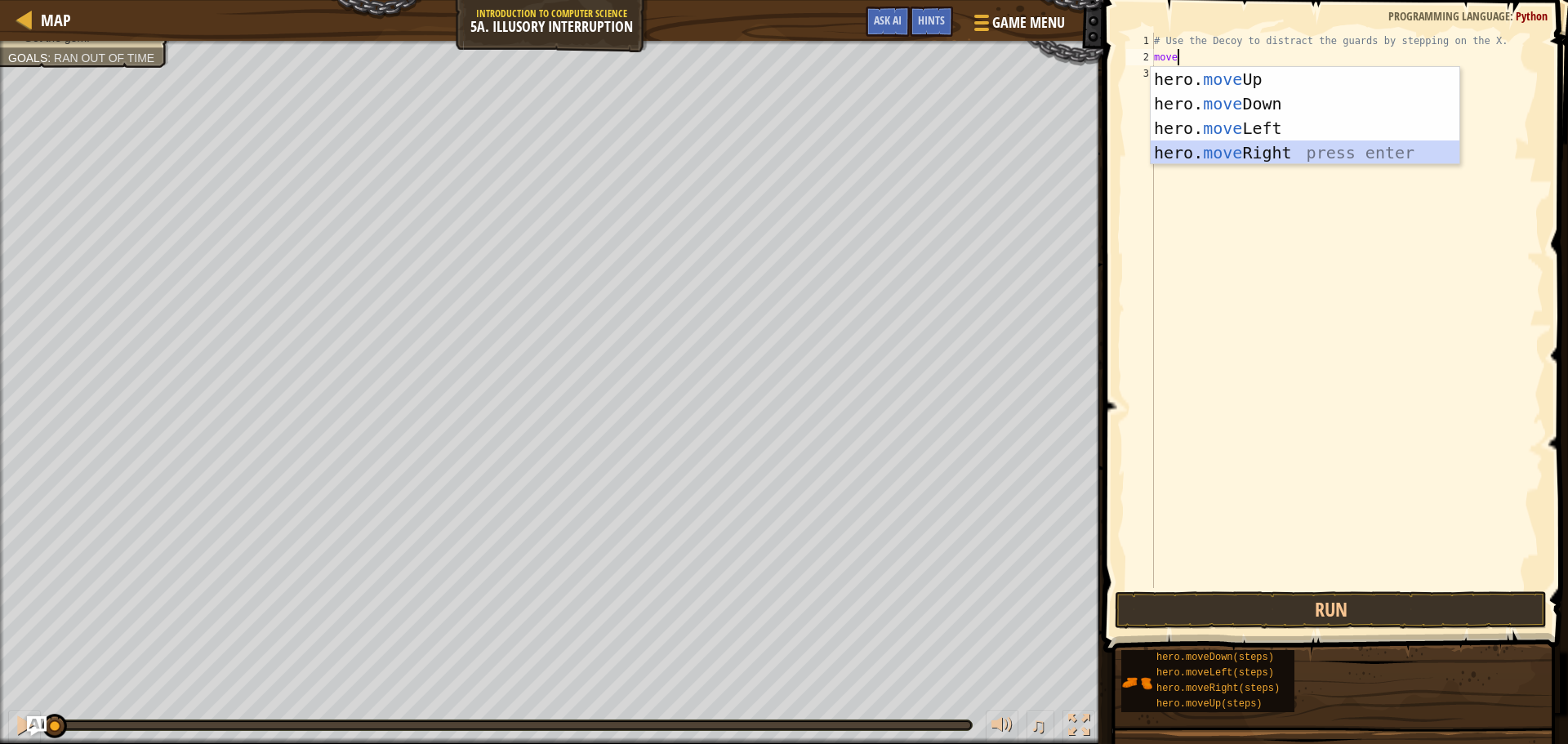
click at [1221, 146] on div "hero. move Up press enter hero. move Down press enter hero. move Left press ent…" at bounding box center [1305, 140] width 309 height 147
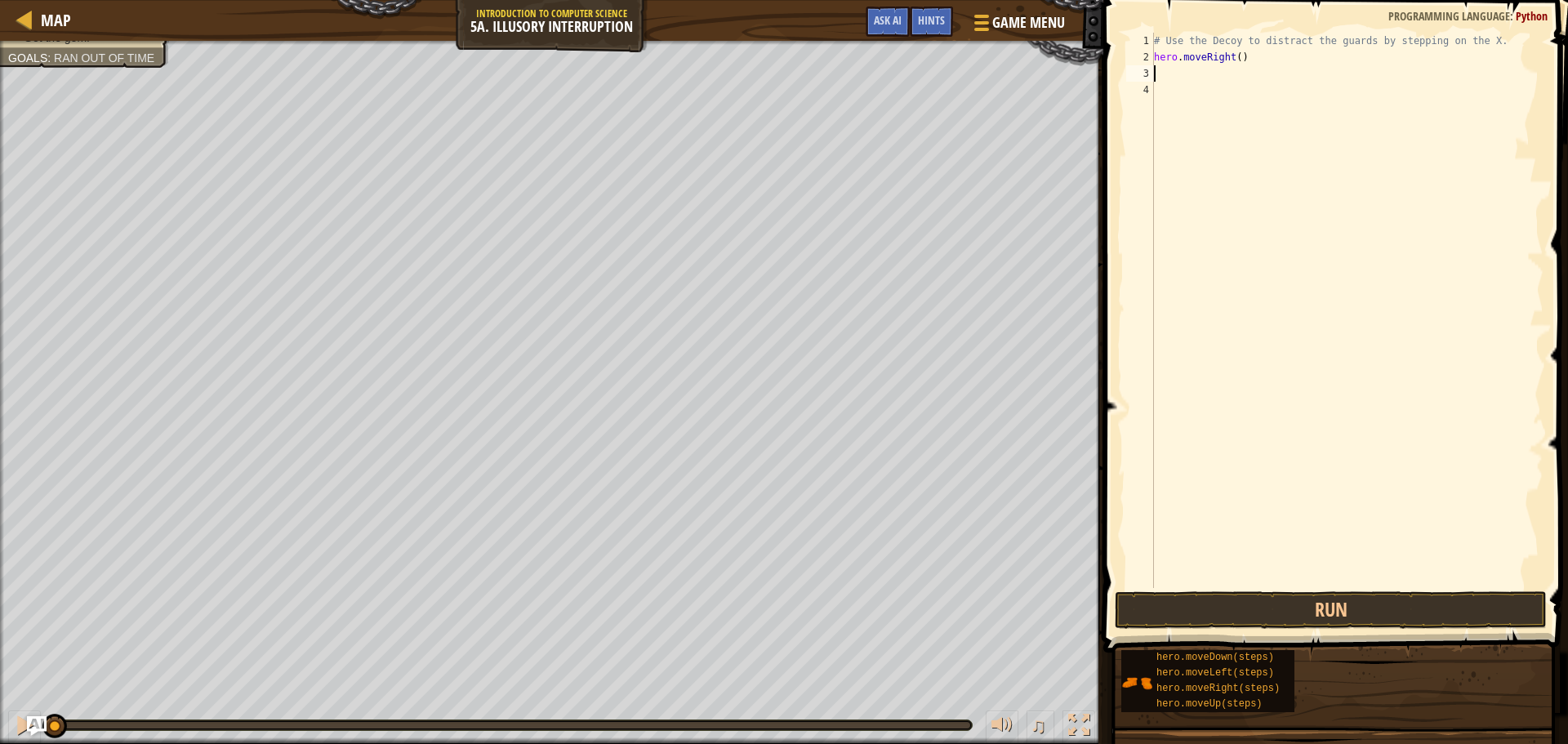
type textarea "d"
click at [1226, 606] on button "Run" at bounding box center [1331, 610] width 432 height 37
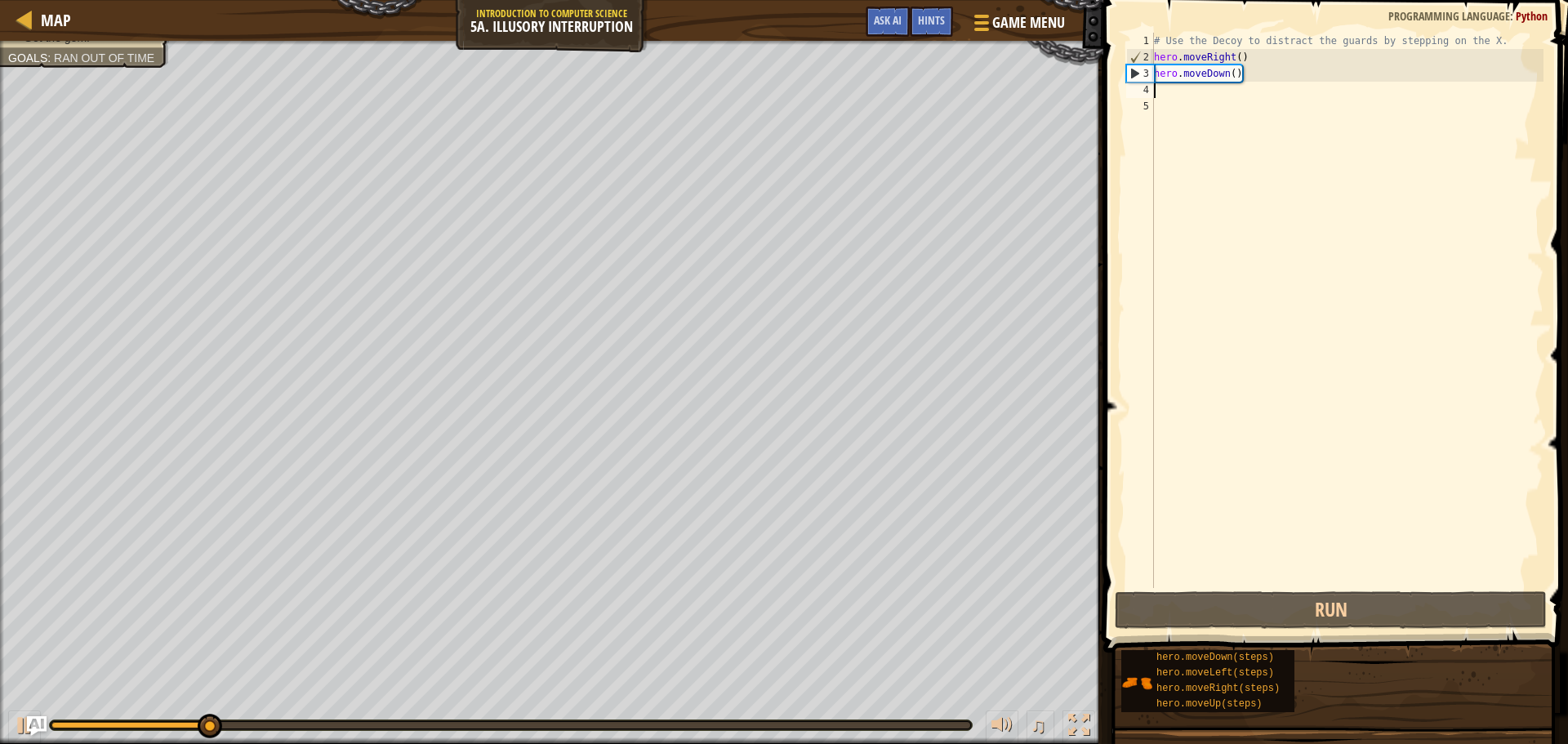
click at [1235, 73] on div "# Use the Decoy to distract the guards by stepping on the X. hero . moveRight (…" at bounding box center [1347, 326] width 393 height 588
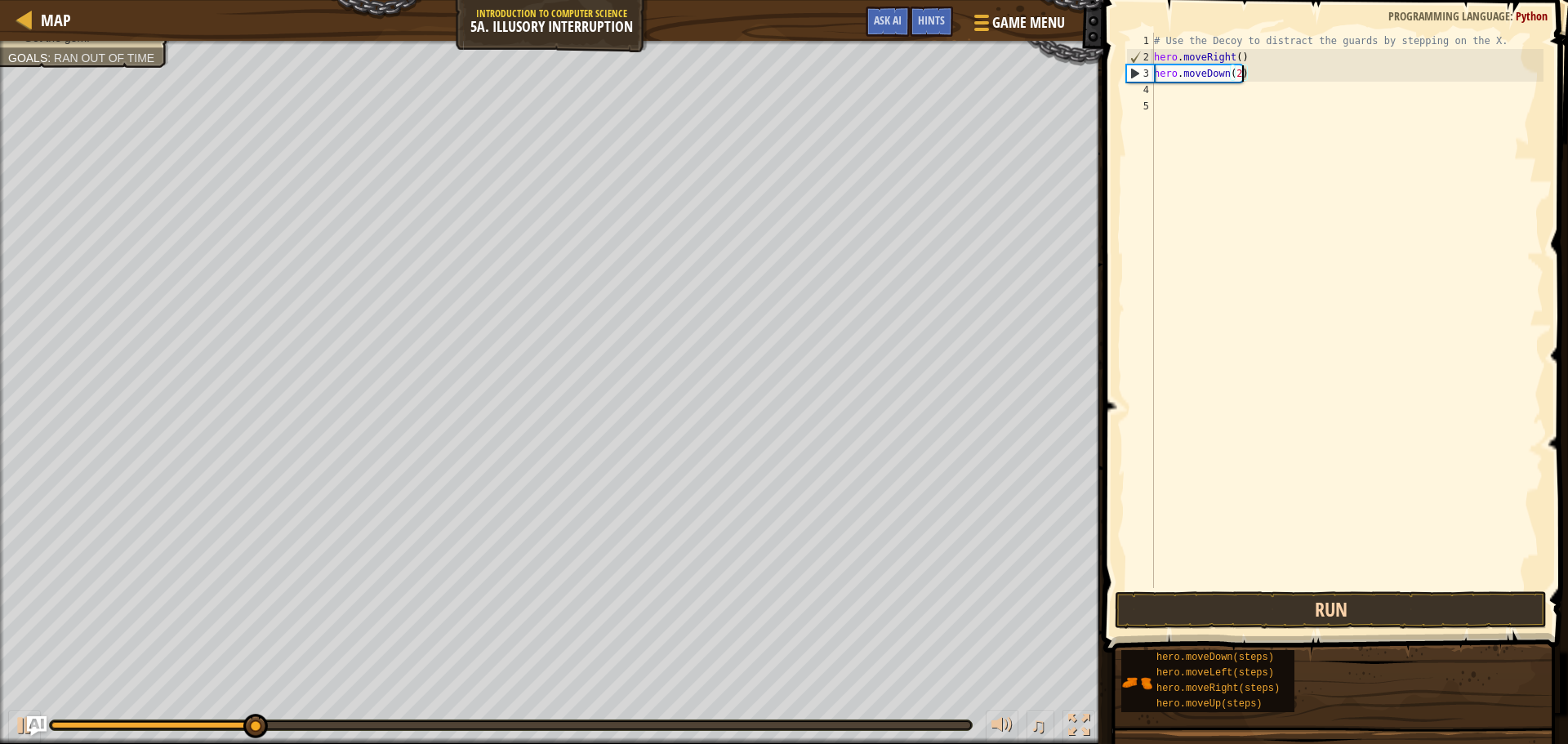
type textarea "hero.moveDown(2)"
click at [1282, 600] on button "Run" at bounding box center [1331, 610] width 432 height 37
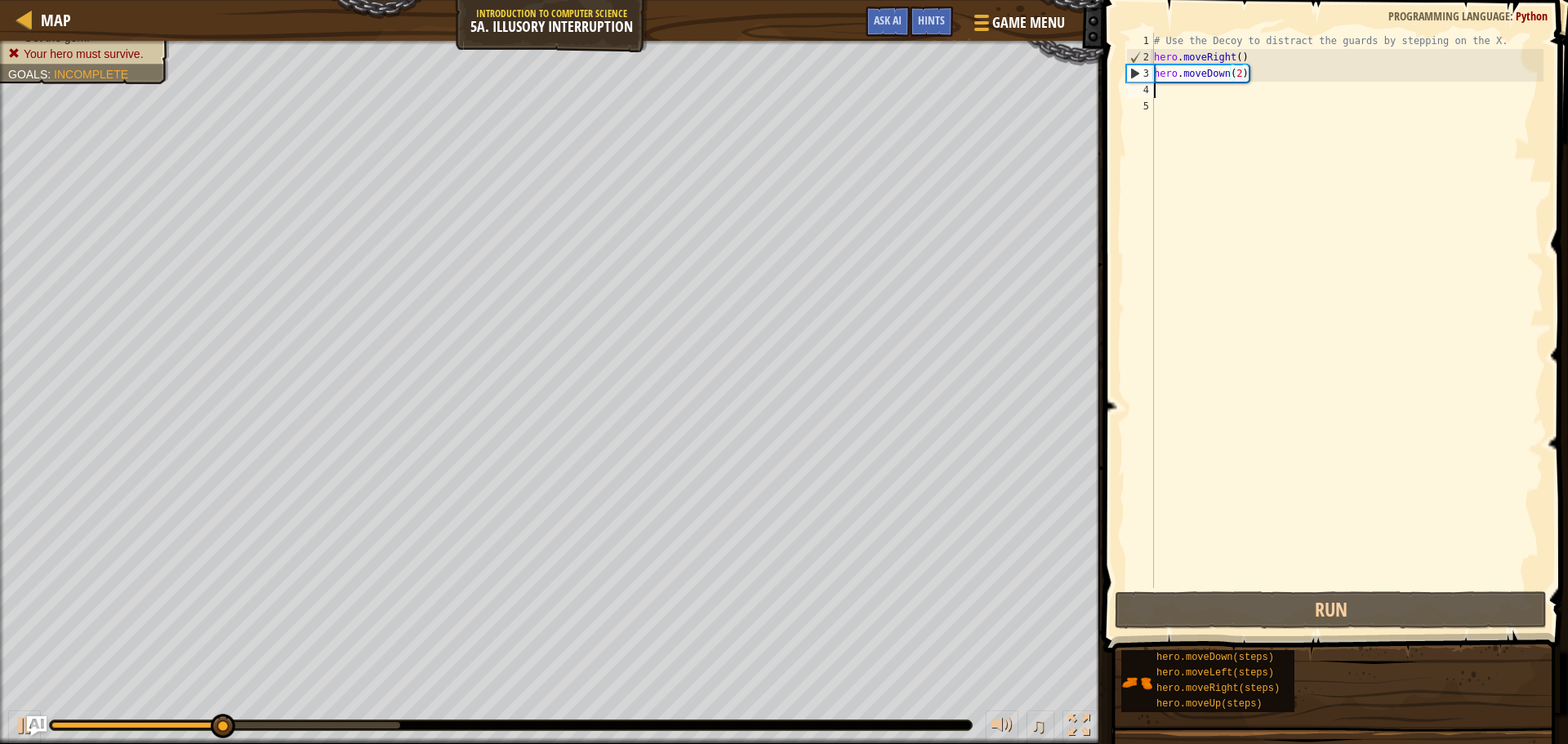
click at [1194, 94] on div "# Use the Decoy to distract the guards by stepping on the X. hero . moveRight (…" at bounding box center [1347, 326] width 393 height 588
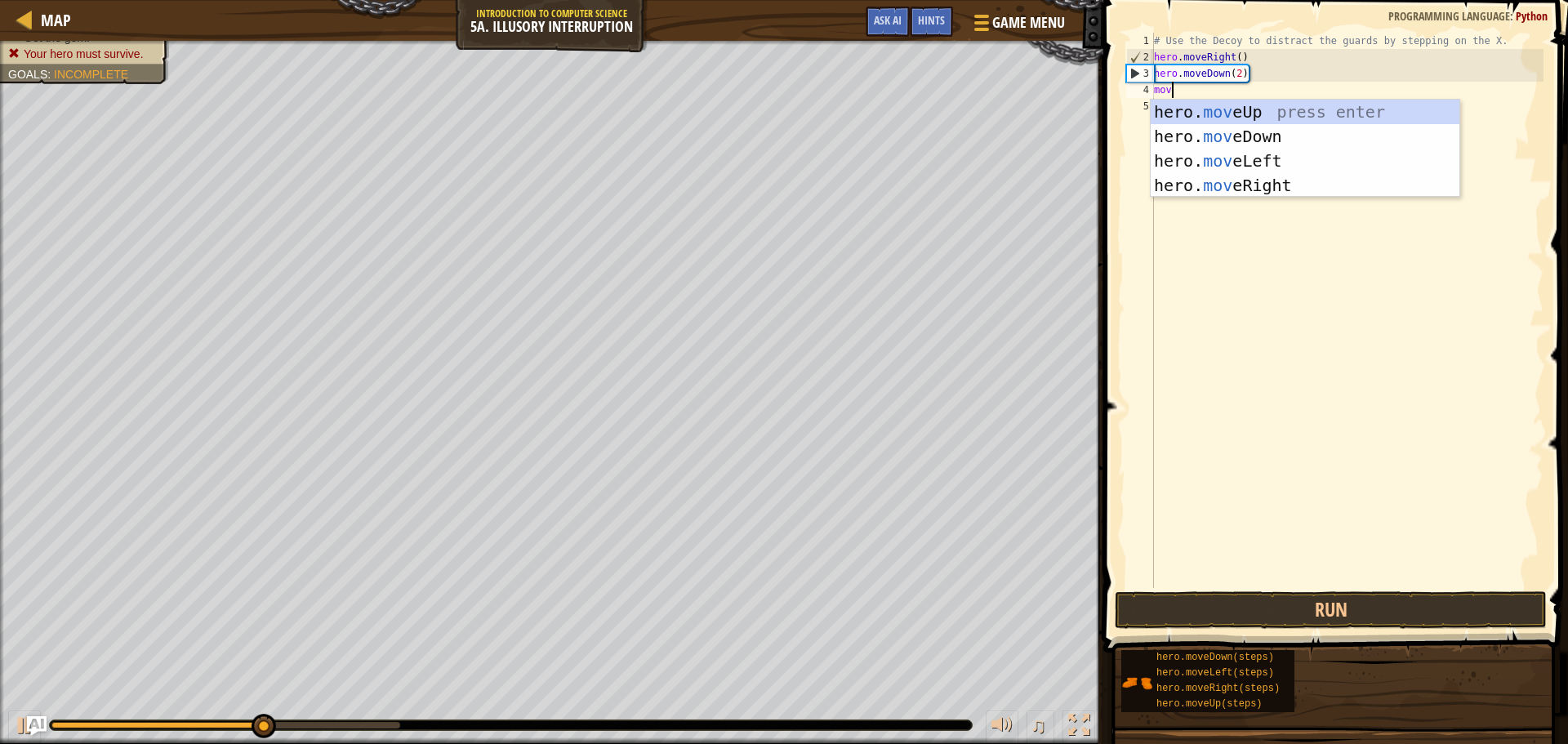
type textarea "move"
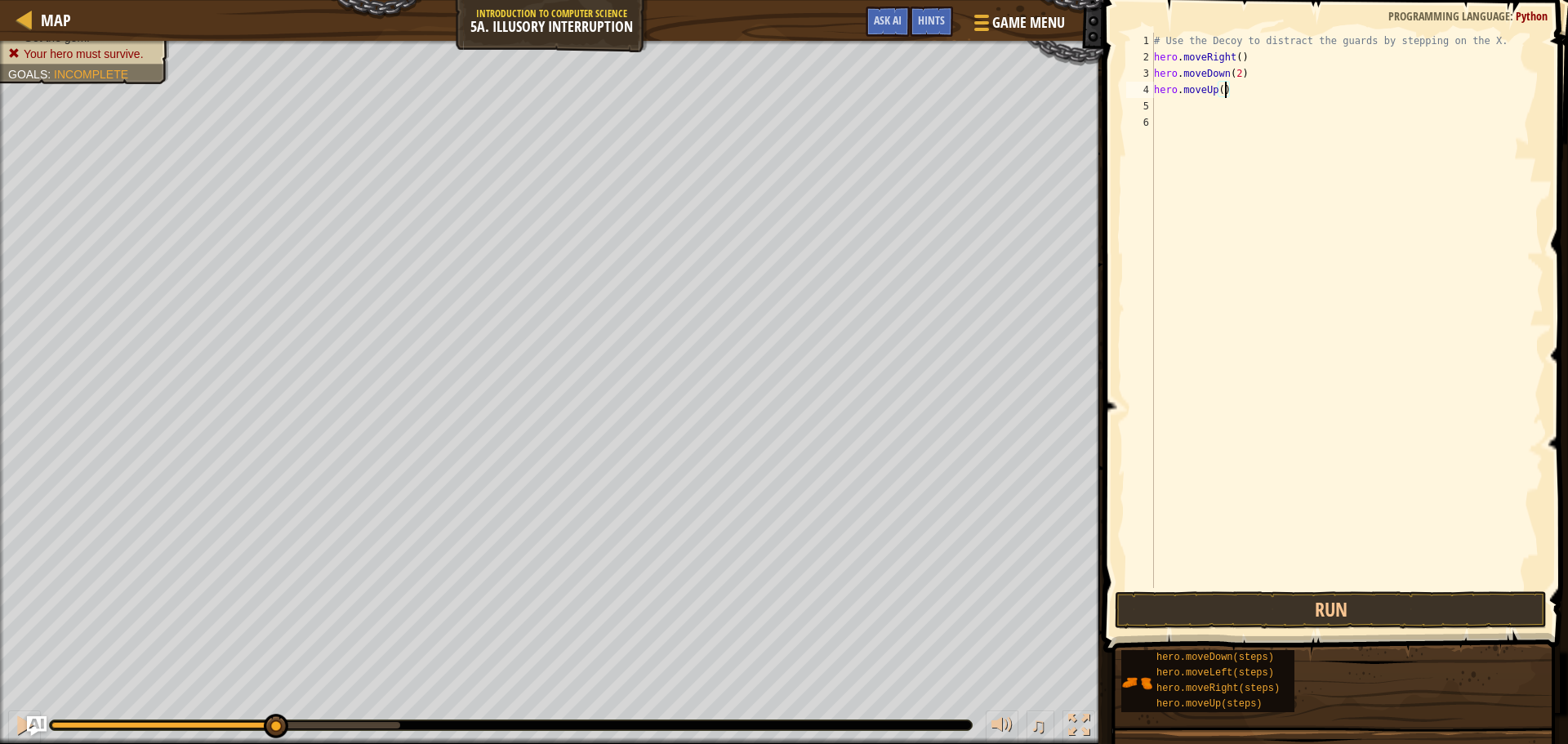
type textarea "hero.moveUp(2)"
type textarea "r"
type textarea "h"
type textarea "ri"
click at [1240, 108] on div "# Use the Decoy to distract the guards by stepping on the X. hero . moveRight (…" at bounding box center [1347, 326] width 393 height 588
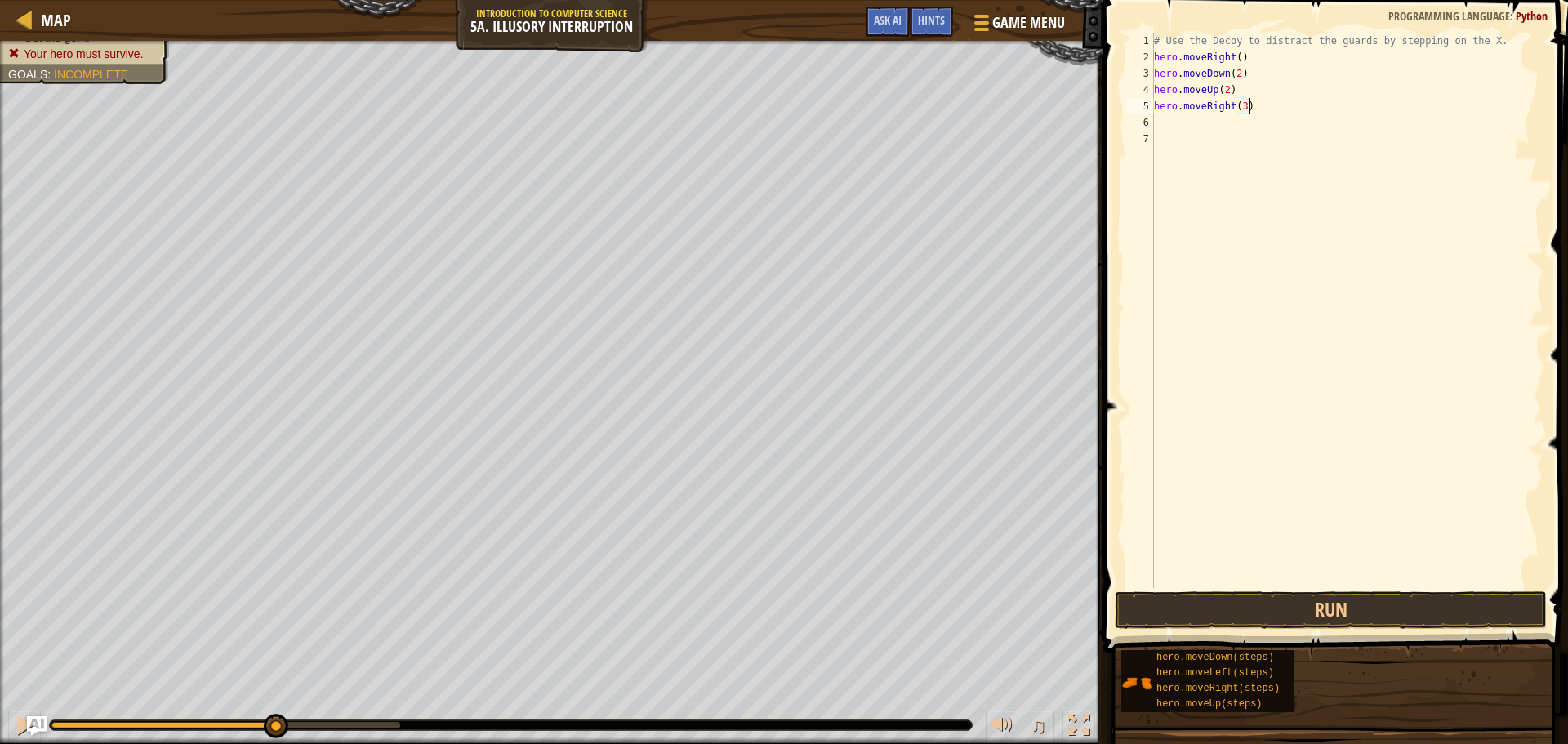
scroll to position [8, 8]
type textarea "hero.moveRight(3)"
click at [1214, 608] on button "Run" at bounding box center [1331, 610] width 432 height 37
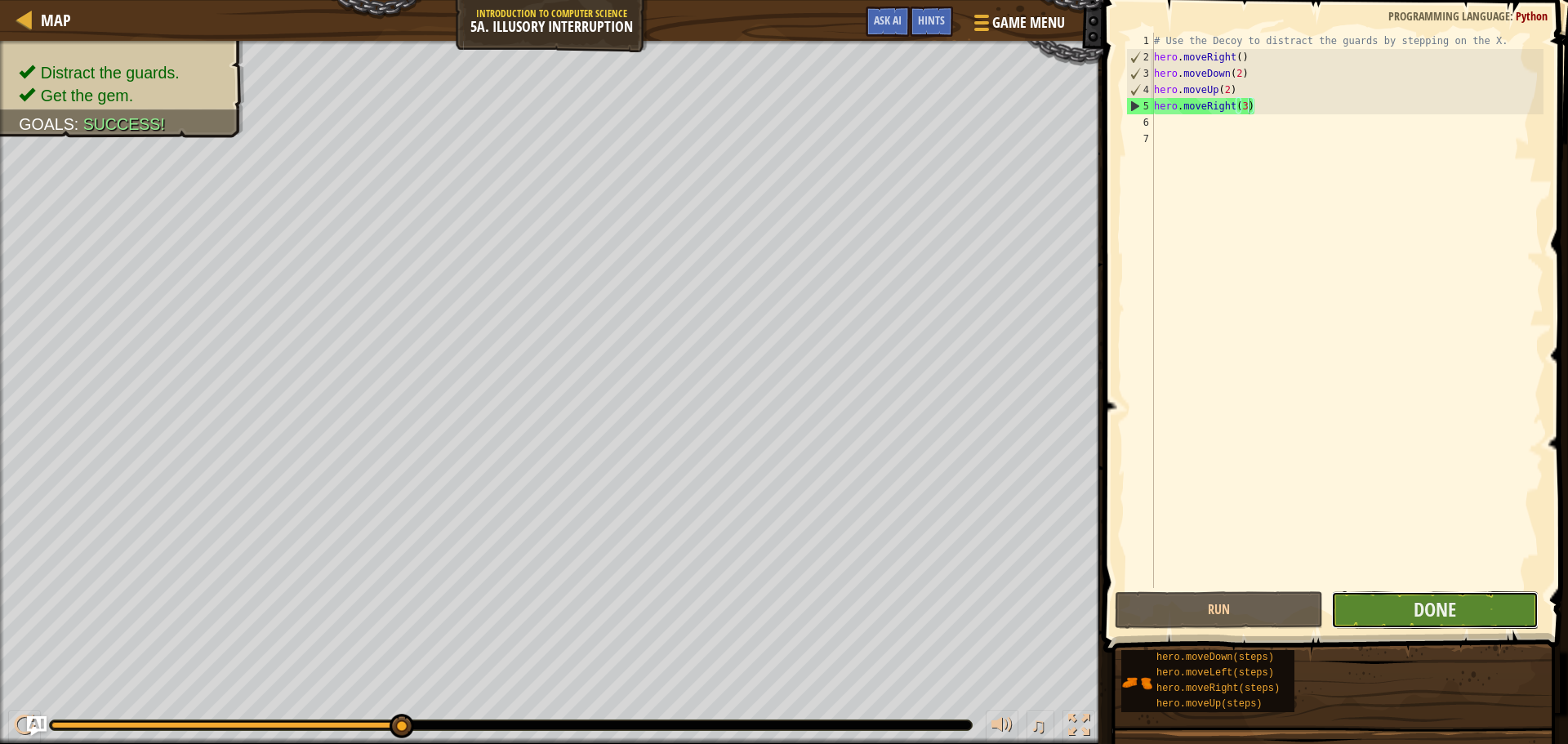
click at [1463, 601] on button "Done" at bounding box center [1435, 610] width 207 height 37
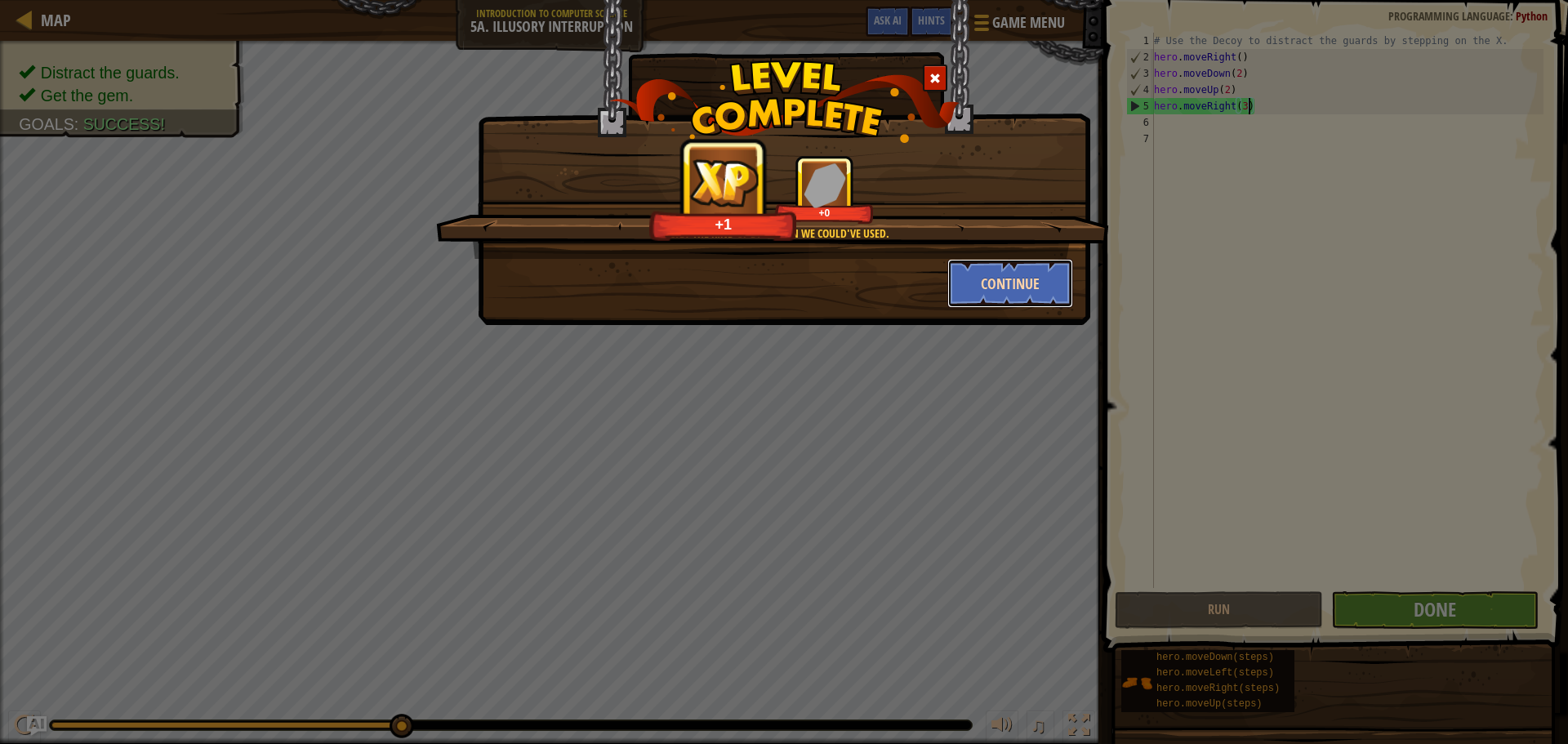
click at [1001, 281] on button "Continue" at bounding box center [1010, 284] width 127 height 49
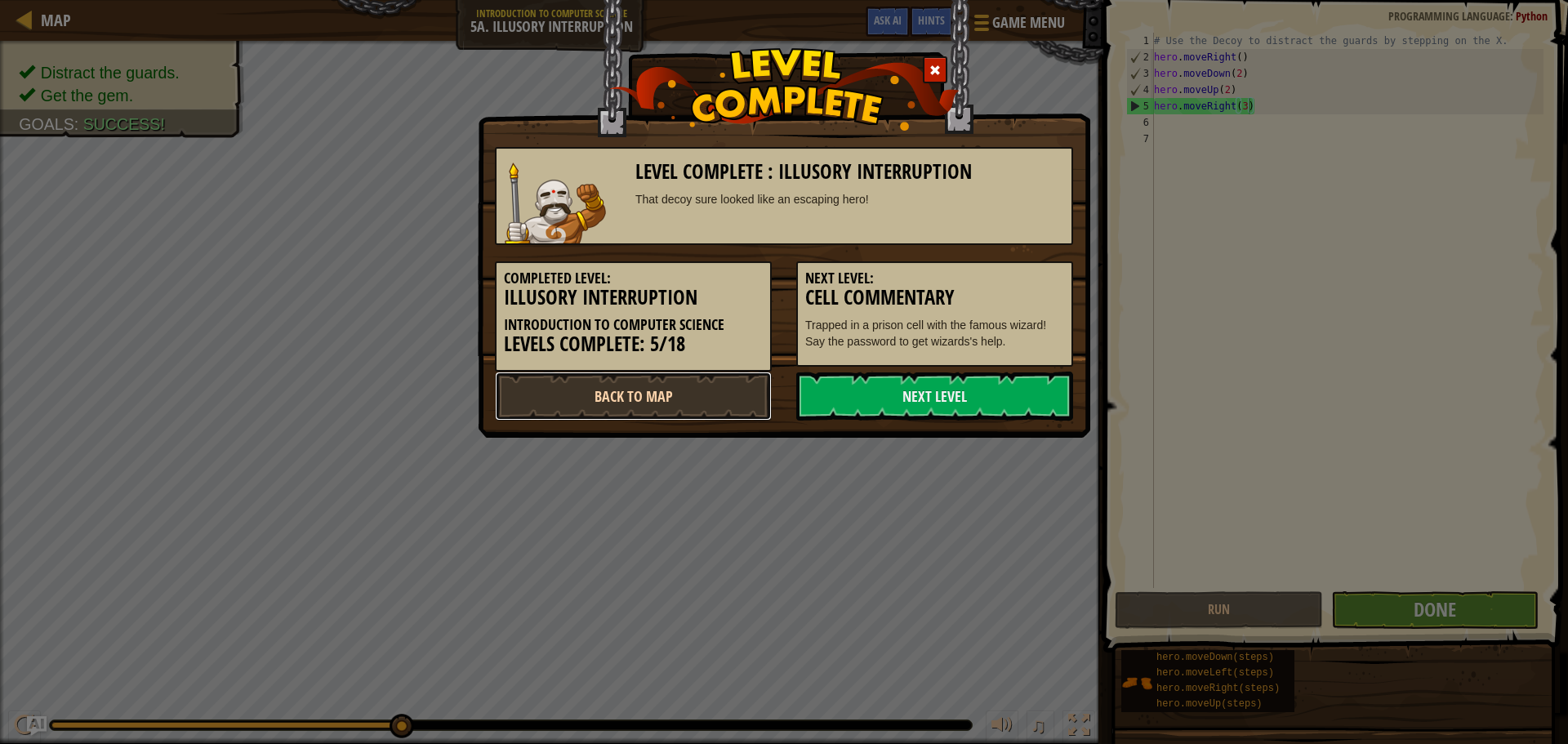
click at [639, 392] on link "Back to Map" at bounding box center [633, 396] width 277 height 49
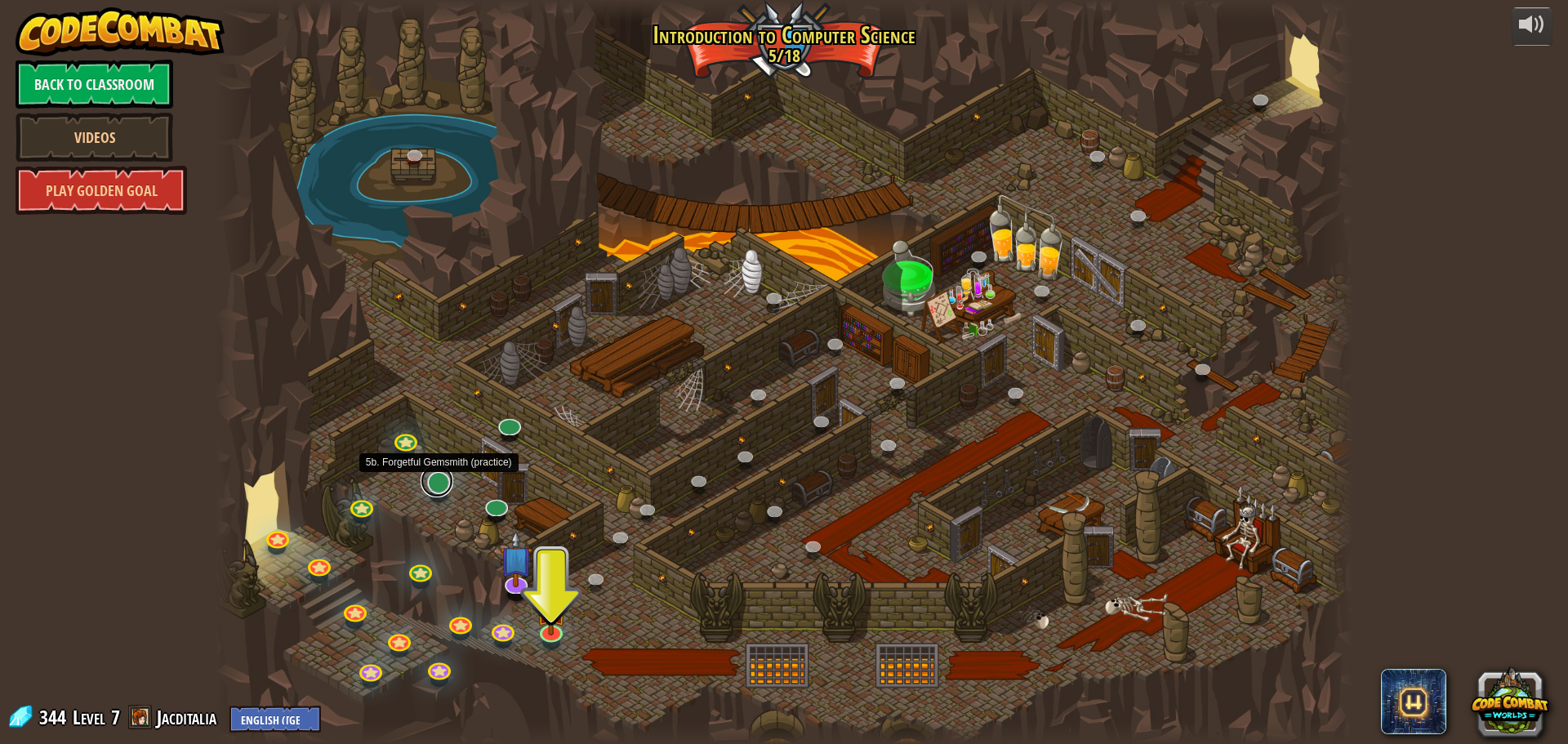
click at [444, 483] on link at bounding box center [437, 481] width 32 height 32
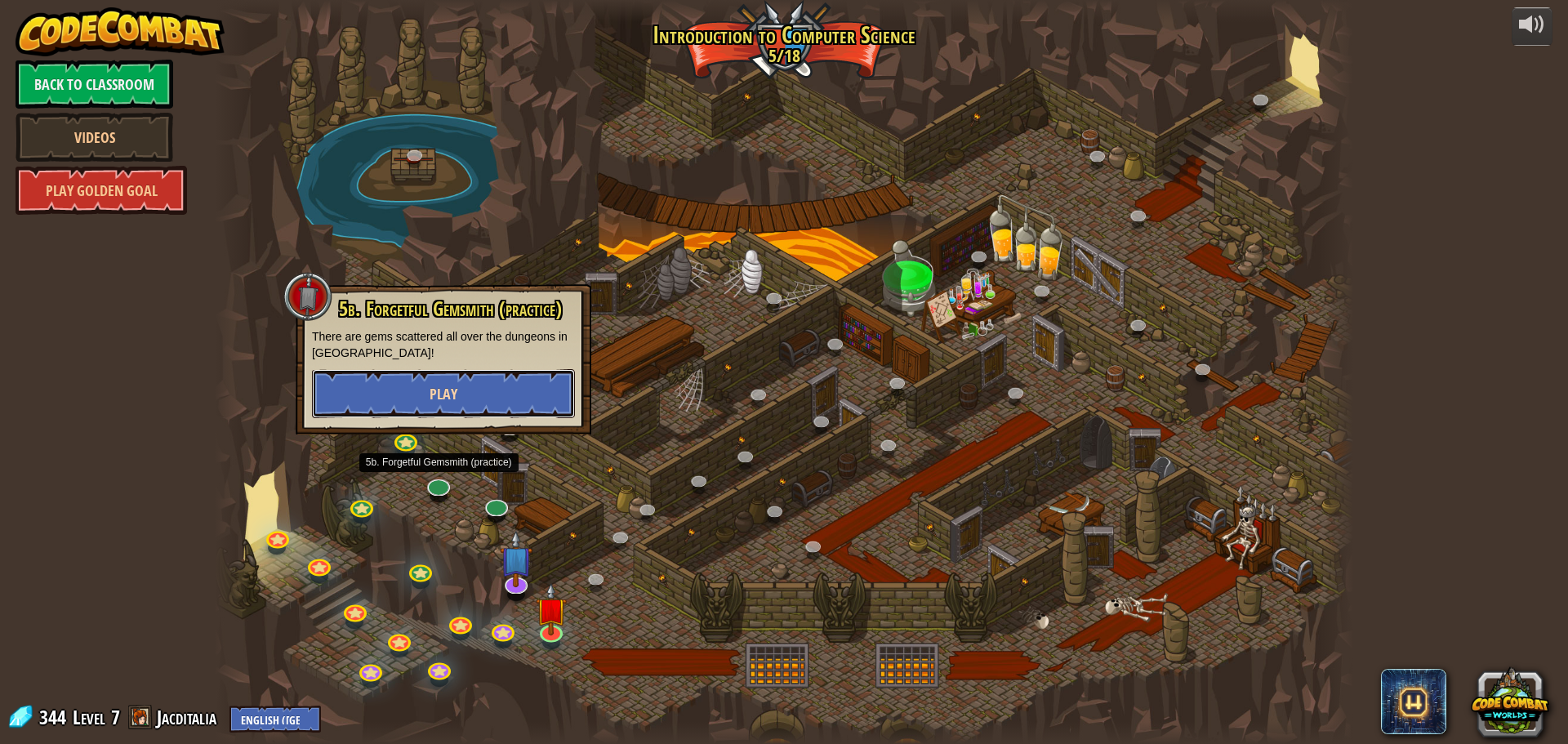
click at [475, 394] on button "Play" at bounding box center [444, 393] width 263 height 49
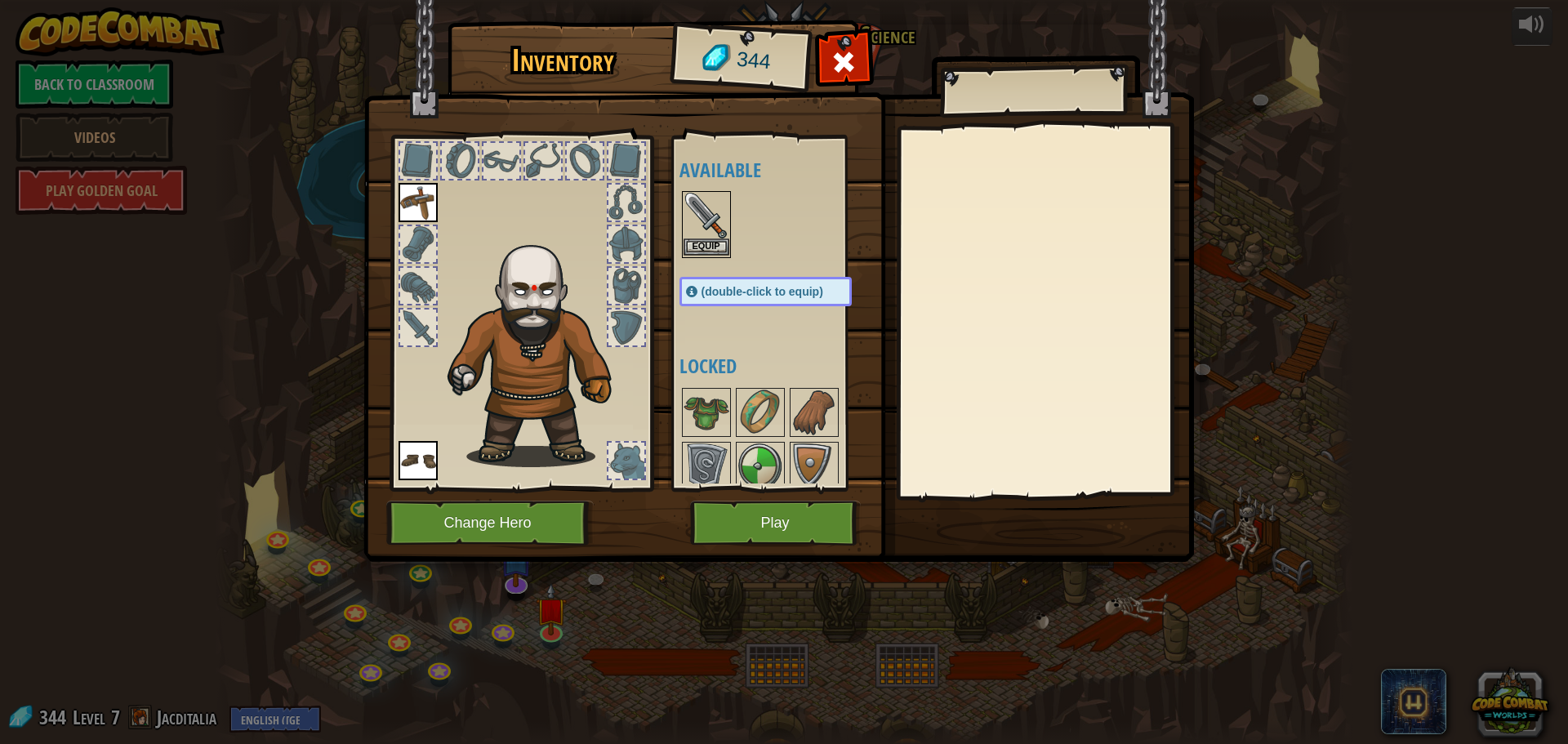
click at [711, 232] on img at bounding box center [707, 216] width 46 height 46
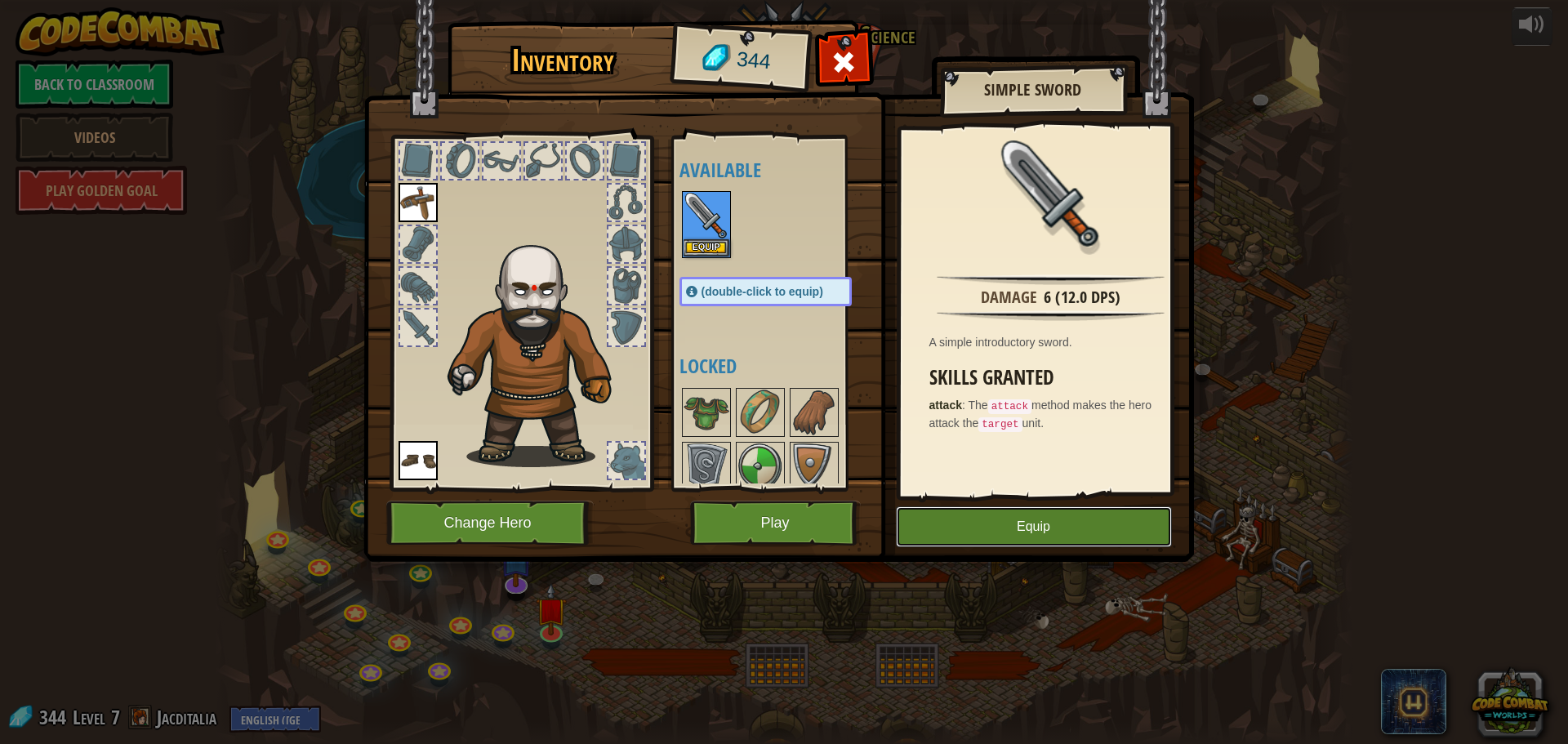
click at [961, 527] on button "Equip" at bounding box center [1033, 527] width 276 height 41
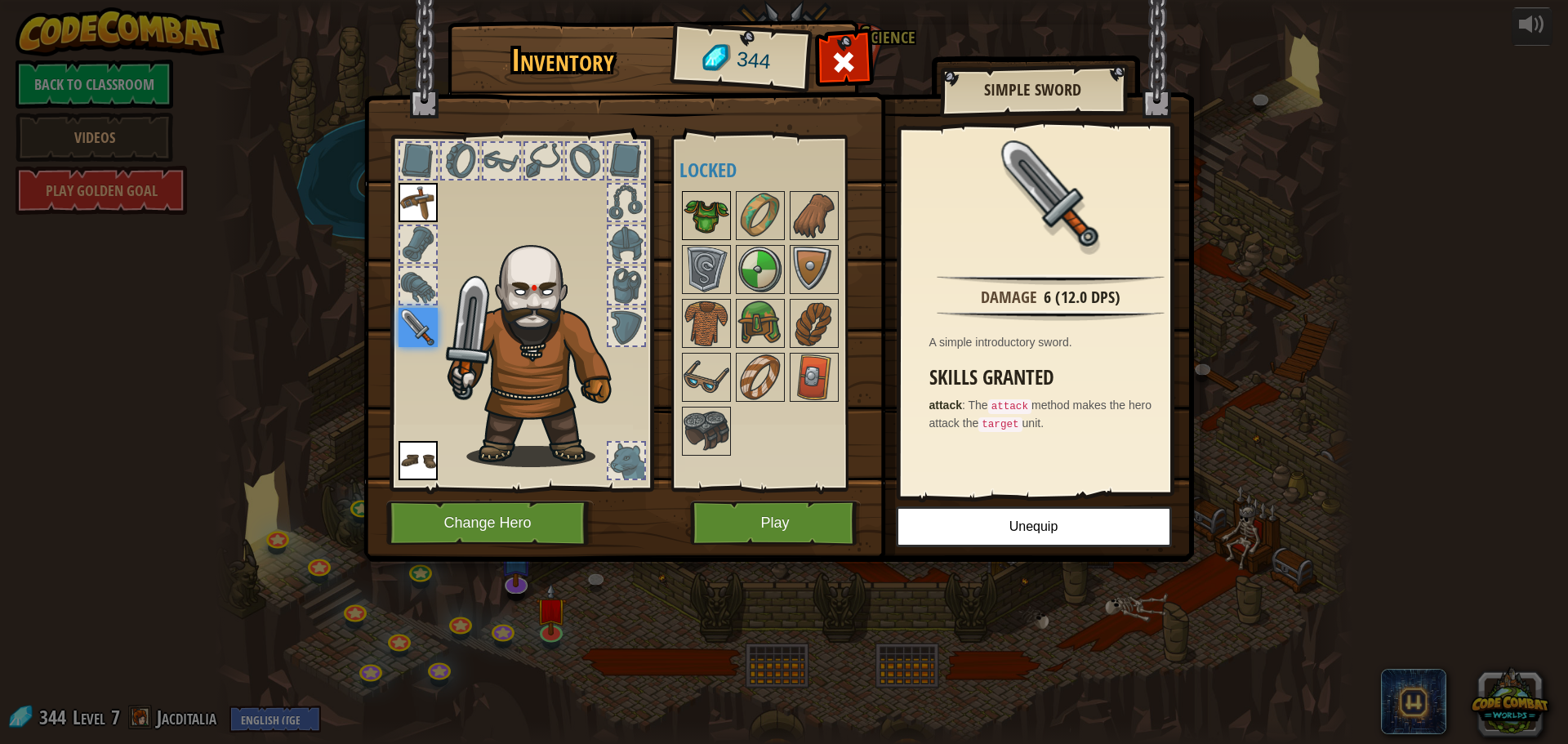
click at [710, 217] on img at bounding box center [707, 216] width 46 height 46
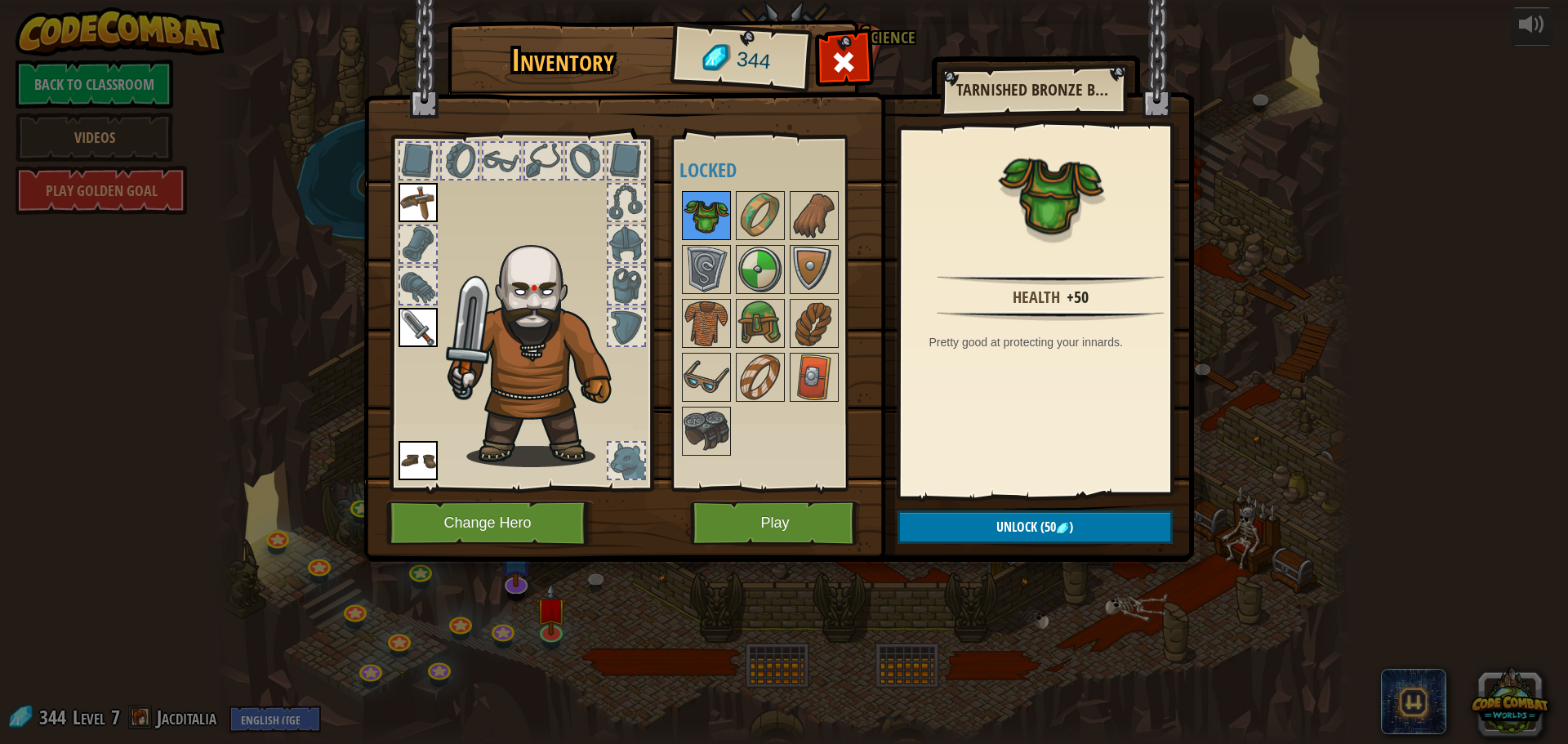
click at [710, 217] on img at bounding box center [707, 216] width 46 height 46
click at [738, 212] on img at bounding box center [761, 216] width 46 height 46
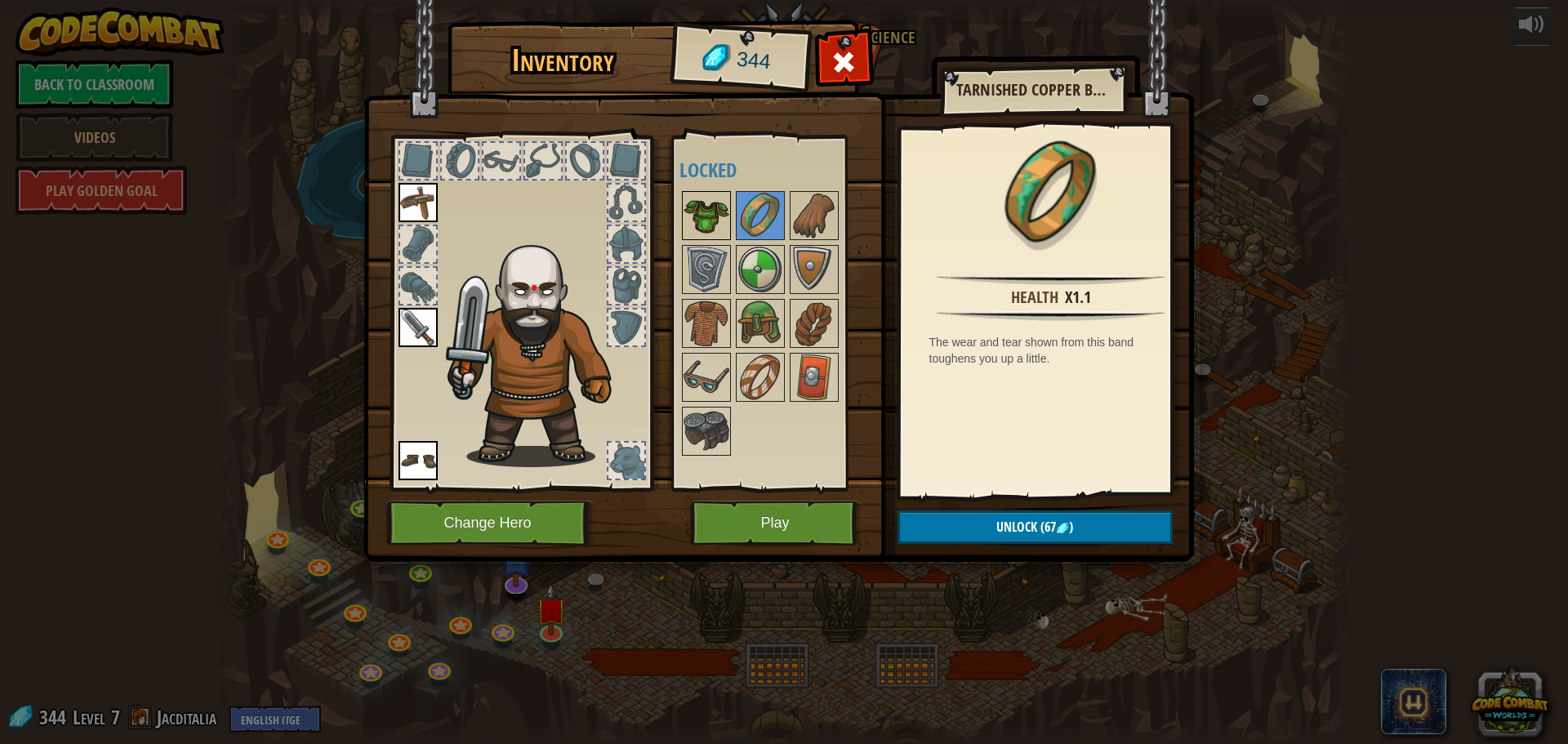
click at [719, 219] on img at bounding box center [707, 216] width 46 height 46
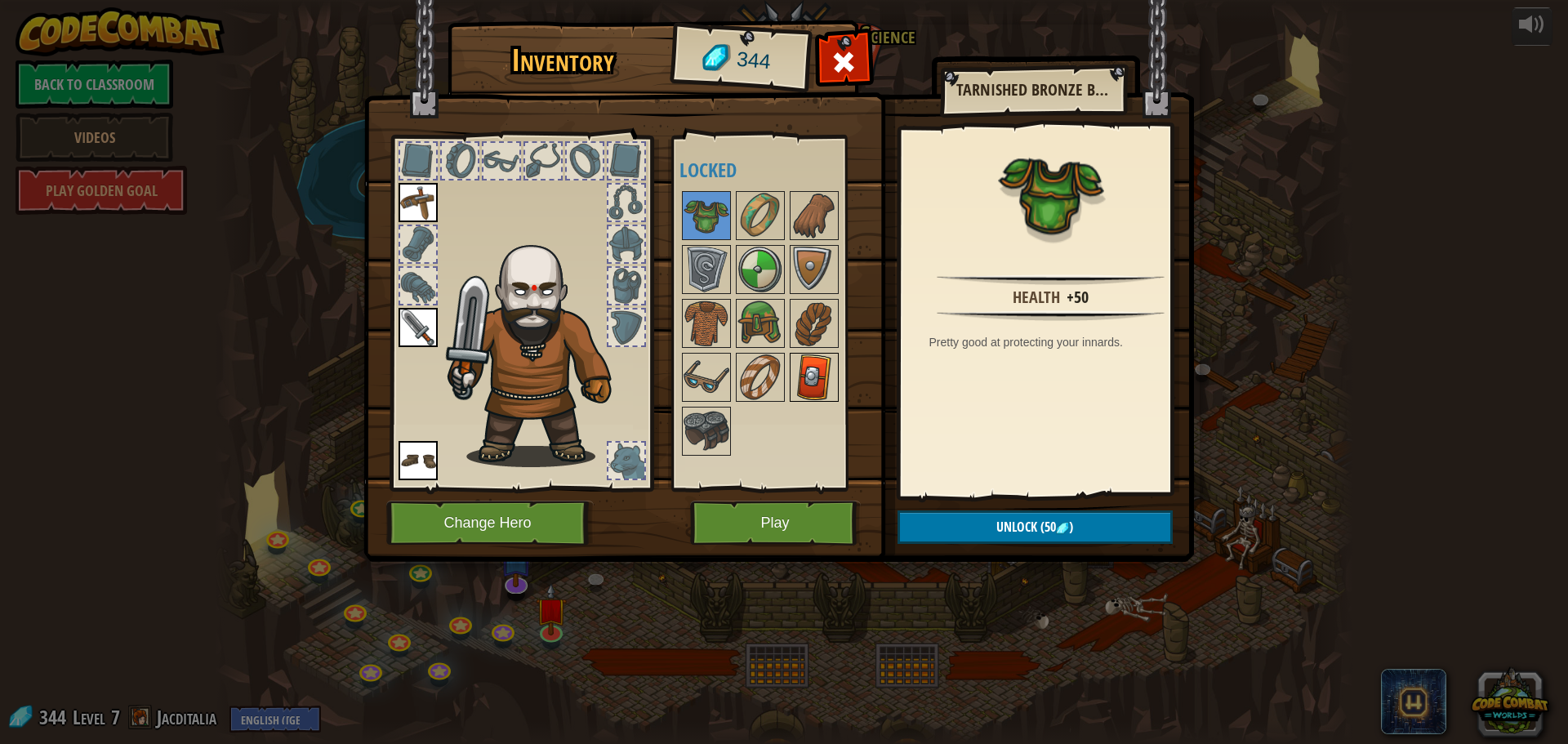
click at [801, 373] on img at bounding box center [814, 377] width 46 height 46
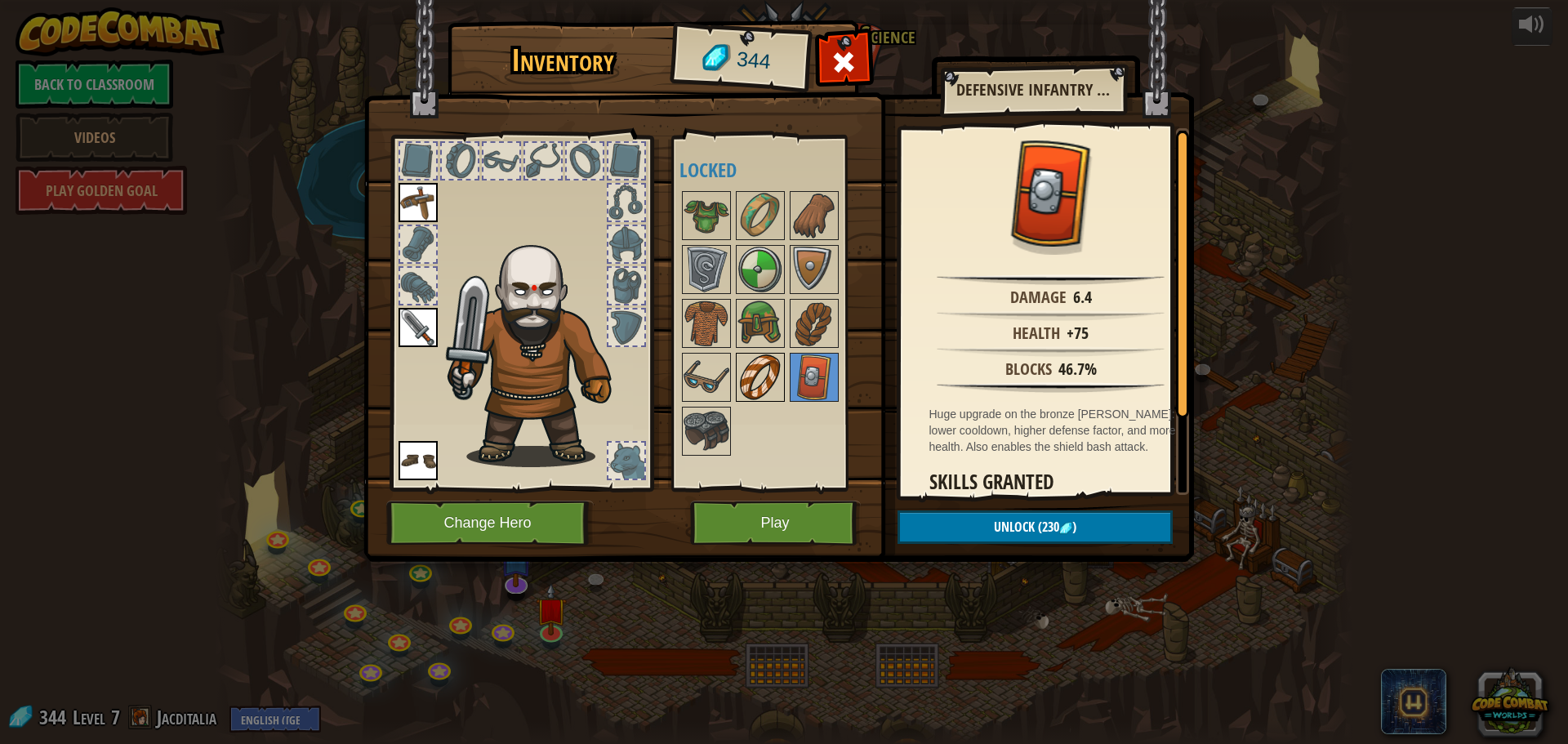
click at [775, 372] on img at bounding box center [761, 377] width 46 height 46
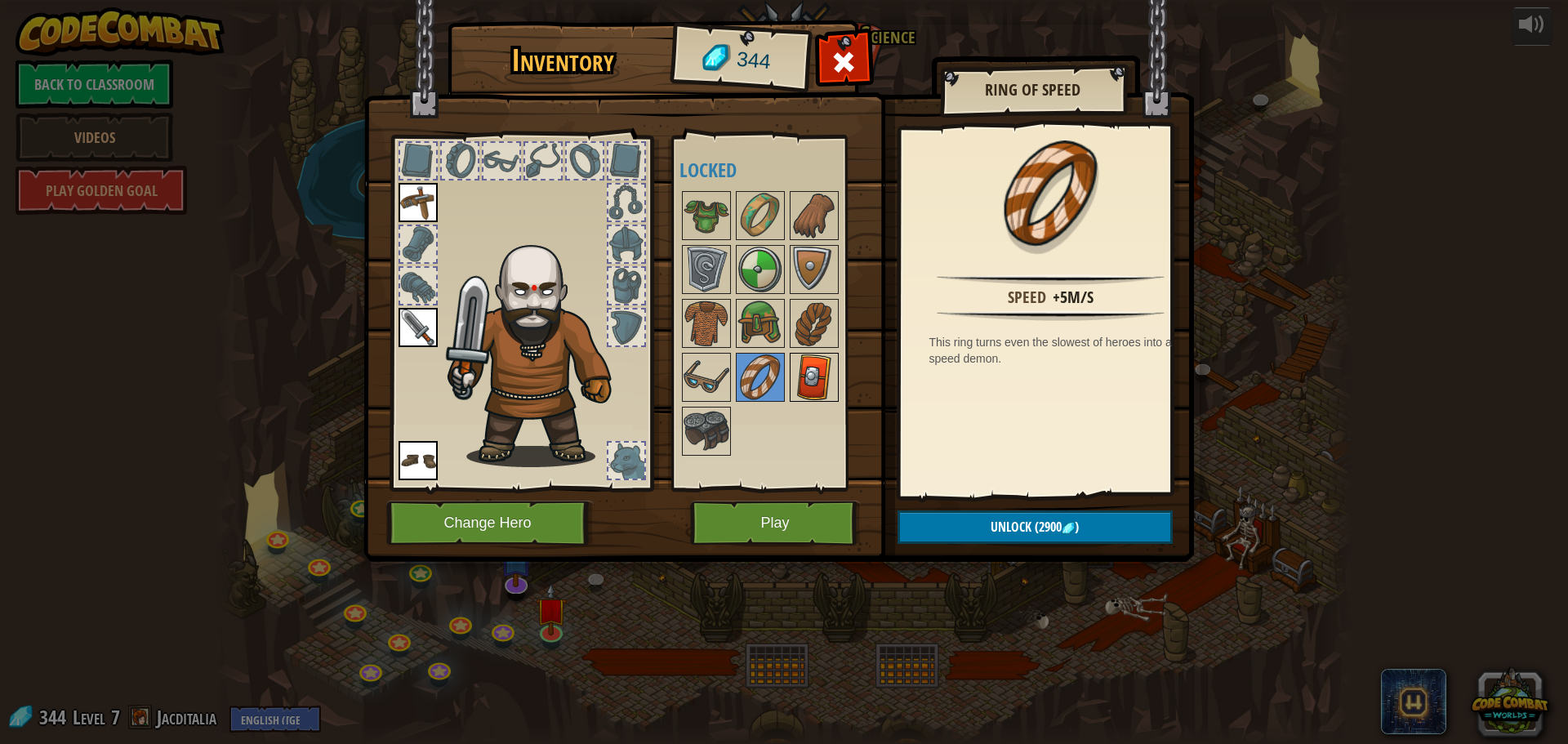
click at [804, 380] on img at bounding box center [814, 377] width 46 height 46
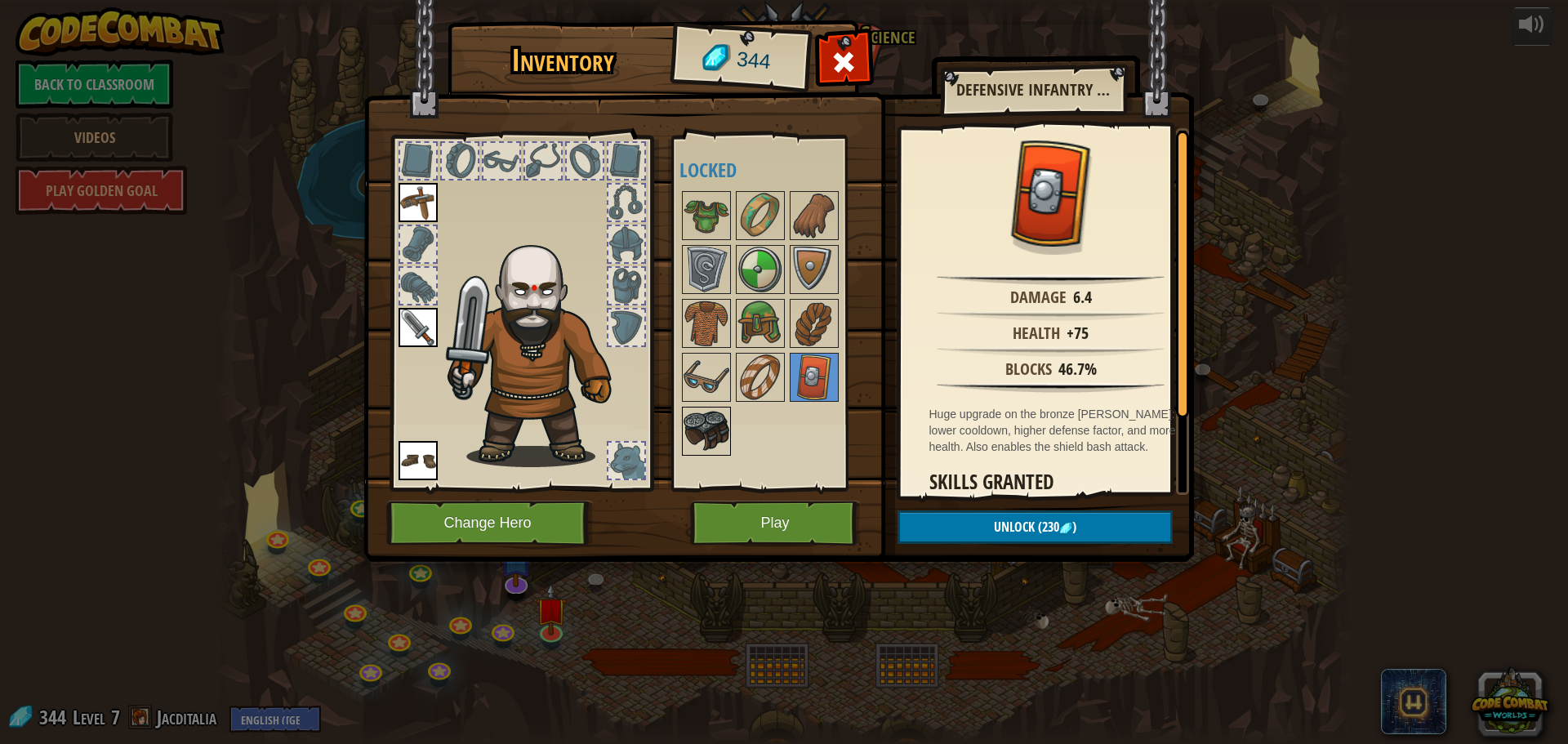
click at [714, 420] on img at bounding box center [707, 431] width 46 height 46
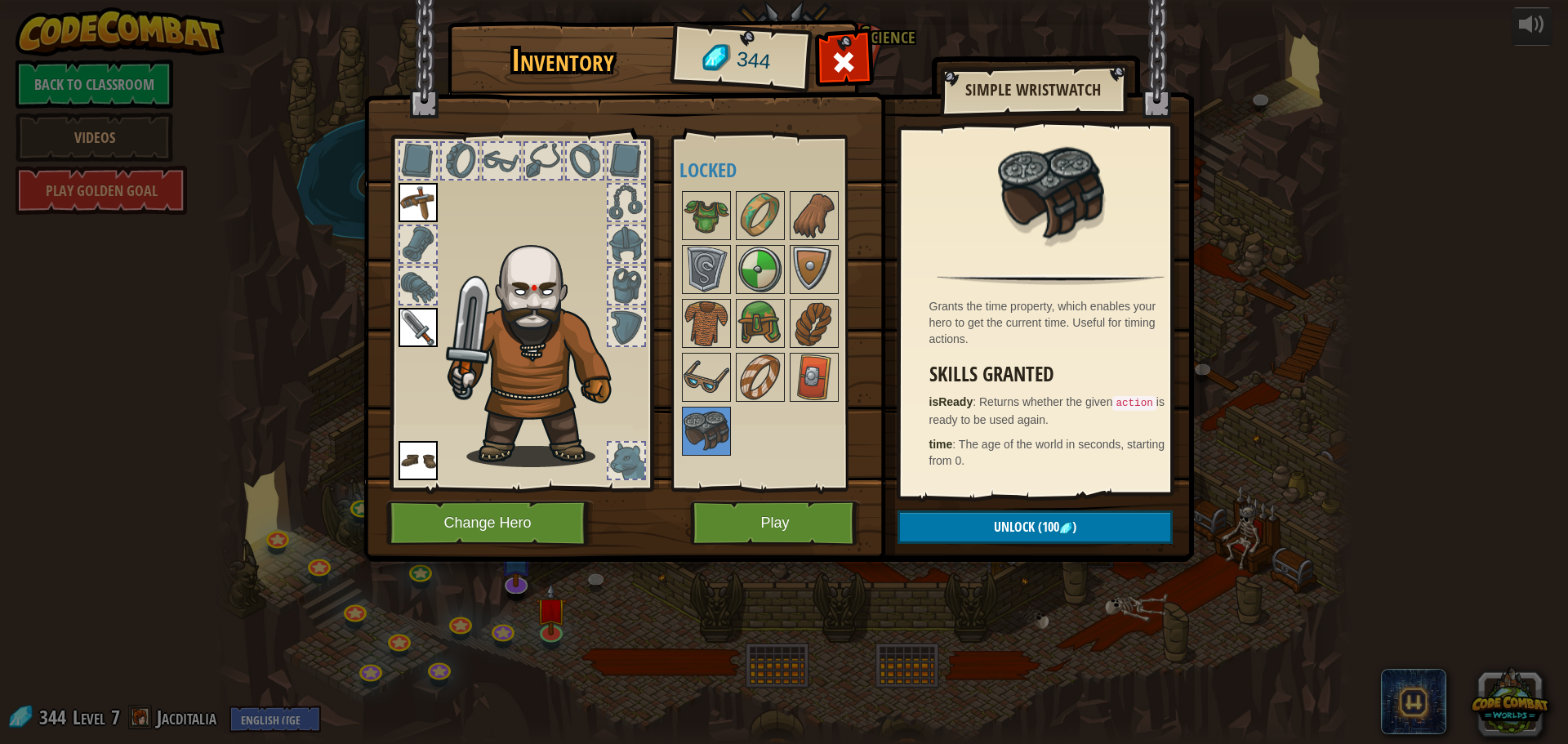
click at [631, 448] on div at bounding box center [626, 460] width 36 height 36
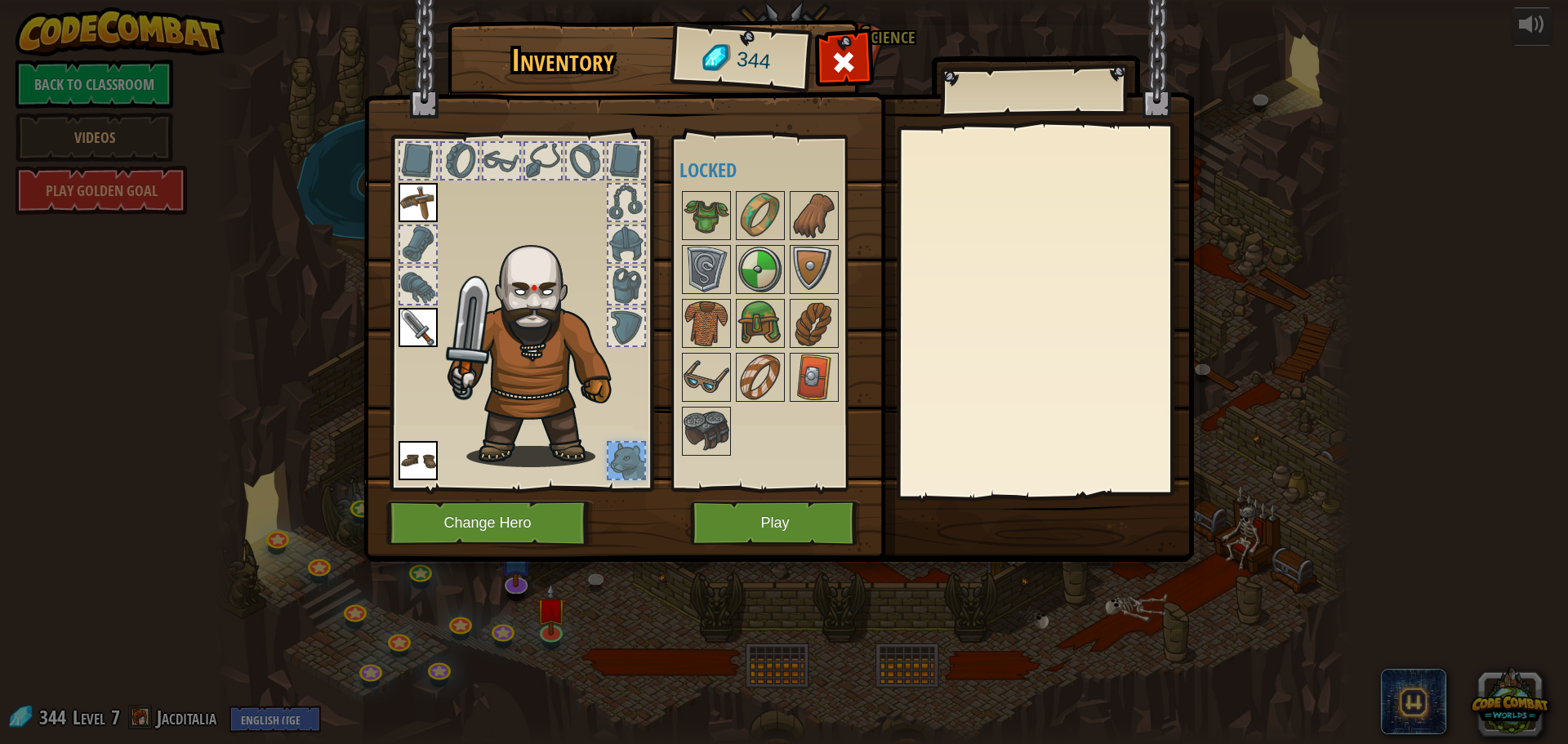
click at [639, 311] on div at bounding box center [626, 327] width 36 height 36
click at [633, 293] on div at bounding box center [626, 285] width 36 height 36
click at [695, 302] on img at bounding box center [707, 324] width 46 height 46
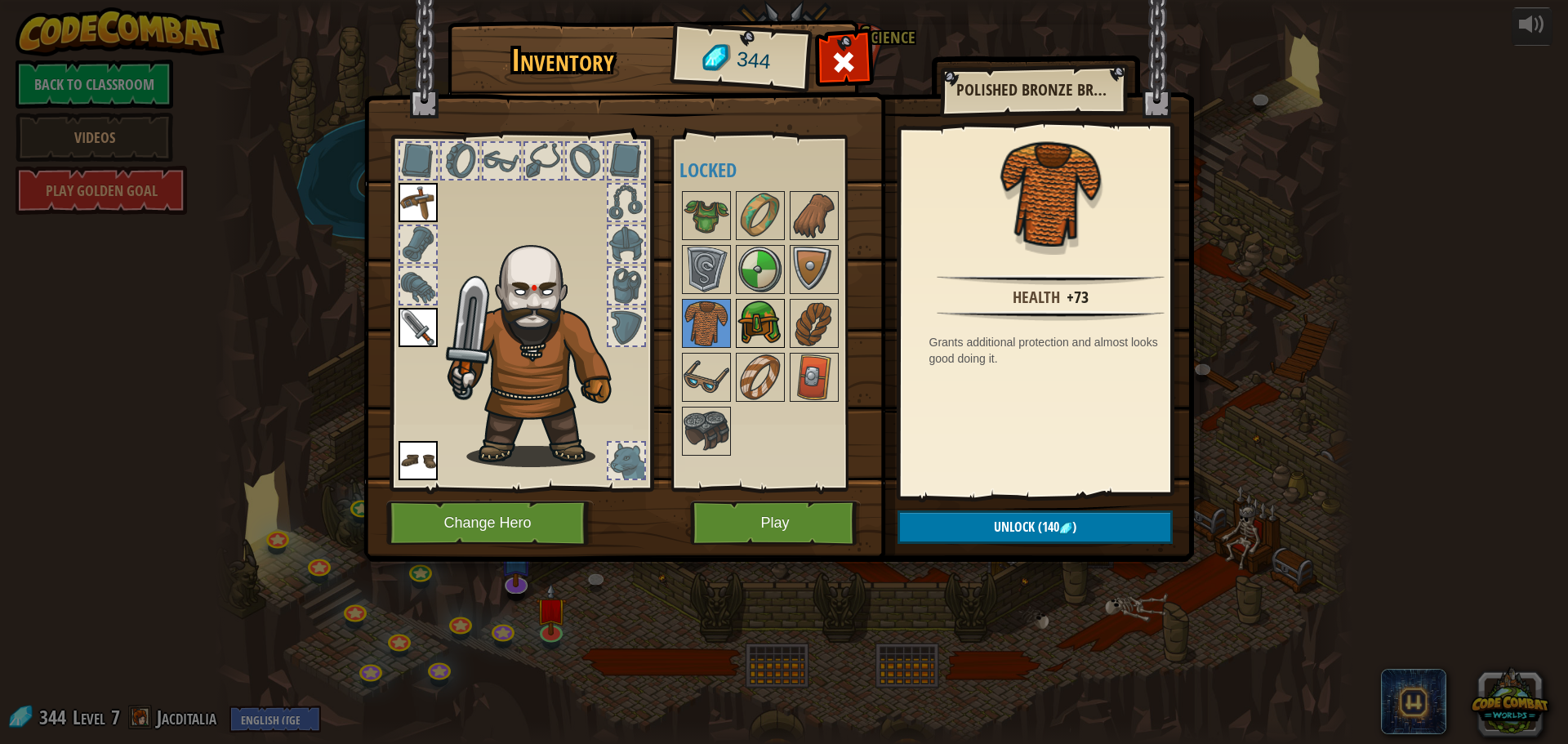
click at [738, 316] on img at bounding box center [761, 324] width 46 height 46
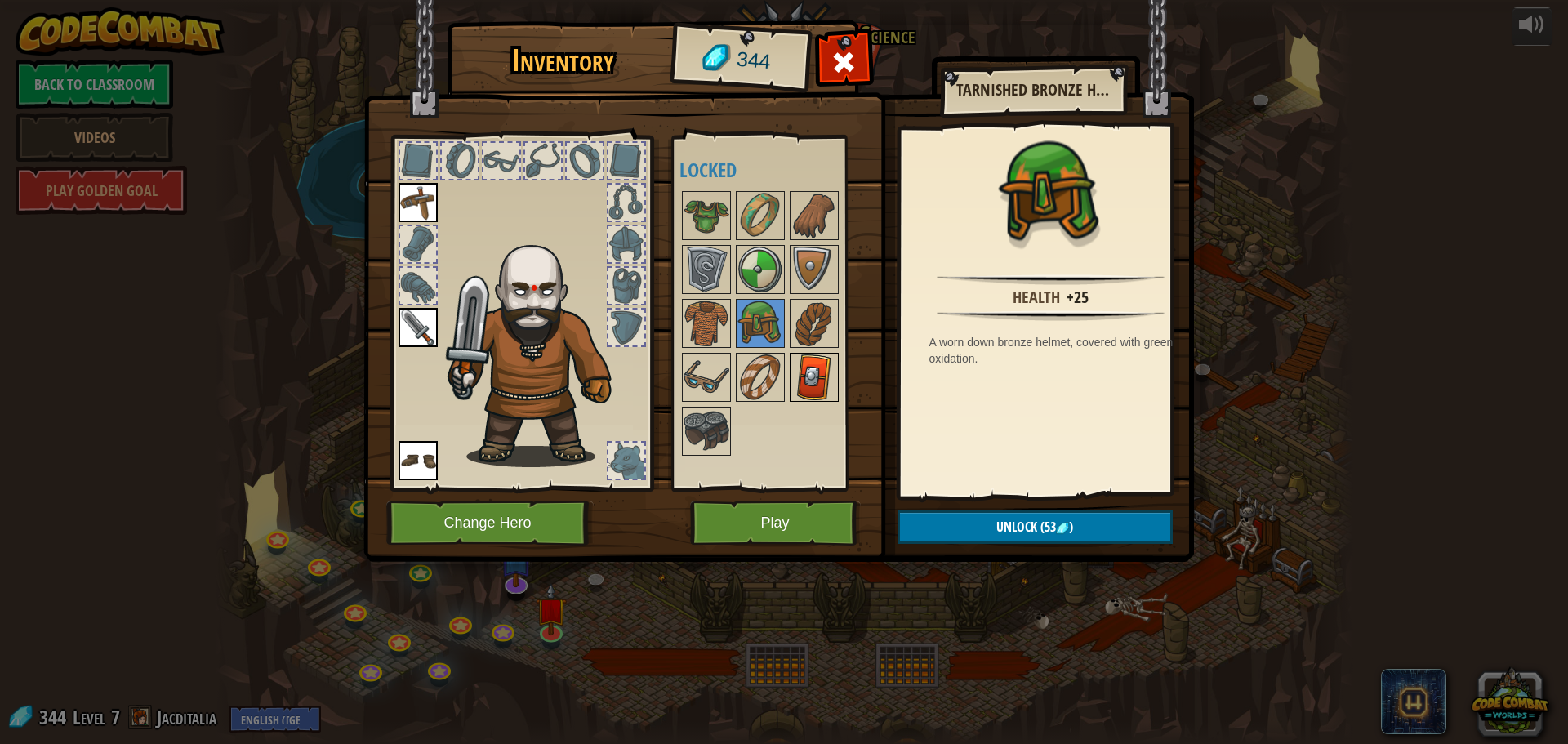
click at [802, 380] on img at bounding box center [814, 377] width 46 height 46
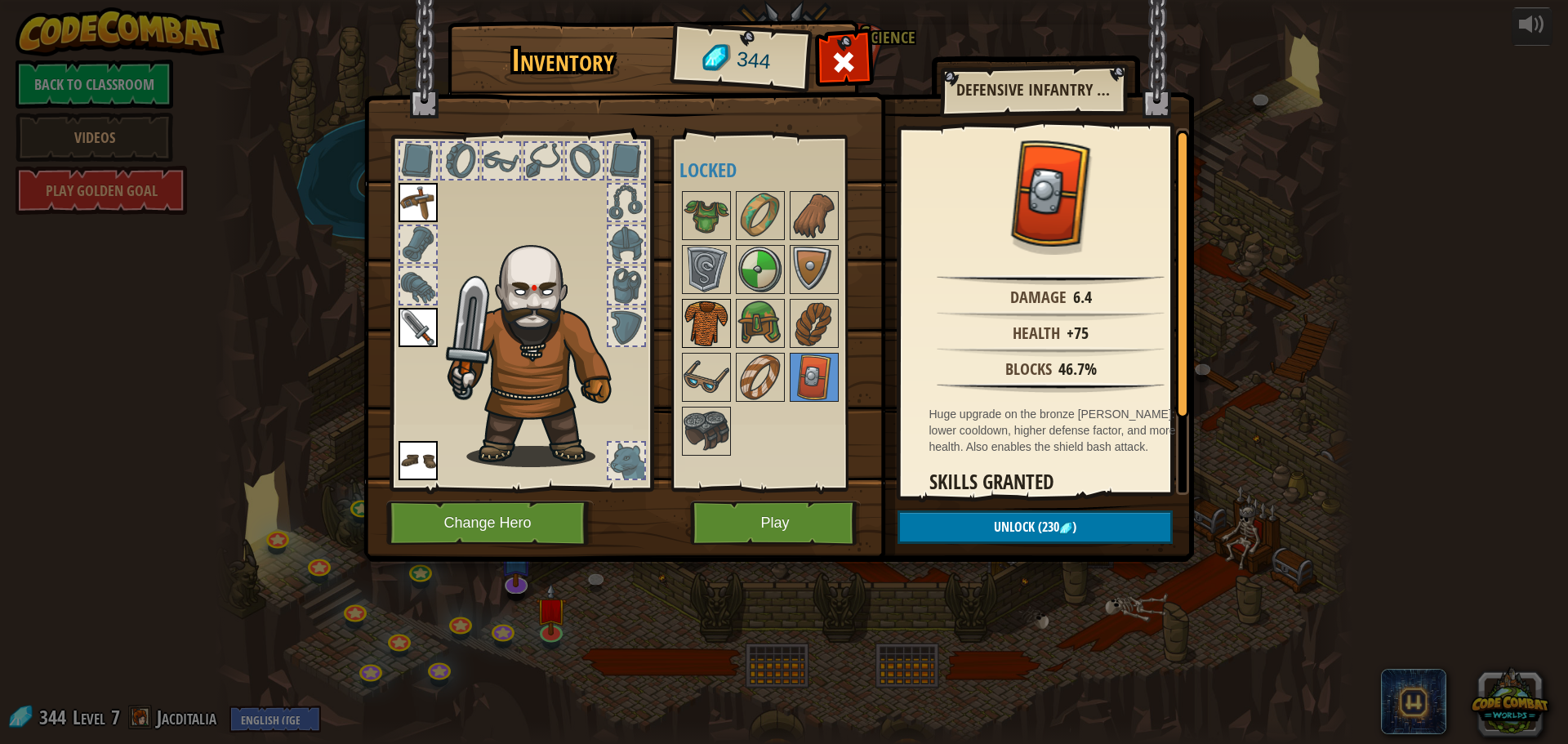
click at [711, 310] on img at bounding box center [707, 324] width 46 height 46
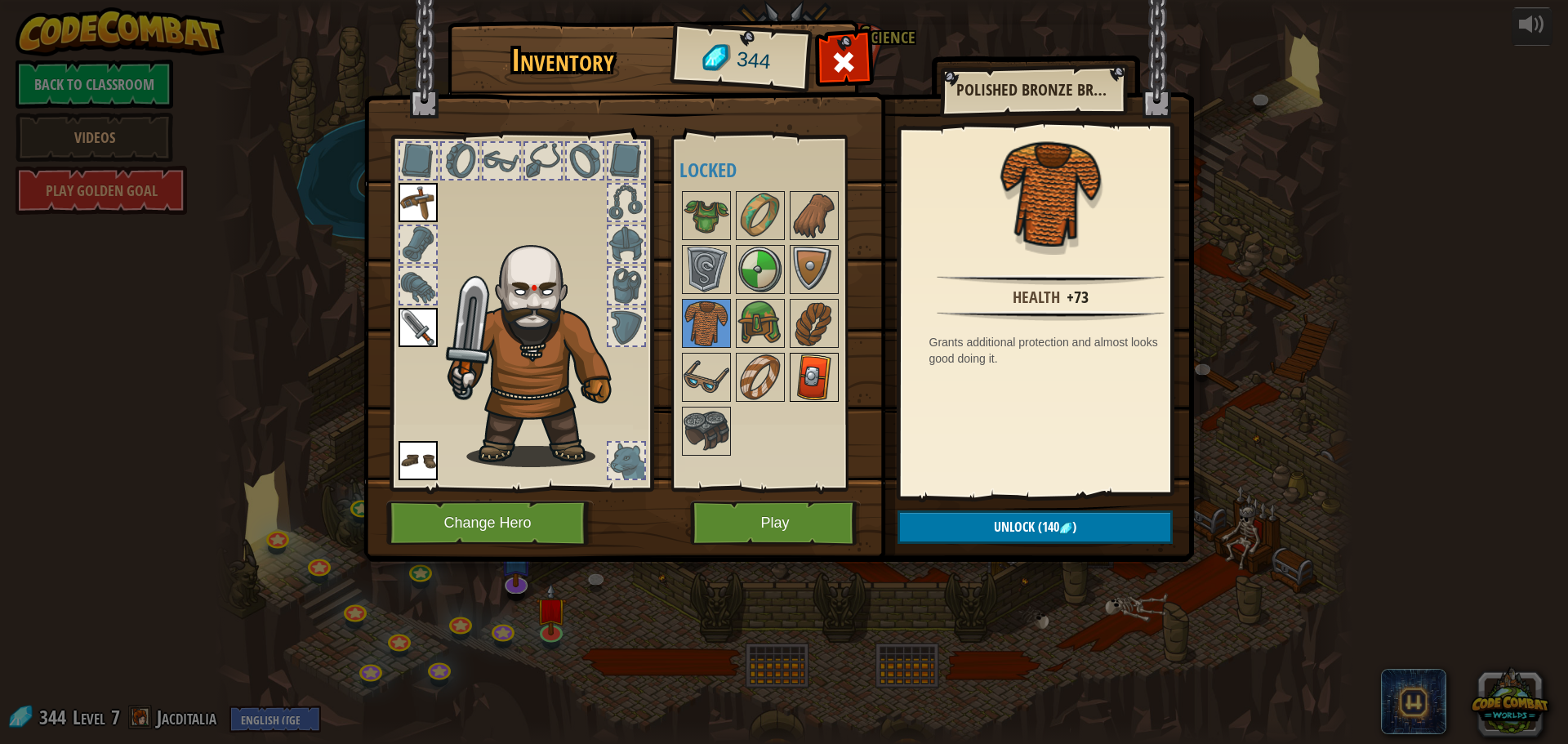
click at [817, 380] on img at bounding box center [814, 377] width 46 height 46
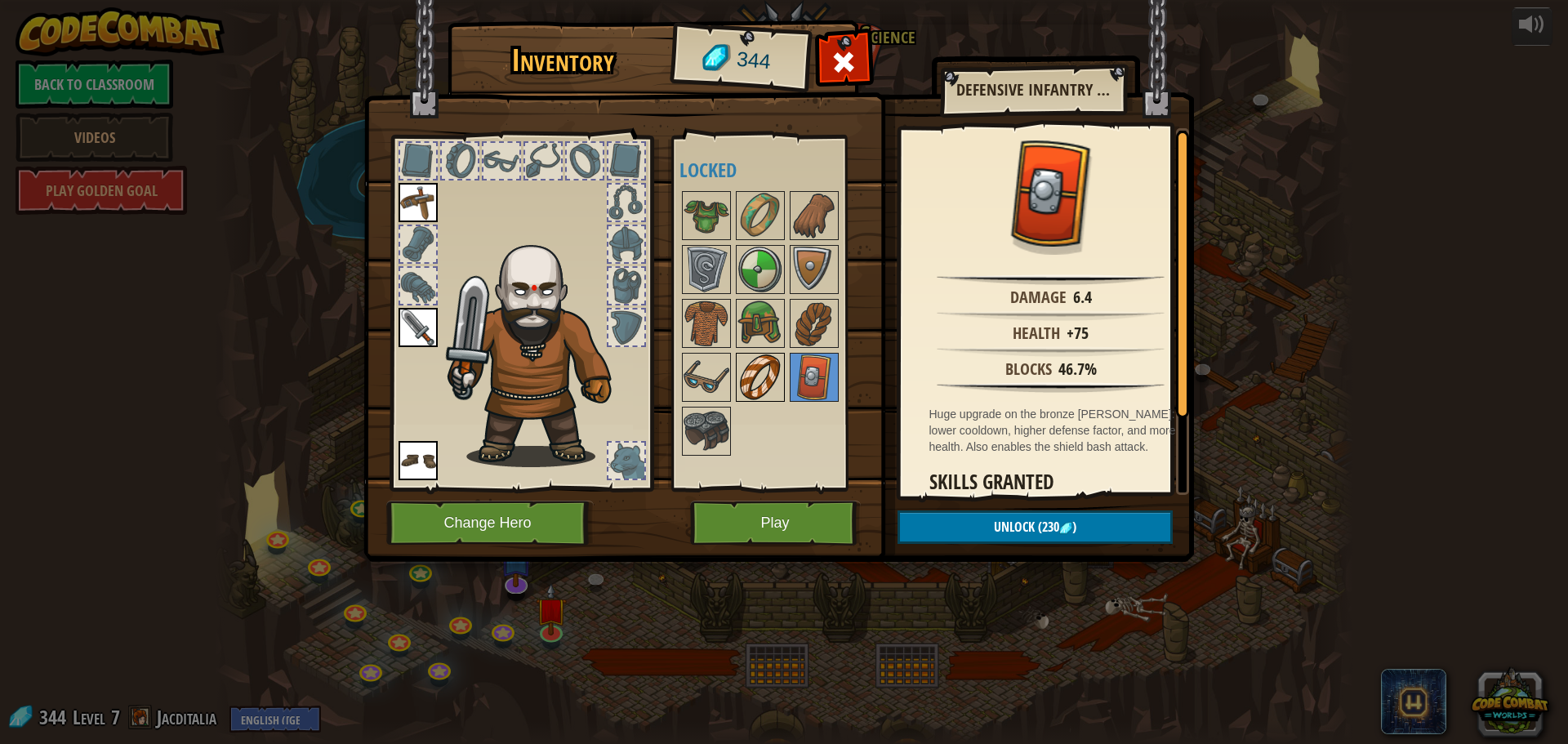
click at [753, 389] on img at bounding box center [761, 377] width 46 height 46
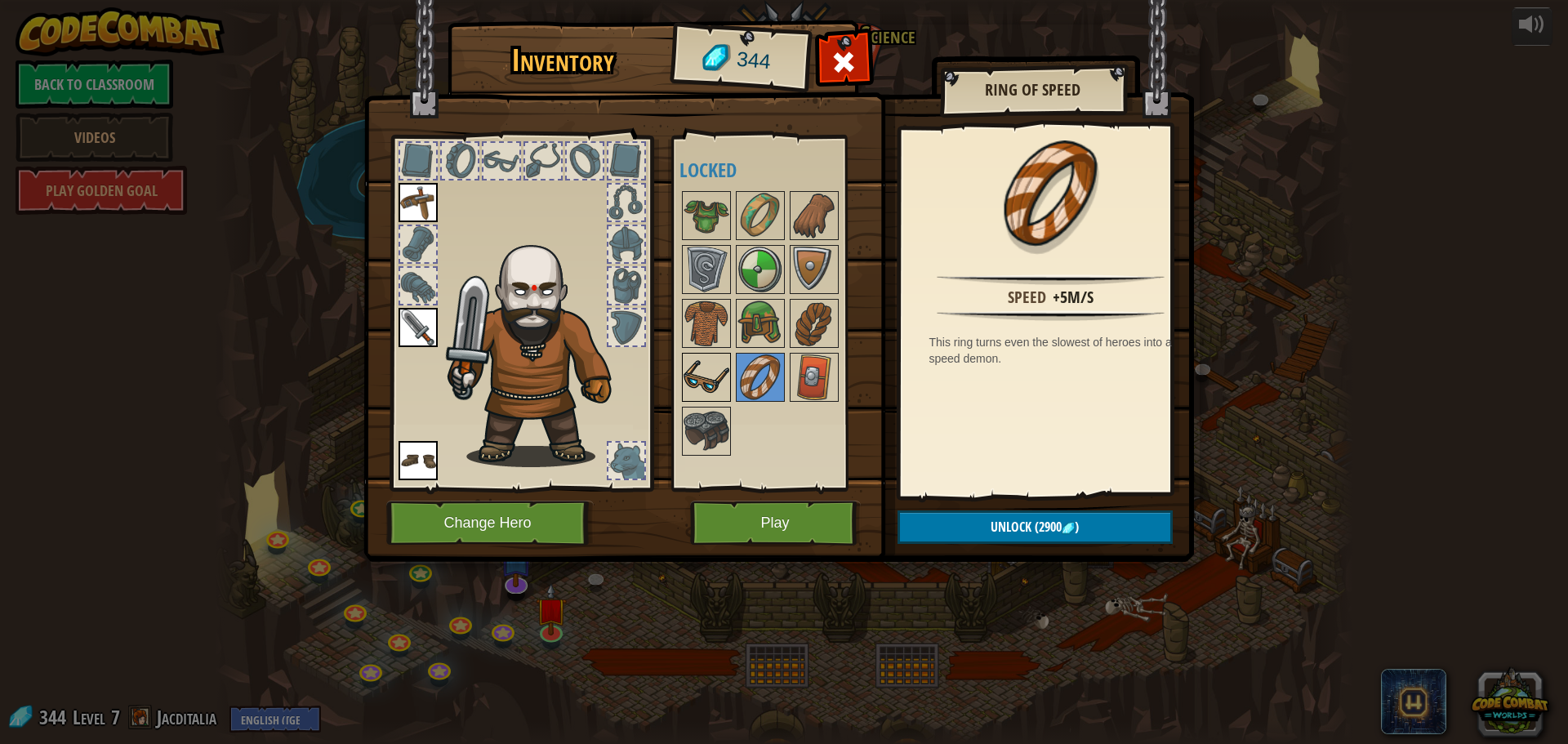
click at [688, 380] on img at bounding box center [707, 377] width 46 height 46
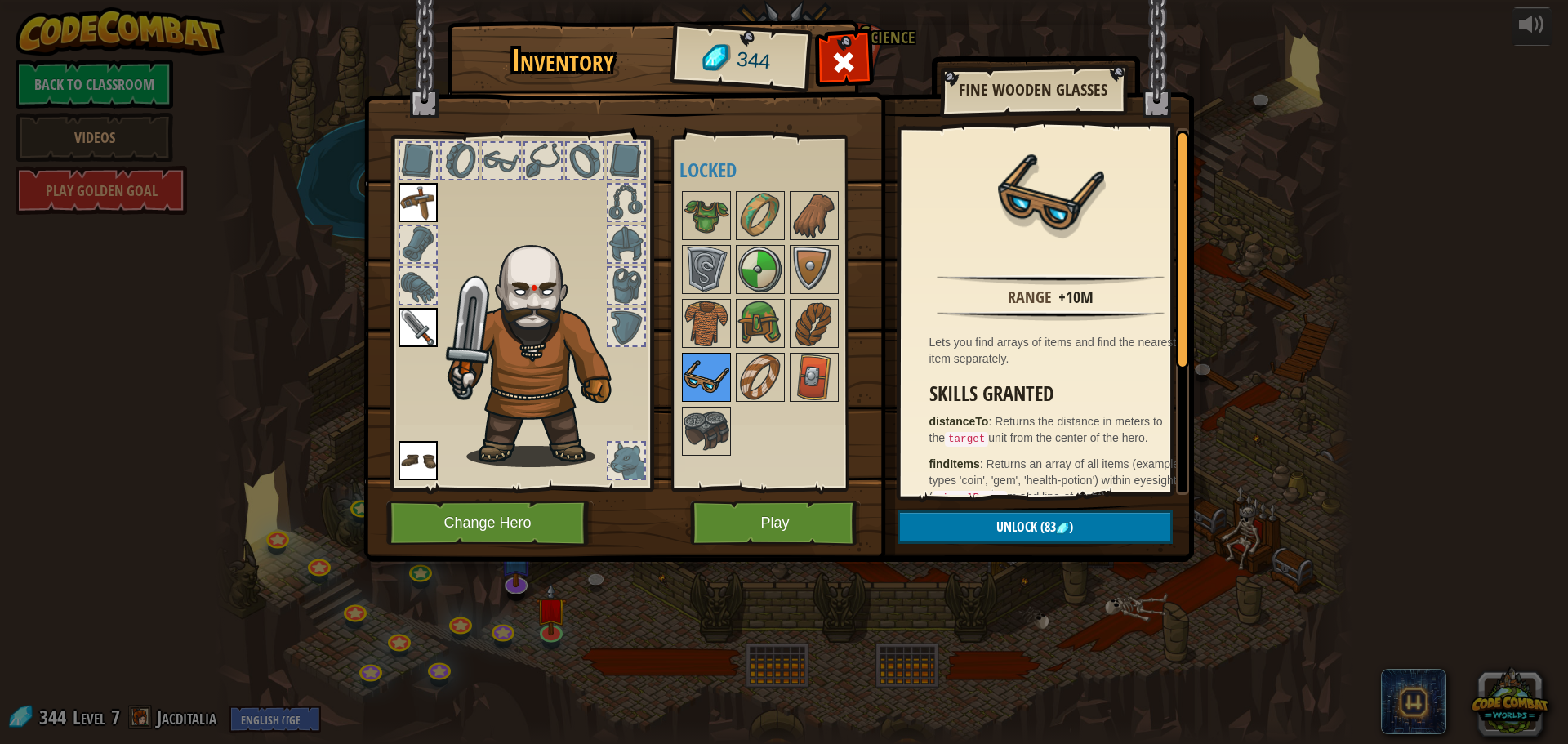
click at [727, 381] on img at bounding box center [707, 377] width 46 height 46
click at [739, 380] on img at bounding box center [761, 377] width 46 height 46
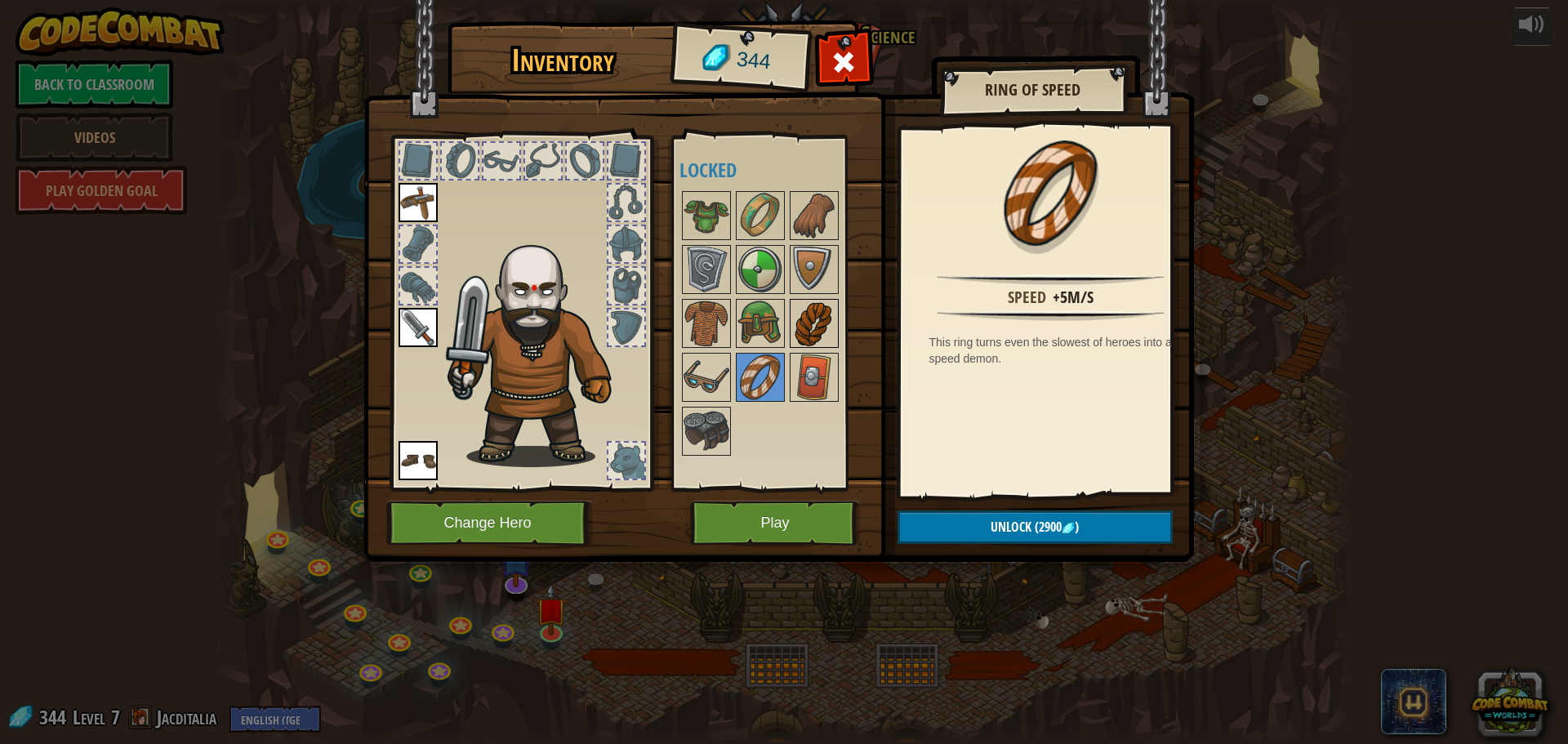
click at [800, 311] on img at bounding box center [814, 324] width 46 height 46
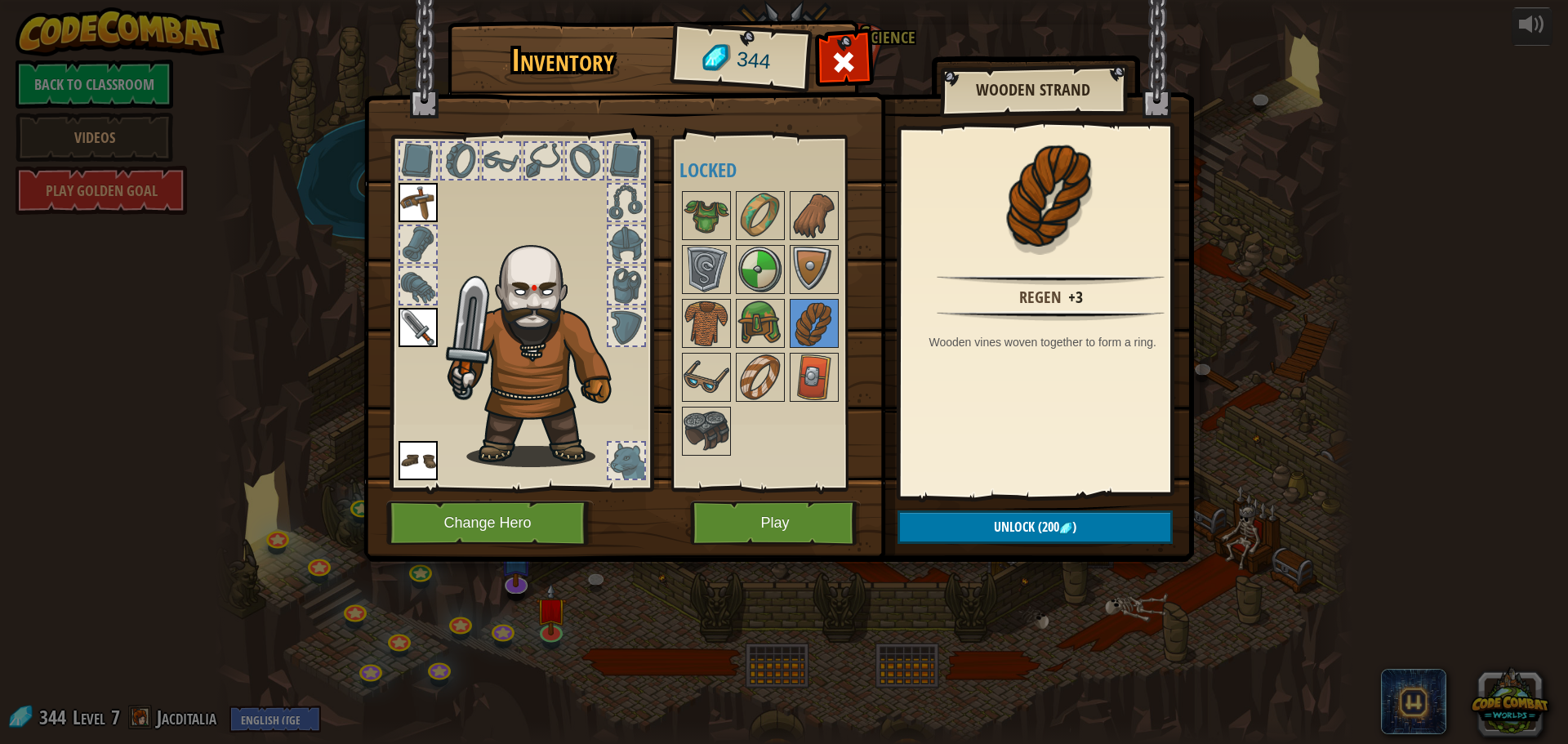
click at [676, 363] on div "Available Equip Equip Equip (double-click to equip) Locked" at bounding box center [772, 313] width 200 height 355
click at [693, 364] on img at bounding box center [707, 377] width 46 height 46
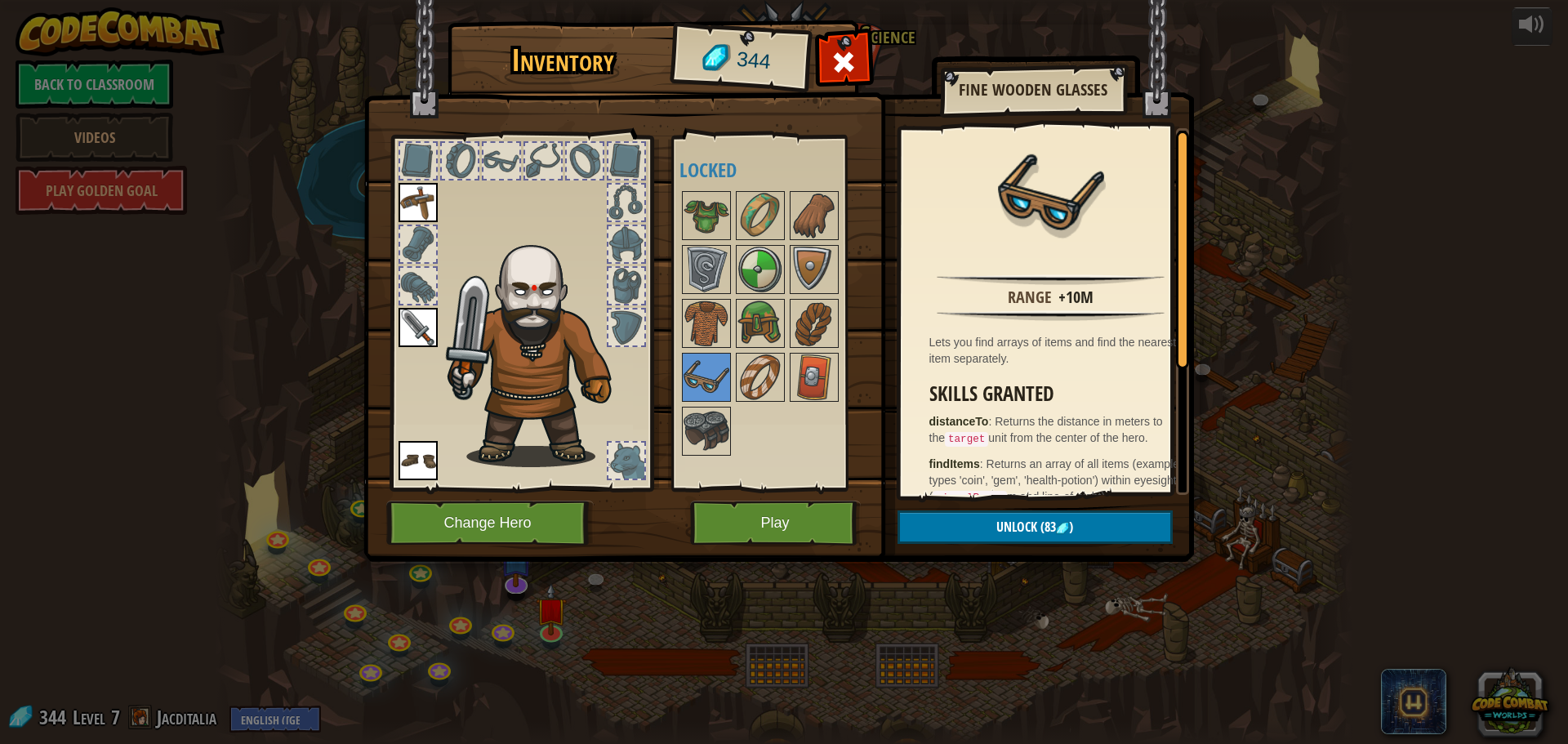
scroll to position [82, 0]
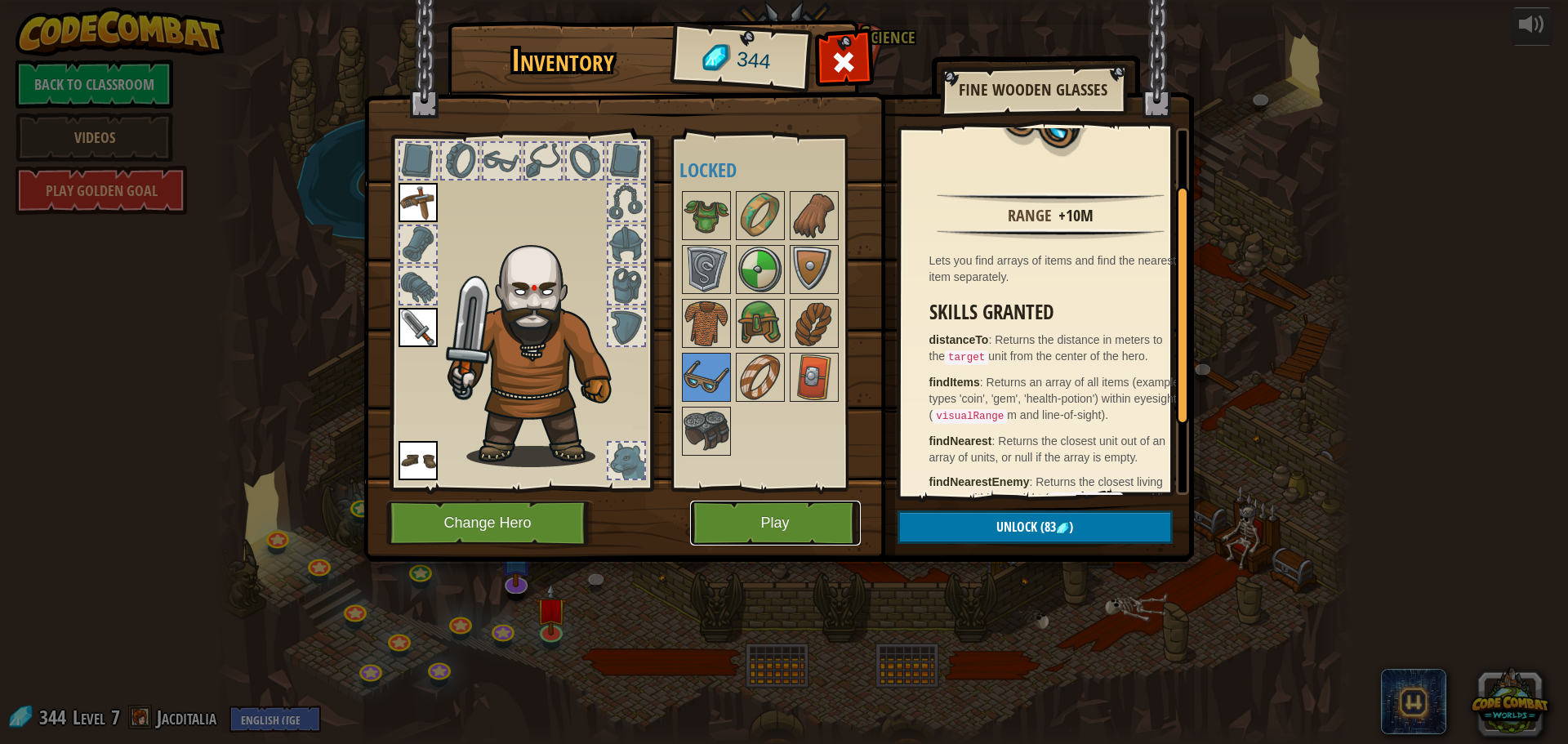
click at [795, 517] on button "Play" at bounding box center [775, 522] width 171 height 45
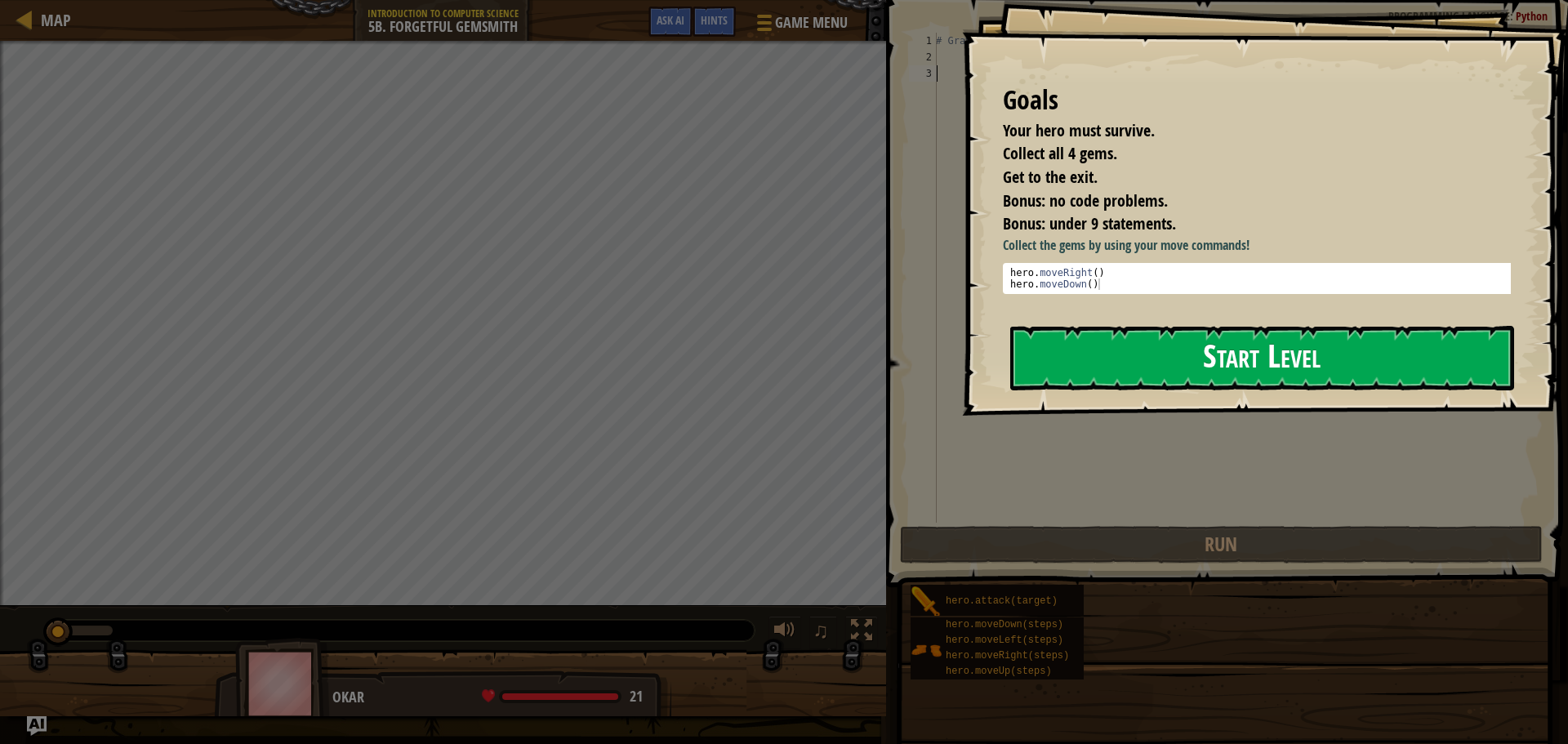
click at [1032, 357] on button "Start Level" at bounding box center [1262, 358] width 504 height 65
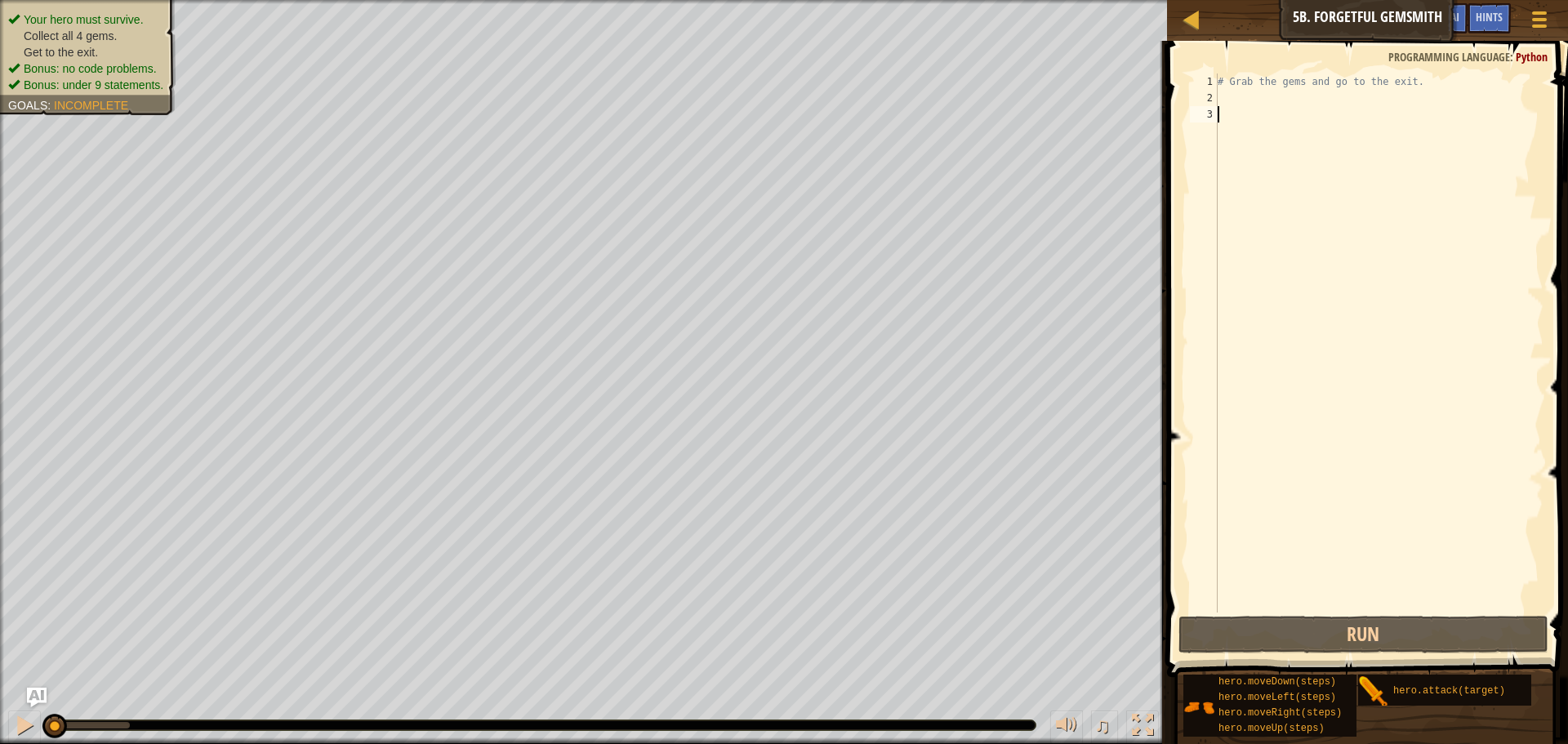
type textarea "r"
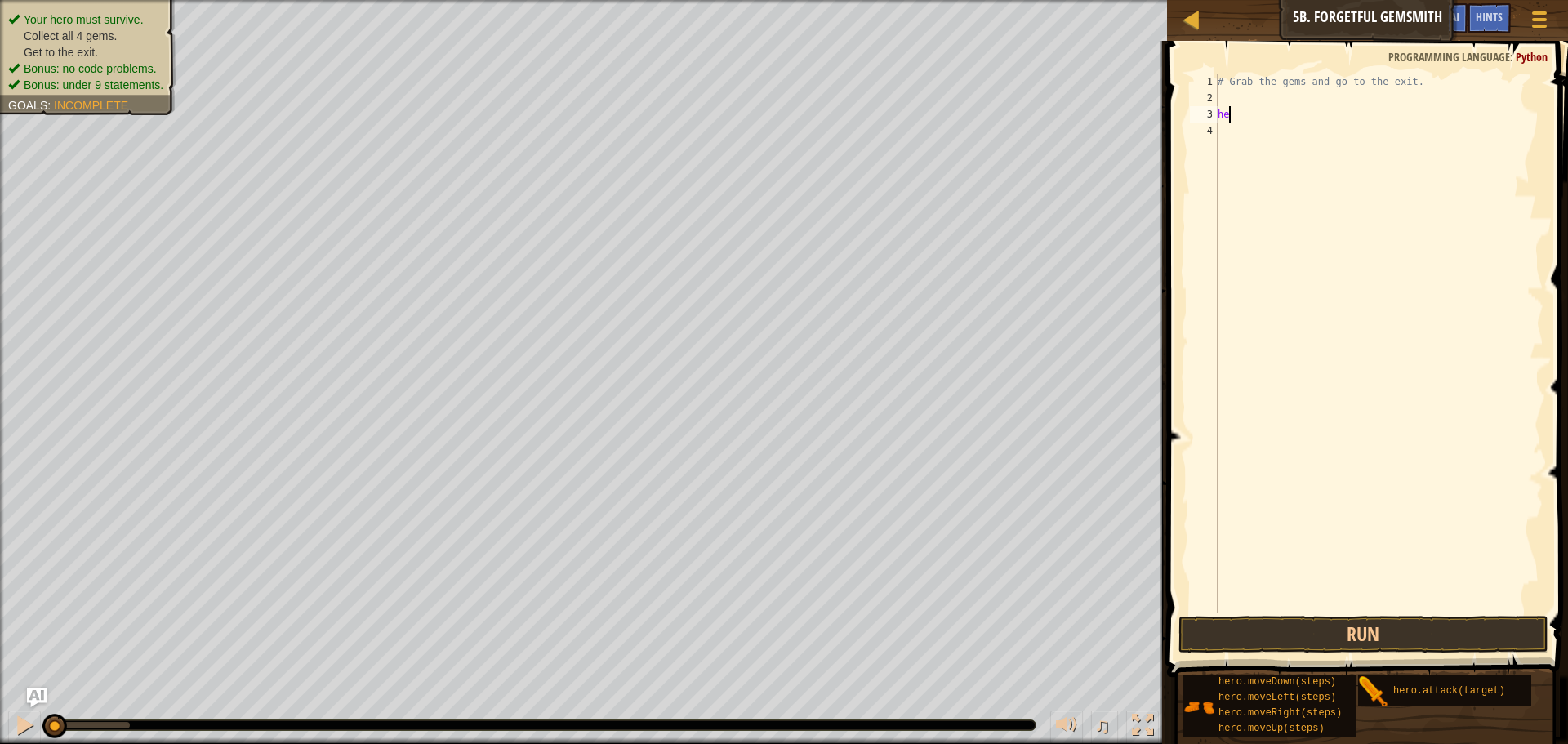
type textarea "h"
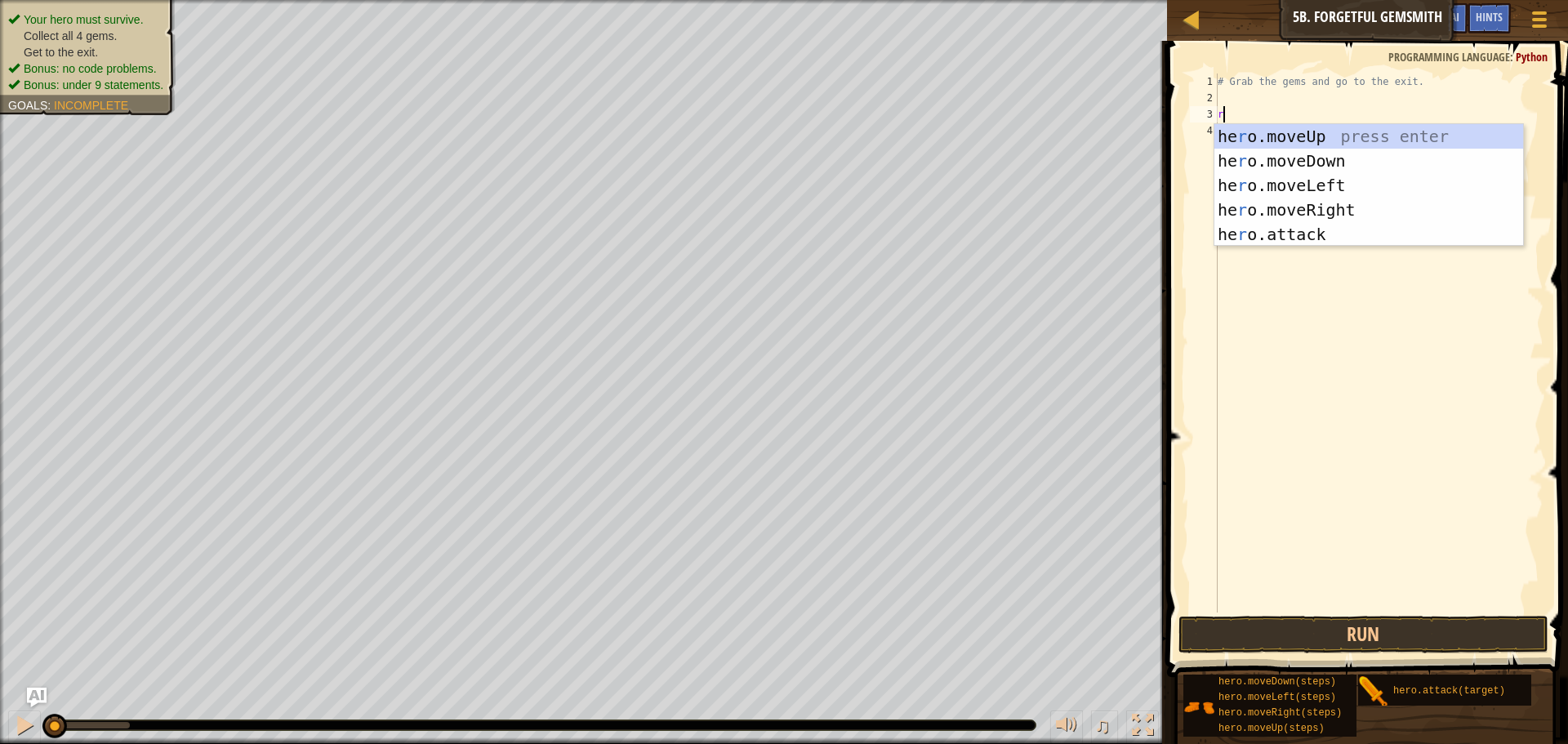
type textarea "ri"
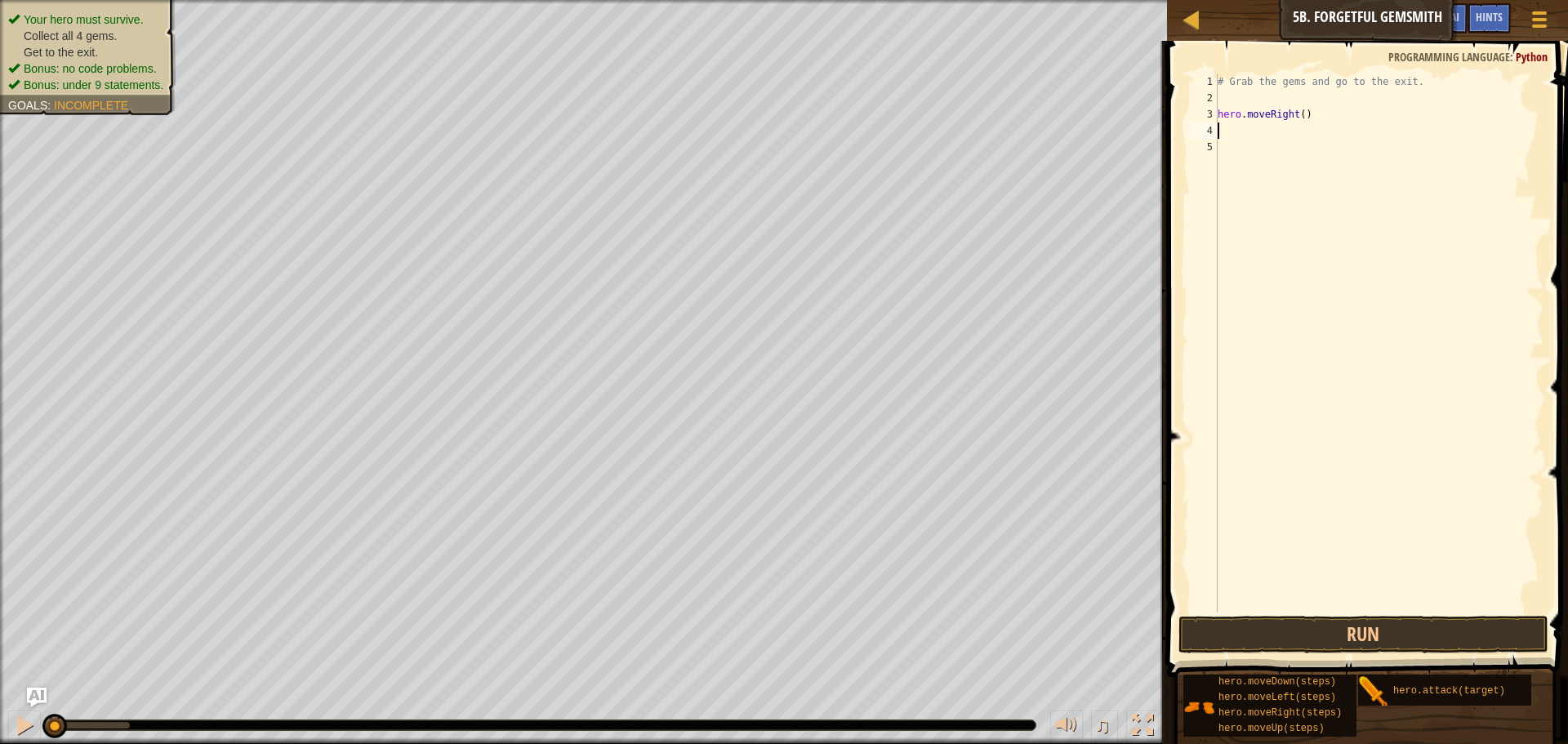
type textarea "d"
type textarea "ri"
click at [1306, 149] on div "# Grab the gems and go to the exit. hero . moveRight ( ) hero . moveDown ( ) he…" at bounding box center [1378, 359] width 329 height 572
type textarea "hero.moveRight(2)"
type textarea "u"
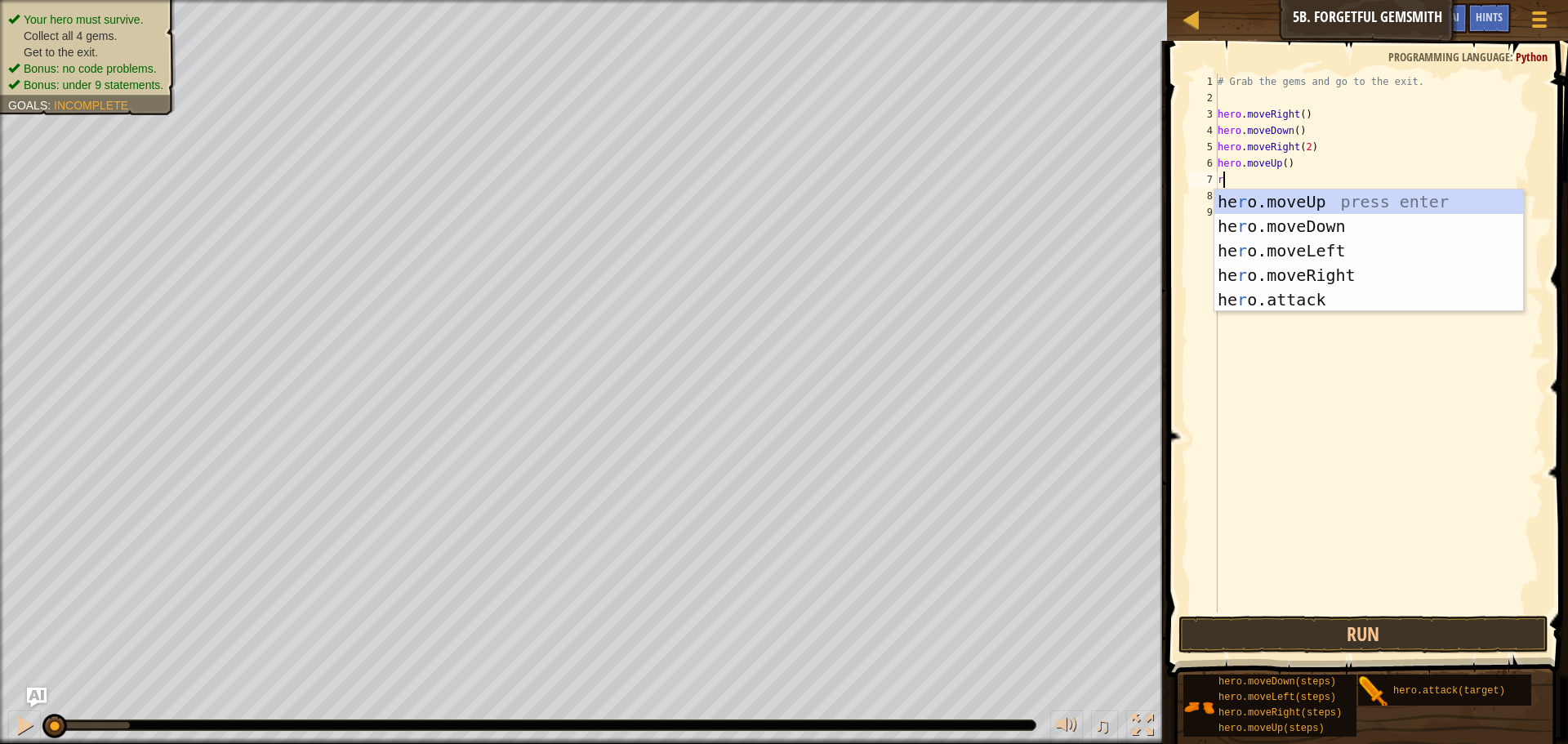
type textarea "ri"
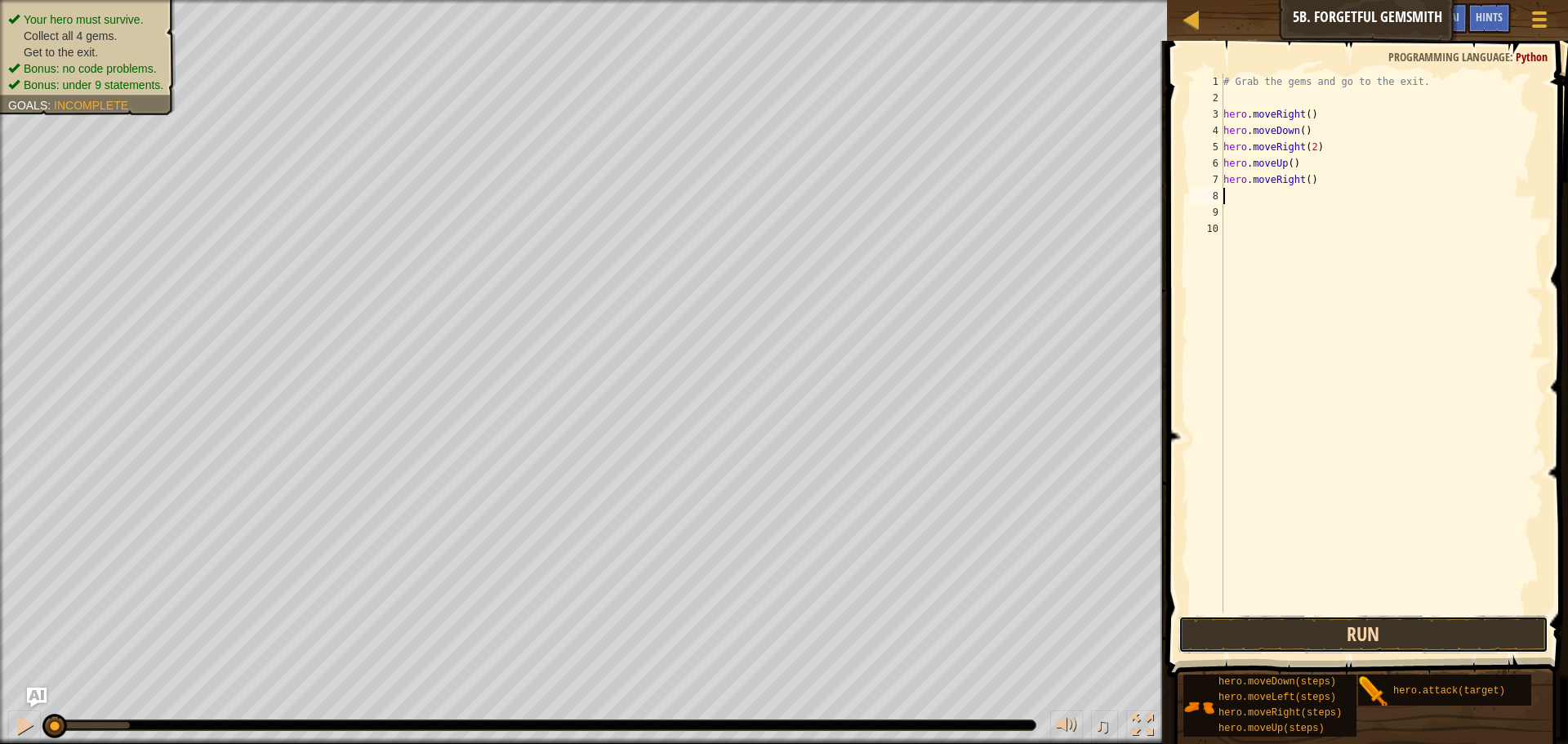
click at [1287, 634] on button "Run" at bounding box center [1363, 634] width 370 height 37
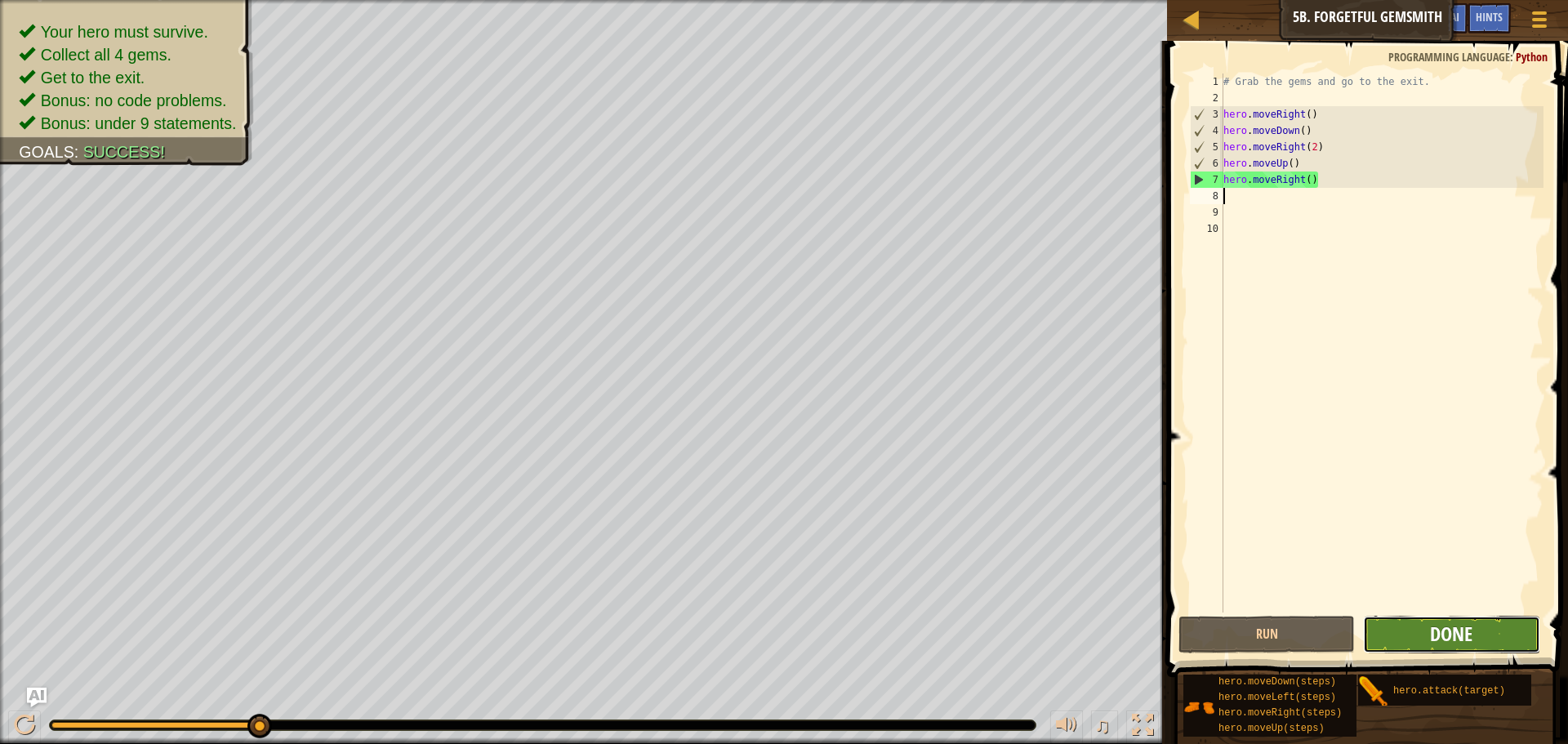
click at [1459, 642] on span "Done" at bounding box center [1452, 634] width 42 height 26
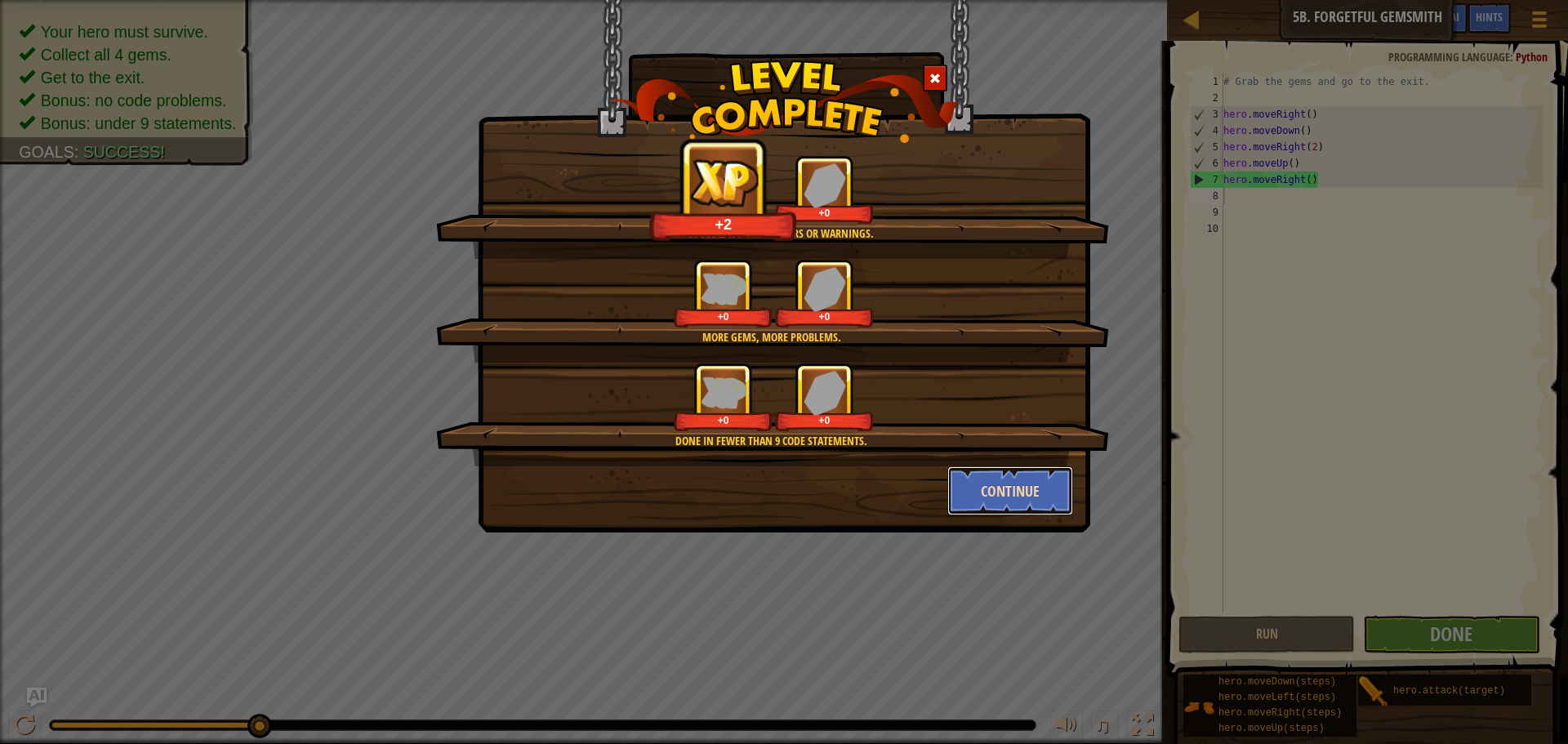
click at [1031, 469] on button "Continue" at bounding box center [1010, 491] width 127 height 49
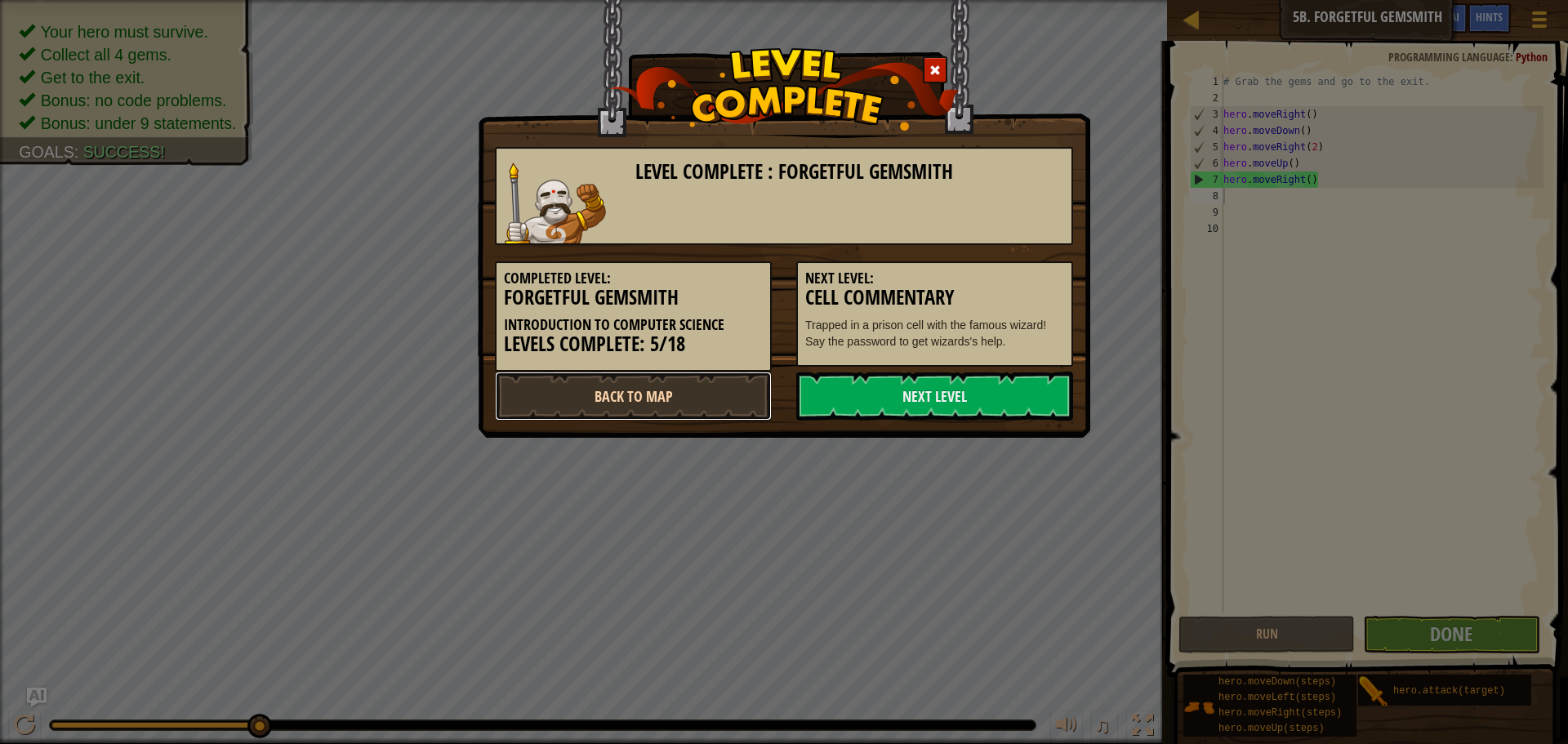
click at [723, 395] on link "Back to Map" at bounding box center [633, 396] width 277 height 49
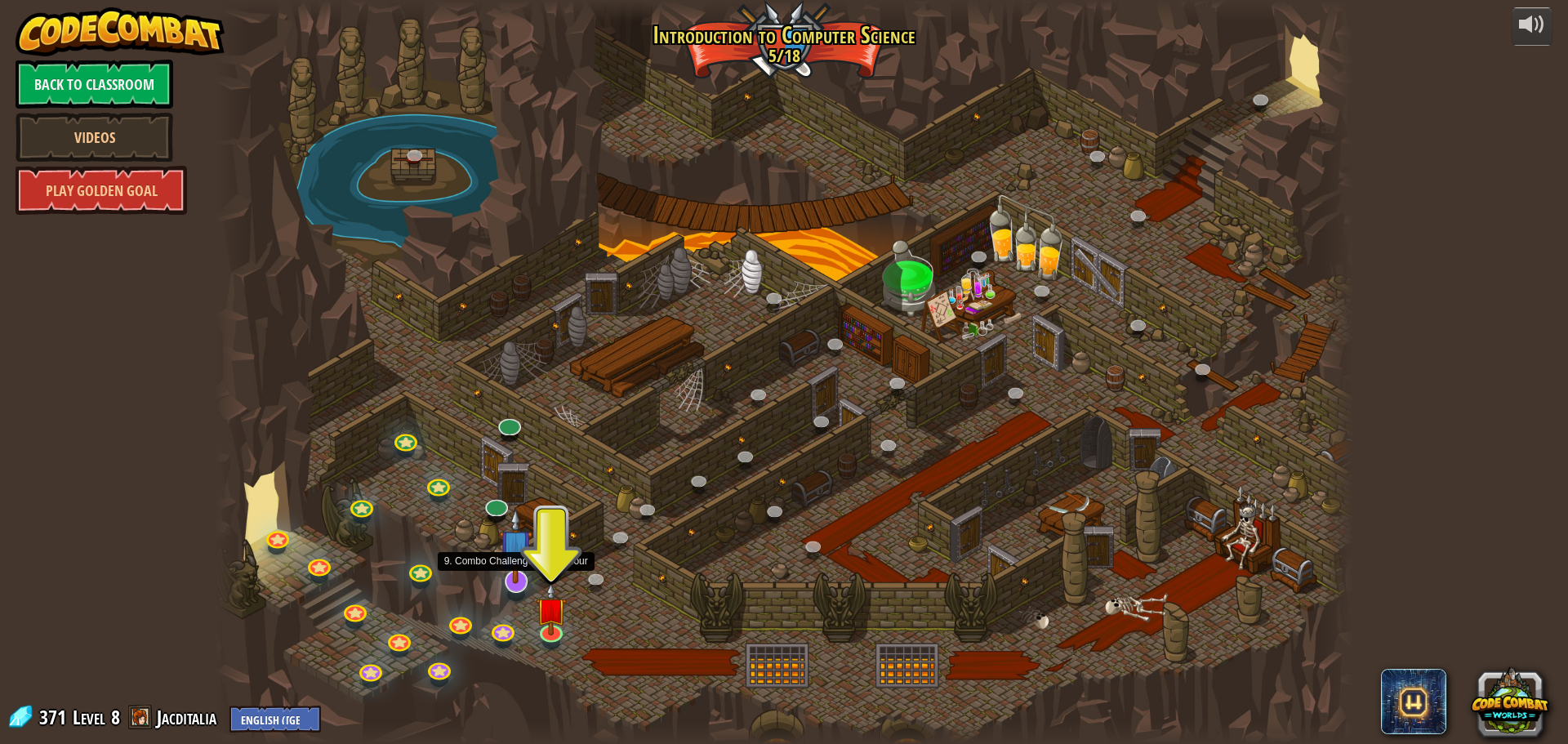
click at [508, 561] on img at bounding box center [515, 545] width 33 height 76
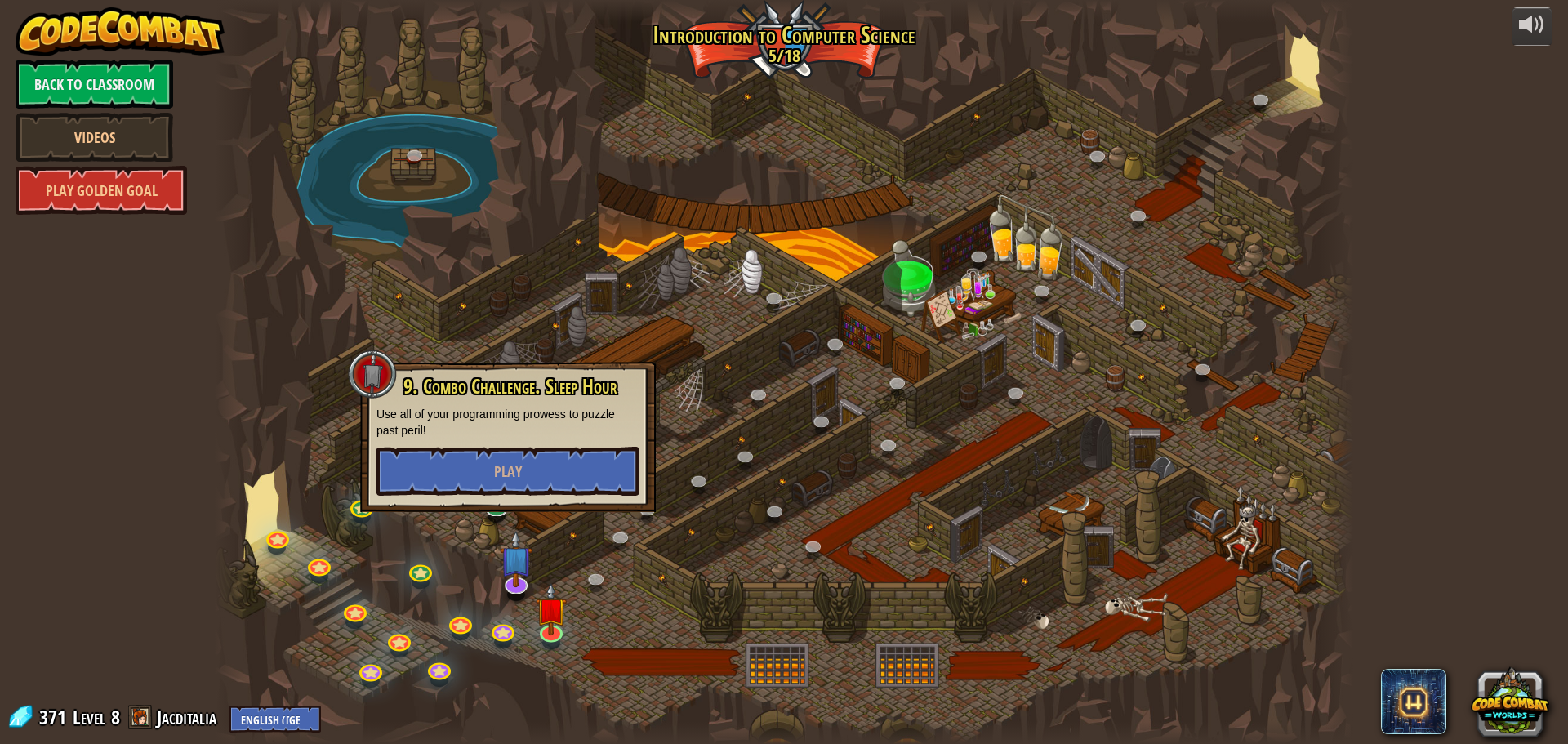
click at [458, 547] on div at bounding box center [784, 372] width 1139 height 744
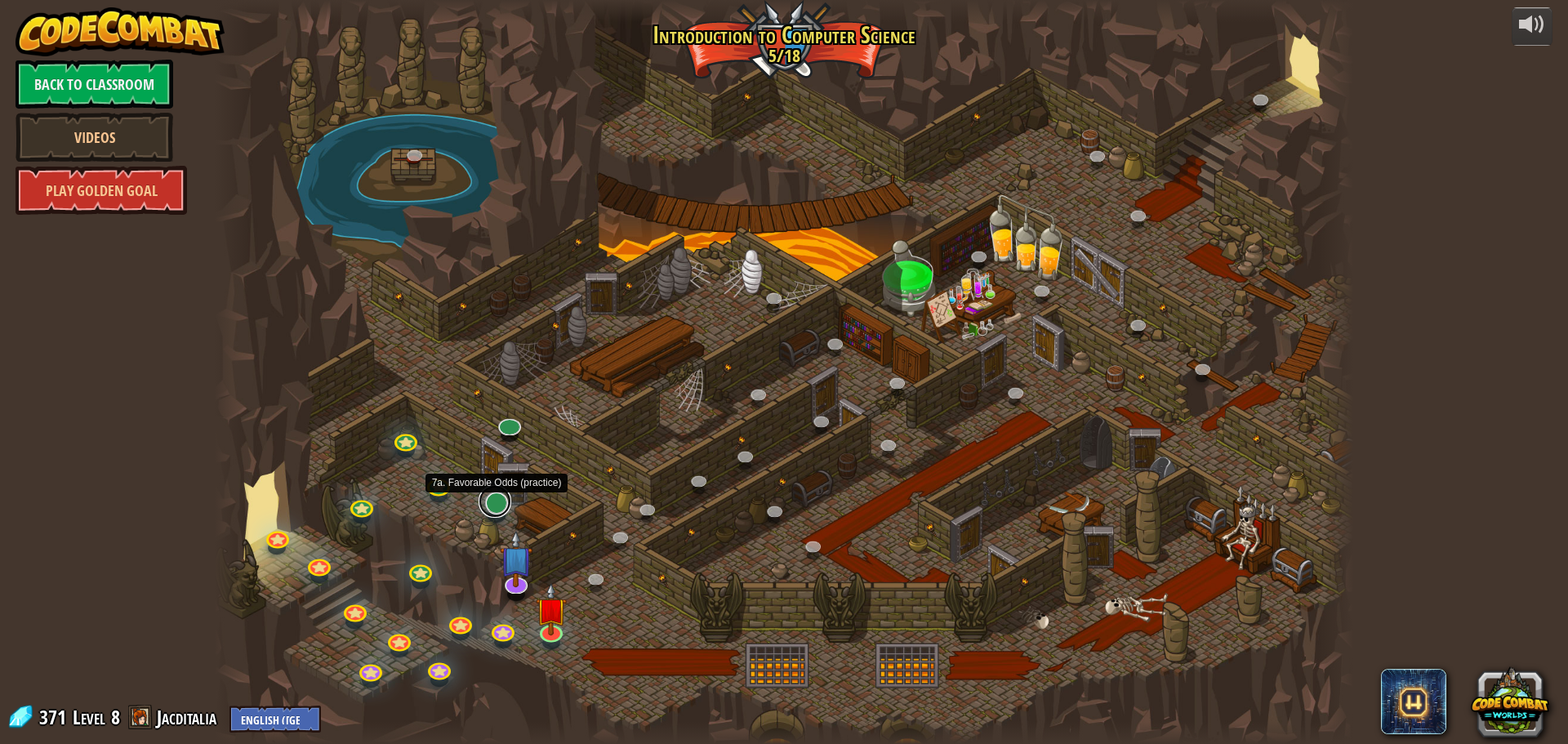
click at [504, 502] on link at bounding box center [495, 501] width 32 height 32
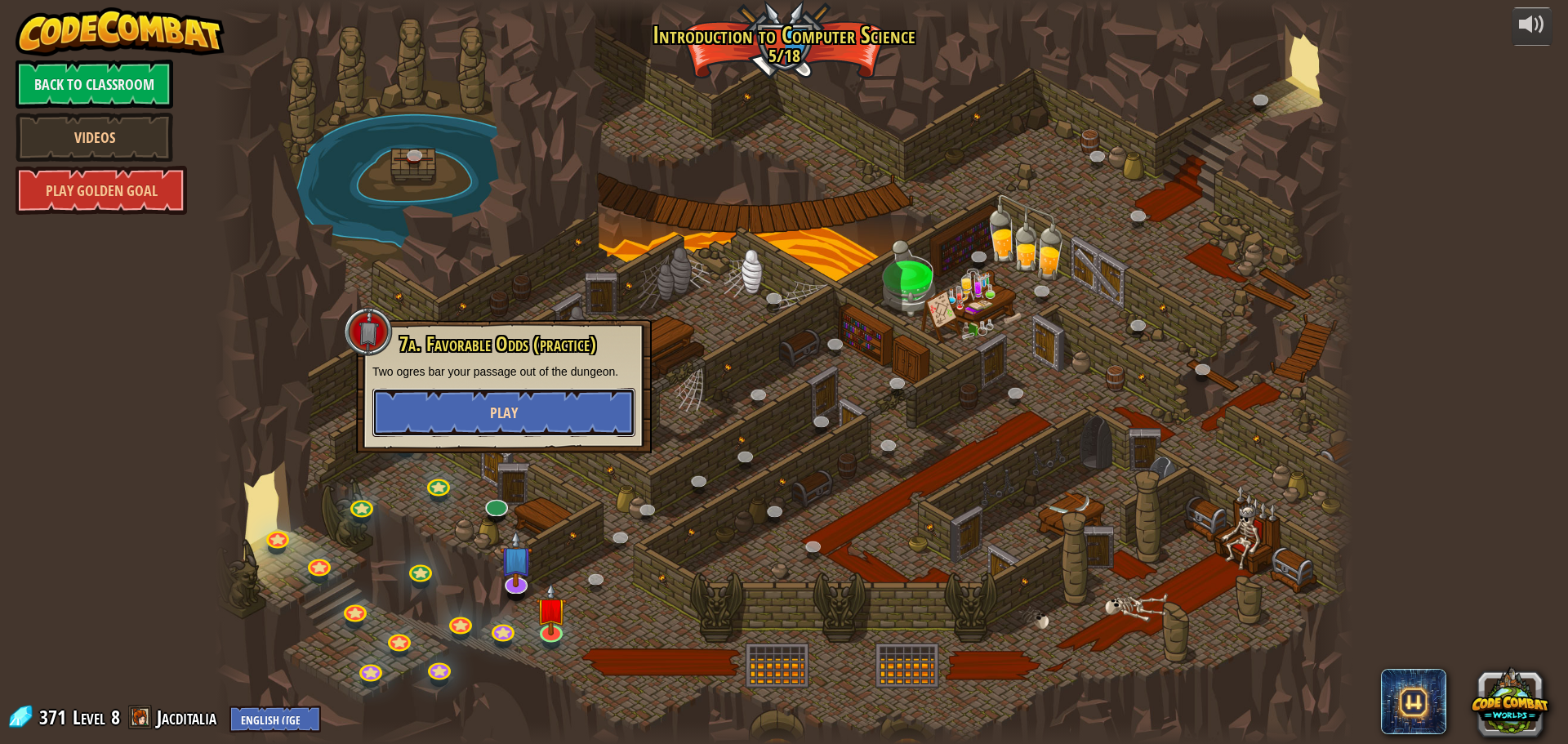
click at [594, 392] on button "Play" at bounding box center [504, 413] width 263 height 49
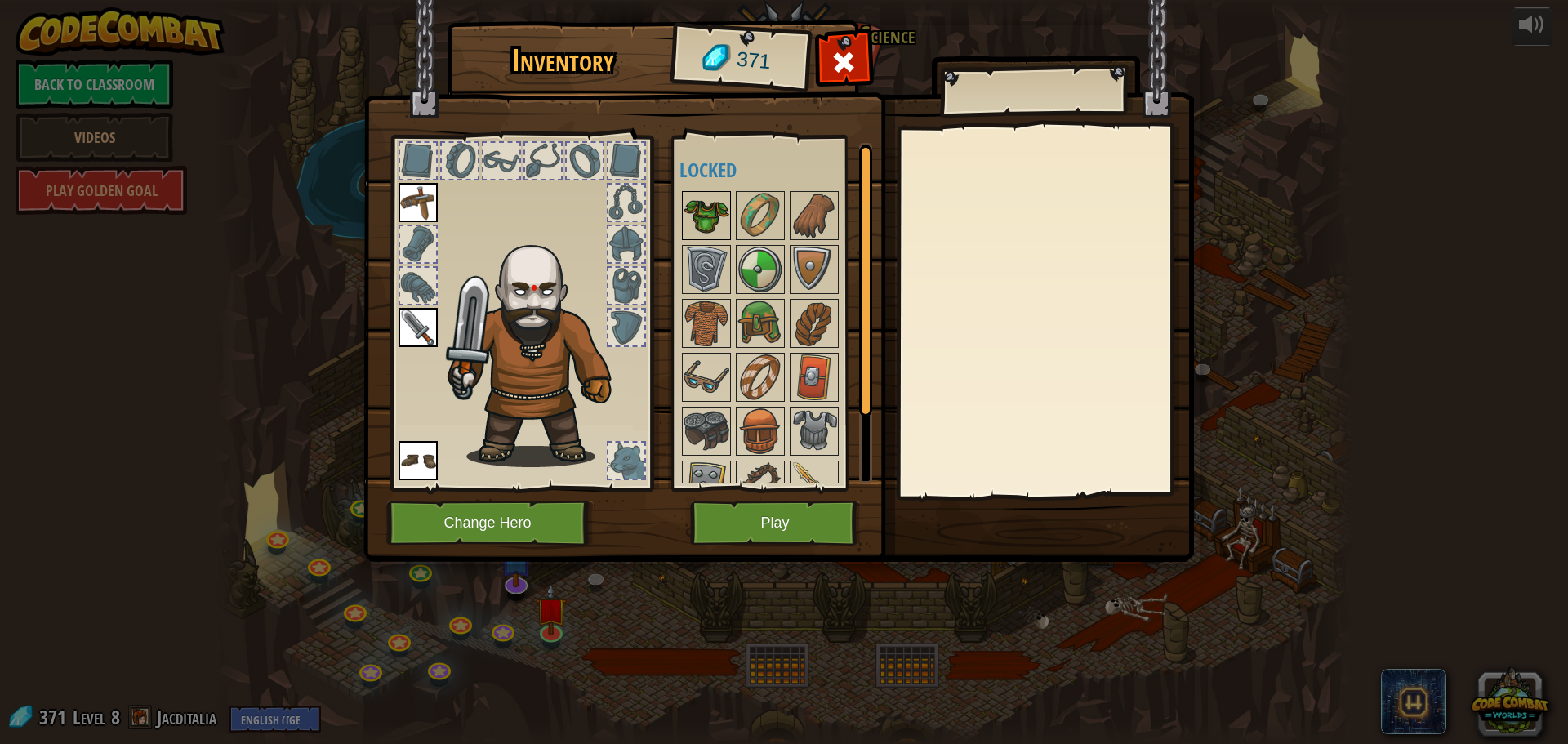
click at [726, 217] on img at bounding box center [707, 216] width 46 height 46
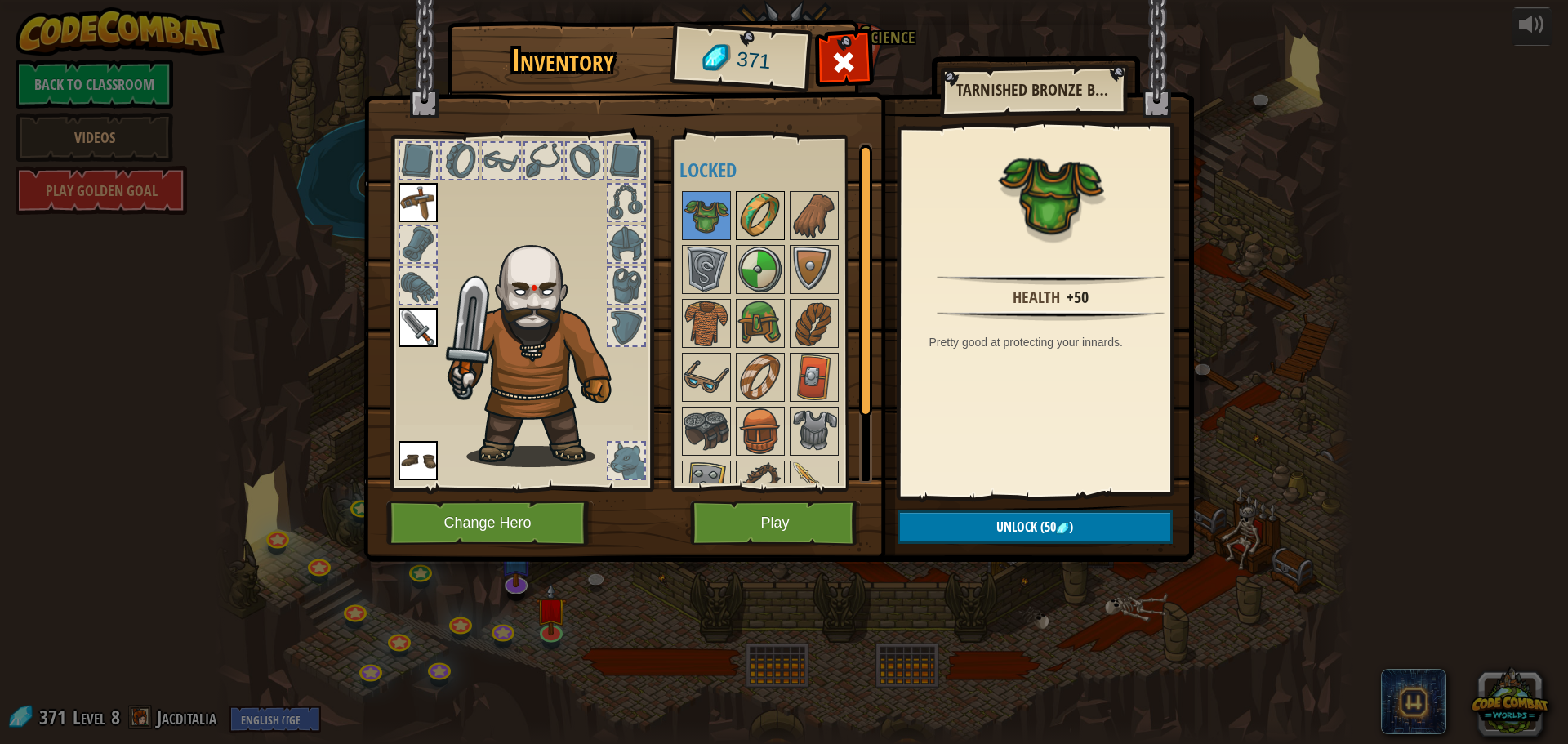
click at [748, 211] on img at bounding box center [761, 216] width 46 height 46
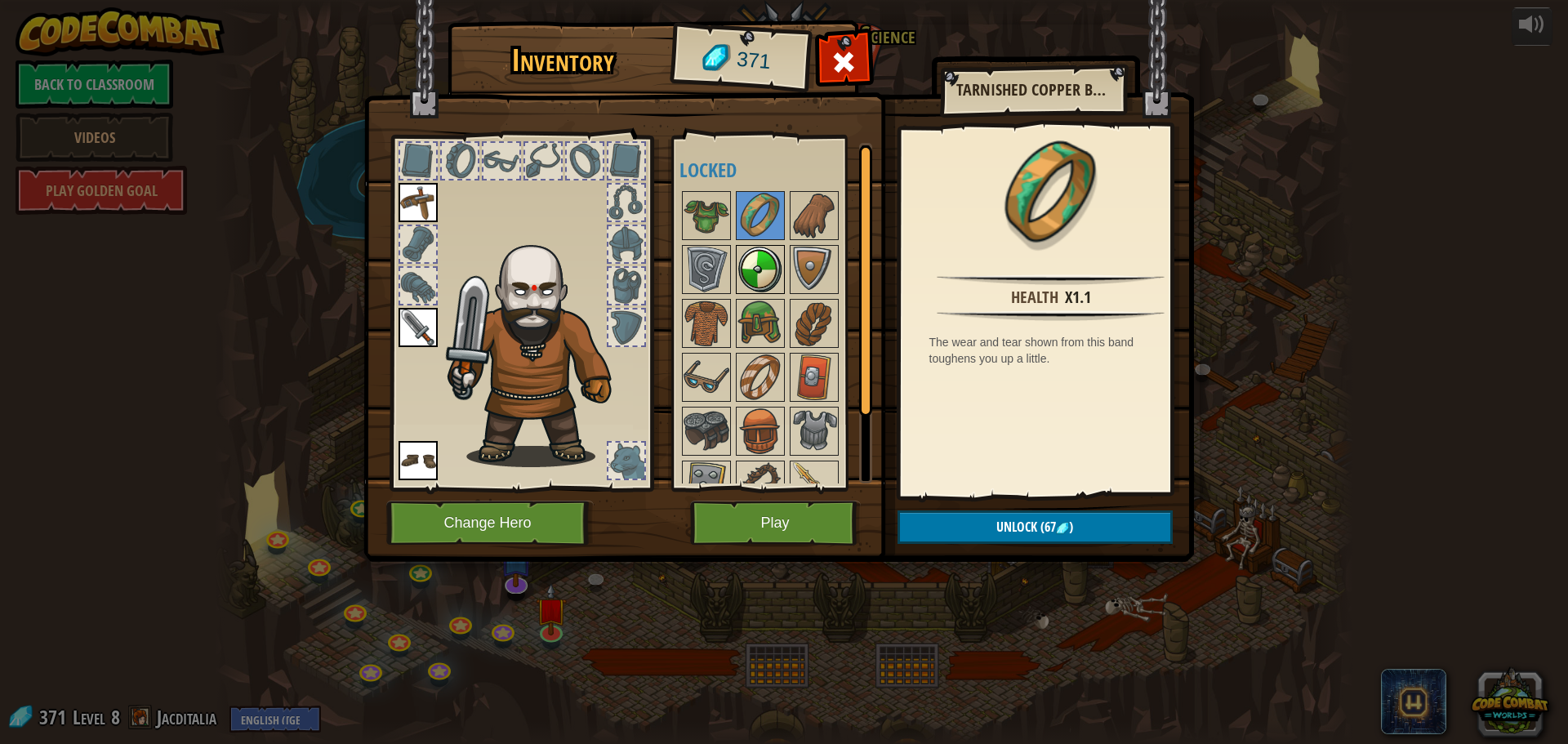
click at [753, 260] on img at bounding box center [761, 269] width 46 height 46
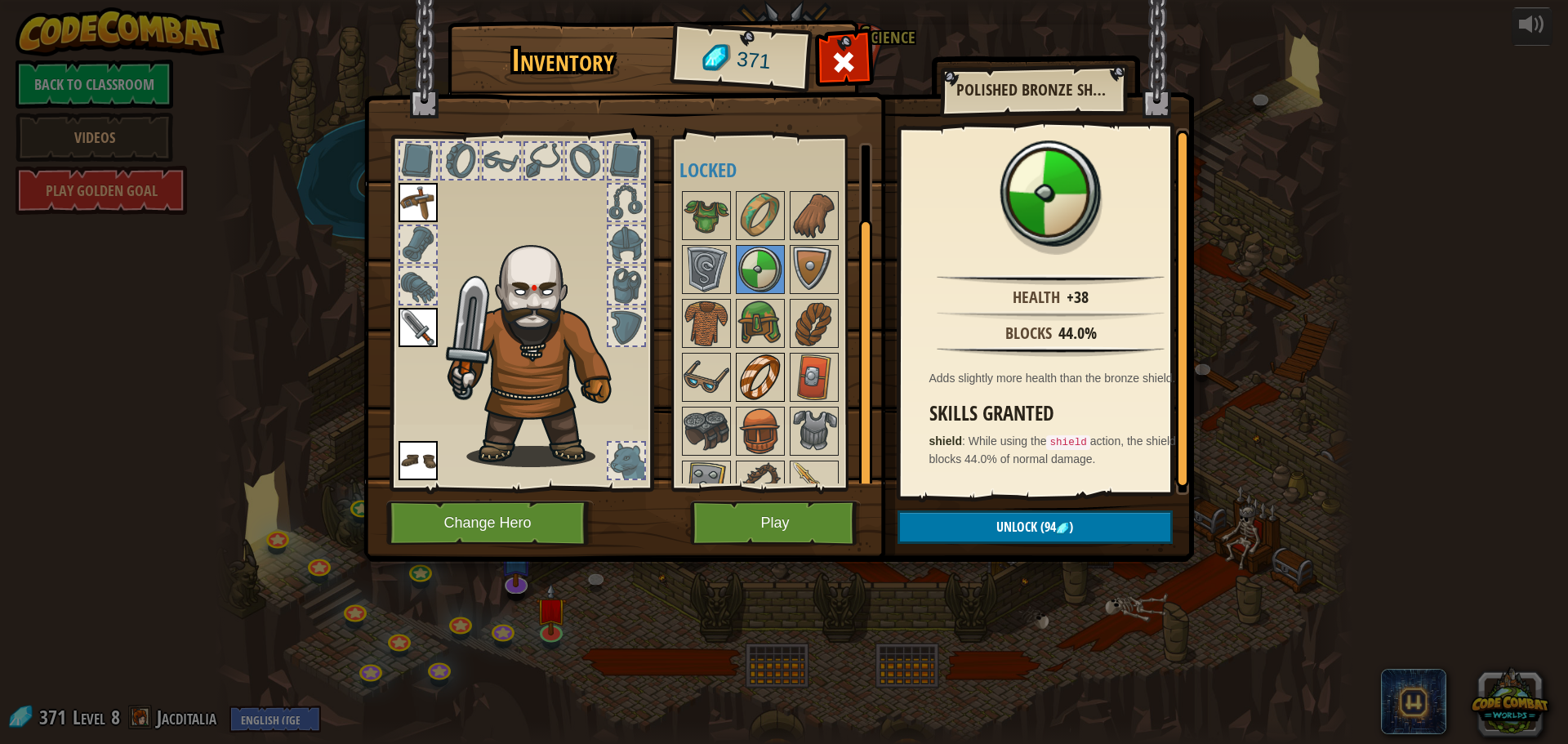
scroll to position [82, 0]
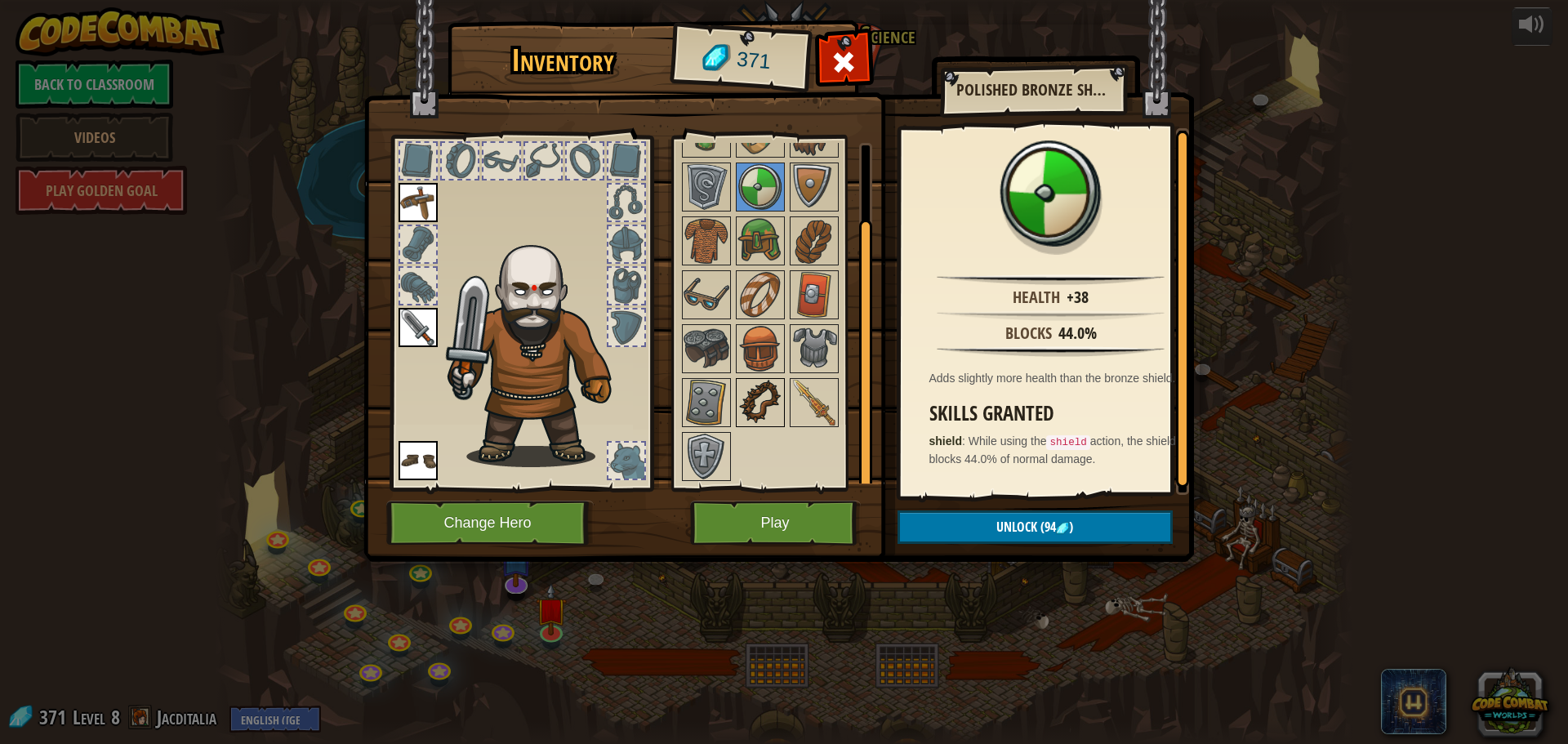
click at [768, 394] on img at bounding box center [761, 403] width 46 height 46
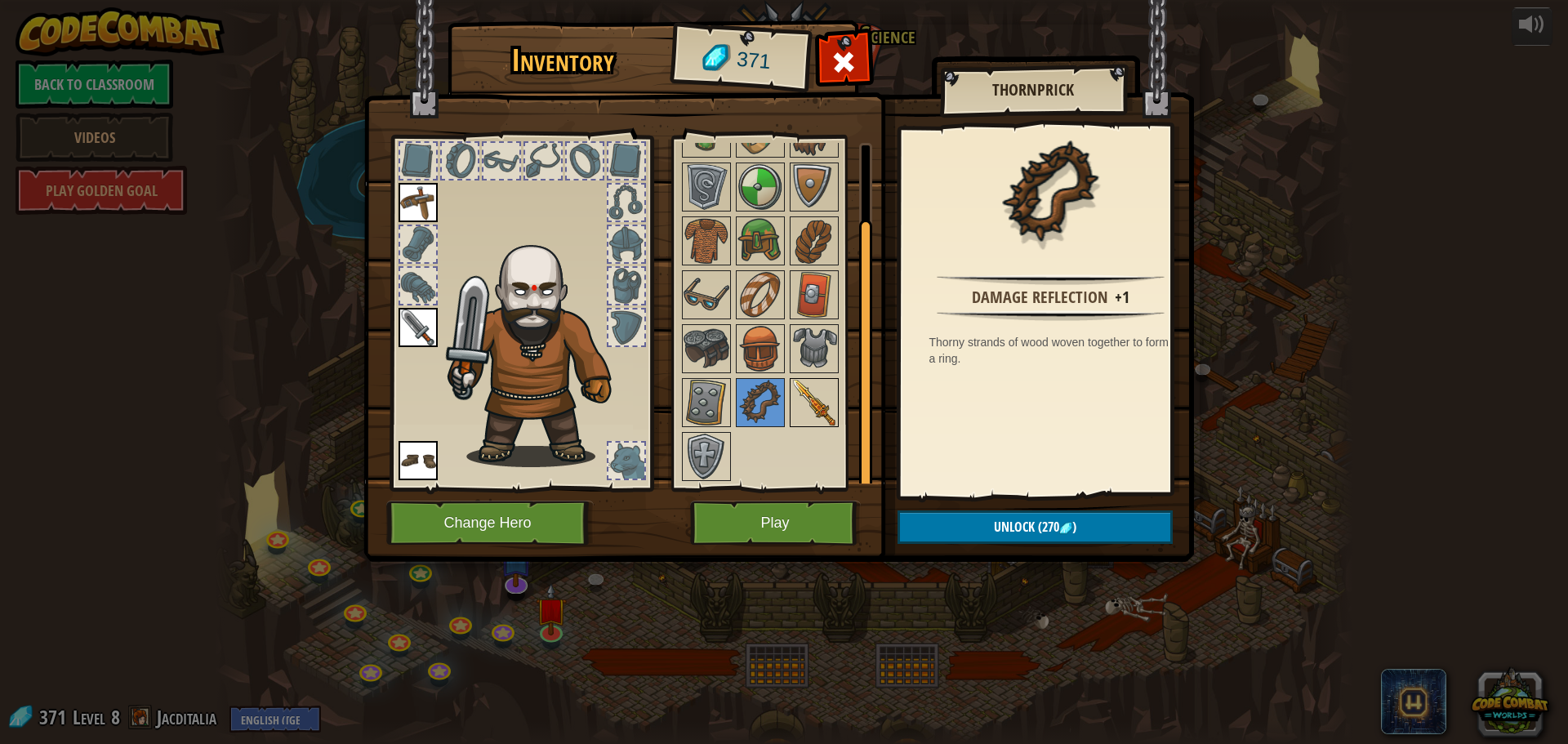
click at [801, 392] on img at bounding box center [814, 403] width 46 height 46
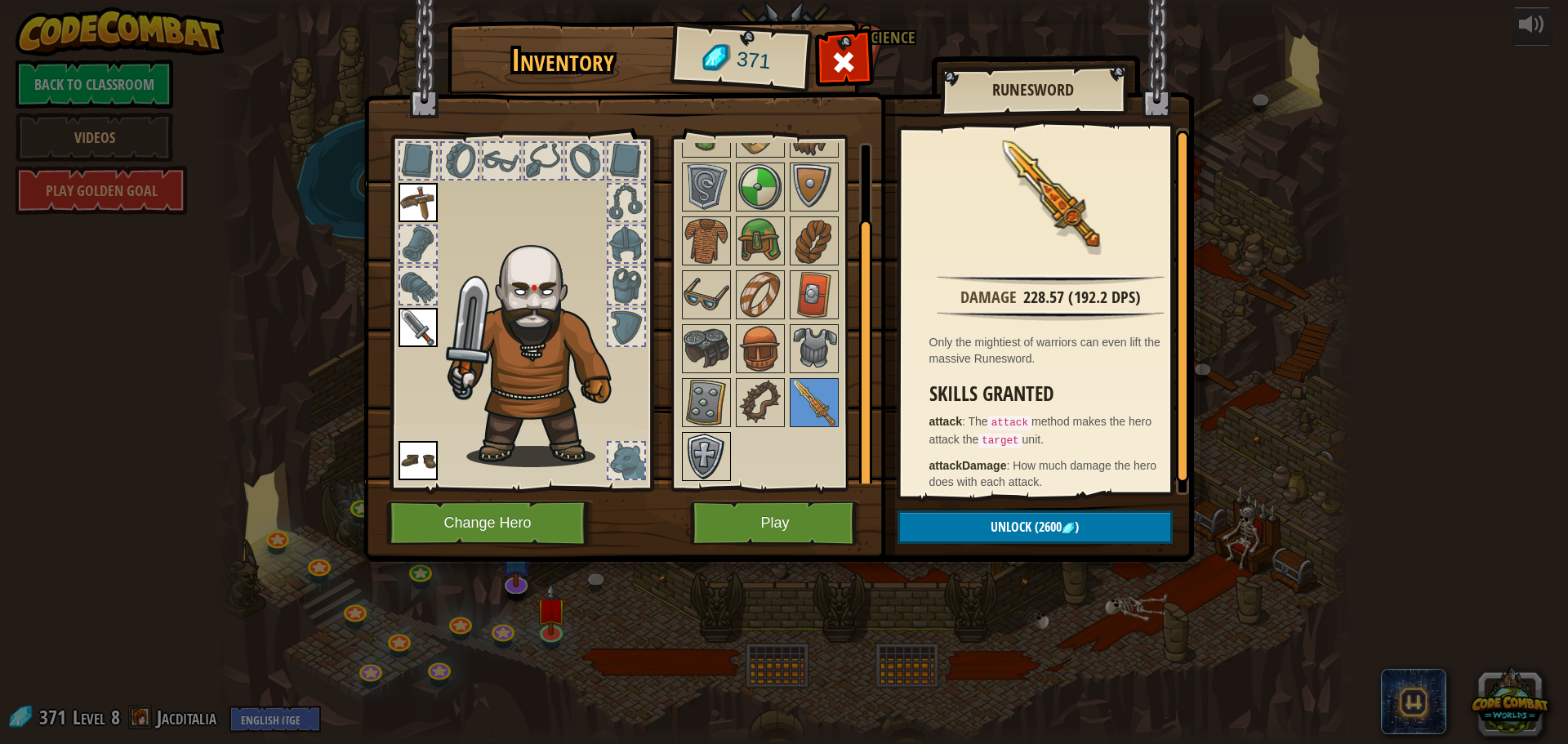
click at [690, 453] on img at bounding box center [707, 456] width 46 height 46
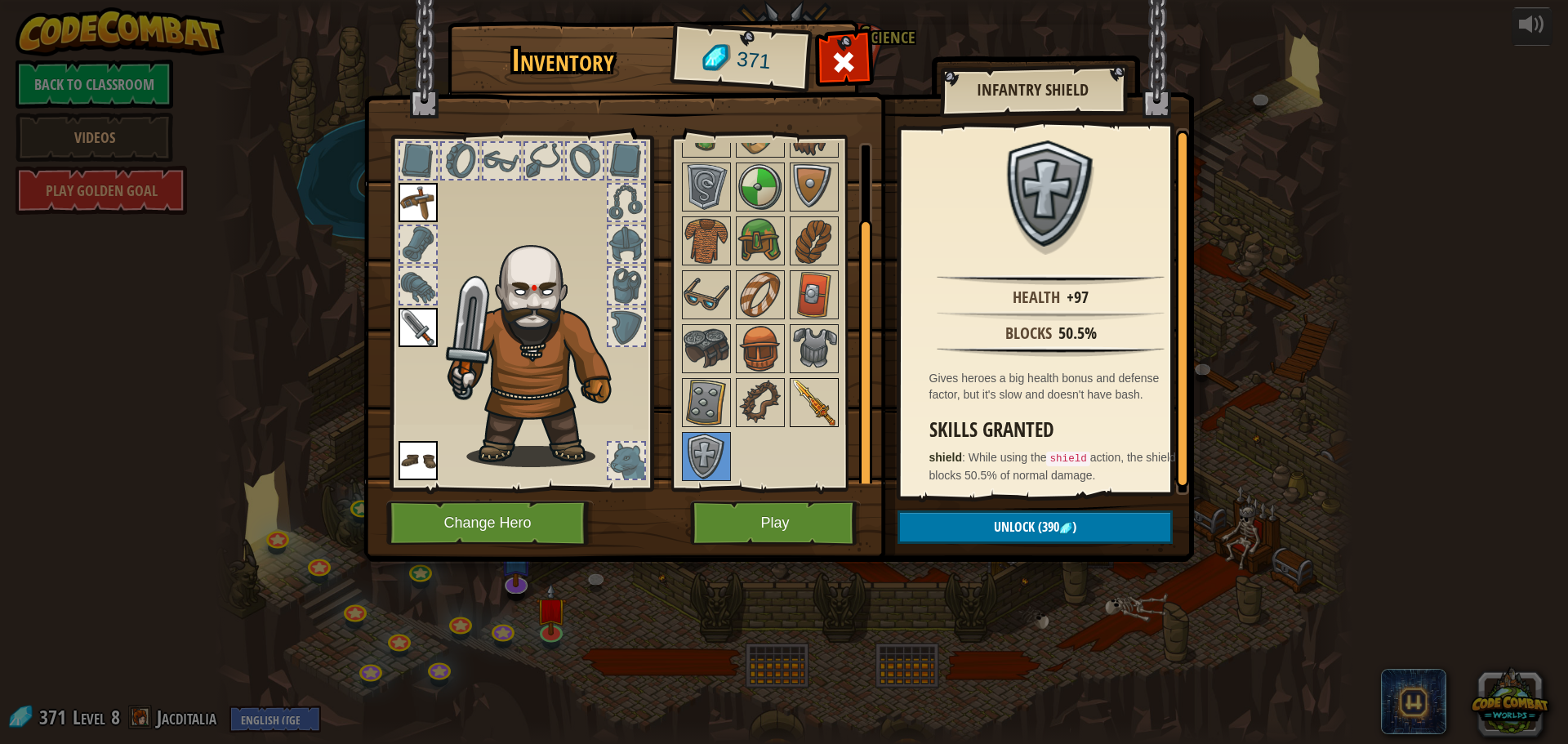
click at [811, 400] on img at bounding box center [814, 403] width 46 height 46
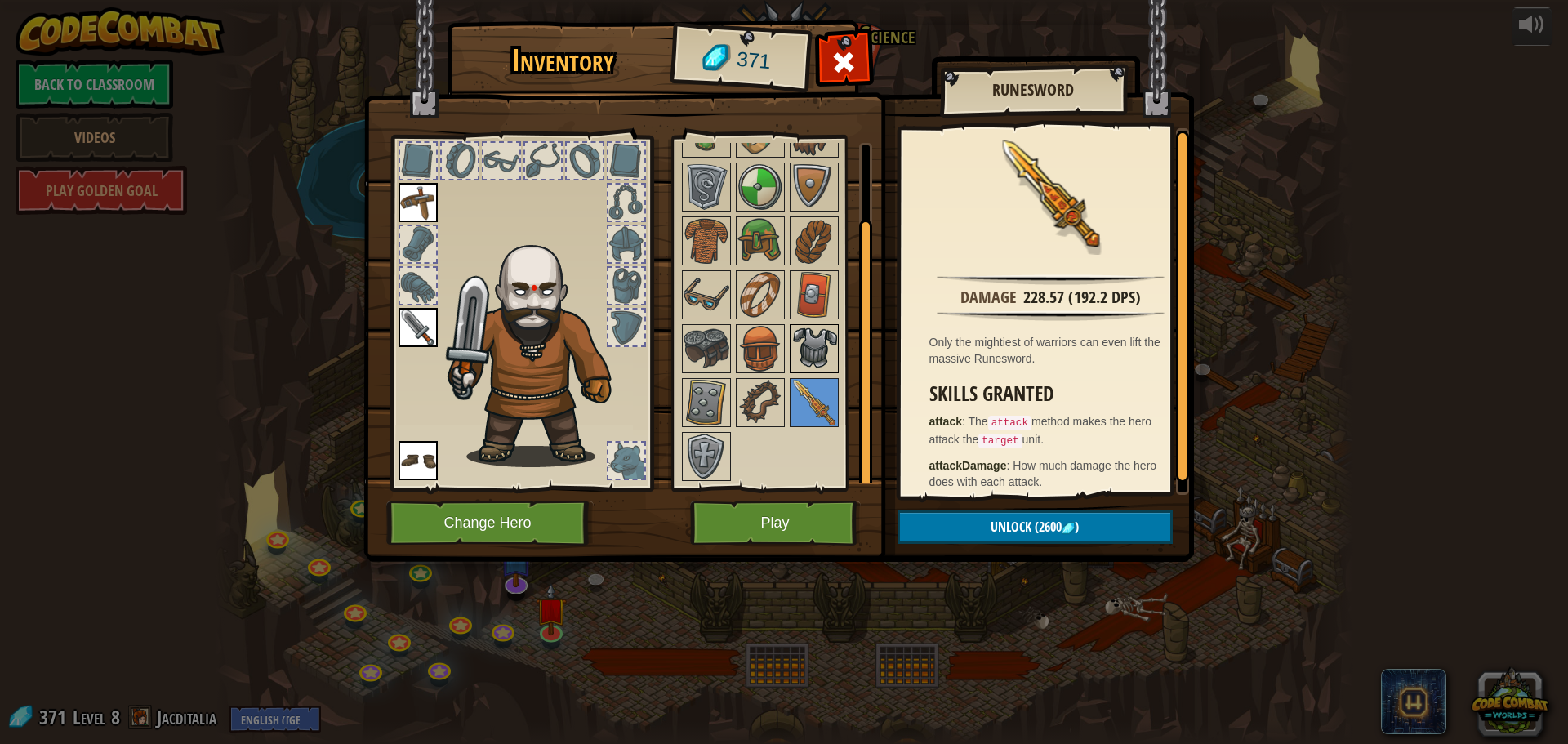
click at [801, 339] on img at bounding box center [814, 349] width 46 height 46
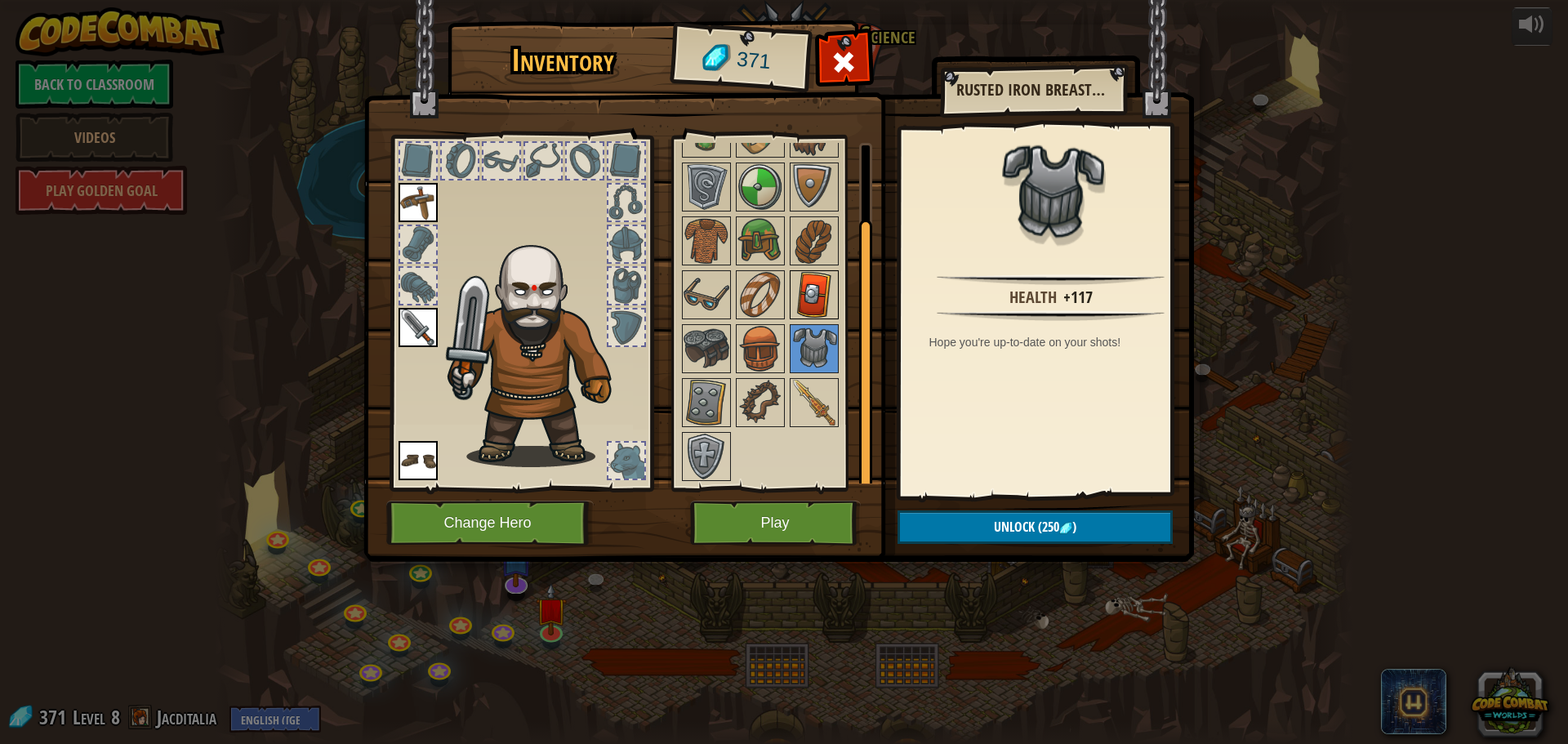
click at [799, 289] on img at bounding box center [814, 295] width 46 height 46
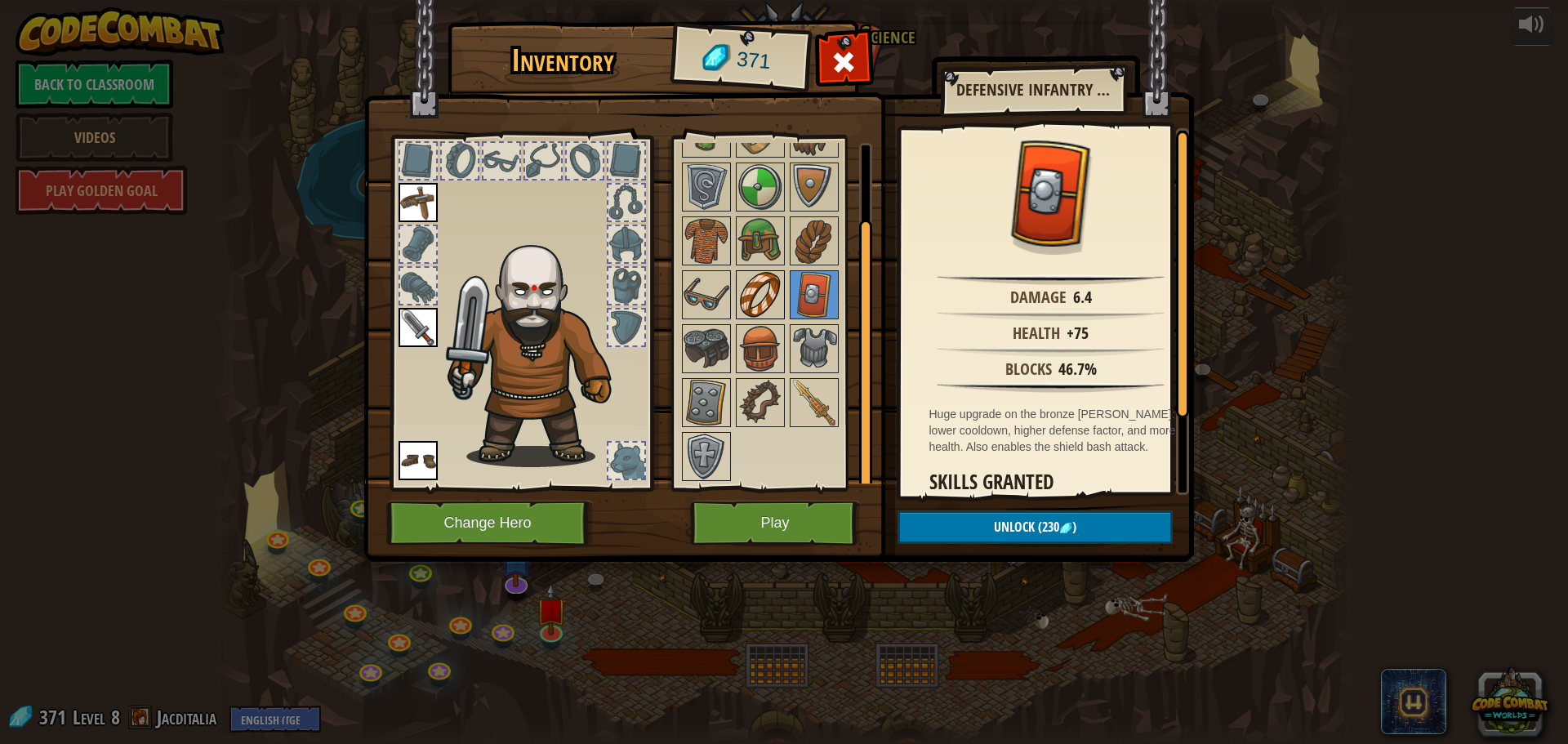
click at [739, 297] on img at bounding box center [761, 295] width 46 height 46
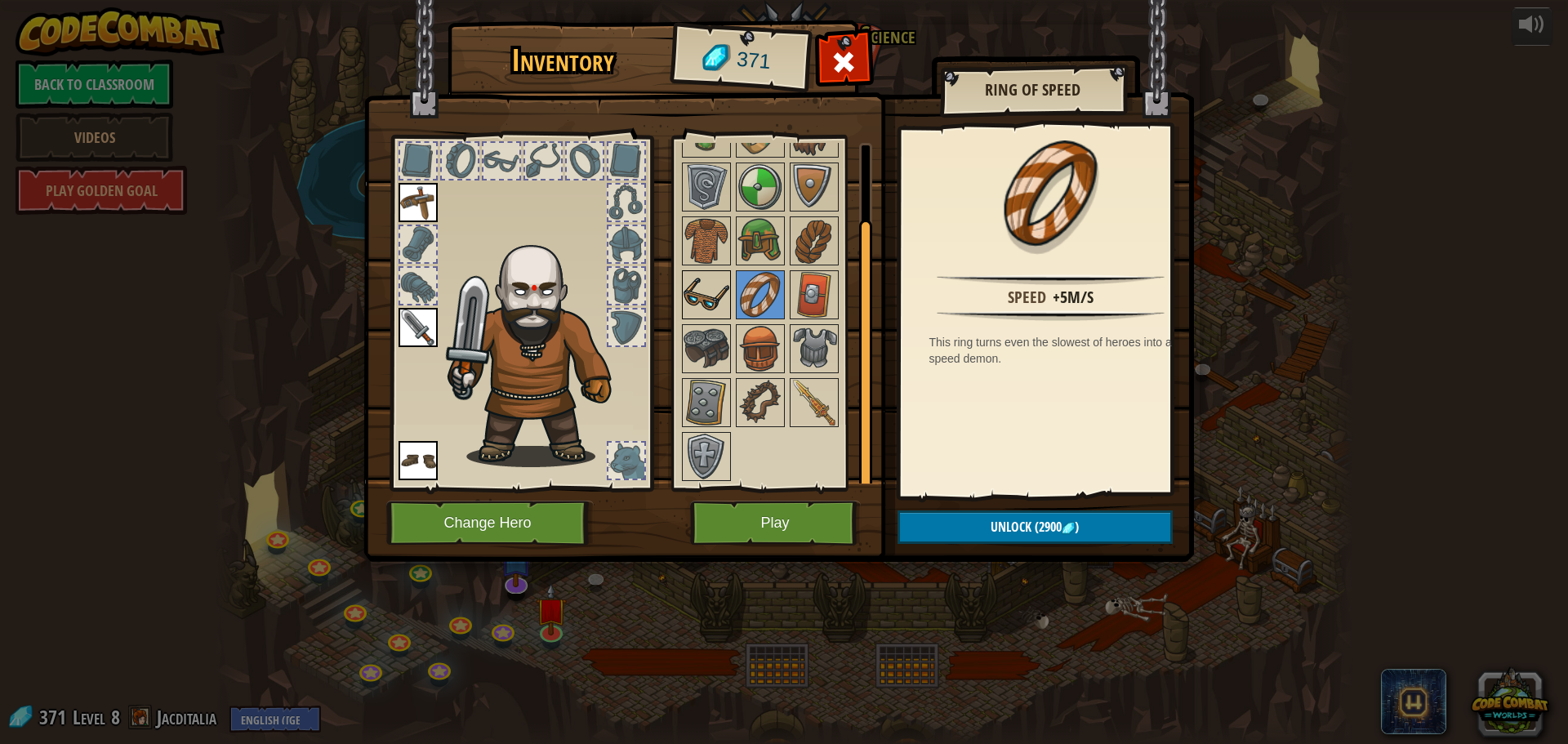
click at [700, 301] on img at bounding box center [707, 295] width 46 height 46
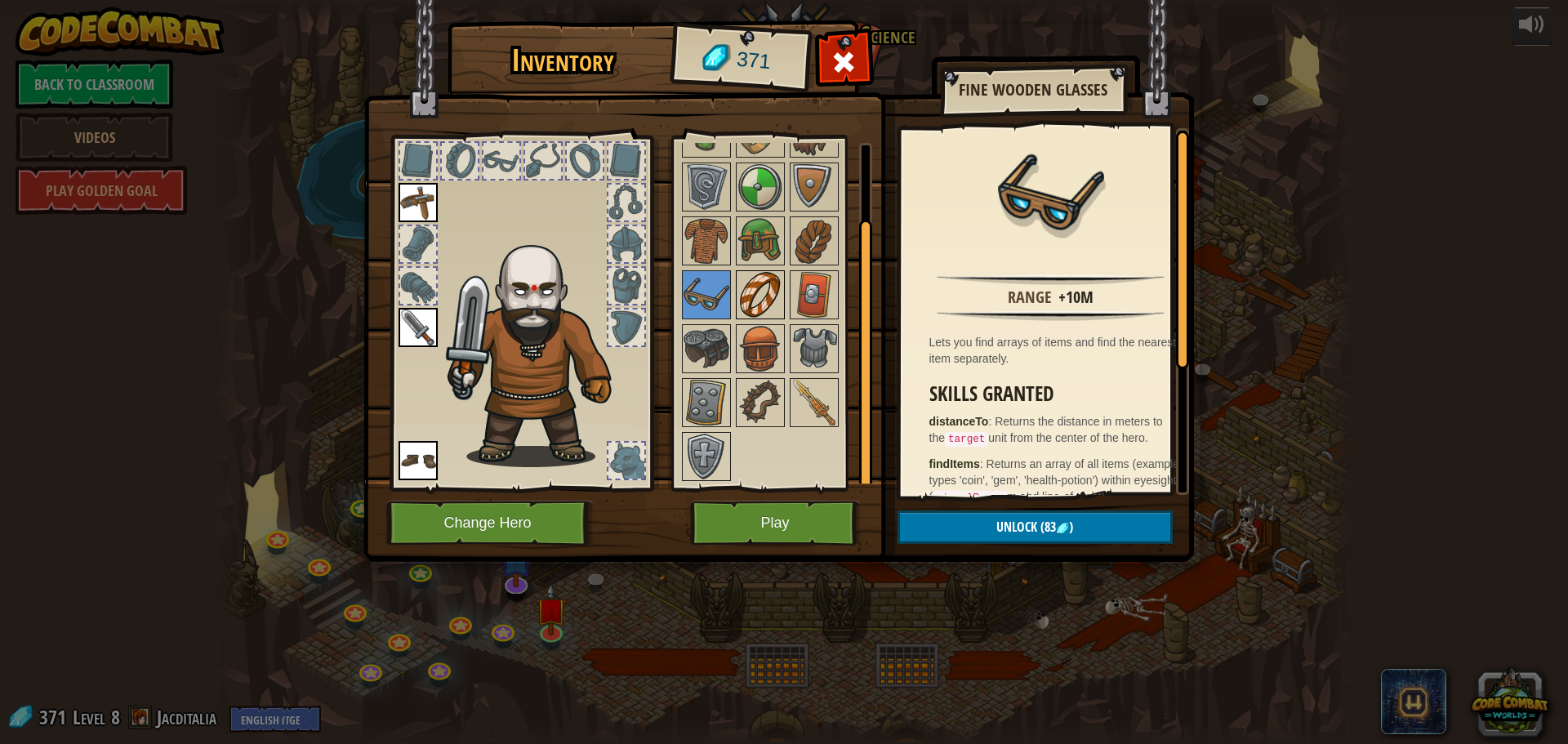
click at [750, 299] on img at bounding box center [761, 295] width 46 height 46
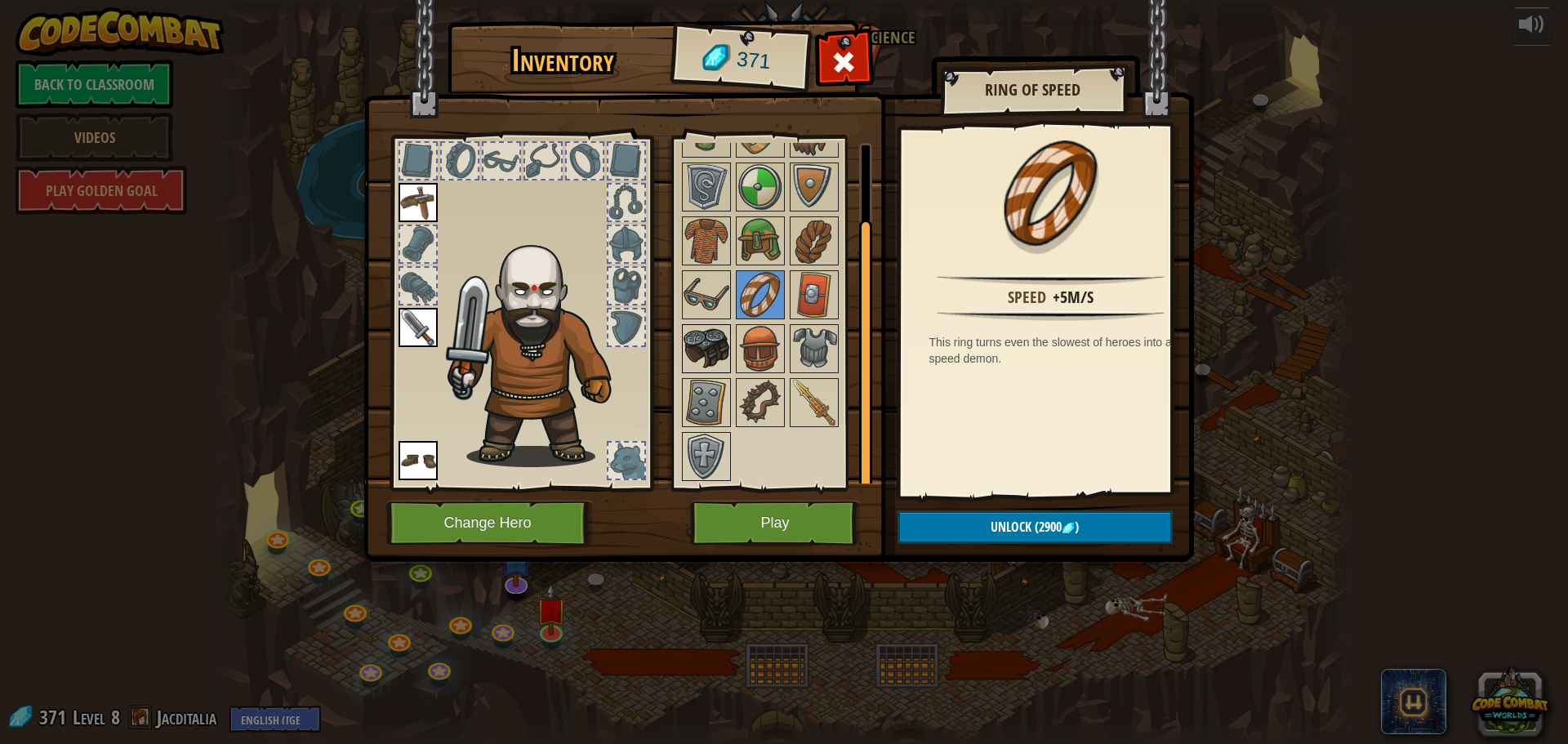
click at [704, 344] on img at bounding box center [707, 349] width 46 height 46
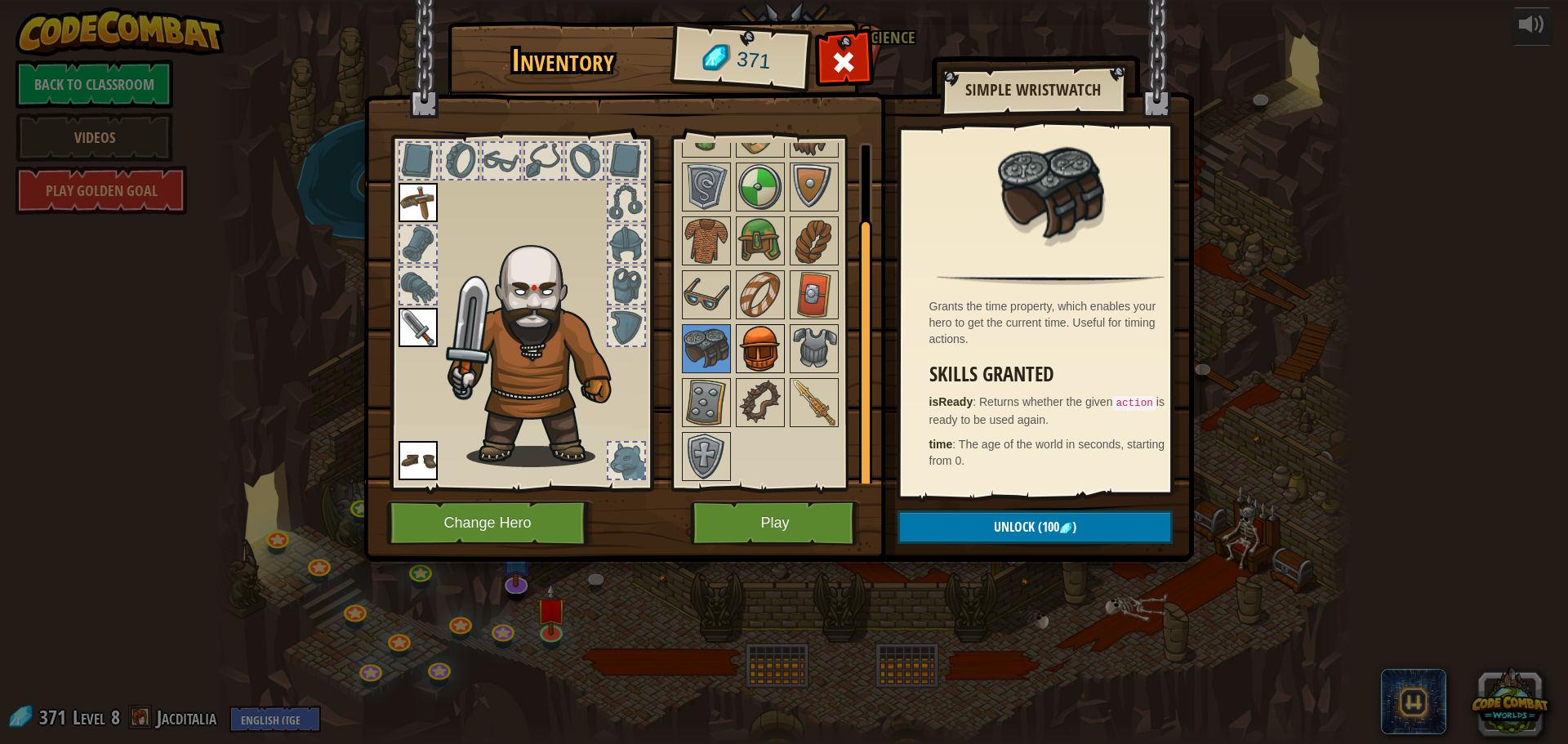
click at [746, 336] on img at bounding box center [761, 349] width 46 height 46
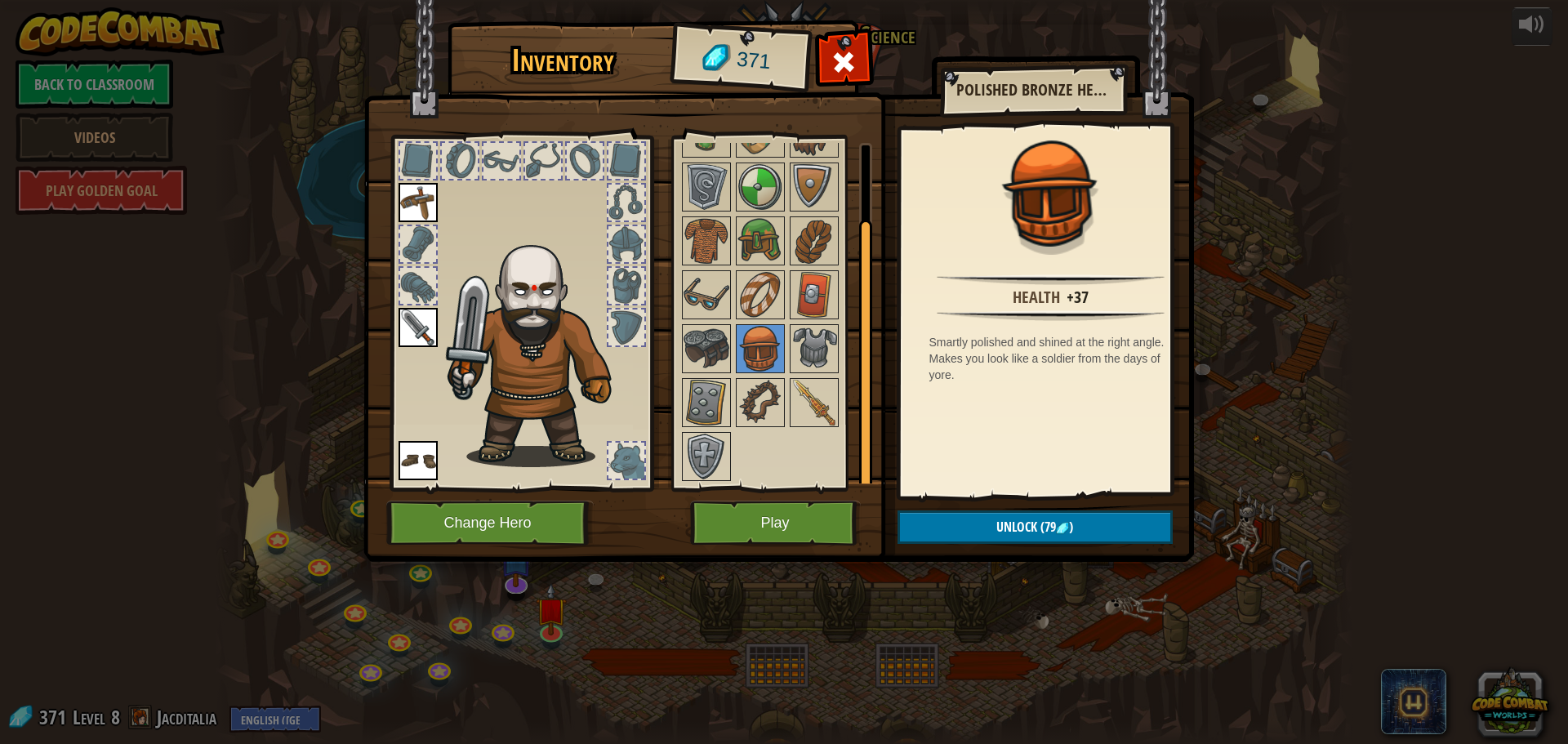
click at [704, 374] on div at bounding box center [782, 295] width 205 height 377
click at [710, 380] on div "Available Equip Equip Equip (double-click to equip) Locked" at bounding box center [782, 313] width 205 height 341
click at [705, 400] on img at bounding box center [707, 403] width 46 height 46
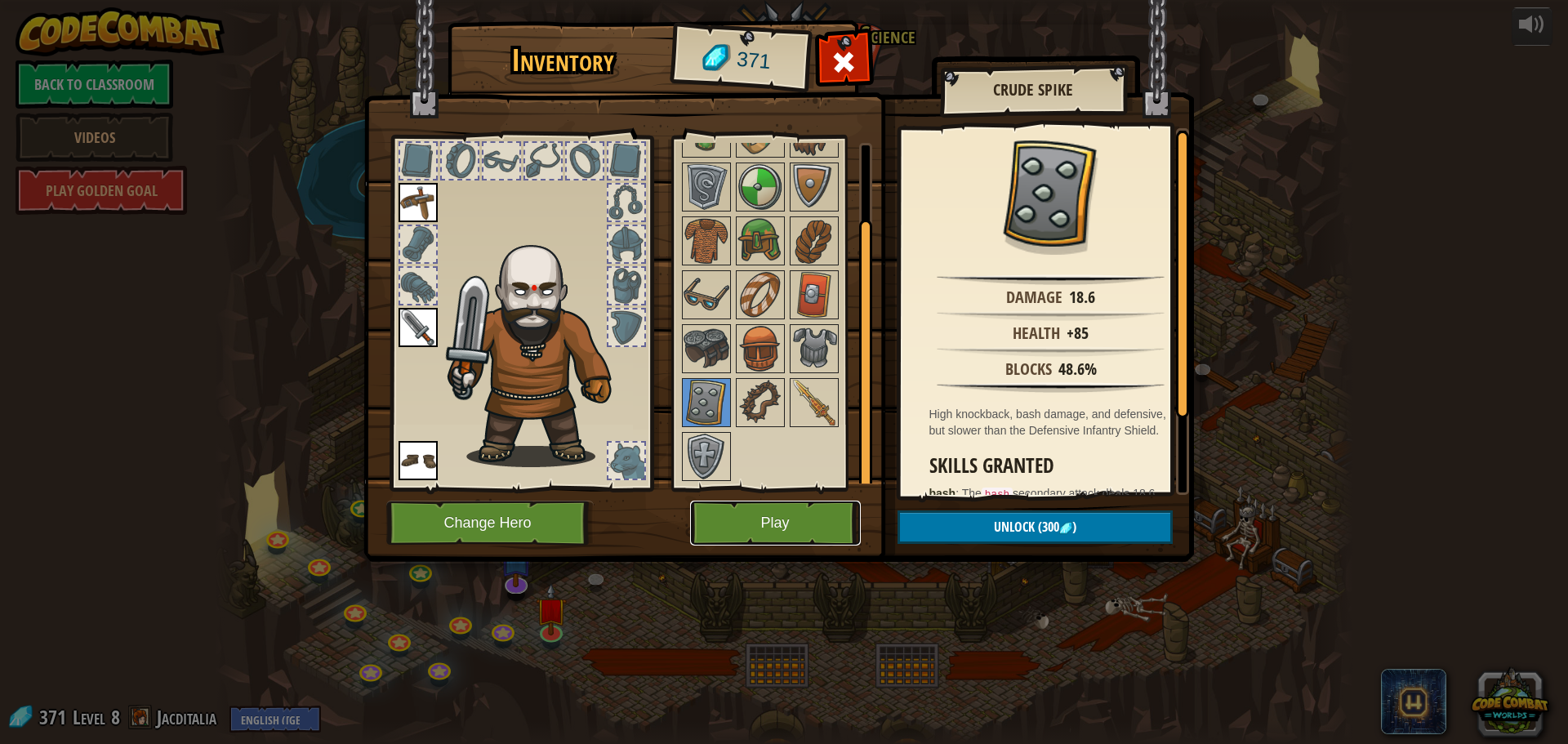
click at [796, 520] on button "Play" at bounding box center [775, 522] width 171 height 45
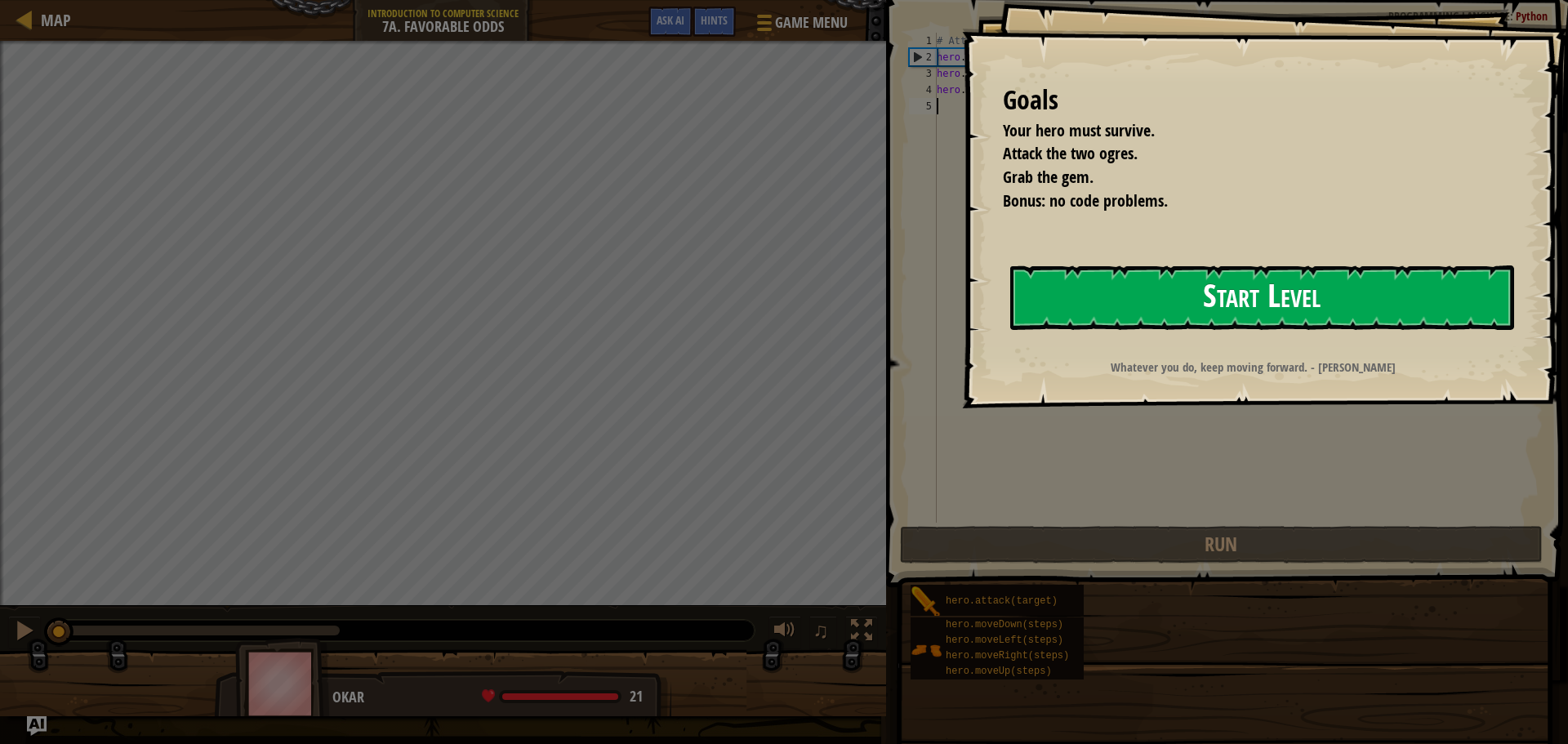
click at [1082, 299] on button "Start Level" at bounding box center [1262, 297] width 504 height 65
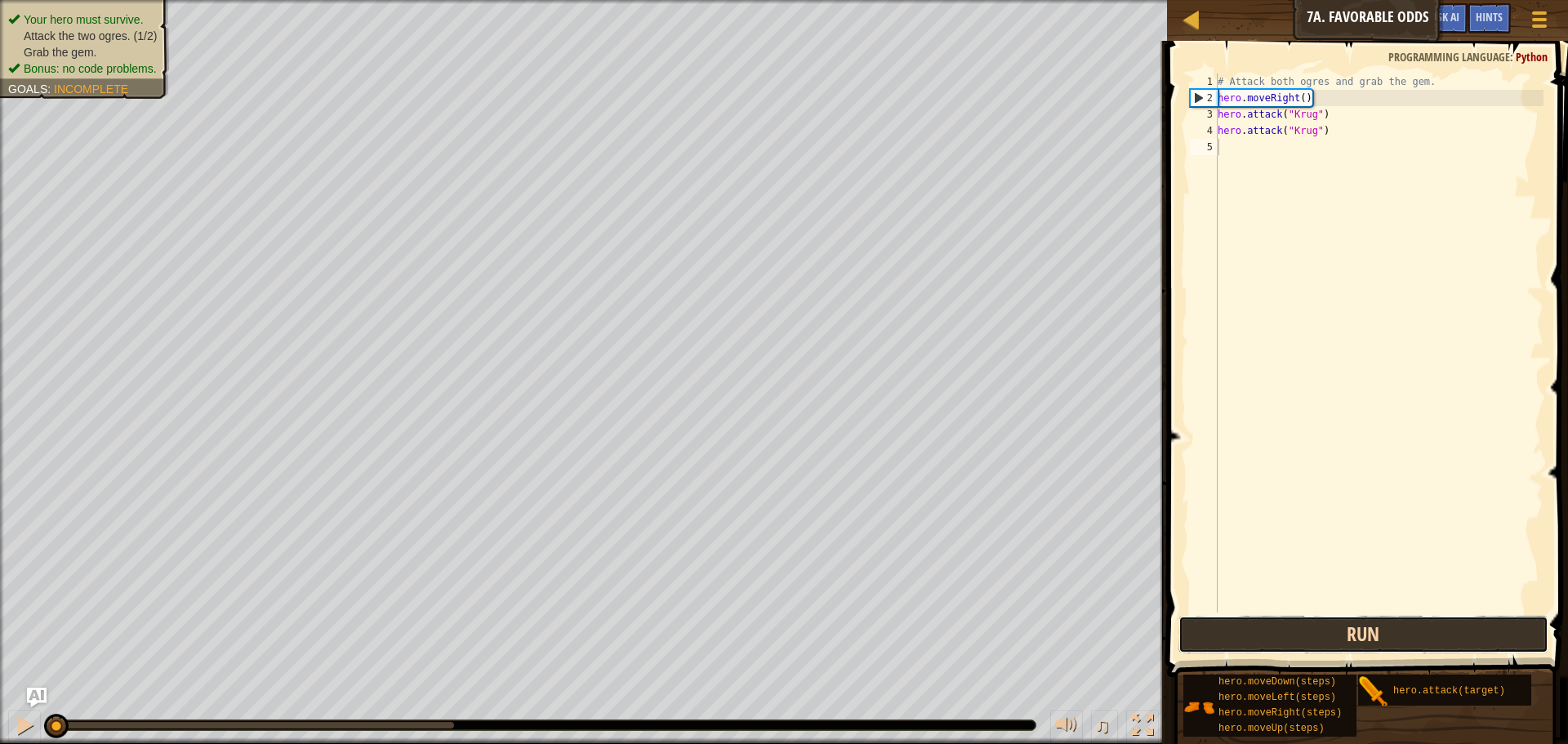
click at [1230, 628] on button "Run" at bounding box center [1363, 634] width 370 height 37
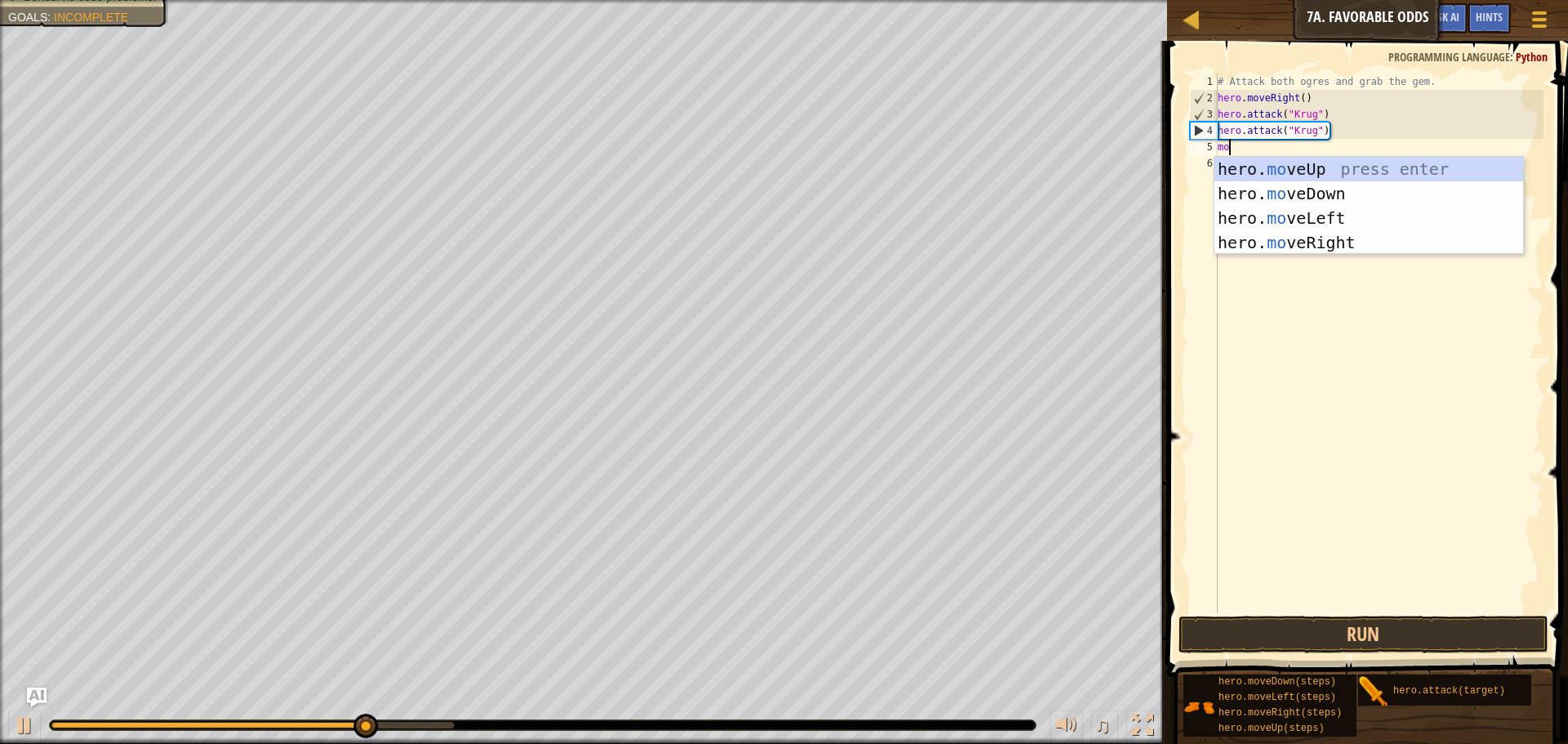
scroll to position [8, 1]
type textarea "move"
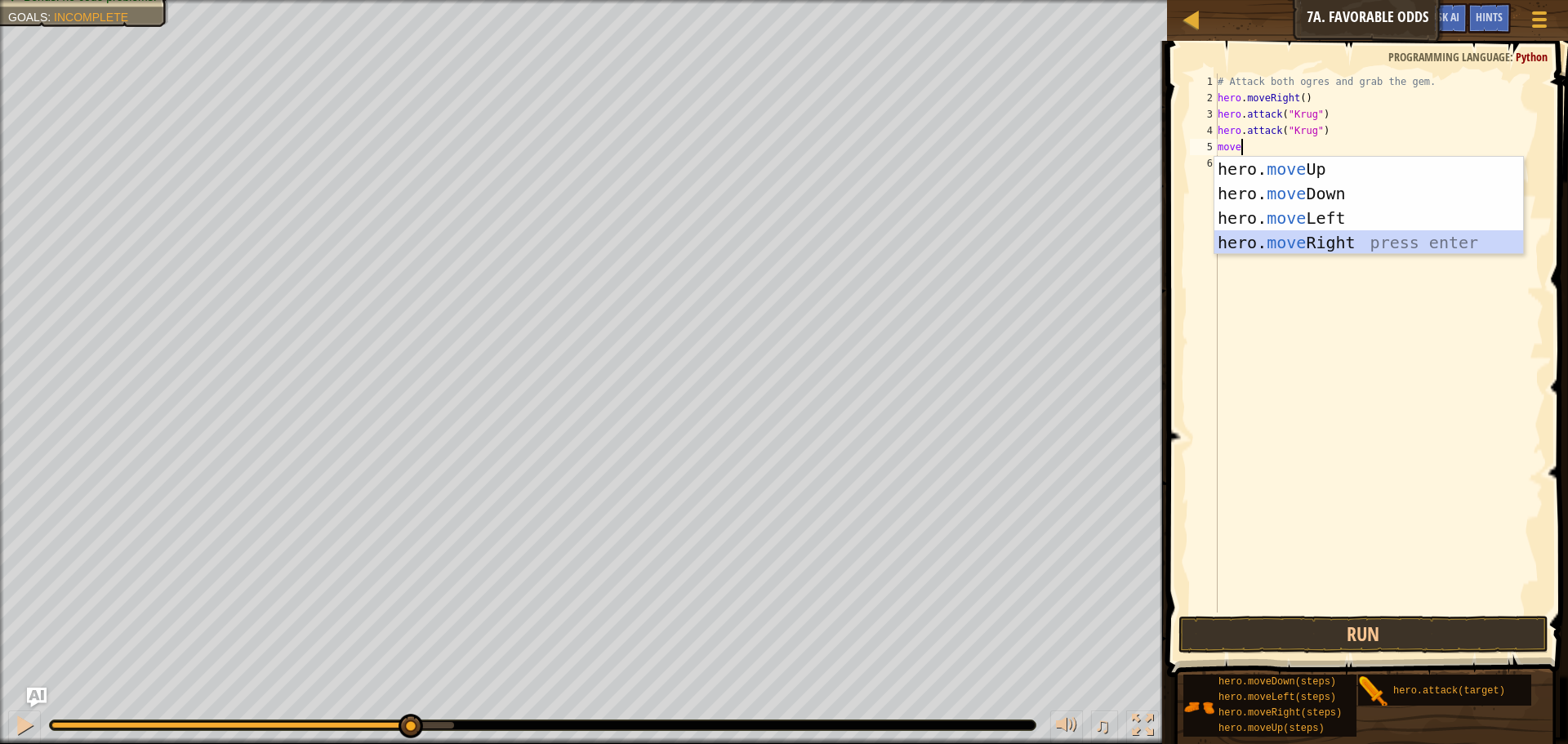
click at [1258, 231] on div "hero. move Up press enter hero. move Down press enter hero. move Left press ent…" at bounding box center [1368, 230] width 309 height 147
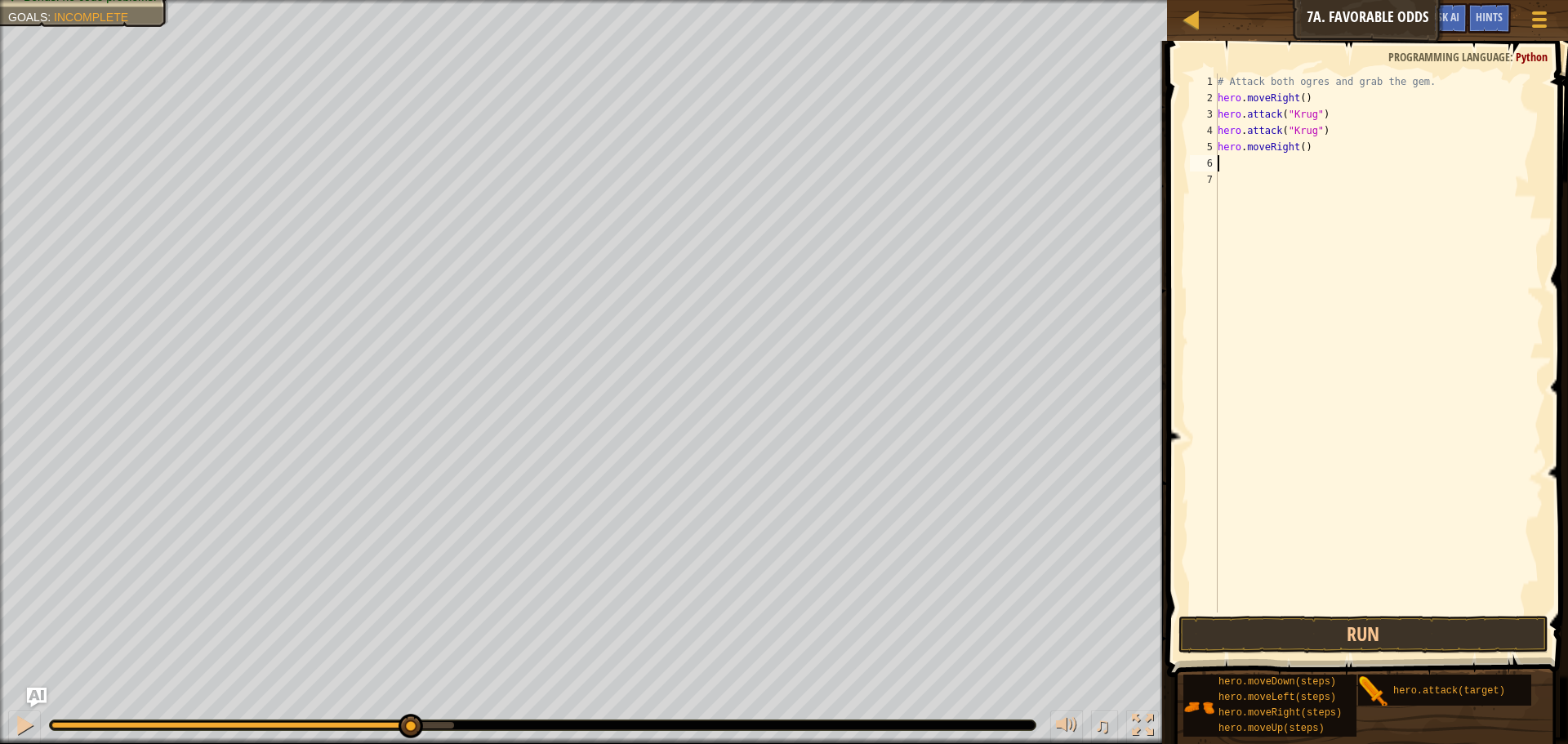
type textarea "u"
click at [1304, 200] on div "hero. a ttack press enter" at bounding box center [1368, 226] width 309 height 74
type textarea "hero.attack("Enemy Name")"
click at [1236, 200] on div "# Attack both ogres and grab the gem. hero . moveRight ( ) hero . attack ( "[PE…" at bounding box center [1378, 359] width 329 height 572
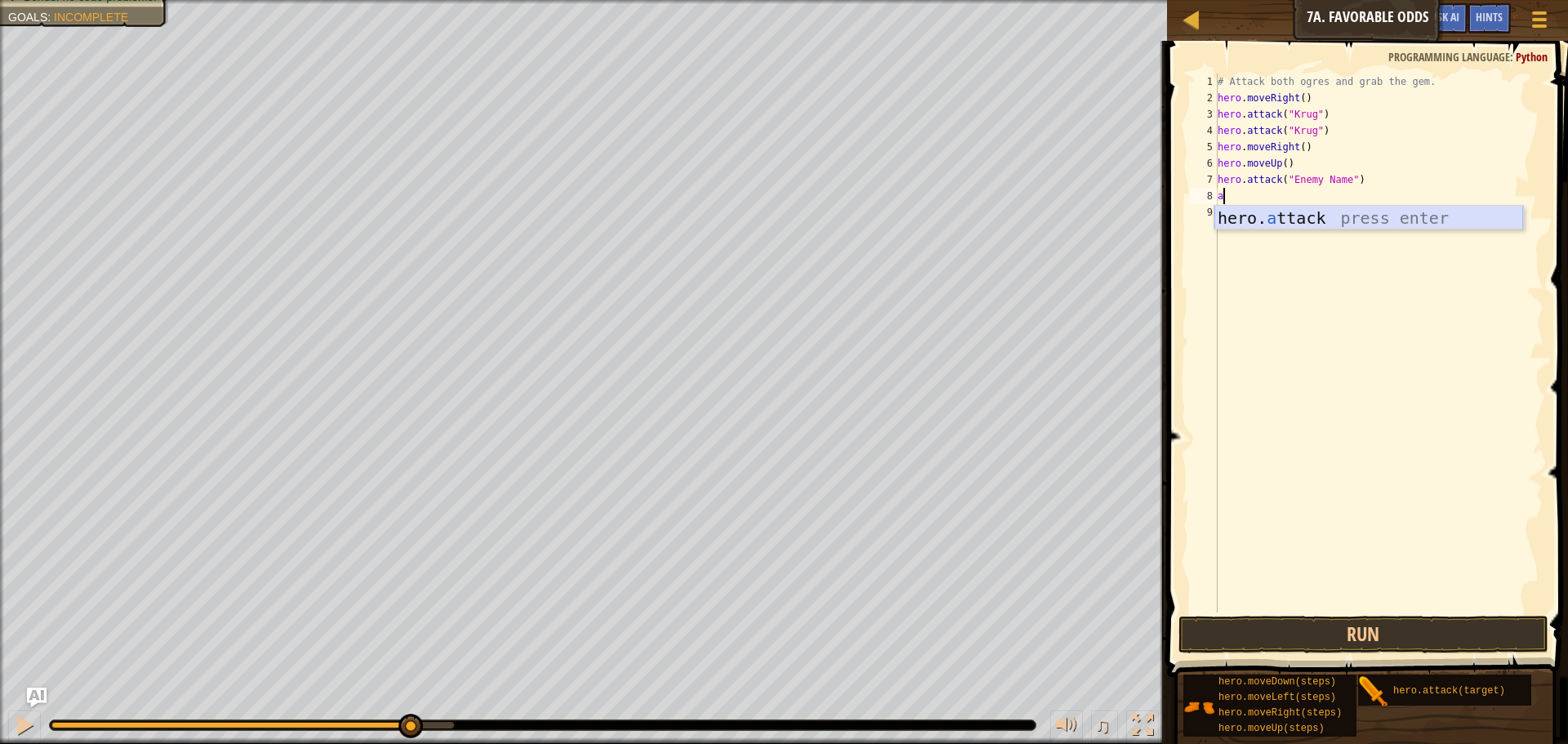
click at [1265, 213] on div "hero. a ttack press enter" at bounding box center [1368, 242] width 309 height 74
click at [1312, 182] on div "# Attack both ogres and grab the gem. hero . moveRight ( ) hero . attack ( "[PE…" at bounding box center [1378, 359] width 329 height 572
type textarea "hero.attack("Enemy Name")"
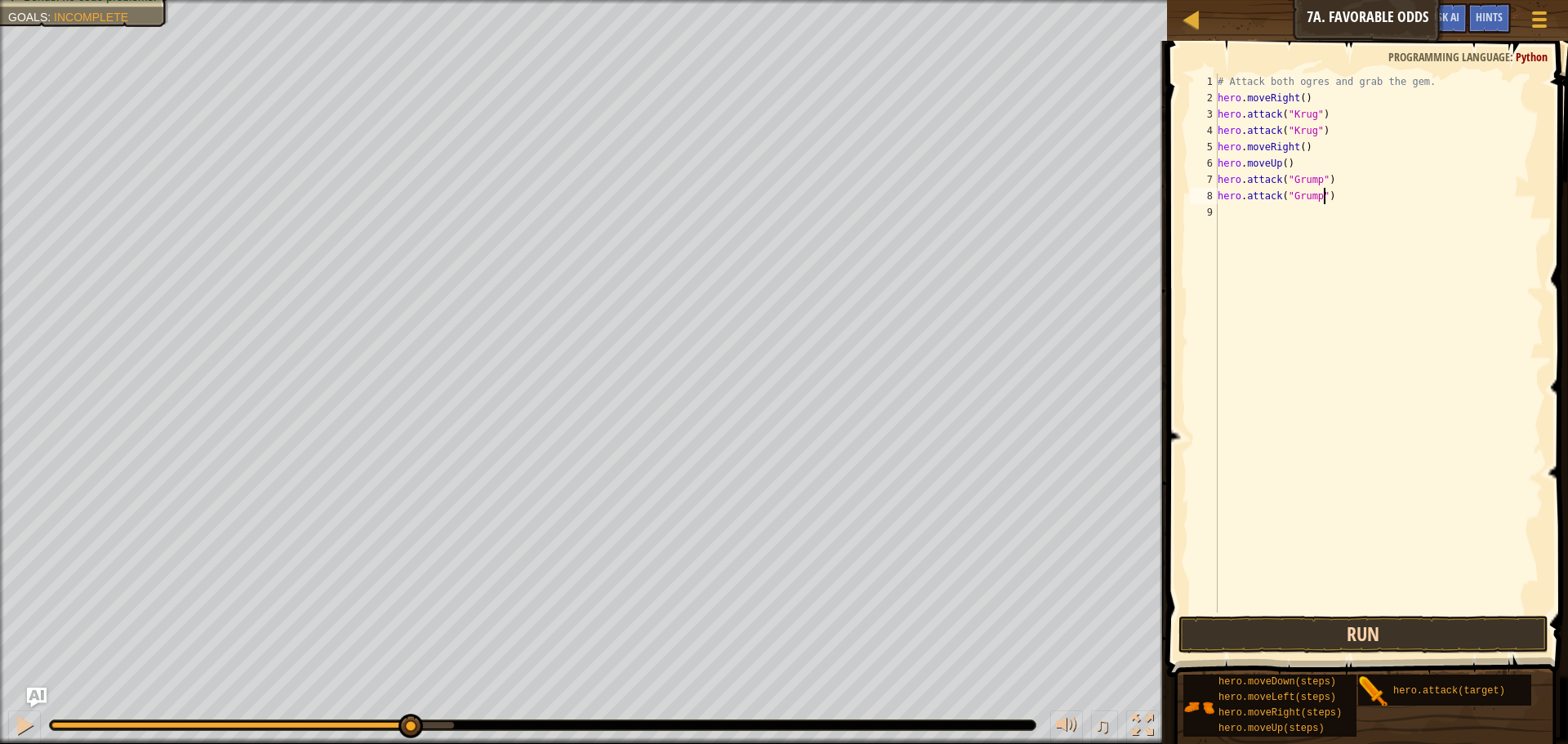
type textarea "hero.attack("Grump")"
click at [1293, 621] on button "Run" at bounding box center [1363, 634] width 370 height 37
